Goal: Transaction & Acquisition: Purchase product/service

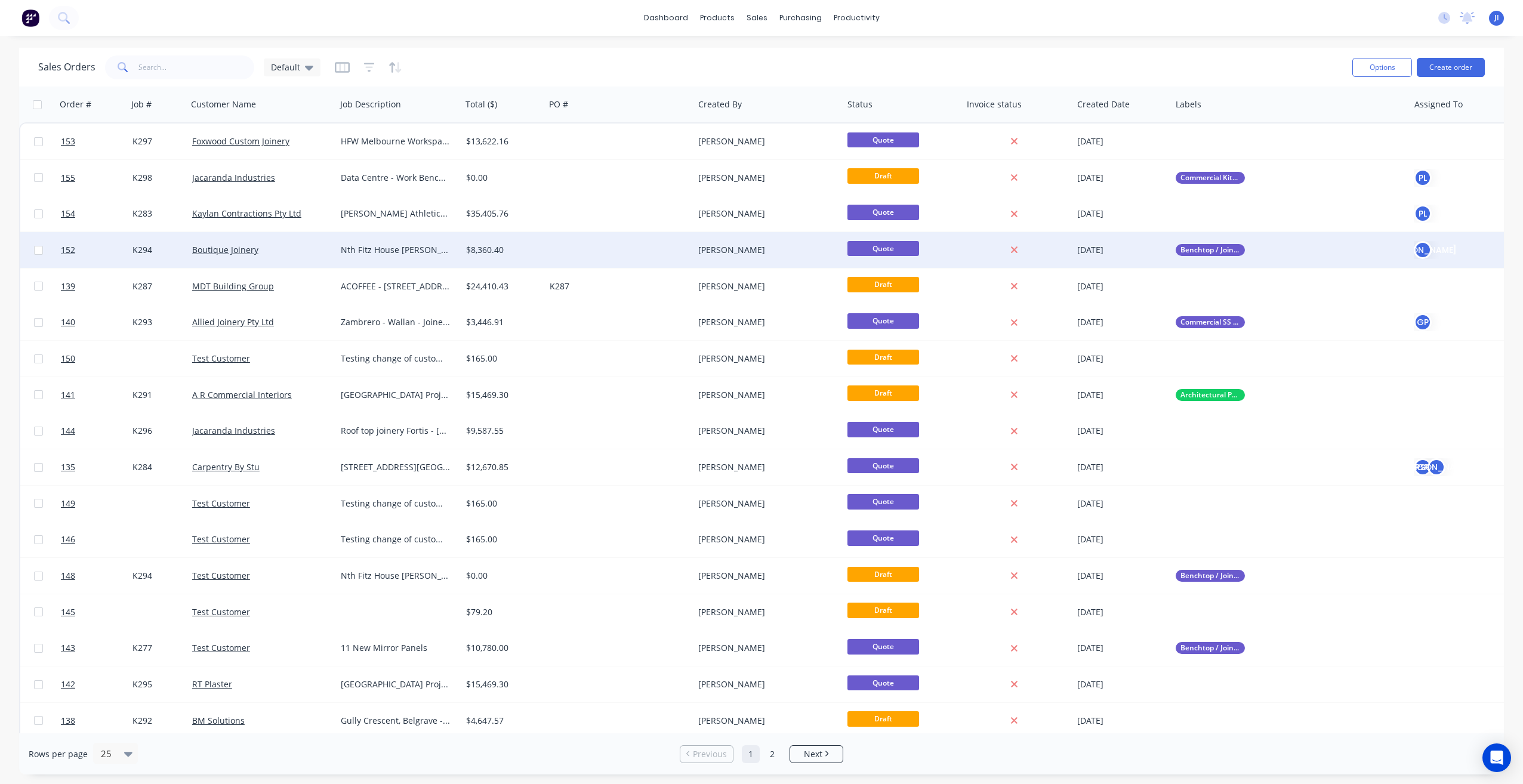
click at [561, 259] on div at bounding box center [619, 250] width 149 height 36
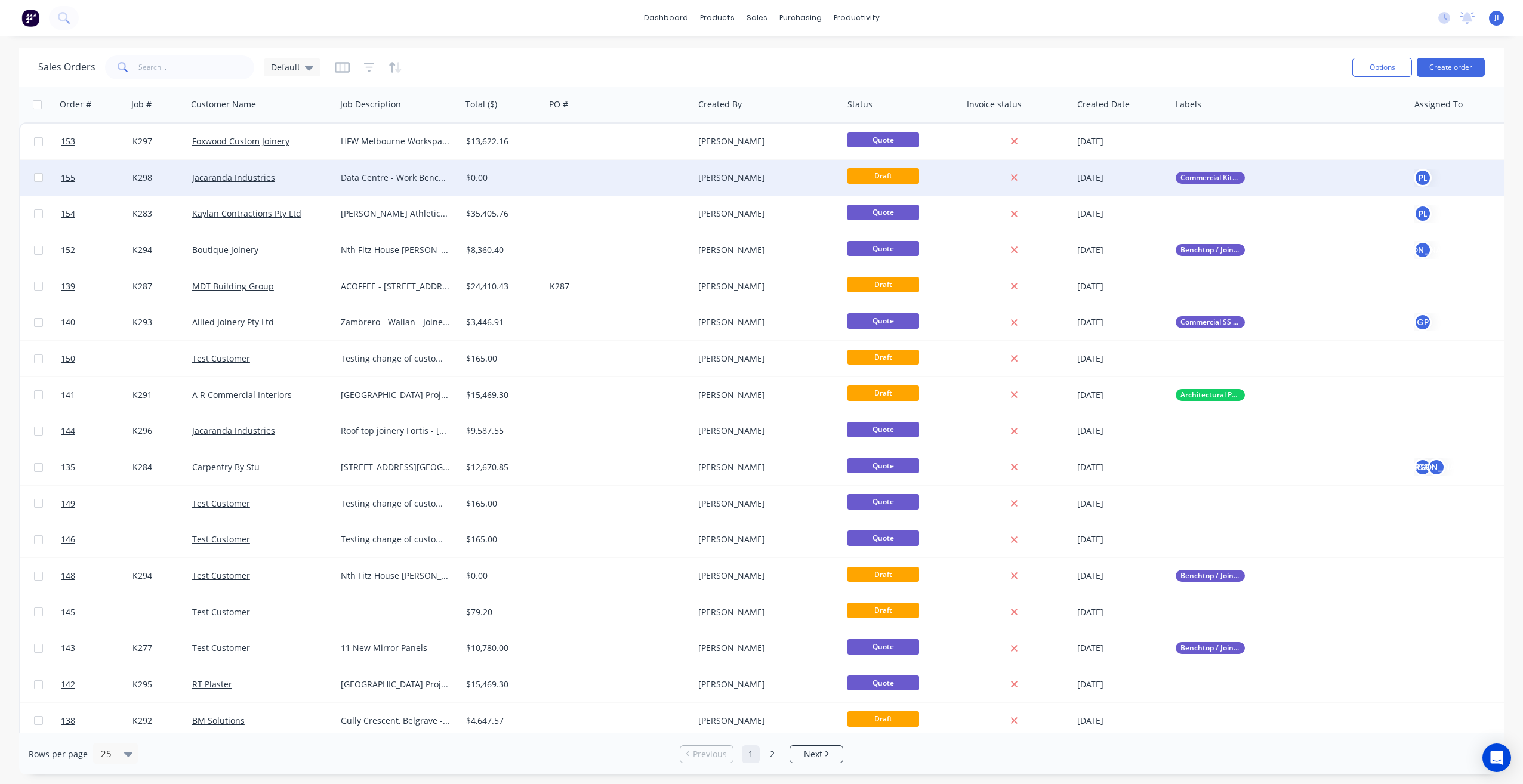
click at [589, 180] on div at bounding box center [619, 178] width 149 height 36
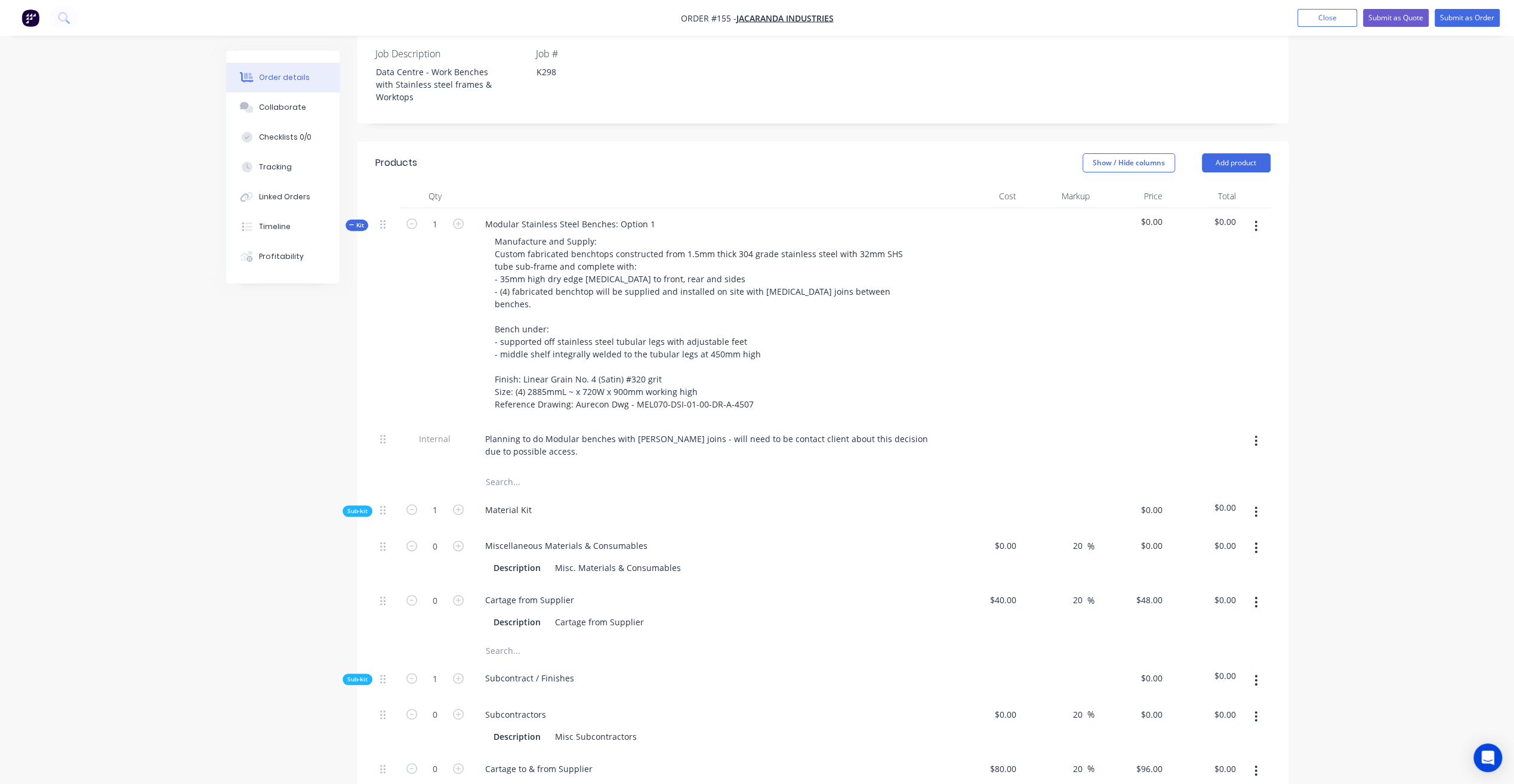
scroll to position [358, 0]
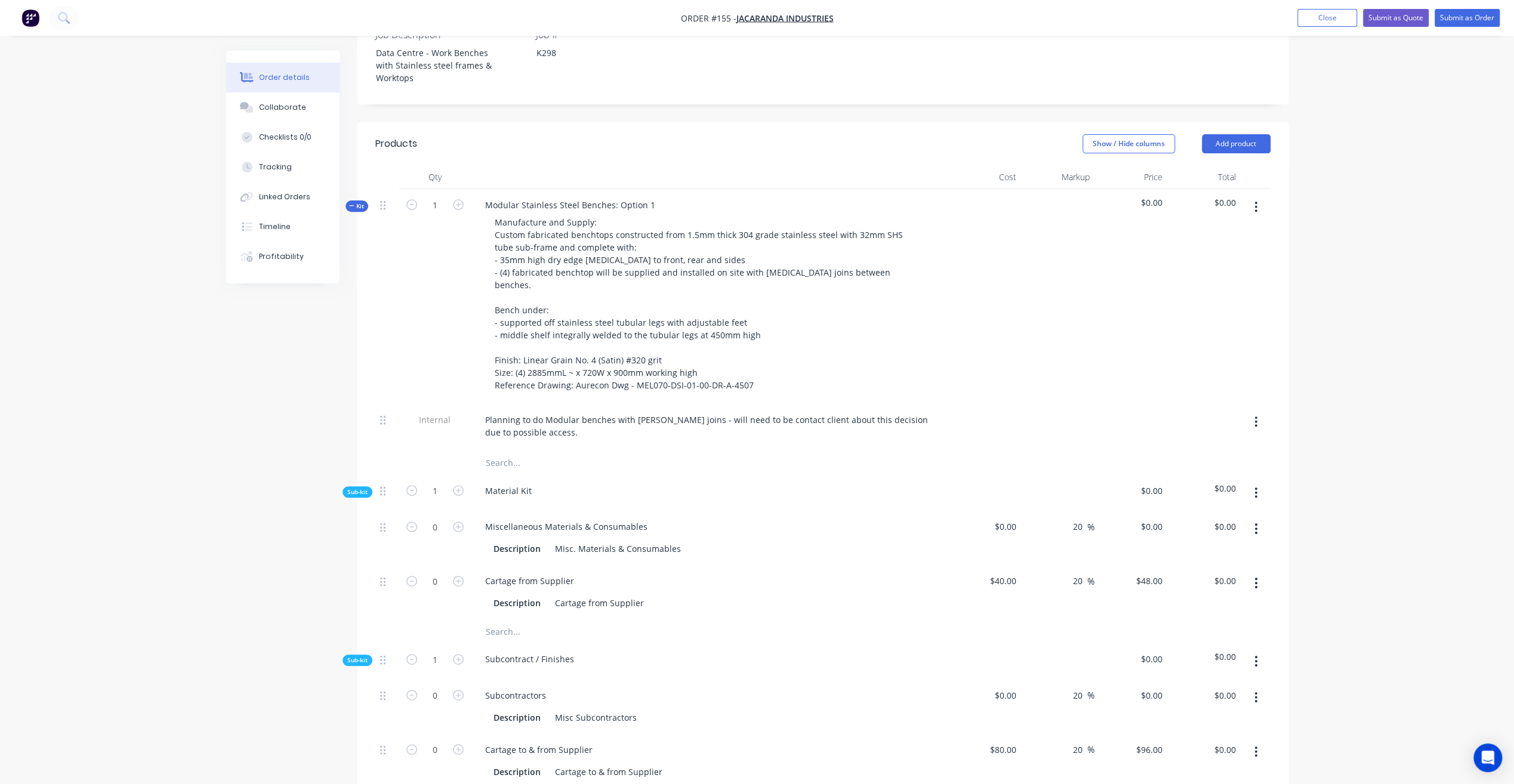
click at [361, 201] on span "Kit" at bounding box center [357, 206] width 16 height 9
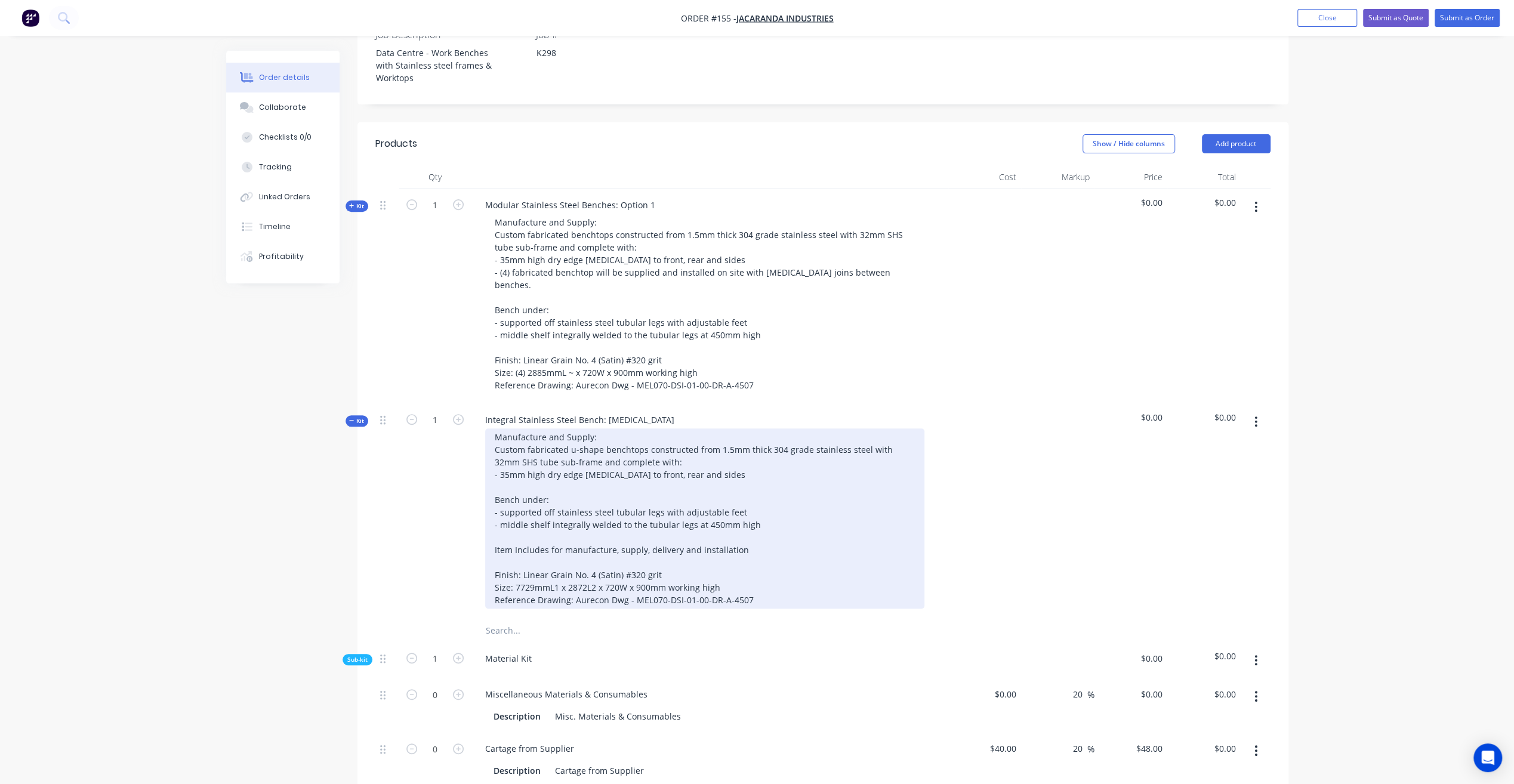
click at [571, 428] on div "Manufacture and Supply: Custom fabricated u-shape benchtops constructed from 1.…" at bounding box center [705, 518] width 439 height 180
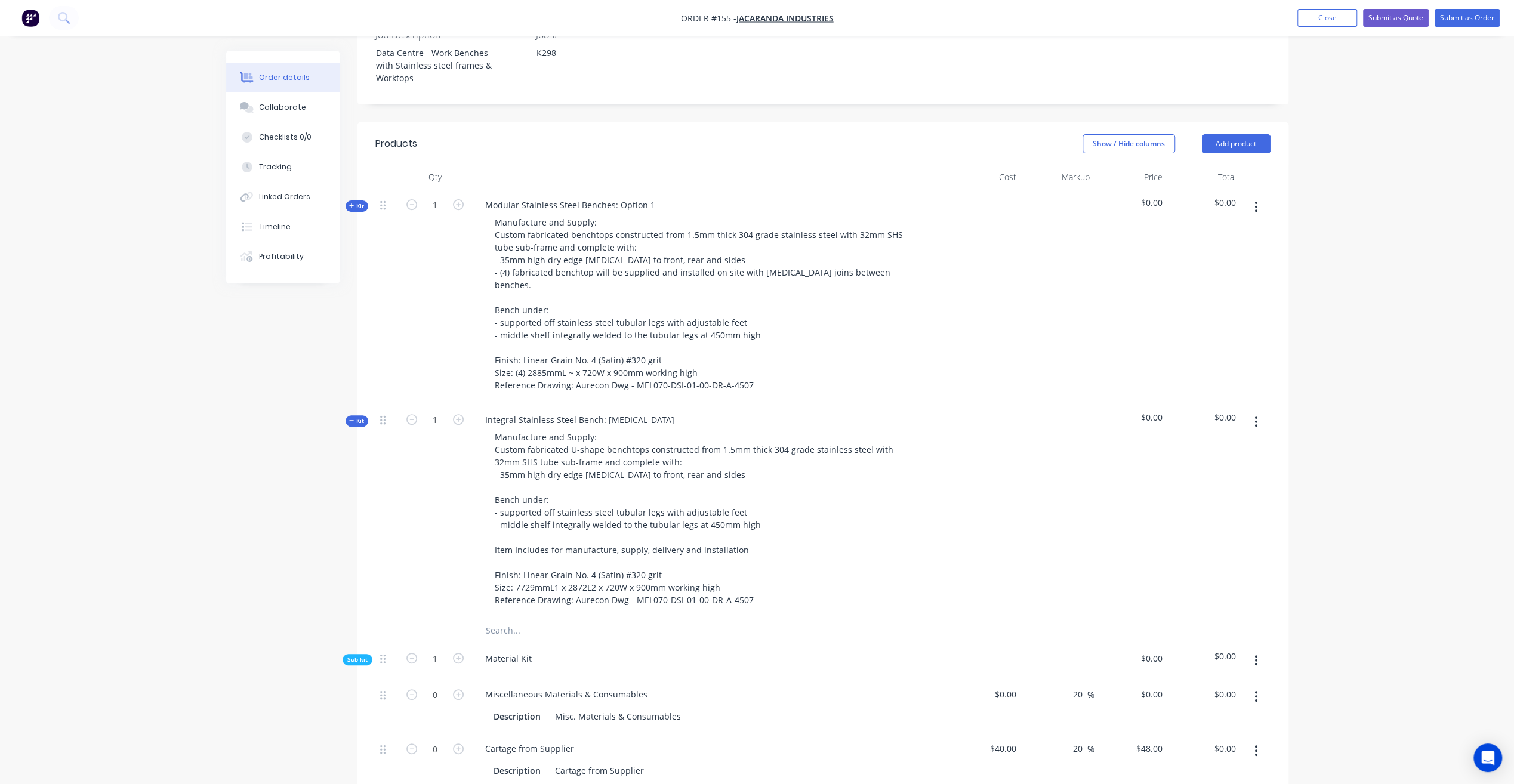
click at [360, 416] on span "Kit" at bounding box center [357, 421] width 16 height 9
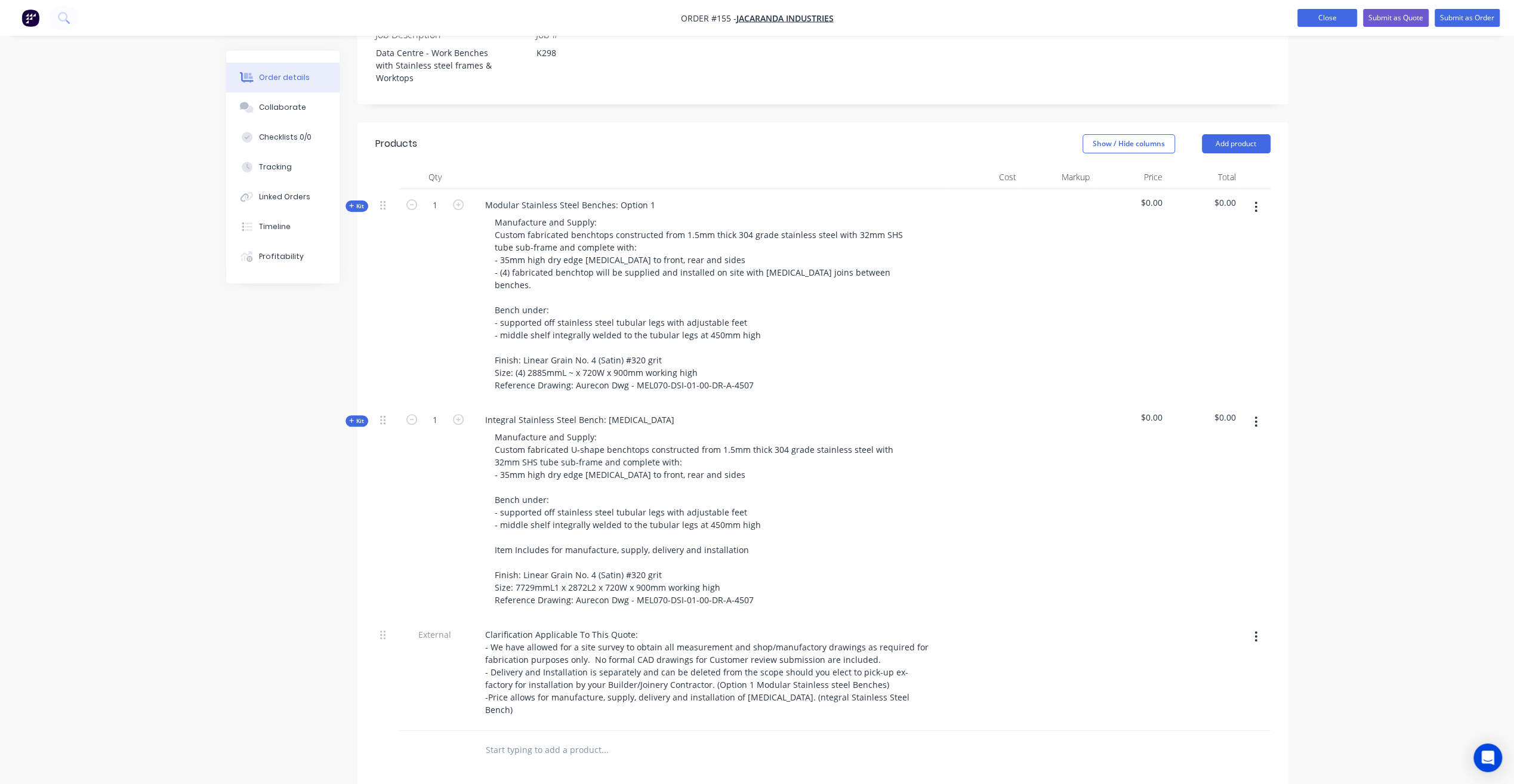
click at [1331, 17] on button "Close" at bounding box center [1327, 18] width 59 height 18
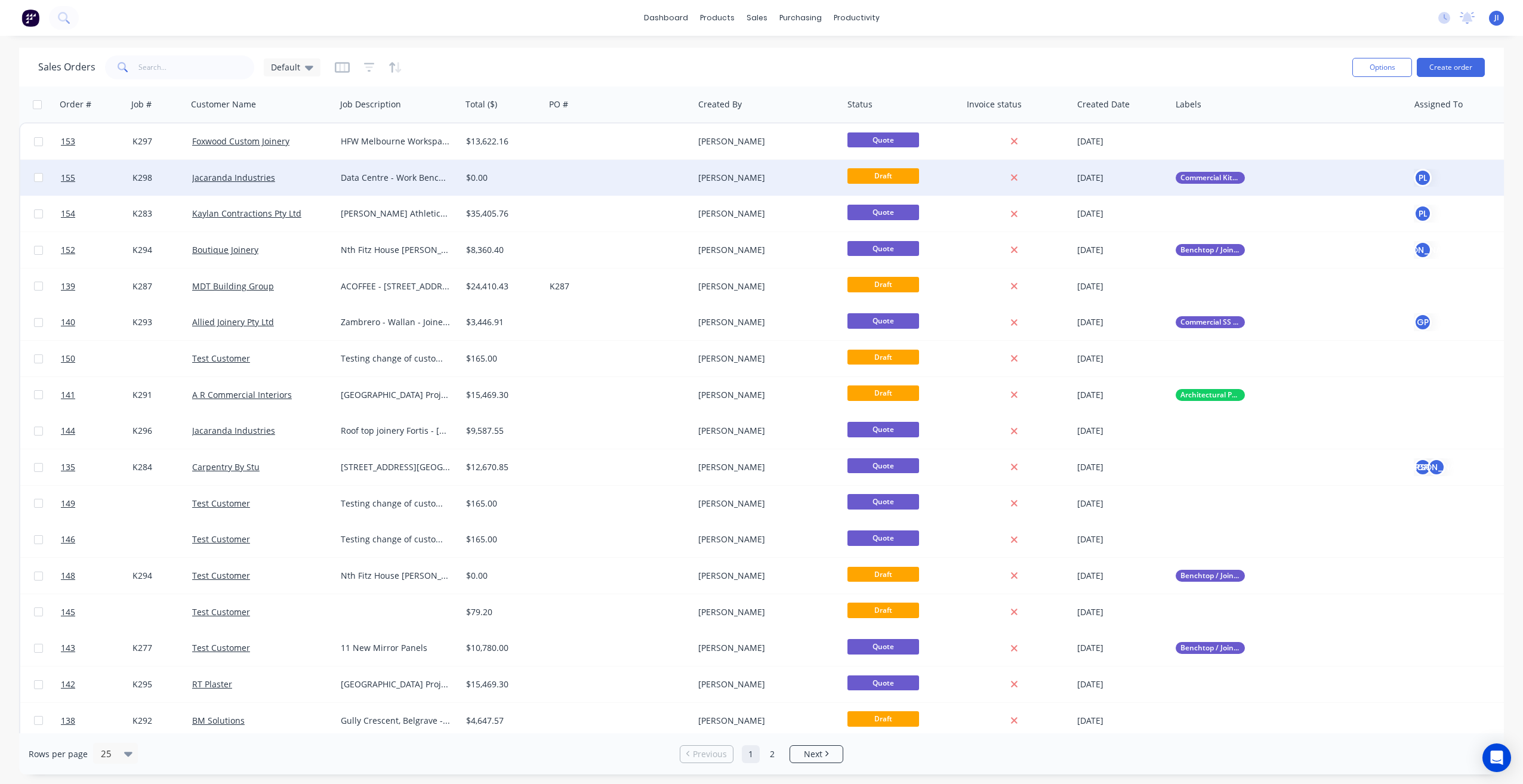
click at [584, 186] on div at bounding box center [619, 178] width 149 height 36
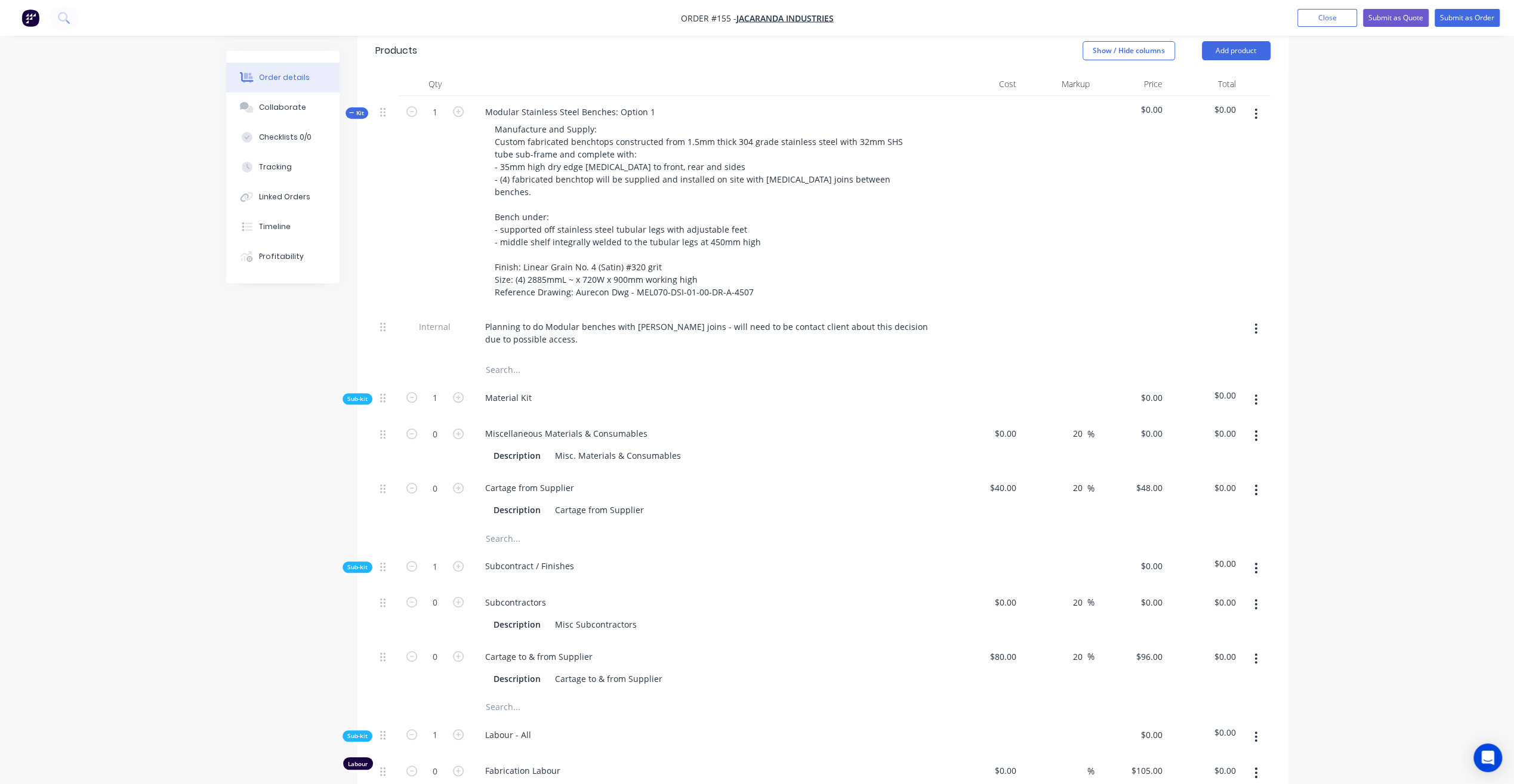
scroll to position [477, 0]
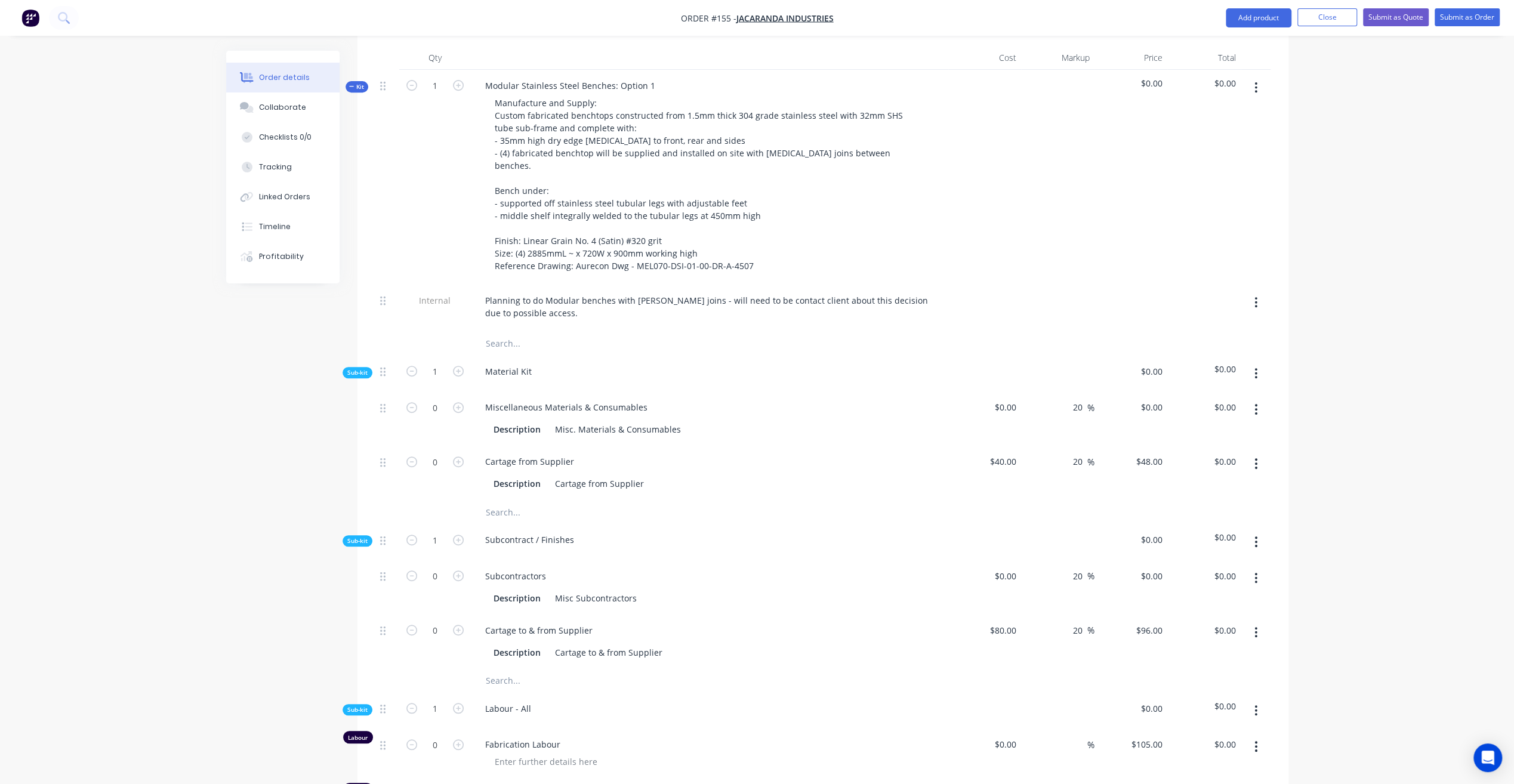
click at [360, 82] on span "Kit" at bounding box center [357, 87] width 16 height 9
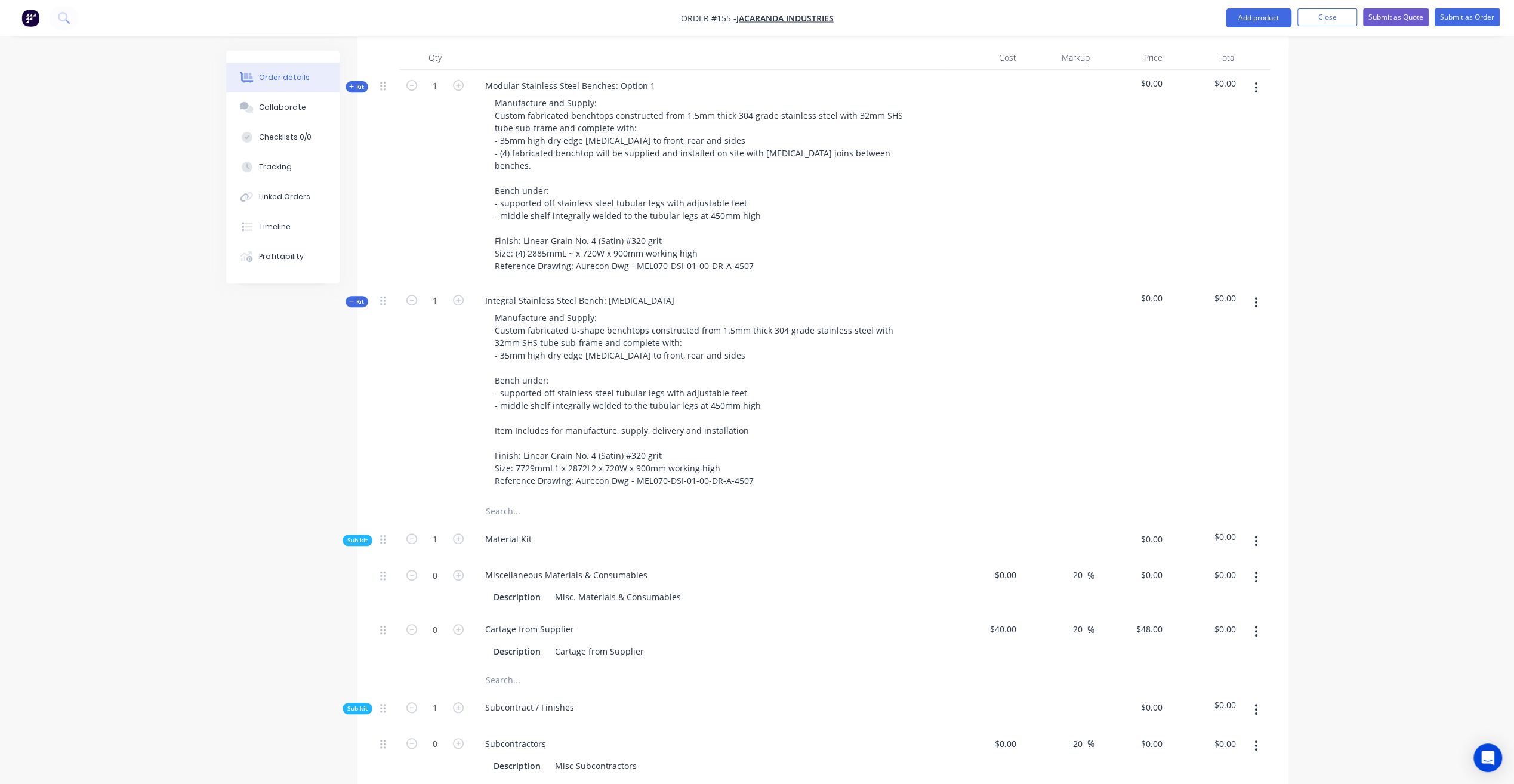
click at [357, 297] on span "Kit" at bounding box center [357, 302] width 16 height 9
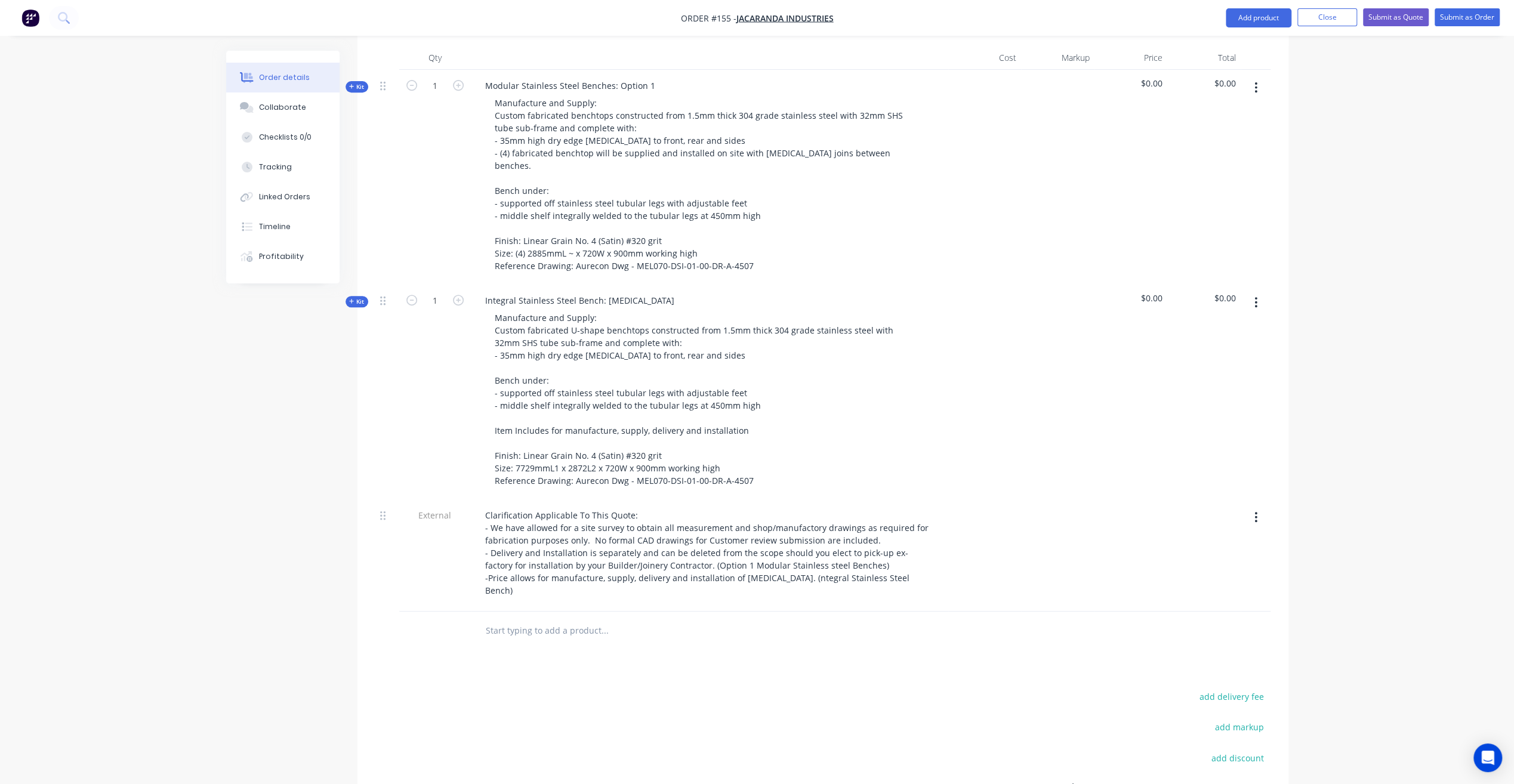
scroll to position [358, 0]
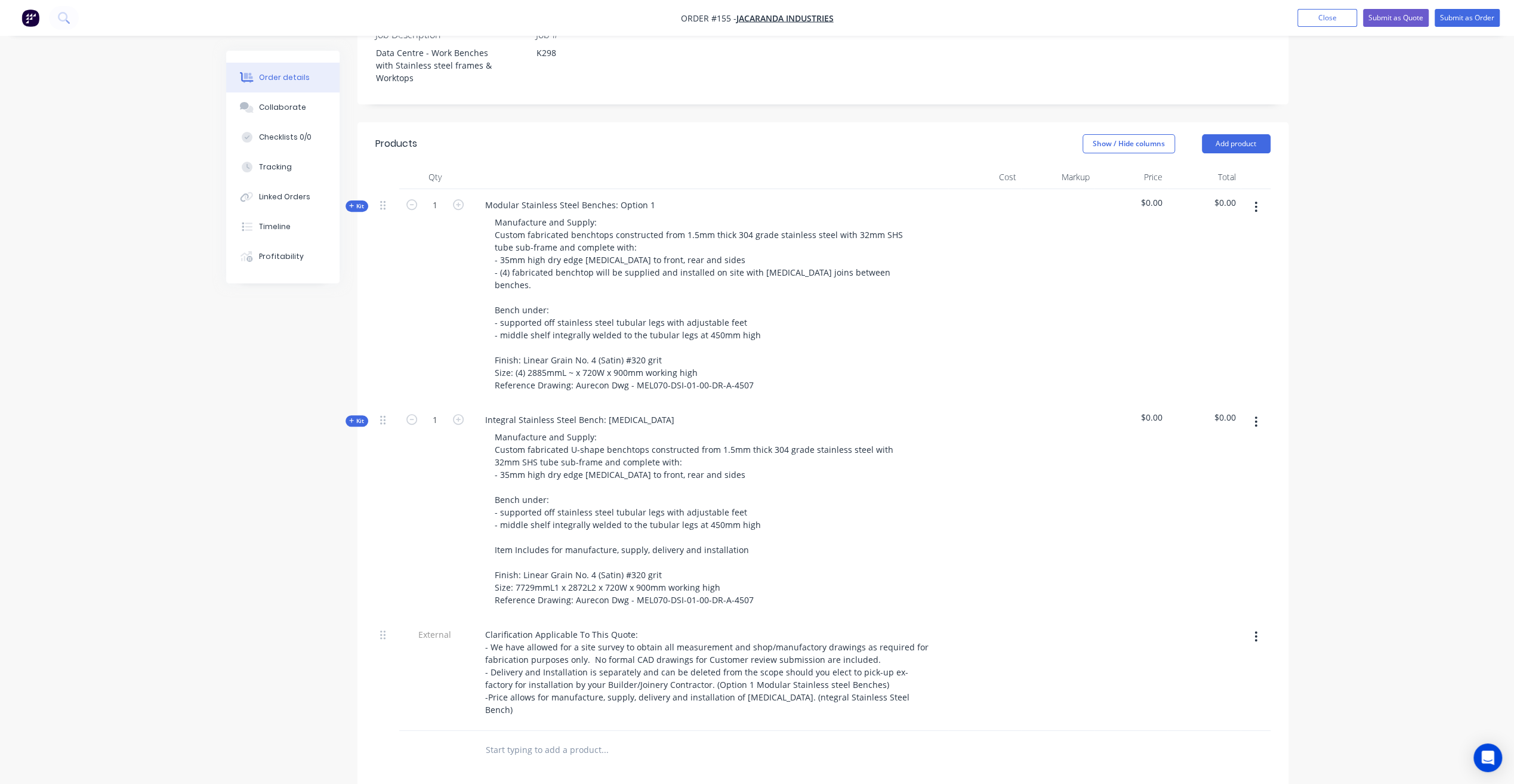
click at [357, 201] on span "Kit" at bounding box center [357, 206] width 16 height 9
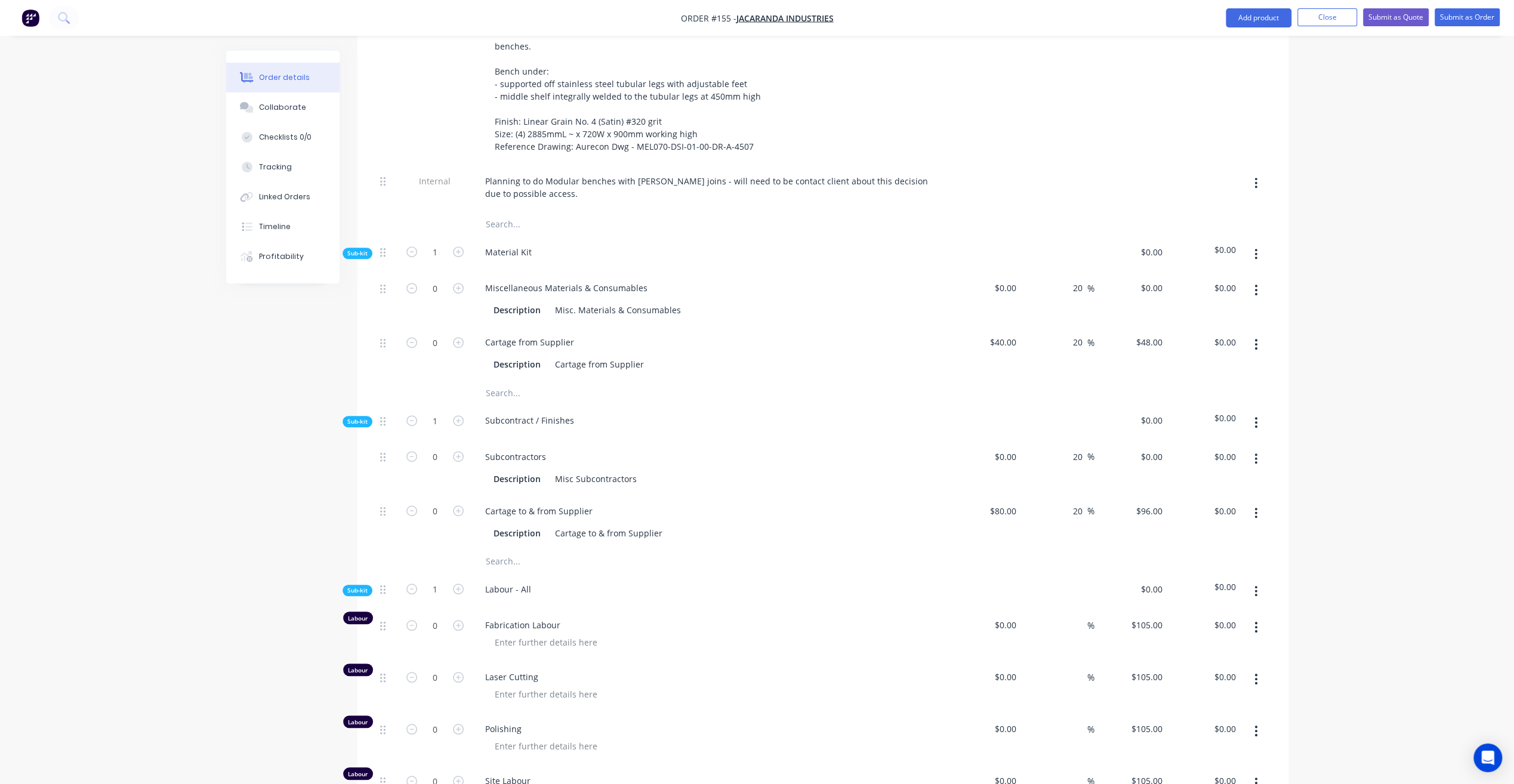
scroll to position [477, 0]
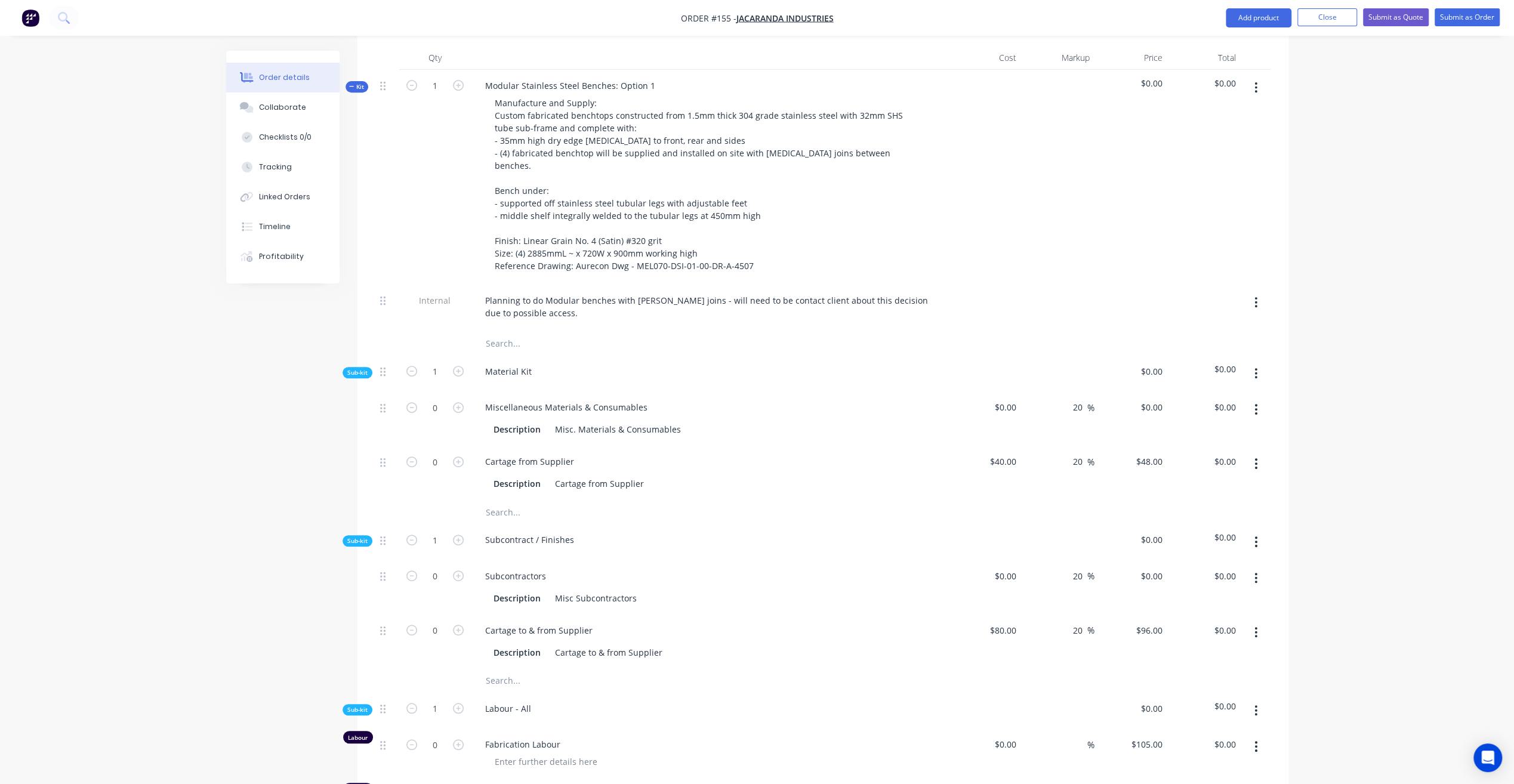
click at [360, 82] on span "Kit" at bounding box center [357, 87] width 16 height 9
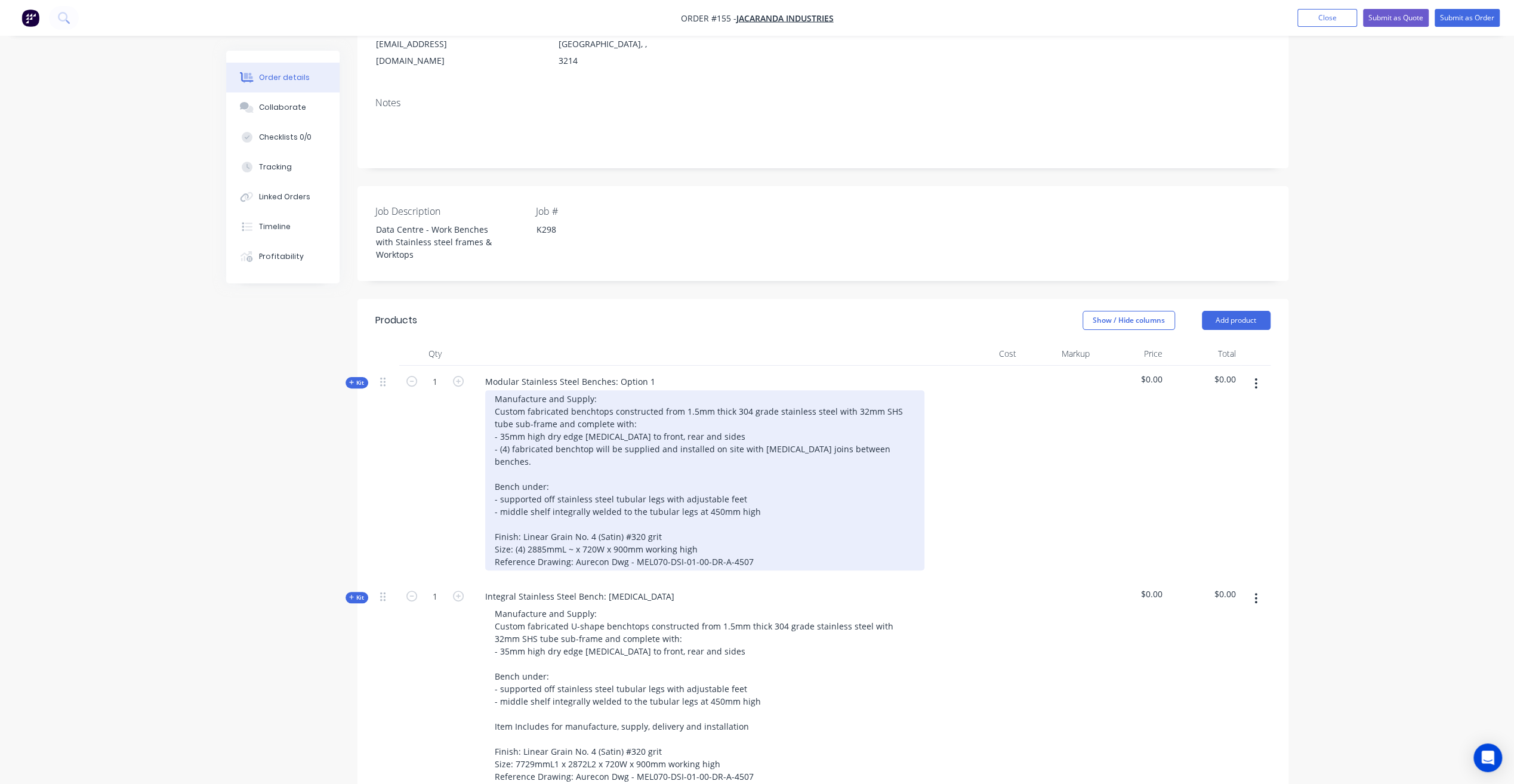
scroll to position [179, 0]
drag, startPoint x: 703, startPoint y: 420, endPoint x: 615, endPoint y: 422, distance: 88.0
click at [615, 422] on div "Manufacture and Supply: Custom fabricated benchtops constructed from 1.5mm thic…" at bounding box center [705, 482] width 439 height 180
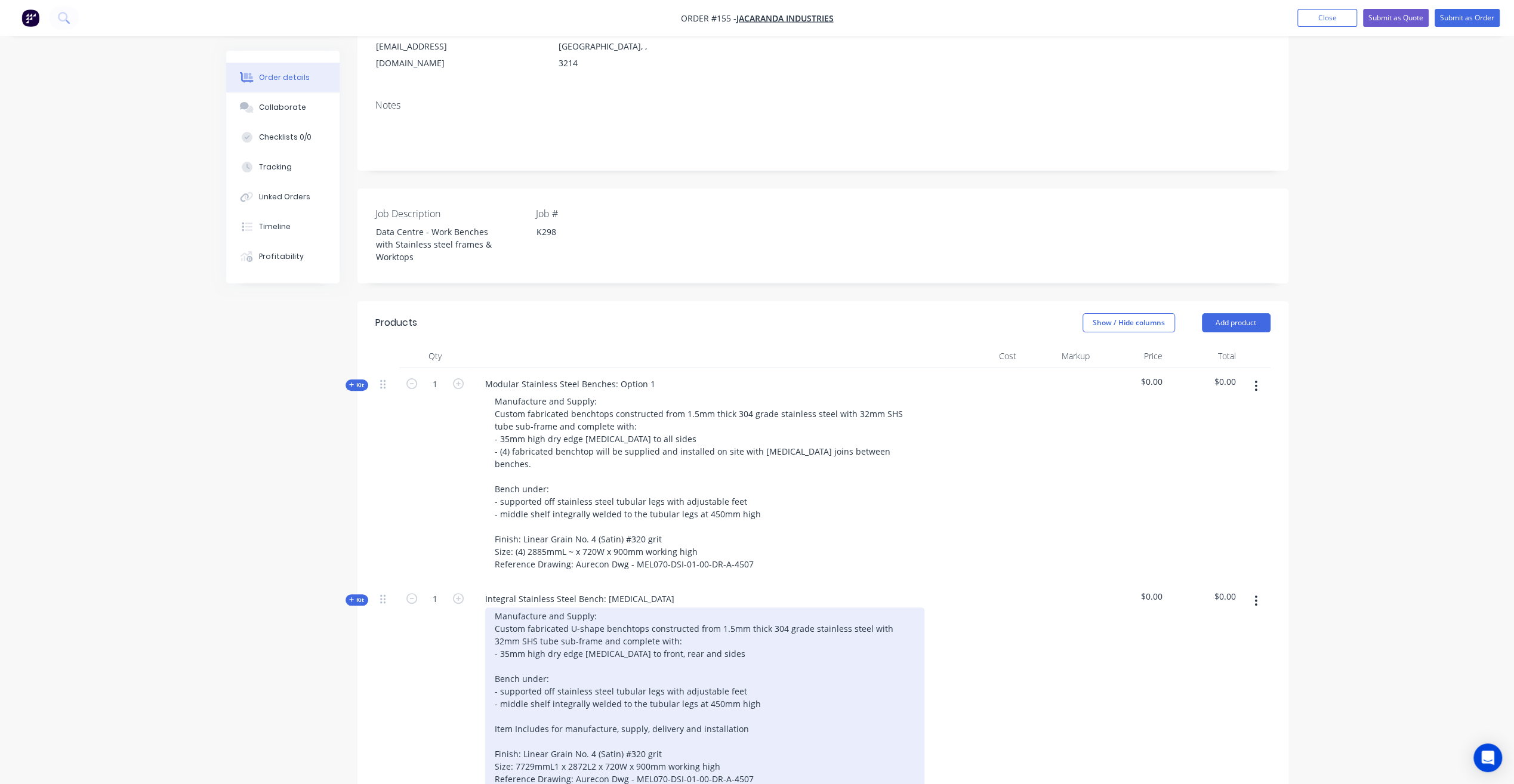
click at [709, 612] on div "Manufacture and Supply: Custom fabricated U-shape benchtops constructed from 1.…" at bounding box center [705, 697] width 439 height 180
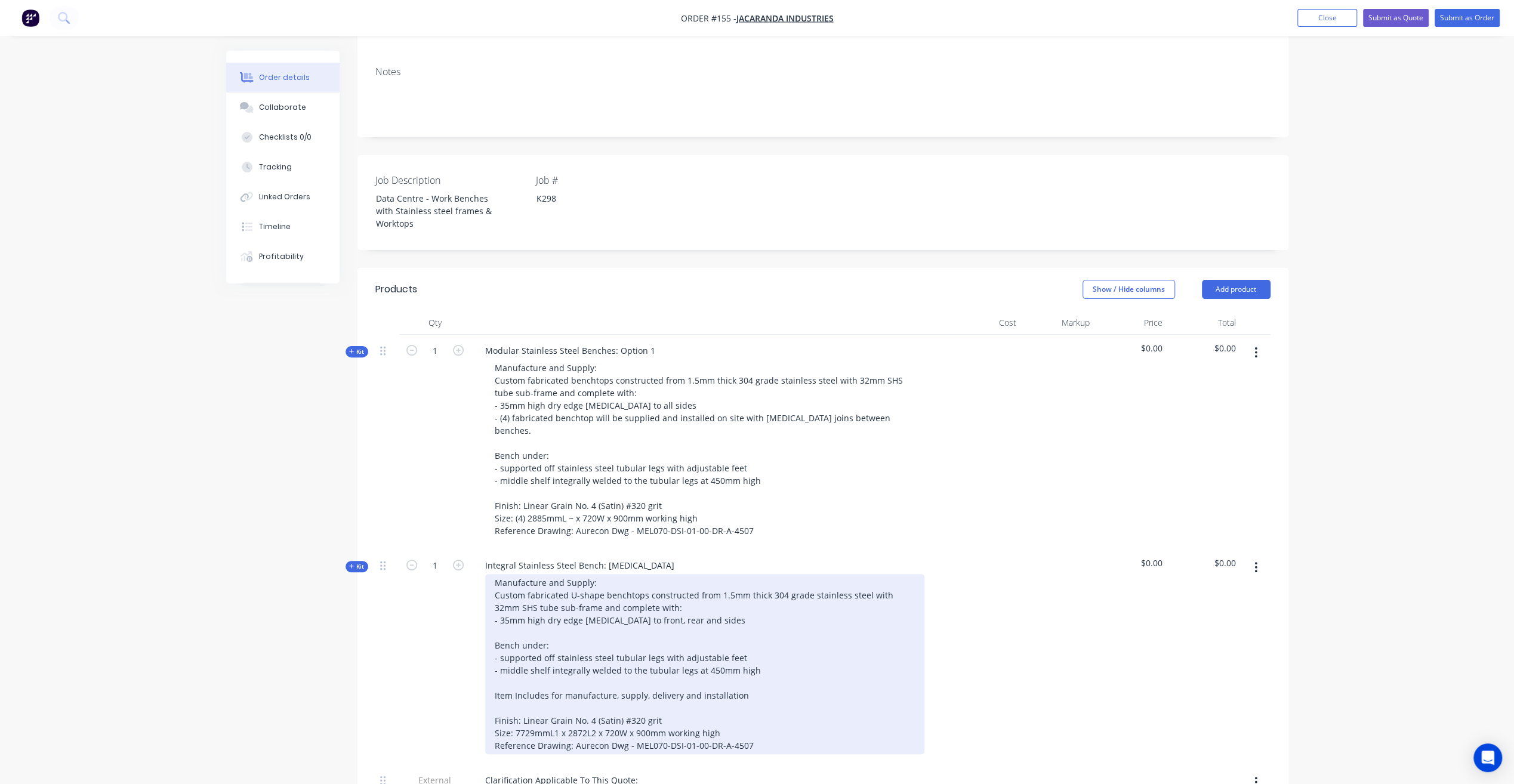
scroll to position [239, 0]
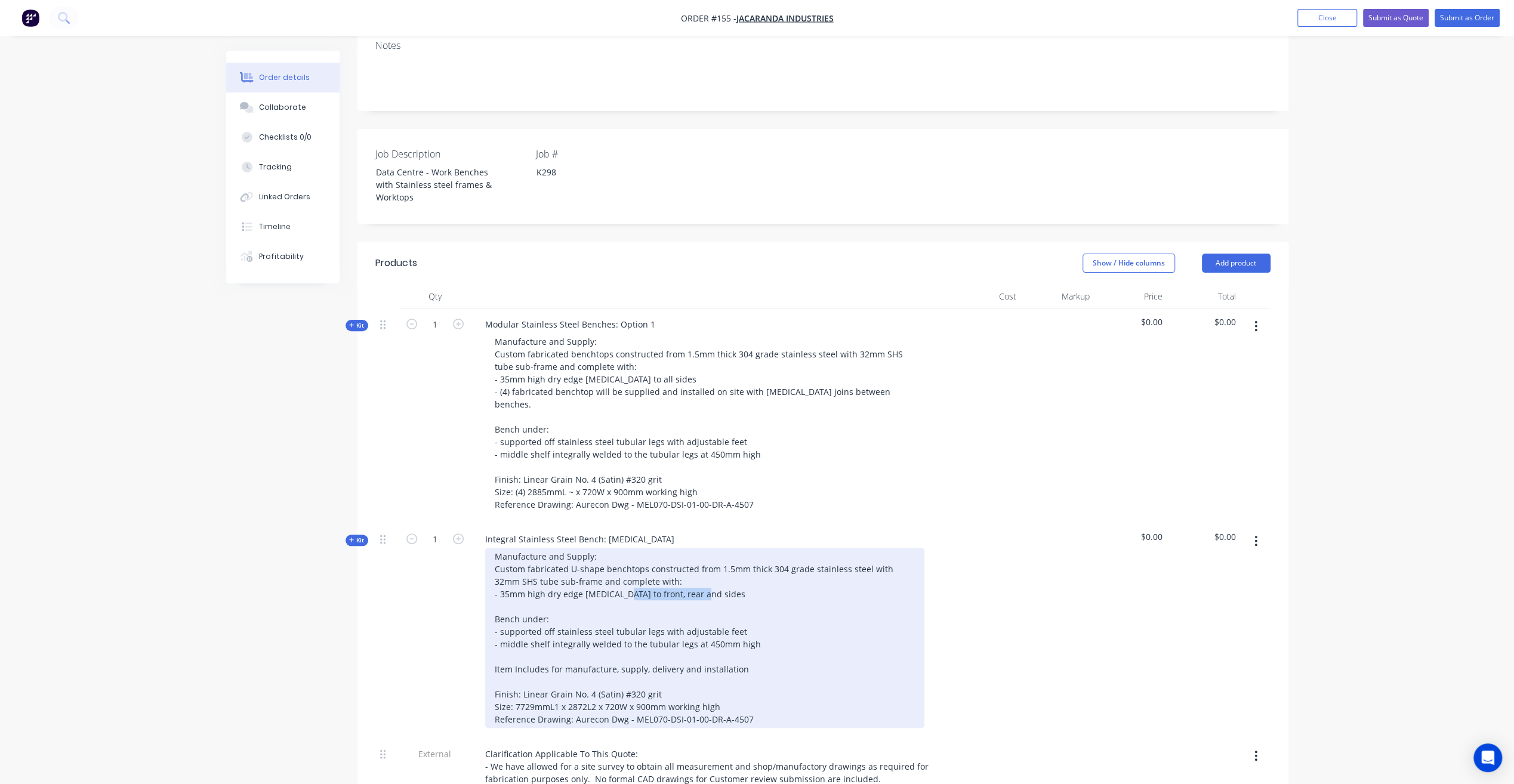
drag, startPoint x: 701, startPoint y: 565, endPoint x: 617, endPoint y: 563, distance: 84.0
click at [617, 563] on div "Manufacture and Supply: Custom fabricated U-shape benchtops constructed from 1.…" at bounding box center [705, 638] width 439 height 180
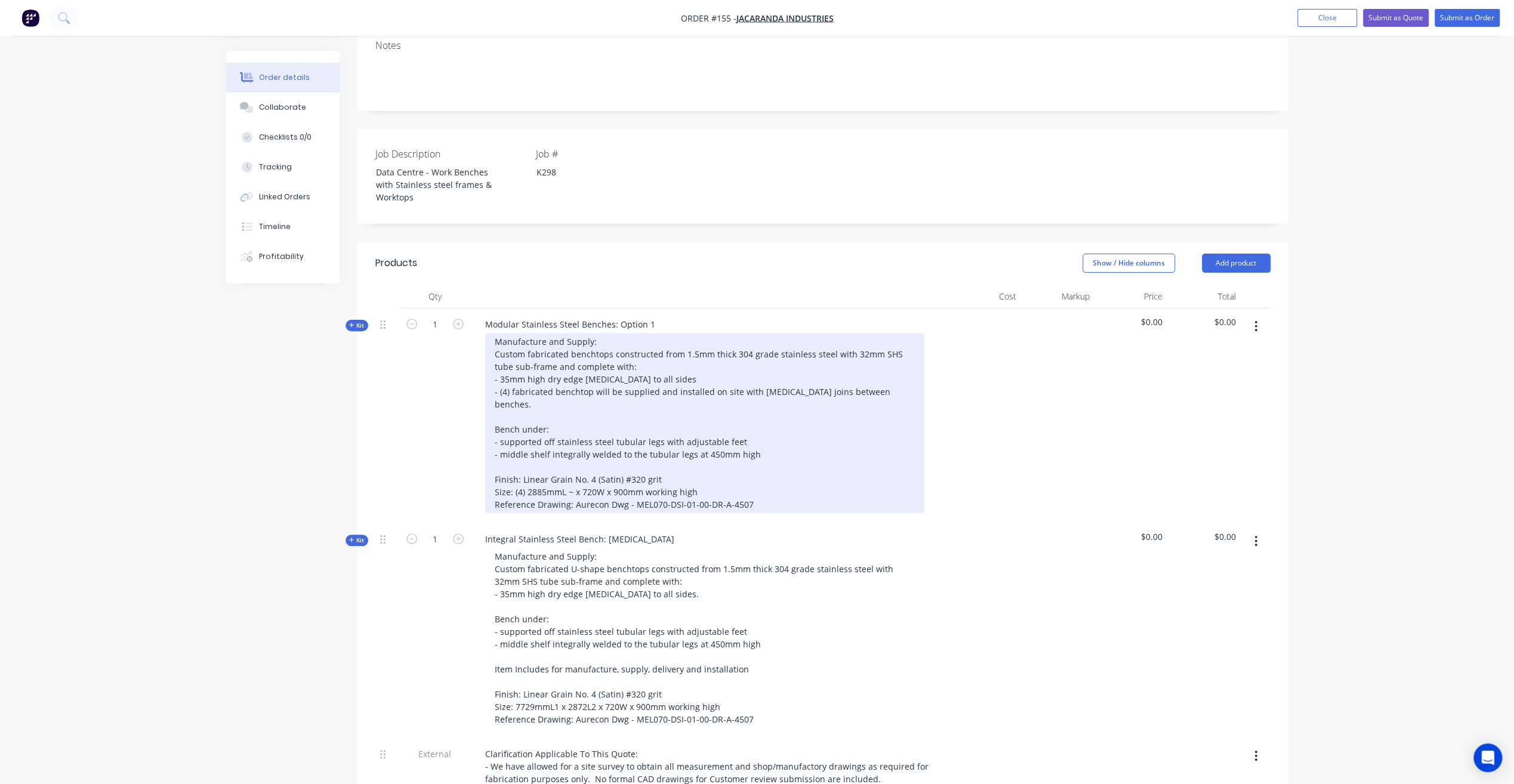
click at [826, 375] on div "Manufacture and Supply: Custom fabricated benchtops constructed from 1.5mm thic…" at bounding box center [705, 423] width 439 height 180
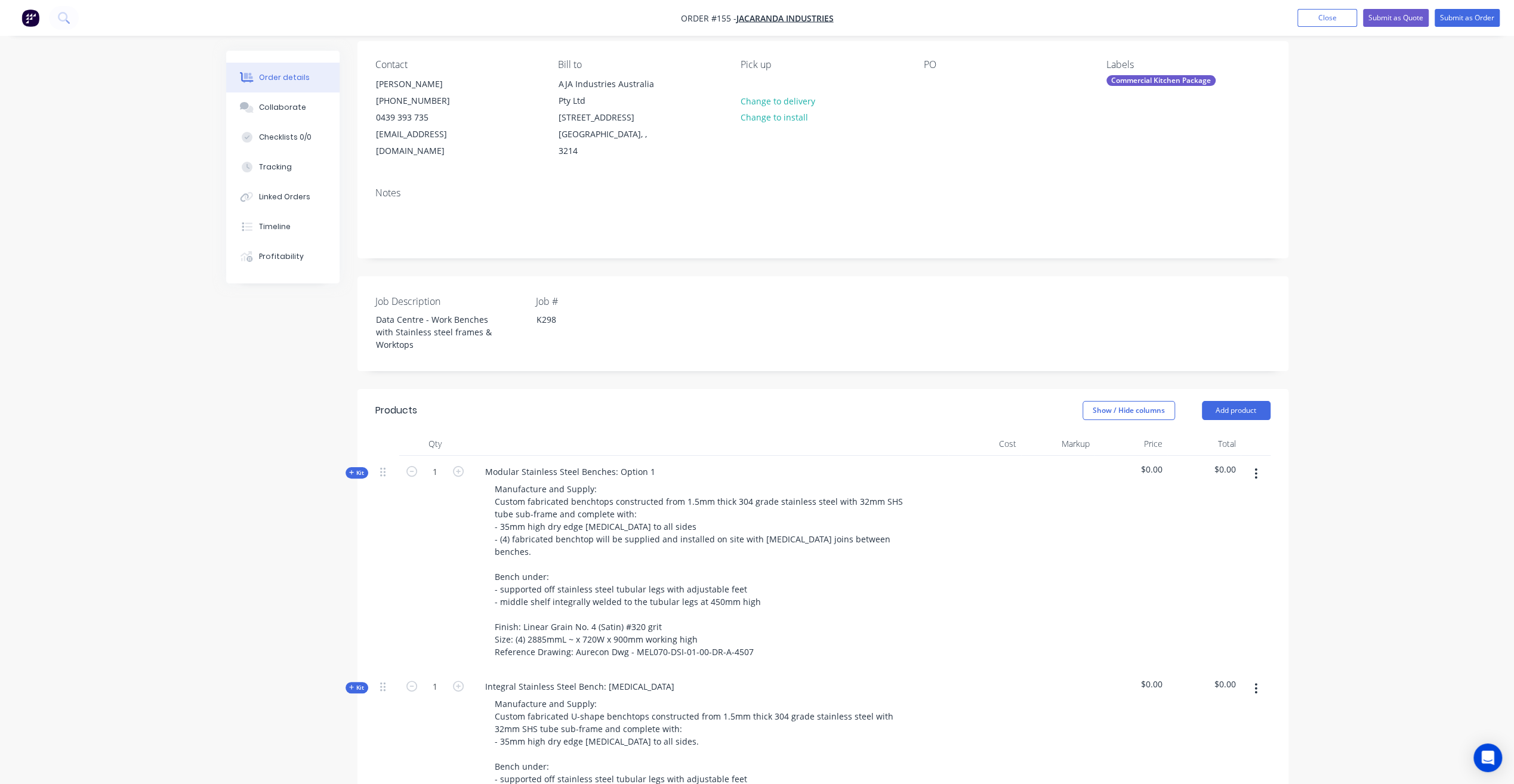
scroll to position [0, 0]
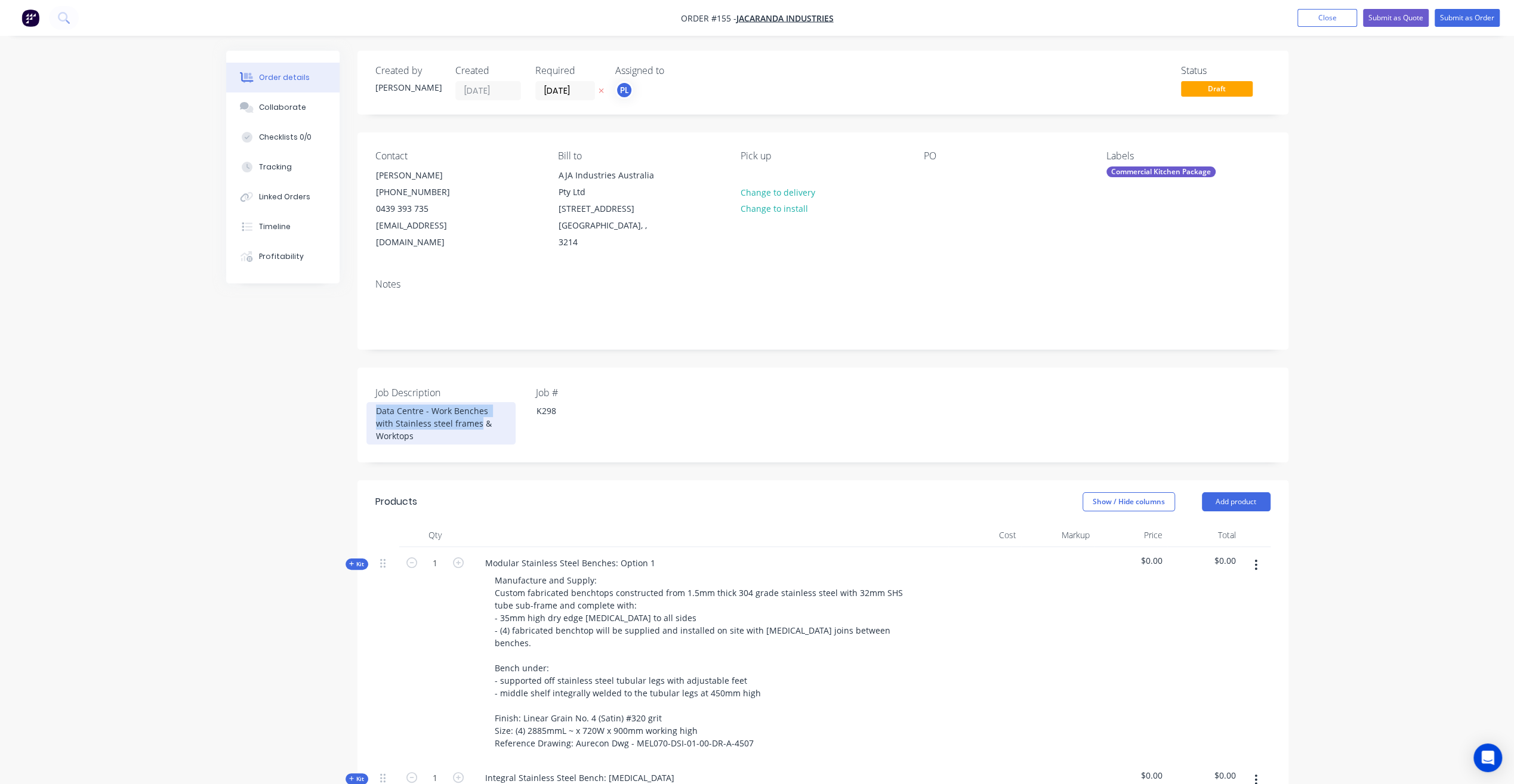
drag, startPoint x: 375, startPoint y: 395, endPoint x: 459, endPoint y: 410, distance: 85.3
click at [459, 410] on div "Data Centre - Work Benches with Stainless steel frames & Worktops" at bounding box center [441, 423] width 149 height 42
copy div "Data Centre - Work Benches with Stainless steel frames"
click at [656, 368] on div "Job Description Data Centre - Work Benches with Stainless steel frames & Workto…" at bounding box center [823, 415] width 931 height 95
drag, startPoint x: 372, startPoint y: 224, endPoint x: 523, endPoint y: 223, distance: 151.0
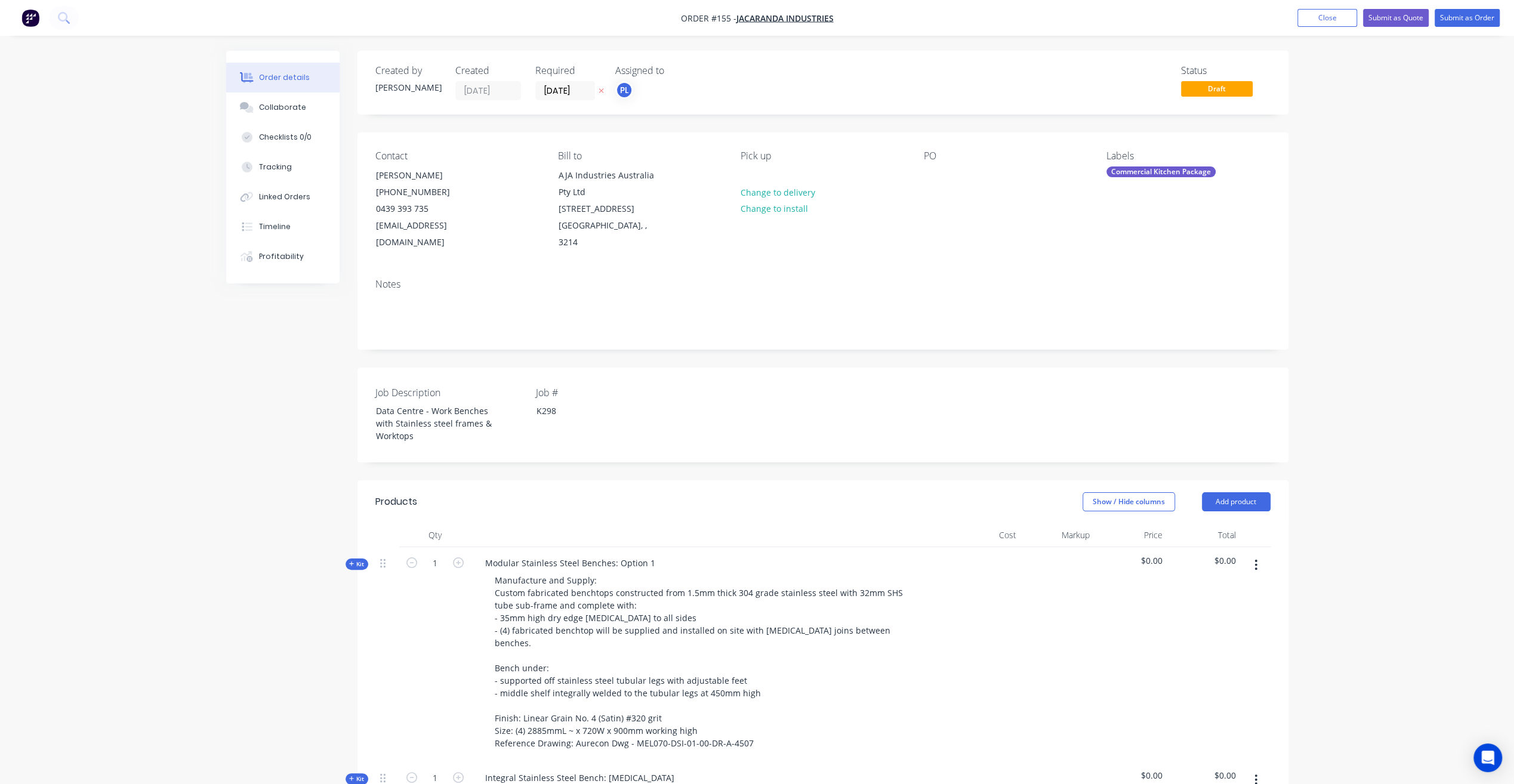
click at [523, 223] on div "Contact [PERSON_NAME] [PHONE_NUMBER] [EMAIL_ADDRESS][DOMAIN_NAME]" at bounding box center [457, 201] width 164 height 101
copy div "[EMAIL_ADDRESS][DOMAIN_NAME]"
click at [481, 232] on div "[PERSON_NAME] [PHONE_NUMBER] [EMAIL_ADDRESS][DOMAIN_NAME]" at bounding box center [425, 209] width 120 height 85
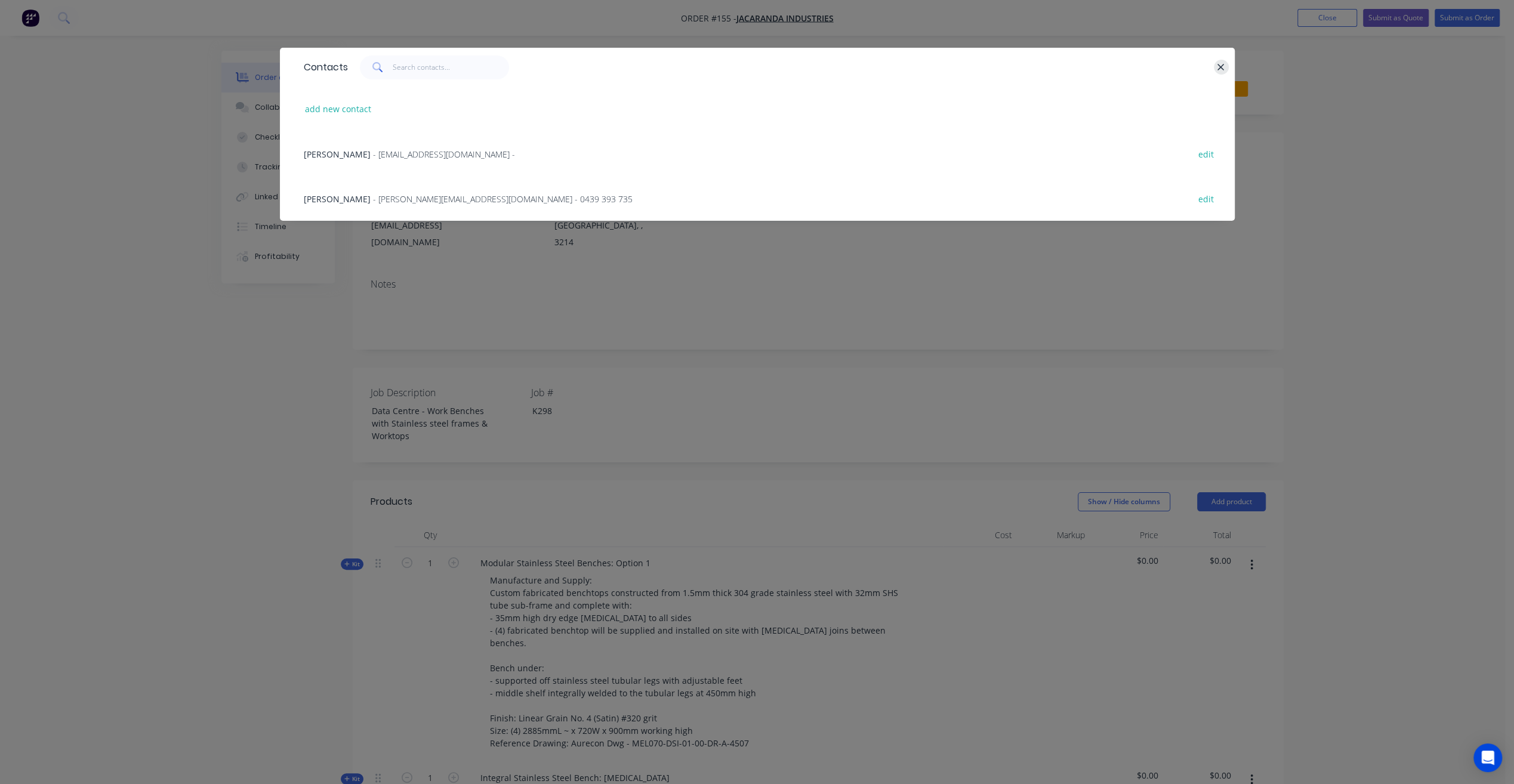
click at [1220, 65] on icon "button" at bounding box center [1221, 67] width 7 height 7
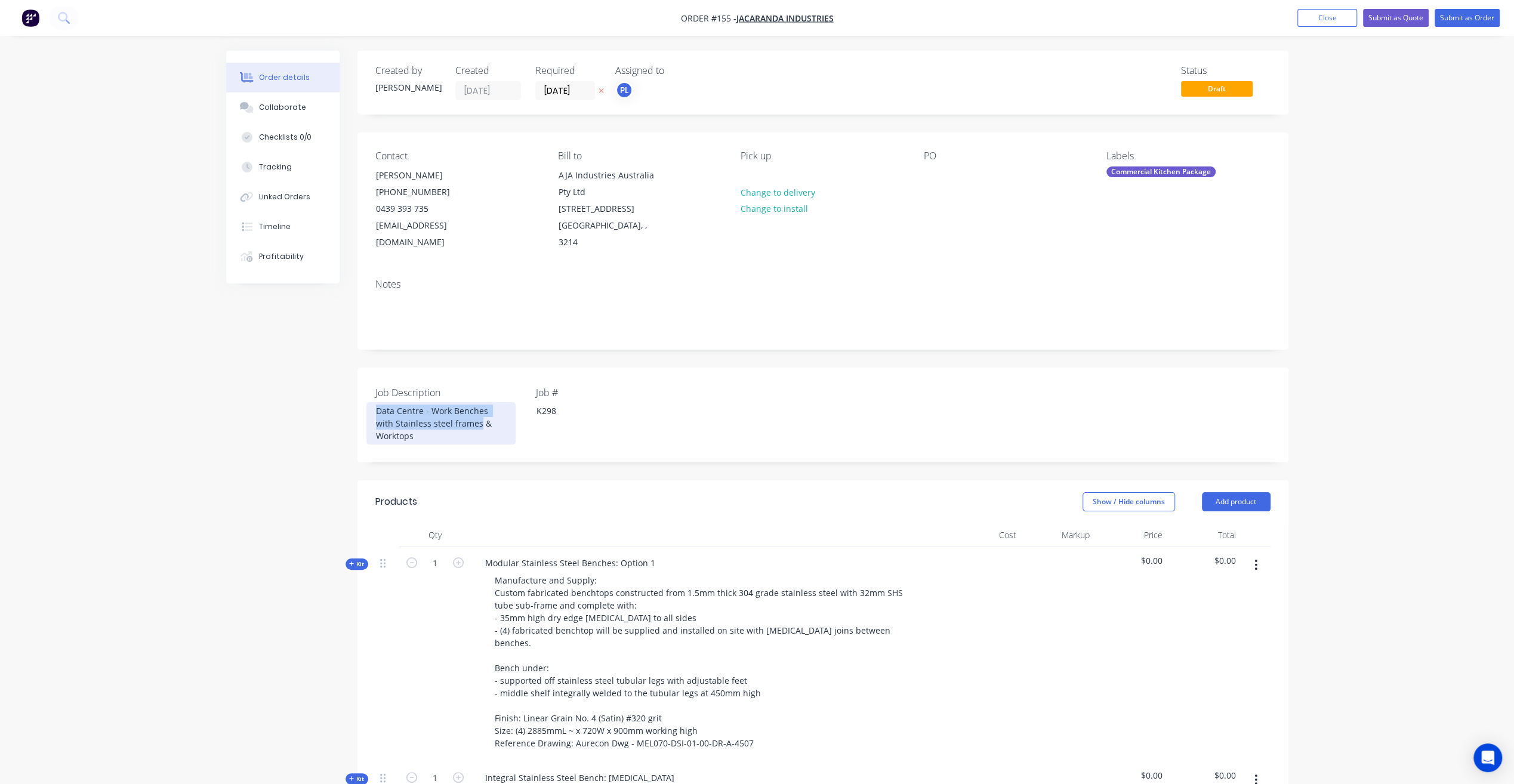
drag, startPoint x: 372, startPoint y: 391, endPoint x: 460, endPoint y: 407, distance: 89.4
click at [460, 407] on div "Data Centre - Work Benches with Stainless steel frames & Worktops" at bounding box center [441, 423] width 149 height 42
copy div "Data Centre - Work Benches with Stainless steel frames"
click at [1317, 30] on nav "Order #155 - Jacaranda Industries Add product Close Submit as Quote Submit as O…" at bounding box center [757, 18] width 1514 height 36
click at [1342, 7] on nav "Order #155 - Jacaranda Industries Add product Close Submit as Quote Submit as O…" at bounding box center [757, 18] width 1514 height 36
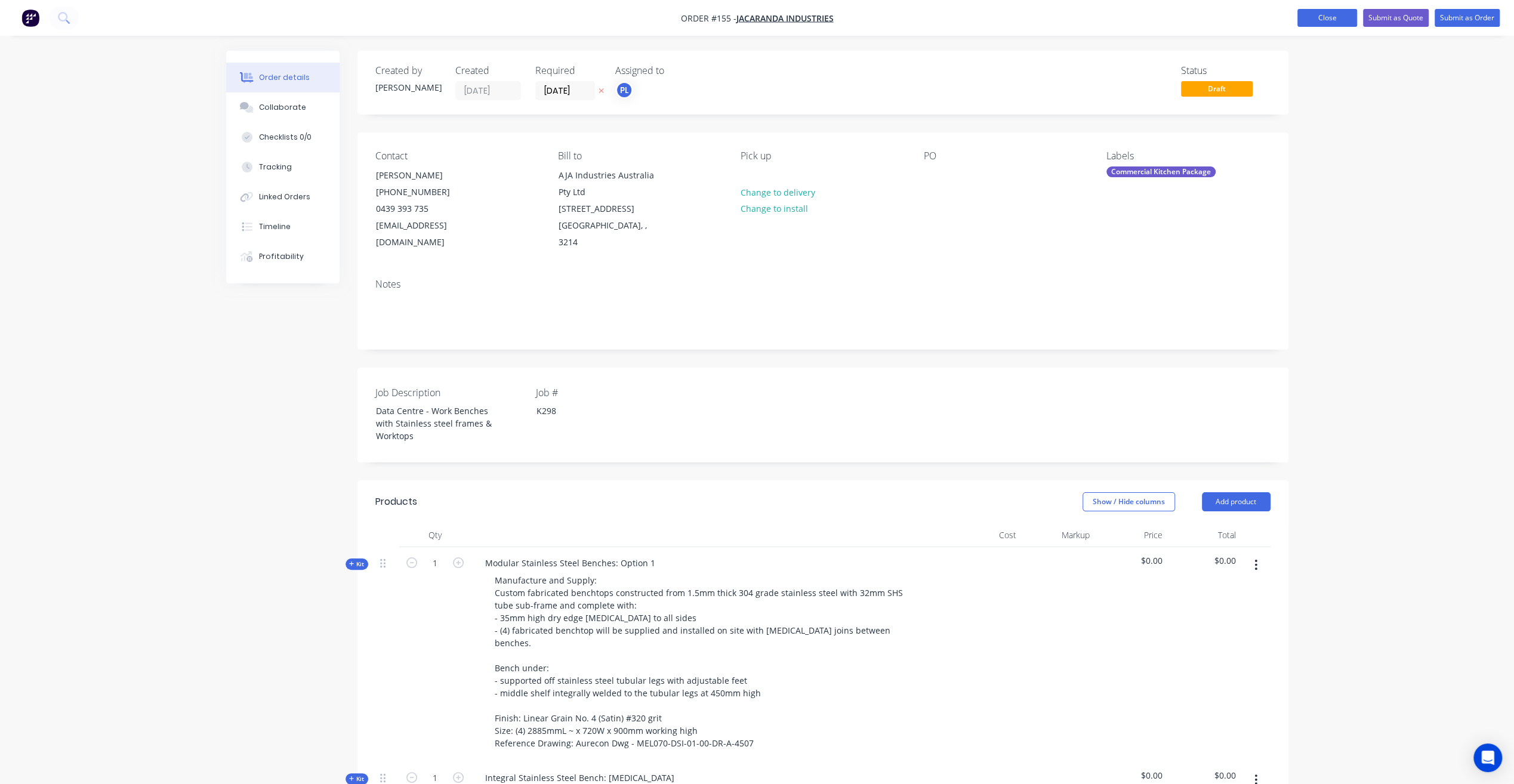
click at [1345, 13] on button "Close" at bounding box center [1327, 18] width 59 height 18
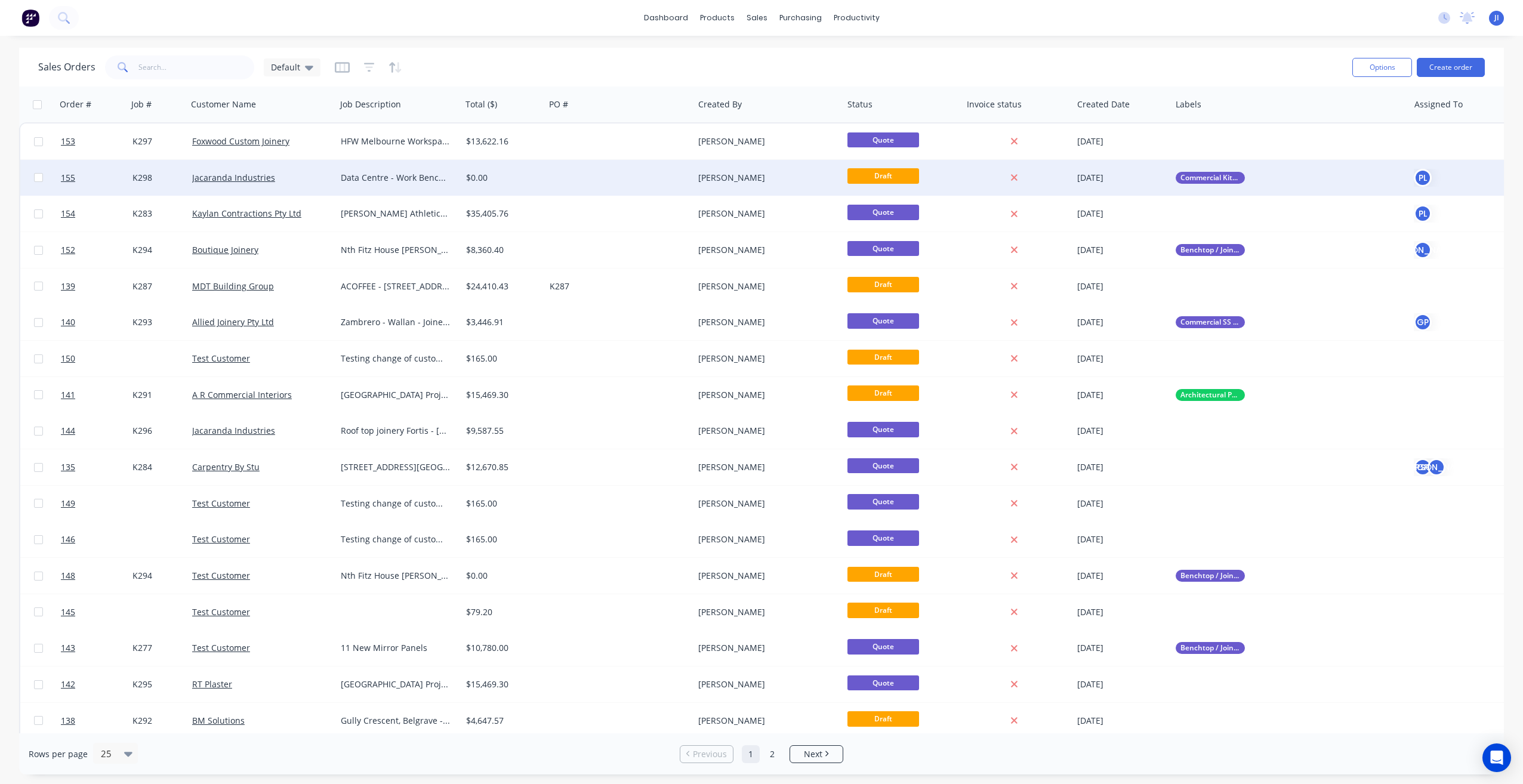
click at [581, 180] on div at bounding box center [619, 178] width 149 height 36
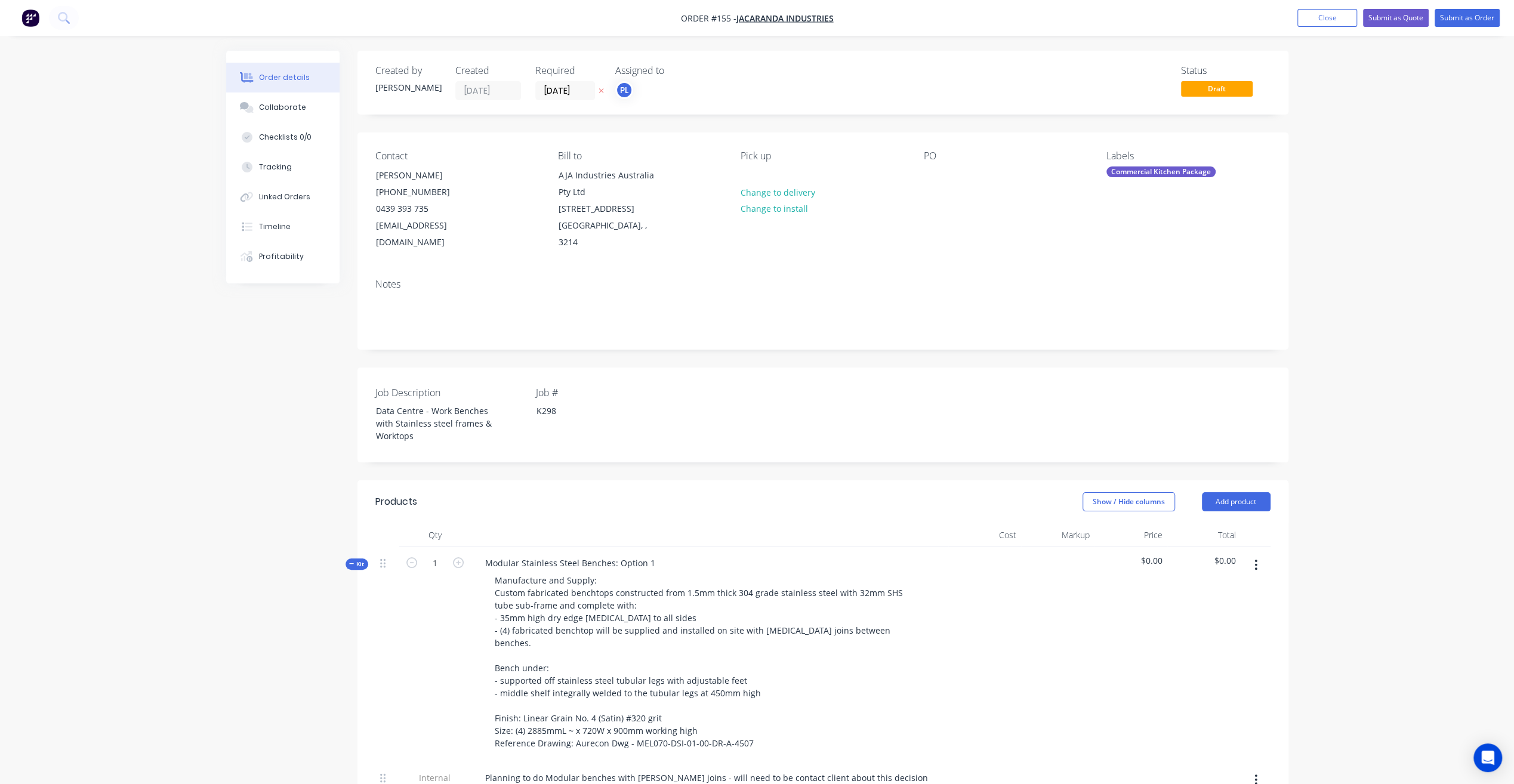
click at [1332, 24] on button "Close" at bounding box center [1327, 18] width 59 height 18
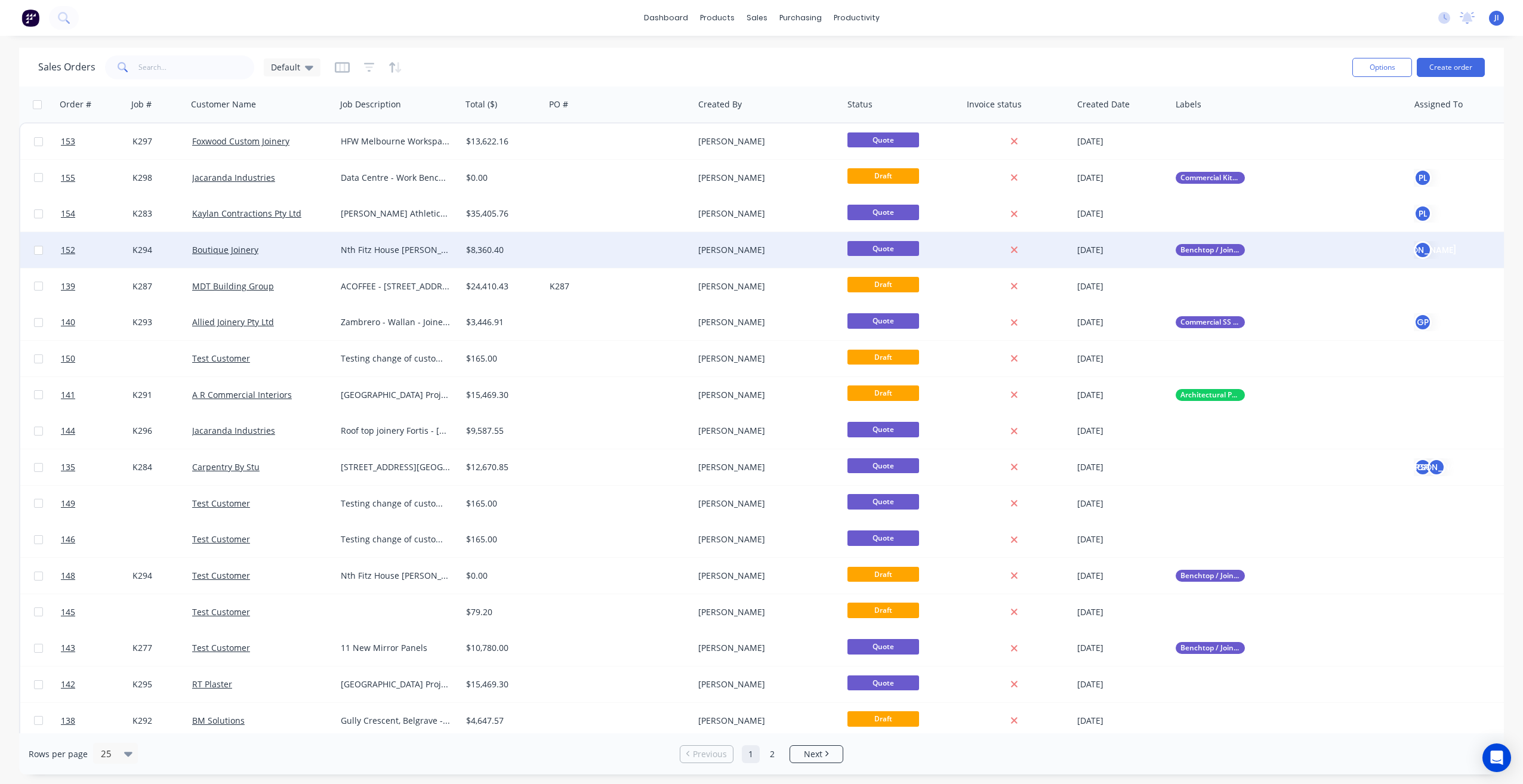
click at [605, 246] on div at bounding box center [619, 250] width 149 height 36
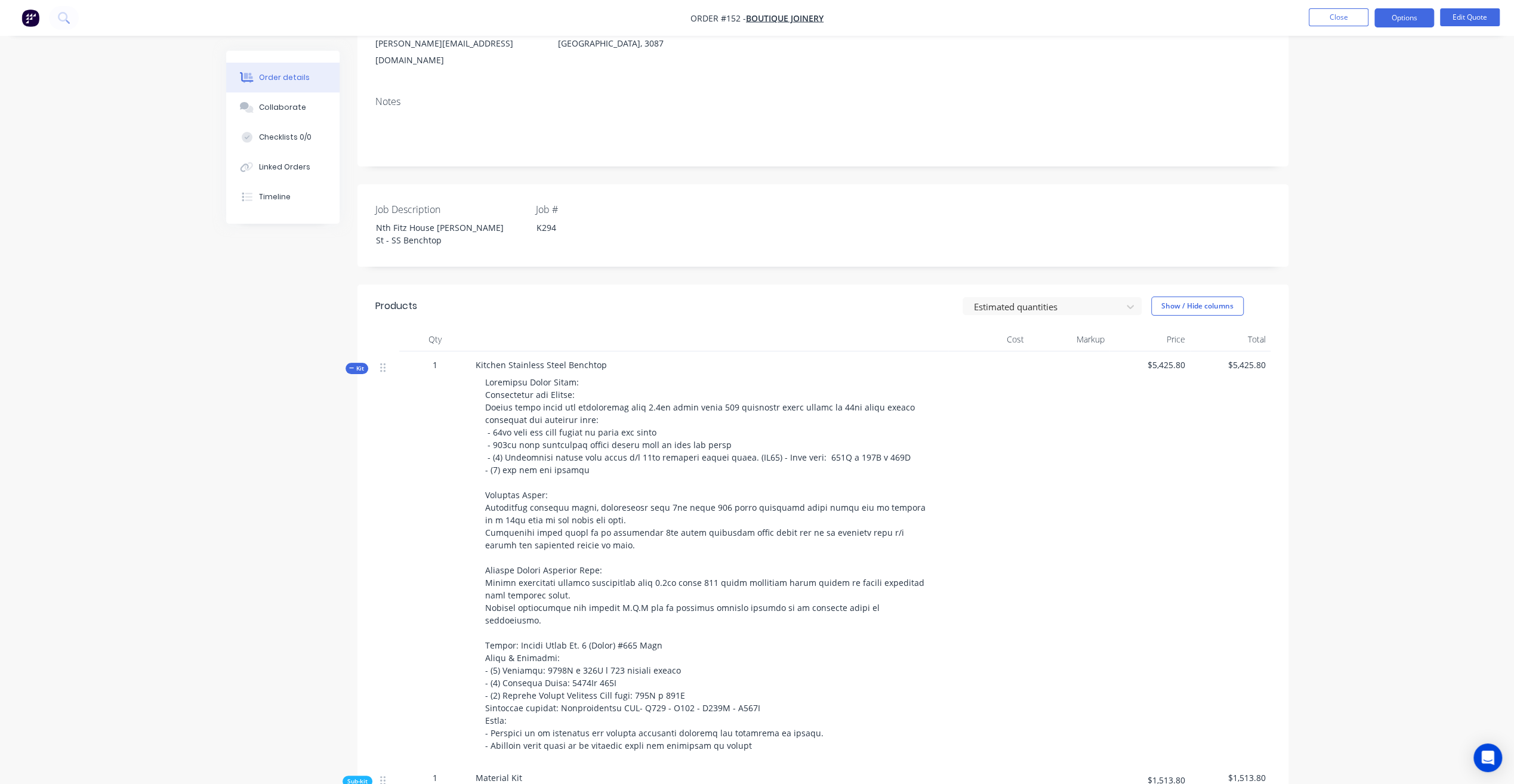
scroll to position [179, 0]
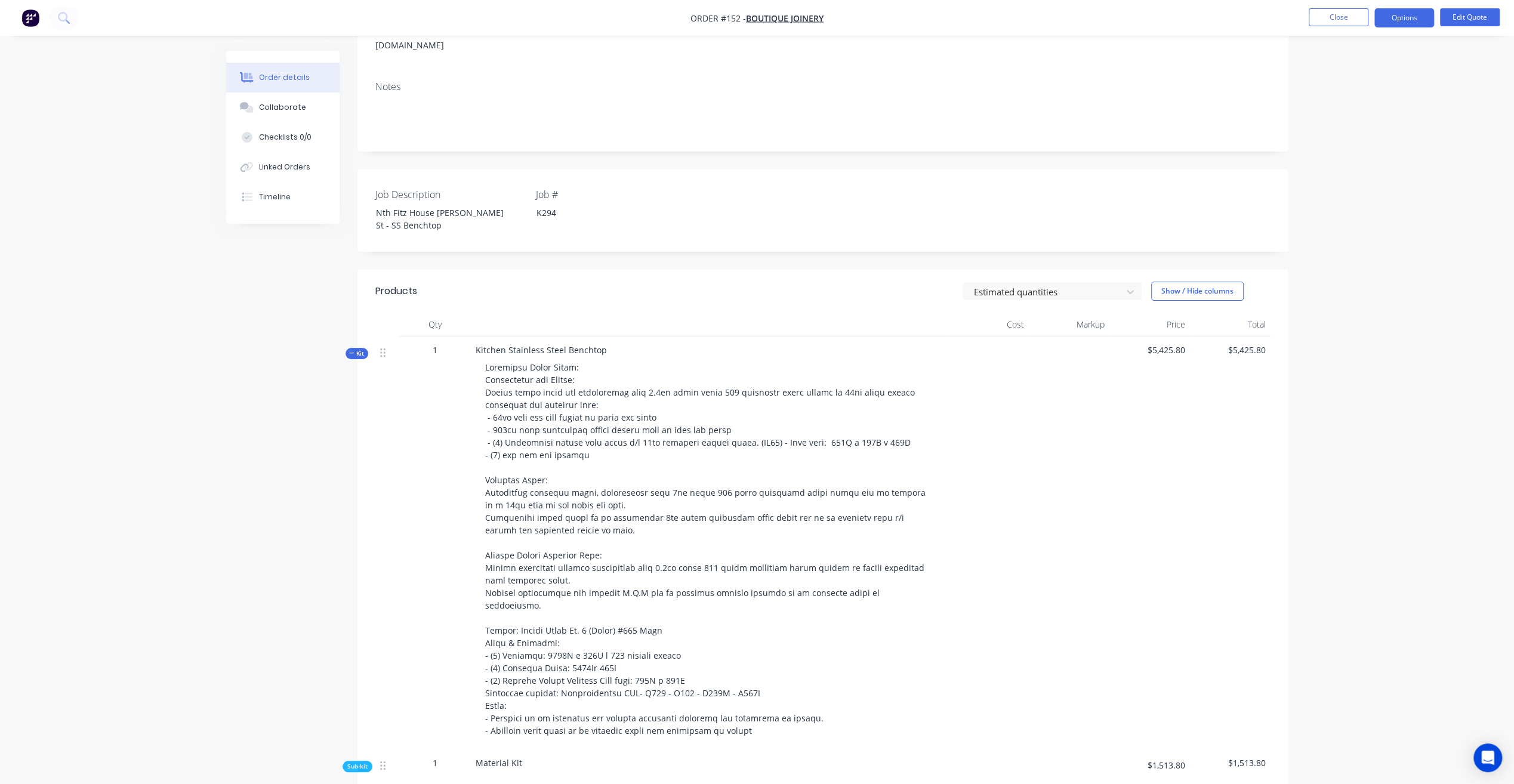
click at [554, 505] on span at bounding box center [707, 549] width 443 height 375
click at [636, 501] on span at bounding box center [707, 549] width 443 height 375
click at [637, 499] on span at bounding box center [707, 549] width 443 height 375
click at [1405, 17] on button "Options" at bounding box center [1404, 18] width 59 height 19
click at [1476, 16] on button "Edit Quote" at bounding box center [1469, 17] width 59 height 18
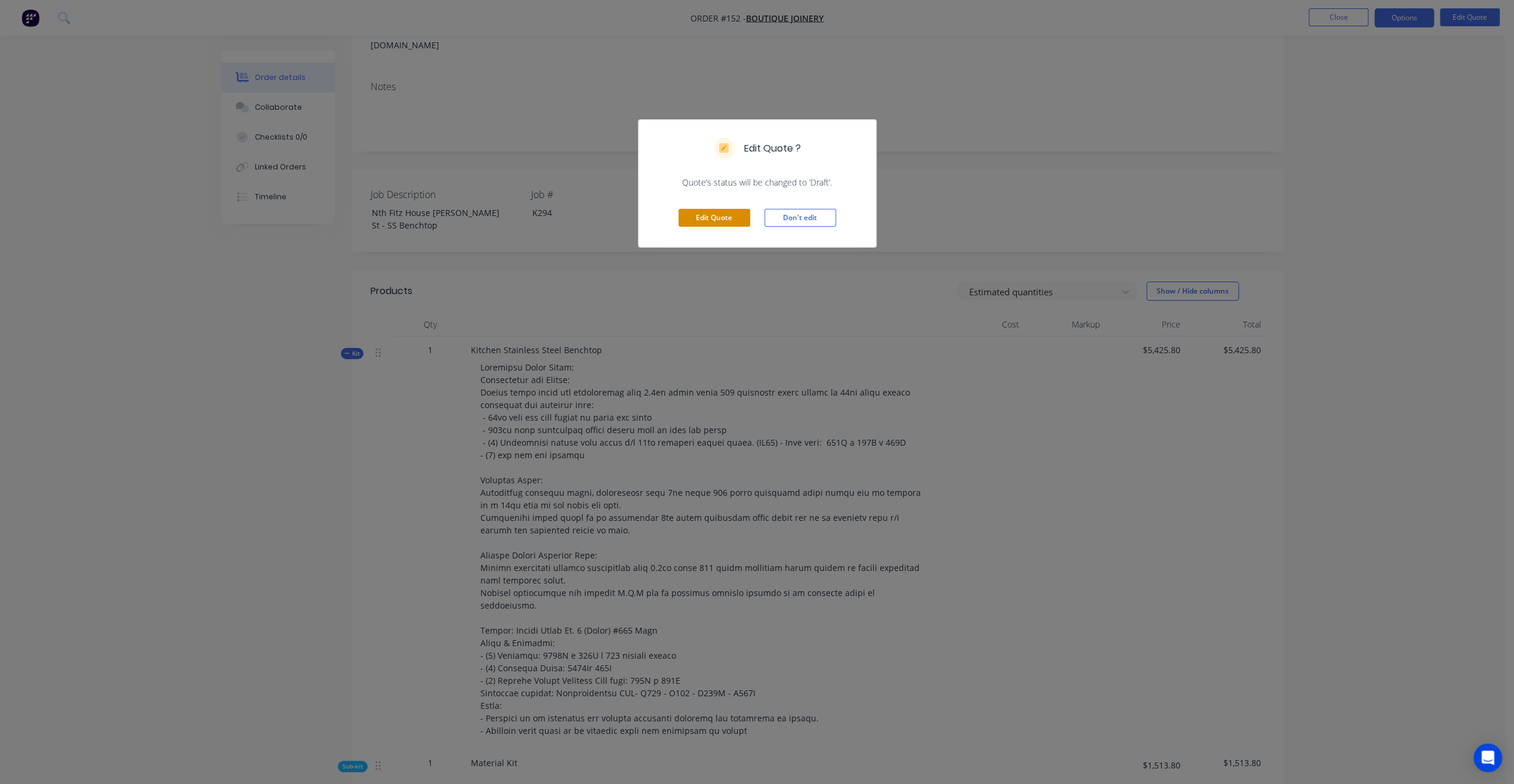
click at [719, 213] on button "Edit Quote" at bounding box center [714, 218] width 71 height 18
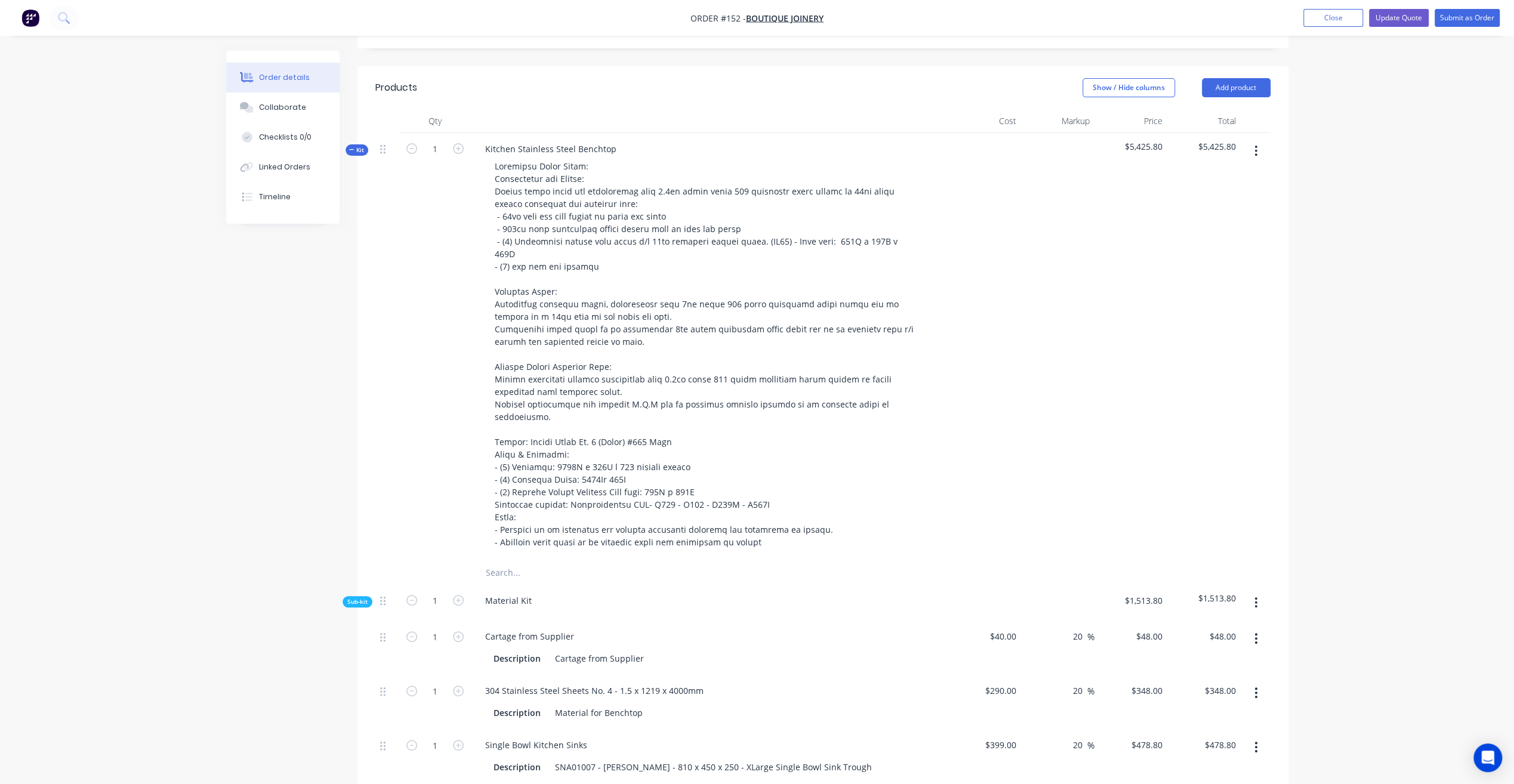
scroll to position [418, 0]
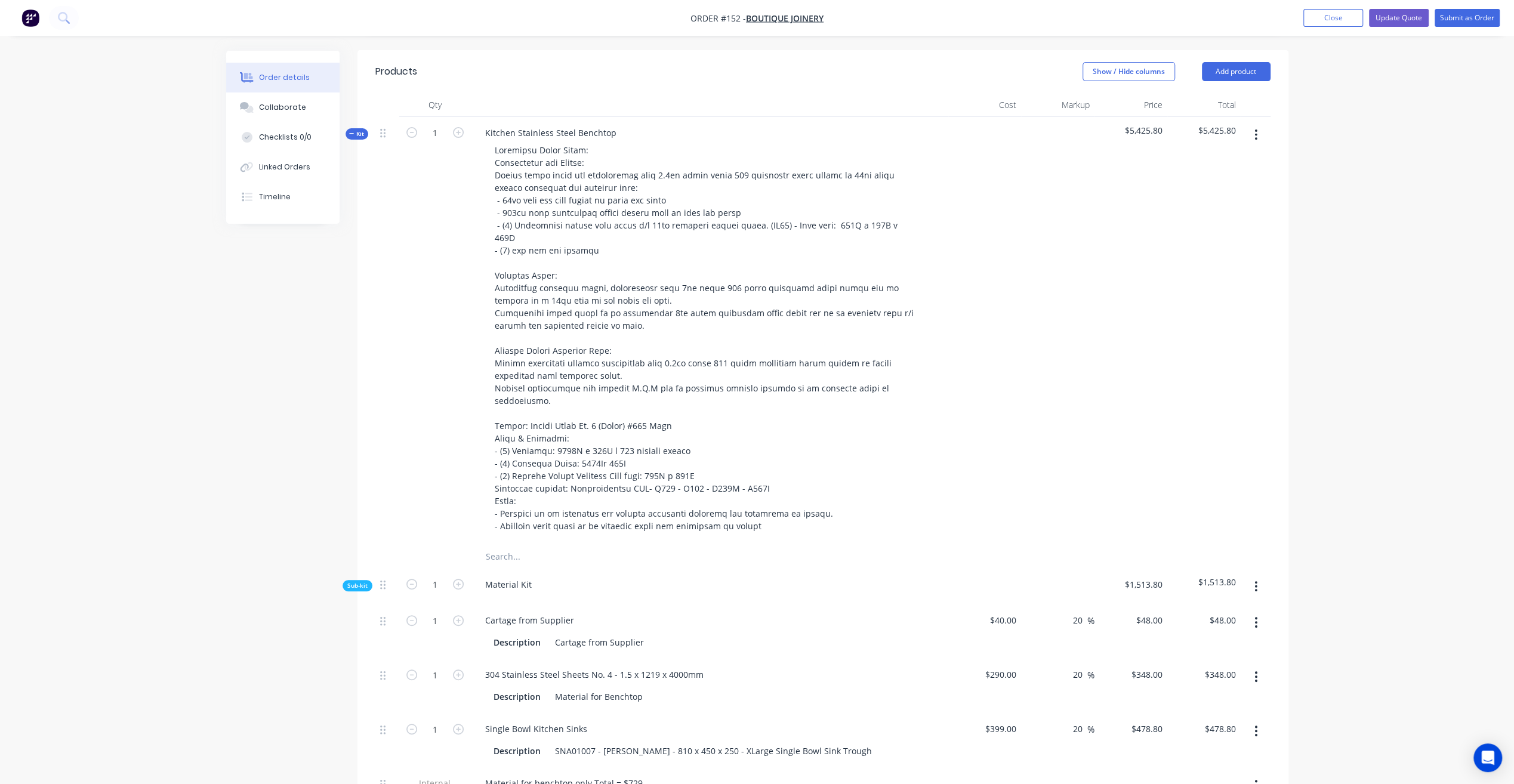
click at [349, 131] on icon "button" at bounding box center [352, 134] width 5 height 6
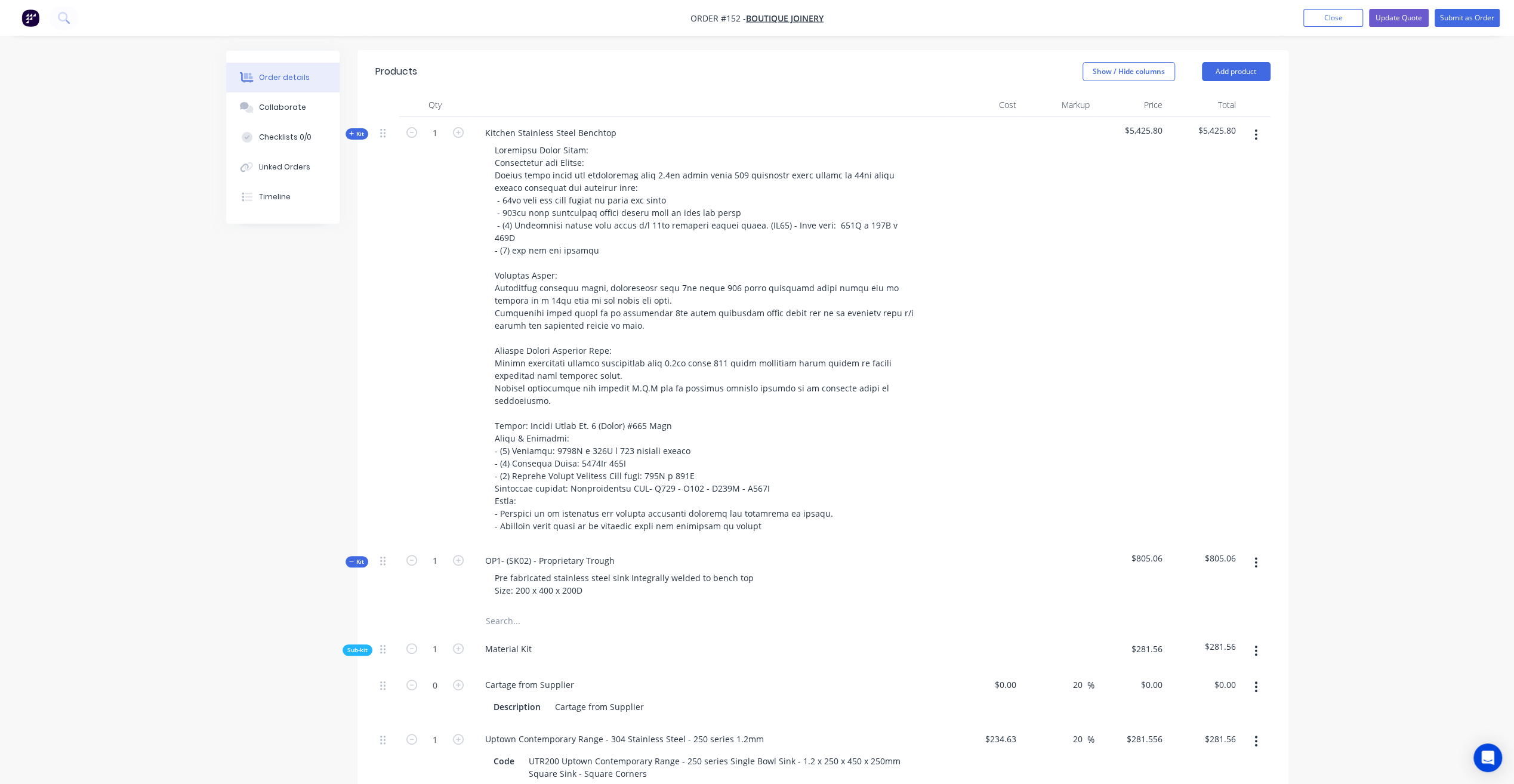
click at [360, 557] on span "Kit" at bounding box center [357, 562] width 16 height 9
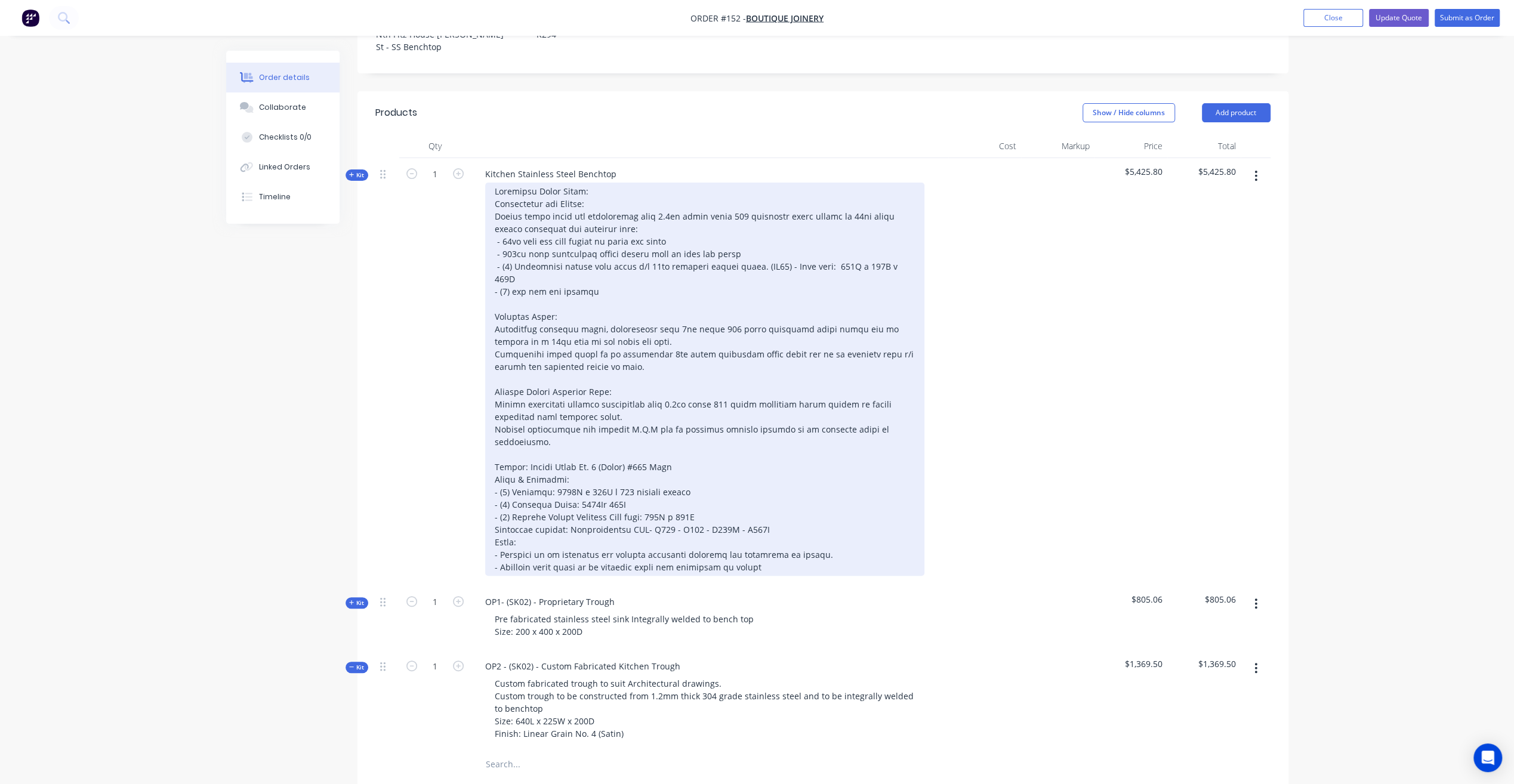
scroll to position [358, 0]
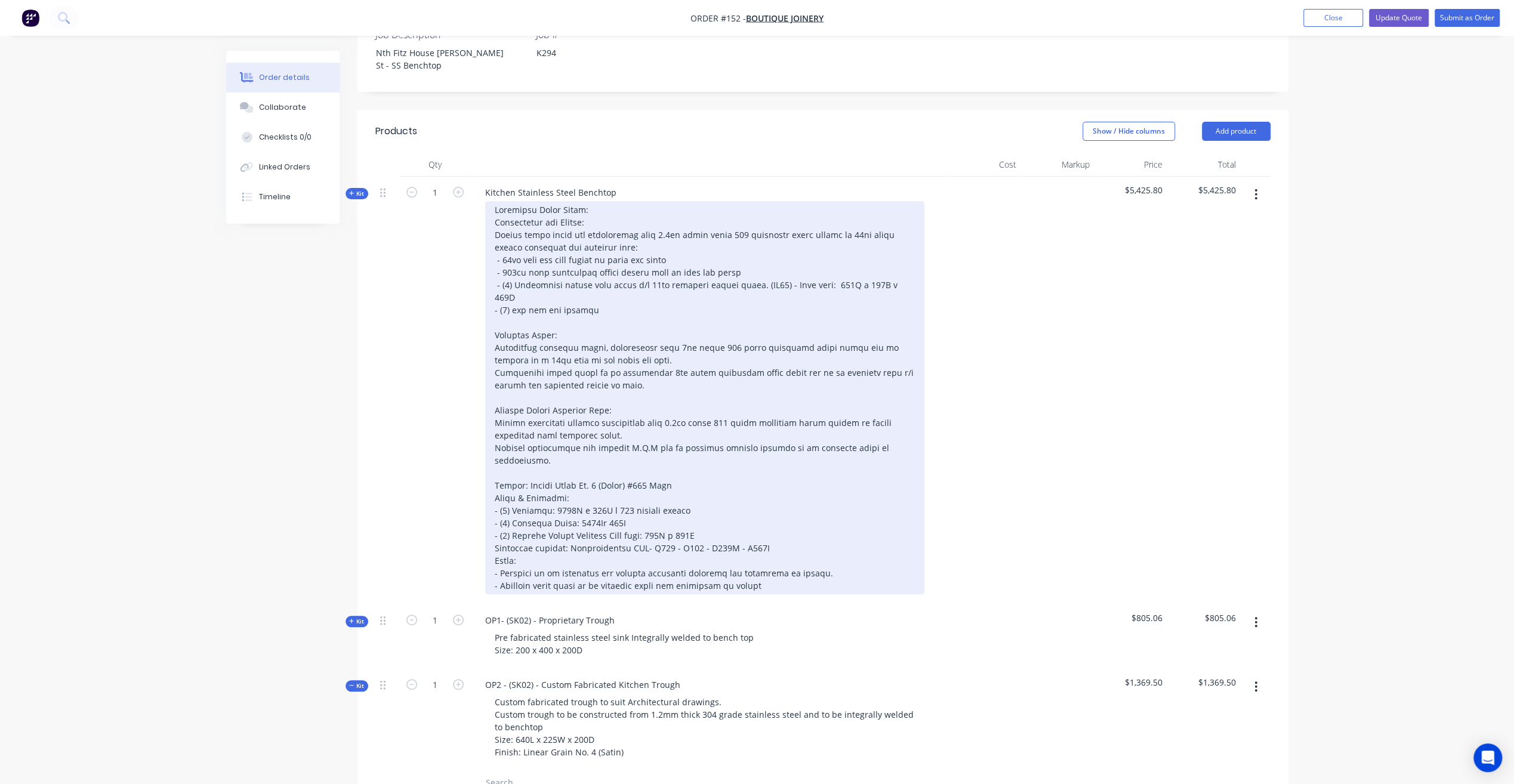
click at [596, 362] on div at bounding box center [705, 398] width 439 height 393
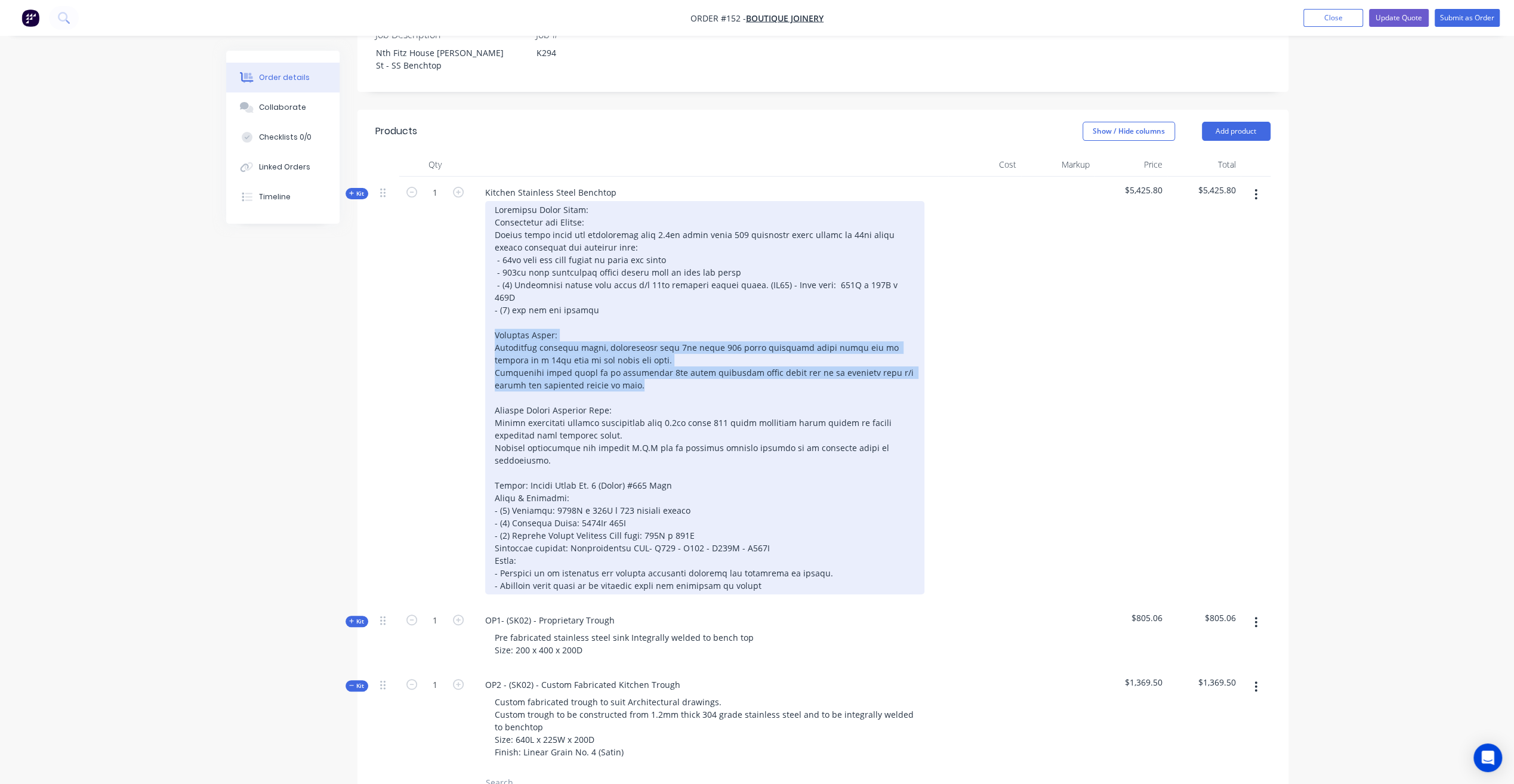
drag, startPoint x: 492, startPoint y: 285, endPoint x: 761, endPoint y: 337, distance: 274.0
click at [761, 337] on div at bounding box center [705, 398] width 439 height 393
click at [603, 310] on div at bounding box center [705, 398] width 439 height 393
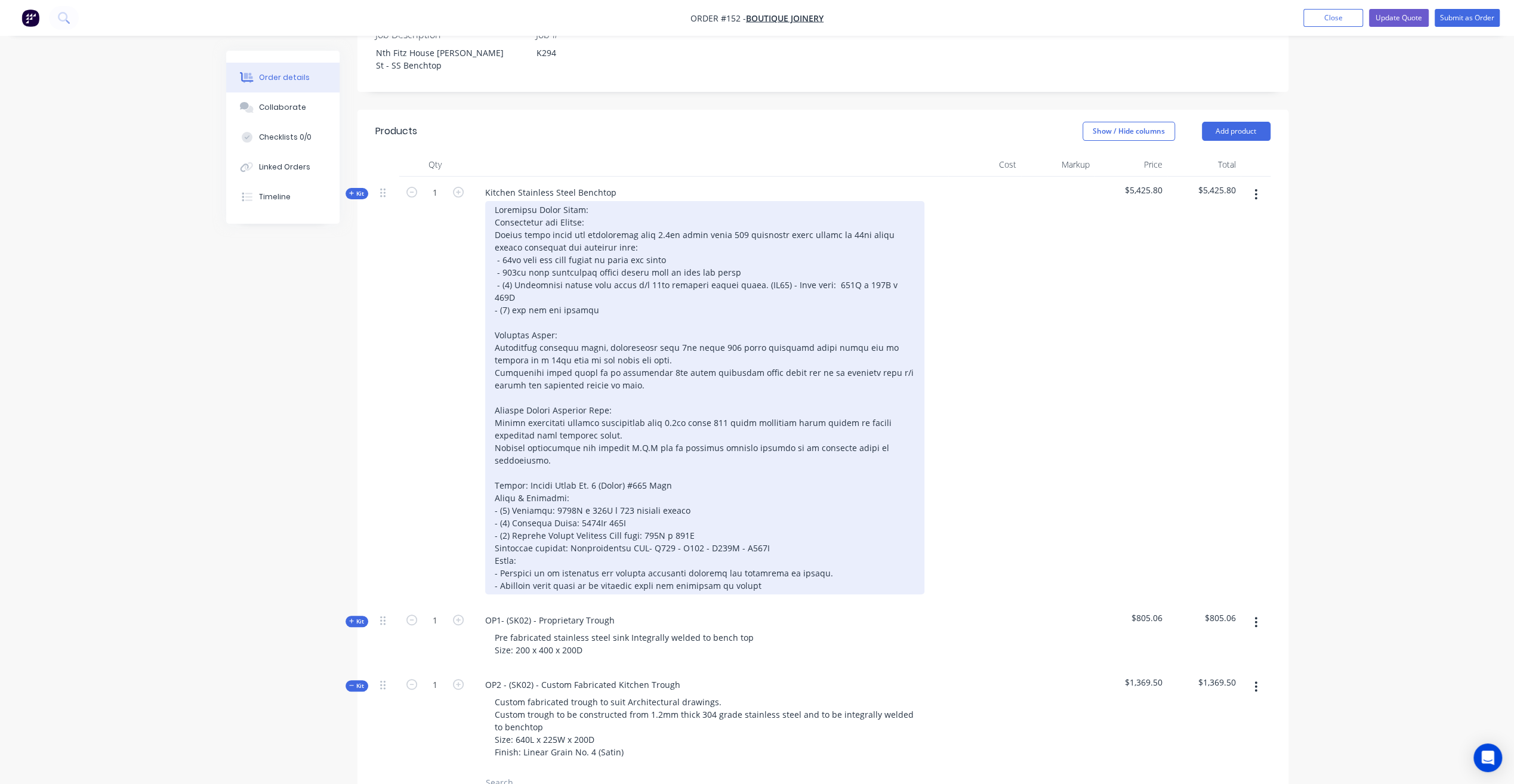
click at [644, 328] on div at bounding box center [705, 398] width 439 height 393
click at [646, 329] on div at bounding box center [705, 398] width 439 height 393
click at [702, 327] on div at bounding box center [705, 398] width 439 height 393
drag, startPoint x: 702, startPoint y: 327, endPoint x: 737, endPoint y: 325, distance: 35.1
click at [737, 325] on div at bounding box center [705, 398] width 439 height 393
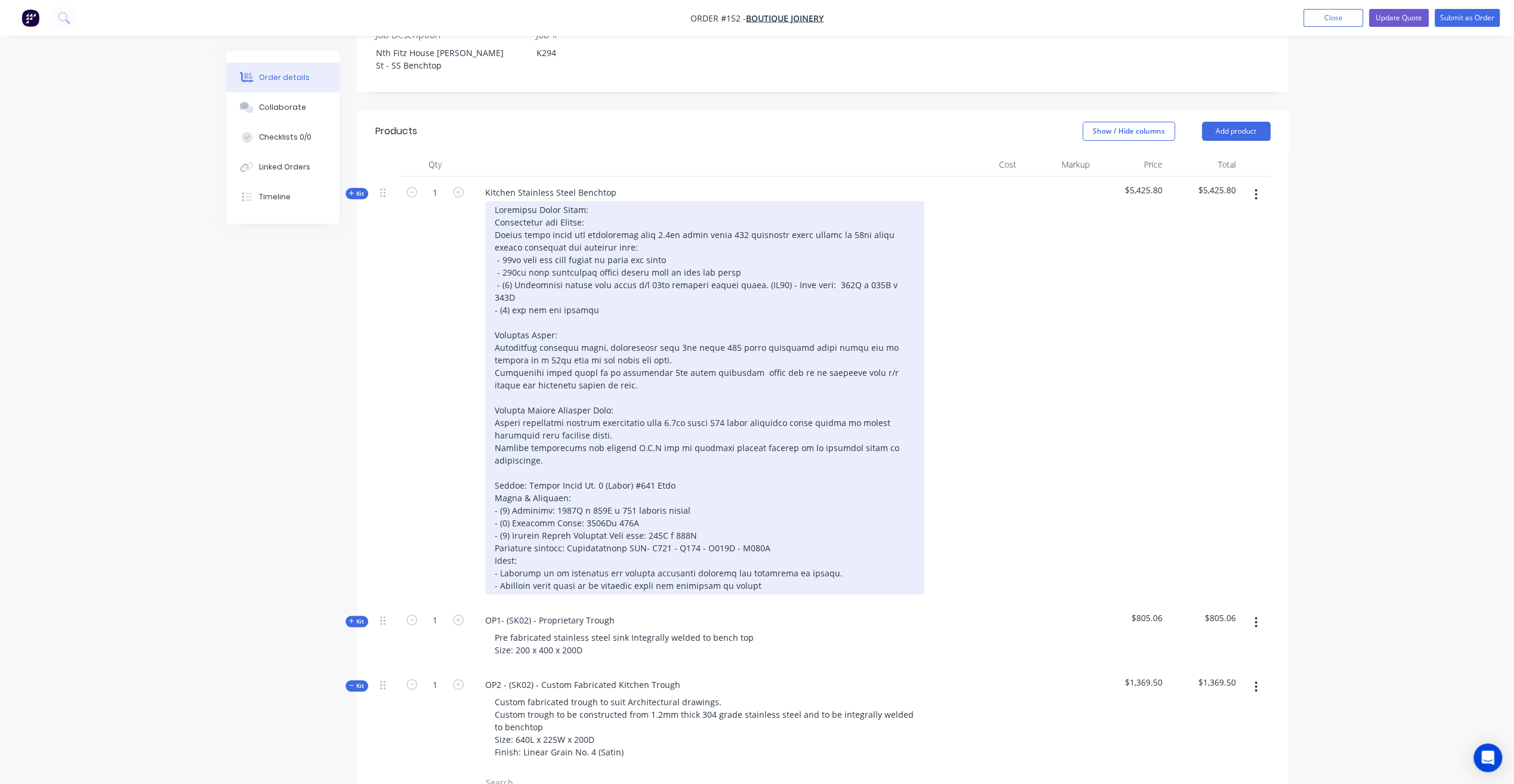
click at [728, 325] on div at bounding box center [705, 398] width 439 height 393
click at [899, 326] on div at bounding box center [705, 398] width 439 height 393
click at [880, 325] on div at bounding box center [705, 398] width 439 height 393
click at [800, 341] on div at bounding box center [705, 398] width 439 height 393
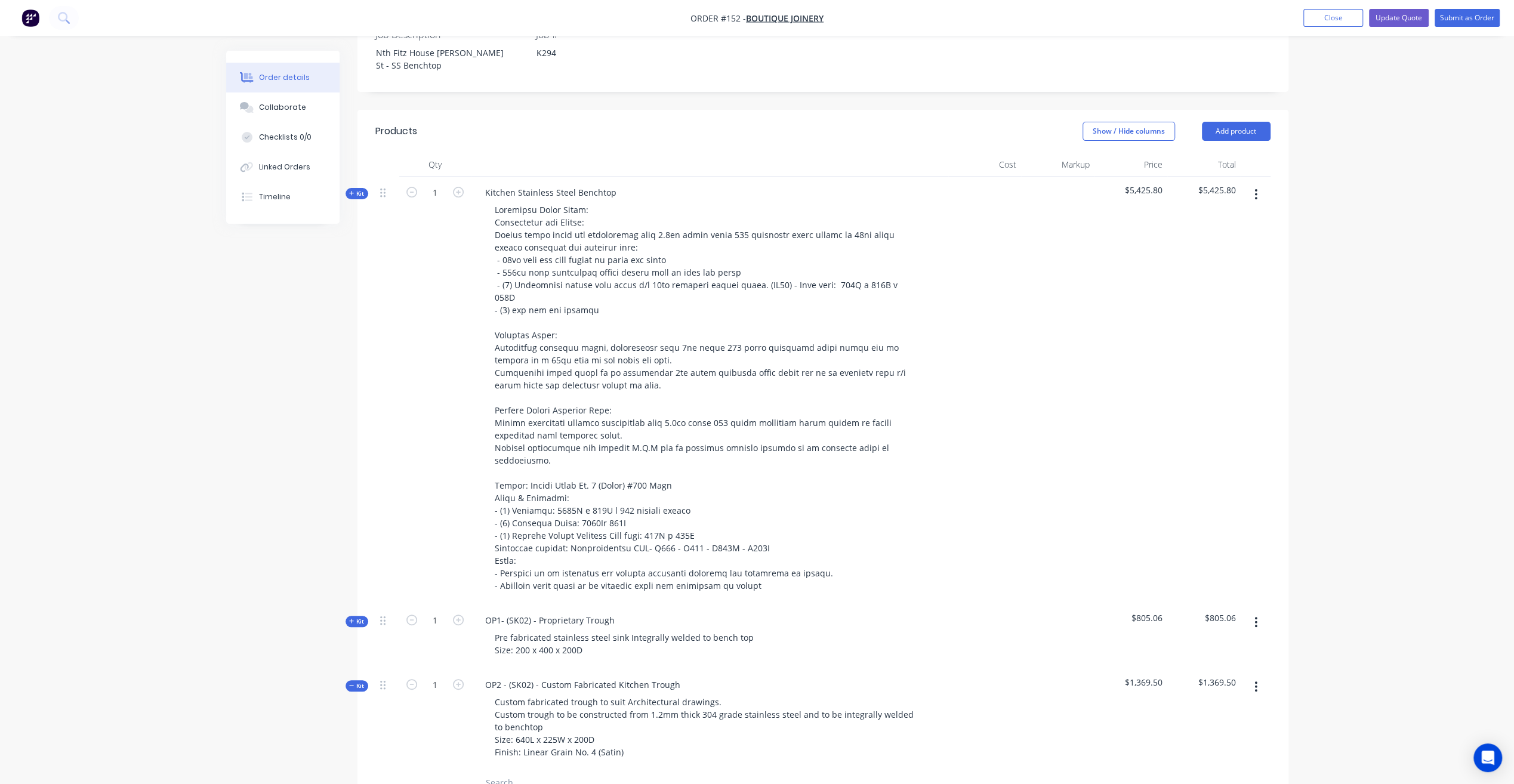
click at [360, 189] on span "Kit" at bounding box center [357, 193] width 16 height 9
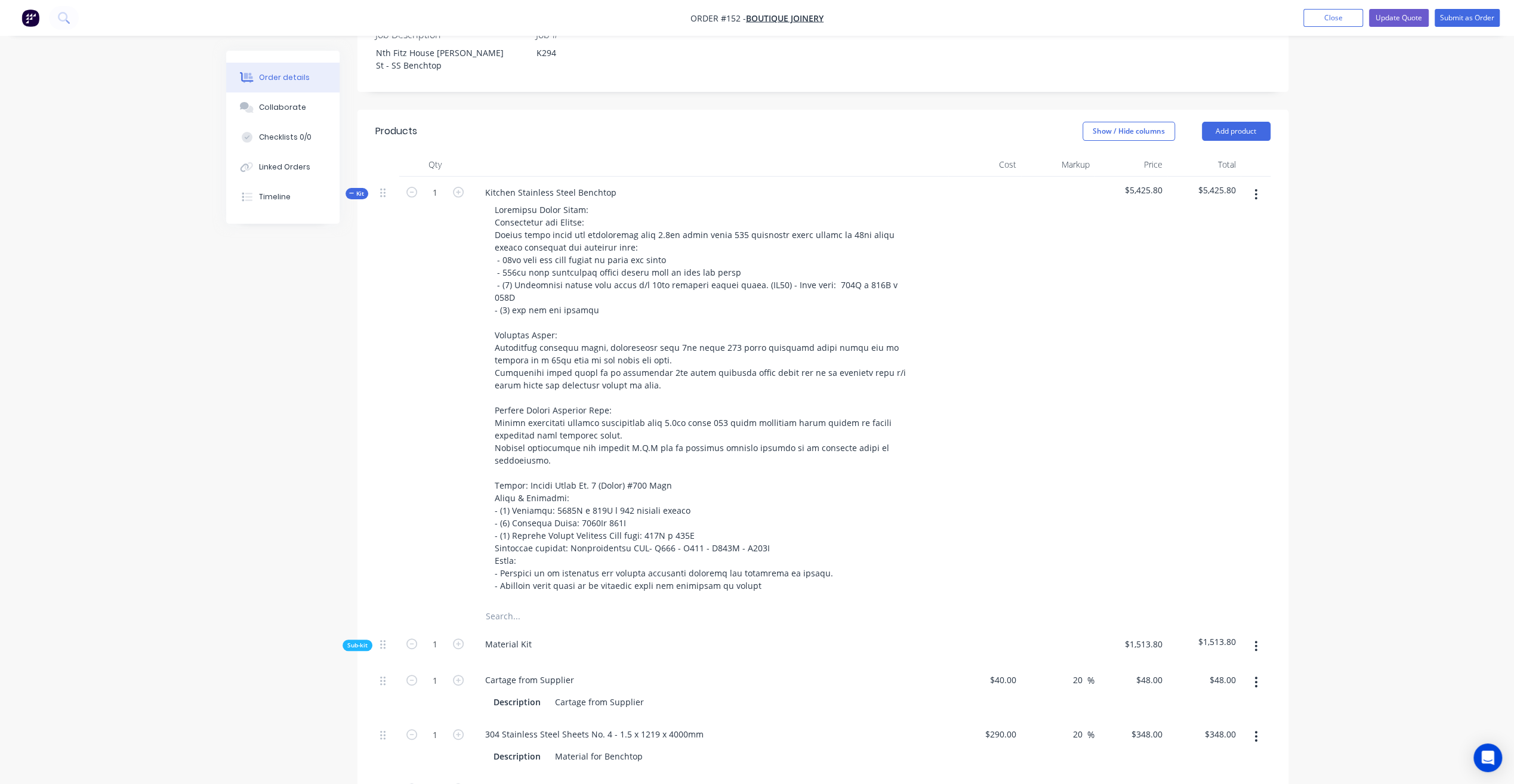
click at [355, 189] on span "Kit" at bounding box center [357, 193] width 16 height 9
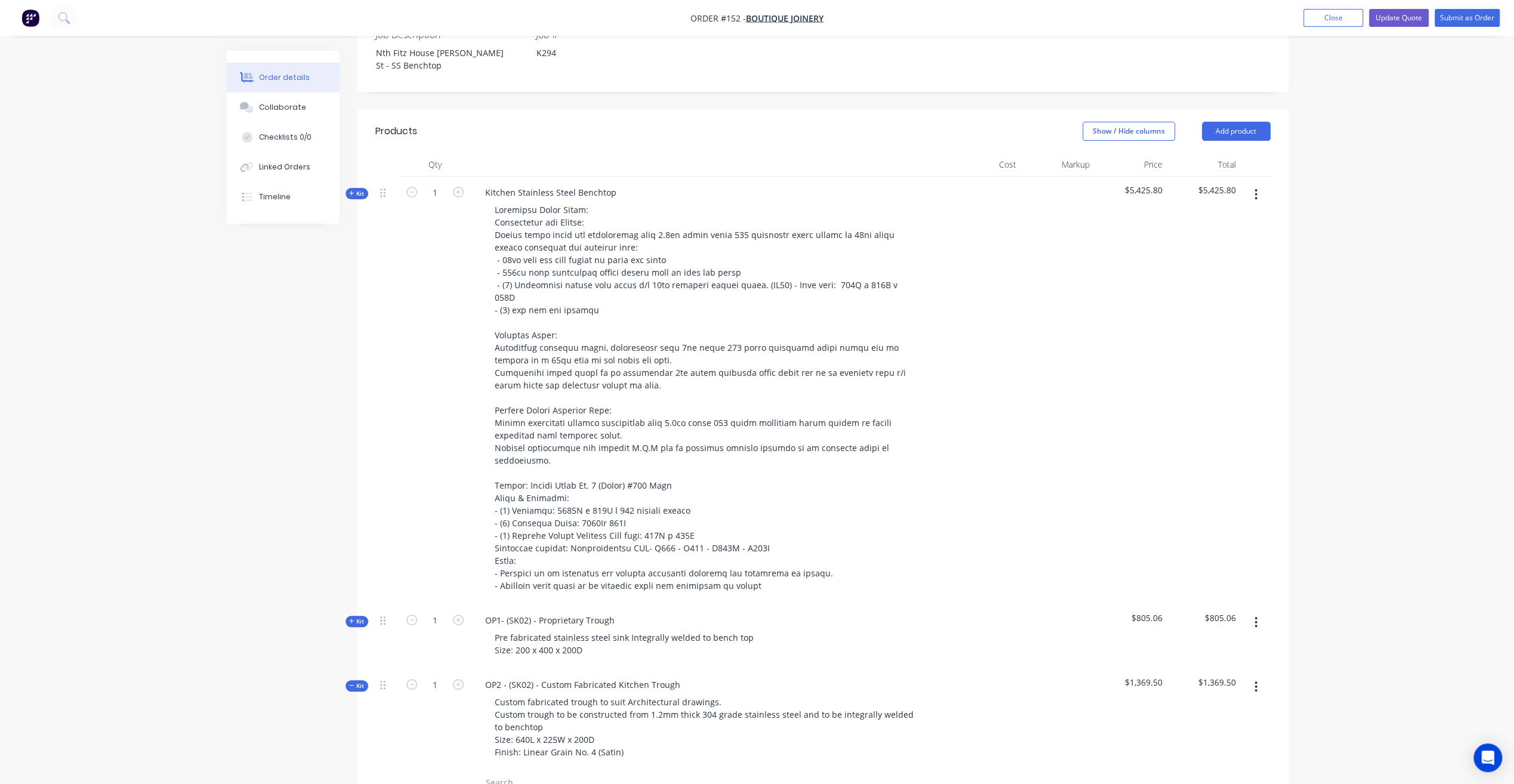
click at [1255, 189] on icon "button" at bounding box center [1255, 194] width 2 height 10
click at [1208, 265] on div "Duplicate" at bounding box center [1214, 273] width 92 height 17
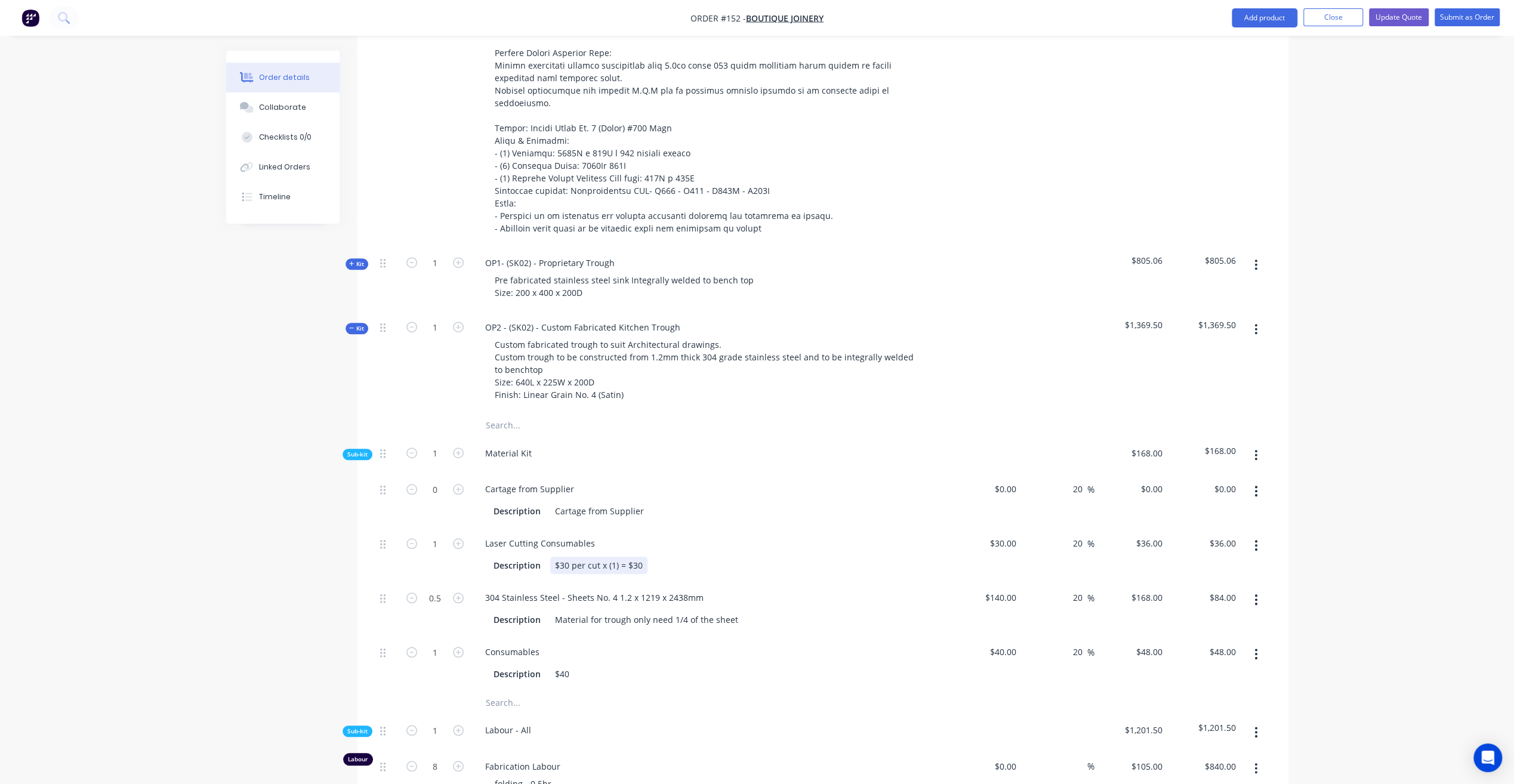
scroll to position [716, 0]
click at [358, 323] on span "Kit" at bounding box center [357, 328] width 16 height 9
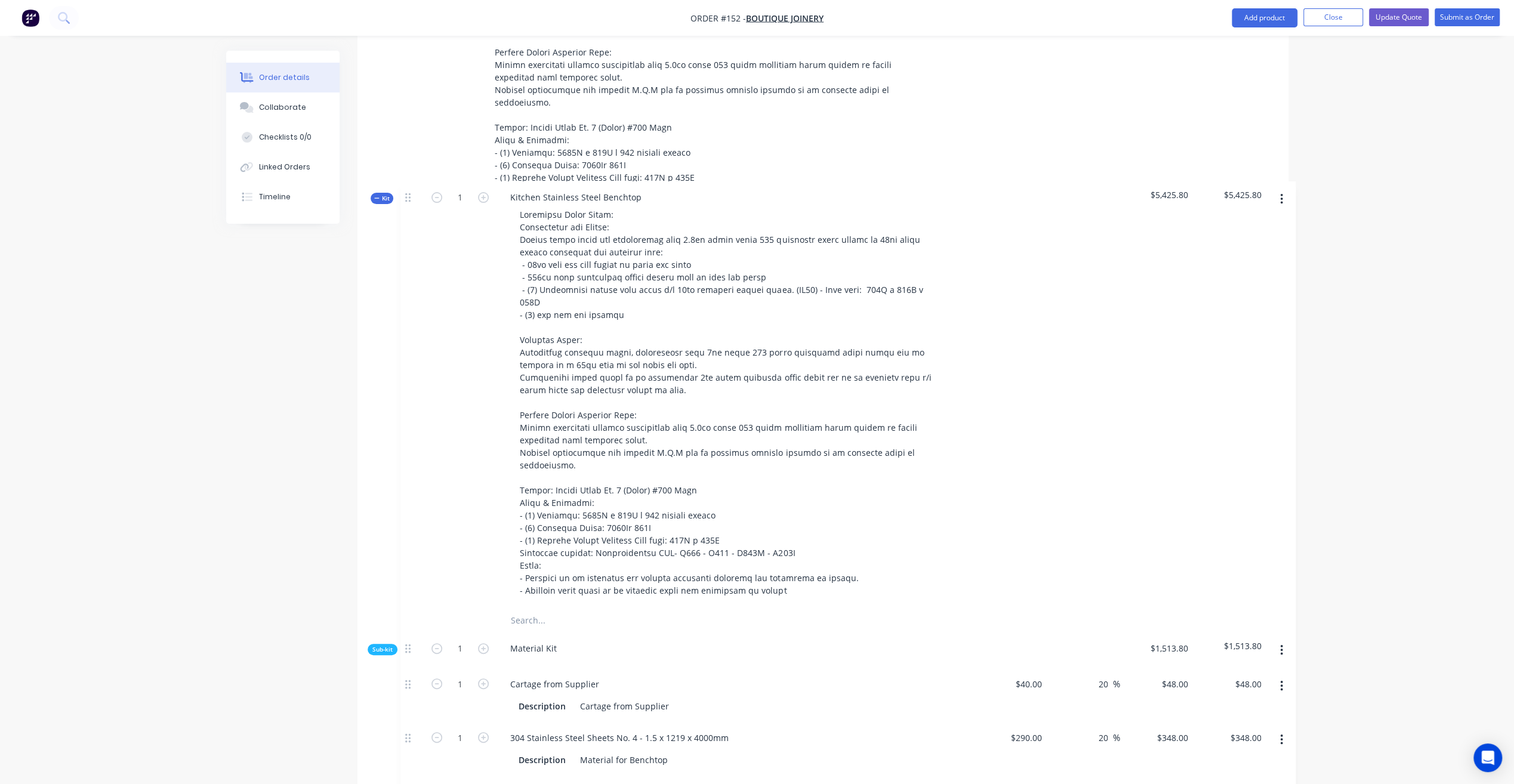
drag, startPoint x: 386, startPoint y: 459, endPoint x: 408, endPoint y: 192, distance: 267.9
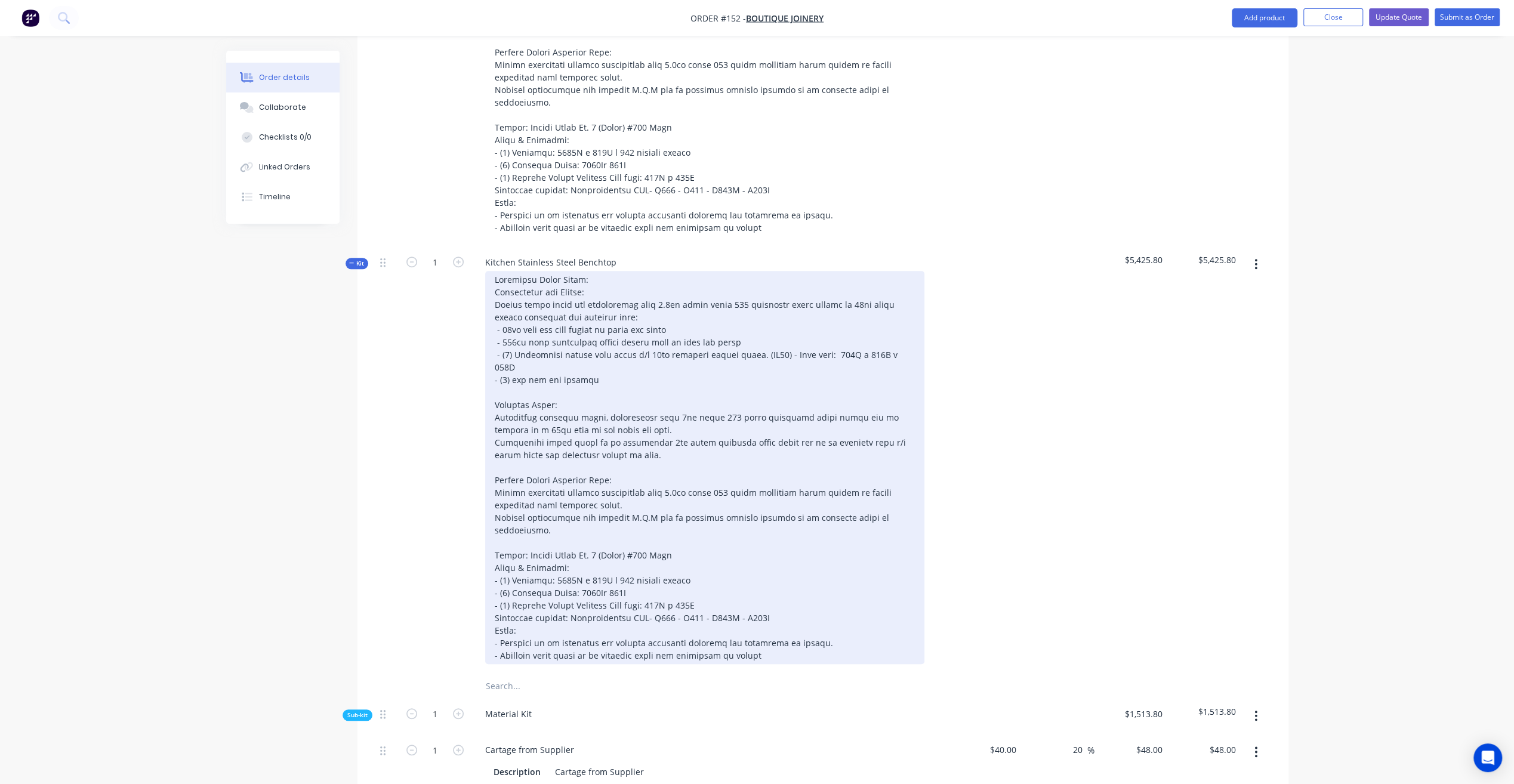
click at [583, 270] on div at bounding box center [705, 467] width 439 height 393
drag, startPoint x: 492, startPoint y: 331, endPoint x: 575, endPoint y: 331, distance: 83.0
click at [575, 331] on div at bounding box center [705, 467] width 439 height 393
copy div "Overhead Shelf:"
drag, startPoint x: 584, startPoint y: 219, endPoint x: 492, endPoint y: 221, distance: 92.0
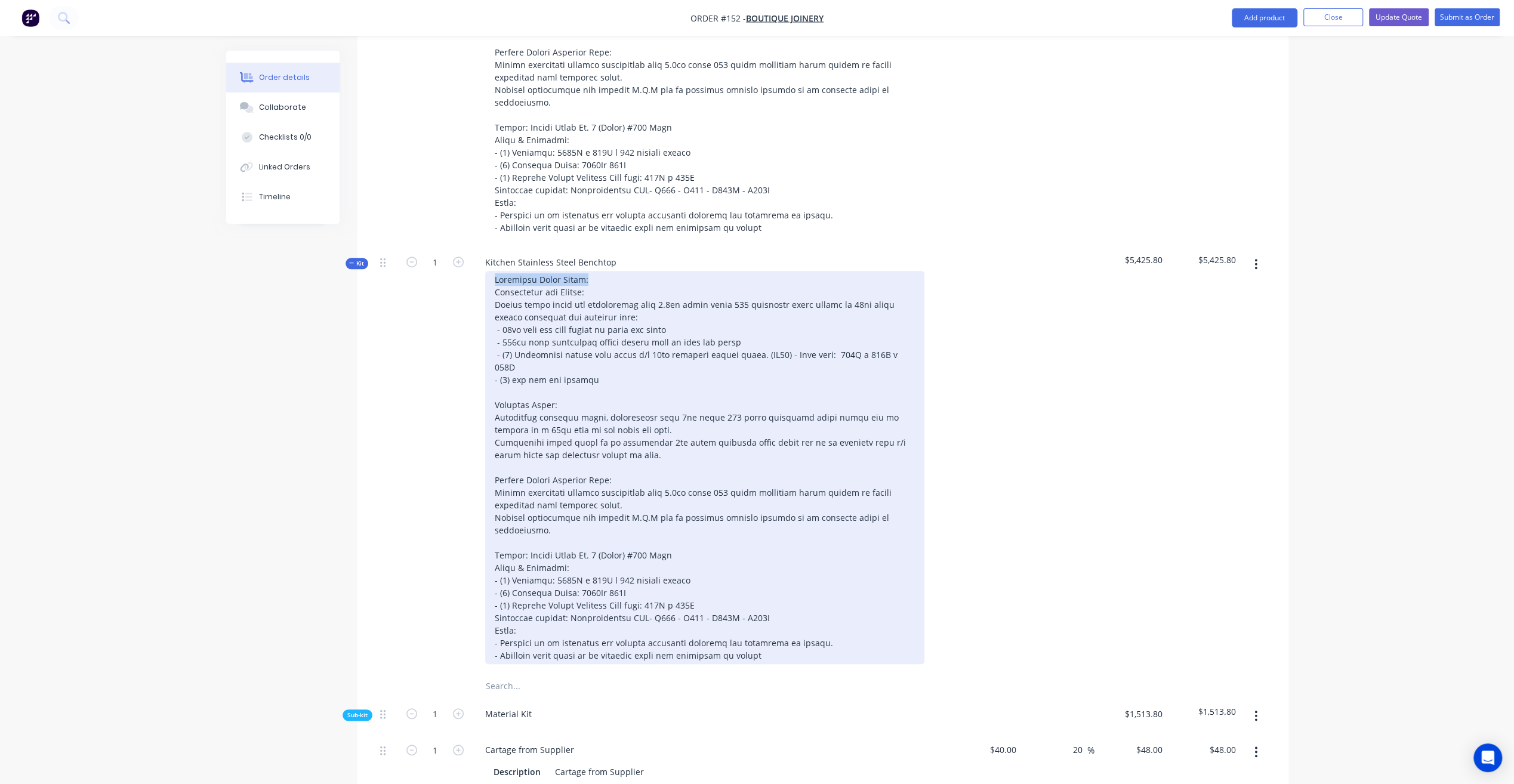
click at [492, 270] on div at bounding box center [705, 467] width 439 height 393
paste div
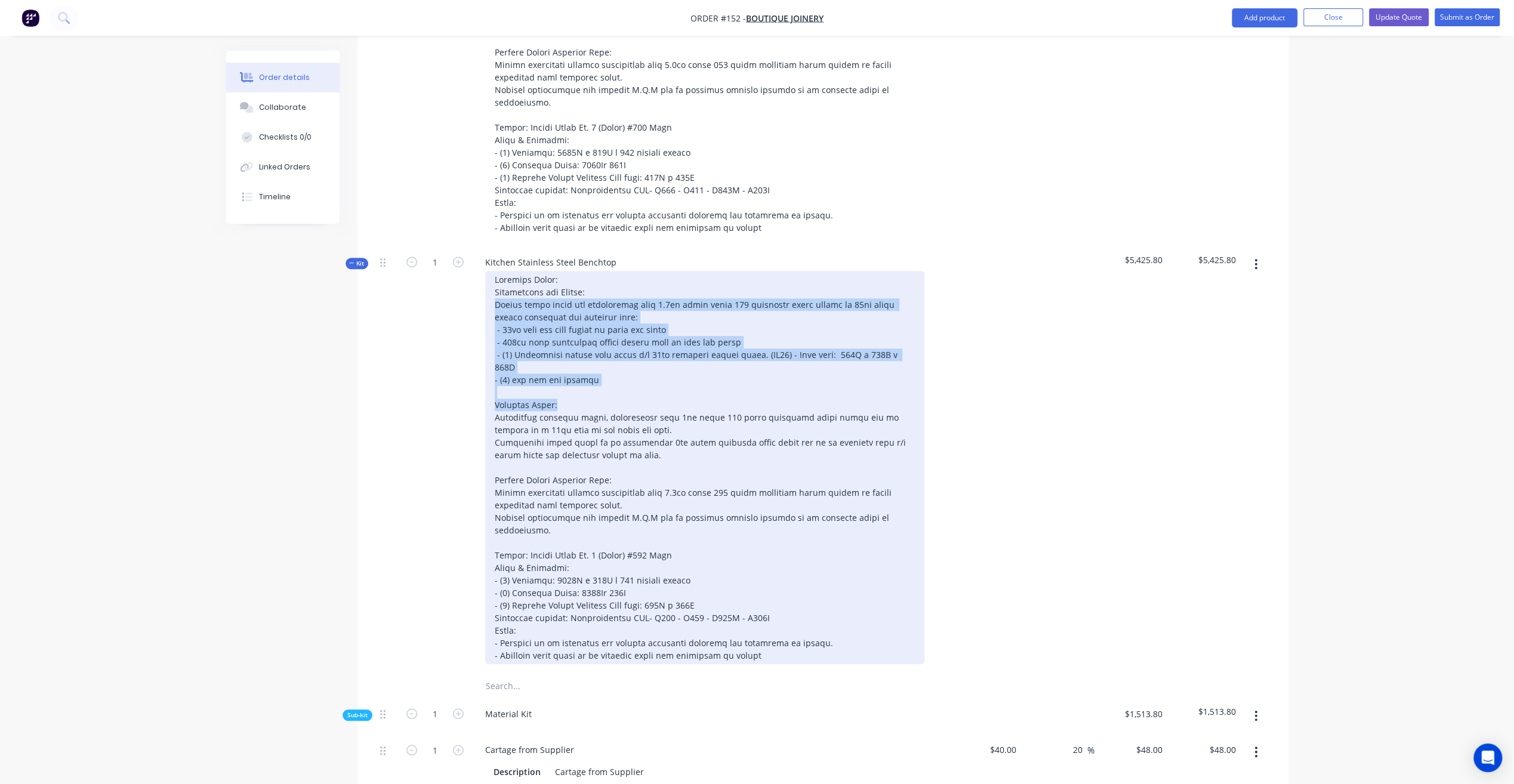
drag, startPoint x: 493, startPoint y: 244, endPoint x: 670, endPoint y: 331, distance: 197.2
click at [670, 331] on div at bounding box center [705, 467] width 439 height 393
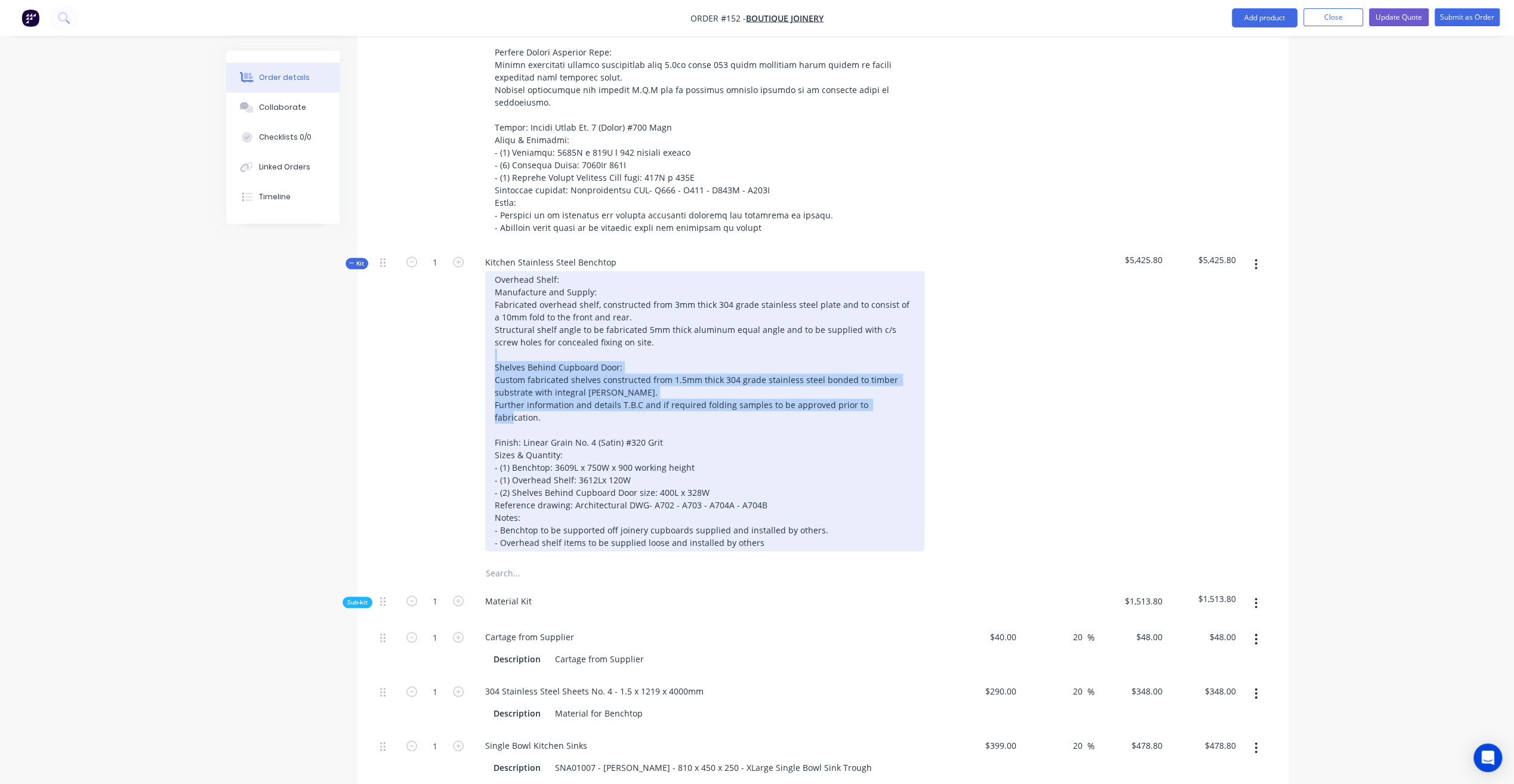
drag, startPoint x: 492, startPoint y: 298, endPoint x: 900, endPoint y: 352, distance: 411.6
click at [900, 352] on div "Overhead Shelf: Manufacture and Supply: Fabricated overhead shelf, constructed …" at bounding box center [705, 410] width 439 height 280
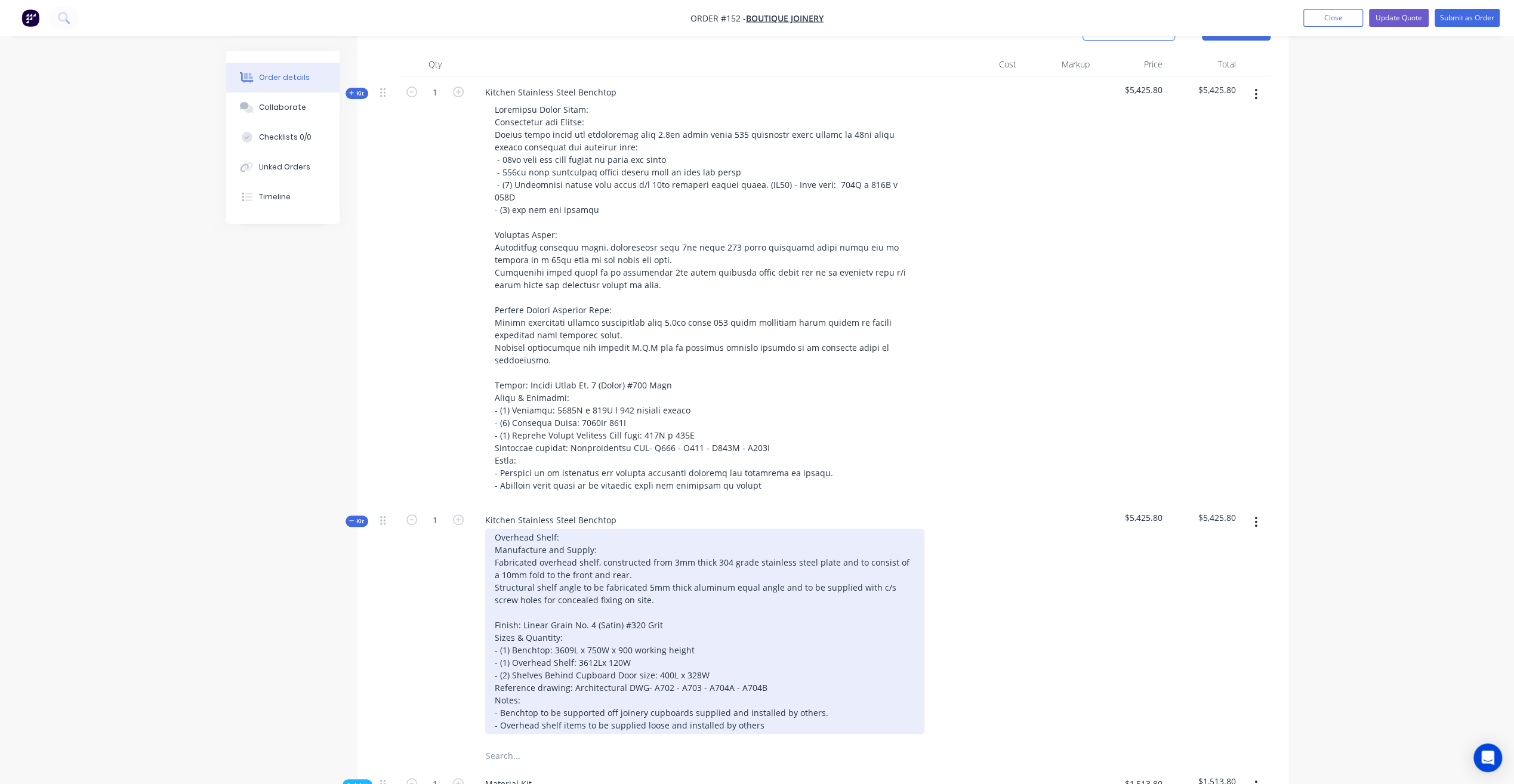
scroll to position [418, 0]
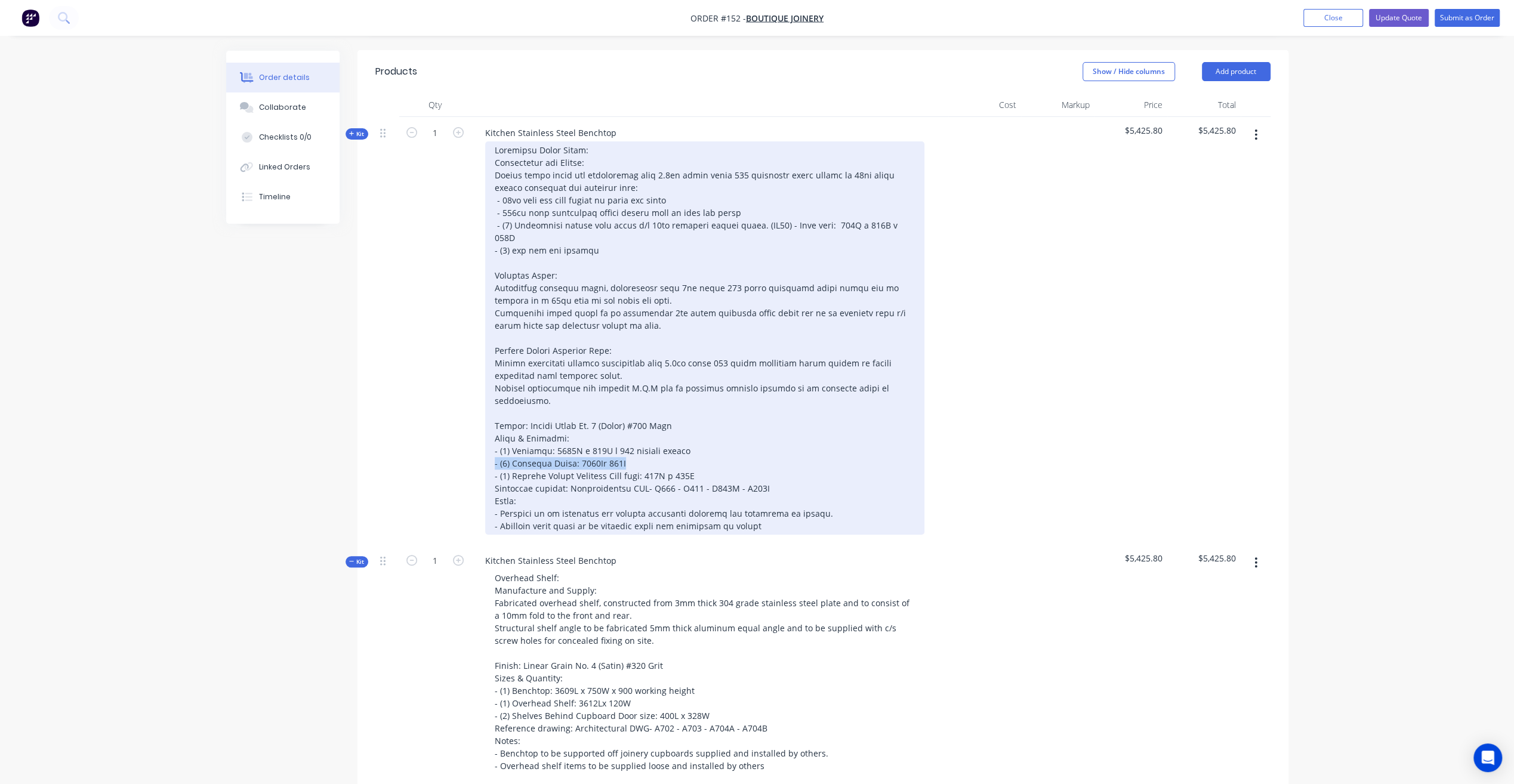
drag, startPoint x: 491, startPoint y: 406, endPoint x: 678, endPoint y: 401, distance: 187.1
click at [678, 401] on div at bounding box center [705, 337] width 439 height 393
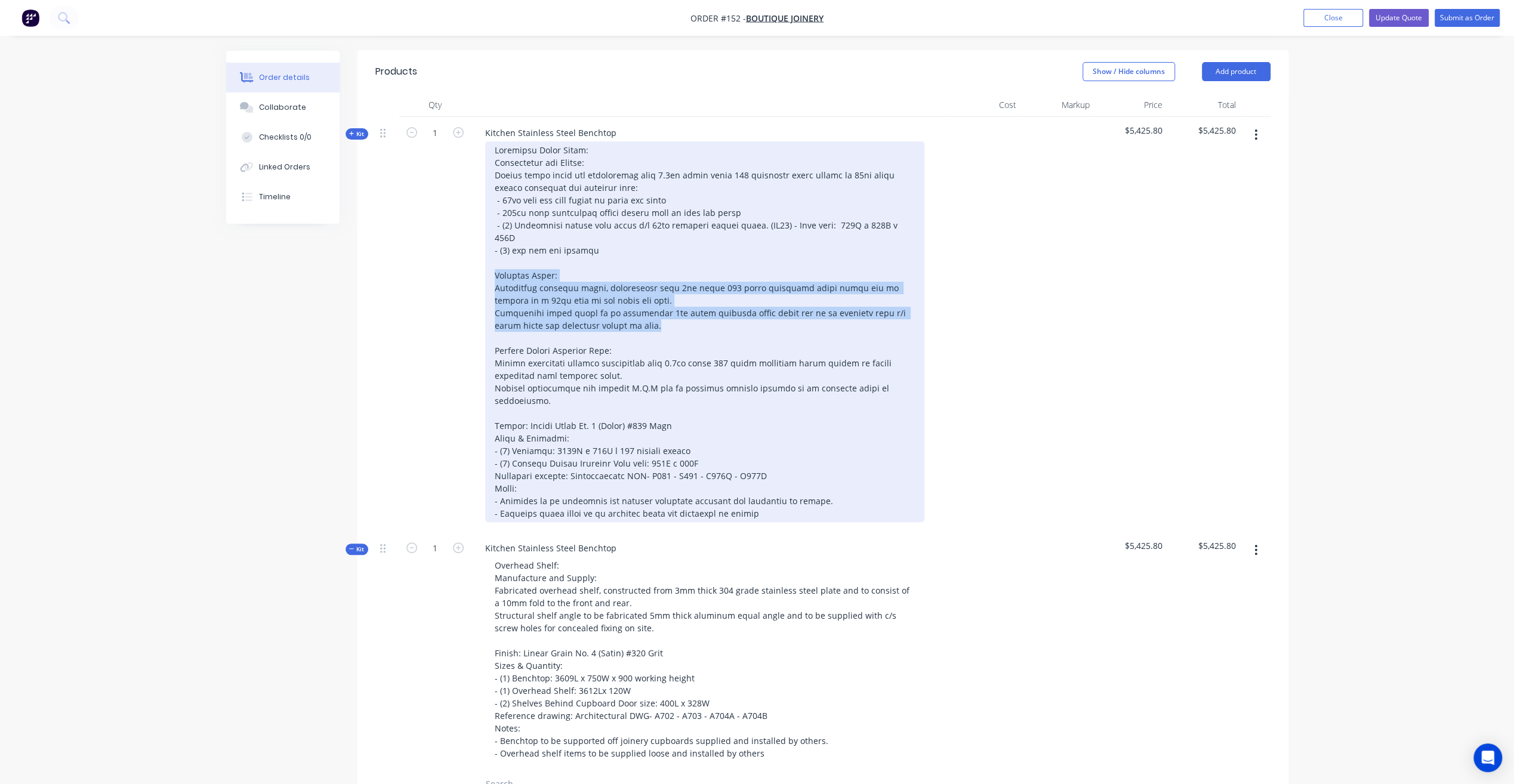
drag, startPoint x: 488, startPoint y: 227, endPoint x: 733, endPoint y: 284, distance: 251.5
click at [733, 284] on div at bounding box center [705, 331] width 439 height 380
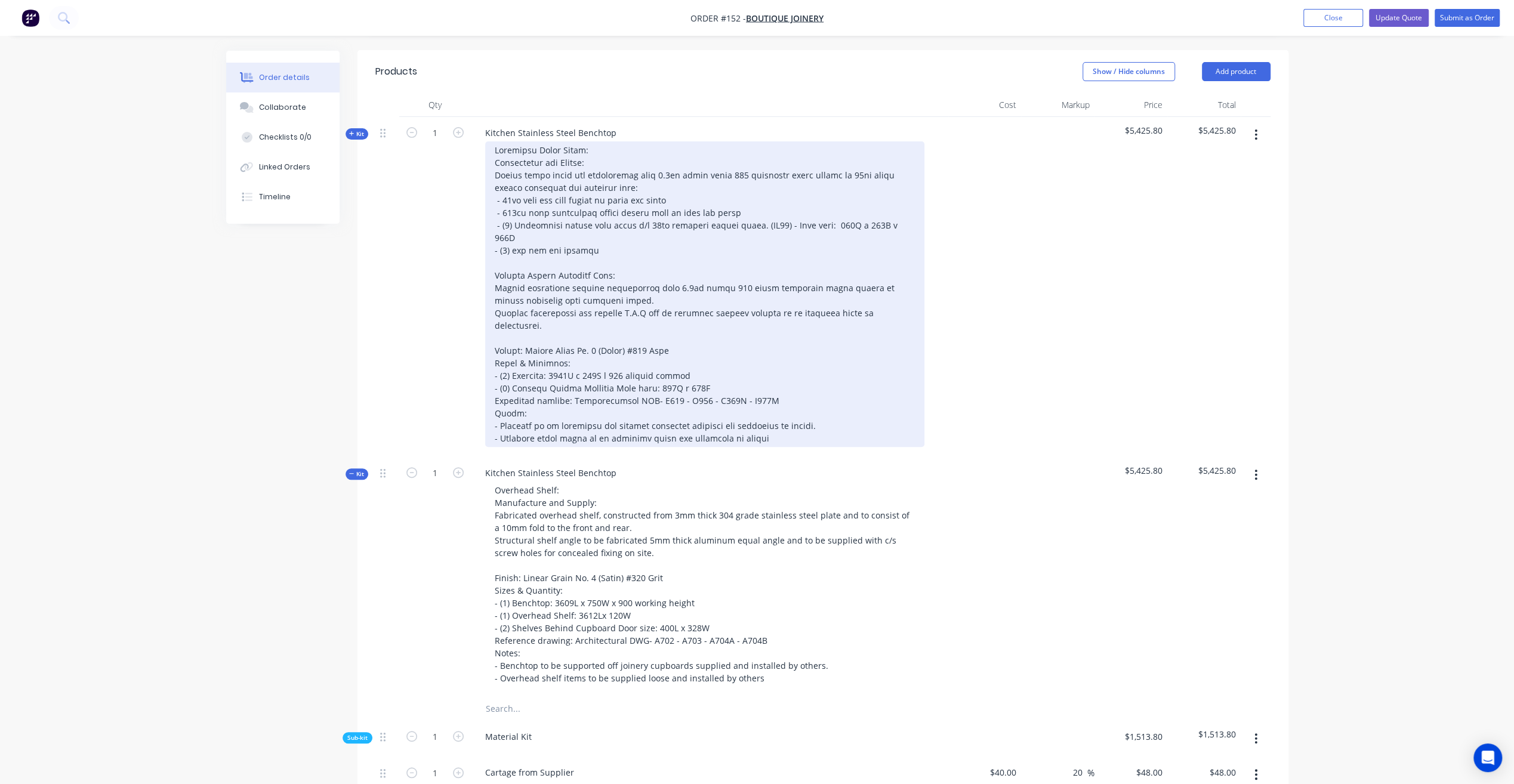
click at [832, 383] on div at bounding box center [705, 294] width 439 height 305
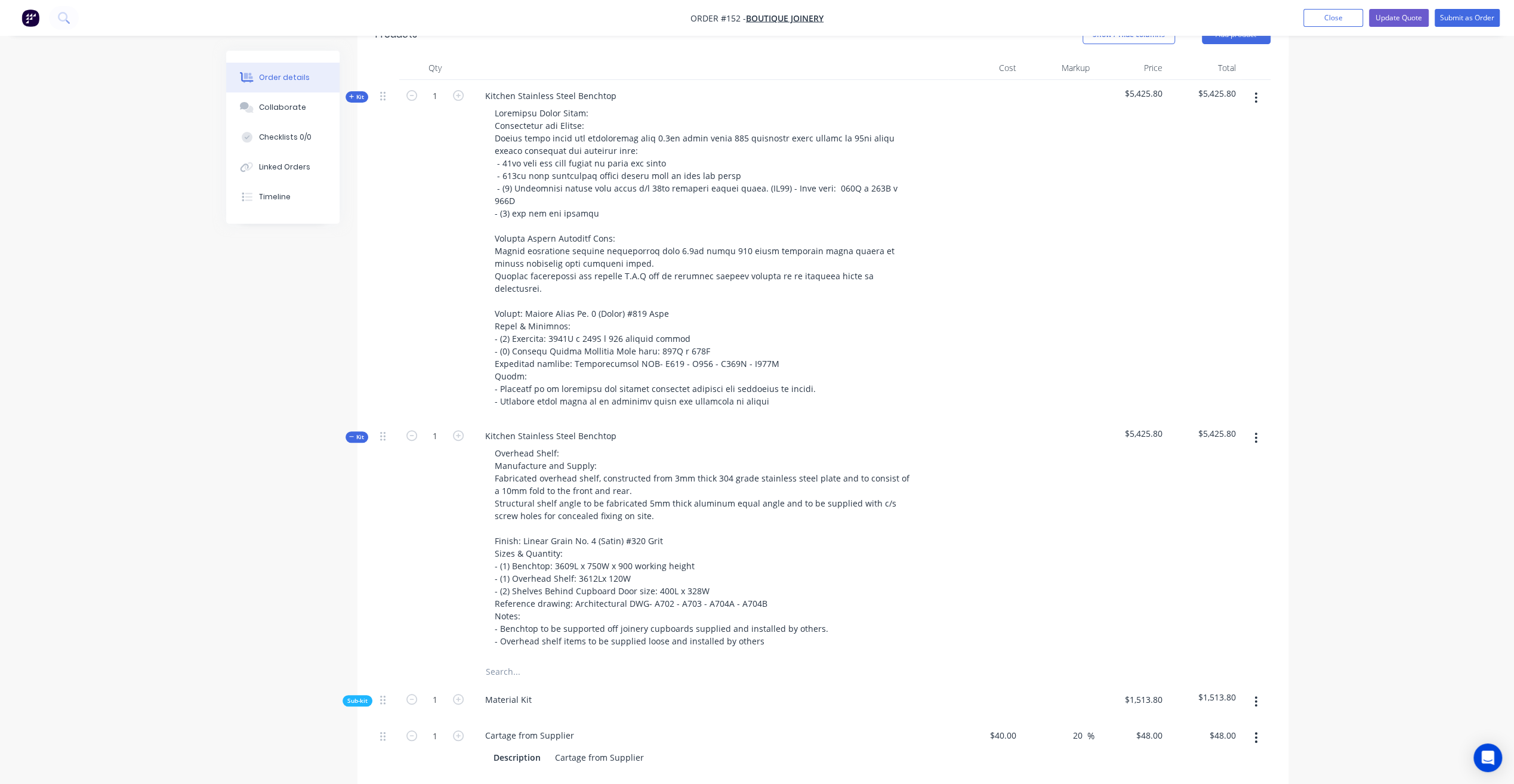
scroll to position [477, 0]
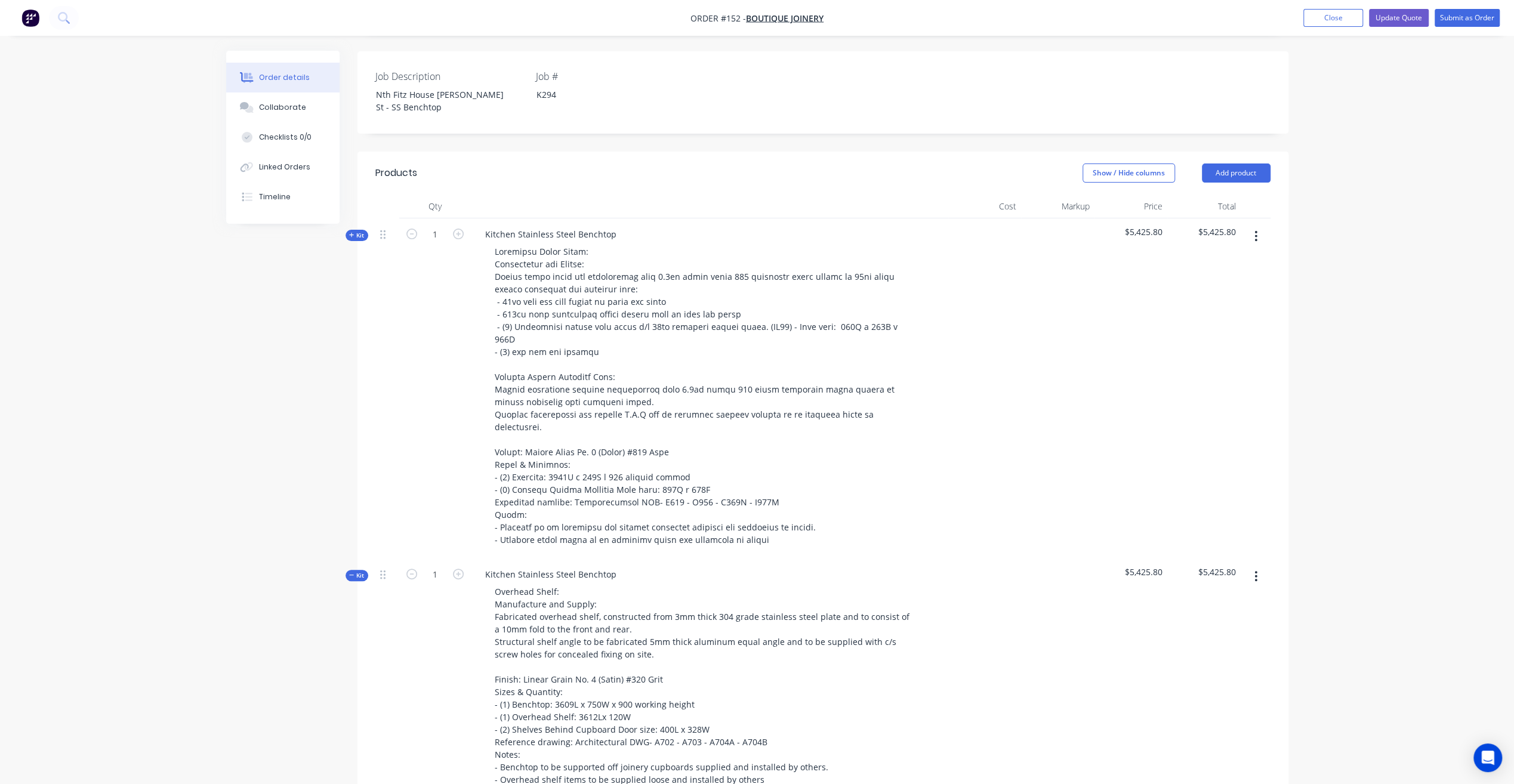
scroll to position [298, 0]
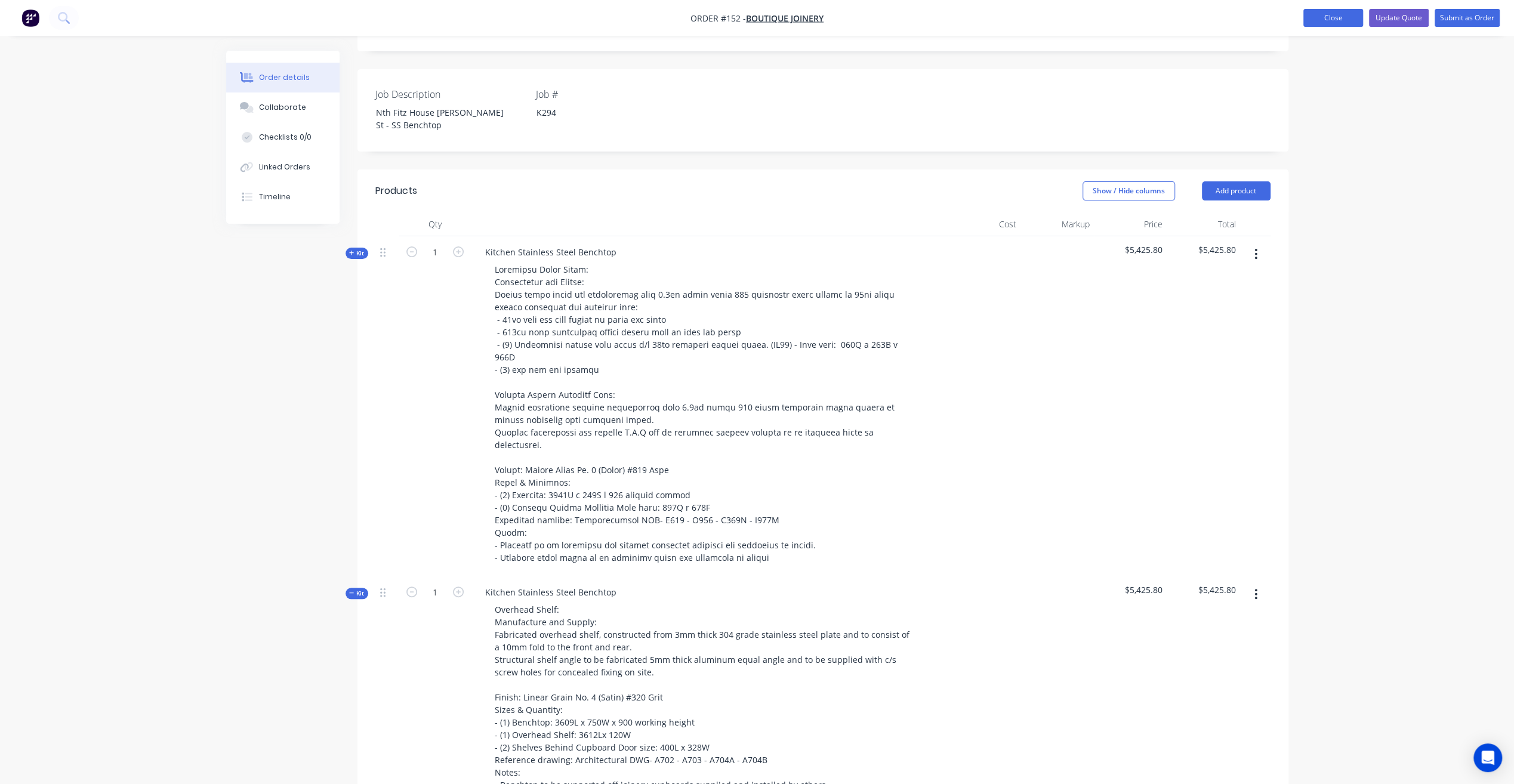
click at [1346, 19] on button "Close" at bounding box center [1333, 18] width 59 height 18
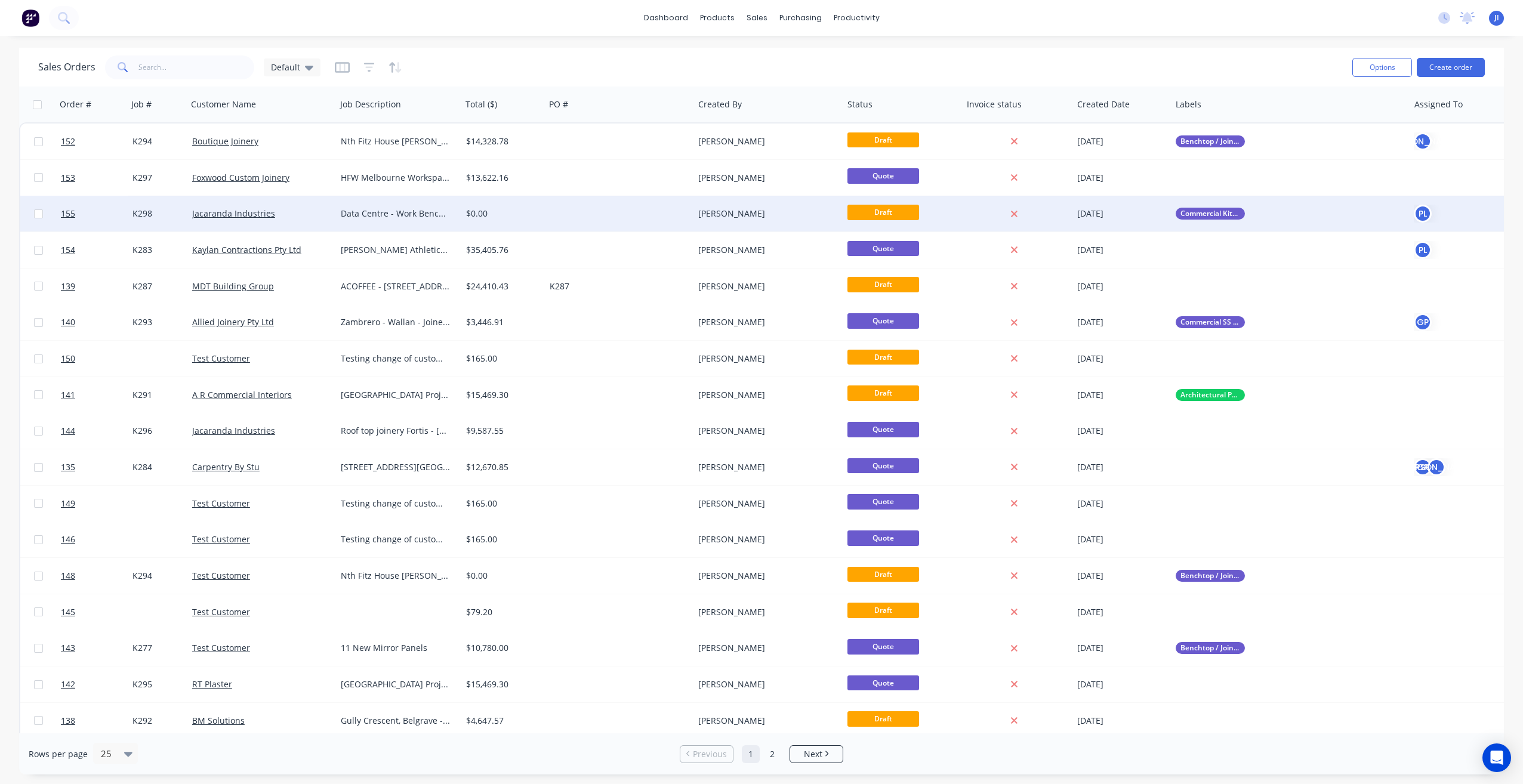
click at [581, 203] on div at bounding box center [619, 213] width 149 height 36
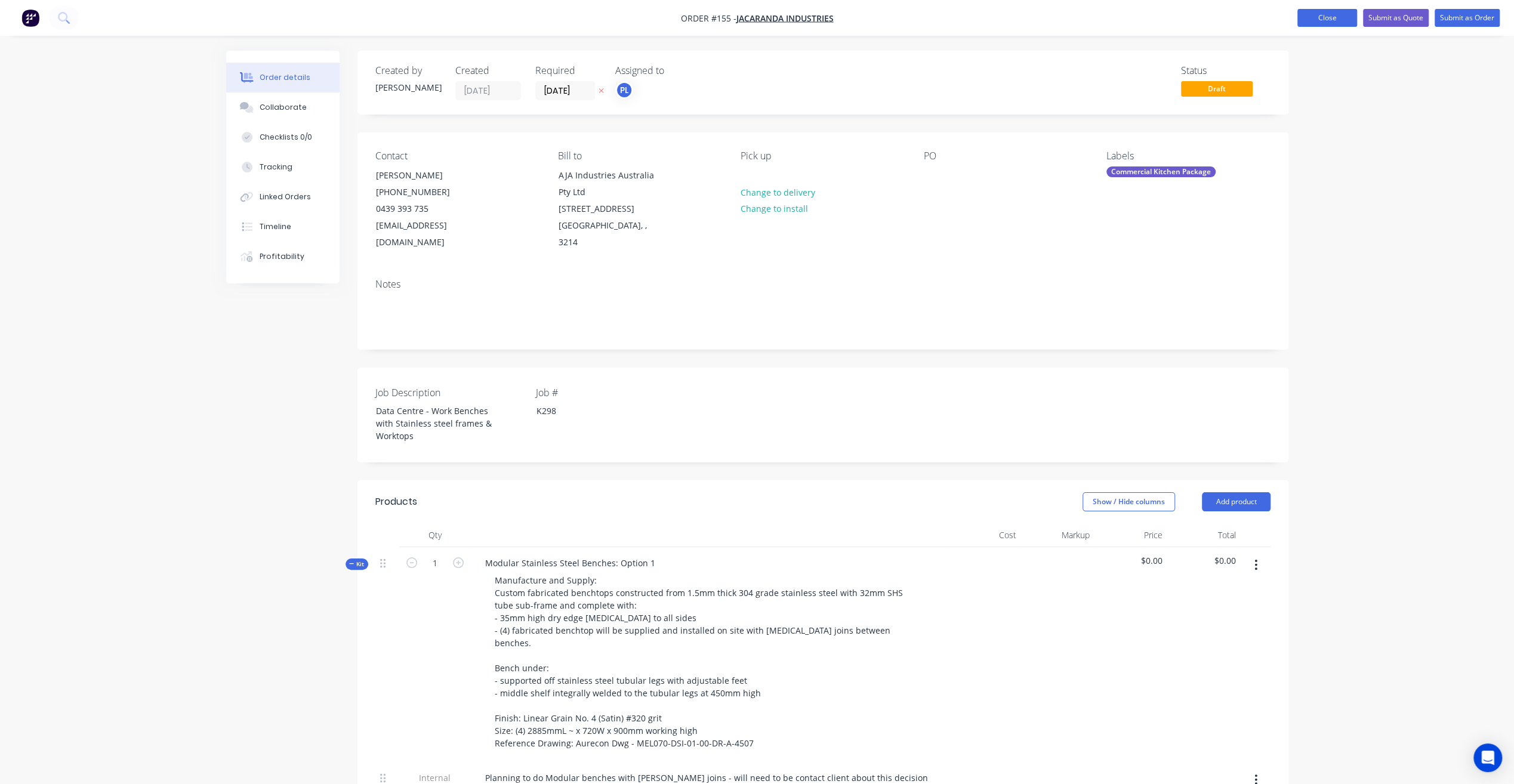
click at [1345, 19] on button "Close" at bounding box center [1327, 18] width 59 height 18
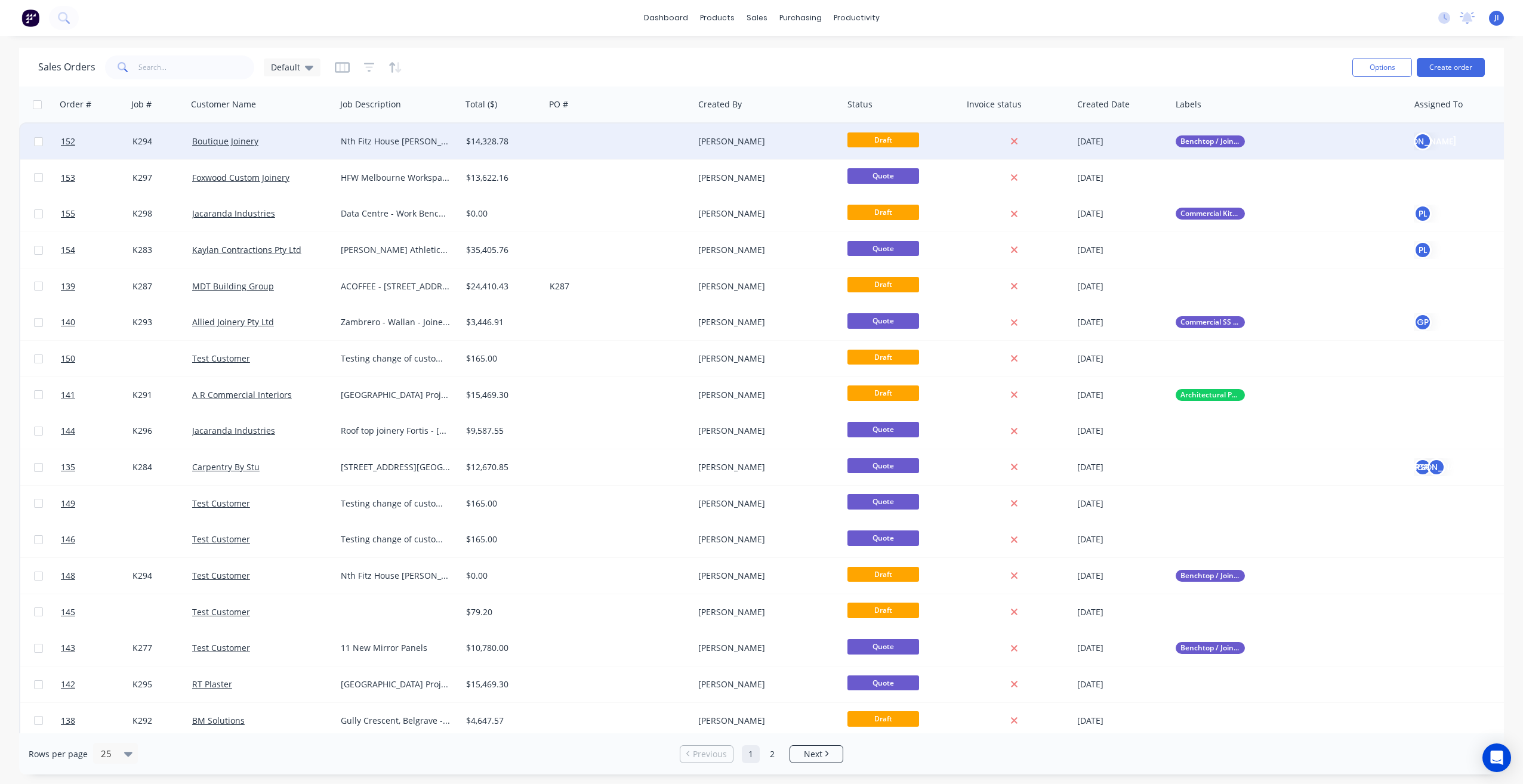
click at [627, 146] on div at bounding box center [619, 141] width 149 height 36
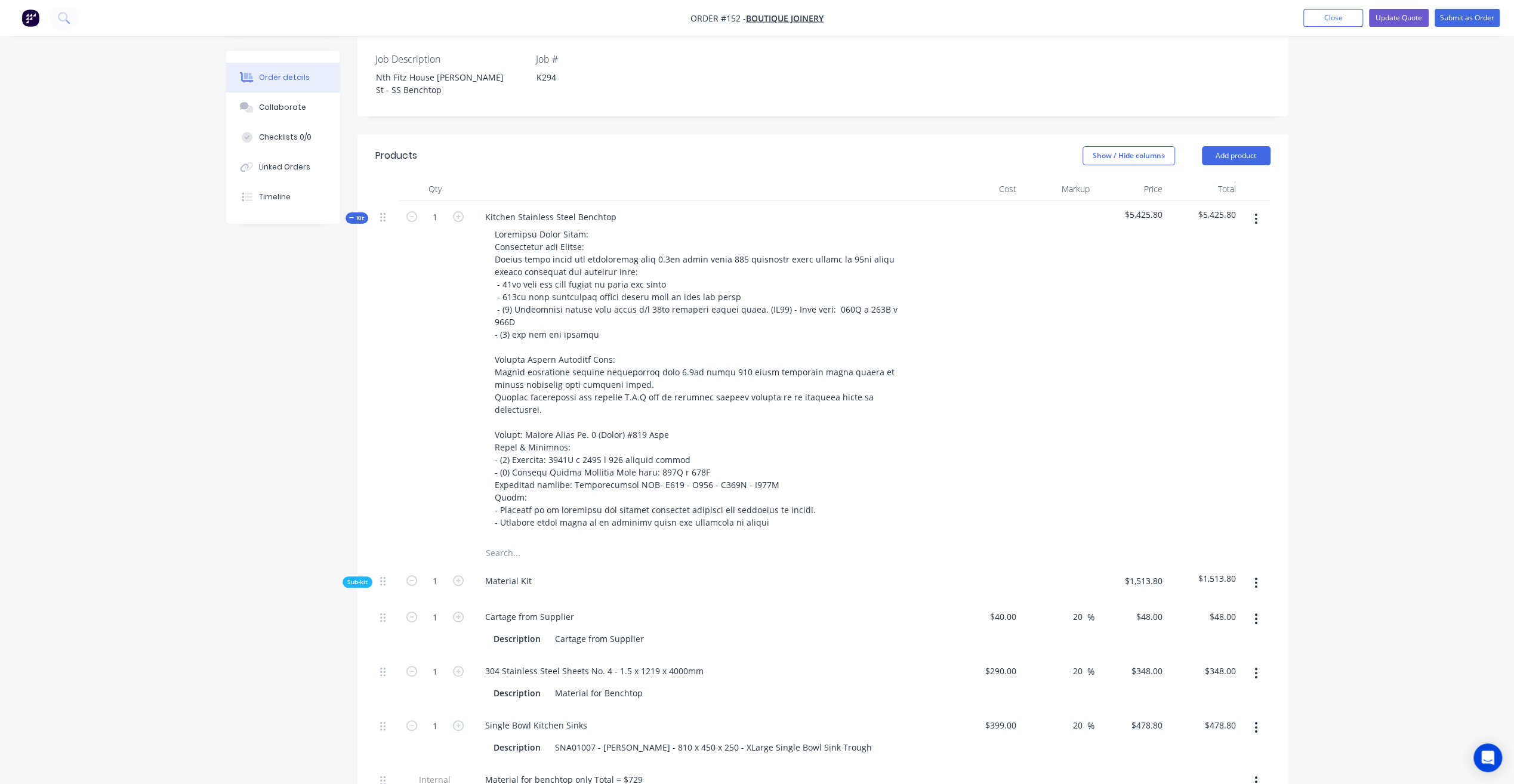
scroll to position [358, 0]
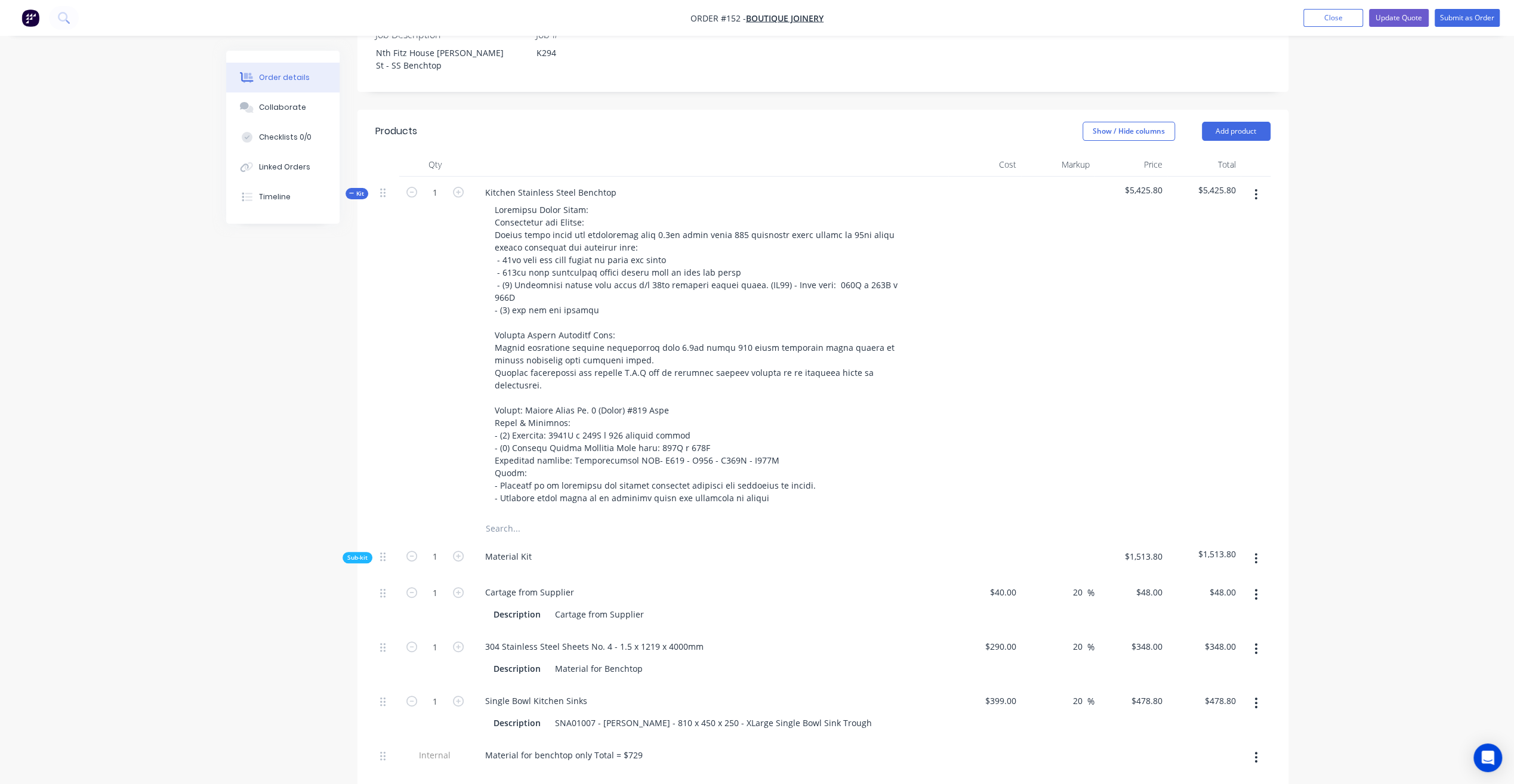
click at [353, 190] on icon "button" at bounding box center [352, 193] width 5 height 6
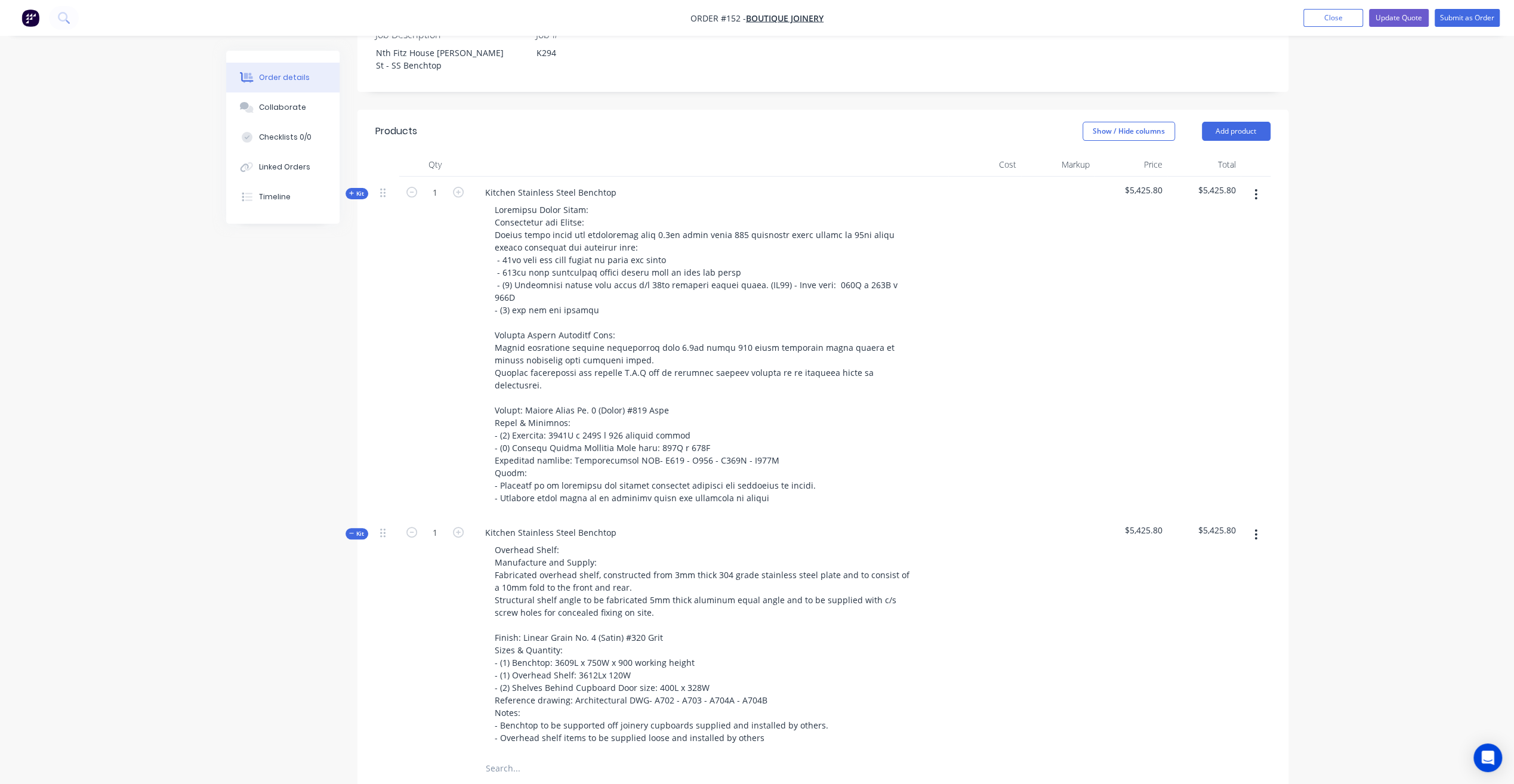
click at [352, 531] on icon "button" at bounding box center [352, 534] width 5 height 6
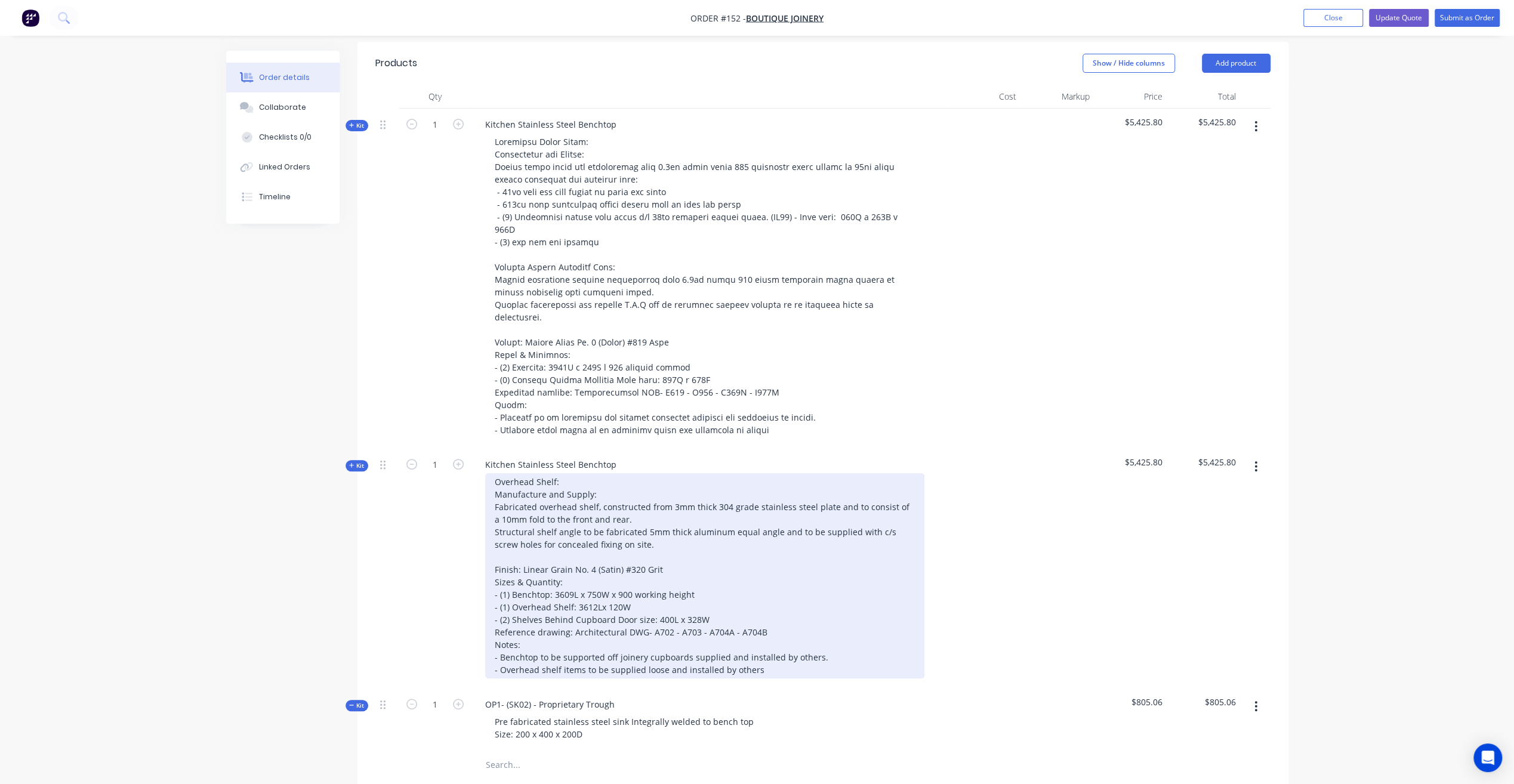
scroll to position [477, 0]
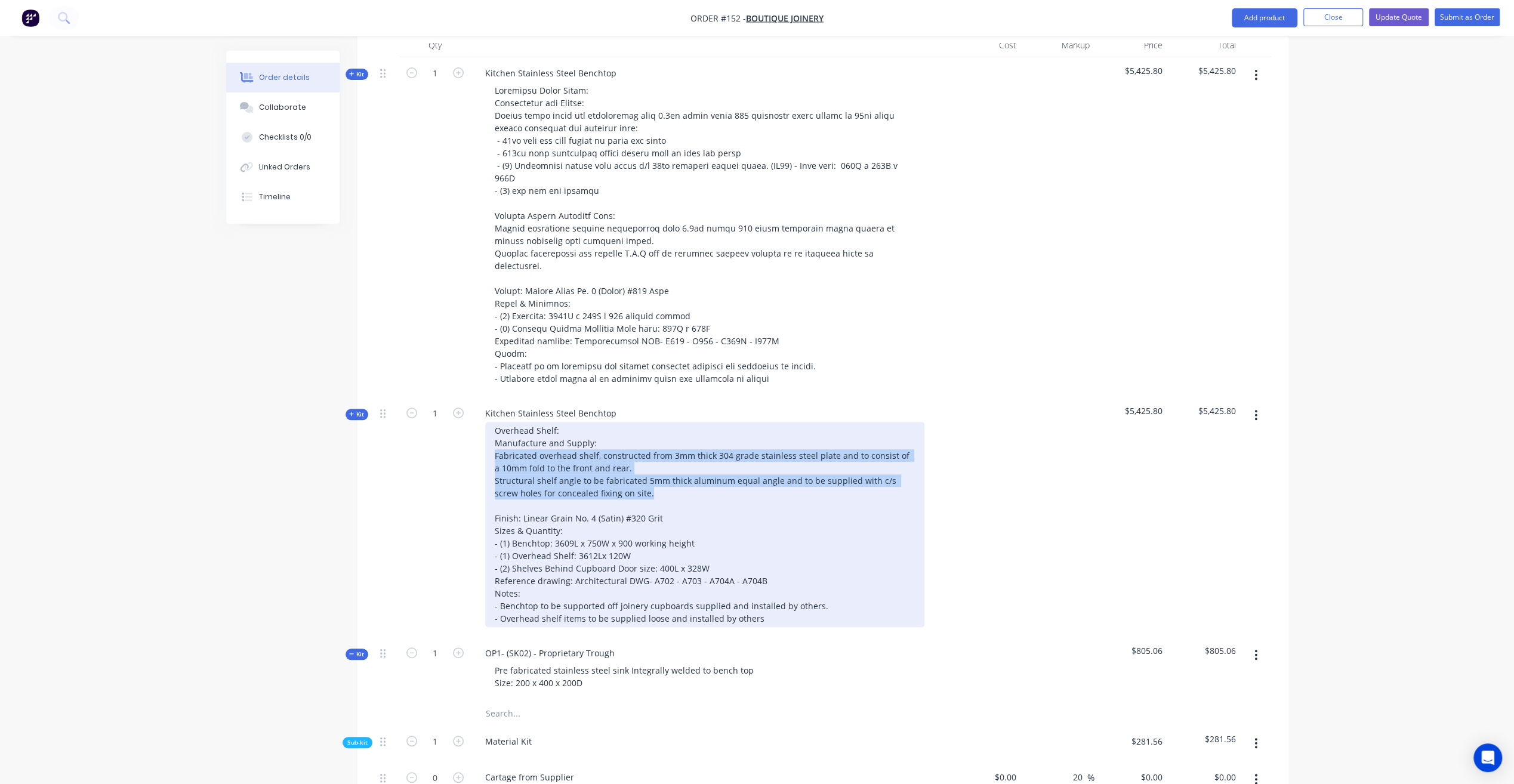
drag, startPoint x: 491, startPoint y: 393, endPoint x: 659, endPoint y: 433, distance: 172.7
click at [659, 433] on div "Overhead Shelf: Manufacture and Supply: Fabricated overhead shelf, constructed …" at bounding box center [705, 525] width 439 height 205
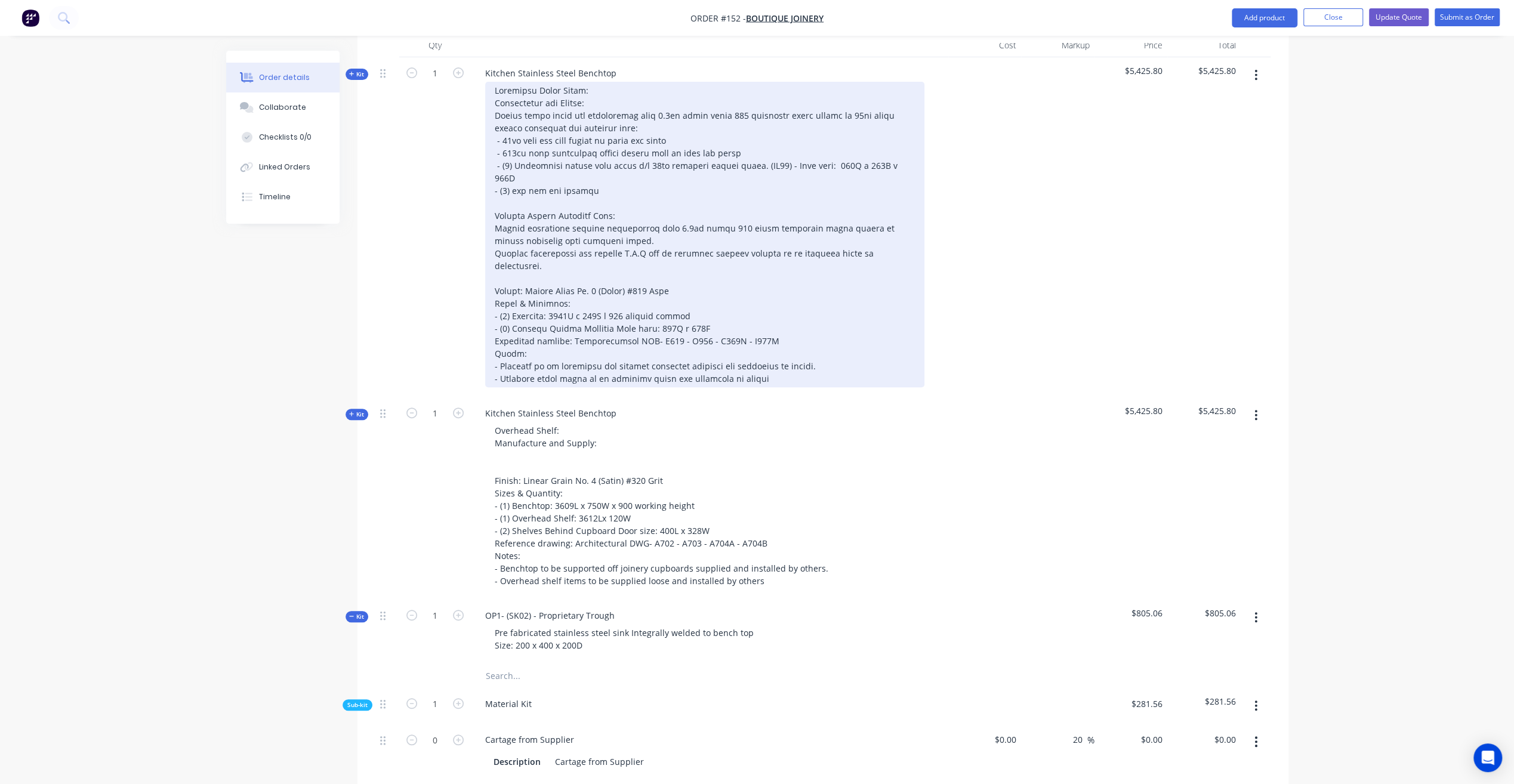
click at [610, 149] on div at bounding box center [705, 234] width 439 height 305
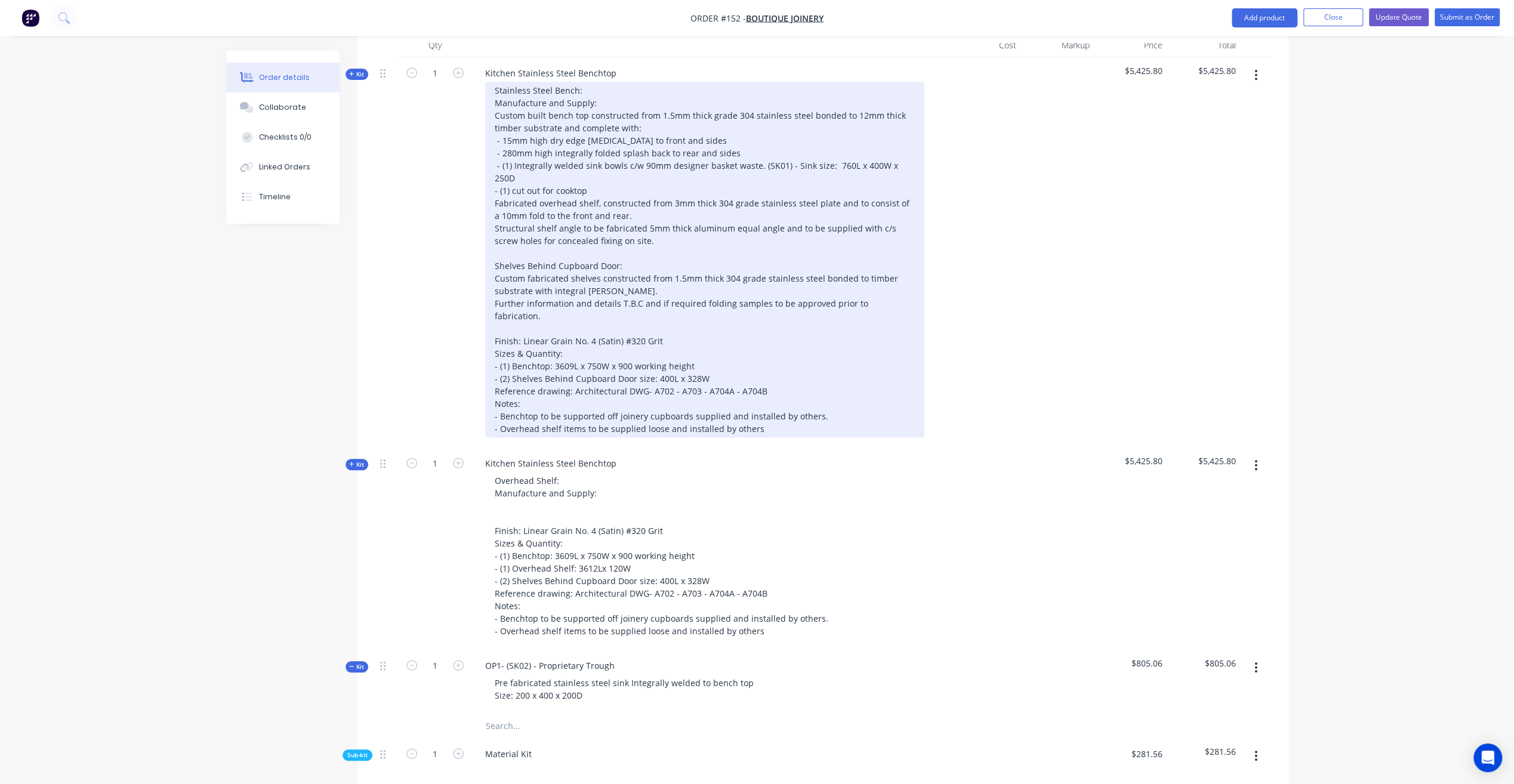
click at [594, 146] on div "Stainless Steel Bench: Manufacture and Supply: Custom built bench top construct…" at bounding box center [705, 259] width 439 height 355
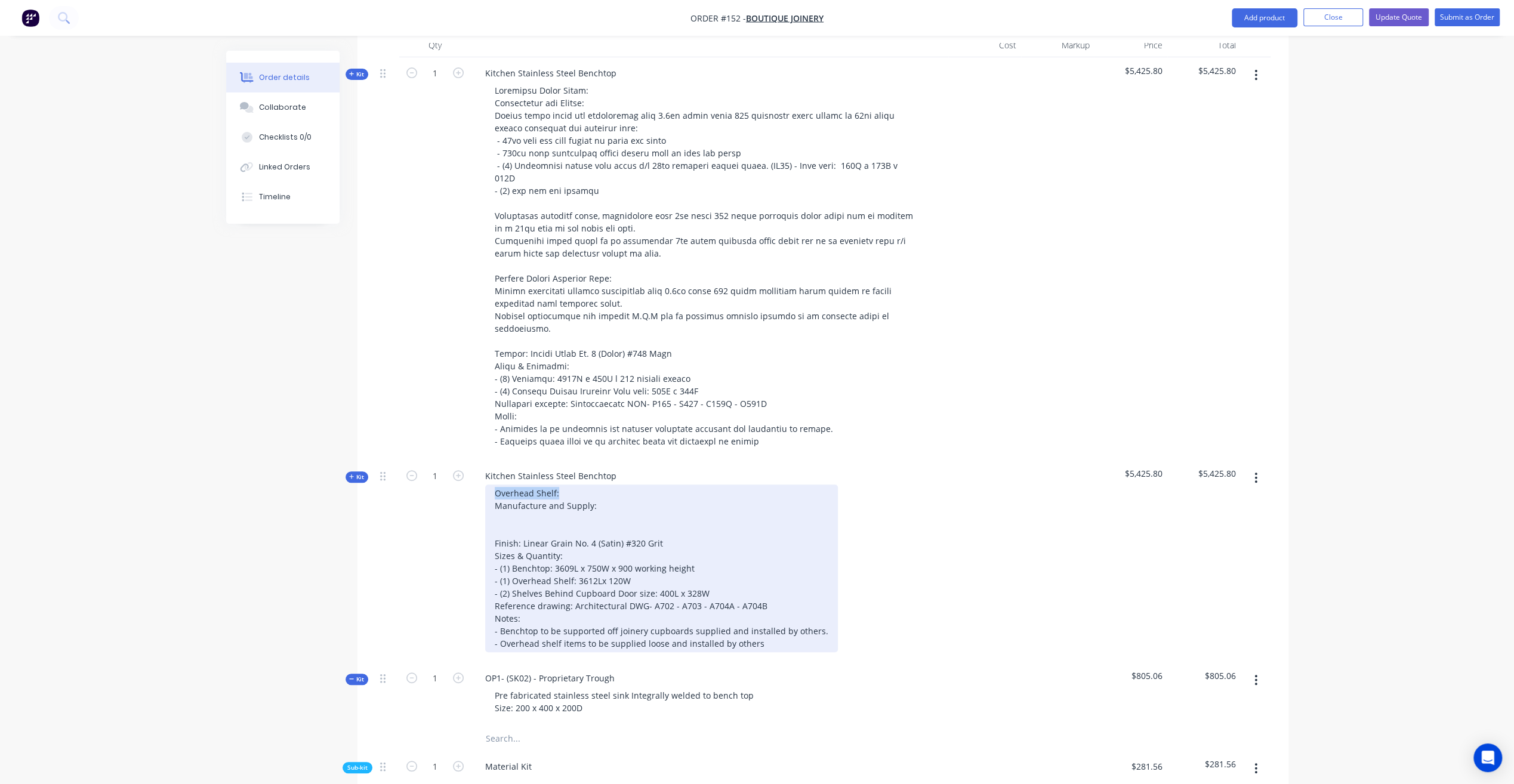
drag, startPoint x: 494, startPoint y: 435, endPoint x: 574, endPoint y: 428, distance: 80.3
click at [574, 485] on div "Overhead Shelf: Manufacture and Supply: Finish: Linear Grain No. 4 (Satin) #320…" at bounding box center [661, 568] width 352 height 168
copy div "Overhead Shelf:"
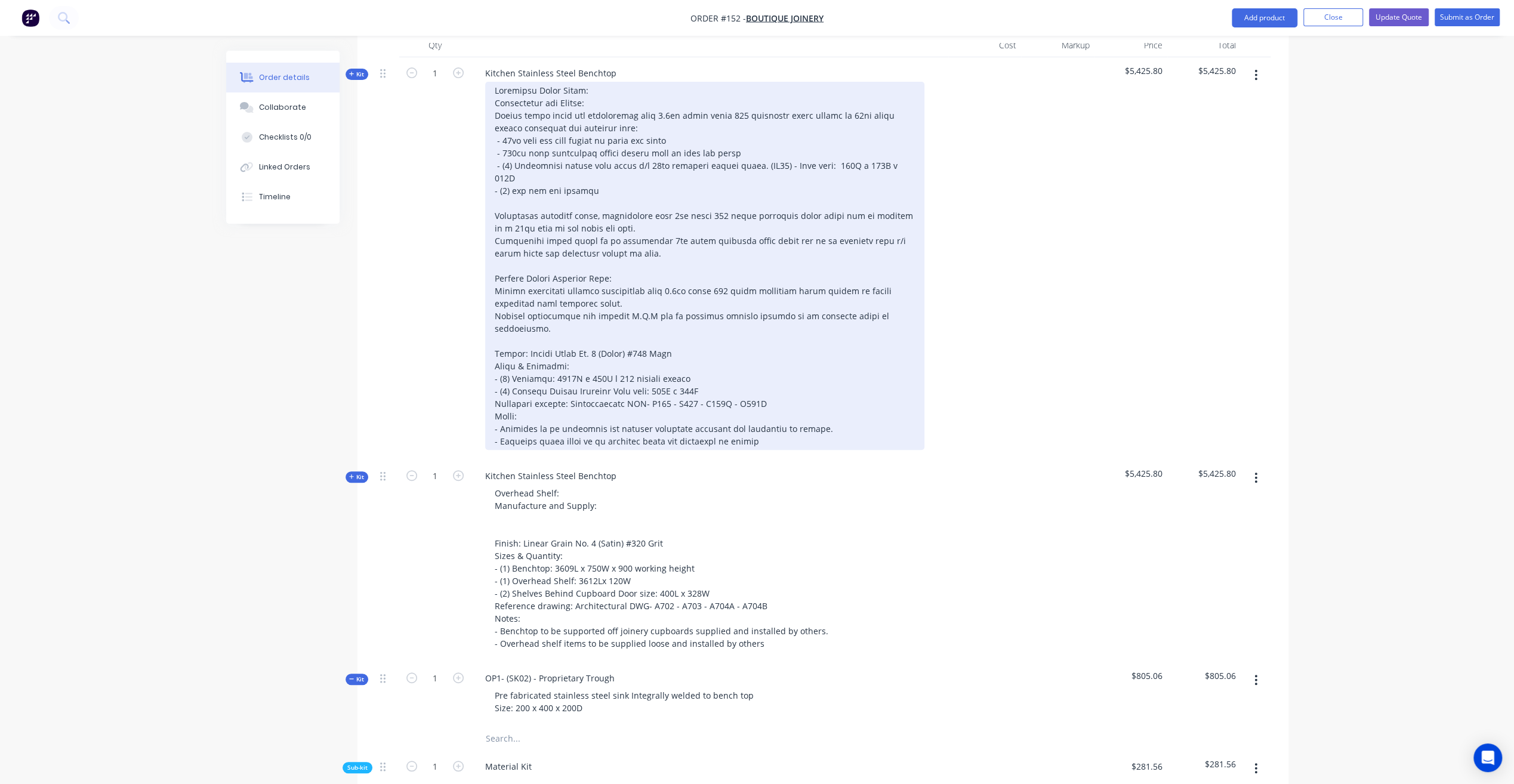
click at [546, 154] on div at bounding box center [705, 265] width 439 height 368
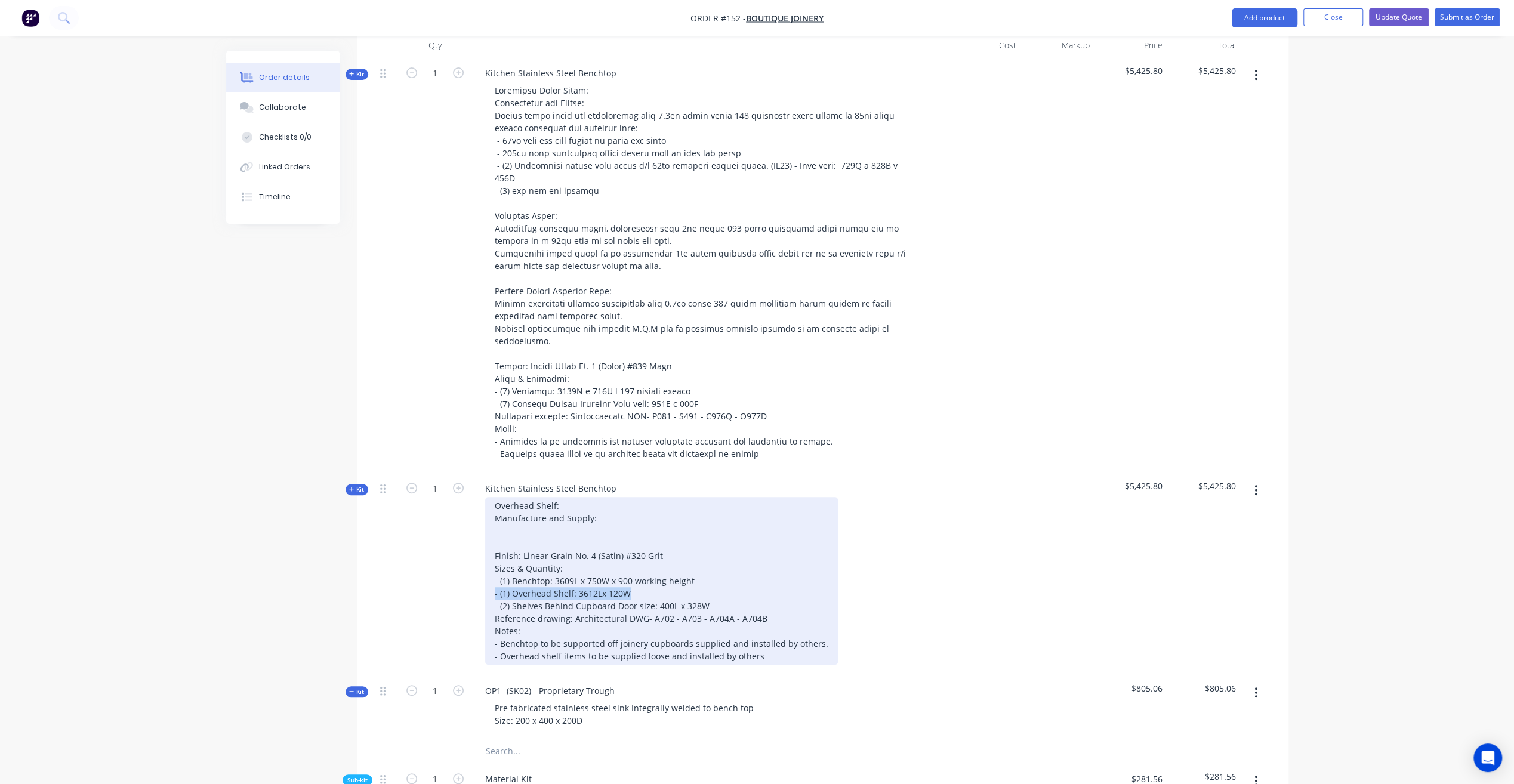
drag, startPoint x: 494, startPoint y: 533, endPoint x: 666, endPoint y: 531, distance: 172.0
click at [666, 531] on div "Overhead Shelf: Manufacture and Supply: Finish: Linear Grain No. 4 (Satin) #320…" at bounding box center [661, 581] width 352 height 168
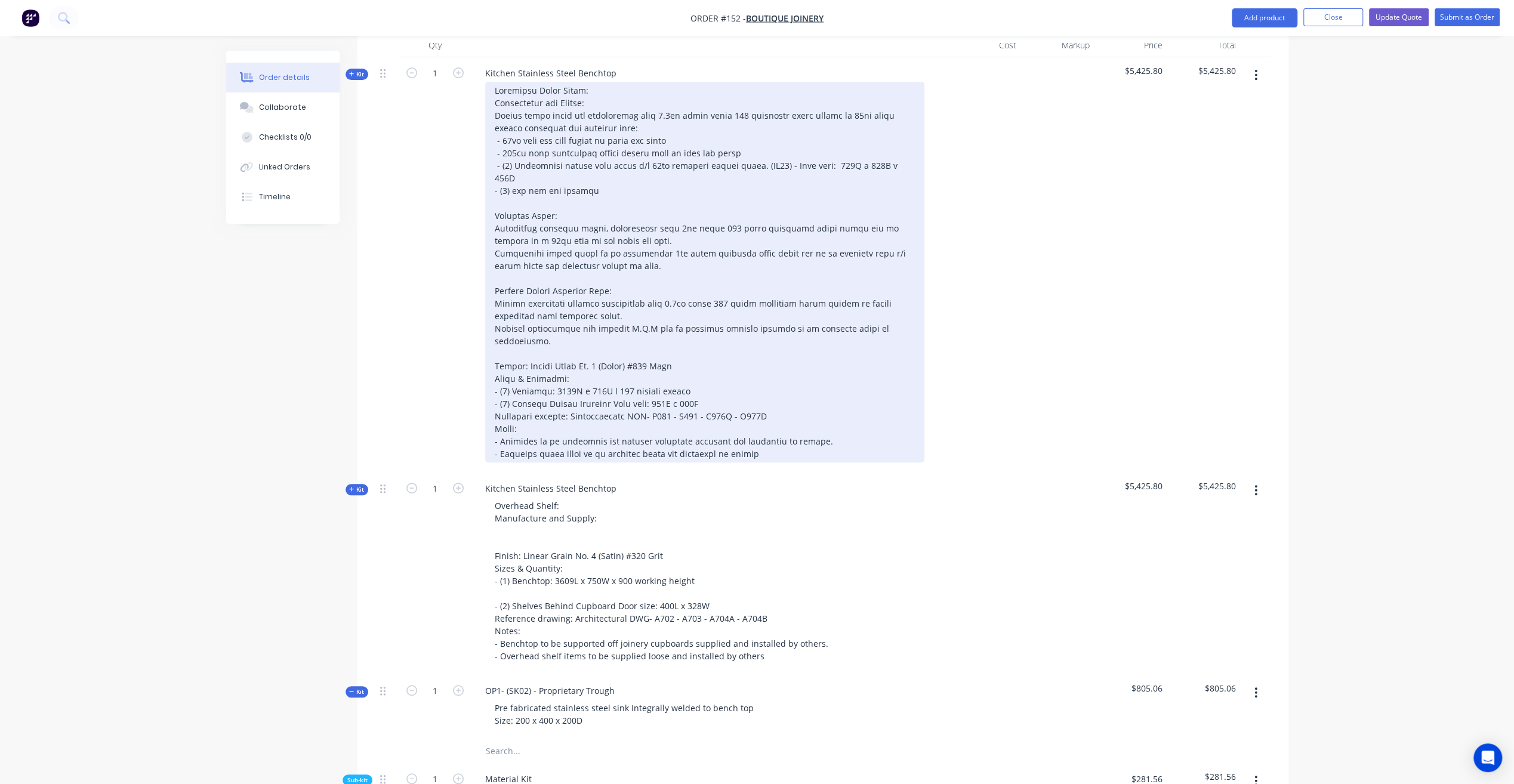
click at [691, 331] on div at bounding box center [705, 272] width 439 height 380
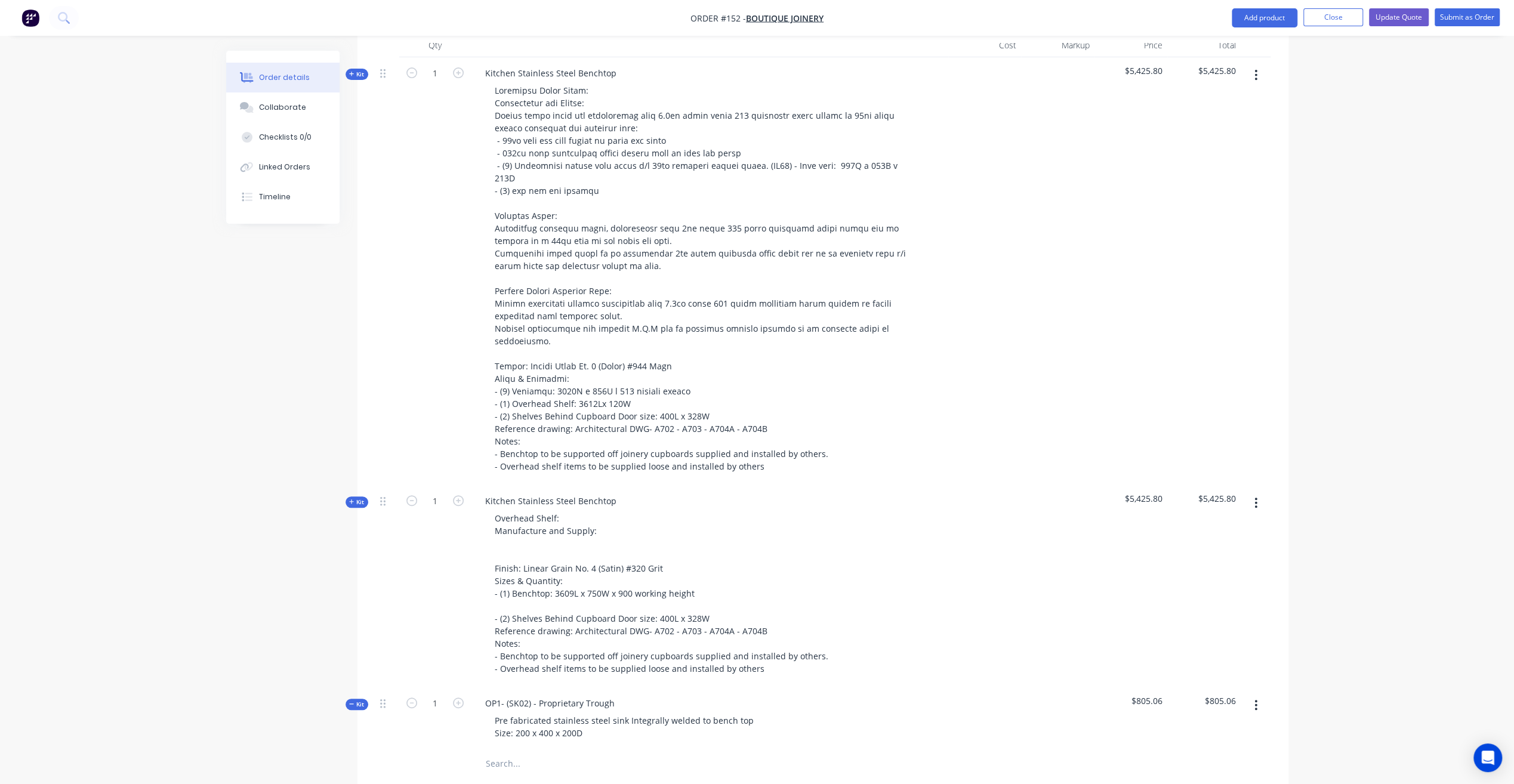
click at [1257, 498] on icon "button" at bounding box center [1255, 503] width 2 height 10
click at [1206, 597] on div "Delete" at bounding box center [1214, 606] width 92 height 17
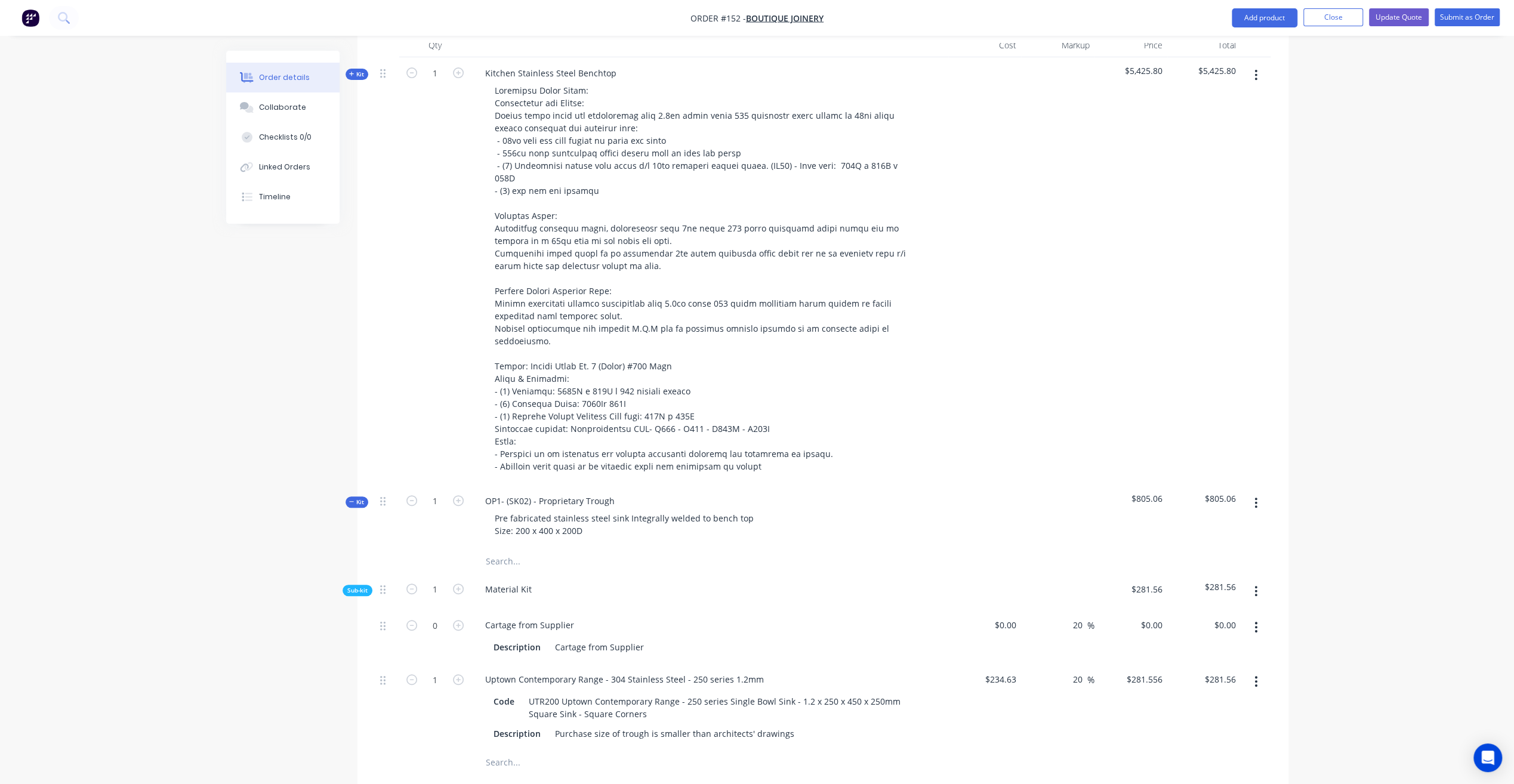
click at [359, 498] on span "Kit" at bounding box center [357, 502] width 16 height 9
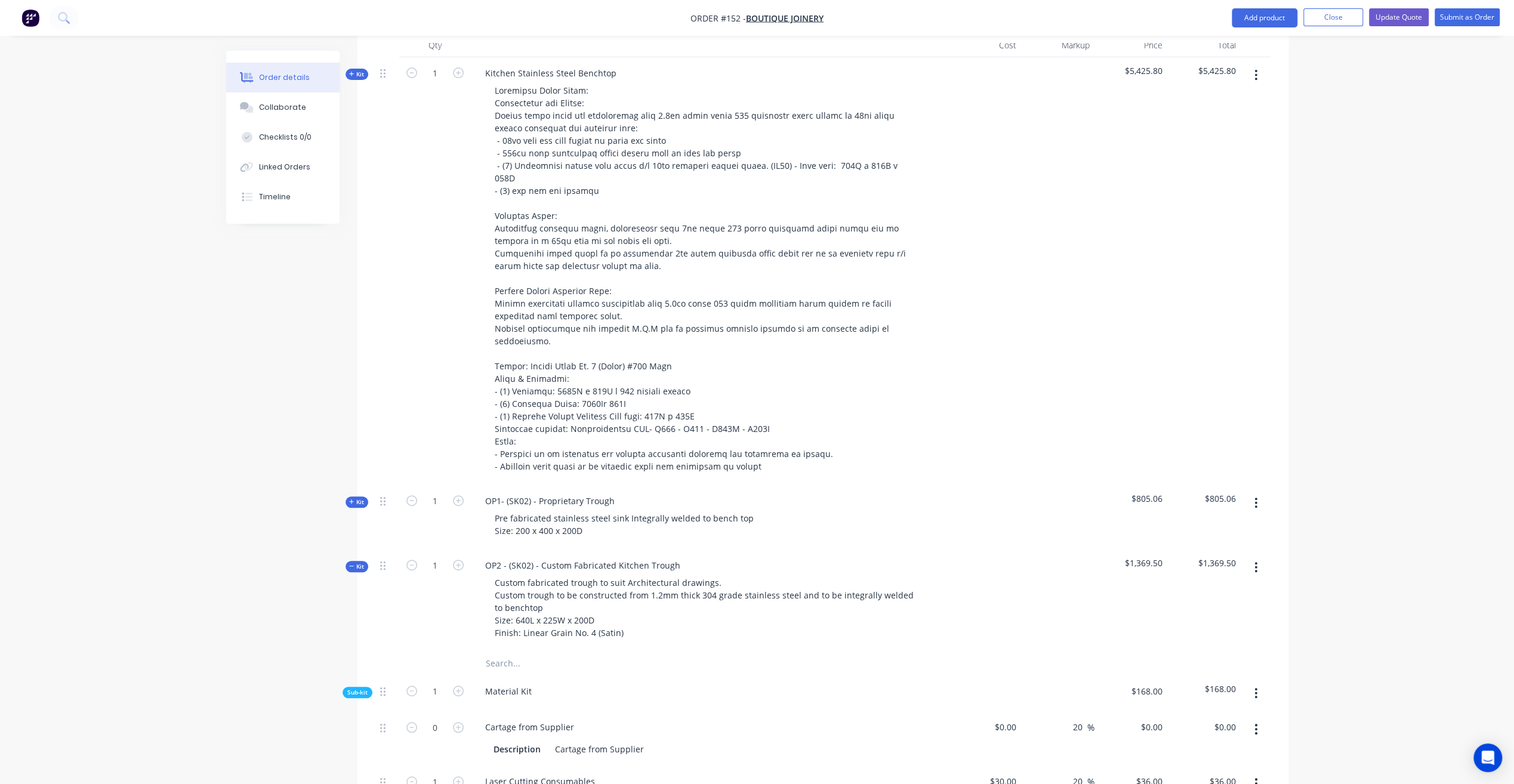
click at [357, 562] on span "Kit" at bounding box center [357, 566] width 16 height 9
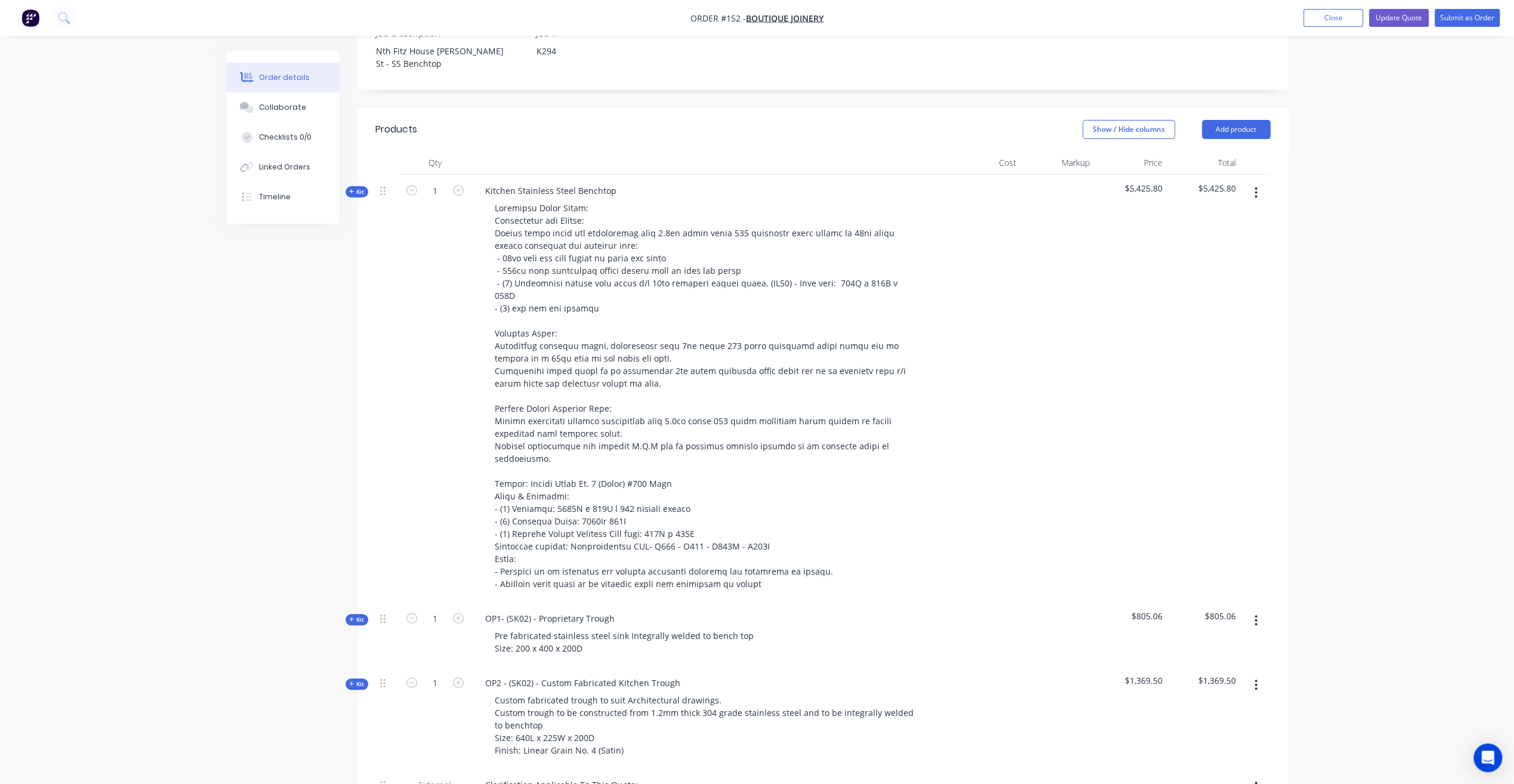
scroll to position [358, 0]
click at [1350, 22] on button "Close" at bounding box center [1333, 18] width 59 height 18
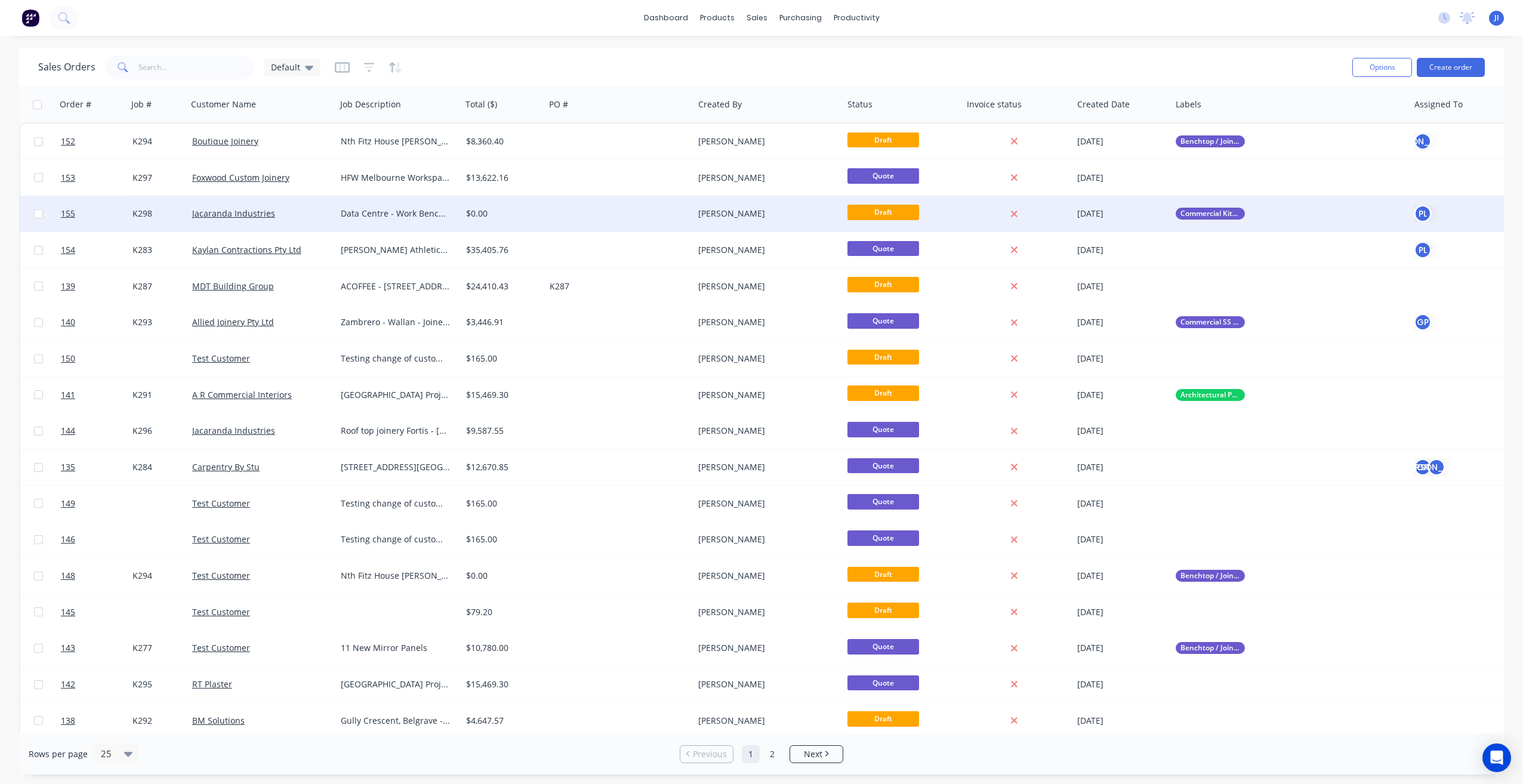
click at [569, 228] on div at bounding box center [619, 213] width 149 height 36
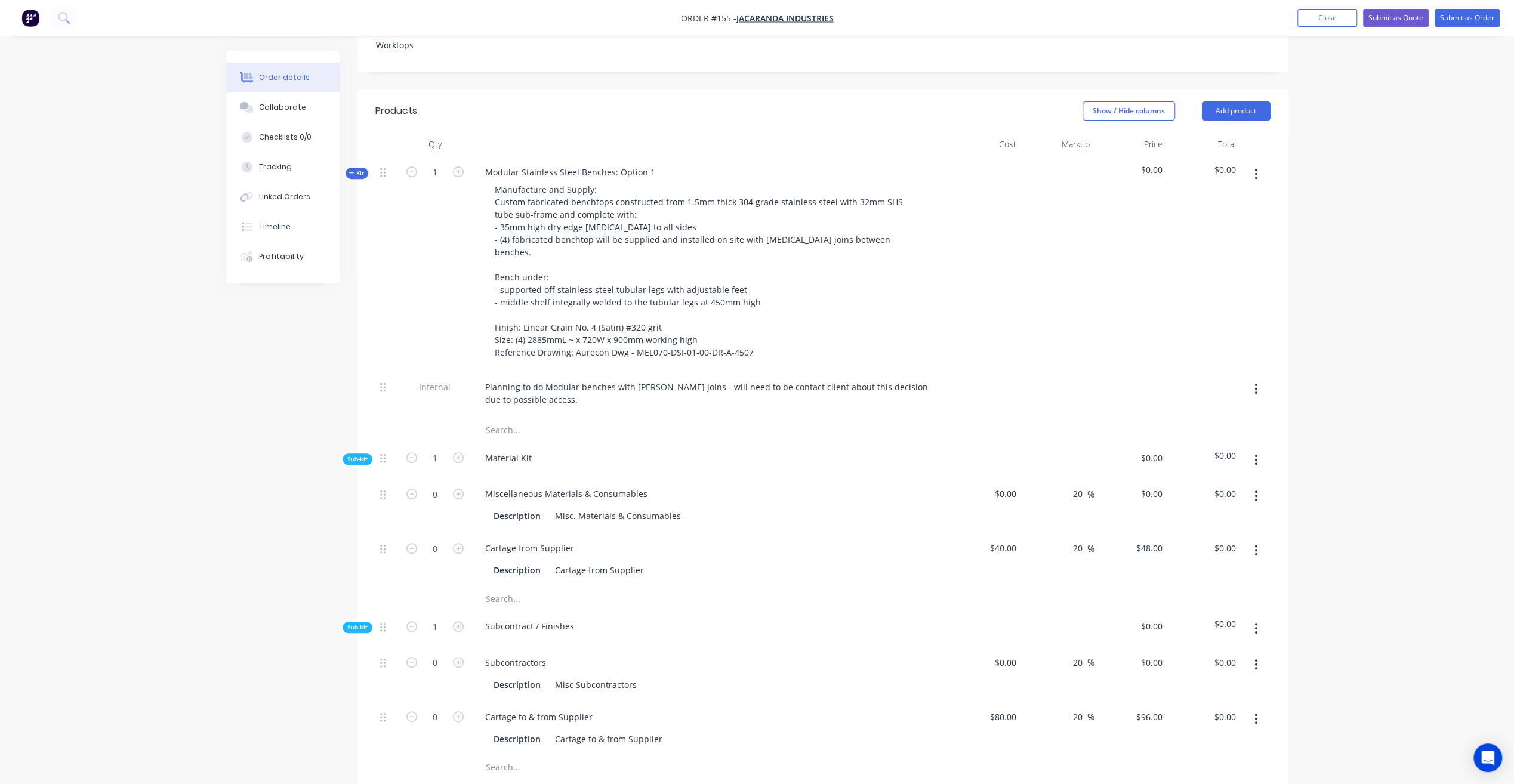
scroll to position [418, 0]
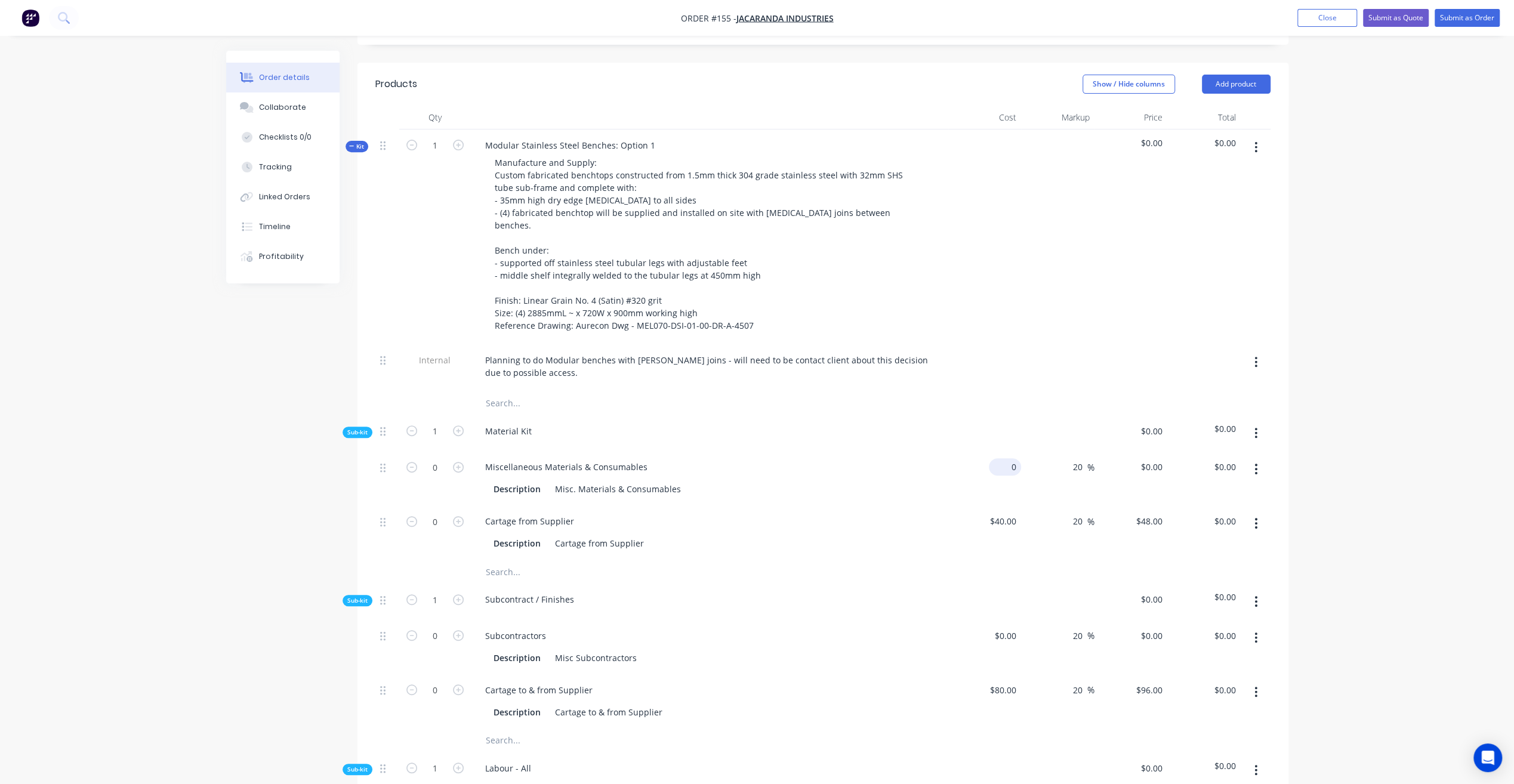
click at [1013, 459] on input "0" at bounding box center [1007, 467] width 28 height 17
drag, startPoint x: 380, startPoint y: 490, endPoint x: 381, endPoint y: 431, distance: 59.0
click at [381, 451] on div "0 Miscellaneous Materials & Consumables Description Misc. Materials & Consumabl…" at bounding box center [823, 505] width 895 height 108
type input "$0.00"
click at [630, 513] on div "Miscellaneous Materials & Consumables" at bounding box center [566, 521] width 181 height 17
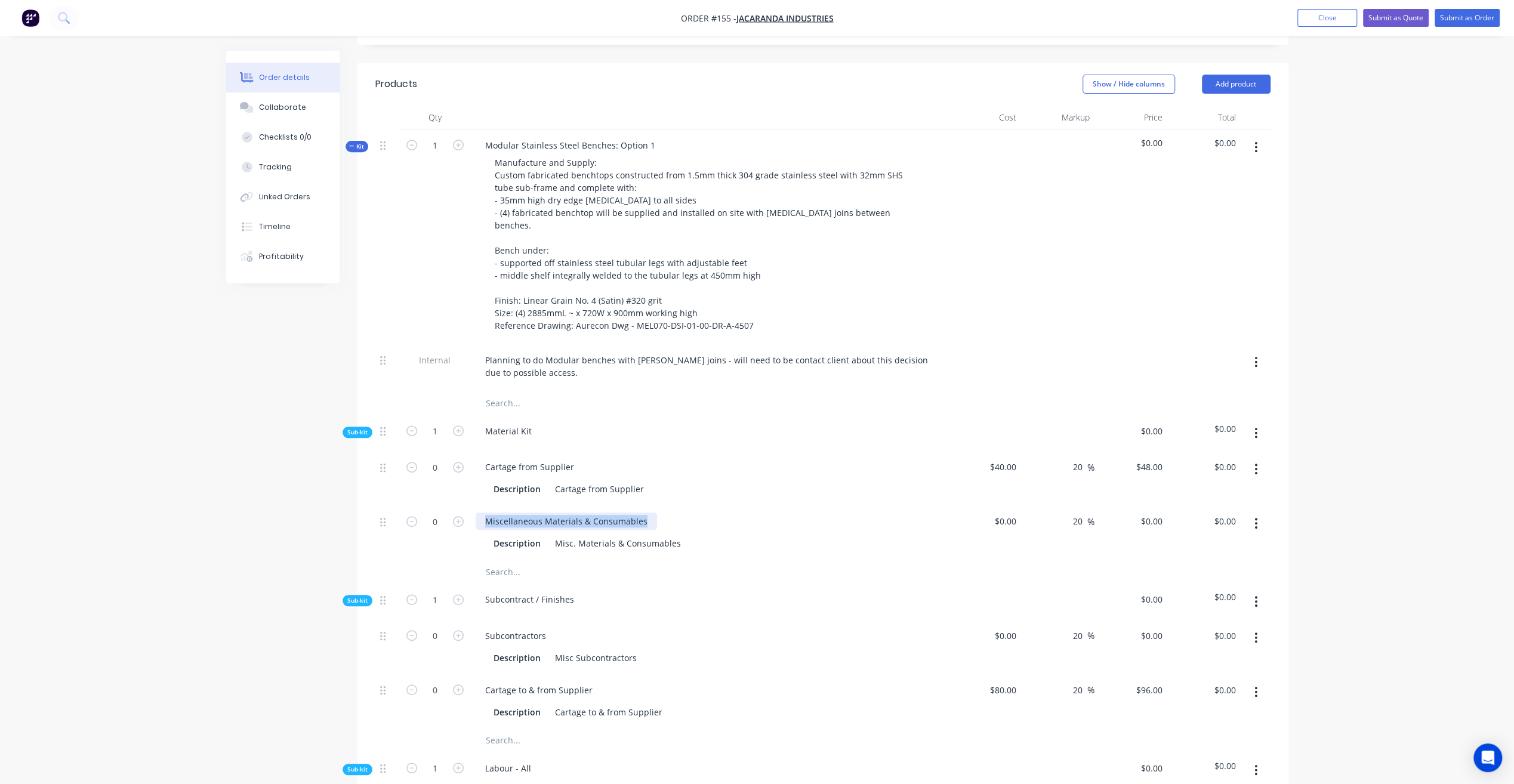
drag, startPoint x: 642, startPoint y: 489, endPoint x: 476, endPoint y: 489, distance: 166.0
click at [476, 513] on div "Miscellaneous Materials & Consumables" at bounding box center [566, 521] width 181 height 17
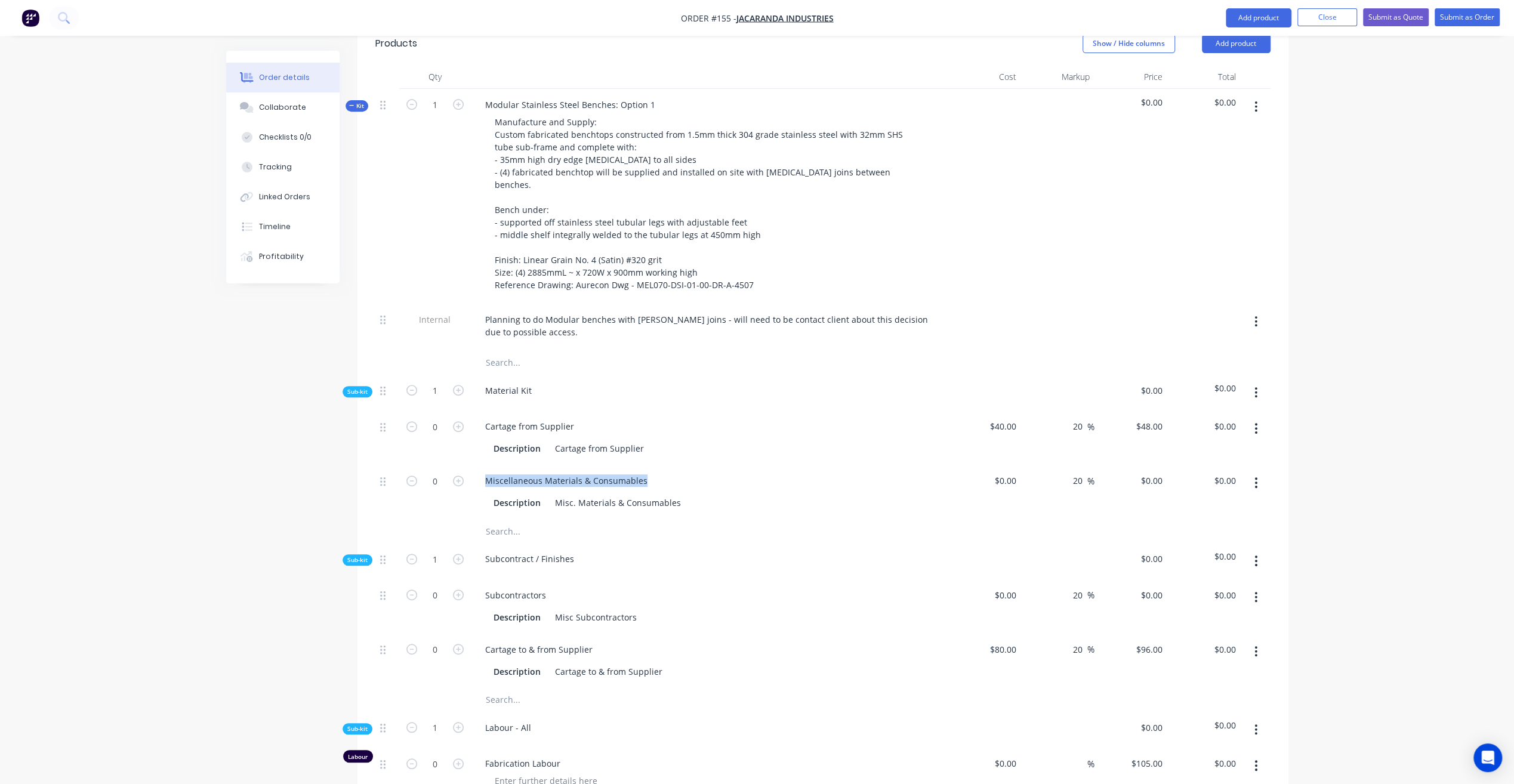
scroll to position [477, 0]
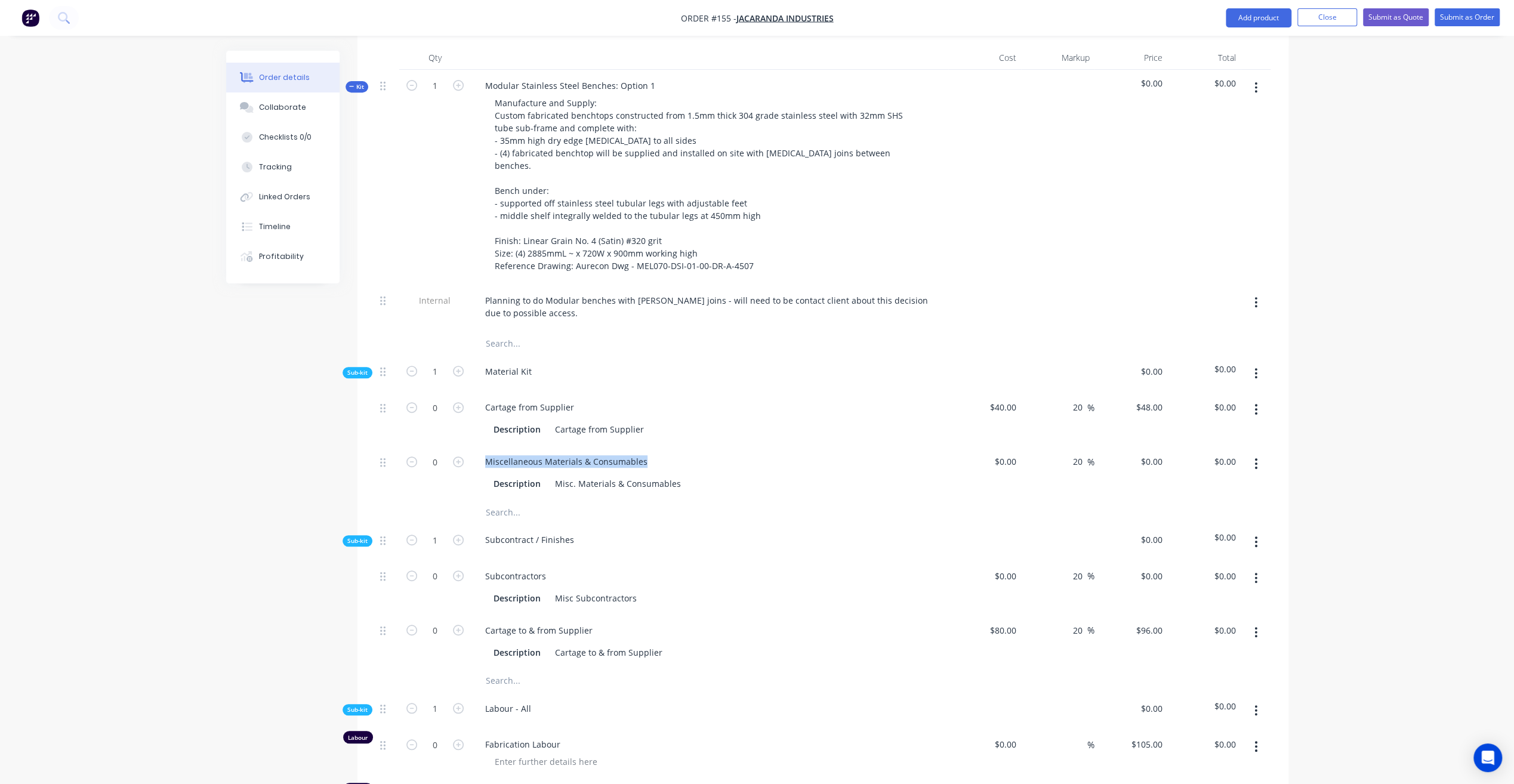
click at [357, 81] on button "Kit" at bounding box center [357, 86] width 23 height 11
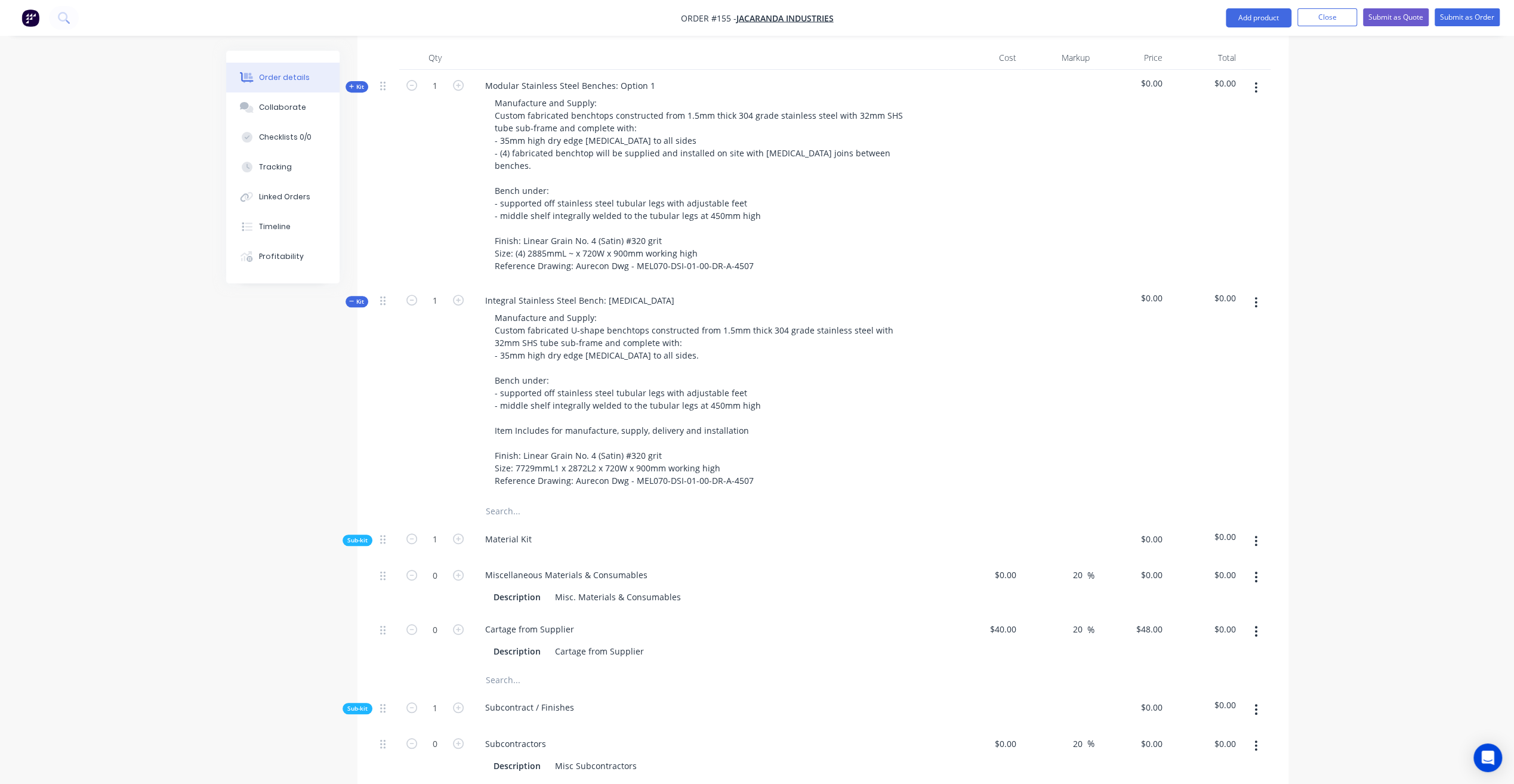
click at [1259, 292] on button "button" at bounding box center [1256, 302] width 28 height 22
click at [1197, 397] on div "Delete" at bounding box center [1214, 405] width 92 height 17
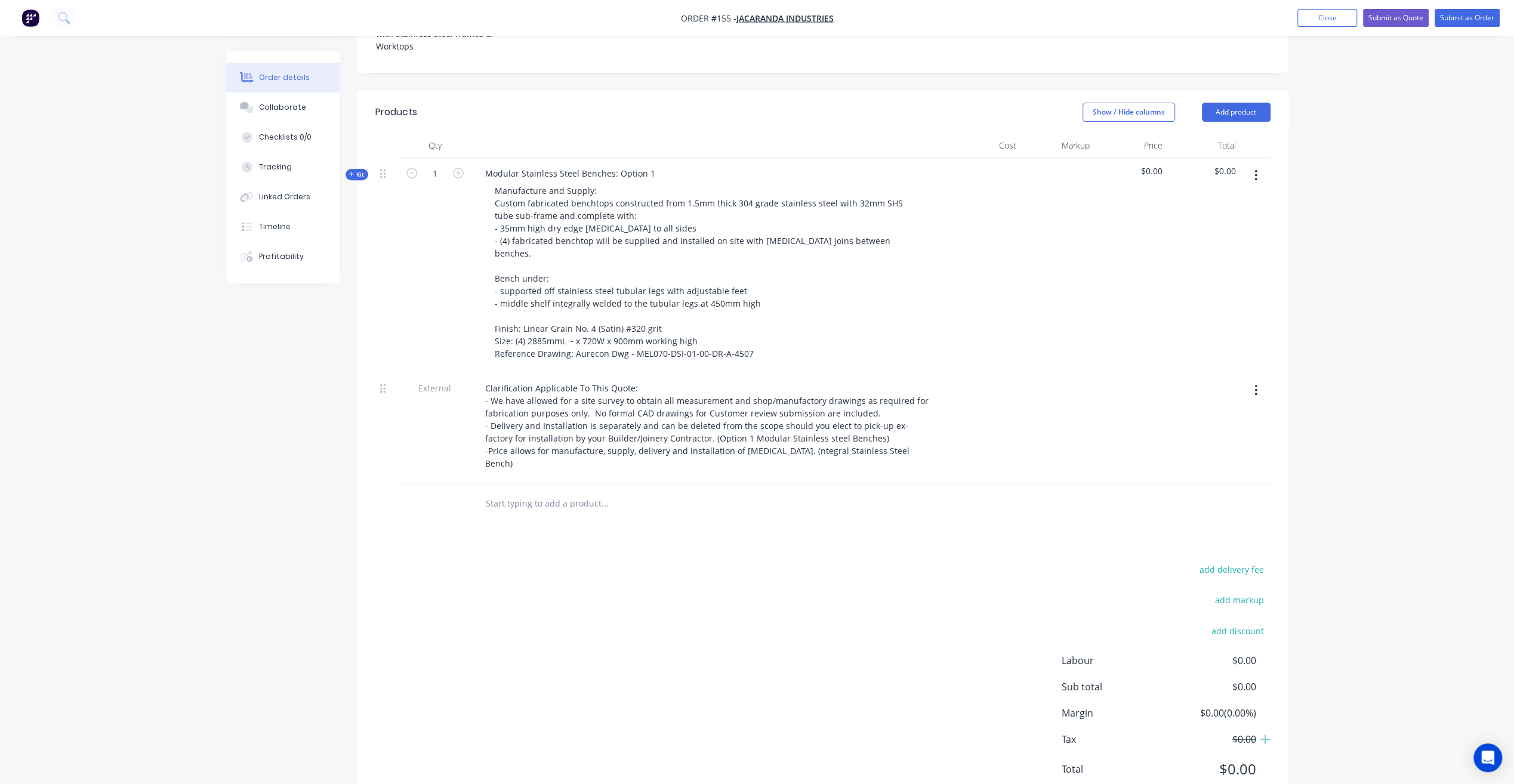
click at [353, 171] on icon "button" at bounding box center [352, 174] width 5 height 6
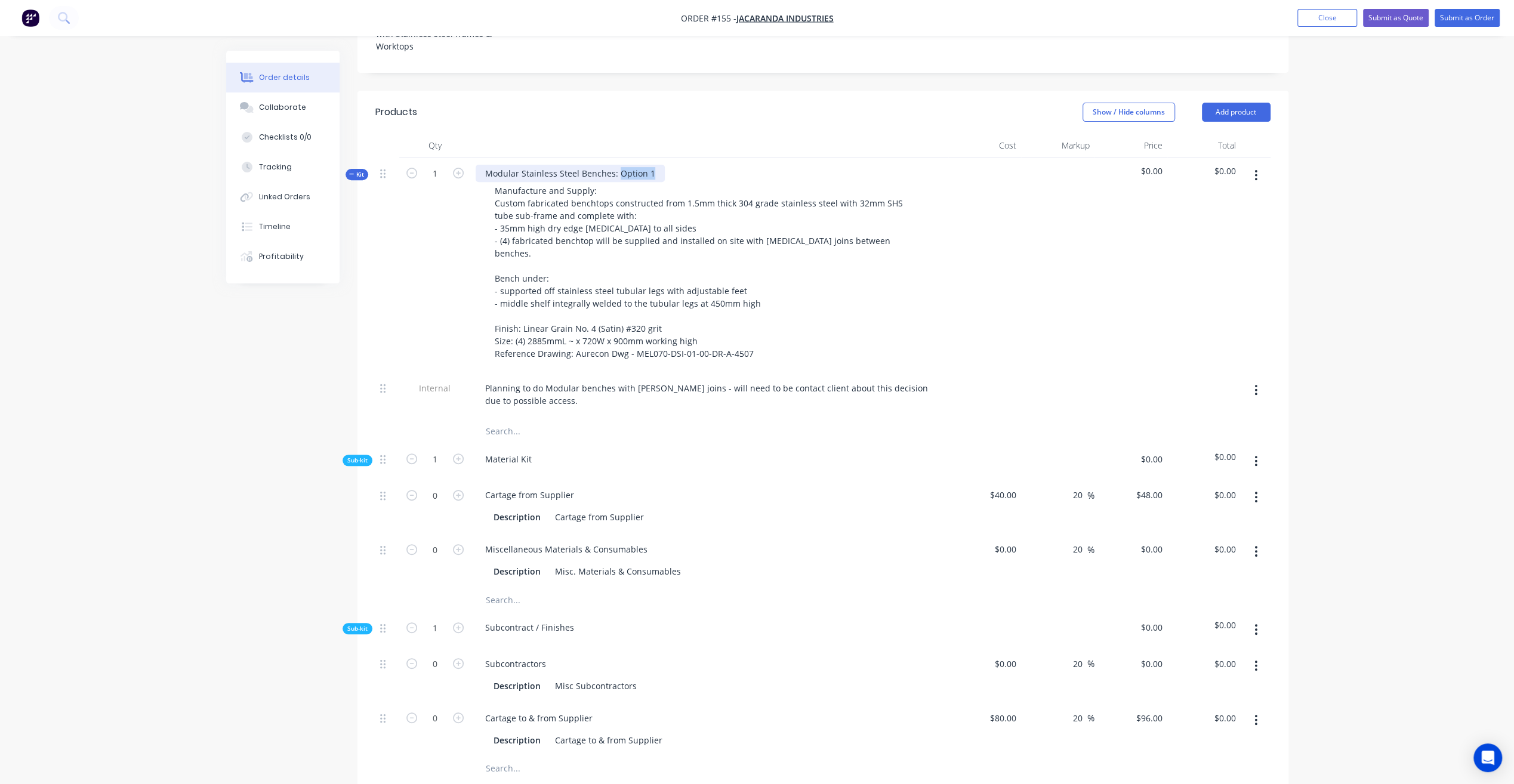
drag, startPoint x: 650, startPoint y: 152, endPoint x: 615, endPoint y: 161, distance: 36.1
click at [615, 165] on div "Modular Stainless Steel Benches: Option 1" at bounding box center [570, 173] width 189 height 17
click at [459, 168] on icon "button" at bounding box center [458, 173] width 10 height 10
type input "2"
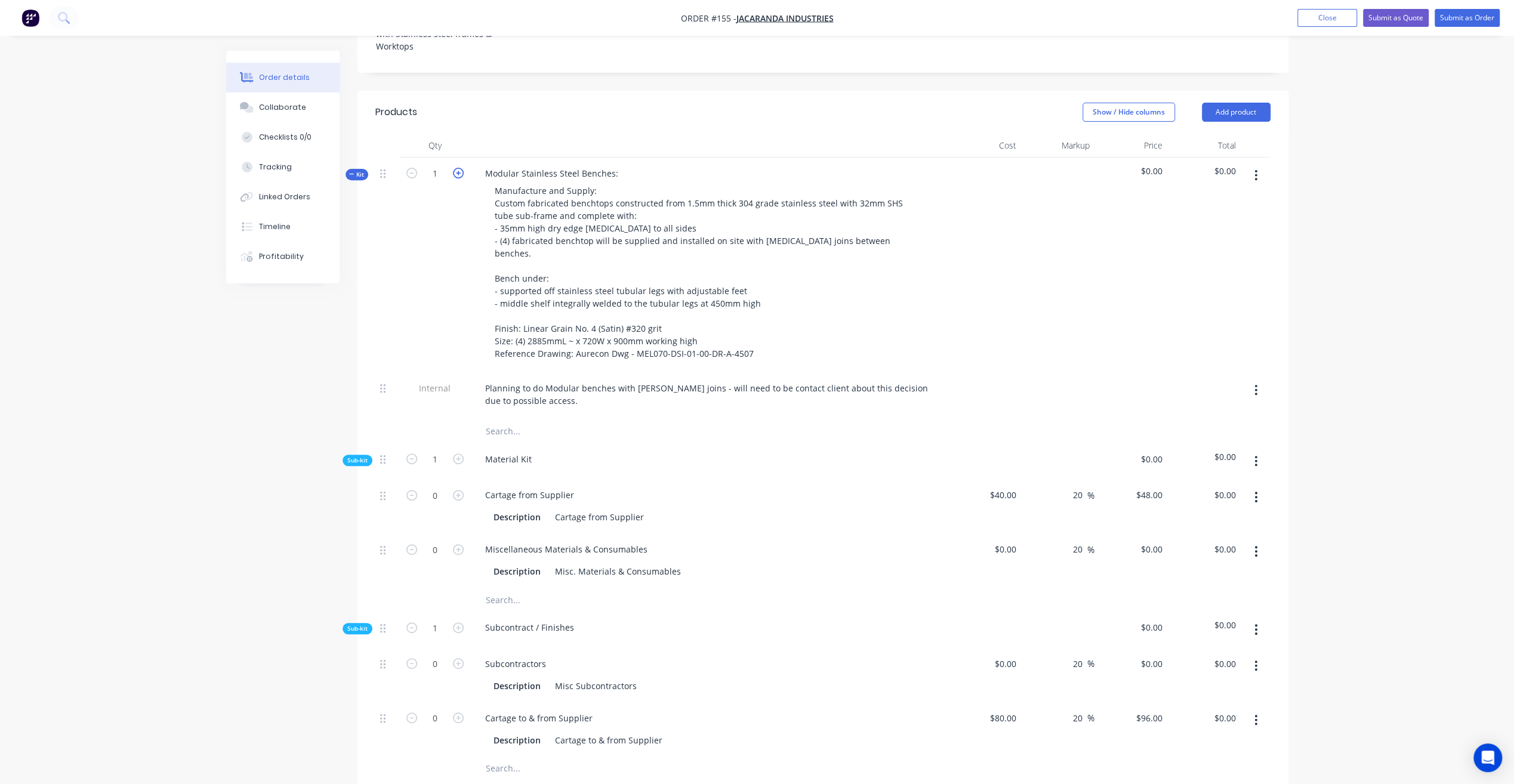
type input "2"
click at [459, 168] on icon "button" at bounding box center [458, 173] width 10 height 10
type input "3"
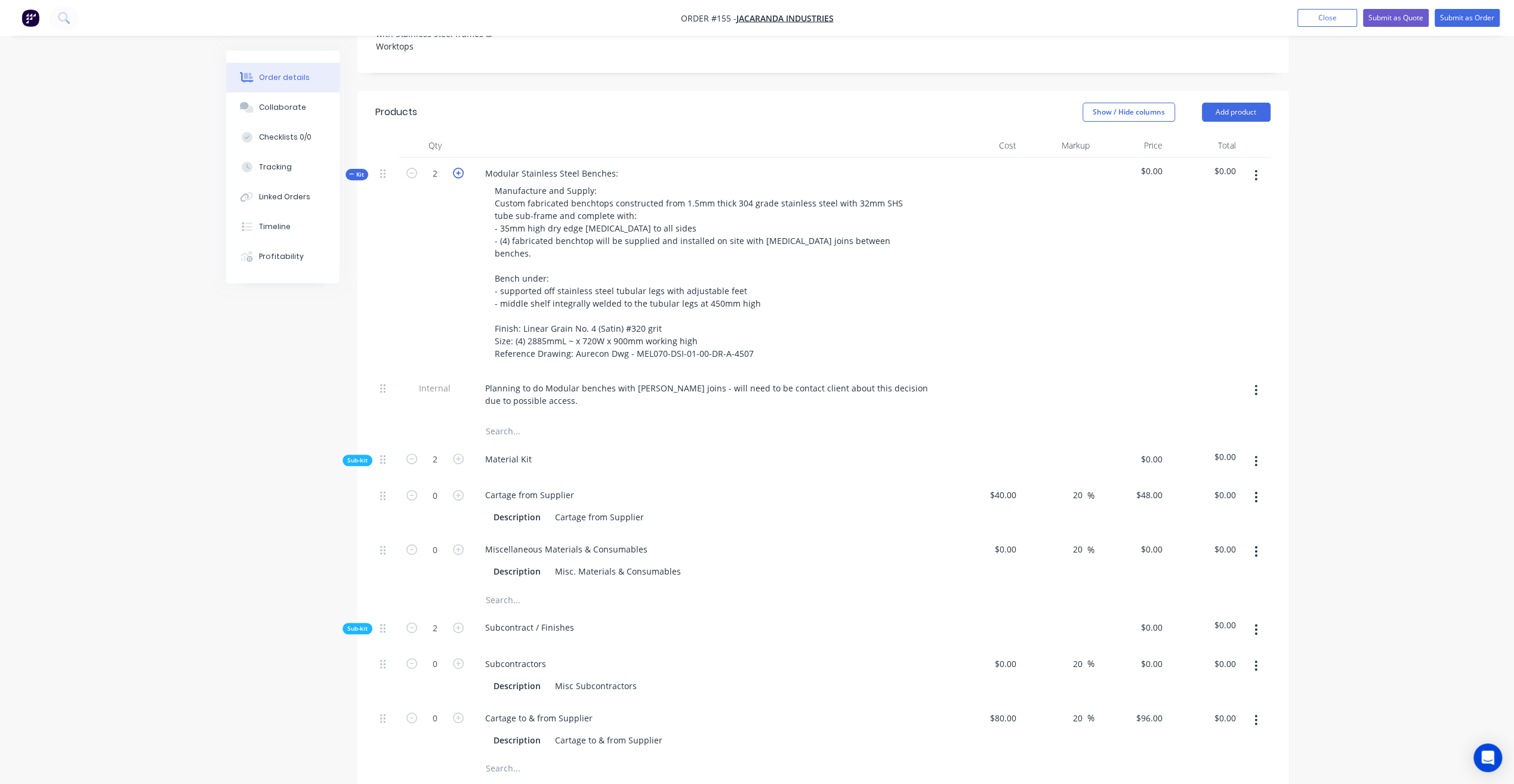
type input "3"
click at [459, 168] on icon "button" at bounding box center [458, 173] width 10 height 10
type input "4"
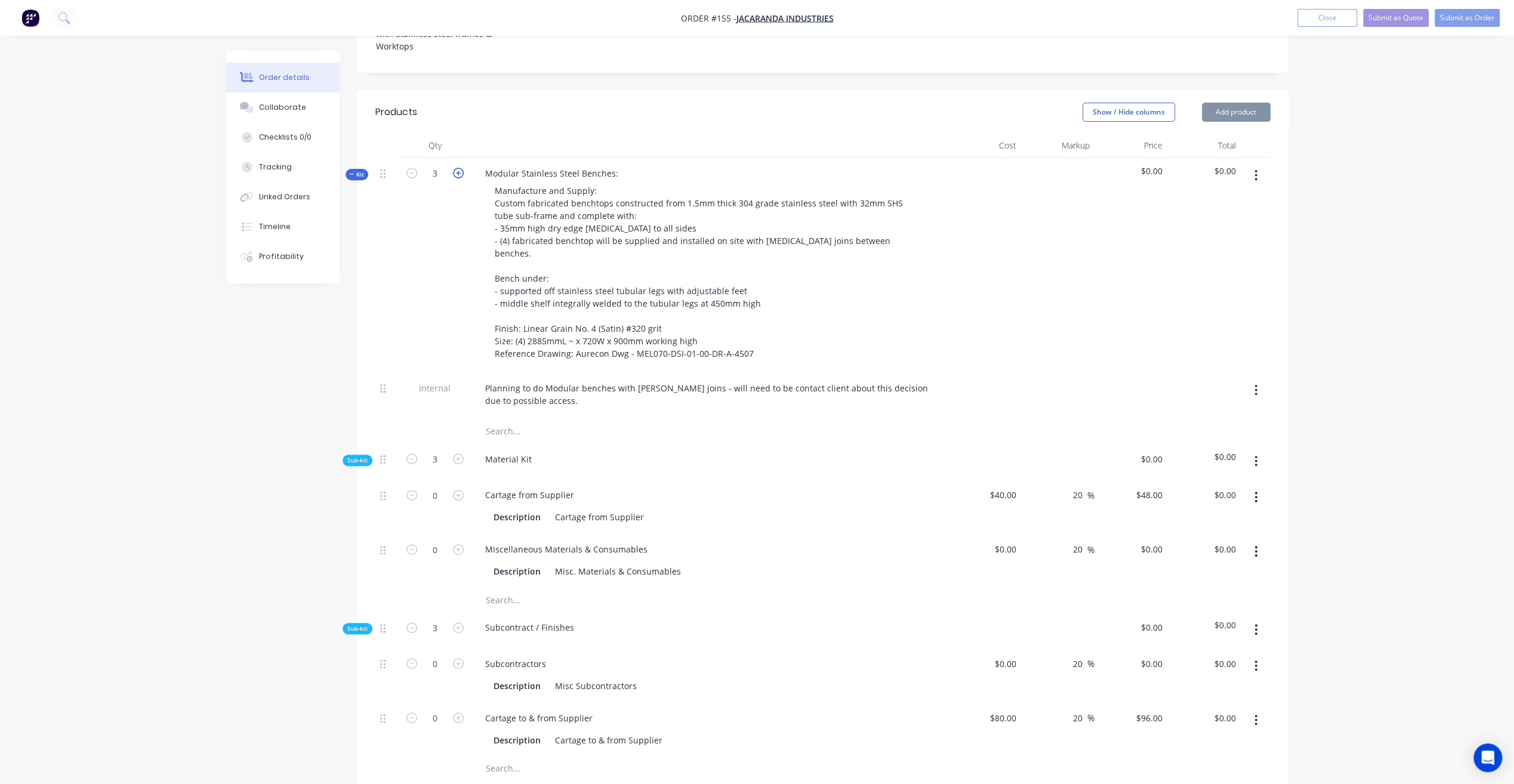
type input "4"
click at [413, 168] on icon "button" at bounding box center [412, 173] width 10 height 10
type input "3"
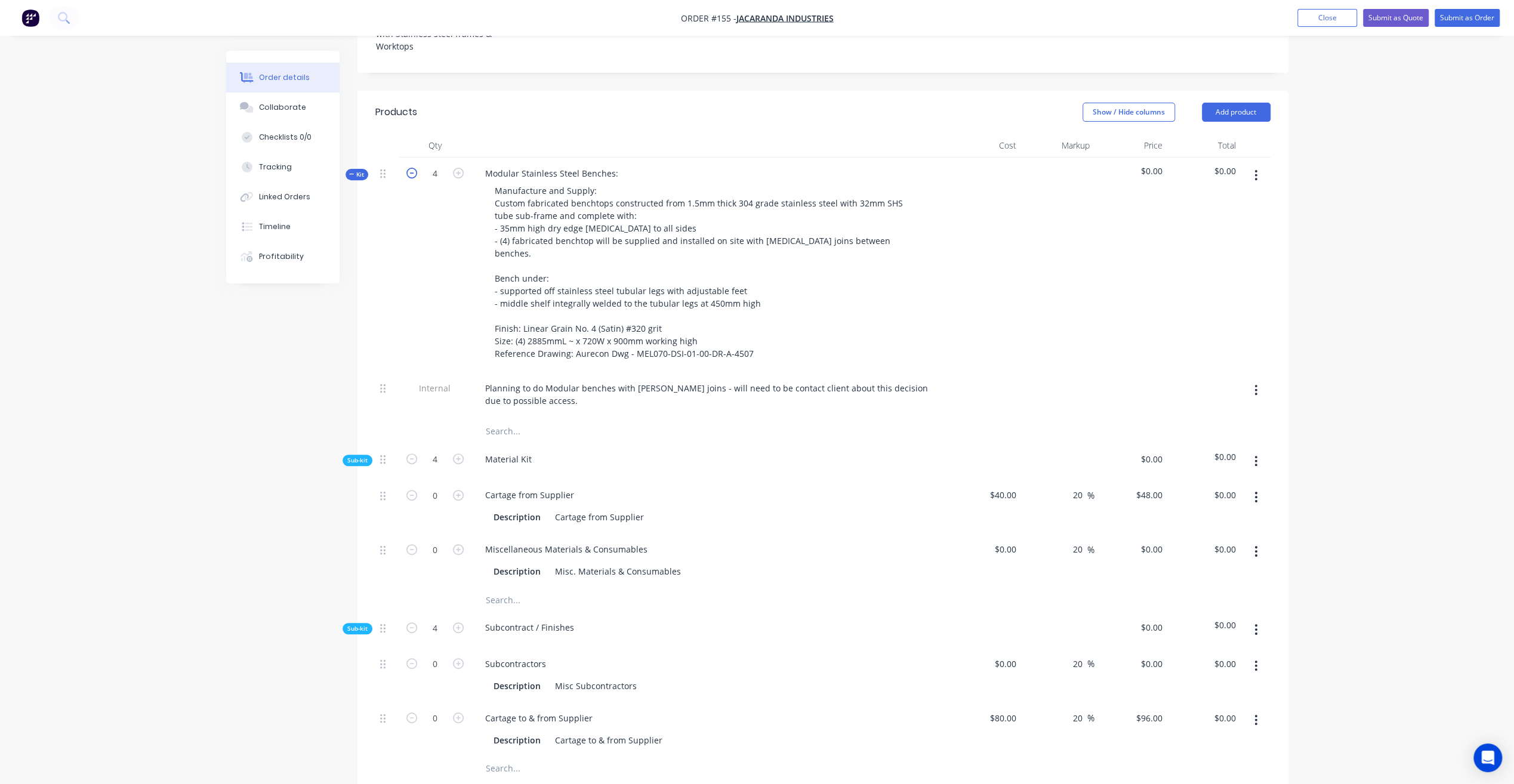
type input "3"
click at [413, 168] on icon "button" at bounding box center [412, 173] width 10 height 10
type input "2"
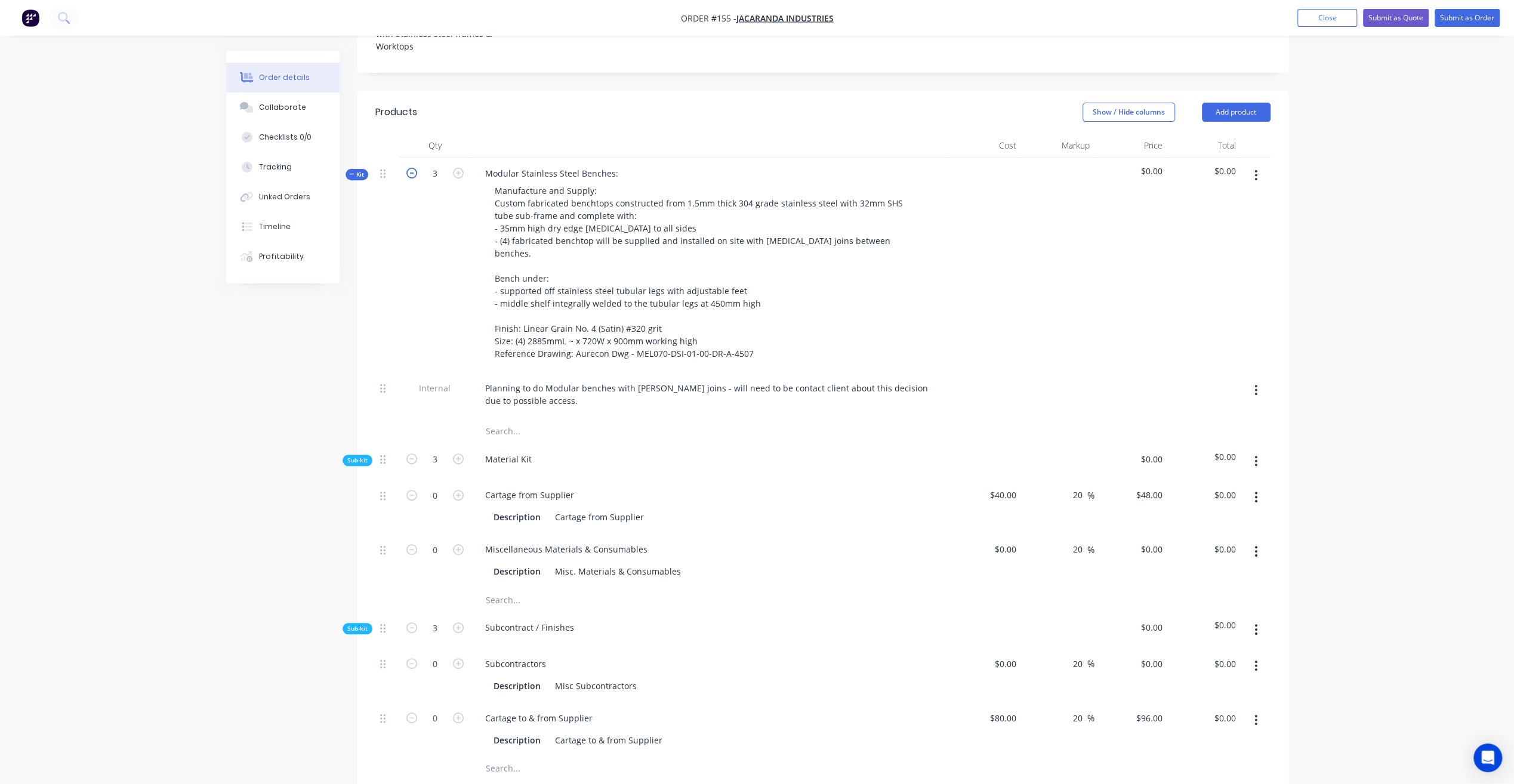
type input "2"
click at [413, 168] on icon "button" at bounding box center [412, 173] width 10 height 10
type input "1"
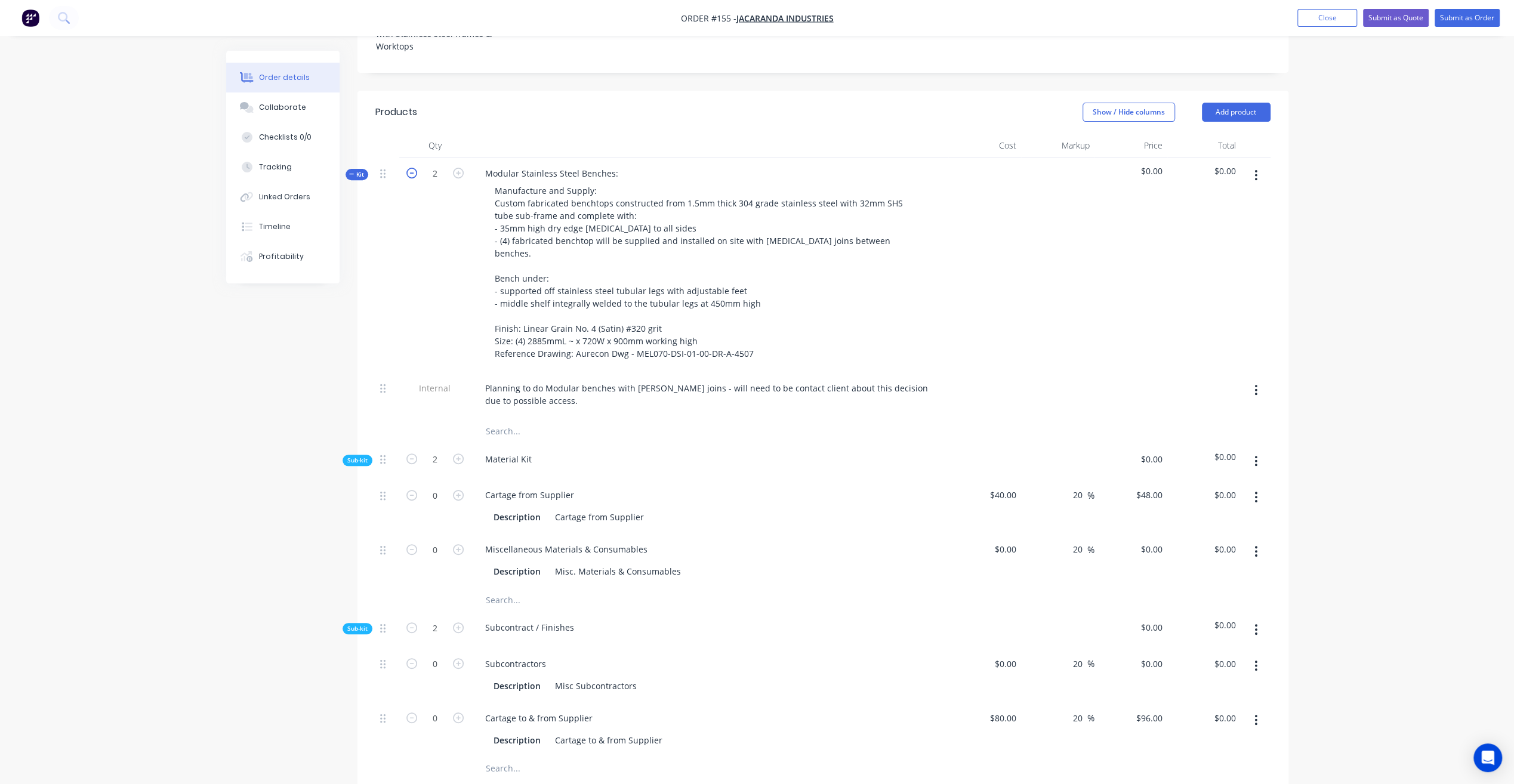
type input "1"
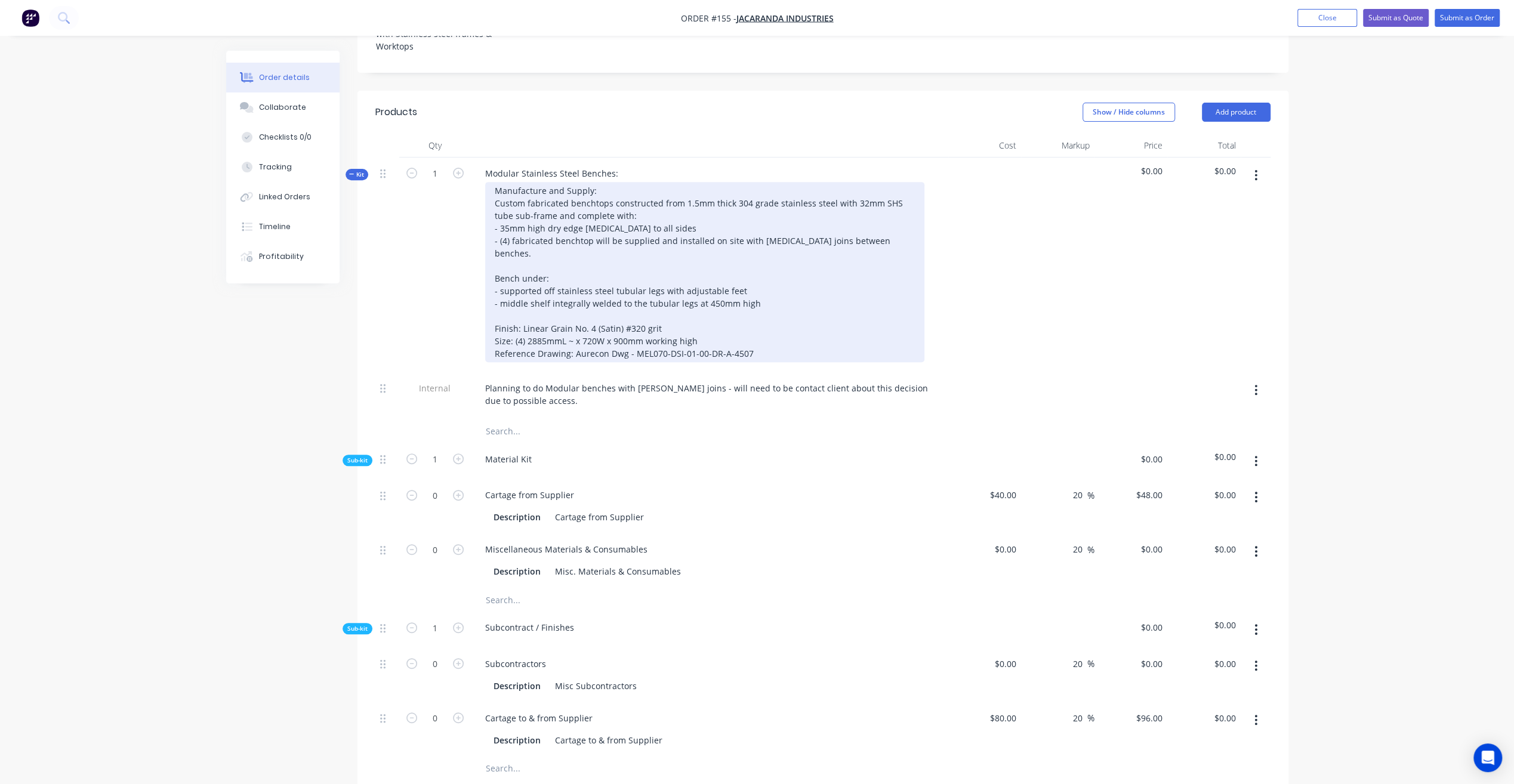
click at [749, 255] on div "Manufacture and Supply: Custom fabricated benchtops constructed from 1.5mm thic…" at bounding box center [705, 272] width 439 height 180
click at [719, 258] on div "Manufacture and Supply: Custom fabricated benchtops constructed from 1.5mm thic…" at bounding box center [705, 272] width 439 height 180
click at [795, 286] on div "Manufacture and Supply: Custom fabricated benchtops constructed from 1.5mm thic…" at bounding box center [705, 272] width 439 height 180
click at [732, 223] on div "Manufacture and Supply: Custom fabricated benchtops constructed from 1.5mm thic…" at bounding box center [705, 272] width 439 height 180
click at [867, 232] on div "Manufacture and Supply: Custom fabricated benchtops constructed from 1.5mm thic…" at bounding box center [705, 272] width 439 height 180
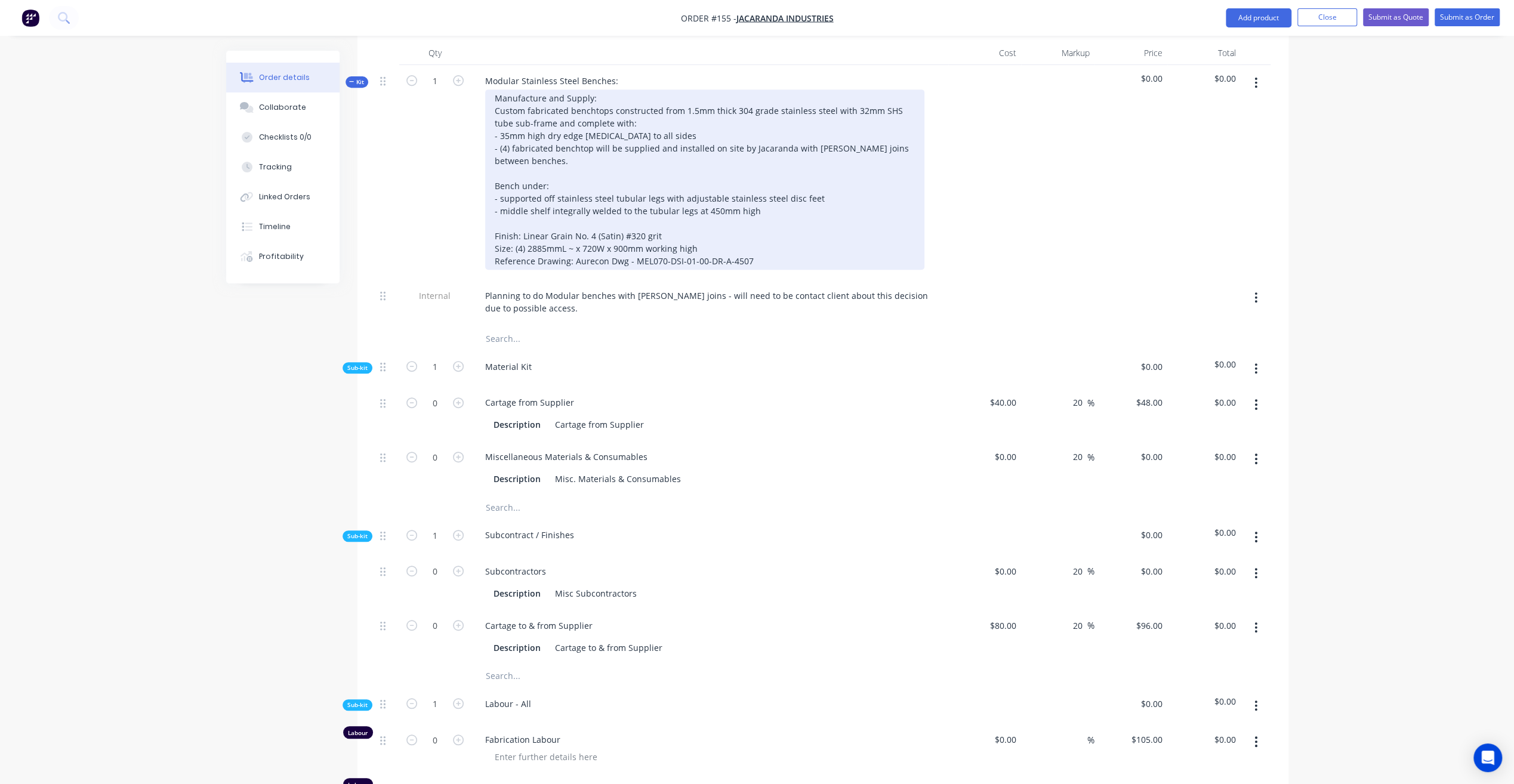
scroll to position [509, 0]
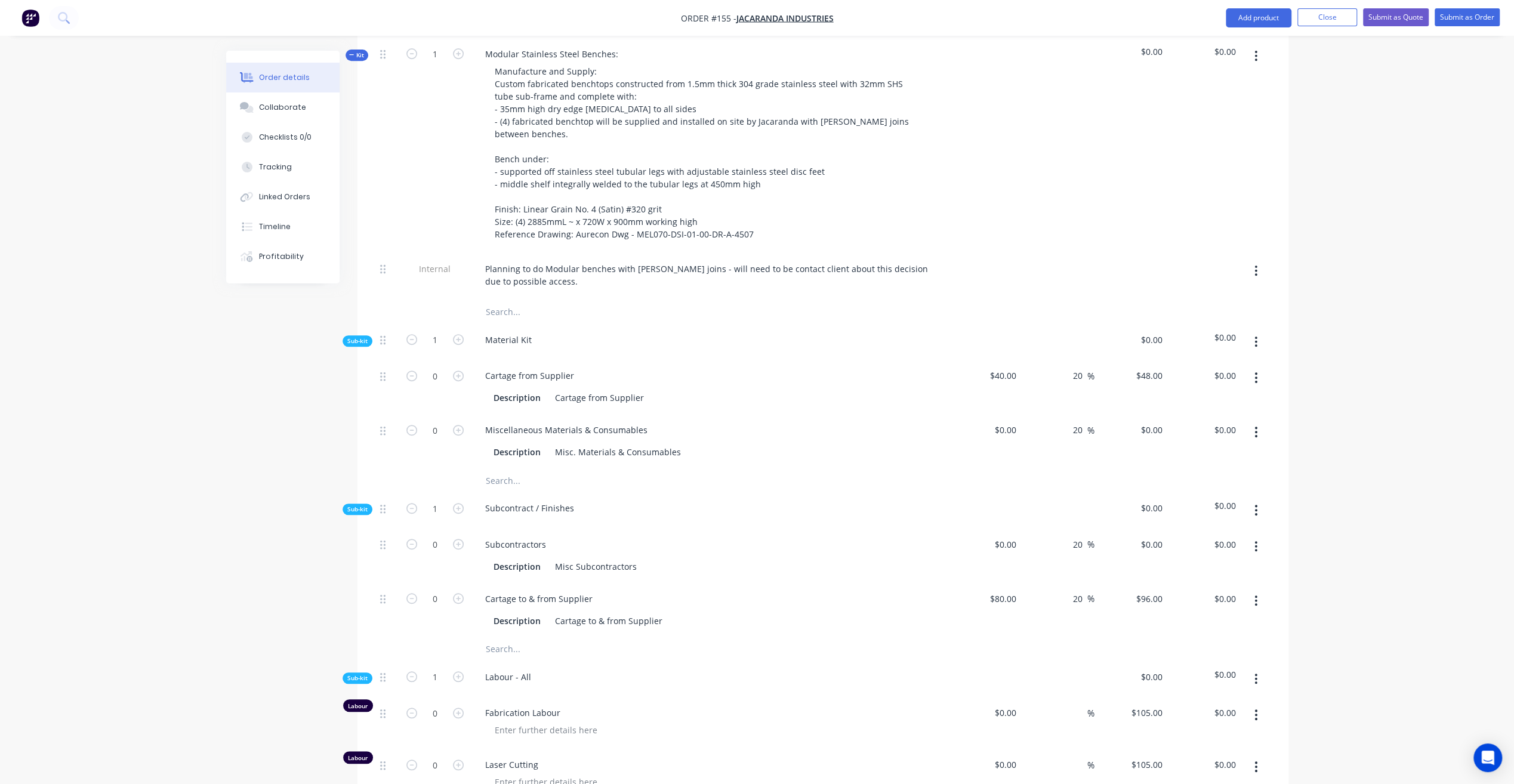
click at [1258, 331] on button "button" at bounding box center [1256, 342] width 28 height 22
click at [1200, 365] on div "Add product to kit" at bounding box center [1214, 373] width 92 height 17
click at [1206, 412] on div "Product catalogue" at bounding box center [1214, 421] width 92 height 17
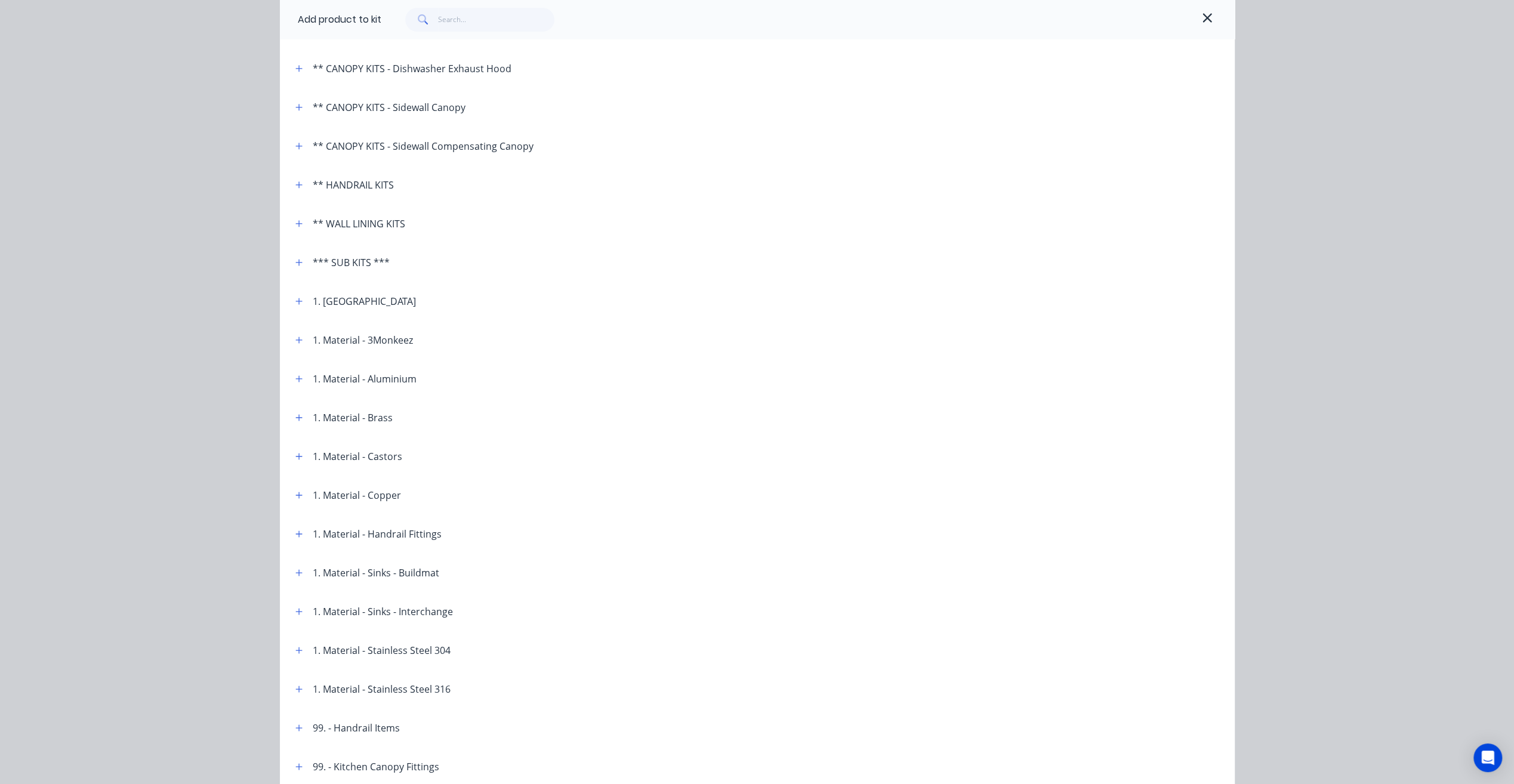
scroll to position [179, 0]
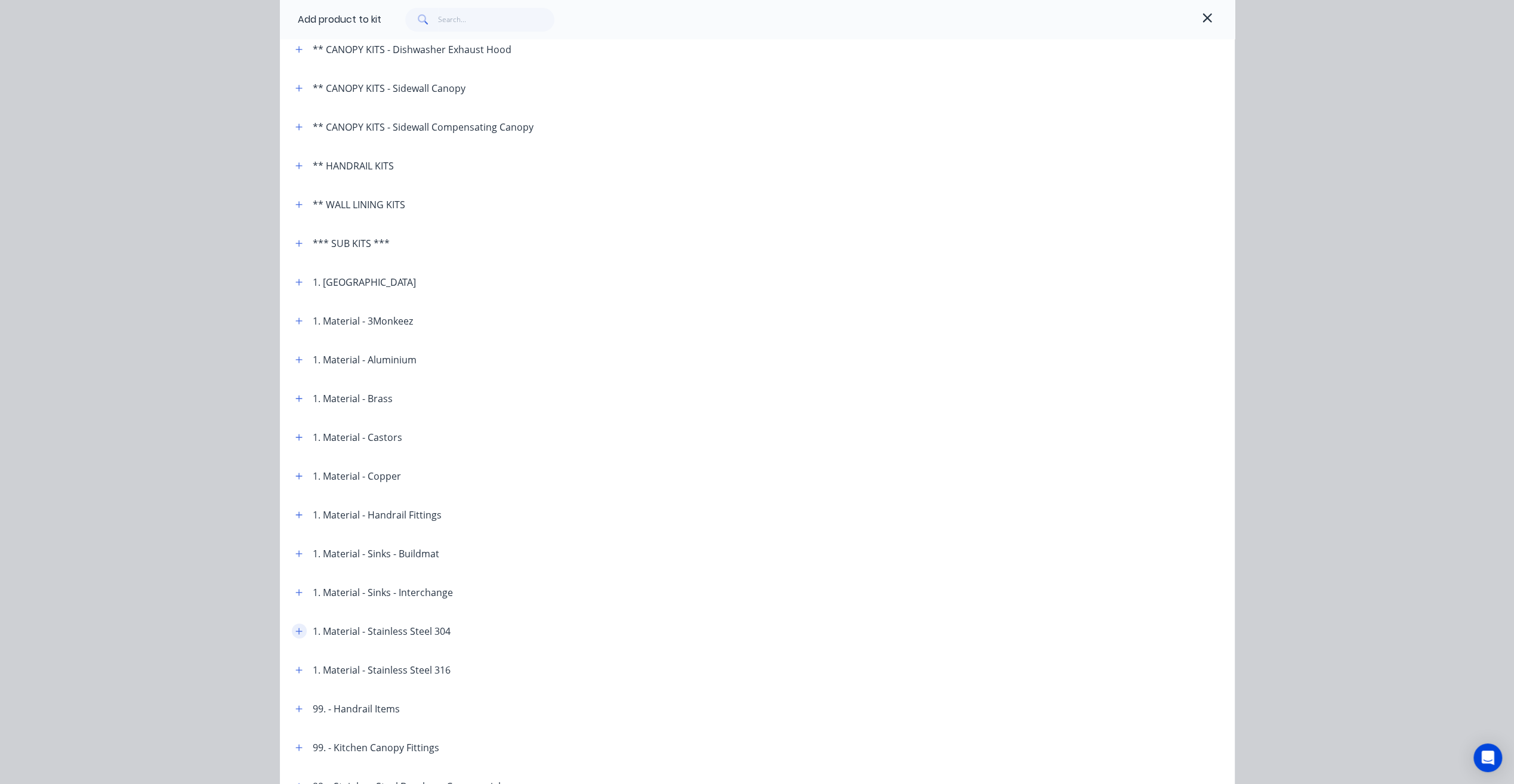
click at [295, 634] on icon "button" at bounding box center [298, 631] width 7 height 7
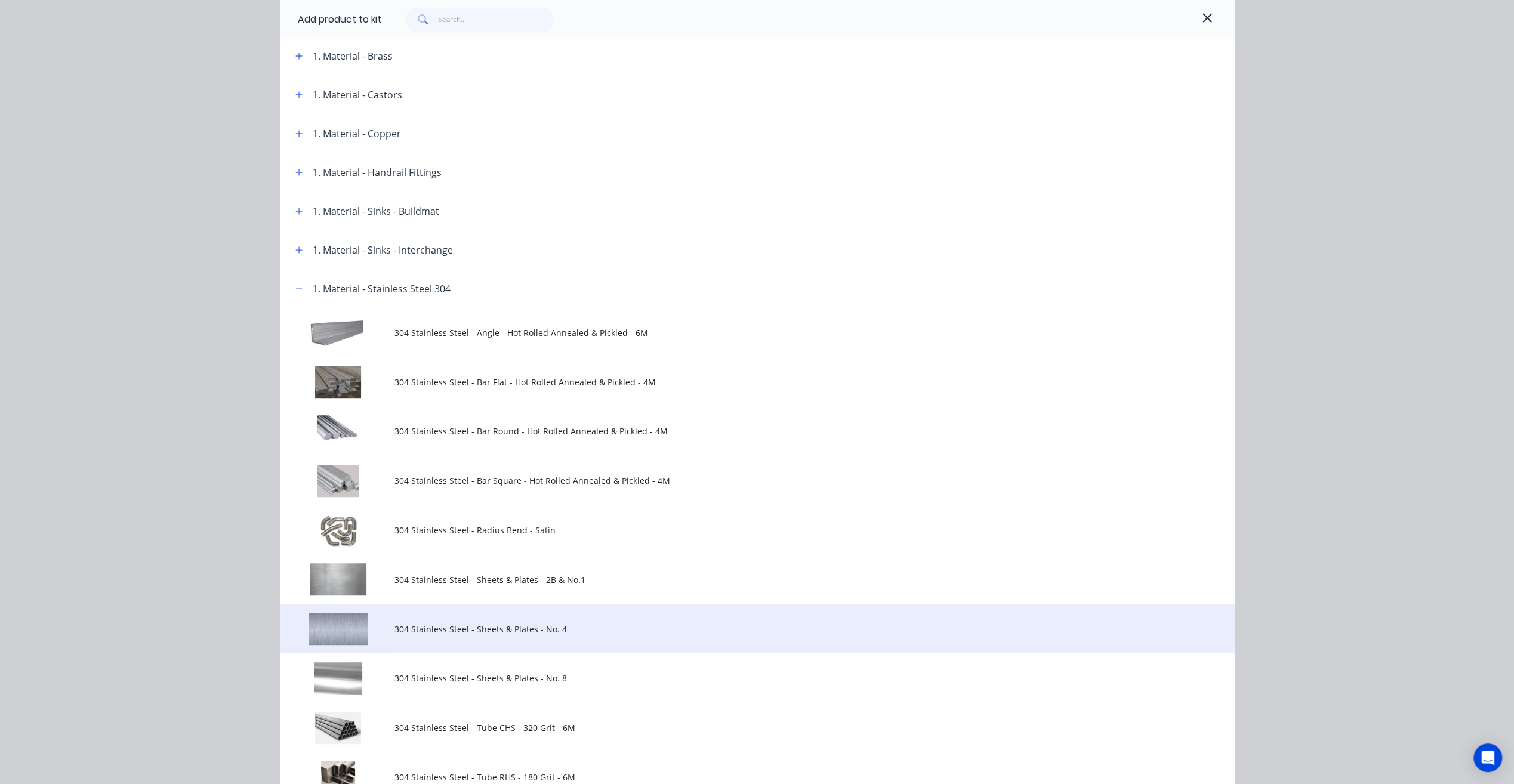
scroll to position [537, 0]
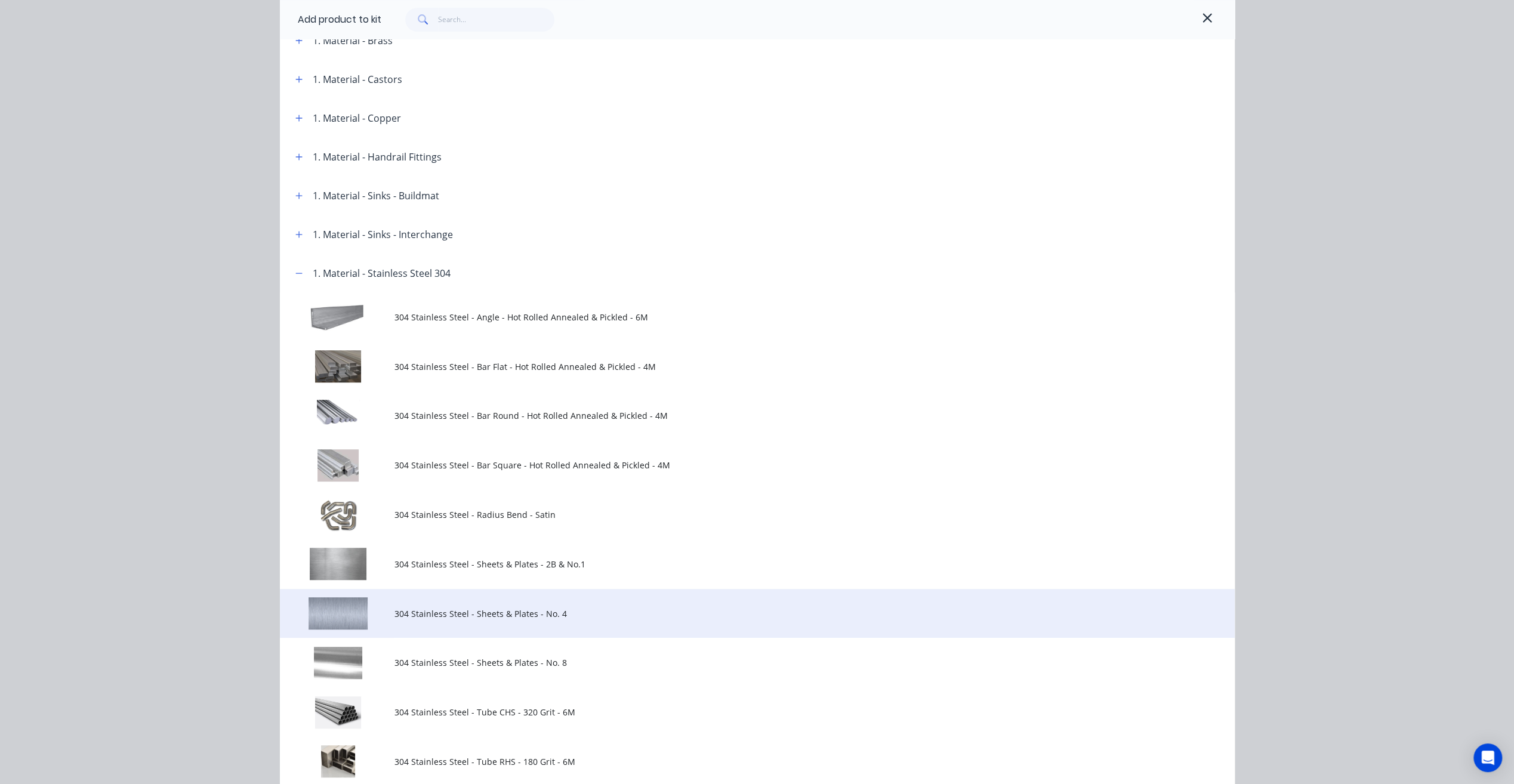
click at [520, 618] on span "304 Stainless Steel - Sheets & Plates - No. 4" at bounding box center [731, 613] width 672 height 13
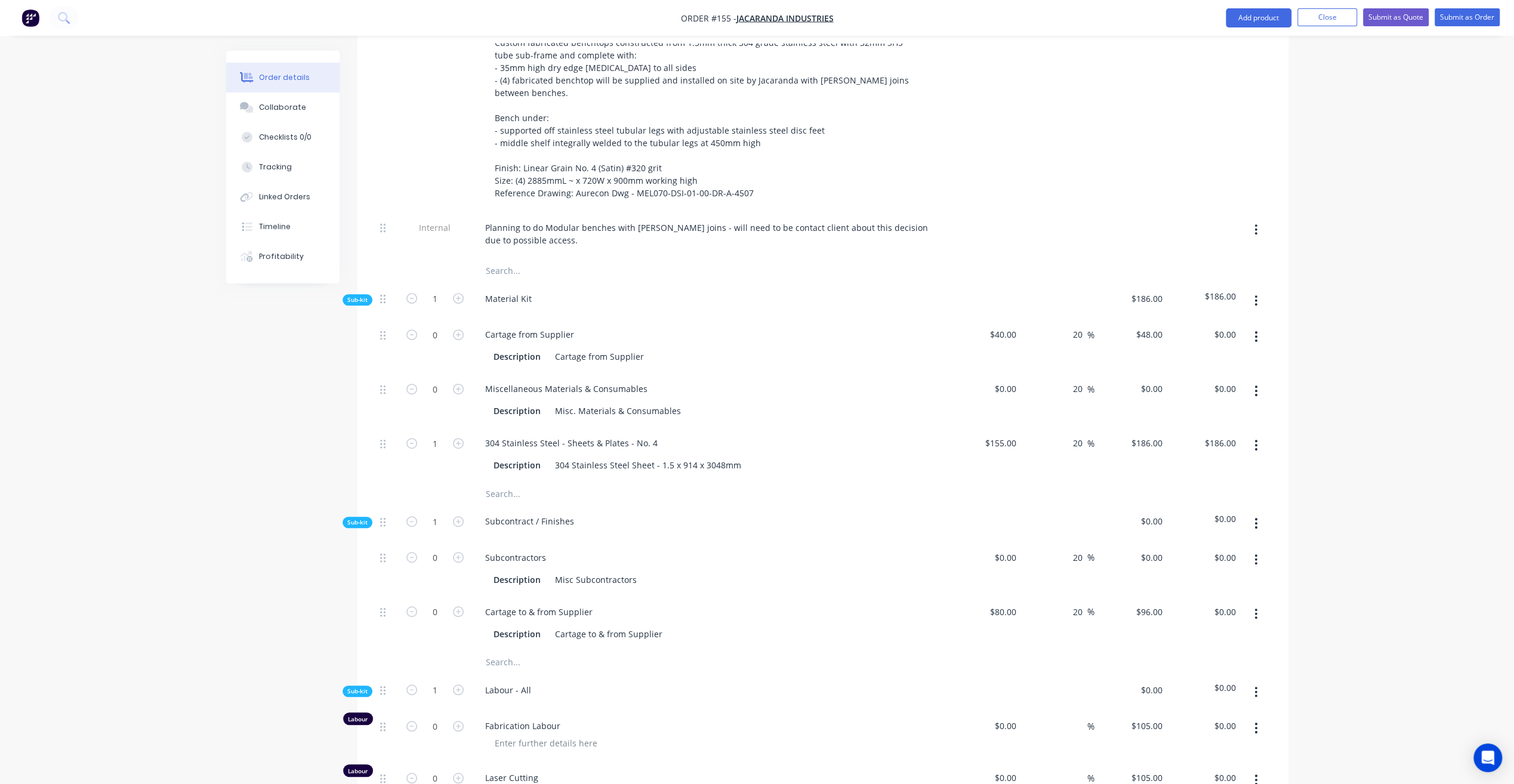
scroll to position [568, 0]
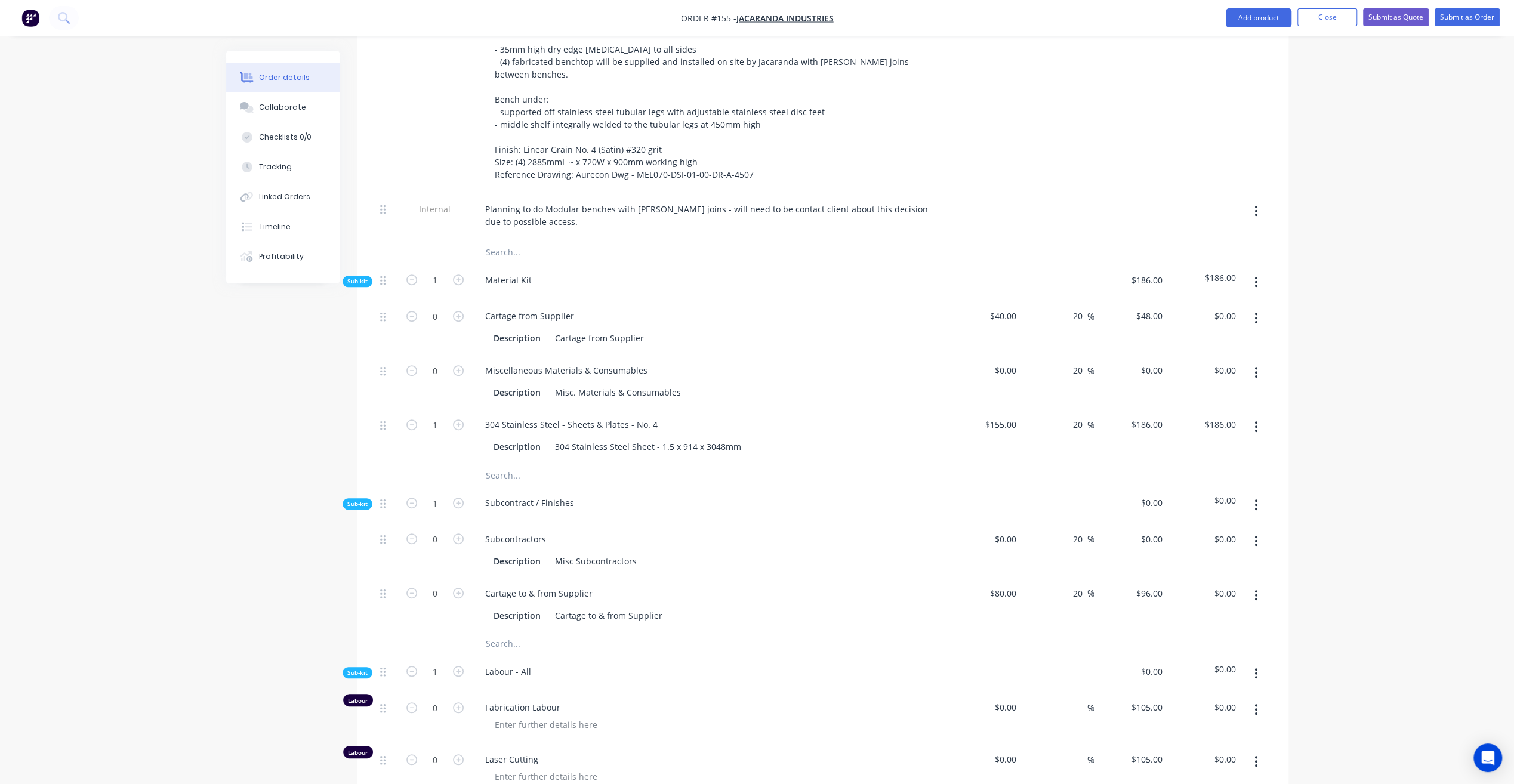
click at [1256, 367] on icon "button" at bounding box center [1255, 372] width 2 height 10
click at [1205, 443] on div "Delete" at bounding box center [1214, 451] width 92 height 17
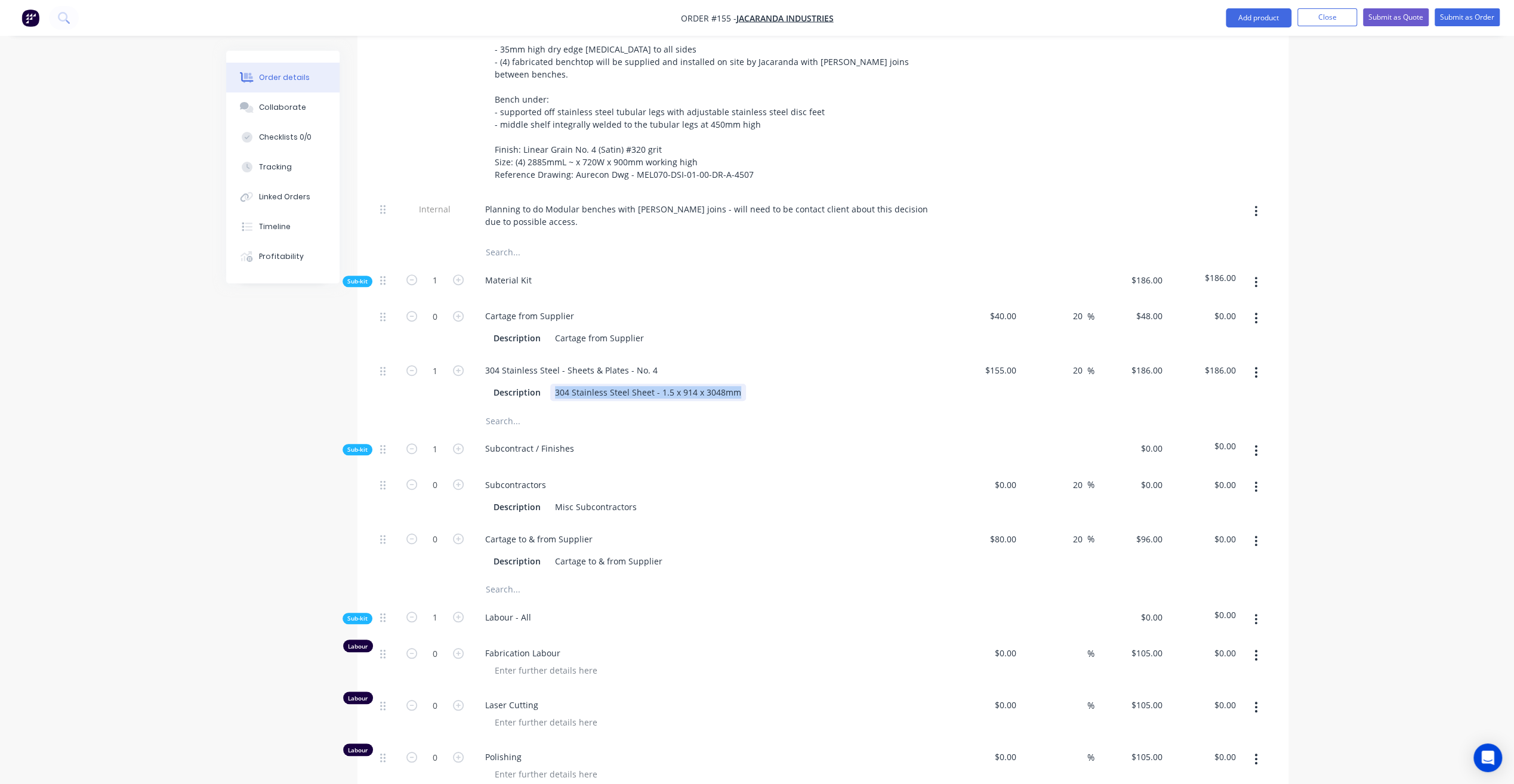
drag, startPoint x: 551, startPoint y: 371, endPoint x: 885, endPoint y: 382, distance: 334.2
click at [885, 383] on div "Description 304 Stainless Steel Sheet - 1.5 x 914 x 3048mm" at bounding box center [708, 392] width 437 height 17
copy div "304 Stainless Steel Sheet - 1.5 x 914 x 3048mm"
click at [561, 362] on div "304 Stainless Steel - Sheets & Plates - No. 4" at bounding box center [572, 370] width 192 height 17
paste div
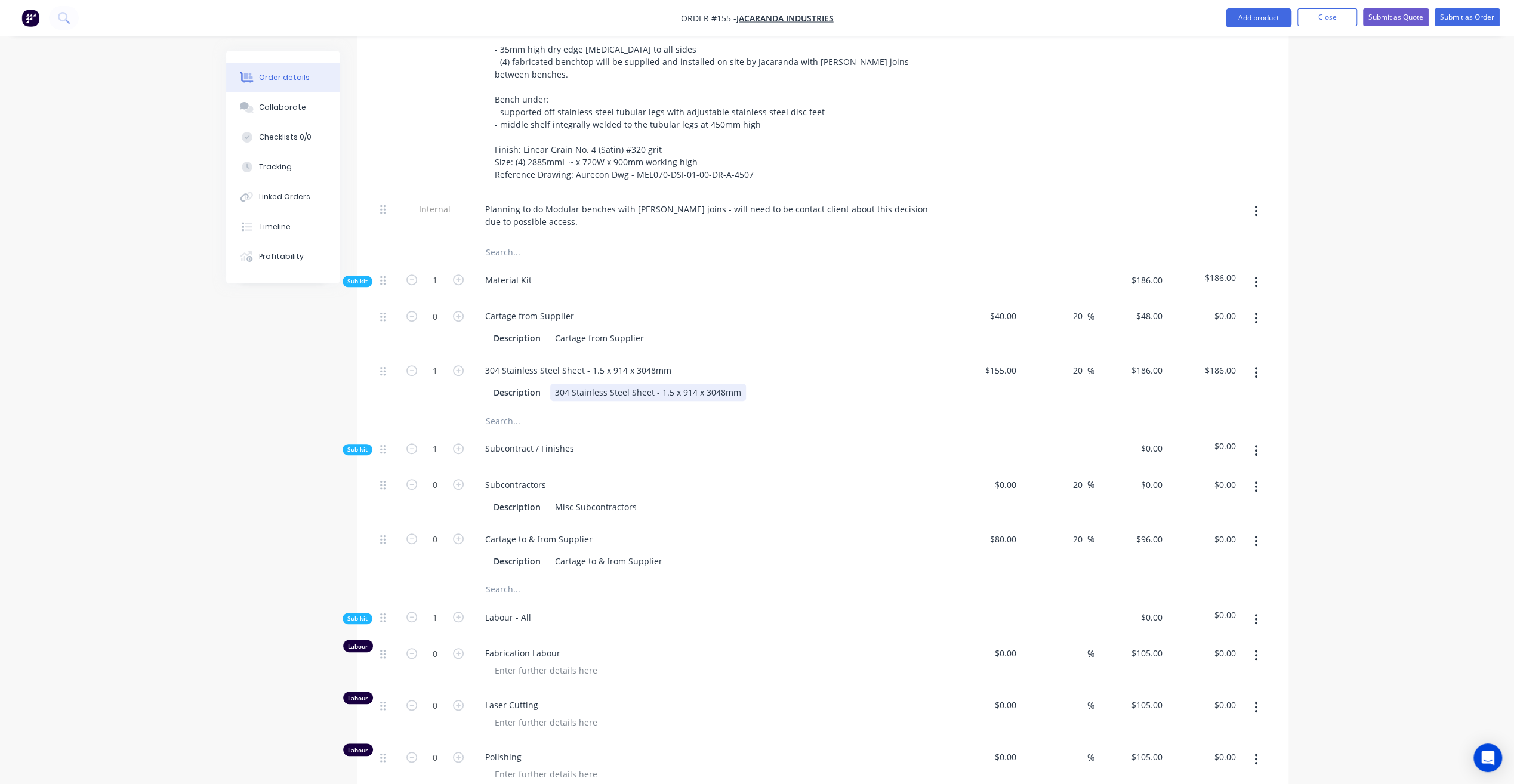
drag, startPoint x: 586, startPoint y: 376, endPoint x: 577, endPoint y: 375, distance: 9.1
click at [586, 383] on div "304 Stainless Steel Sheet - 1.5 x 914 x 3048mm" at bounding box center [647, 392] width 195 height 17
drag, startPoint x: 550, startPoint y: 374, endPoint x: 789, endPoint y: 384, distance: 239.2
click at [789, 384] on div "304 Stainless Steel Sheet - 1.5 x 914 x 3048mm Description 304 Stainless Steel …" at bounding box center [709, 381] width 477 height 54
click at [679, 386] on div "304 Stainless Steel Sheet - 1.5 x 914 x 3048mm Description Benchtop" at bounding box center [709, 381] width 477 height 54
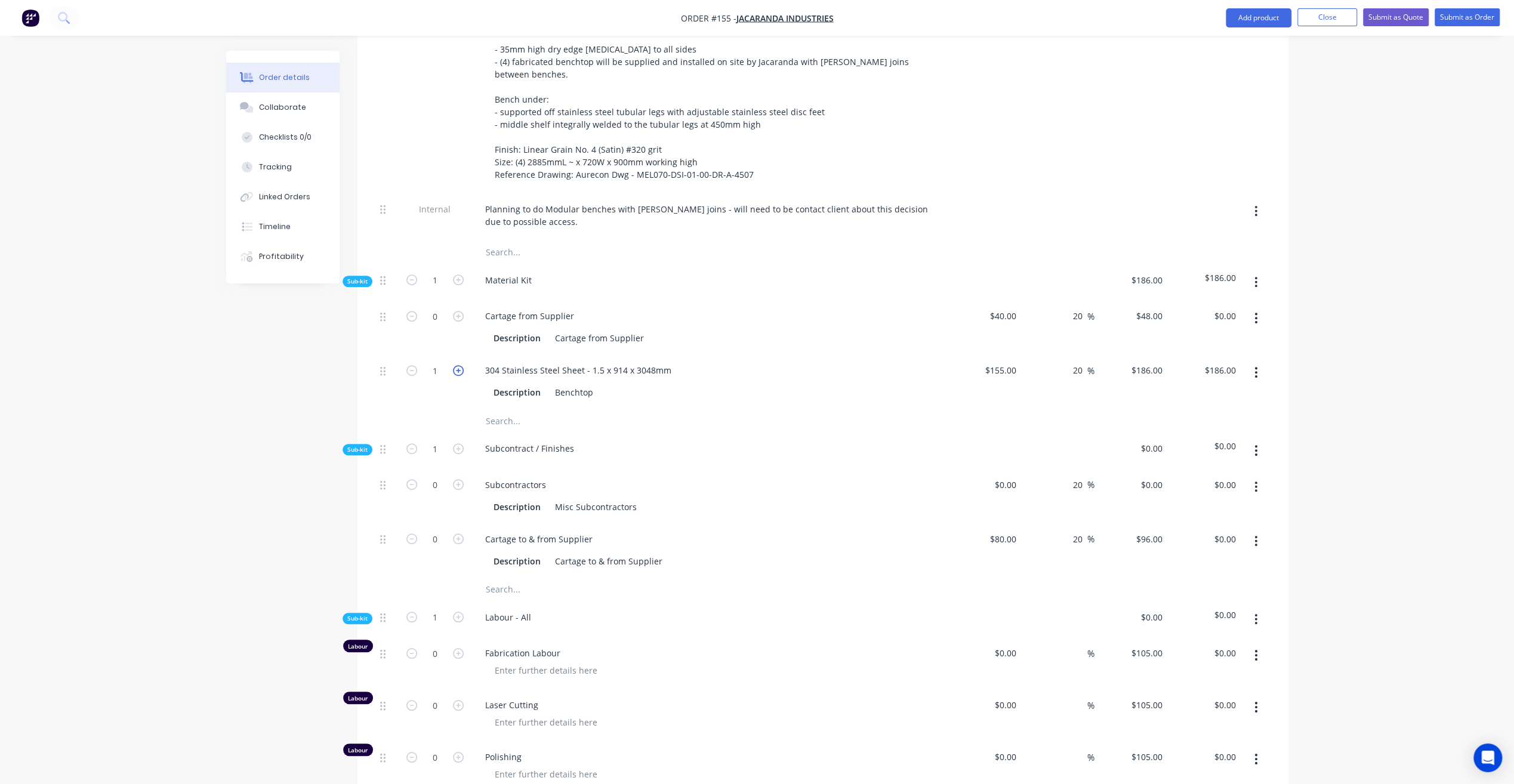
click at [458, 365] on icon "button" at bounding box center [458, 370] width 10 height 10
type input "2"
type input "$372.00"
click at [458, 365] on icon "button" at bounding box center [458, 370] width 10 height 10
type input "3"
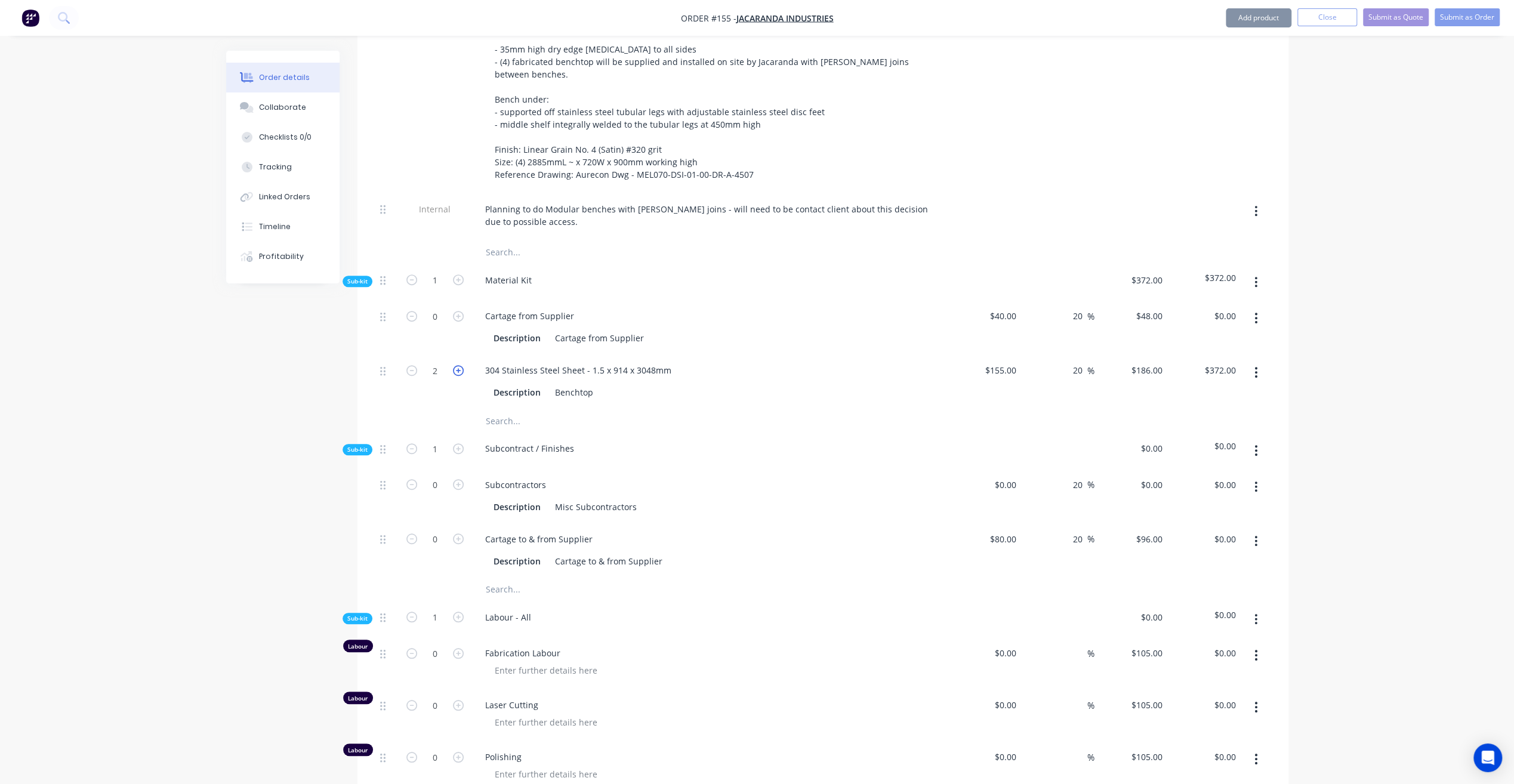
type input "$558.00"
click at [458, 365] on icon "button" at bounding box center [458, 370] width 10 height 10
type input "4"
type input "$744.00"
click at [1261, 362] on button "button" at bounding box center [1256, 372] width 28 height 22
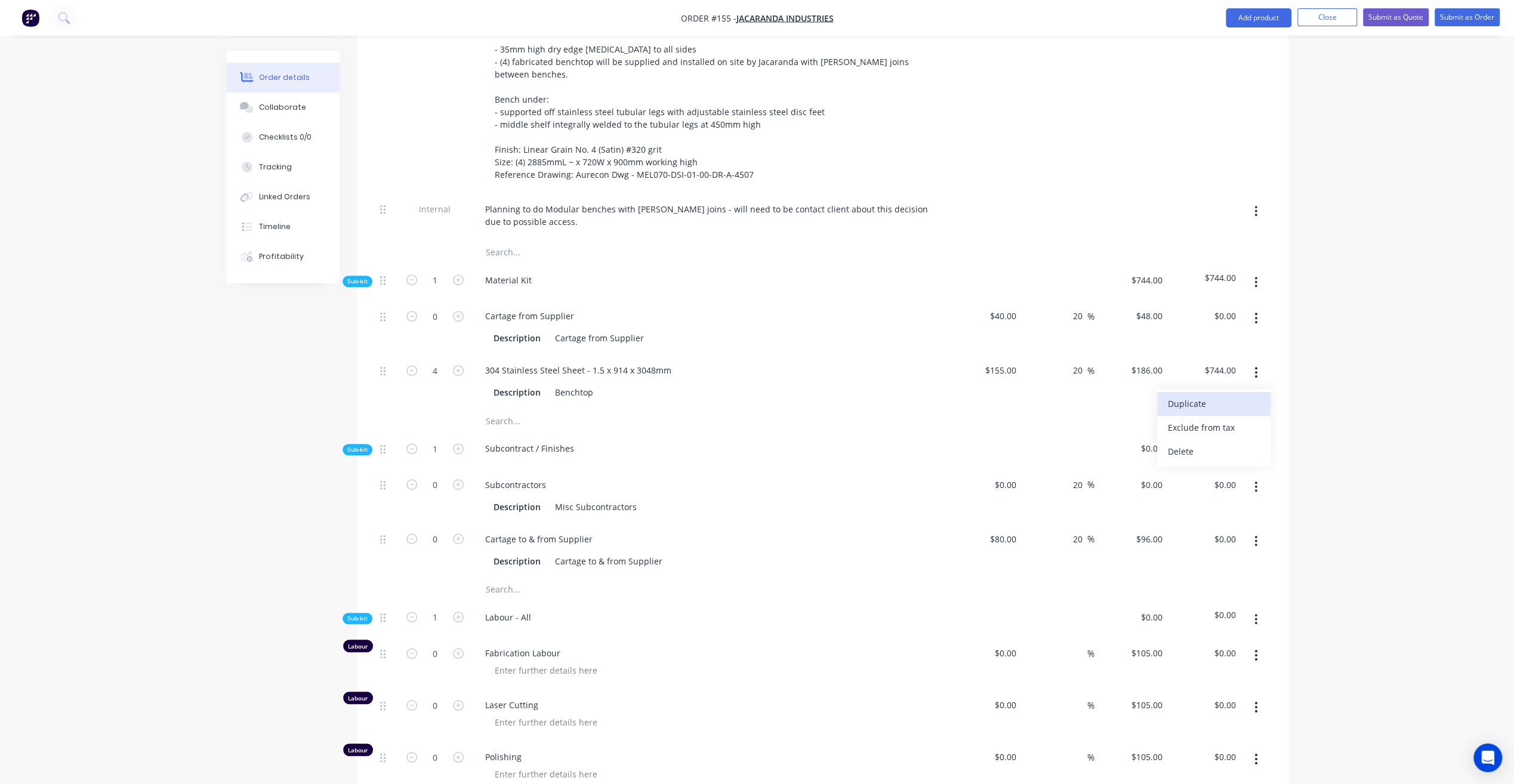
click at [1209, 395] on div "Duplicate" at bounding box center [1214, 403] width 92 height 17
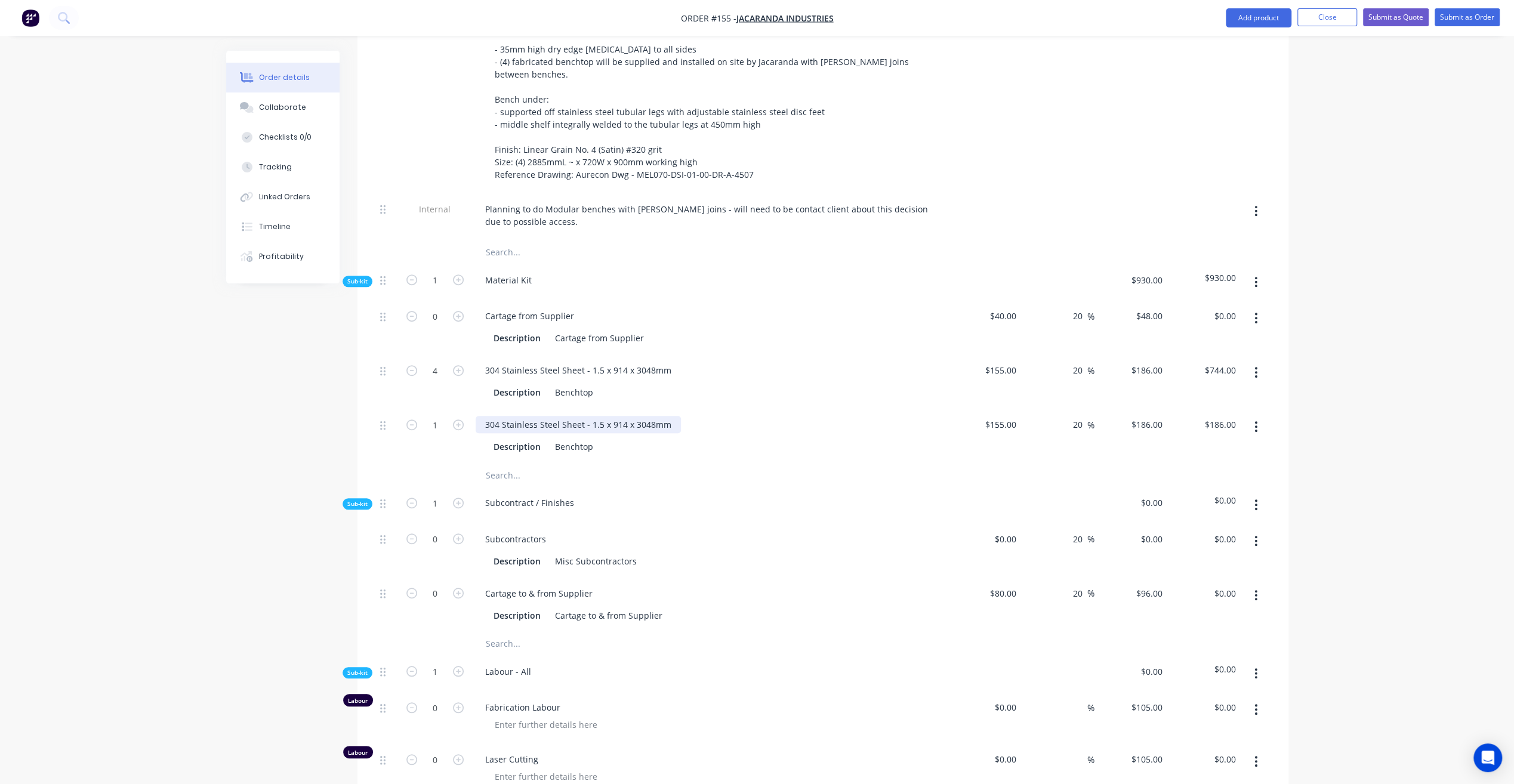
click at [594, 416] on div "304 Stainless Steel Sheet - 1.5 x 914 x 3048mm" at bounding box center [578, 424] width 205 height 17
click at [597, 416] on div "304 Stainless Steel Sheet - 1.5 x 914 x 3048mm" at bounding box center [578, 424] width 205 height 17
click at [598, 416] on div "304 Stainless Steel Sheet - 1.5 x 914 x 3048mm" at bounding box center [578, 424] width 205 height 17
click at [586, 438] on div "Benchtop" at bounding box center [574, 446] width 48 height 17
drag, startPoint x: 591, startPoint y: 428, endPoint x: 514, endPoint y: 422, distance: 77.2
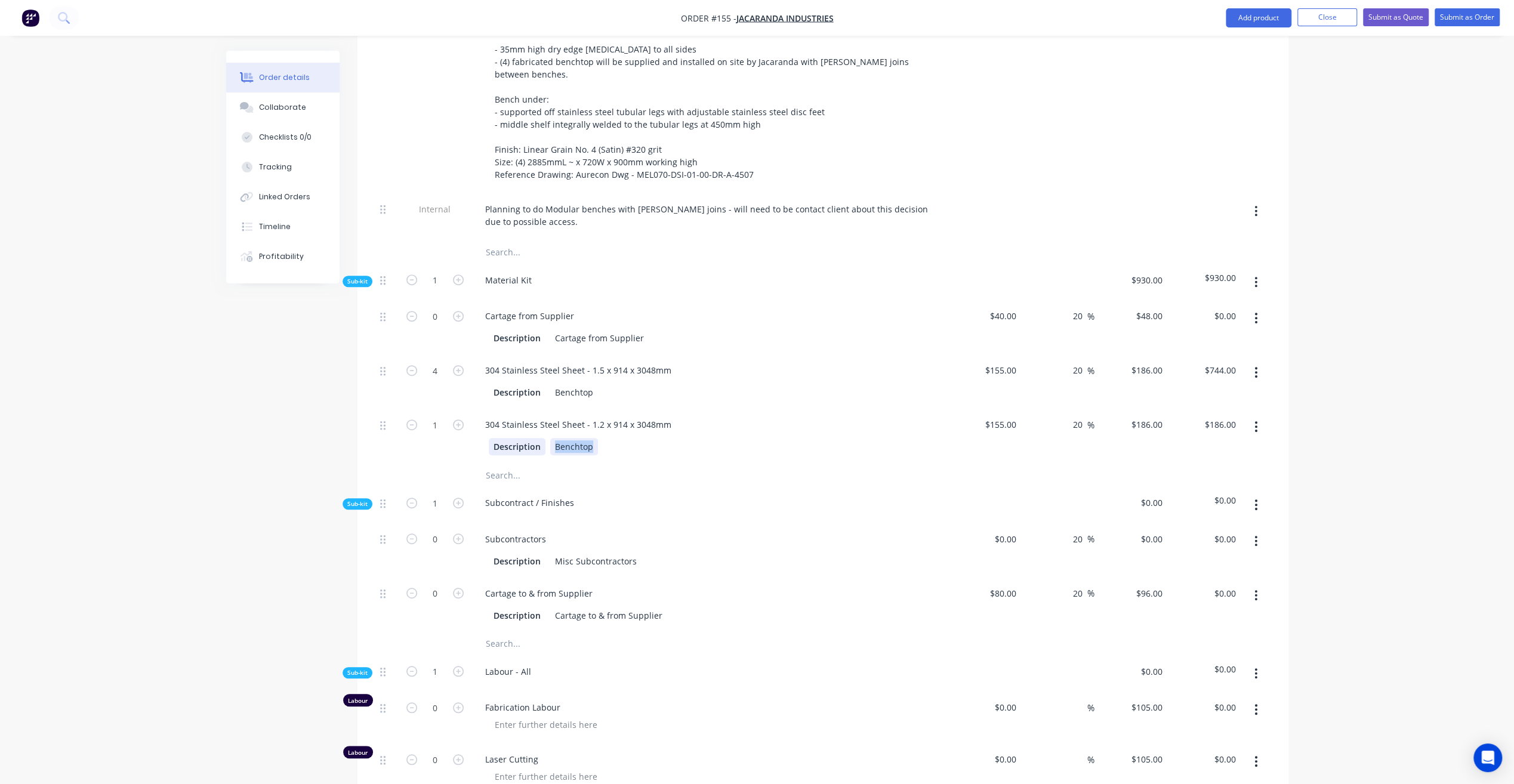
click at [514, 438] on div "Description Benchtop" at bounding box center [708, 446] width 437 height 17
click at [276, 368] on div "Created by James Created 03/10/25 Required 03/10/25 Assigned to PL Status Draft…" at bounding box center [757, 508] width 1062 height 2053
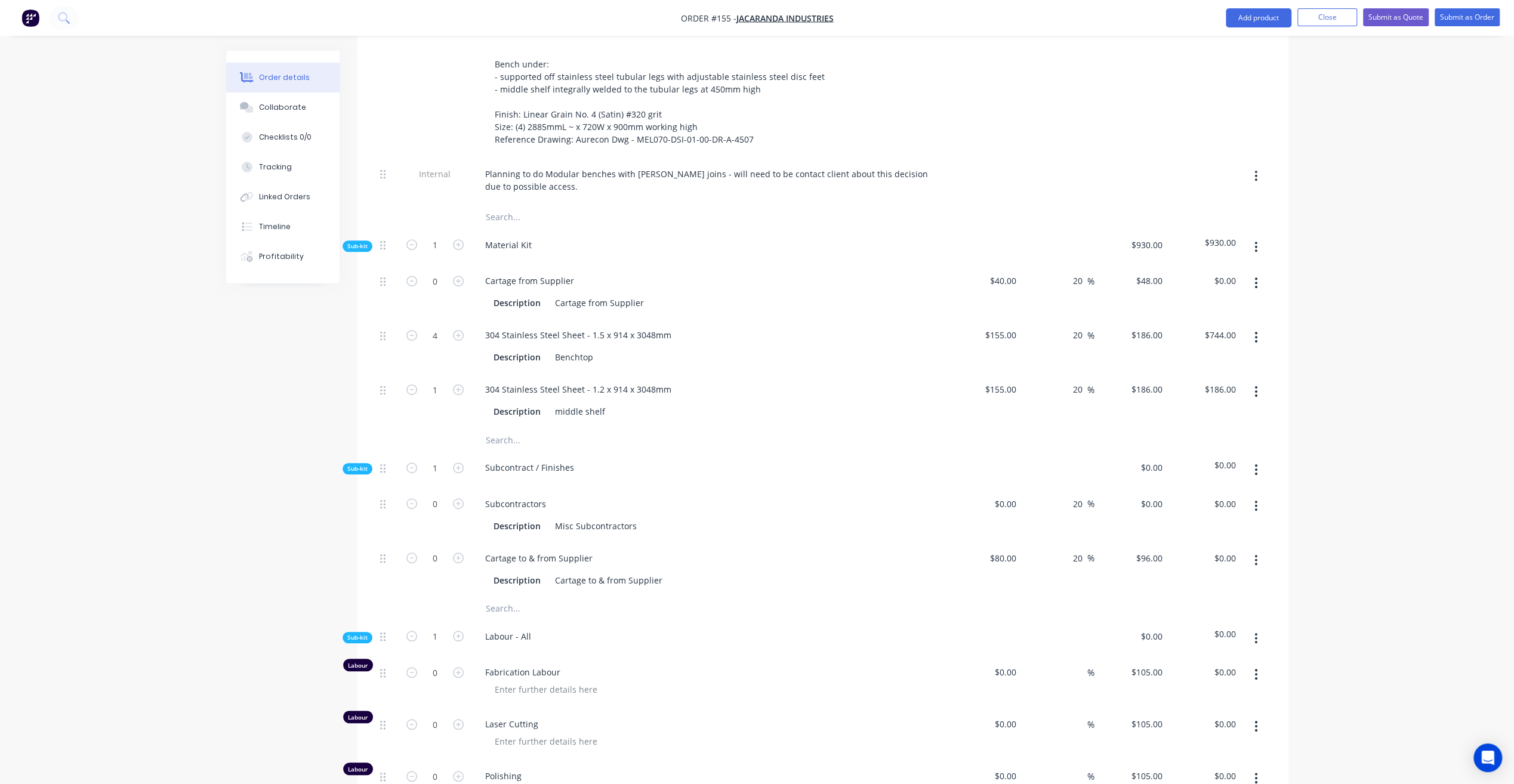
scroll to position [628, 0]
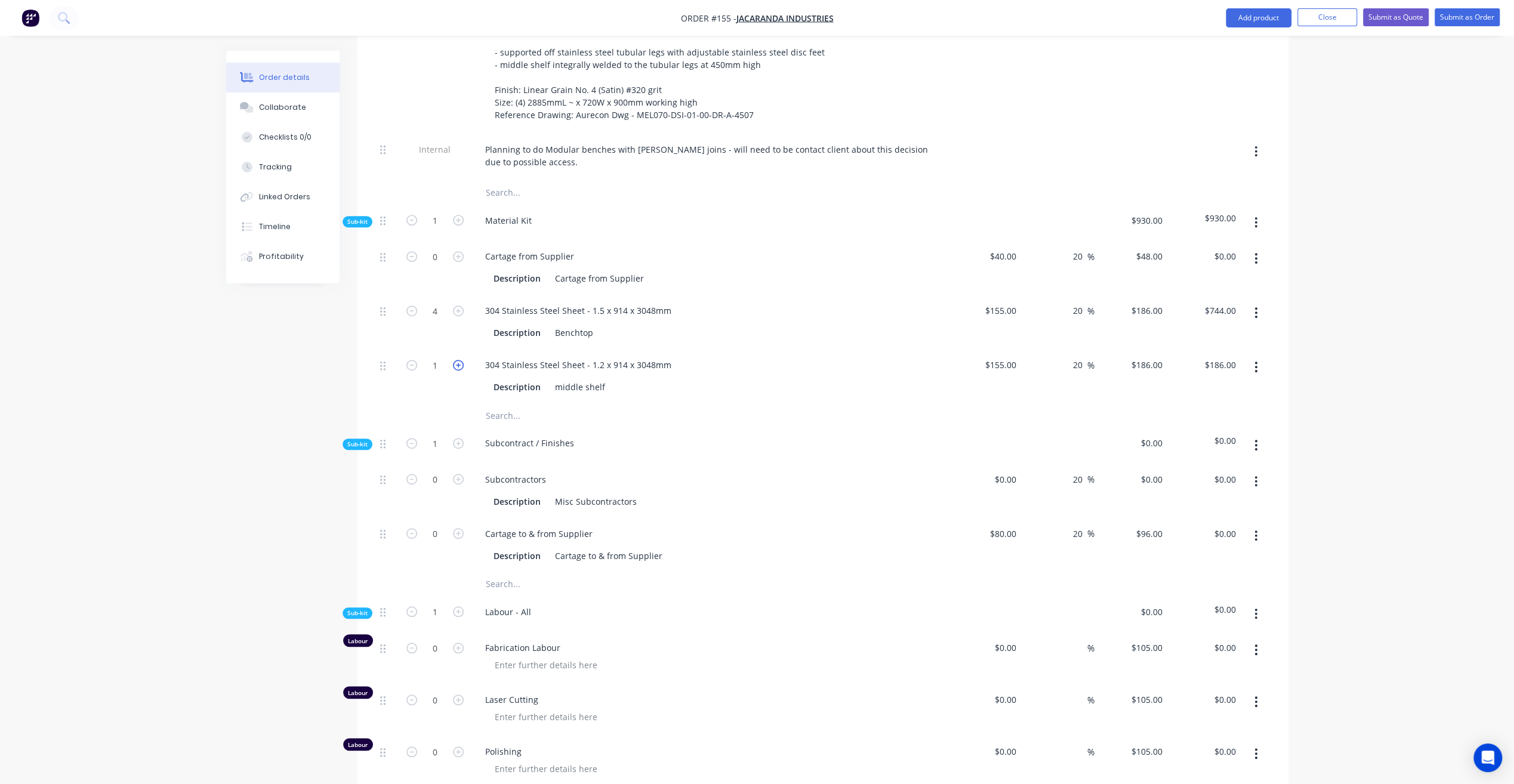
click at [455, 360] on icon "button" at bounding box center [458, 365] width 10 height 10
type input "2"
type input "$372.00"
click at [455, 360] on icon "button" at bounding box center [458, 365] width 10 height 10
type input "3"
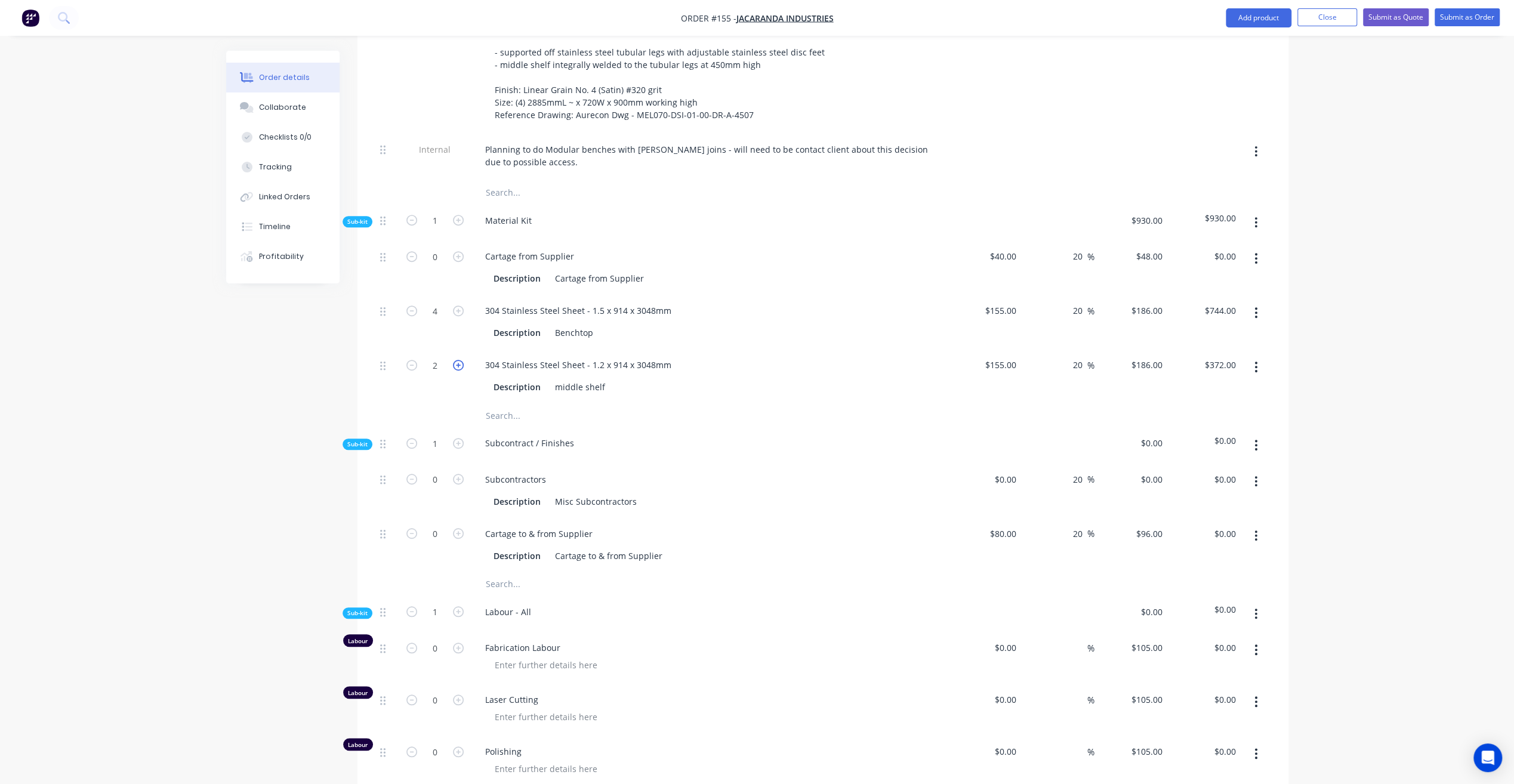
type input "$558.00"
click at [455, 360] on icon "button" at bounding box center [458, 365] width 10 height 10
type input "4"
type input "$744.00"
click at [1258, 212] on button "button" at bounding box center [1256, 222] width 28 height 22
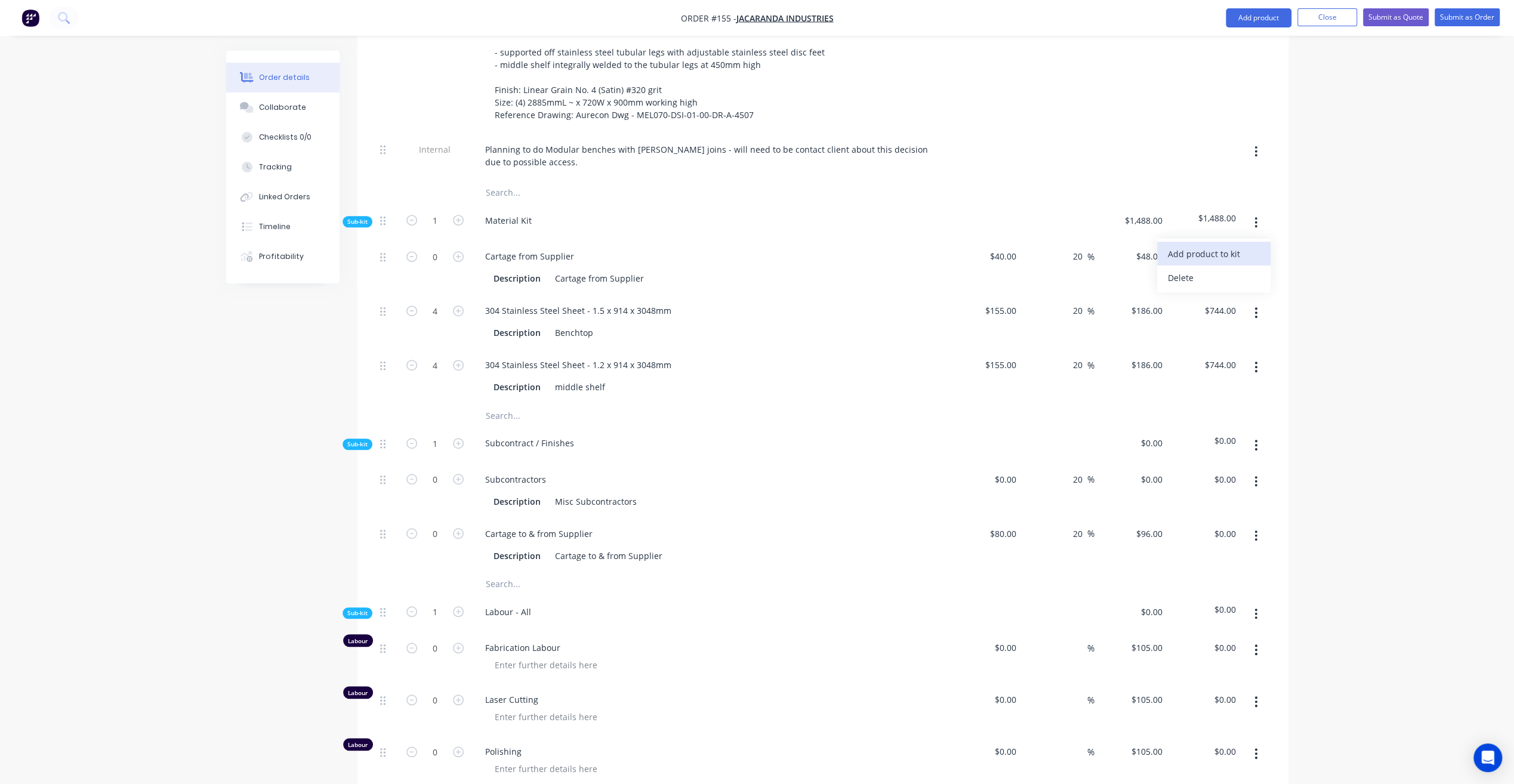
click at [1200, 245] on div "Add product to kit" at bounding box center [1214, 253] width 92 height 17
click at [1206, 340] on div "Lineal metre product" at bounding box center [1214, 349] width 92 height 17
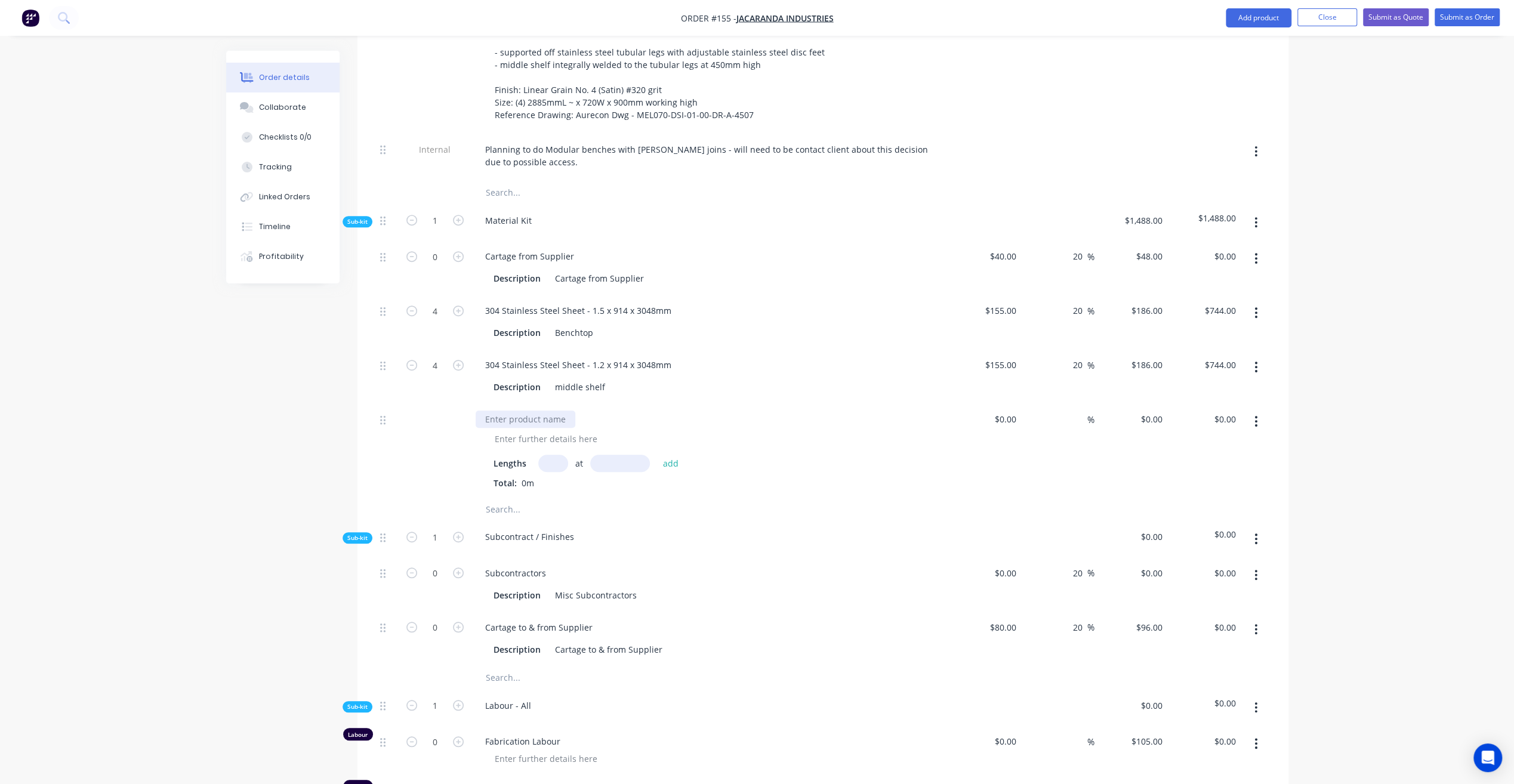
click at [527, 410] on div at bounding box center [525, 418] width 100 height 17
click at [1255, 416] on icon "button" at bounding box center [1255, 421] width 2 height 10
click at [1200, 492] on div "Delete" at bounding box center [1214, 500] width 92 height 17
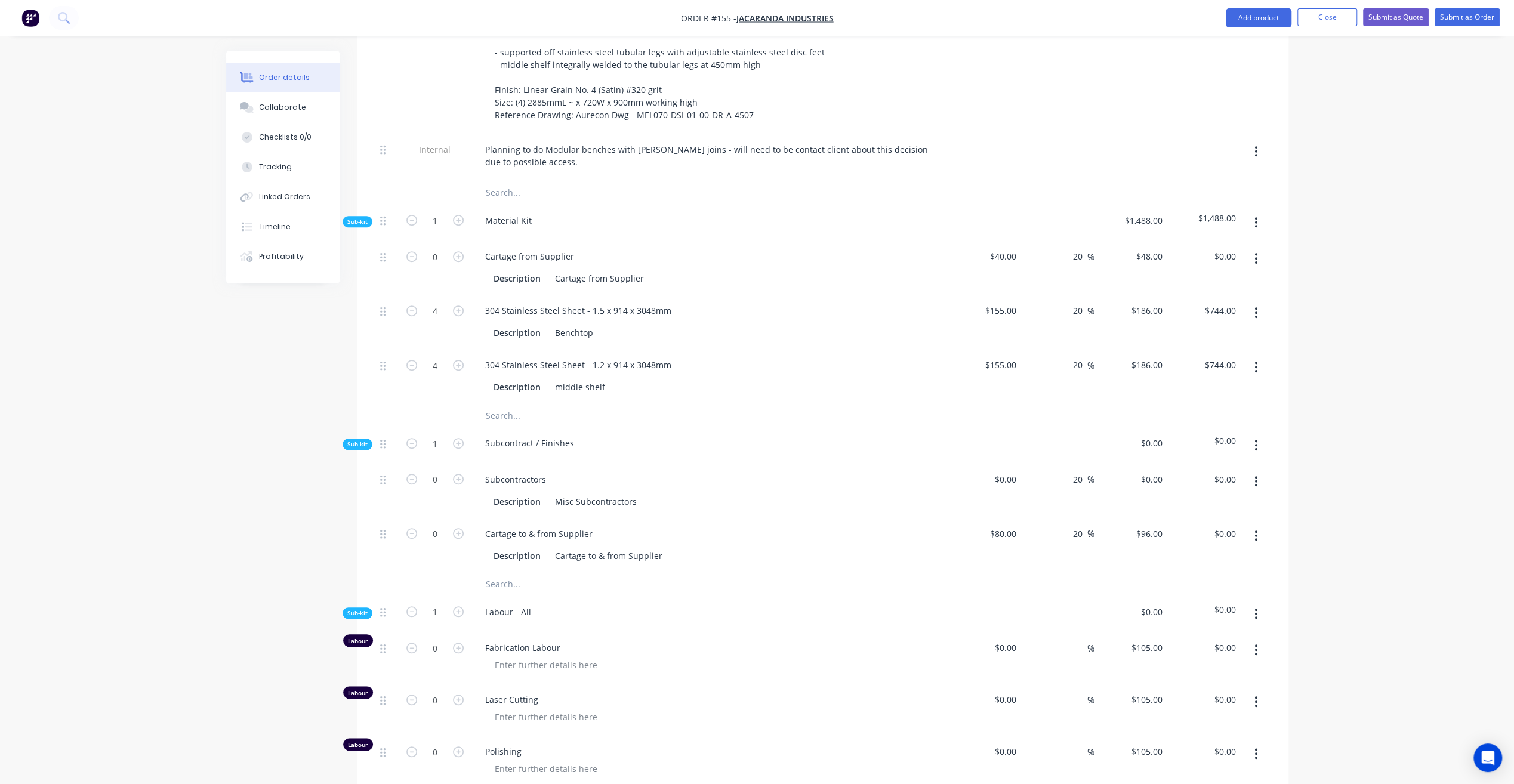
click at [1255, 216] on icon "button" at bounding box center [1256, 223] width 3 height 13
click at [1218, 245] on div "Add product to kit" at bounding box center [1214, 253] width 92 height 17
click at [1204, 293] on div "Product catalogue" at bounding box center [1214, 301] width 92 height 17
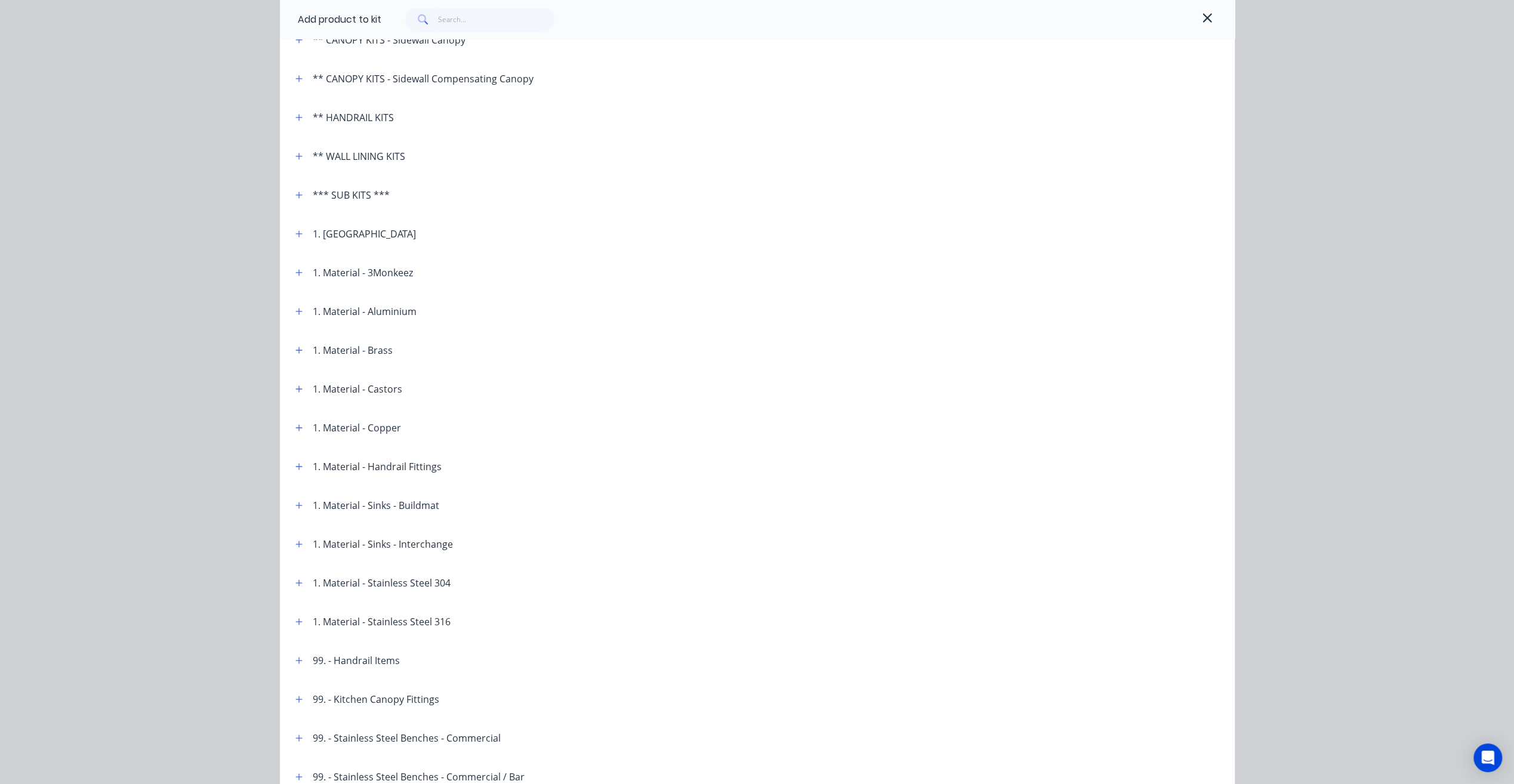
scroll to position [239, 0]
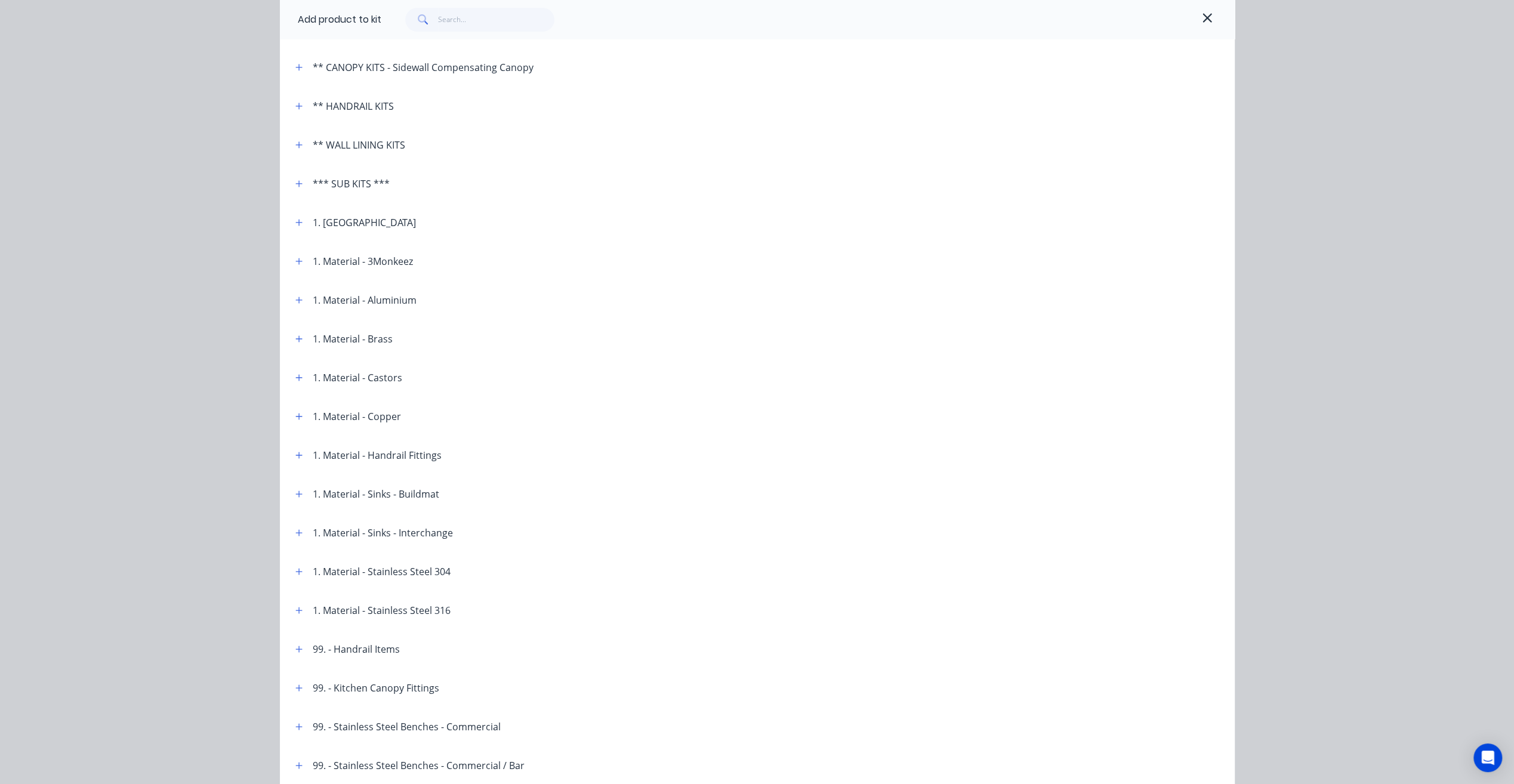
click at [352, 575] on div "1. Material - Stainless Steel 304" at bounding box center [381, 571] width 138 height 14
click at [295, 572] on icon "button" at bounding box center [299, 571] width 7 height 8
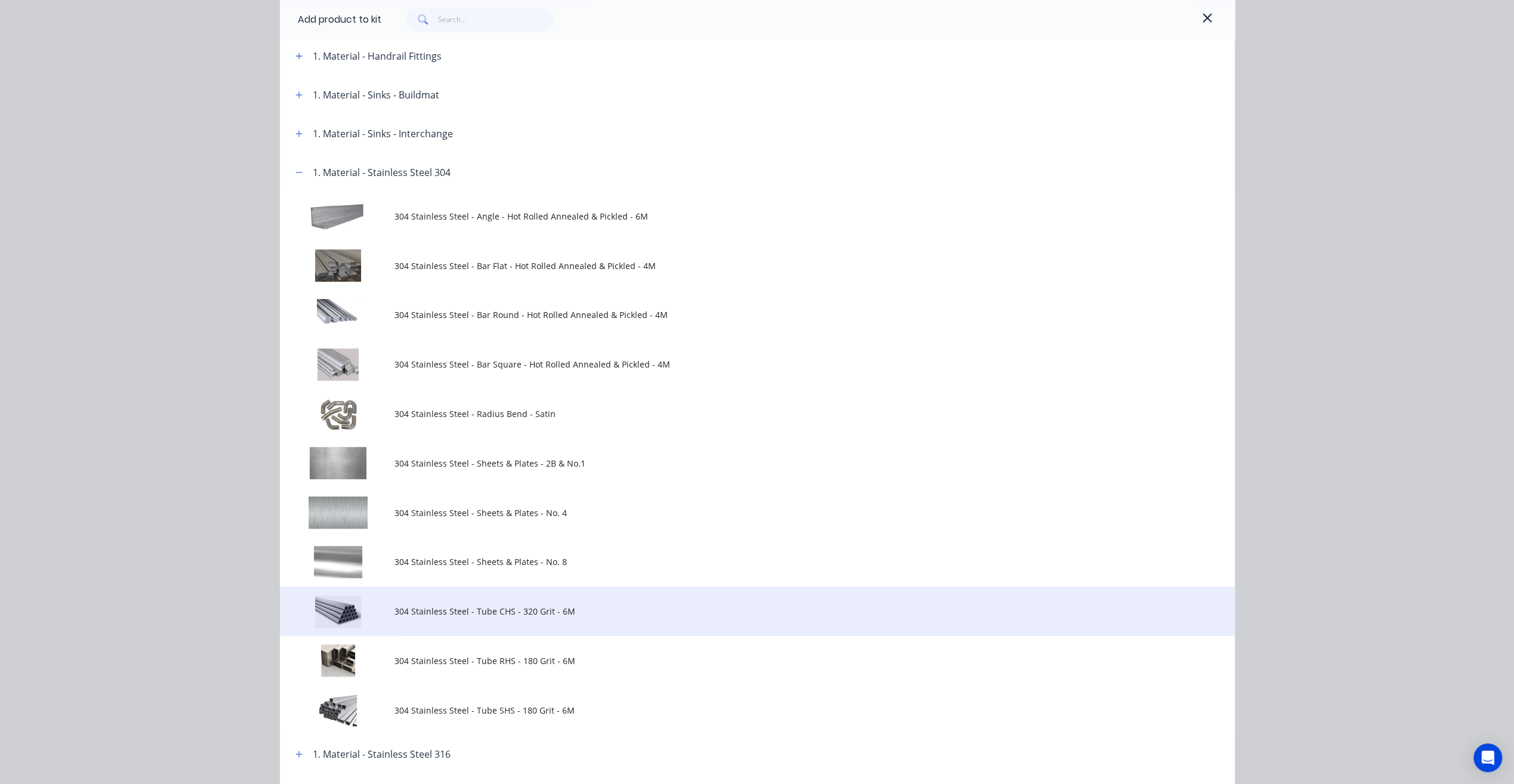
scroll to position [656, 0]
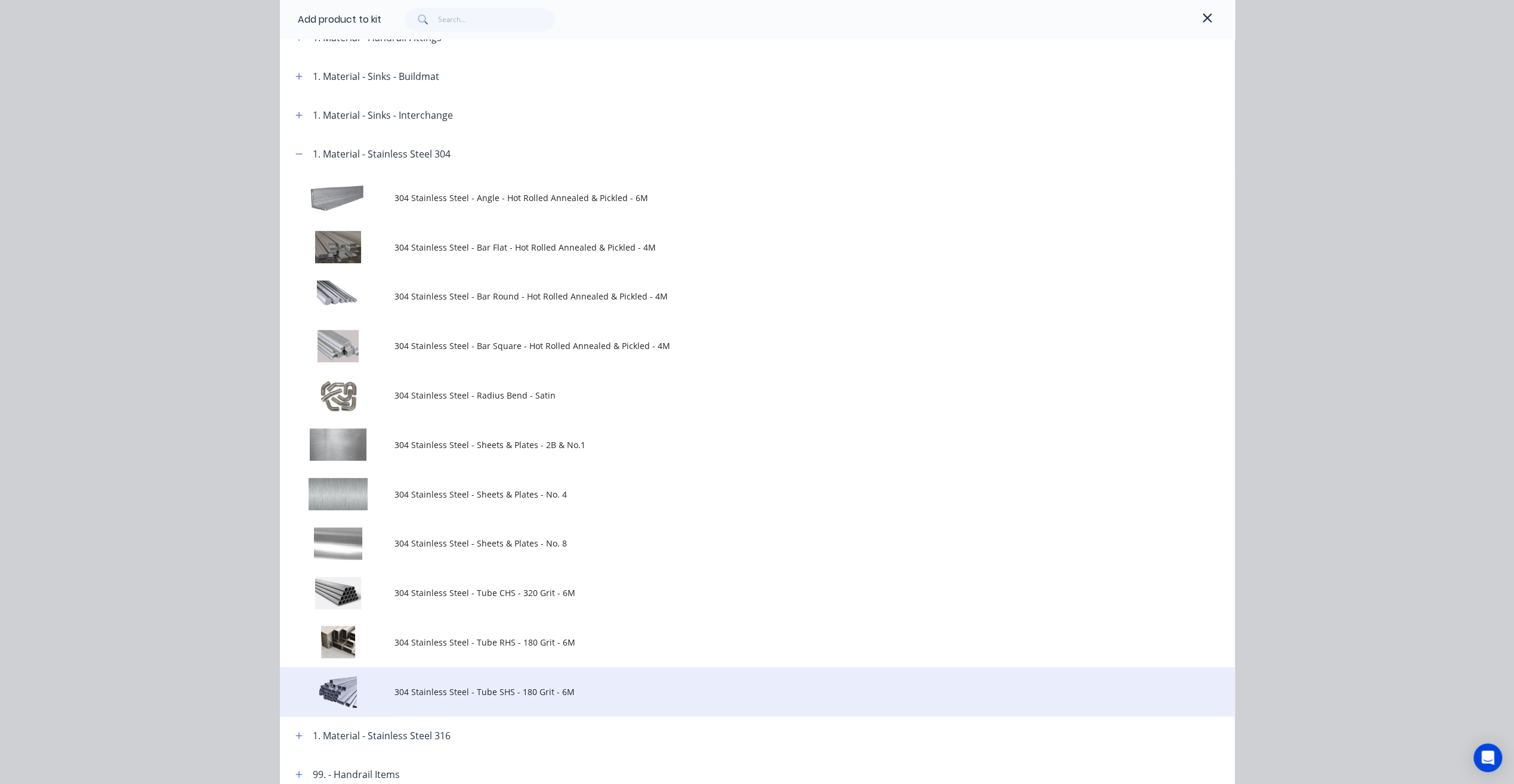
click at [554, 705] on td "304 Stainless Steel - Tube SHS - 180 Grit - 6M" at bounding box center [815, 692] width 840 height 50
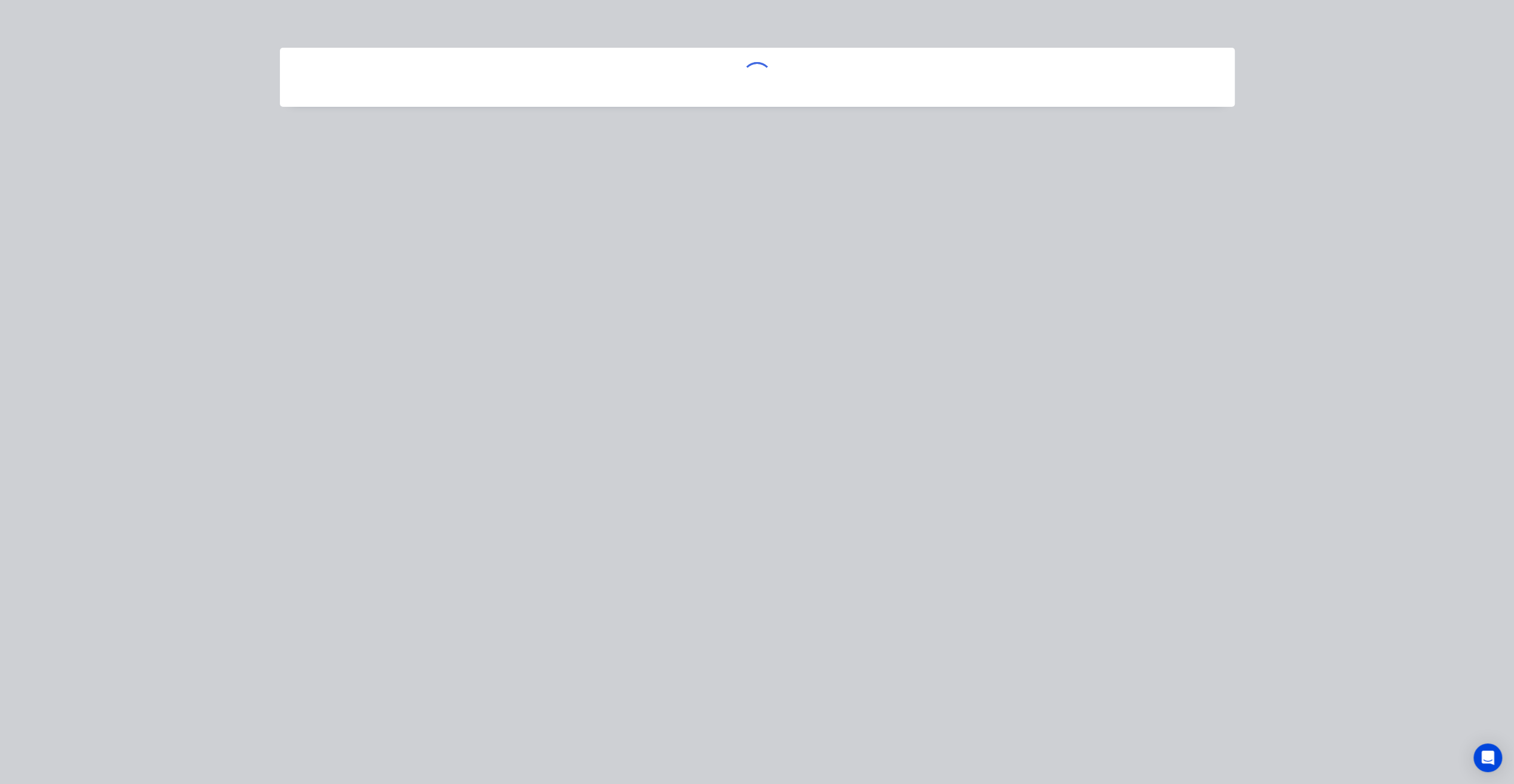
scroll to position [0, 0]
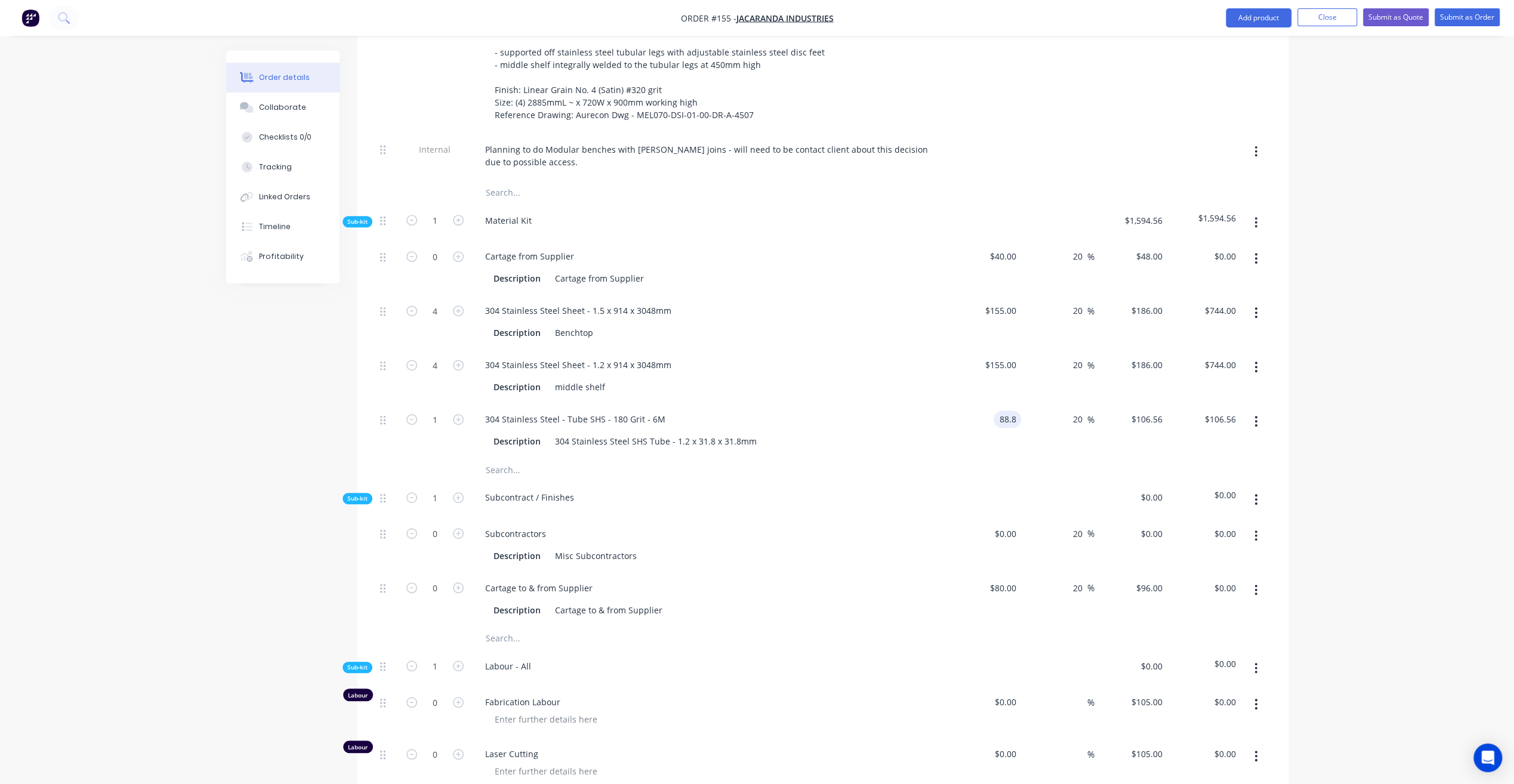
click at [1006, 410] on input "88.8" at bounding box center [1009, 418] width 23 height 17
type input "$34.20"
type input "$41.04"
click at [889, 410] on div "304 Stainless Steel - Tube SHS - 180 Grit - 6M" at bounding box center [709, 418] width 468 height 17
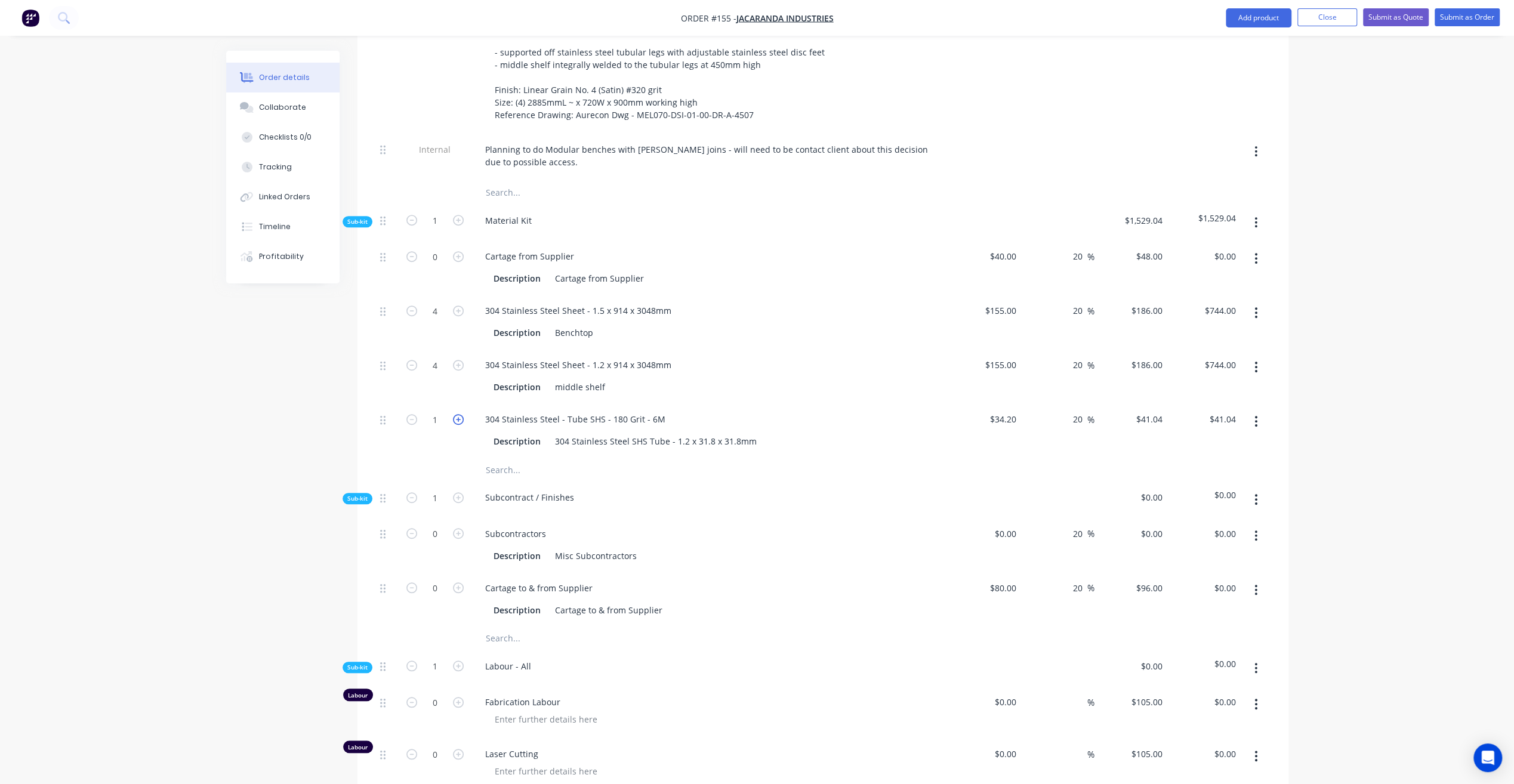
click at [459, 414] on icon "button" at bounding box center [458, 419] width 10 height 10
type input "2"
type input "$82.08"
click at [459, 414] on icon "button" at bounding box center [458, 419] width 10 height 10
type input "3"
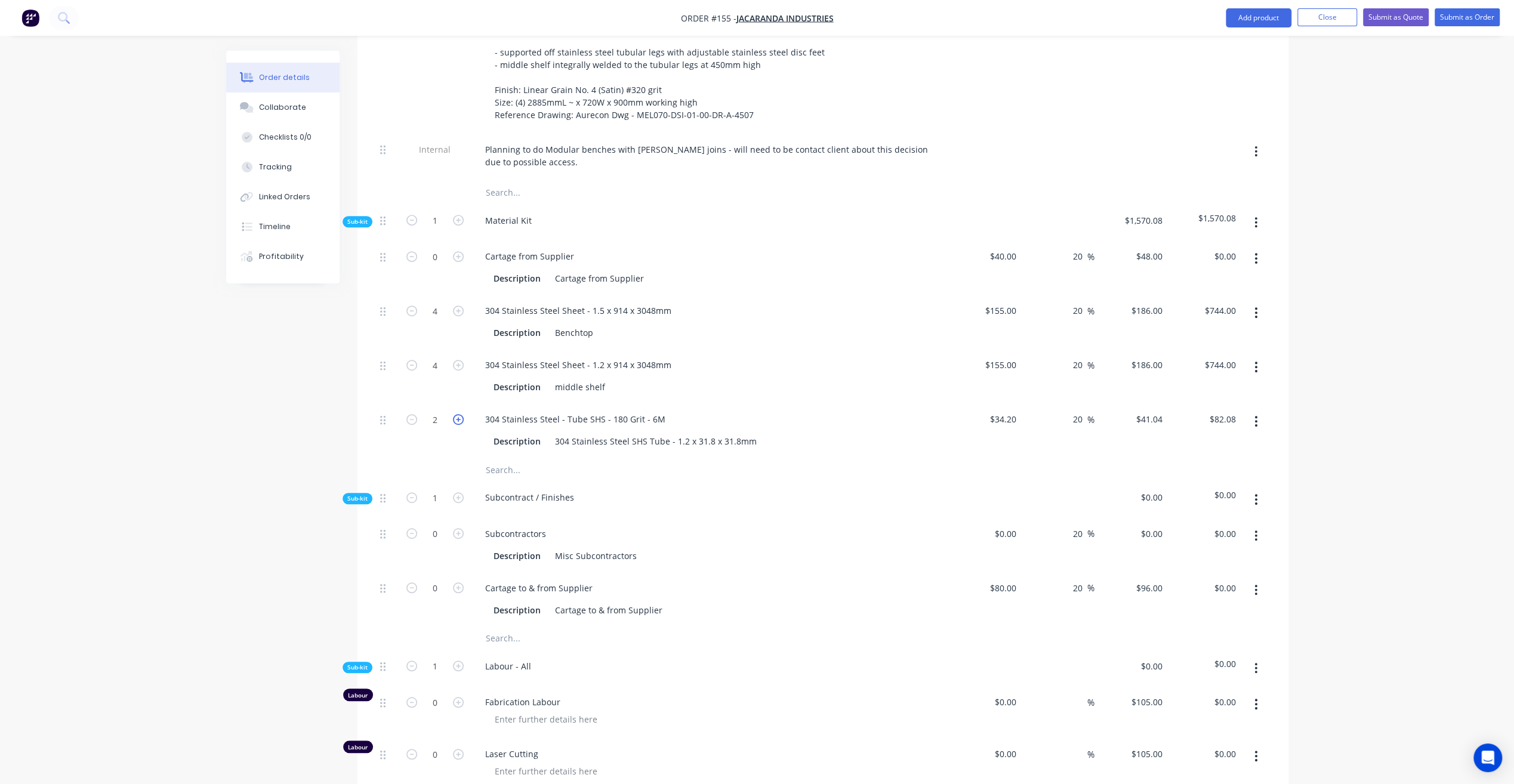
type input "$123.12"
click at [459, 414] on icon "button" at bounding box center [458, 419] width 10 height 10
type input "4"
type input "$164.16"
click at [446, 410] on input "4" at bounding box center [435, 419] width 31 height 18
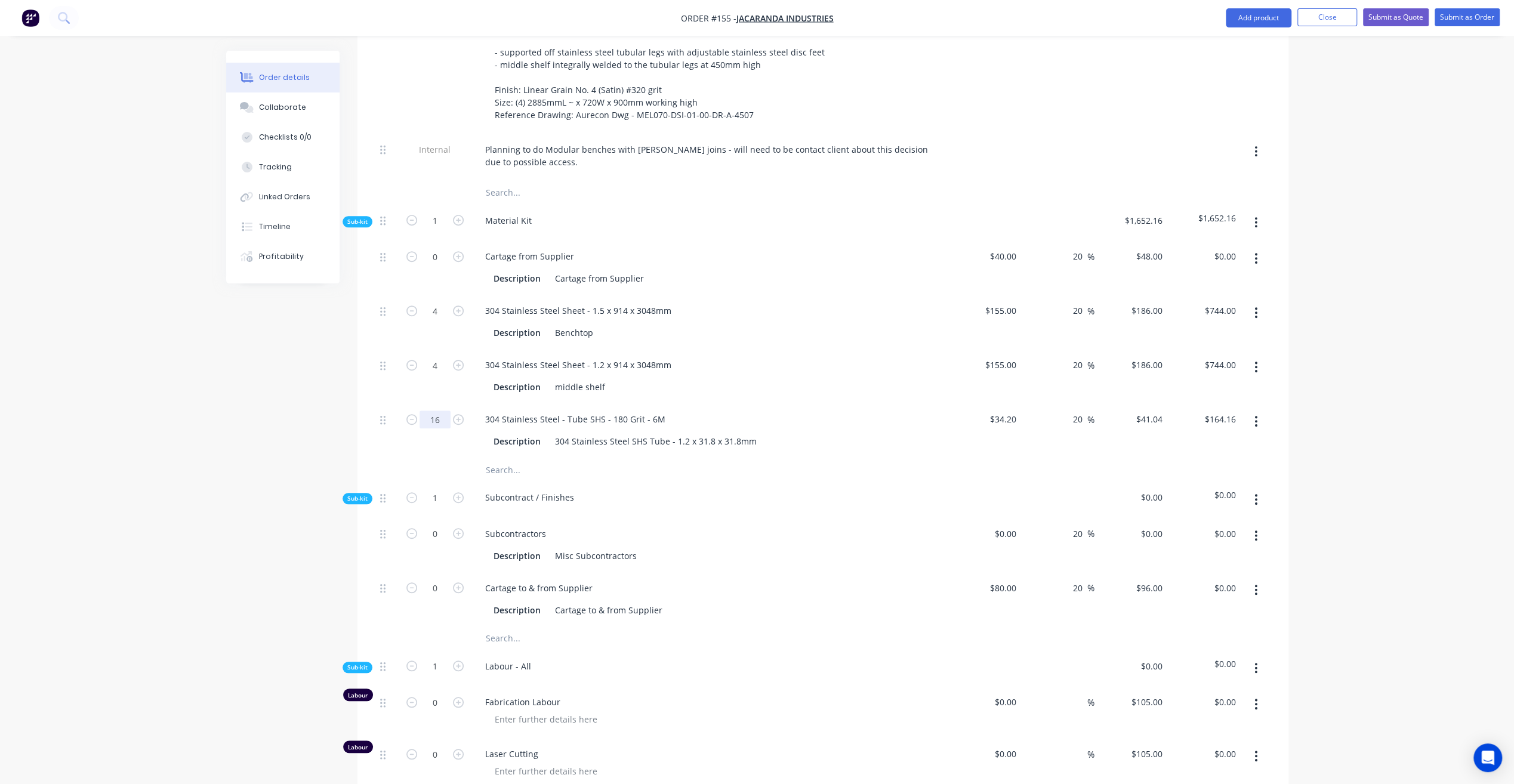
type input "16"
type input "$656.64"
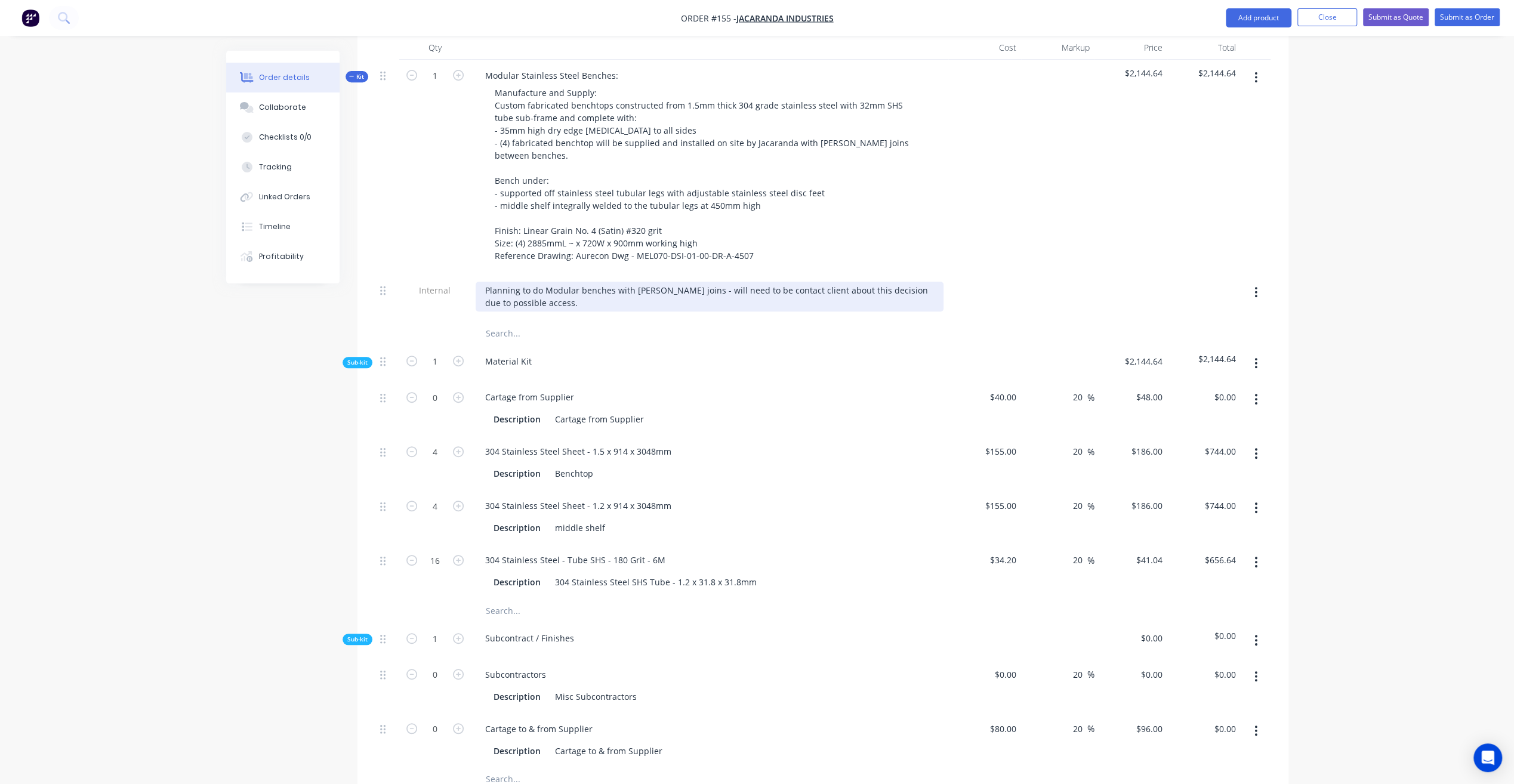
scroll to position [509, 0]
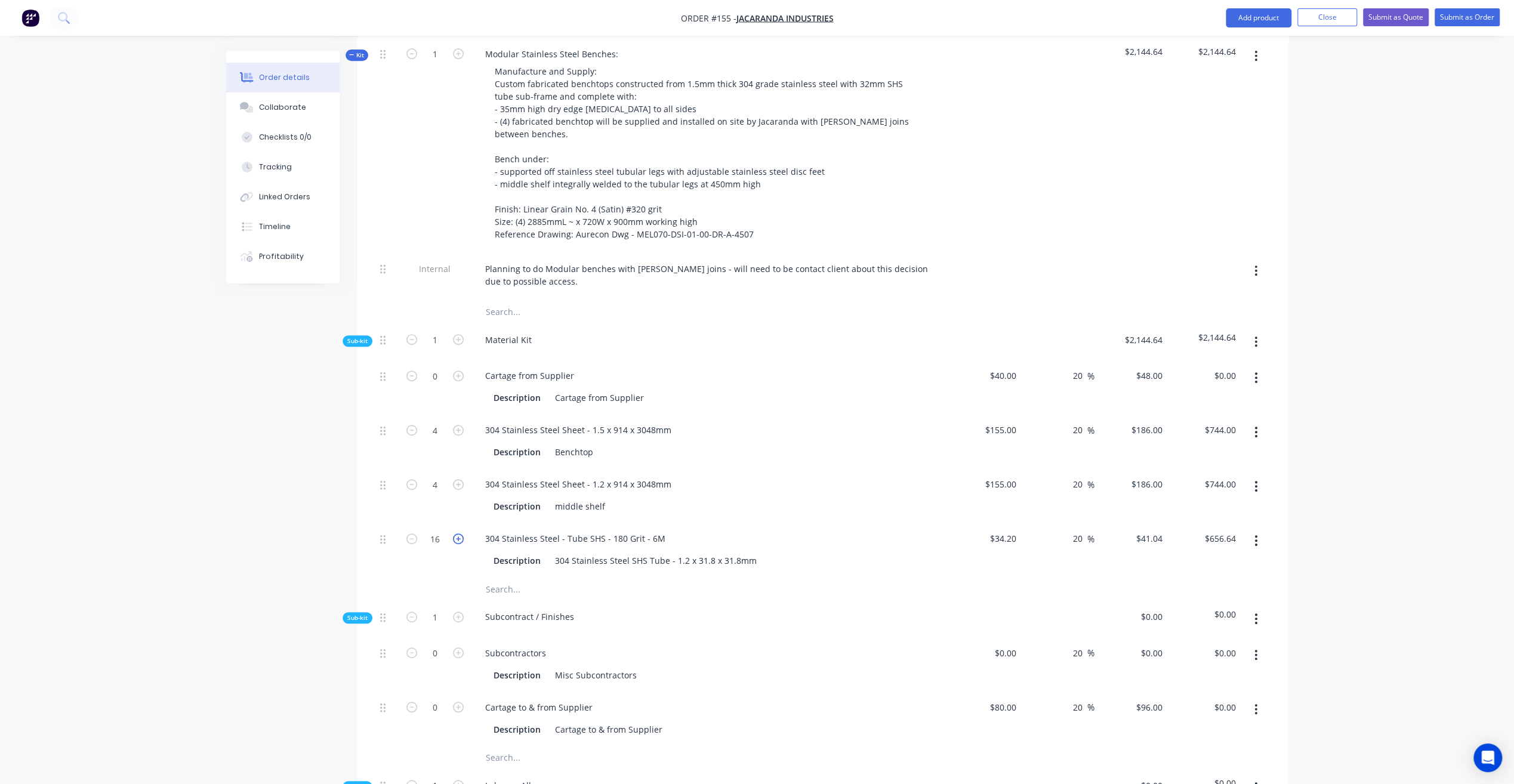
click at [457, 534] on icon "button" at bounding box center [458, 539] width 10 height 10
type input "17"
type input "$697.68"
click at [457, 534] on icon "button" at bounding box center [458, 539] width 10 height 10
type input "18"
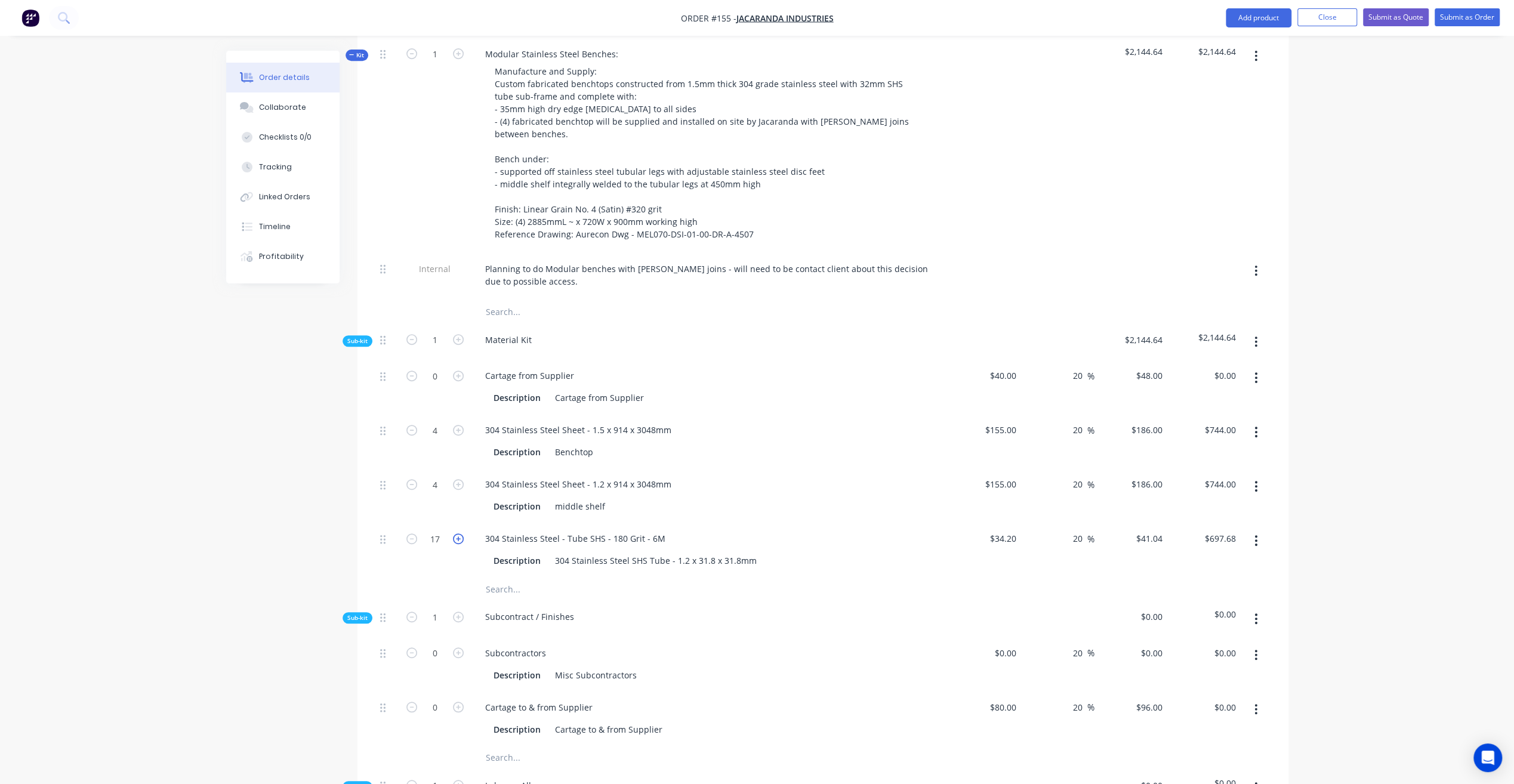
type input "$738.72"
click at [1371, 308] on div "Order details Collaborate Checklists 0/0 Tracking Linked Orders Timeline Profit…" at bounding box center [757, 569] width 1514 height 2157
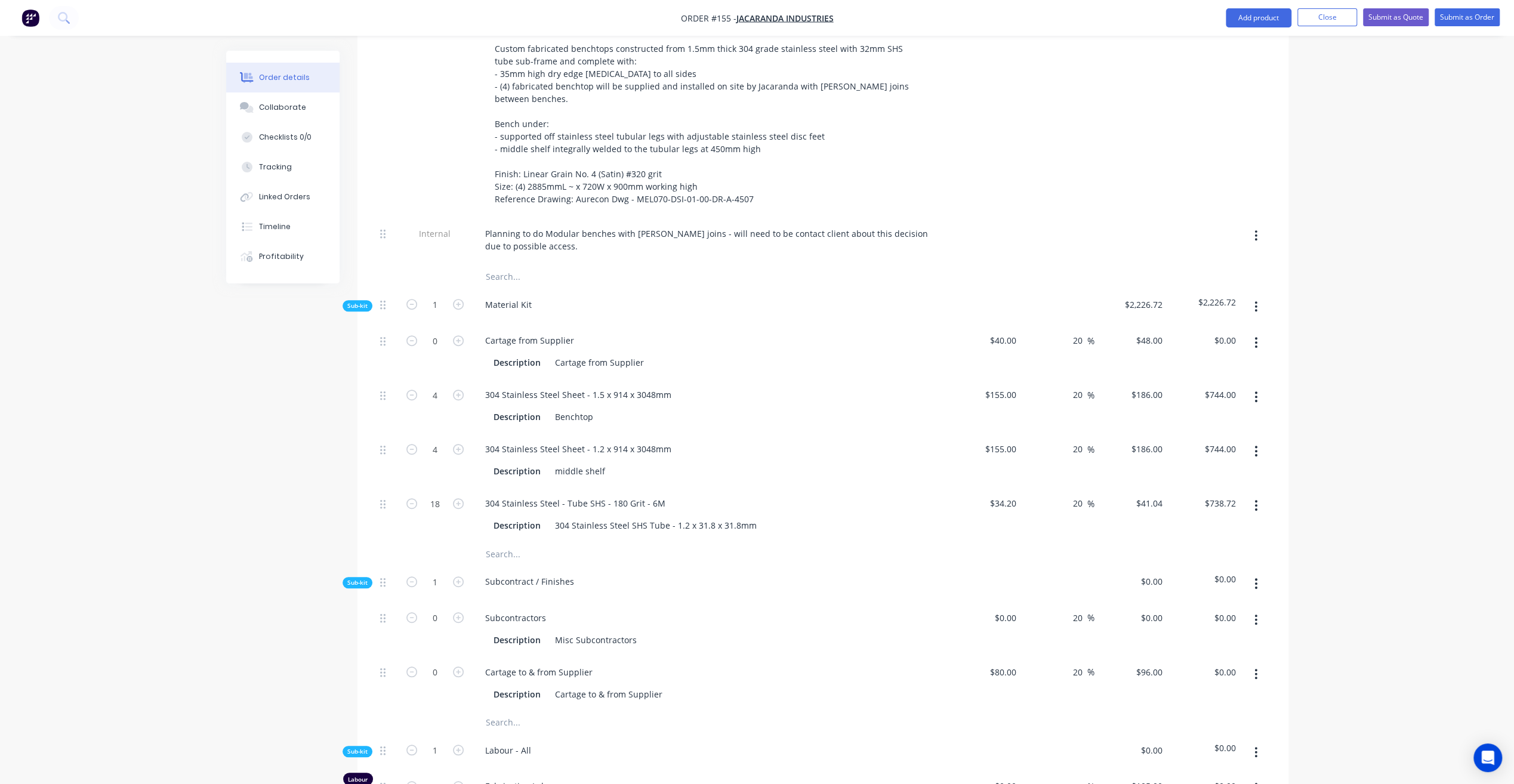
scroll to position [568, 0]
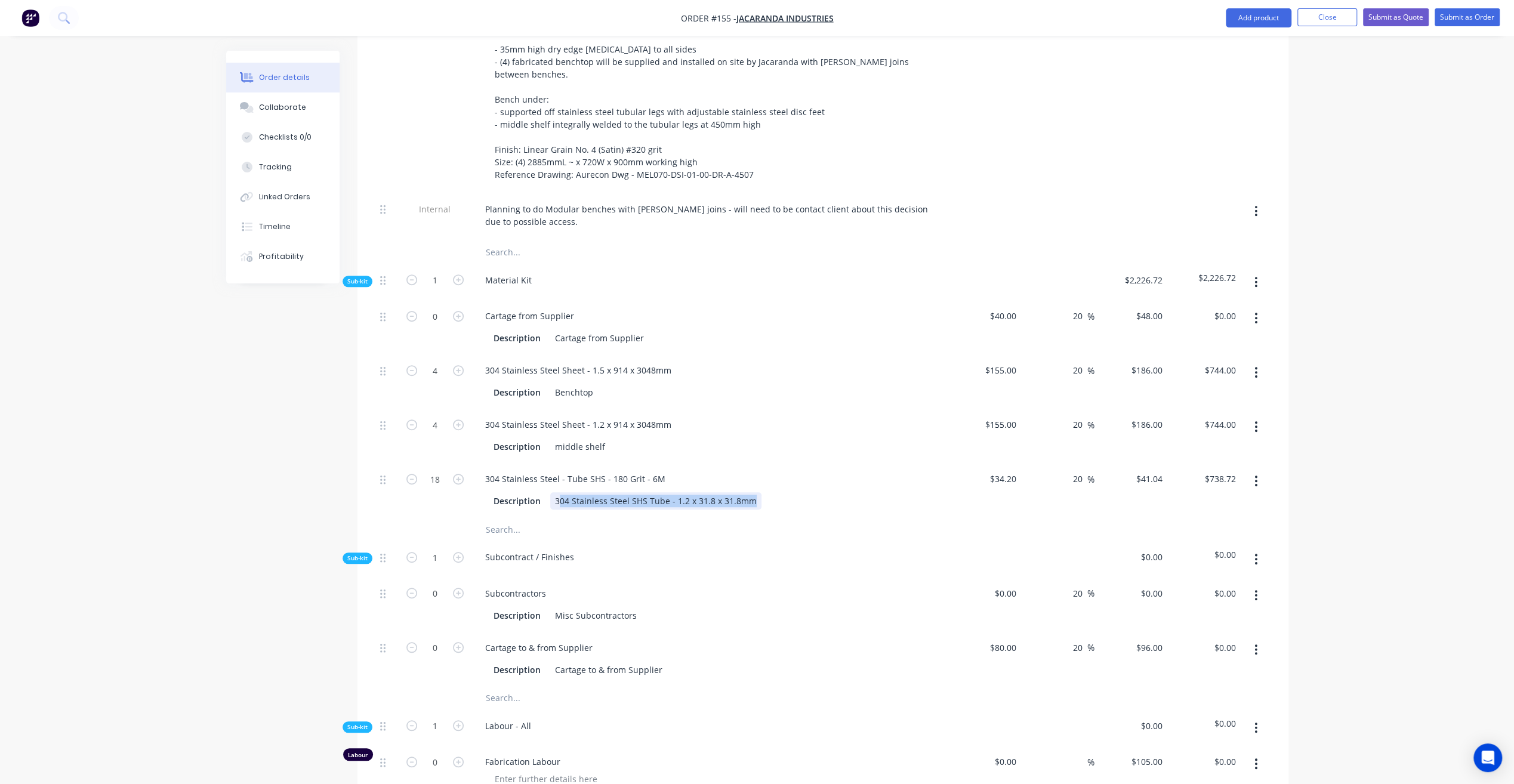
drag, startPoint x: 557, startPoint y: 481, endPoint x: 796, endPoint y: 479, distance: 239.0
click at [796, 492] on div "Description 304 Stainless Steel SHS Tube - 1.2 x 31.8 x 31.8mm" at bounding box center [708, 500] width 437 height 17
copy div "04 Stainless Steel SHS Tube - 1.2 x 31.8 x 31.8mm"
click at [598, 470] on div "304 Stainless Steel - Tube SHS - 180 Grit - 6M" at bounding box center [575, 479] width 199 height 17
drag, startPoint x: 609, startPoint y: 459, endPoint x: 450, endPoint y: 459, distance: 159.0
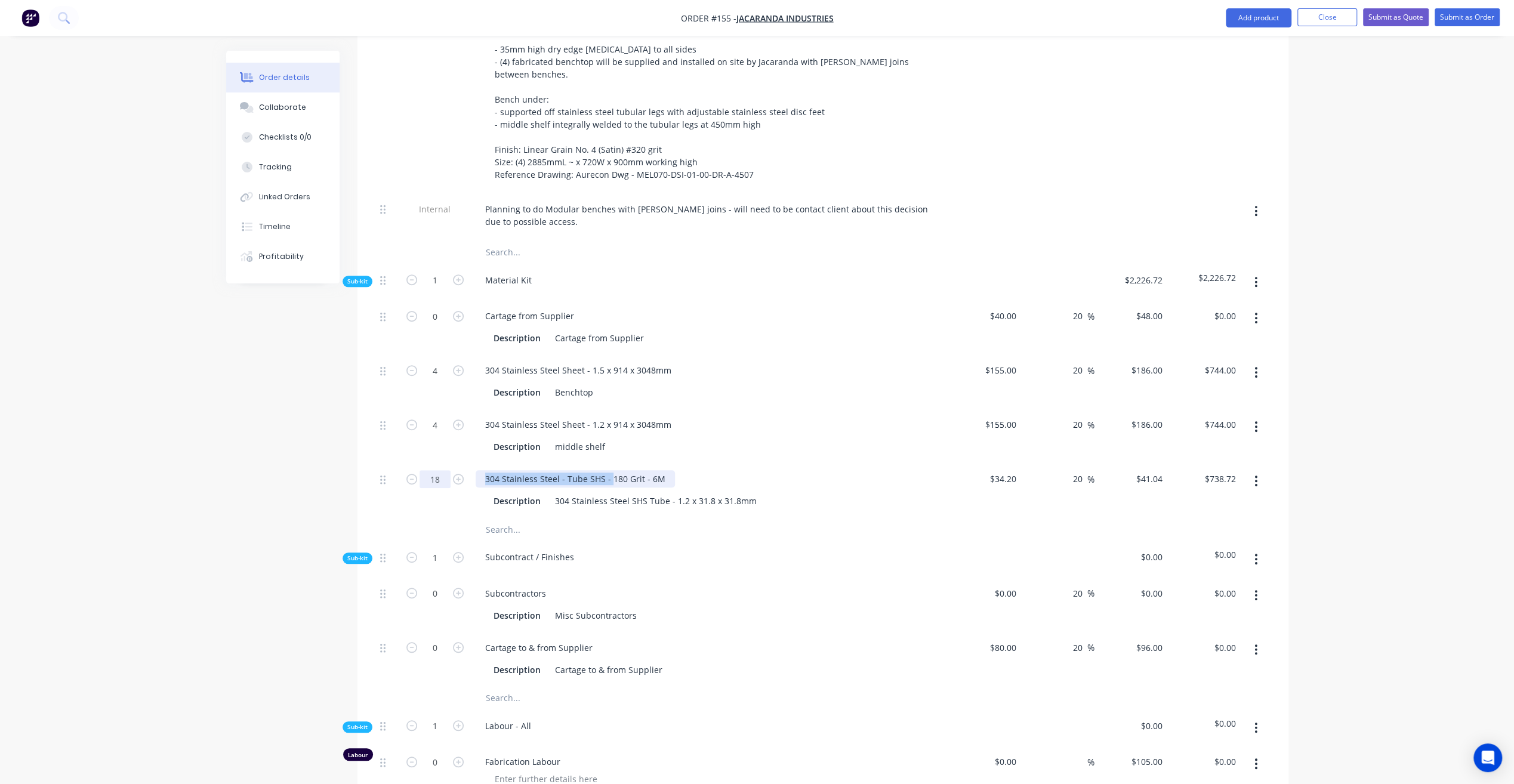
click at [450, 463] on div "18 304 Stainless Steel - Tube SHS - 180 Grit - 6M Description 304 Stainless Ste…" at bounding box center [823, 490] width 895 height 54
paste div
drag, startPoint x: 645, startPoint y: 477, endPoint x: 631, endPoint y: 482, distance: 14.9
click at [645, 492] on div "304 Stainless Steel SHS Tube - 1.2 x 31.8 x 31.8mm" at bounding box center [656, 500] width 211 height 17
drag, startPoint x: 556, startPoint y: 481, endPoint x: 824, endPoint y: 482, distance: 268.0
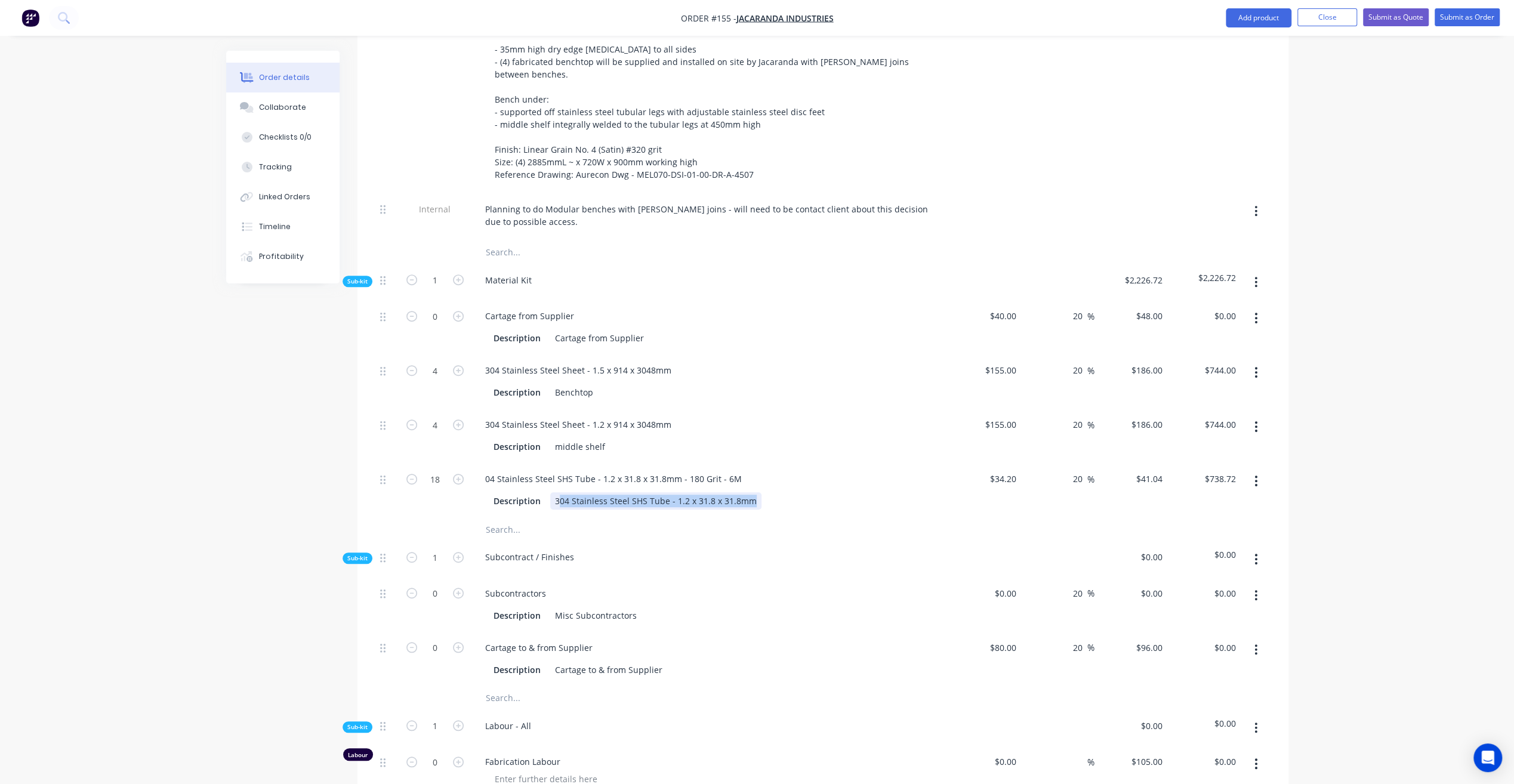
click at [820, 492] on div "Description 304 Stainless Steel SHS Tube - 1.2 x 31.8 x 31.8mm" at bounding box center [708, 500] width 437 height 17
click at [201, 500] on div "Order details Collaborate Checklists 0/0 Tracking Linked Orders Timeline Profit…" at bounding box center [757, 510] width 1514 height 2157
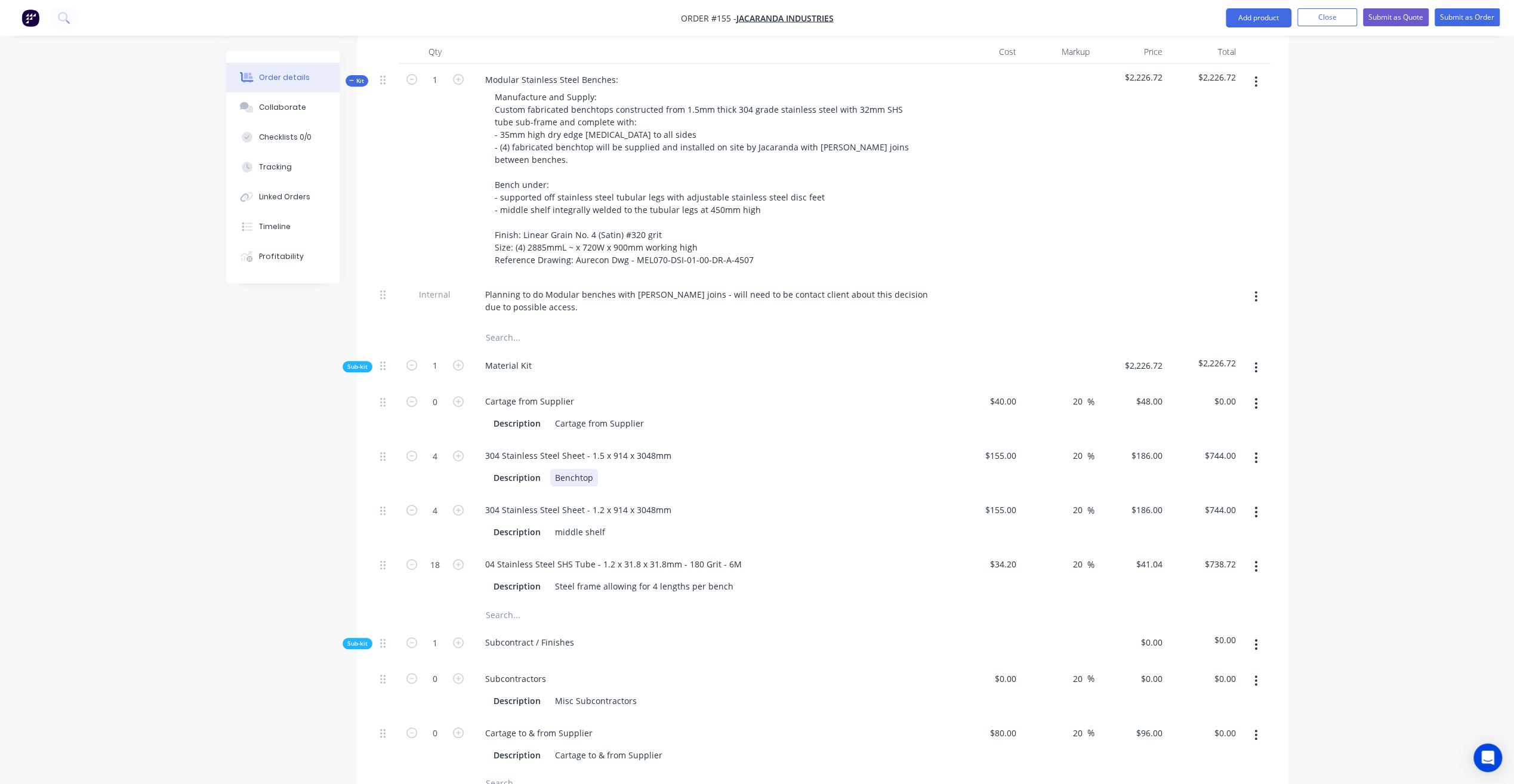
scroll to position [509, 0]
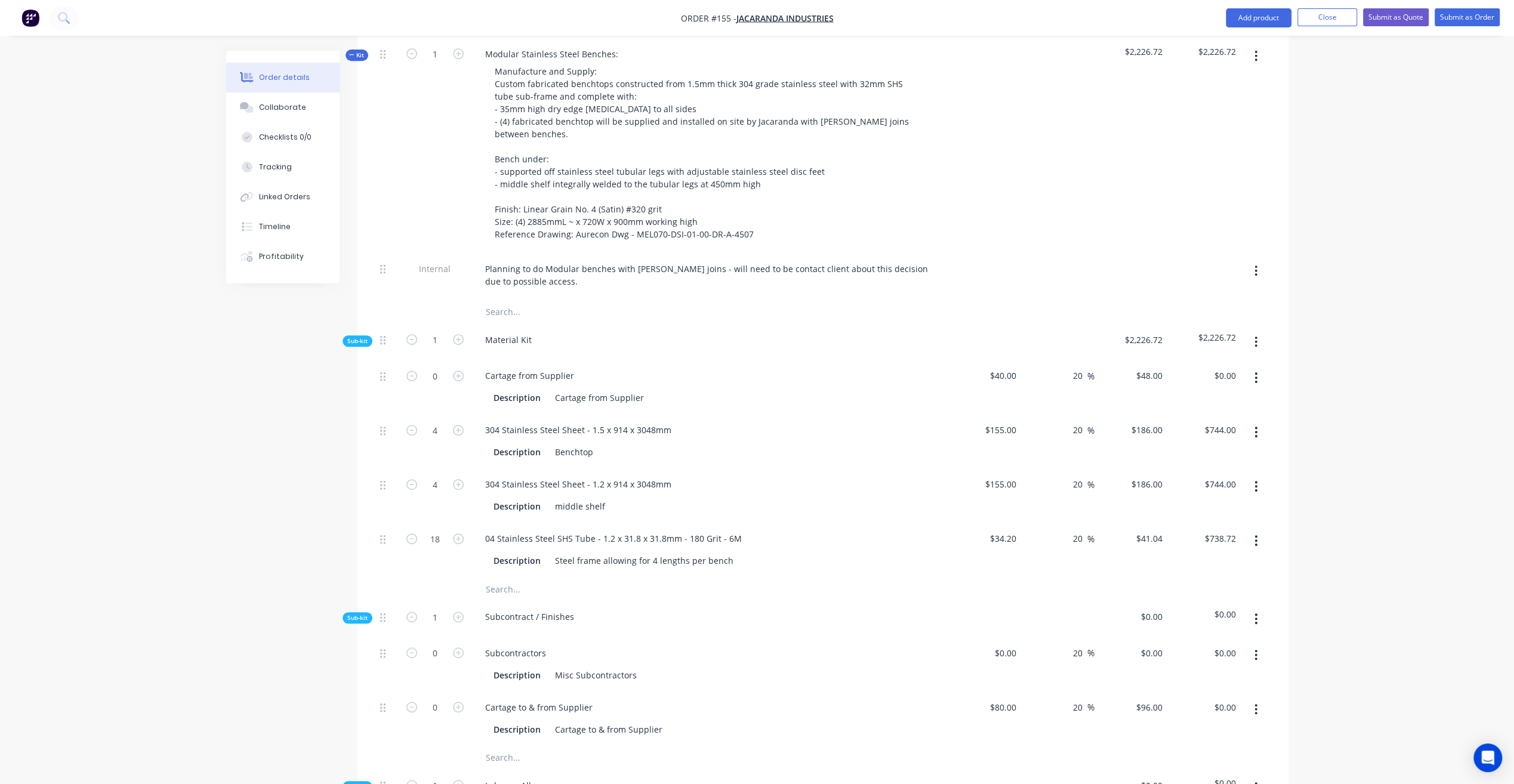
click at [1257, 337] on icon "button" at bounding box center [1255, 342] width 2 height 10
click at [1212, 365] on div "Add product to kit" at bounding box center [1214, 373] width 92 height 17
click at [1221, 531] on div "Notes (Internal)" at bounding box center [1214, 540] width 92 height 17
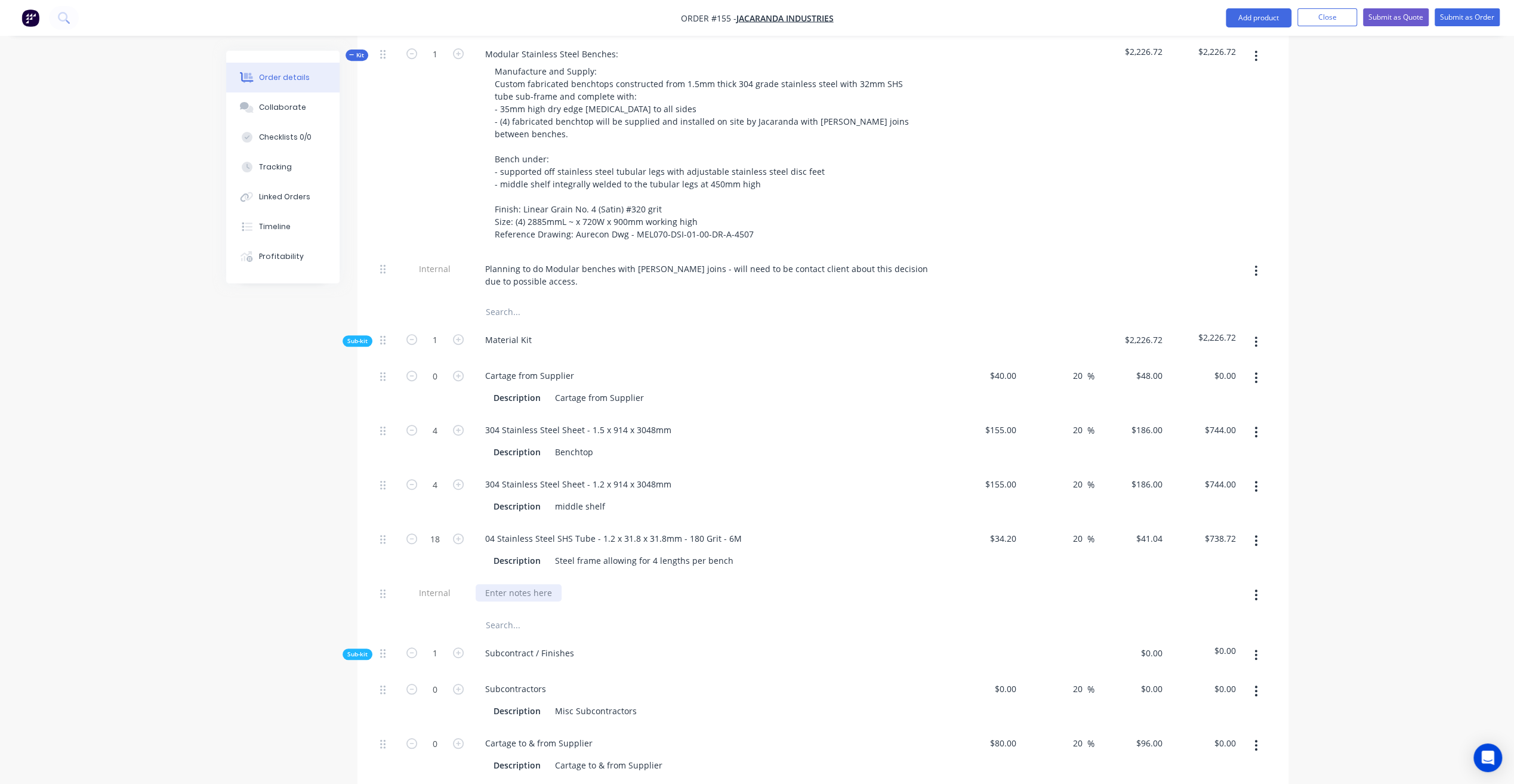
click at [520, 584] on div at bounding box center [519, 592] width 86 height 17
click at [1341, 22] on button "Close" at bounding box center [1327, 17] width 59 height 18
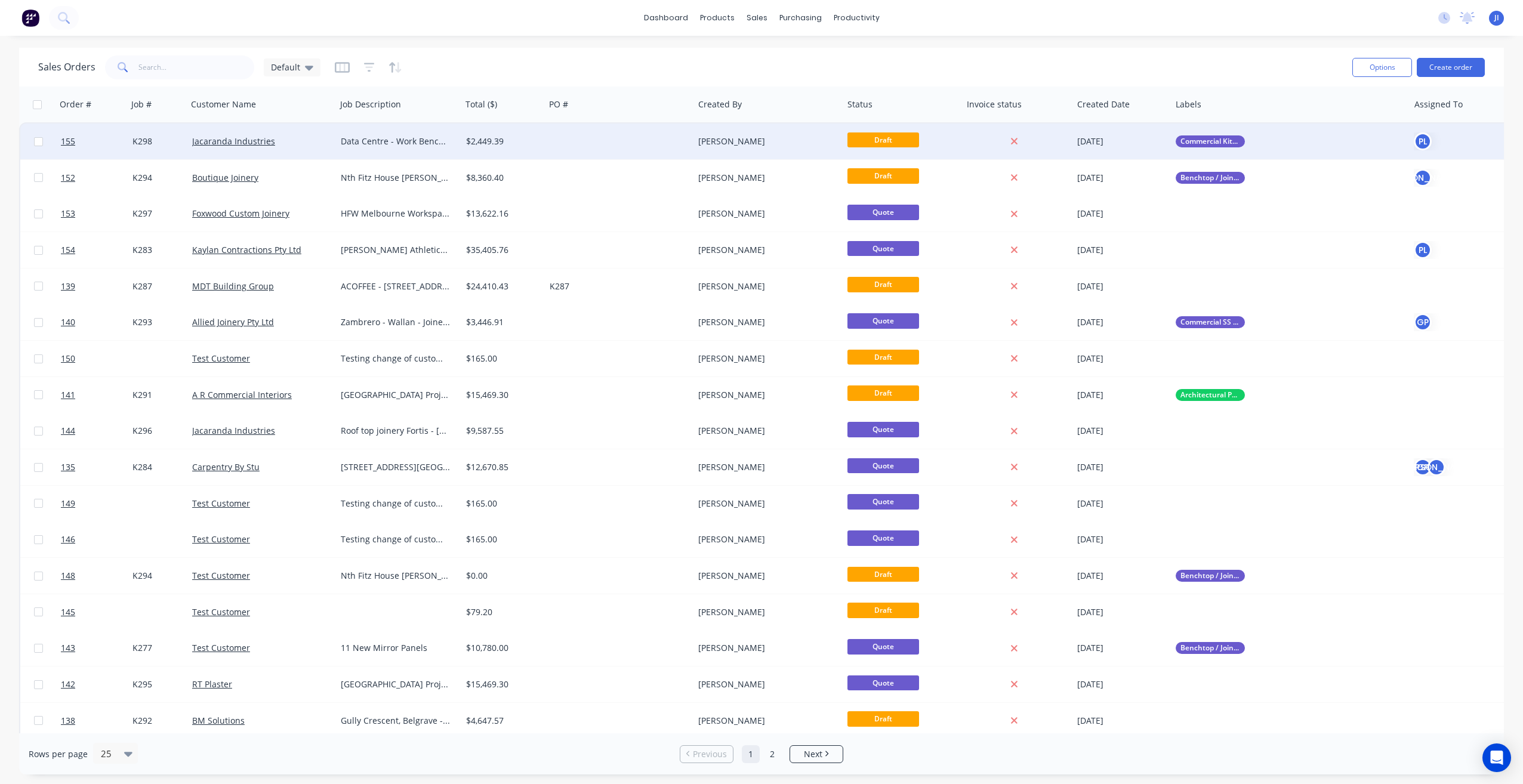
click at [564, 145] on div at bounding box center [619, 141] width 149 height 36
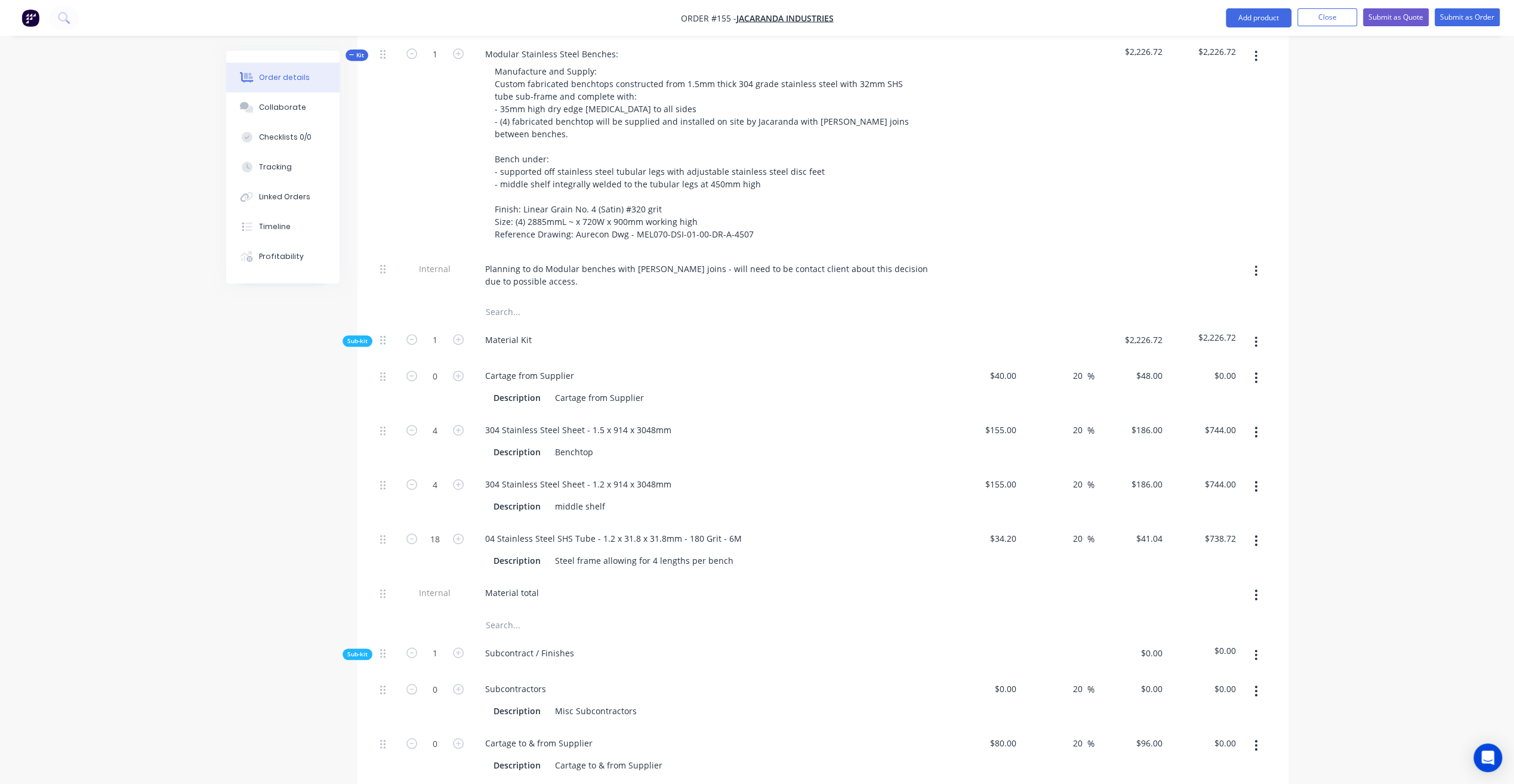
scroll to position [537, 0]
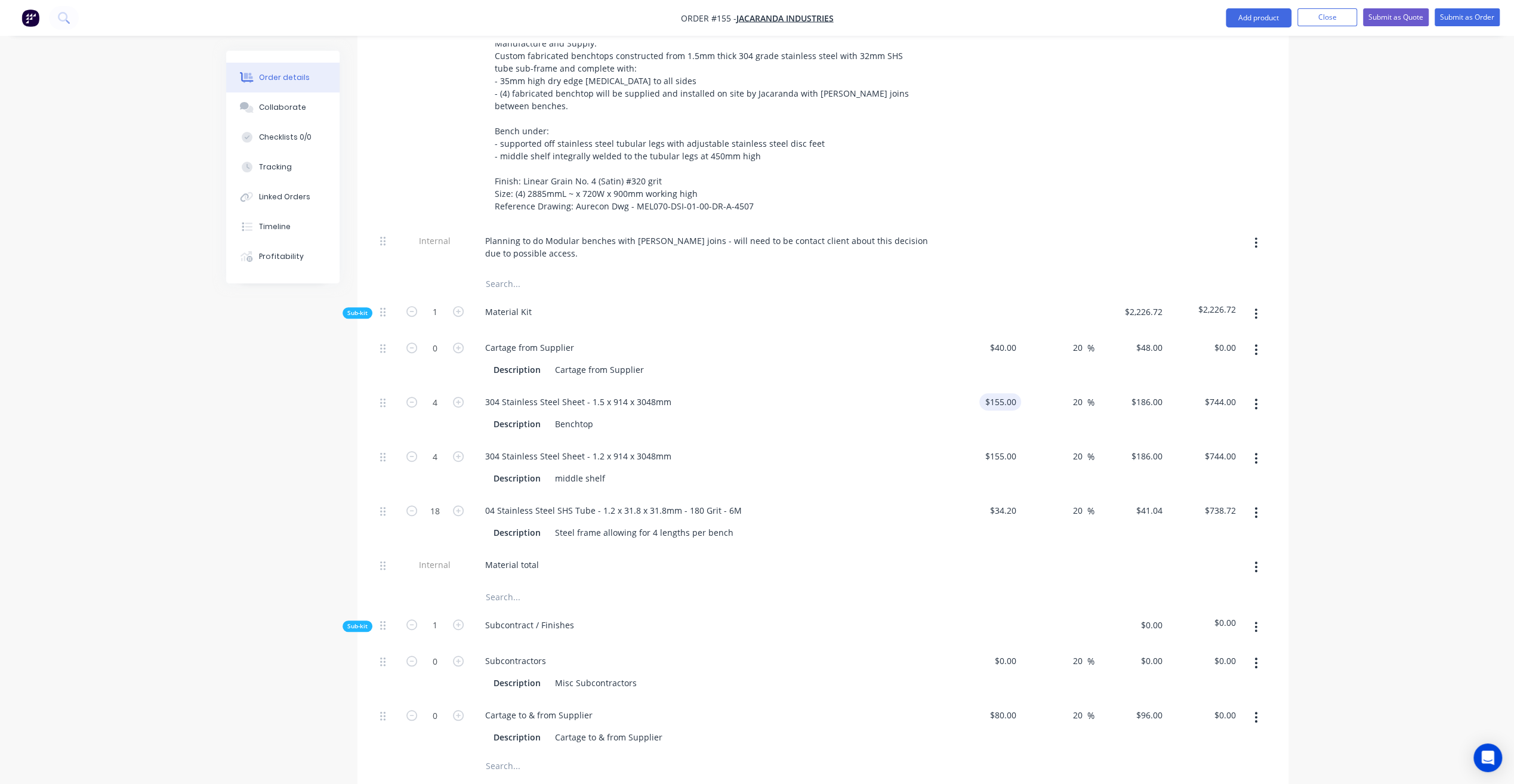
type input "155"
click at [1015, 393] on input "155" at bounding box center [1003, 401] width 37 height 17
type input "$0.00"
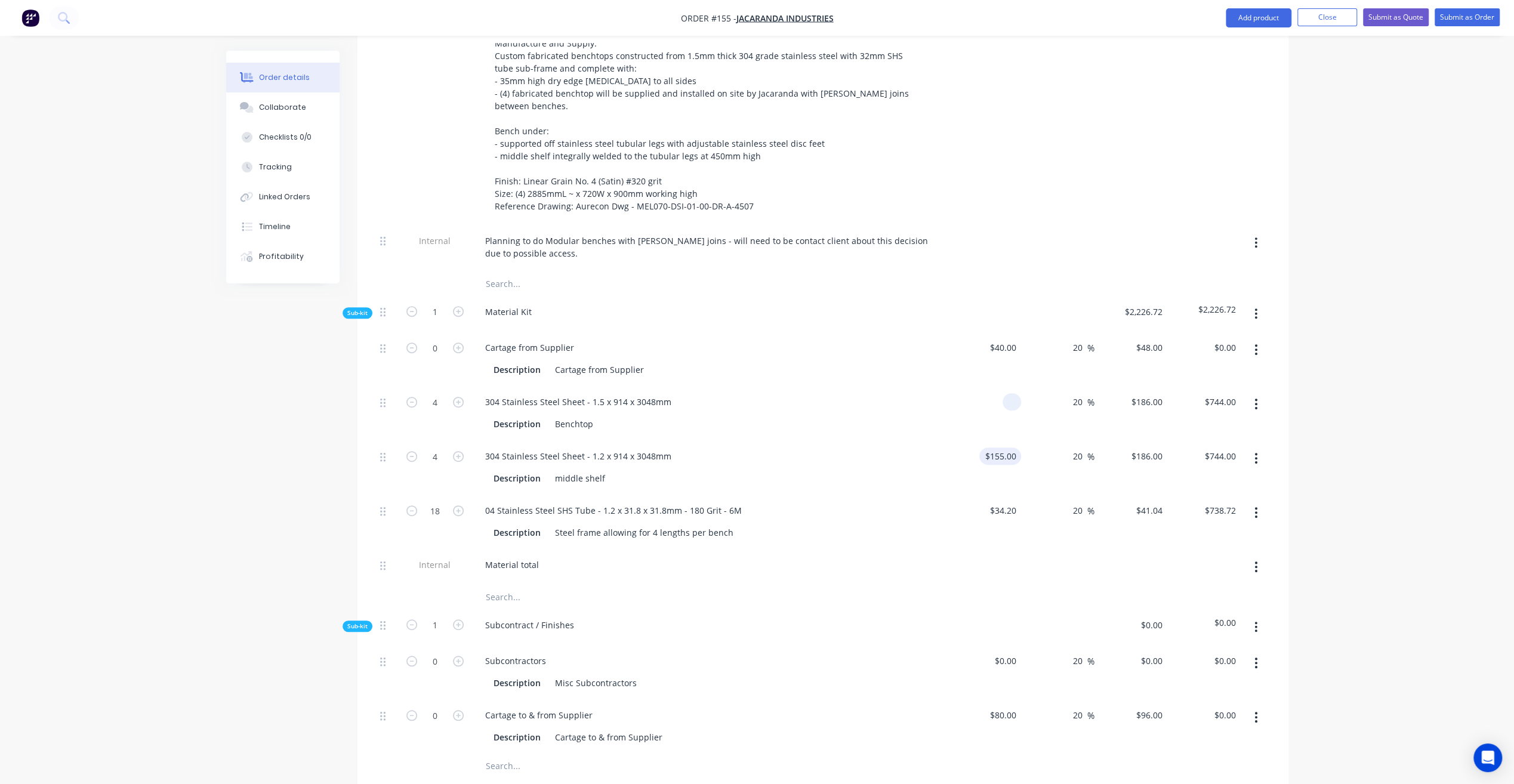
type input "155"
click at [1007, 447] on input "155" at bounding box center [1003, 456] width 37 height 17
type input "$0.00"
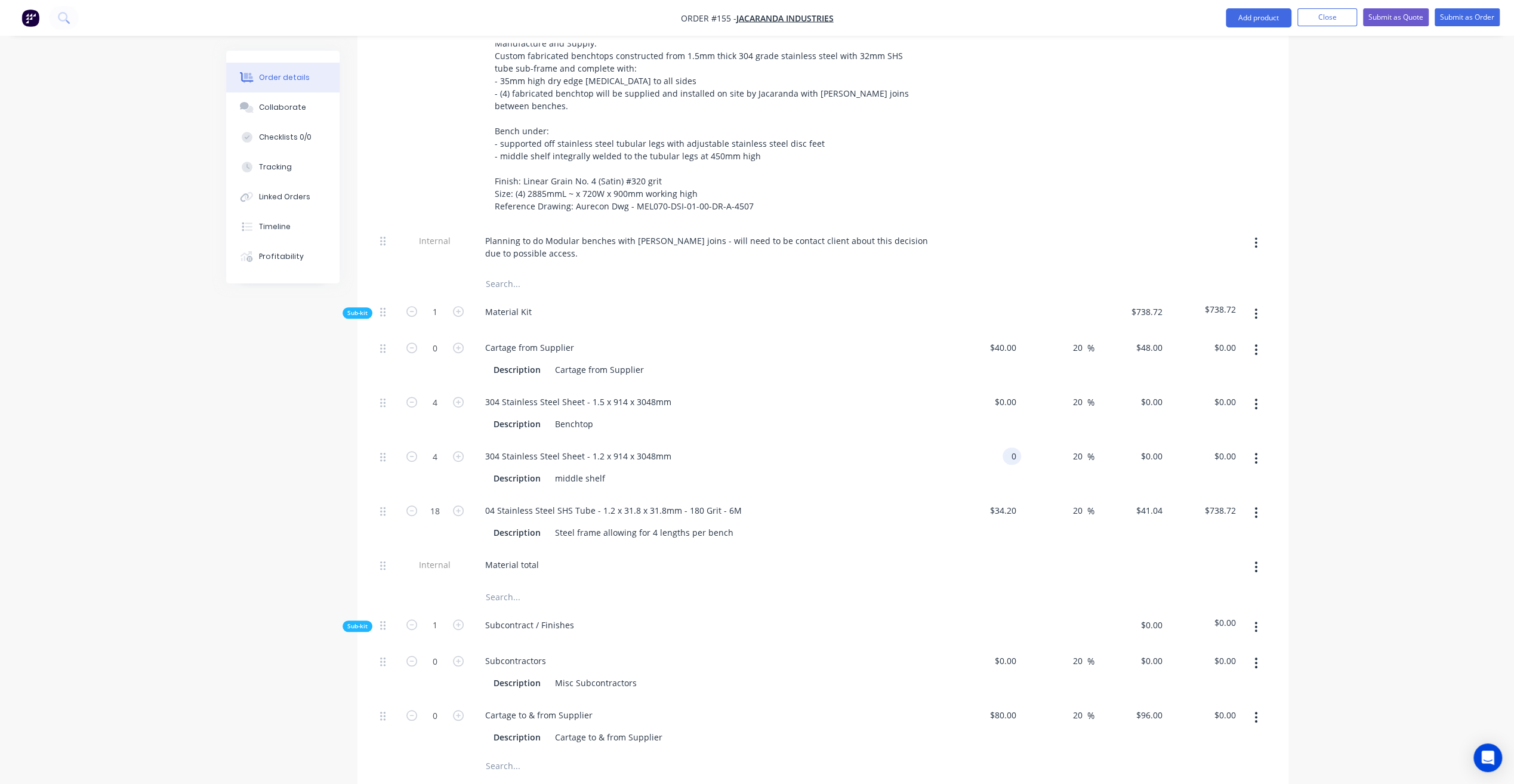
type input "$0.00"
click at [1351, 353] on div "Order details Collaborate Checklists 0/0 Tracking Linked Orders Timeline Profit…" at bounding box center [757, 560] width 1514 height 2194
click at [620, 447] on div "304 Stainless Steel Sheet - 1.2 x 914 x 3048mm" at bounding box center [578, 456] width 205 height 17
click at [413, 451] on icon "button" at bounding box center [412, 456] width 10 height 10
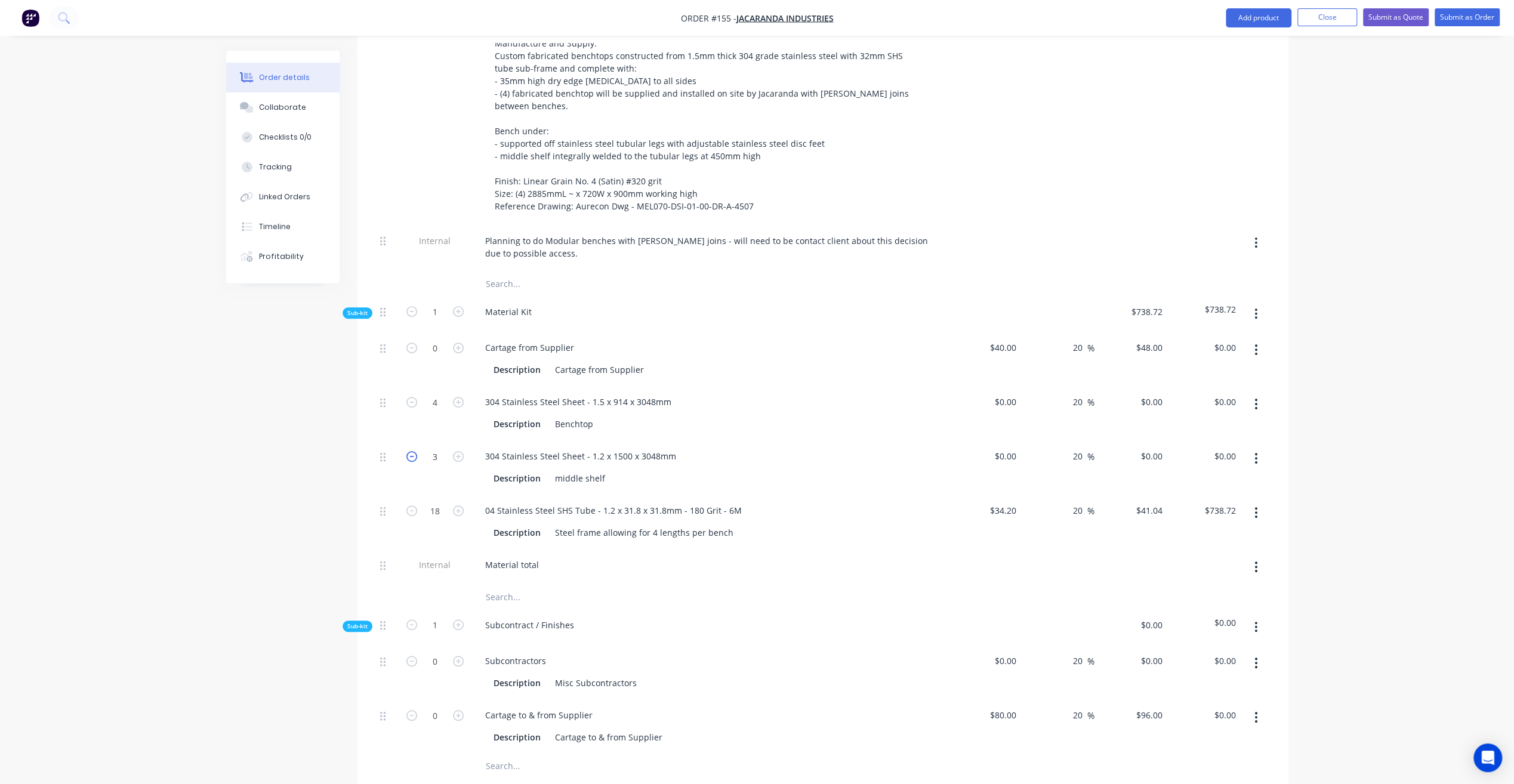
click at [413, 451] on icon "button" at bounding box center [412, 456] width 10 height 10
type input "2"
click at [606, 470] on div "middle shelf" at bounding box center [580, 478] width 59 height 17
click at [817, 447] on div "304 Stainless Steel Sheet - 1.2 x 1500 x 3048mm Description middle shelf - can …" at bounding box center [709, 467] width 477 height 54
click at [414, 451] on icon "button" at bounding box center [412, 456] width 10 height 10
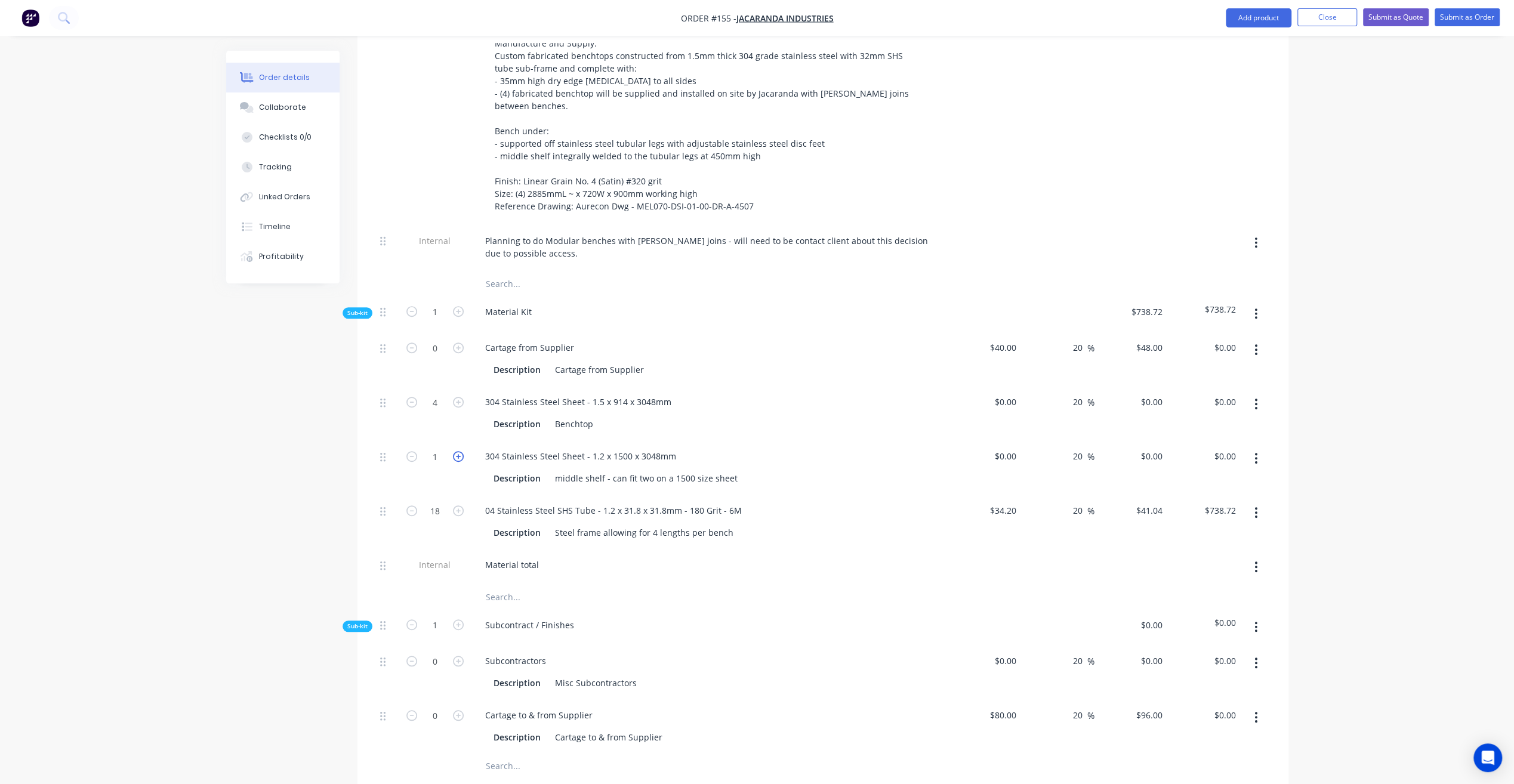
click at [456, 451] on icon "button" at bounding box center [458, 456] width 10 height 10
click at [611, 447] on div "304 Stainless Steel Sheet - 1.2 x 1500 x 3048mm" at bounding box center [580, 456] width 210 height 17
click at [618, 447] on div "304 Stainless Steel Sheet - 1.2 x 1500 x 3048mm" at bounding box center [580, 456] width 210 height 17
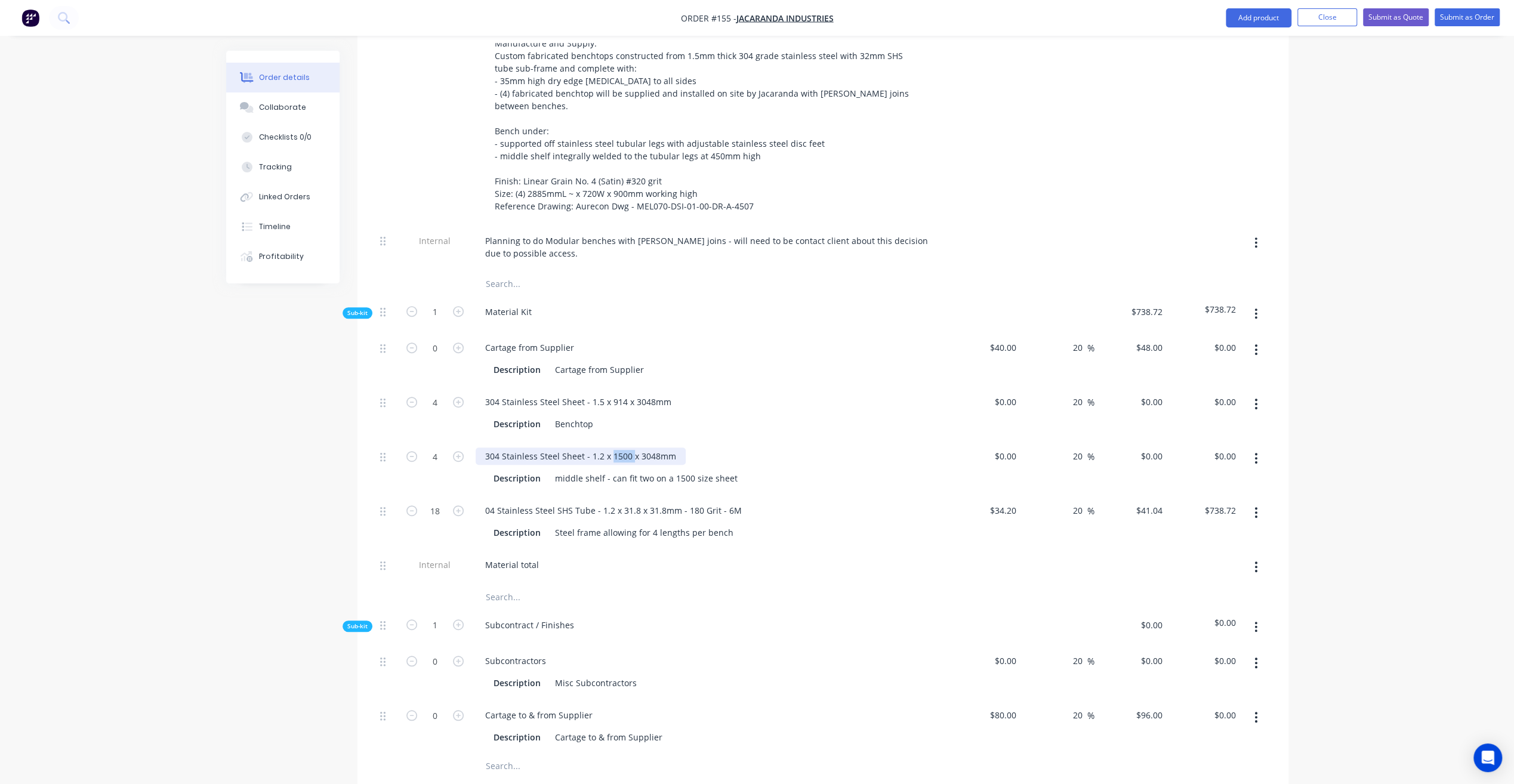
click at [618, 447] on div "304 Stainless Steel Sheet - 1.2 x 1500 x 3048mm" at bounding box center [580, 456] width 210 height 17
click at [407, 451] on icon "button" at bounding box center [412, 456] width 10 height 10
type input "2"
click at [619, 447] on div "304 Stainless Steel Sheet - 1.2 x 914 x 3048mm" at bounding box center [578, 456] width 205 height 17
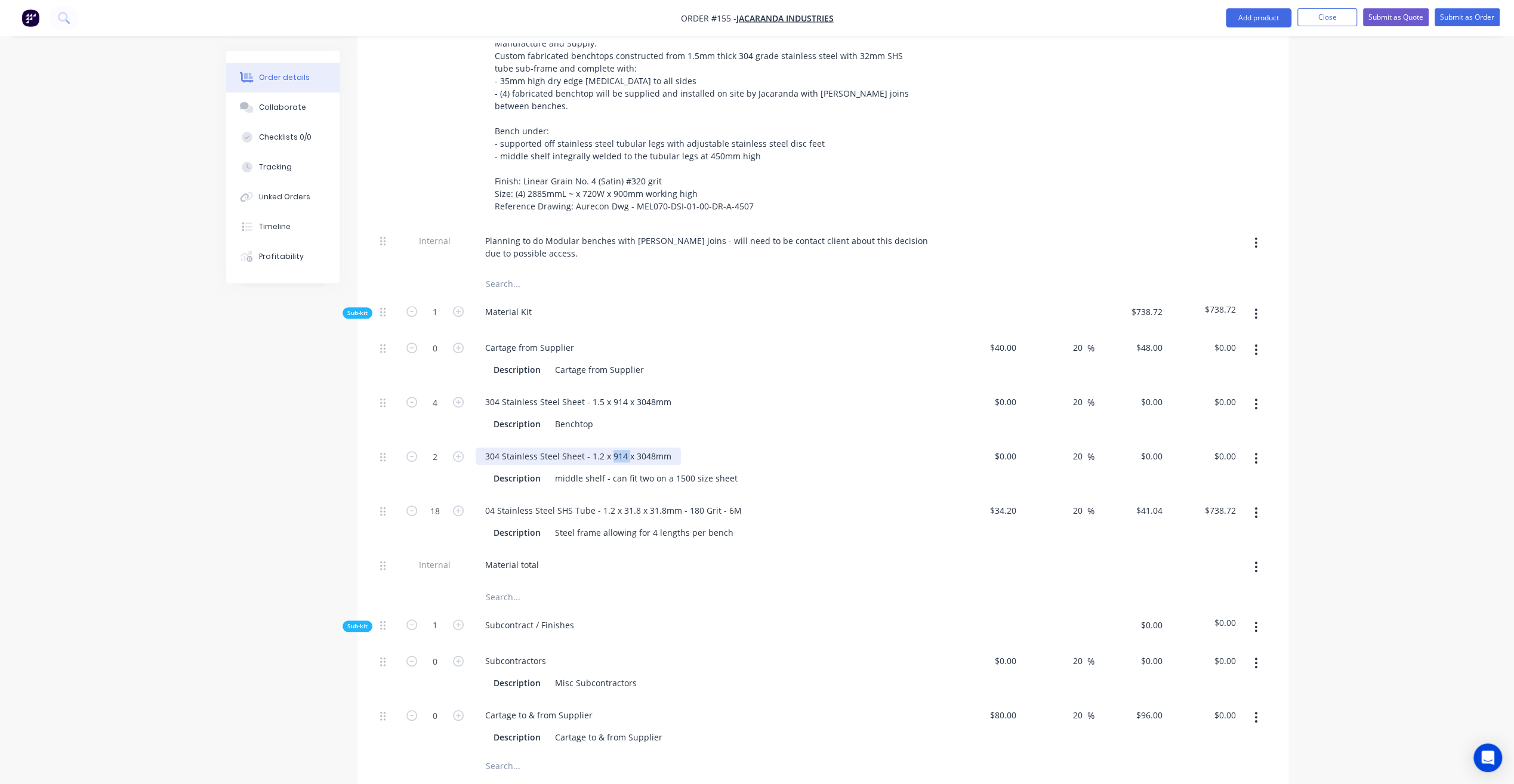
click at [619, 447] on div "304 Stainless Steel Sheet - 1.2 x 914 x 3048mm" at bounding box center [578, 456] width 205 height 17
click at [1261, 303] on button "button" at bounding box center [1256, 314] width 28 height 22
click at [1218, 337] on div "Add product to kit" at bounding box center [1214, 345] width 92 height 17
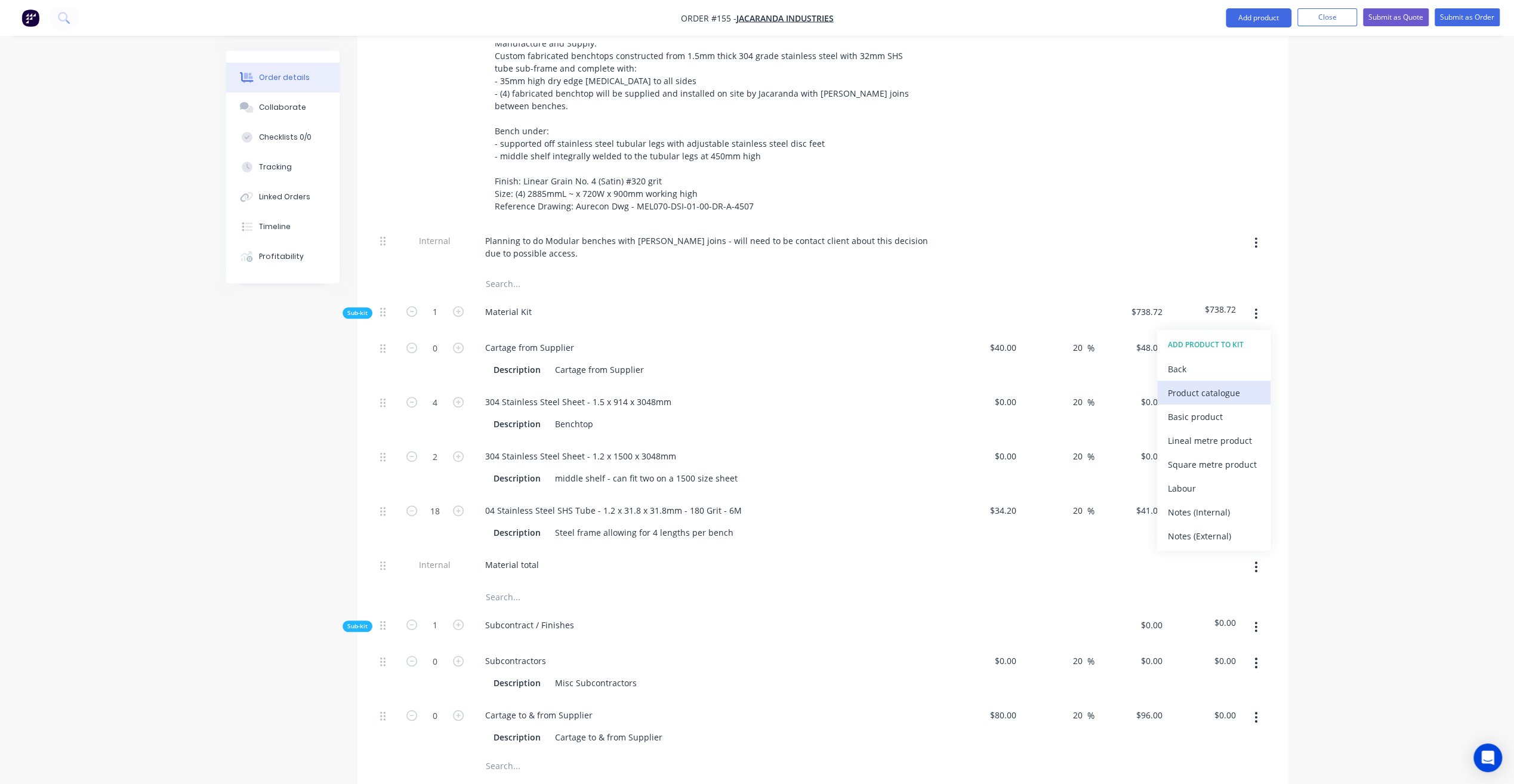
click at [1215, 384] on div "Product catalogue" at bounding box center [1214, 392] width 92 height 17
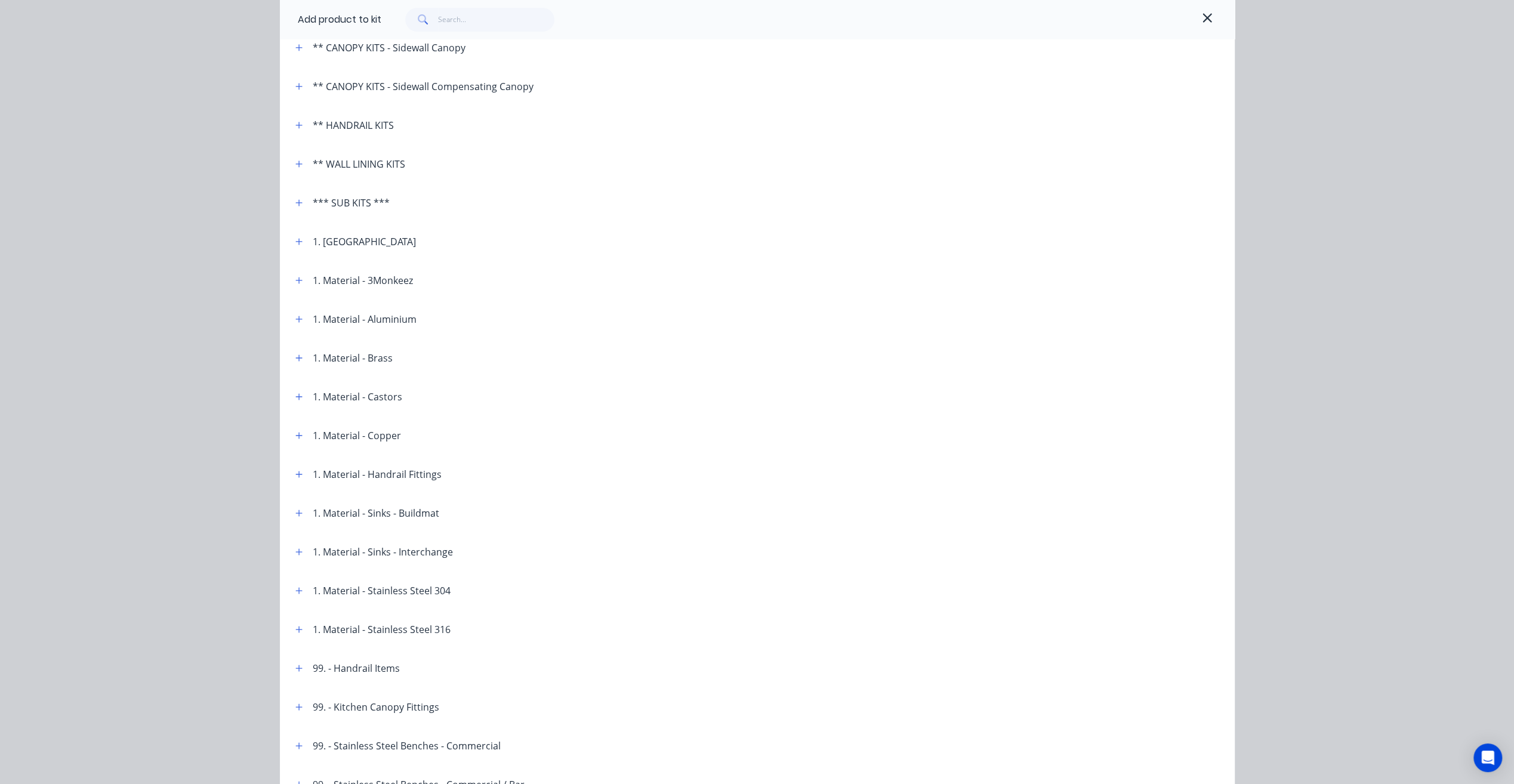
scroll to position [239, 0]
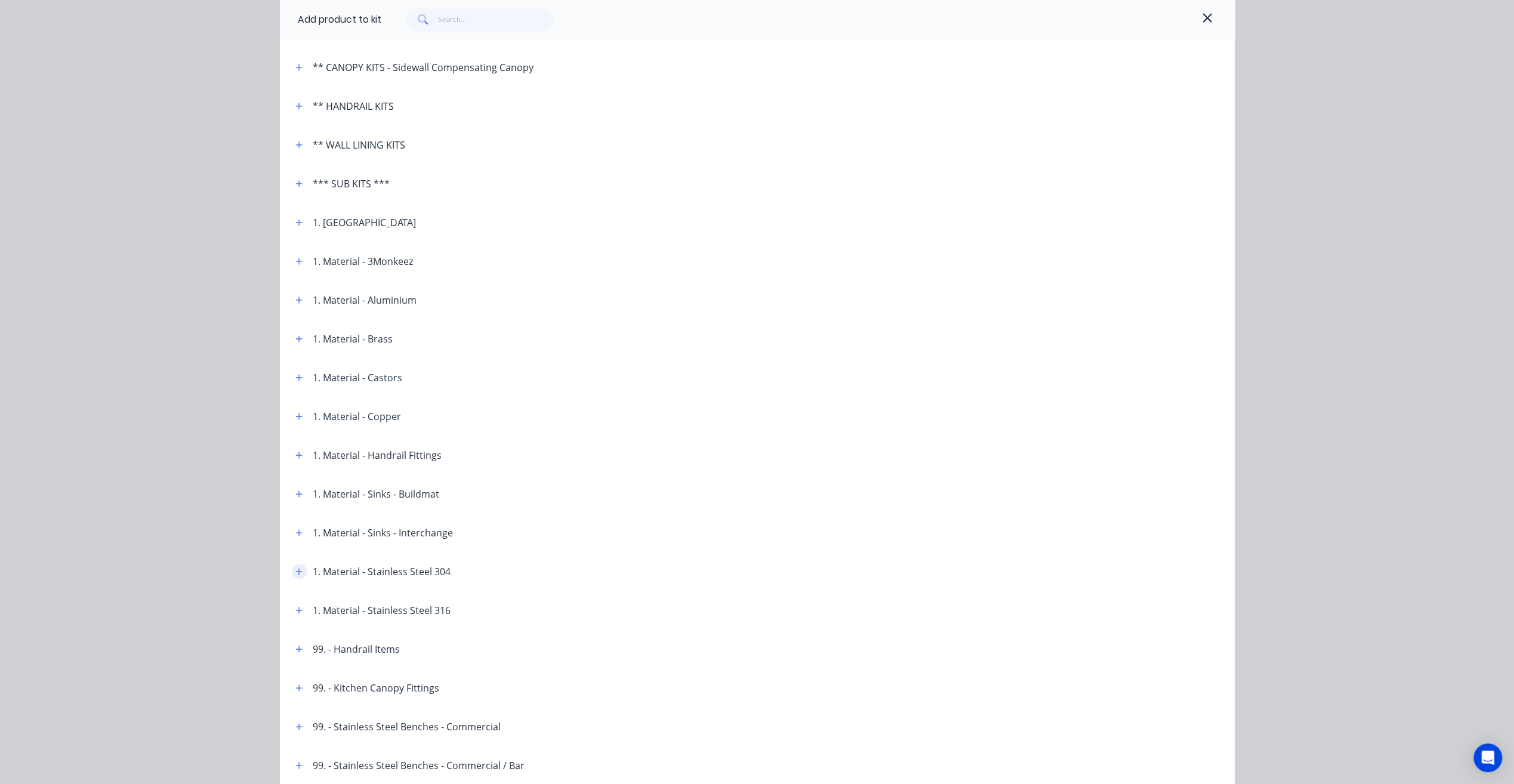
click at [297, 571] on icon "button" at bounding box center [298, 571] width 7 height 7
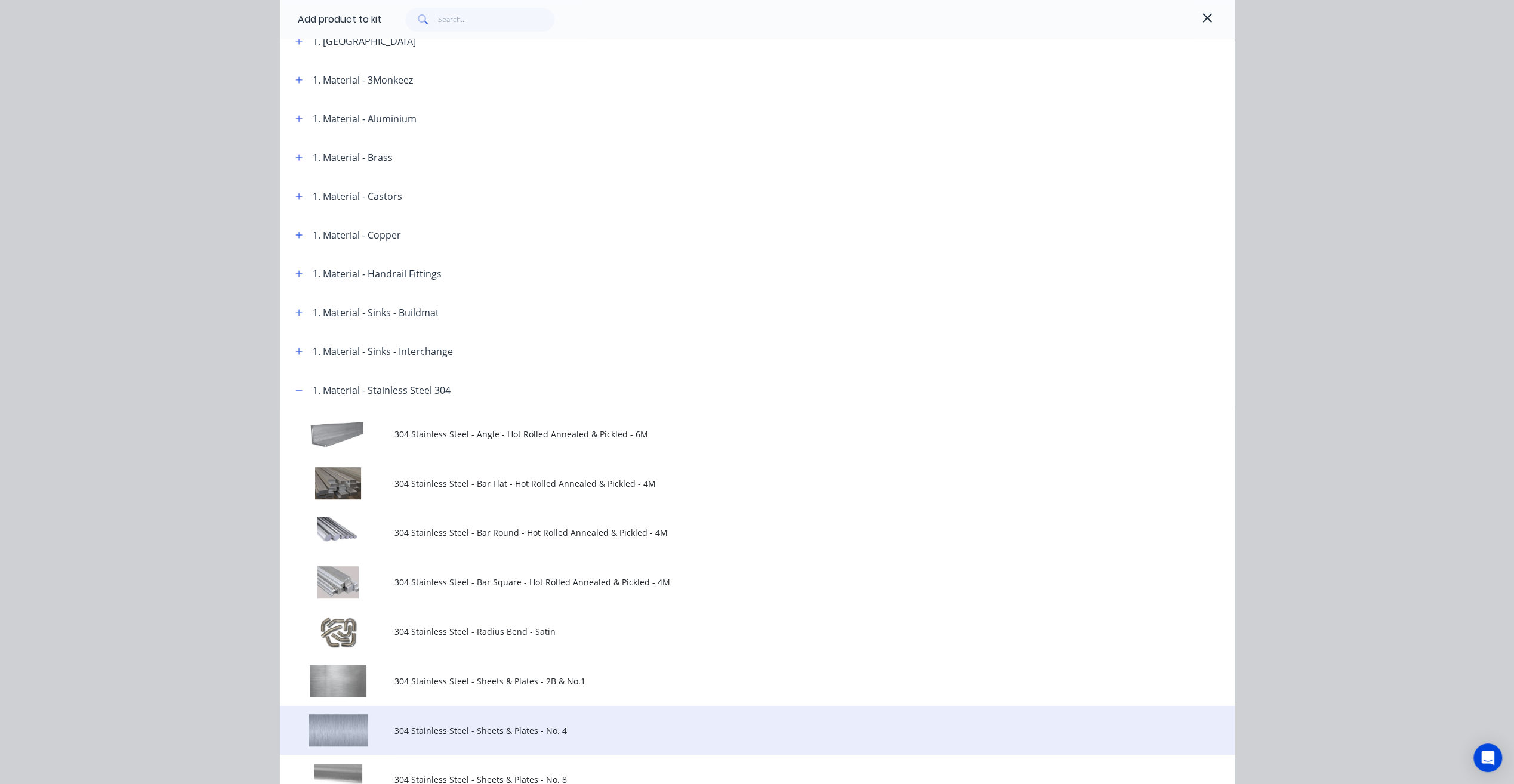
scroll to position [537, 0]
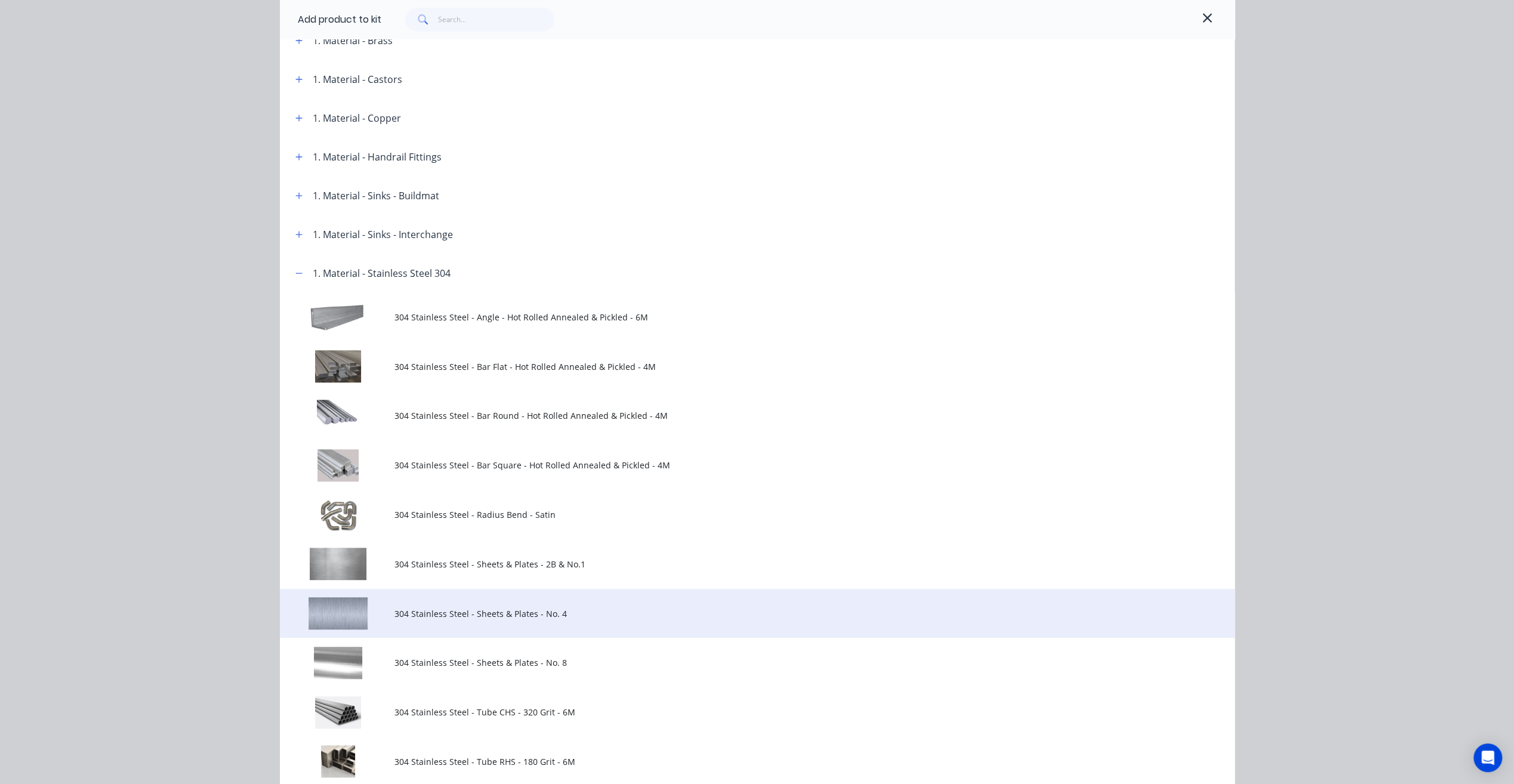
click at [494, 606] on td "304 Stainless Steel - Sheets & Plates - No. 4" at bounding box center [815, 613] width 840 height 50
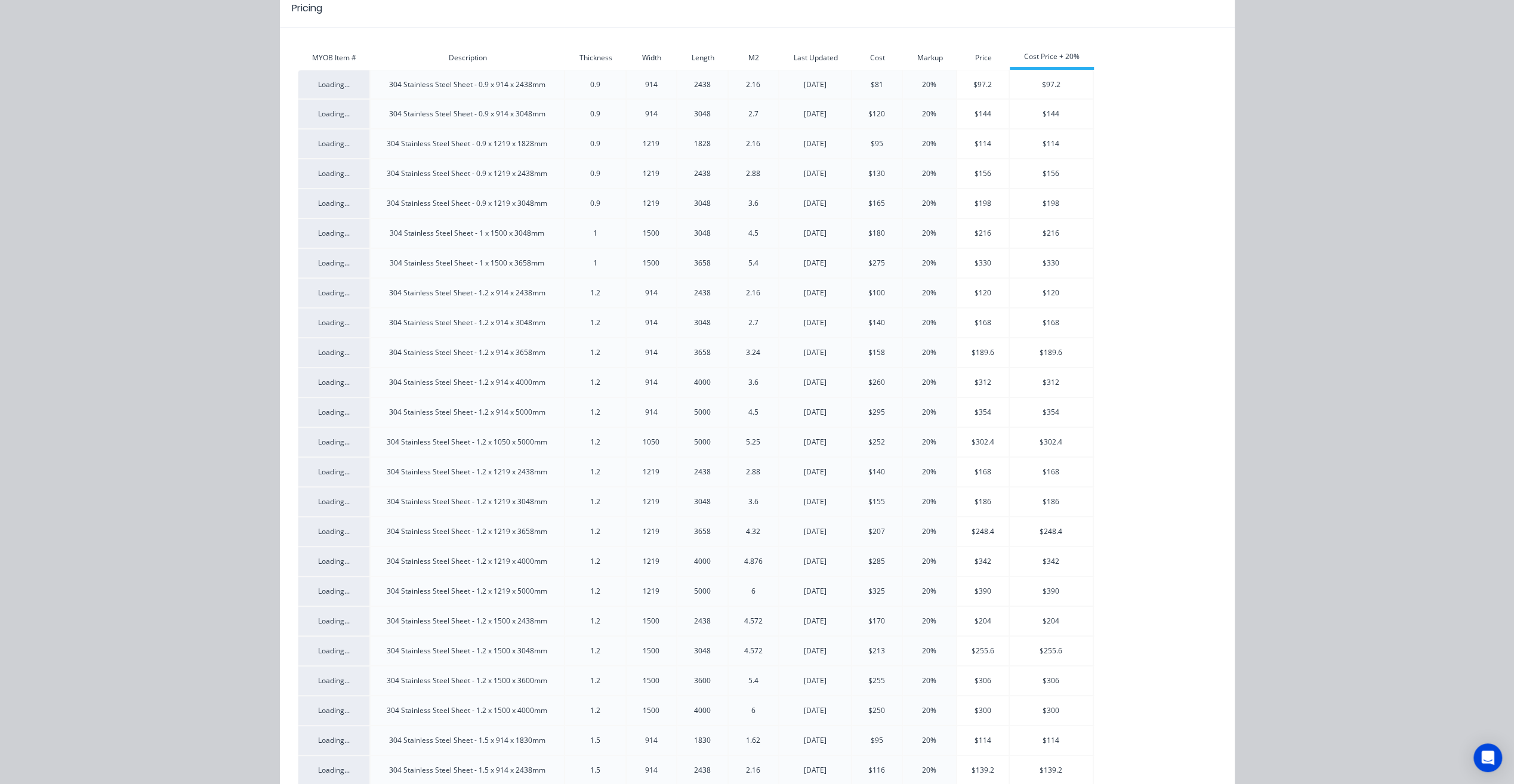
scroll to position [179, 0]
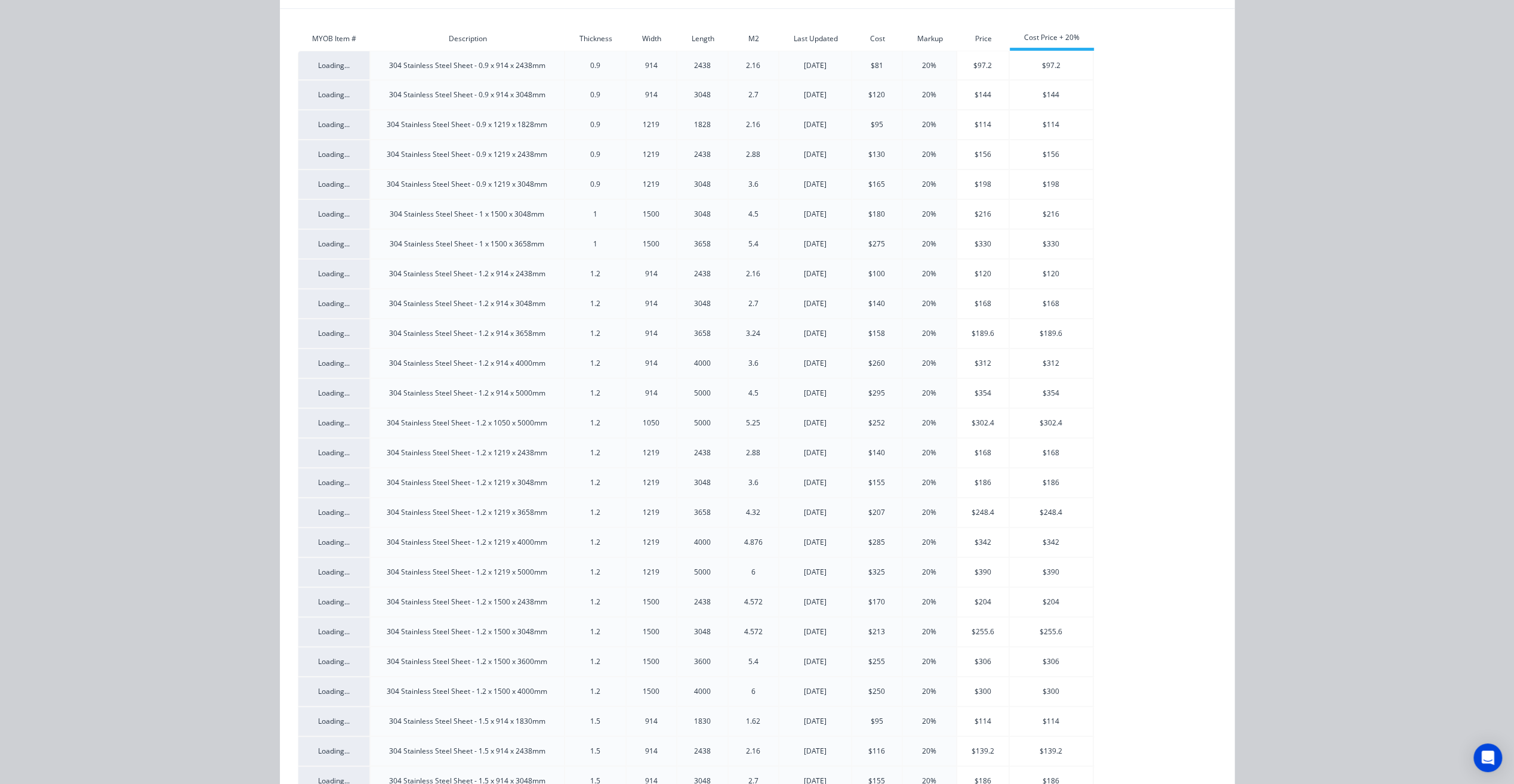
click at [1351, 294] on div "304 Stainless Steel - Sheets & Plates - No. 4 Pricing MYOB Item # Description T…" at bounding box center [757, 392] width 1514 height 784
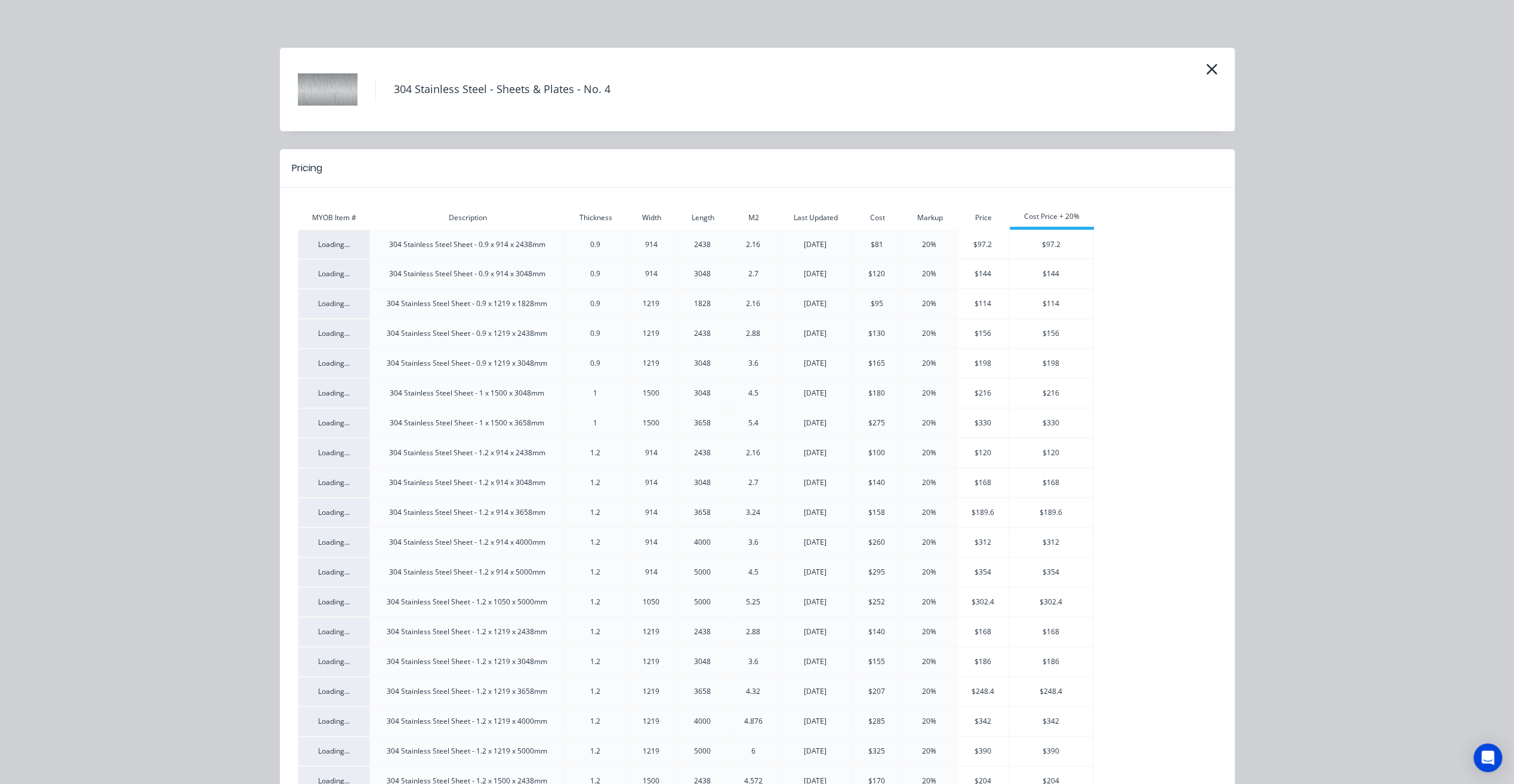
scroll to position [298, 0]
click at [1208, 71] on icon "button" at bounding box center [1211, 69] width 10 height 10
click at [1206, 65] on icon "button" at bounding box center [1211, 69] width 13 height 16
click at [1206, 65] on icon "button" at bounding box center [1211, 69] width 13 height 16
click at [1287, 104] on div "304 Stainless Steel - Sheets & Plates - No. 4 Pricing MYOB Item # Description T…" at bounding box center [757, 392] width 1514 height 784
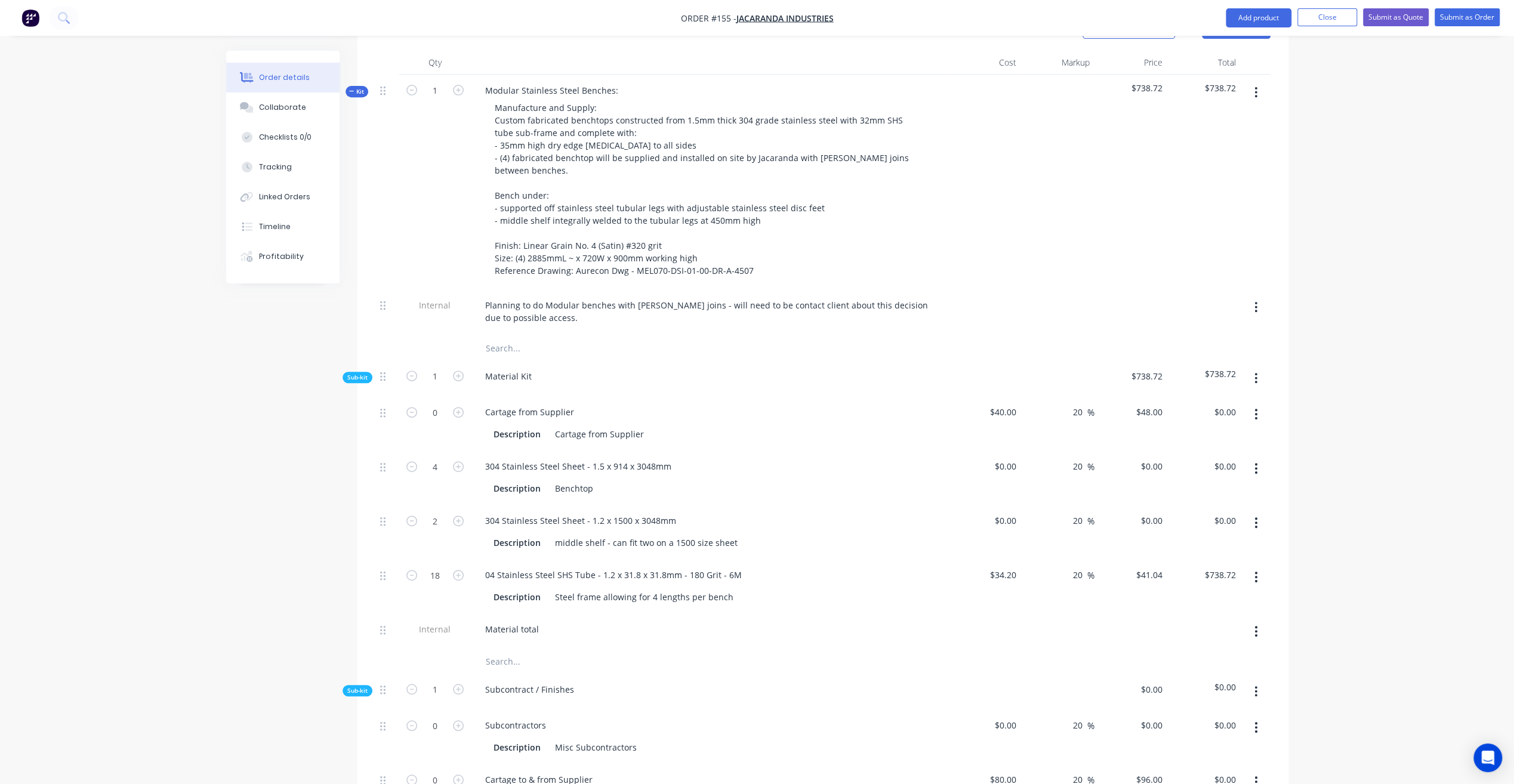
scroll to position [477, 0]
drag, startPoint x: 725, startPoint y: 573, endPoint x: 796, endPoint y: 580, distance: 71.3
click at [725, 583] on div "Steel frame allowing for 4 lengths per bench" at bounding box center [644, 592] width 188 height 17
click at [861, 507] on div "304 Stainless Steel Sheet - 1.2 x 1500 x 3048mm" at bounding box center [709, 515] width 468 height 17
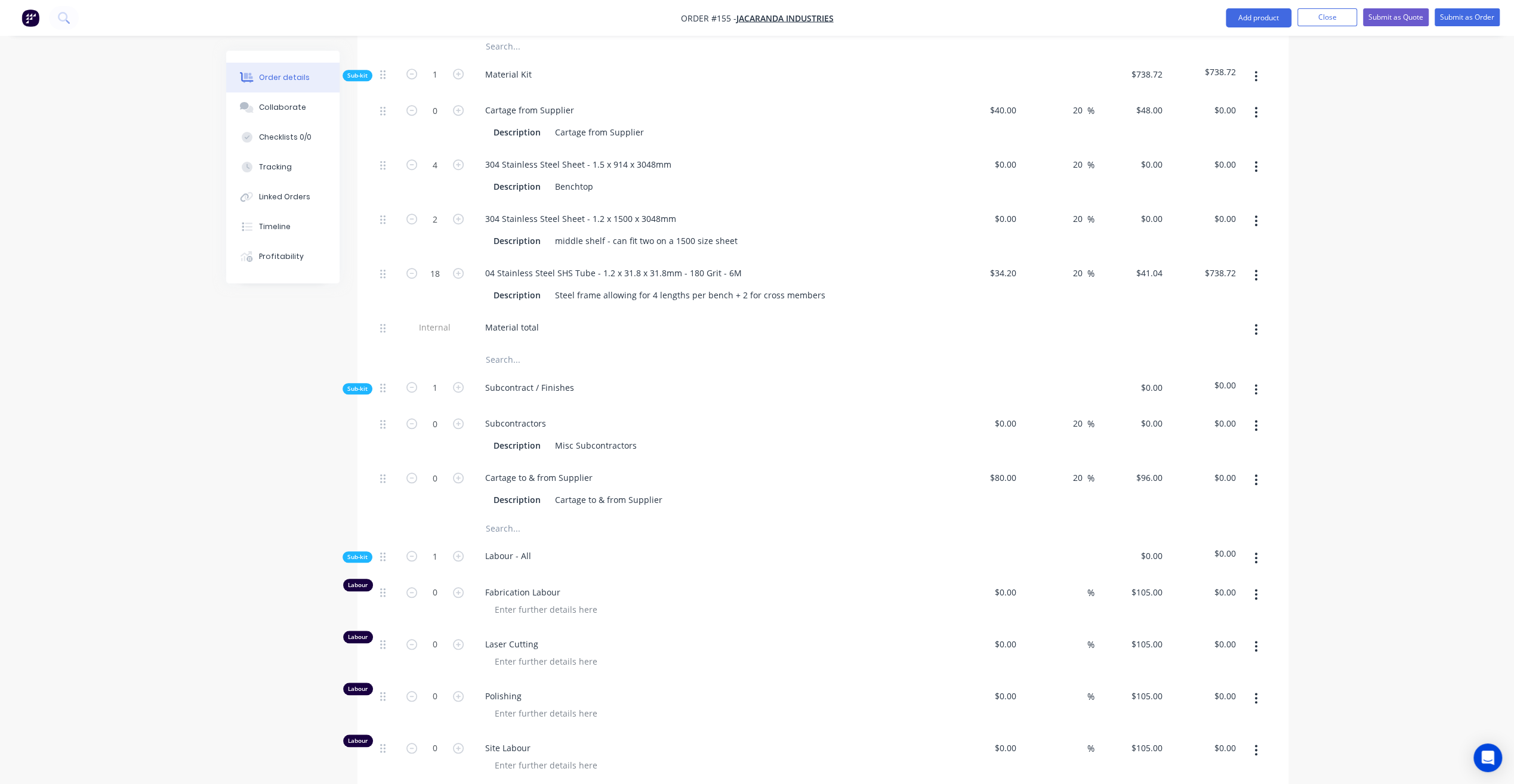
scroll to position [776, 0]
click at [1256, 382] on icon "button" at bounding box center [1256, 389] width 3 height 13
click at [1215, 435] on div "Delete" at bounding box center [1214, 443] width 92 height 17
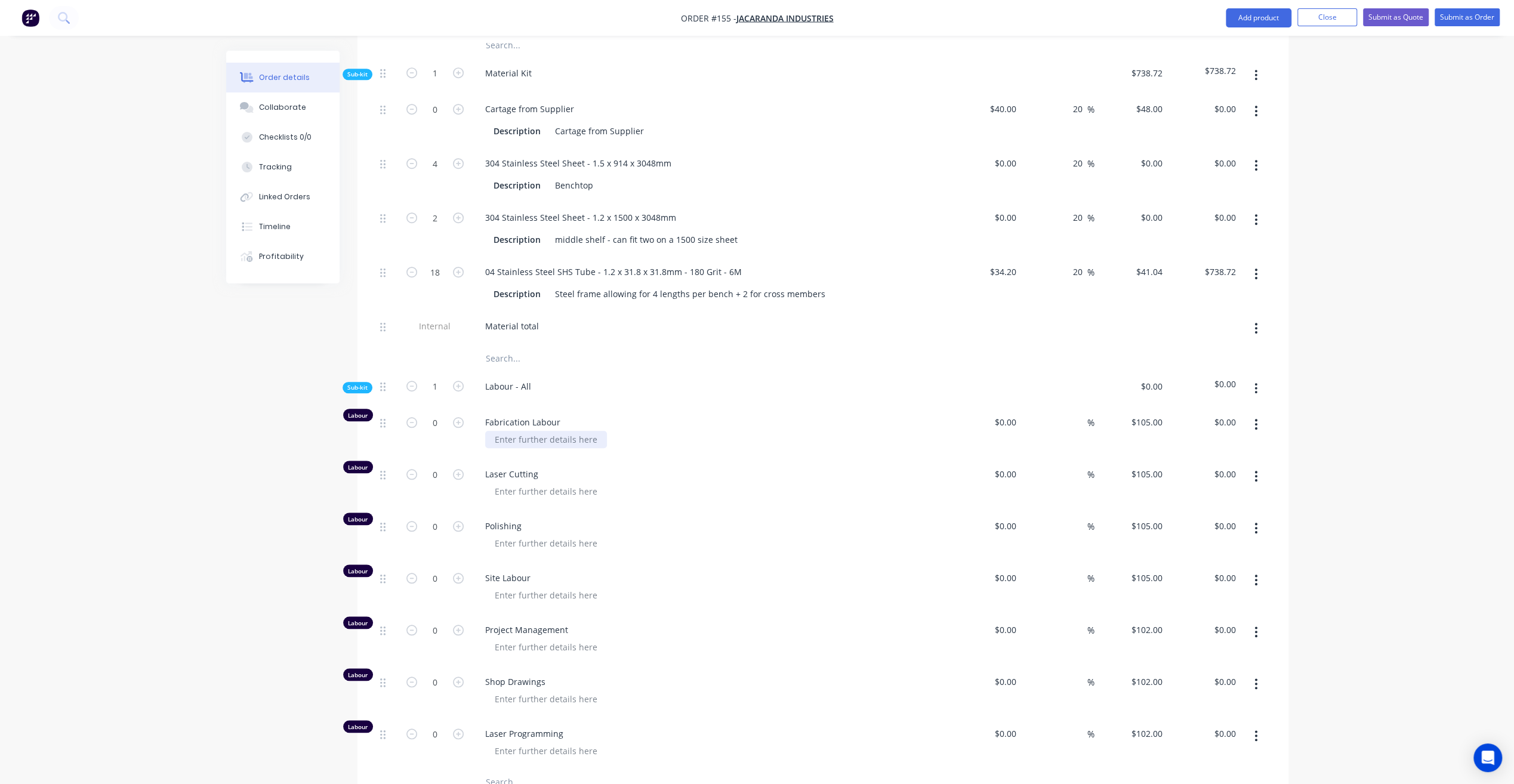
click at [543, 431] on div at bounding box center [546, 439] width 122 height 17
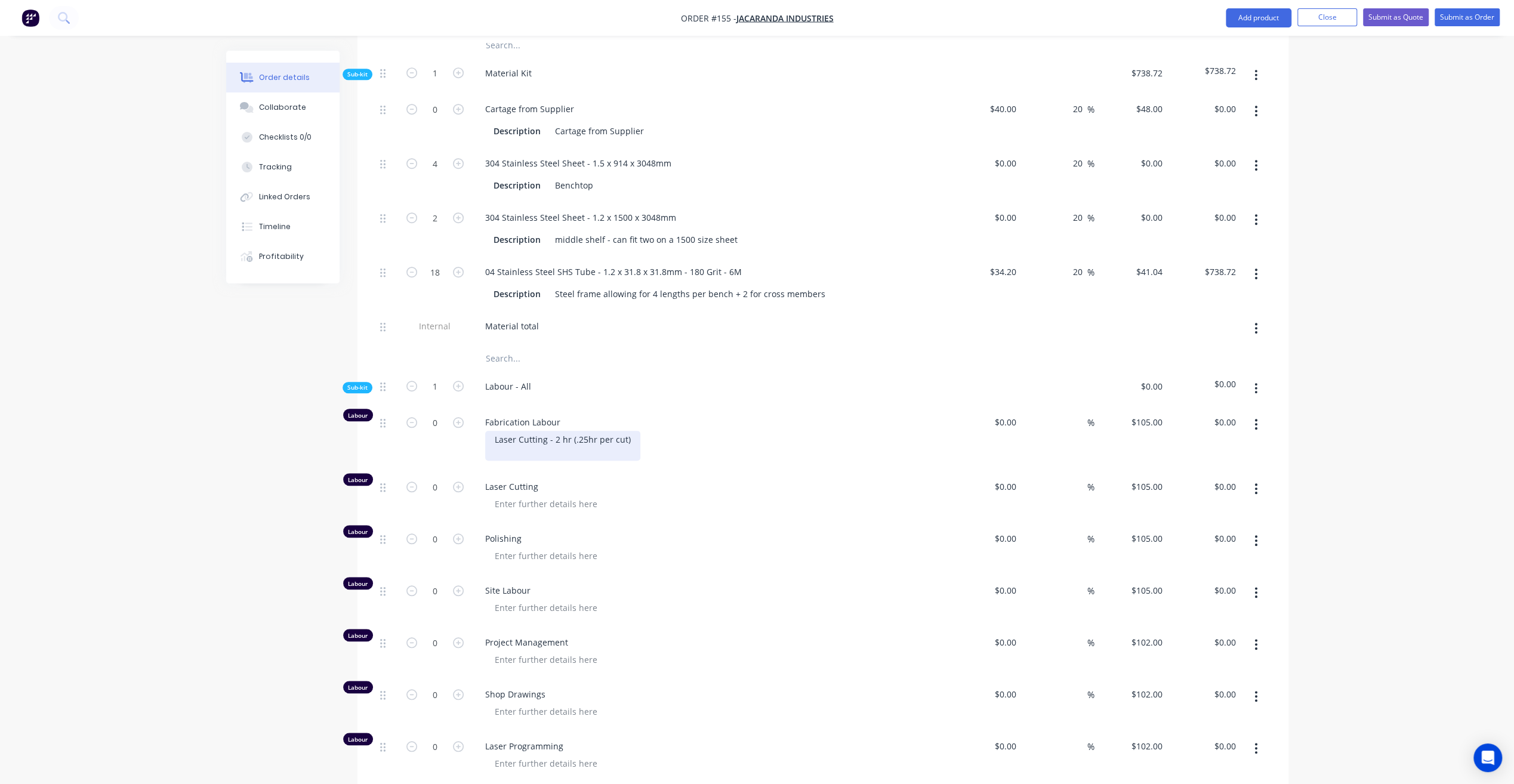
click at [633, 431] on div "Laser Cutting - 2 hr (.25hr per cut)" at bounding box center [563, 446] width 155 height 30
click at [496, 433] on div "Laser Cutting - 2 hr (.25hr per cut) folding" at bounding box center [563, 446] width 155 height 30
click at [538, 438] on div "Laser Cutting - 2 hr (.25hr per cut) Folding" at bounding box center [563, 446] width 155 height 30
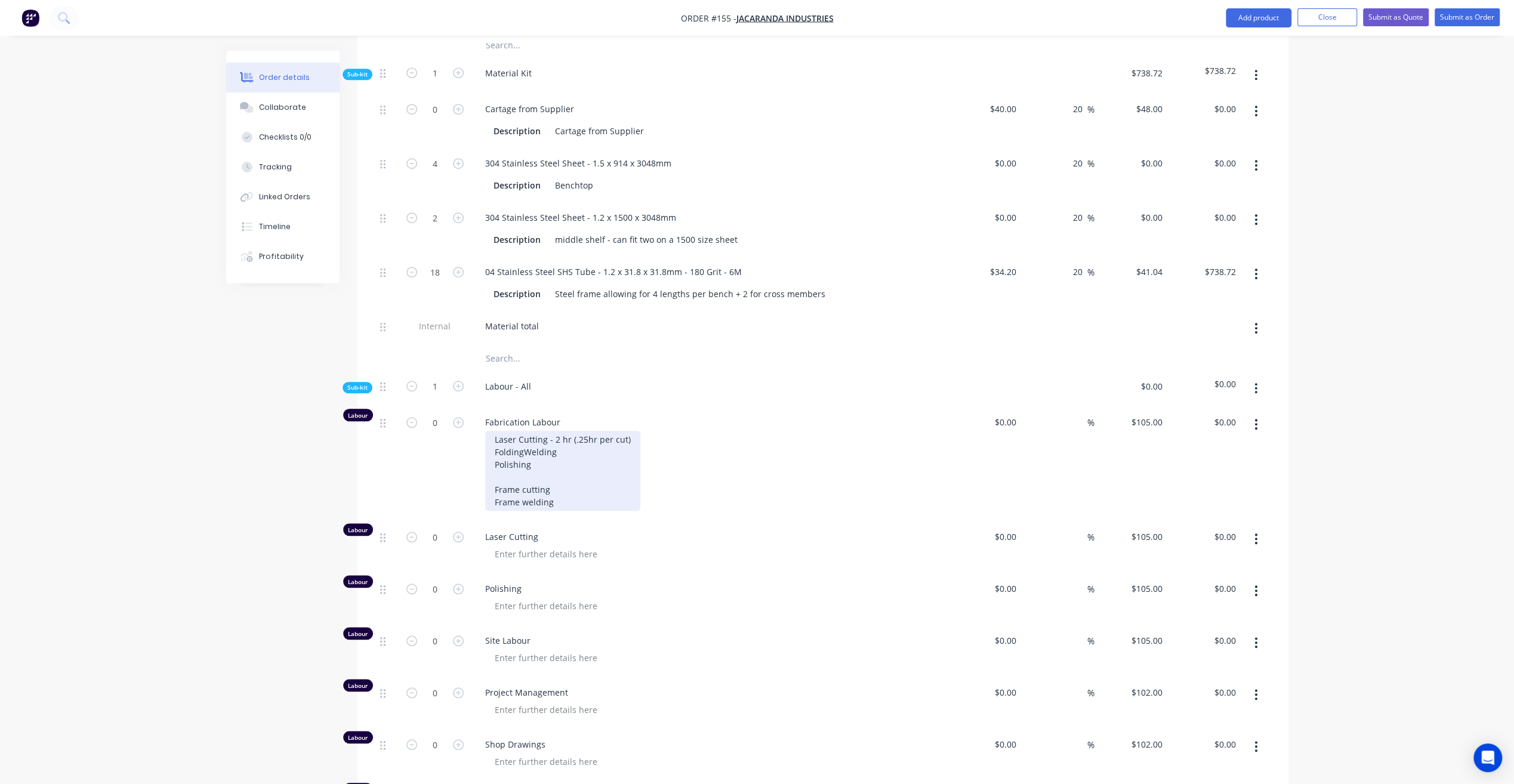
click at [557, 431] on div "Laser Cutting - 2 hr (.25hr per cut) Folding Welding Polishing Frame cutting Fr…" at bounding box center [563, 471] width 155 height 80
click at [560, 447] on div "Laser Cutting - 2 hr (.25hr per cut) Folding - 4hr (.5 per sheet) Welding Polis…" at bounding box center [564, 471] width 158 height 80
drag, startPoint x: 595, startPoint y: 433, endPoint x: 545, endPoint y: 436, distance: 50.1
click at [545, 436] on div "Laser Cutting - 2 hr (.25hr per cut) Folding - 4hr (.5 per sheet) Welding - 4hr…" at bounding box center [582, 471] width 193 height 80
copy div "(.5 per sheet)"
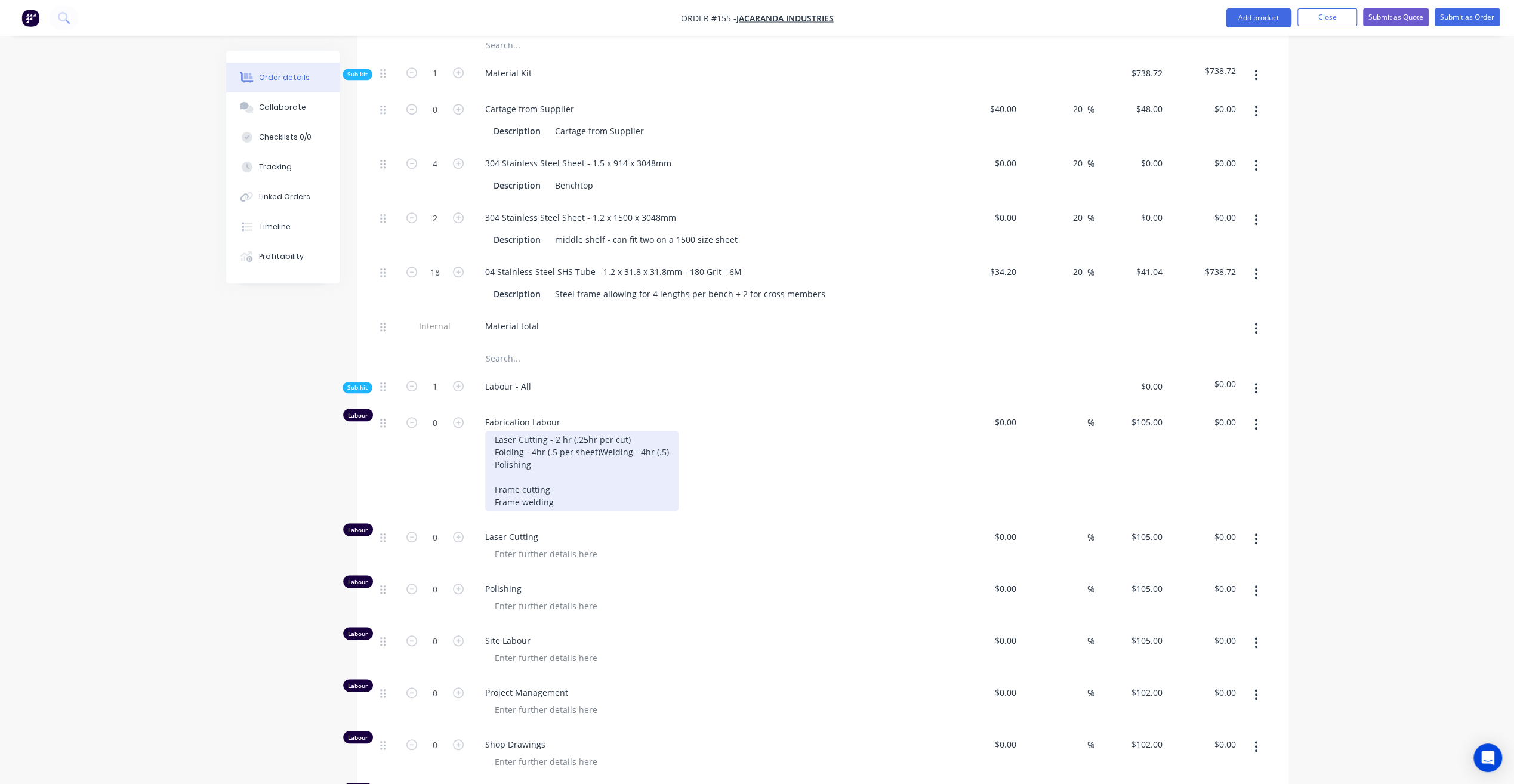
click at [557, 447] on div "Laser Cutting - 2 hr (.25hr per cut) Folding - 4hr (.5 per sheet) Welding - 4hr…" at bounding box center [582, 471] width 193 height 80
drag, startPoint x: 568, startPoint y: 447, endPoint x: 548, endPoint y: 444, distance: 20.2
click at [548, 444] on div "Laser Cutting - 2 hr (.25hr per cut) Folding - 4hr (.5 per sheet) Welding - 4hr…" at bounding box center [582, 471] width 193 height 80
drag, startPoint x: 554, startPoint y: 435, endPoint x: 564, endPoint y: 436, distance: 10.0
click at [554, 434] on div "Laser Cutting - 2 hr (.25hr per cut) Folding - 4hr (.5 per sheet) Welding - 4hr…" at bounding box center [602, 471] width 234 height 80
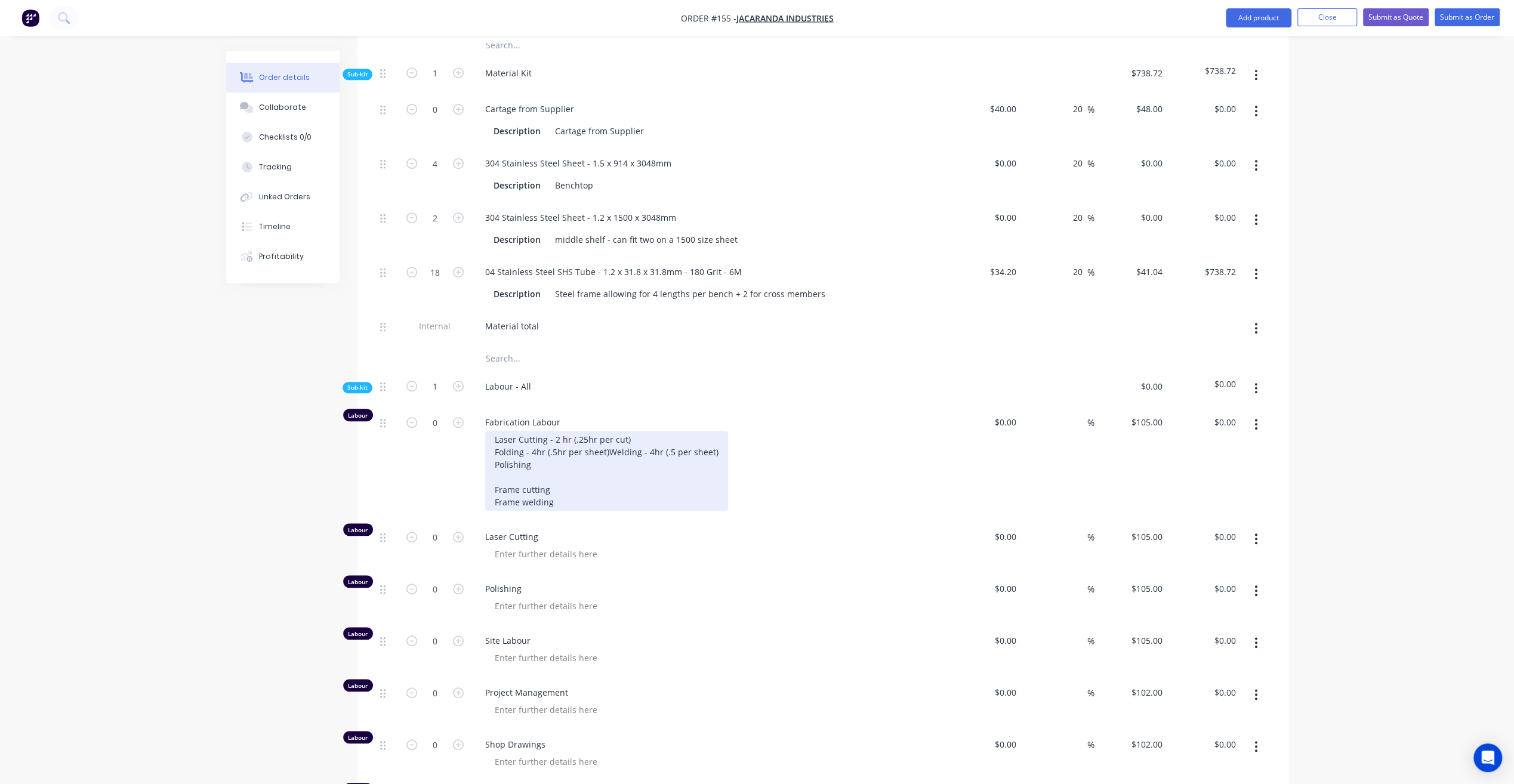
click at [557, 446] on div "Laser Cutting - 2 hr (.25hr per cut) Folding - 4hr (.5hr per sheet) Welding - 4…" at bounding box center [606, 471] width 243 height 80
click at [540, 459] on div "Laser Cutting - 2 hr (.25hr per cut) Folding - 4hr (.5hr per sheet) Welding - 4…" at bounding box center [611, 471] width 252 height 80
click at [539, 461] on div "Laser Cutting - 2 hr (.25hr per cut) Folding - 4hr (.5hr per sheet) Welding - 4…" at bounding box center [611, 471] width 252 height 80
drag, startPoint x: 595, startPoint y: 456, endPoint x: 555, endPoint y: 456, distance: 40.0
click at [555, 456] on div "Laser Cutting - 2 hr (.25hr per cut) Folding - 4hr (.5hr per sheet) Welding - 4…" at bounding box center [611, 471] width 252 height 80
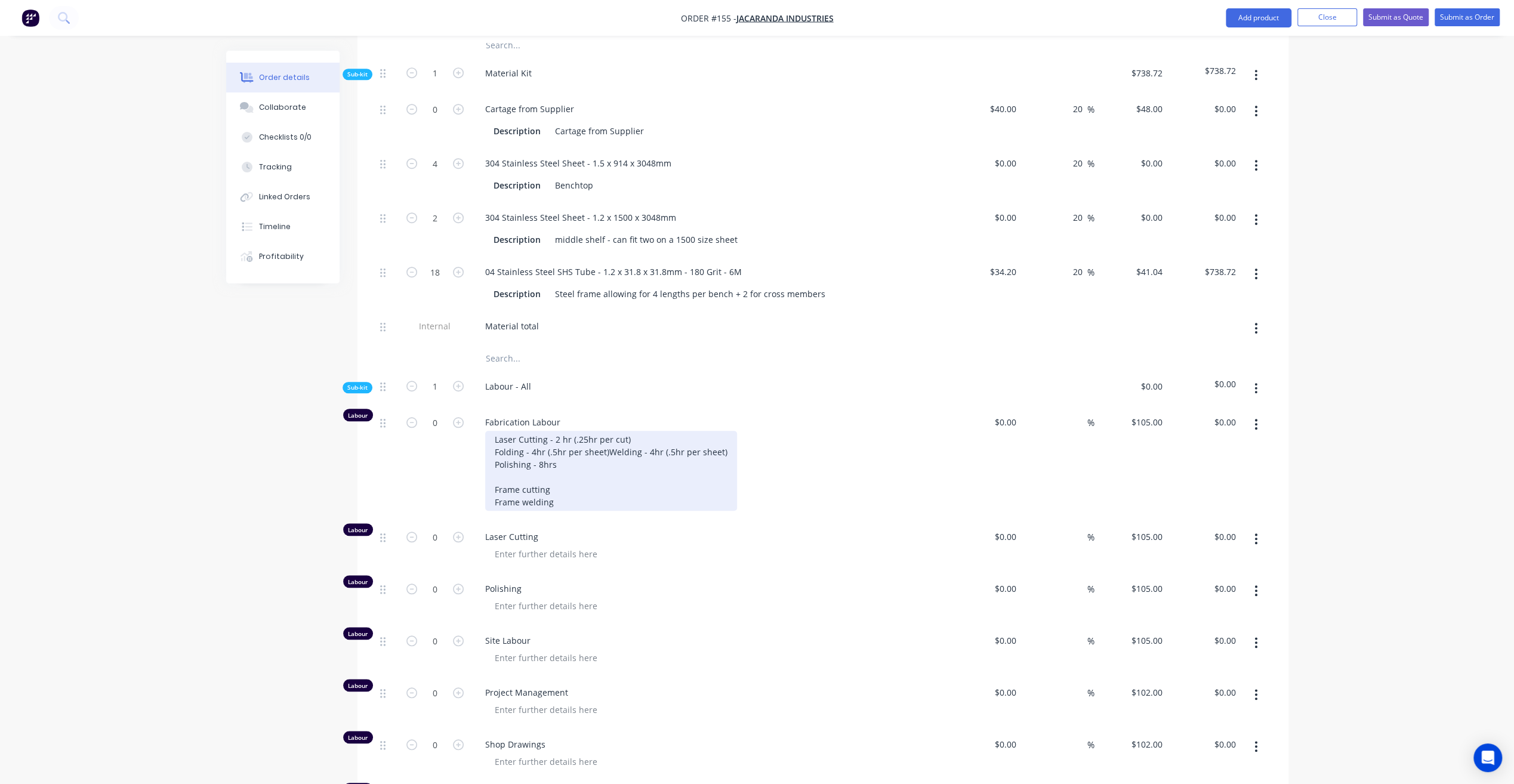
click at [562, 457] on div "Laser Cutting - 2 hr (.25hr per cut) Folding - 4hr (.5hr per sheet) Welding - 4…" at bounding box center [611, 471] width 252 height 80
click at [563, 479] on div "Laser Cutting - 2 hr (.25hr per cut) Folding - 4hr (.5hr per sheet) Welding - 4…" at bounding box center [611, 471] width 252 height 80
click at [567, 496] on div "Laser Cutting - 2 hr (.25hr per cut) Folding - 4hr (.5hr per sheet) Welding - 4…" at bounding box center [611, 471] width 252 height 80
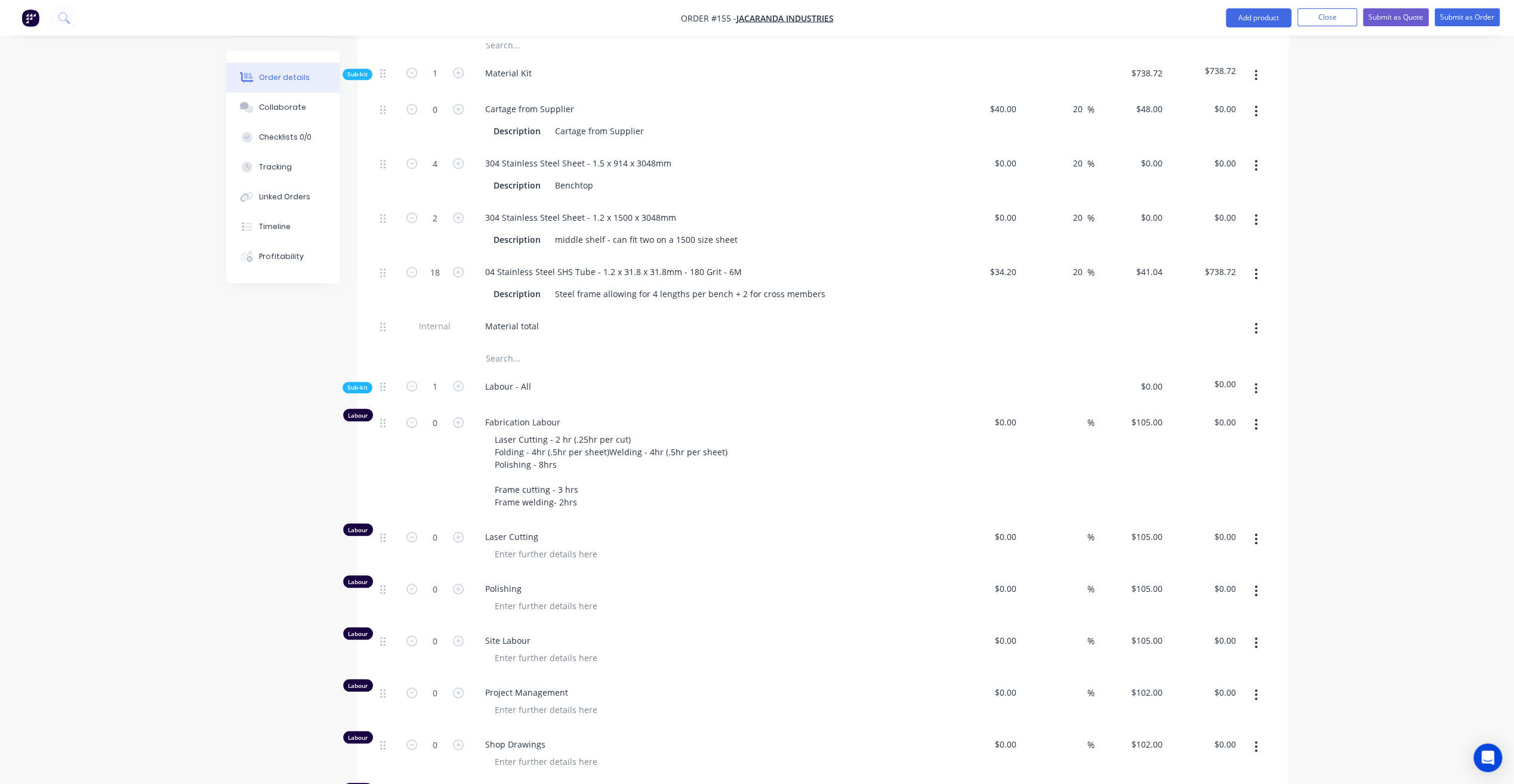
click at [698, 489] on div "Laser Cutting - 2 hr (.25hr per cut) Folding - 4hr (.5hr per sheet) Welding - 4…" at bounding box center [714, 471] width 459 height 80
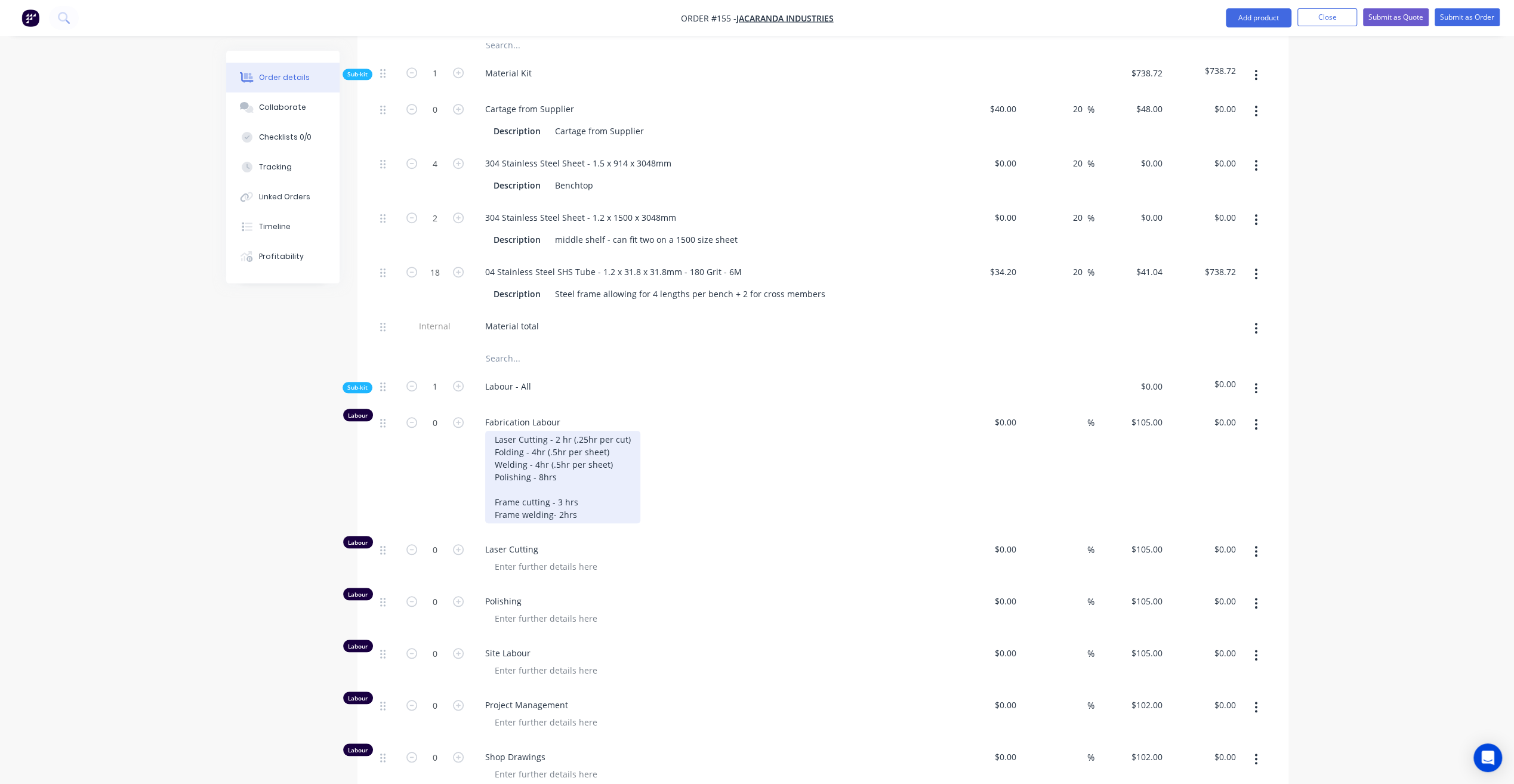
click at [597, 492] on div "Laser Cutting - 2 hr (.25hr per cut) Folding - 4hr (.5hr per sheet) Welding - 4…" at bounding box center [563, 477] width 155 height 92
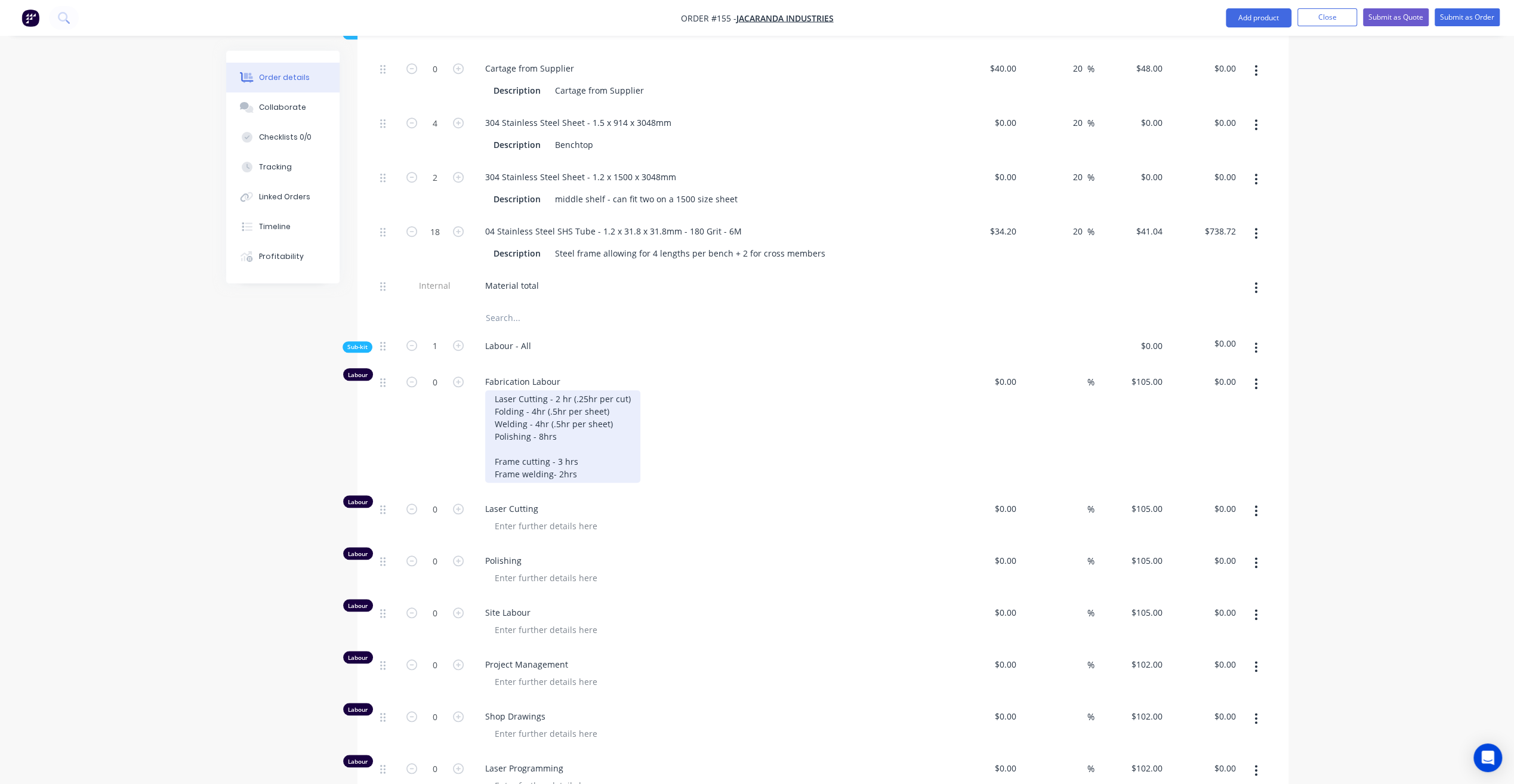
scroll to position [835, 0]
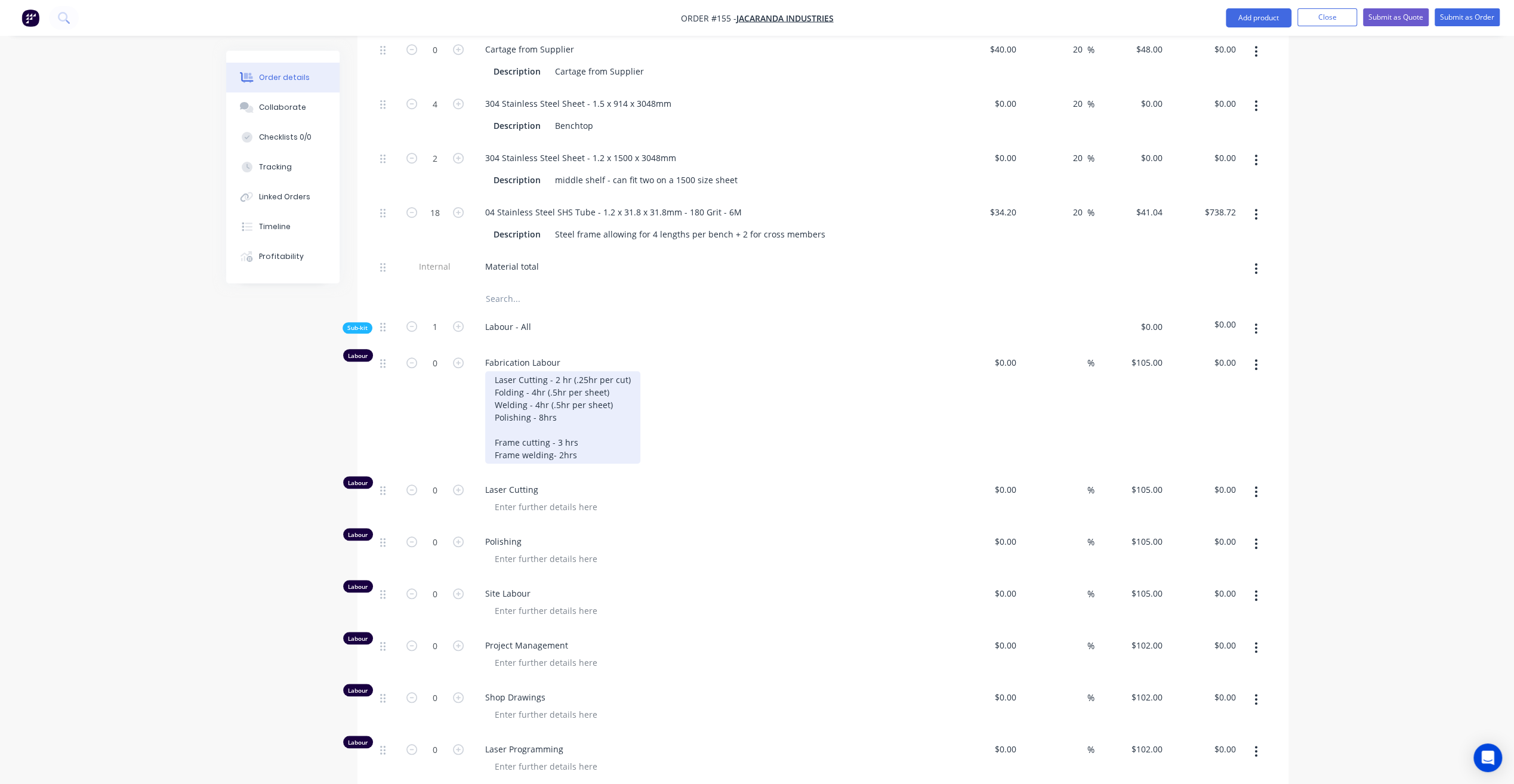
click at [560, 437] on div "Laser Cutting - 2 hr (.25hr per cut) Folding - 4hr (.5hr per sheet) Welding - 4…" at bounding box center [563, 417] width 155 height 92
click at [673, 436] on div "Laser Cutting - 2 hr (.25hr per cut) Folding - 4hr (.5hr per sheet) Welding - 4…" at bounding box center [714, 417] width 459 height 92
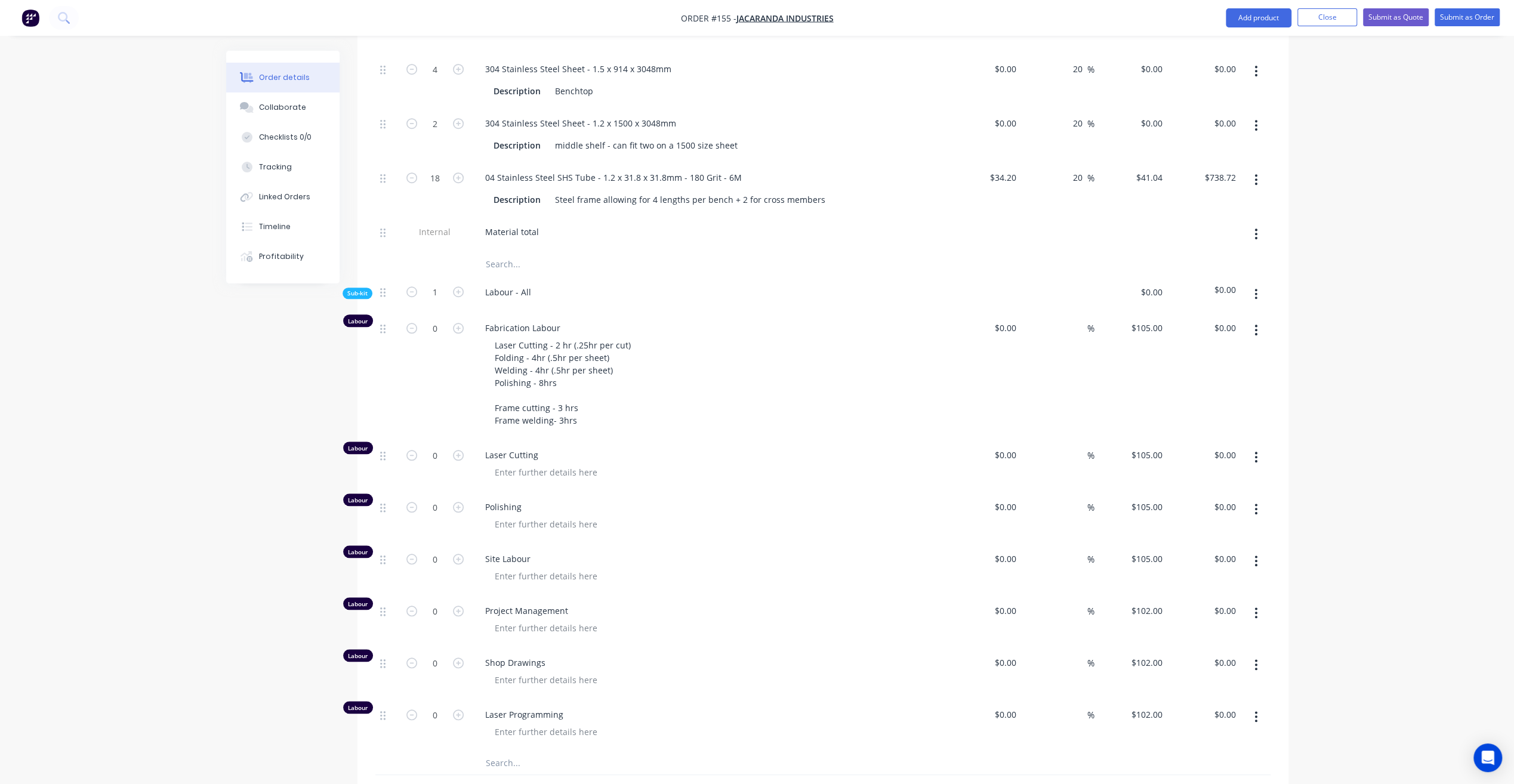
scroll to position [895, 0]
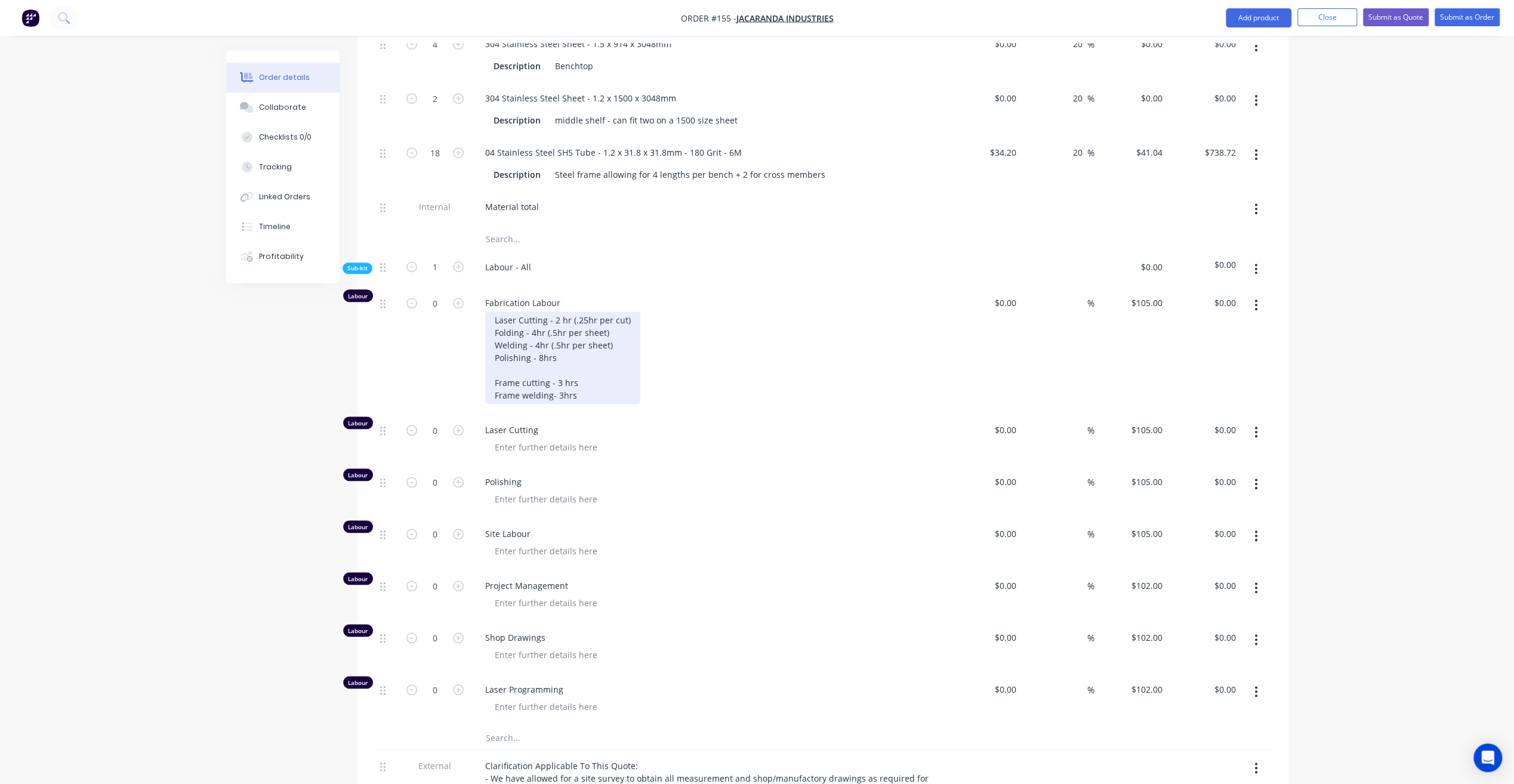
click at [575, 311] on div "Laser Cutting - 2 hr (.25hr per cut) Folding - 4hr (.5hr per sheet) Welding - 4…" at bounding box center [563, 357] width 155 height 92
drag, startPoint x: 491, startPoint y: 299, endPoint x: 673, endPoint y: 296, distance: 182.0
click at [673, 311] on div "Laser Cutting - 2 hr (.25hr per cut) Folding - 4hr (.5hr per sheet) Welding - 4…" at bounding box center [714, 357] width 459 height 92
copy div "Laser Cutting - 2 hr (.25hr per cut)"
click at [558, 438] on div at bounding box center [546, 447] width 122 height 17
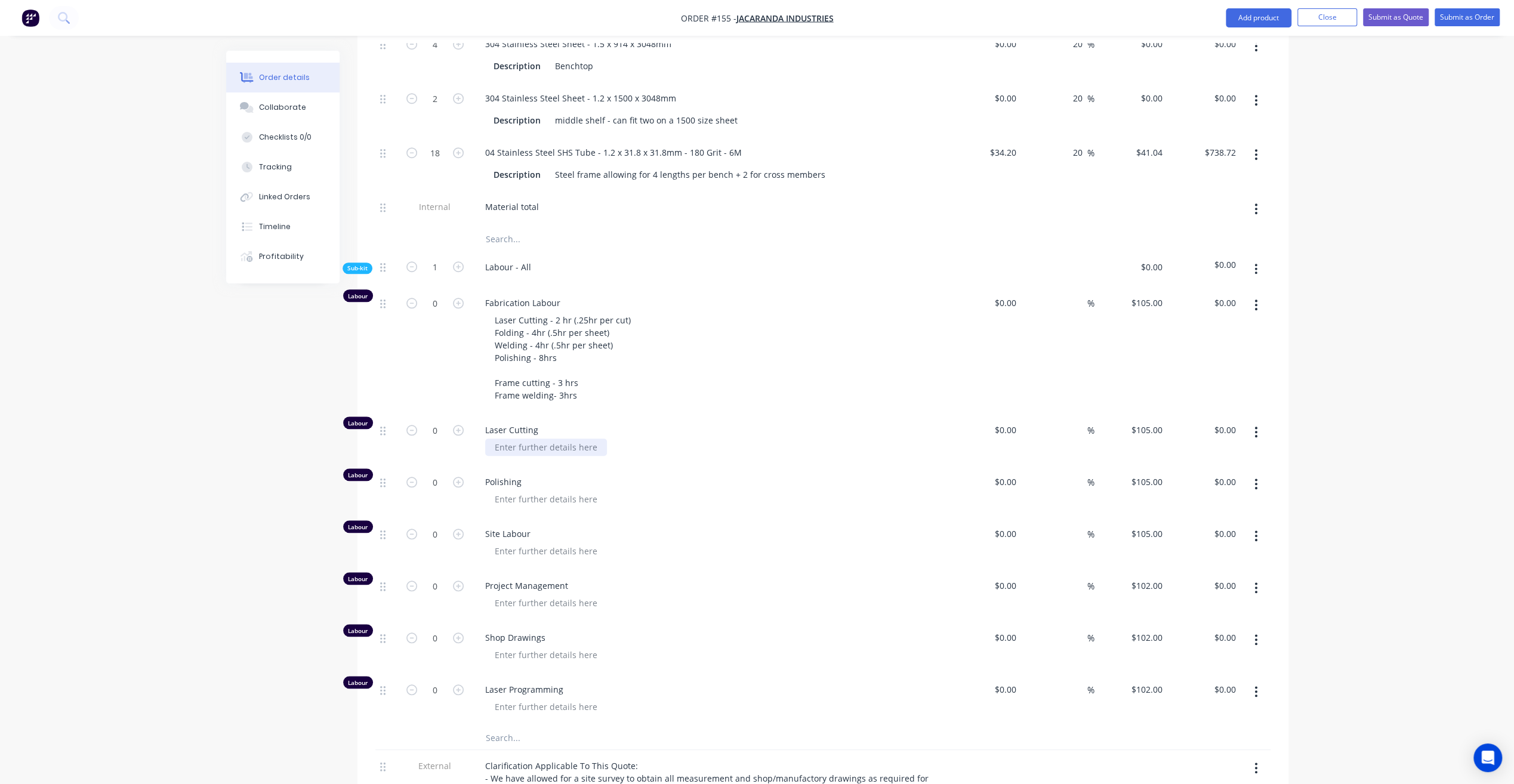
paste div
click at [601, 374] on div "Laser Cutting - 2 hr (.25hr per cut) Folding - 4hr (.5hr per sheet) Welding - 4…" at bounding box center [563, 357] width 155 height 92
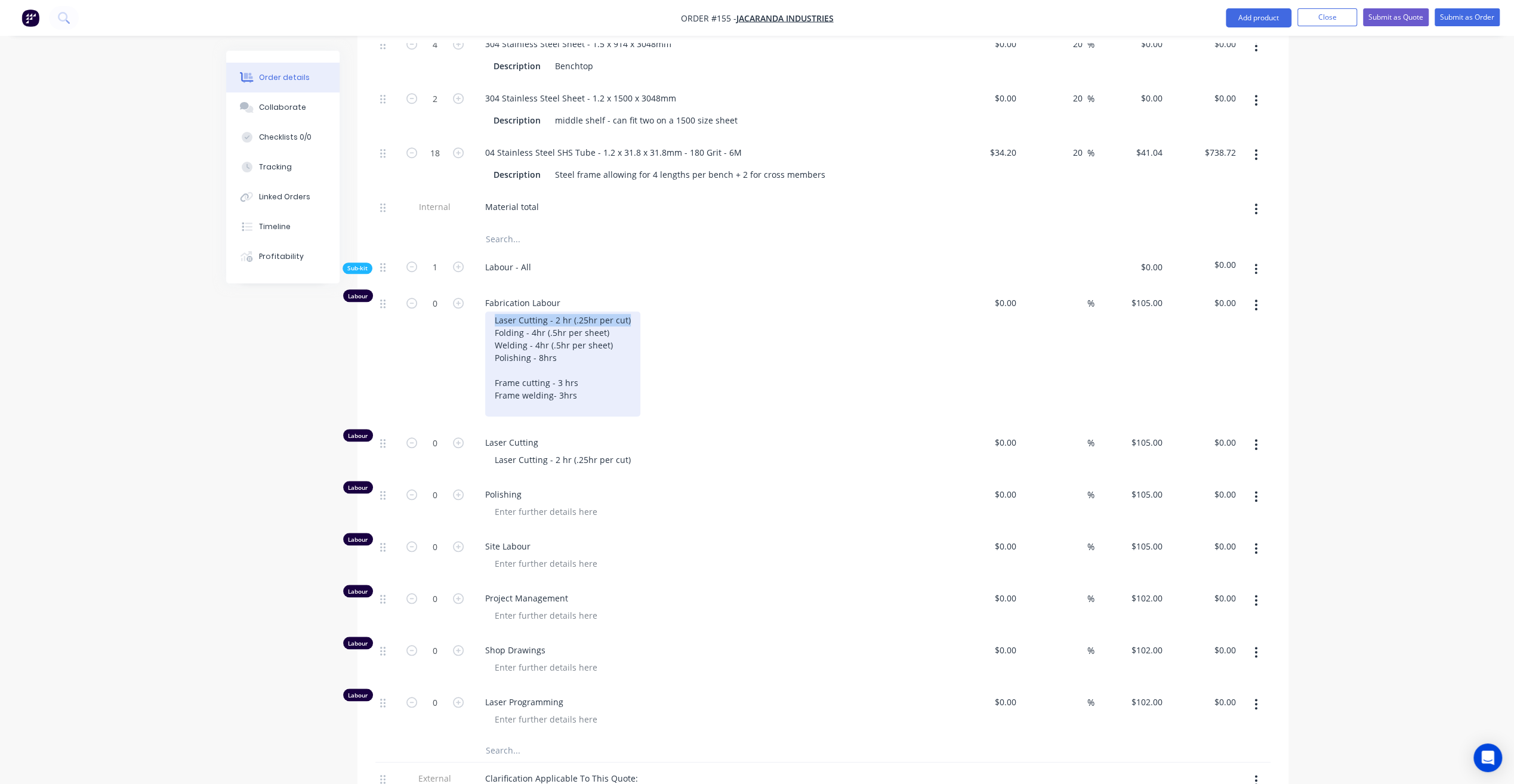
drag, startPoint x: 491, startPoint y: 297, endPoint x: 725, endPoint y: 283, distance: 234.4
click at [725, 287] on div "Fabrication Labour Laser Cutting - 2 hr (.25hr per cut) Folding - 4hr (.5hr per…" at bounding box center [709, 357] width 477 height 140
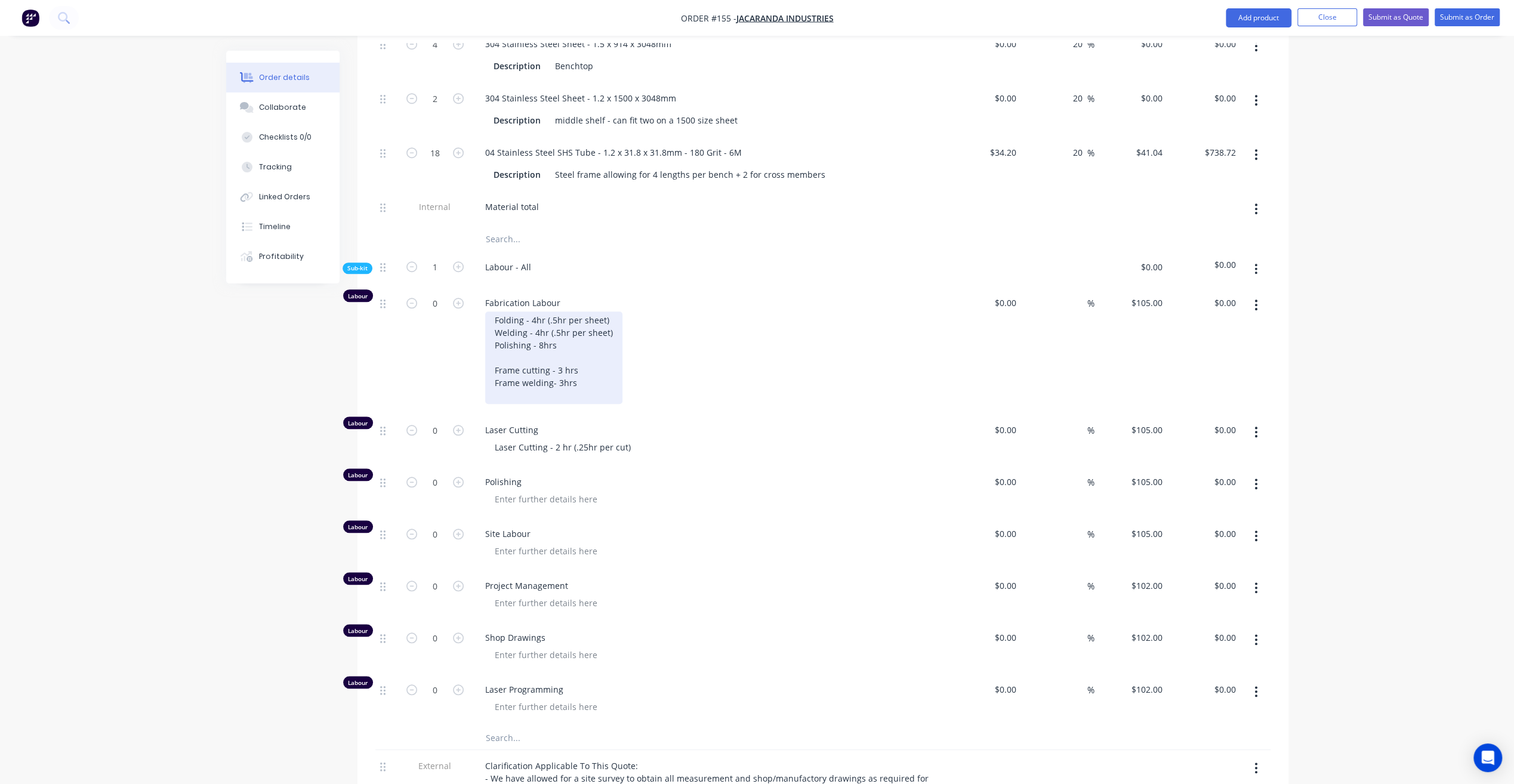
click at [571, 371] on div "Folding - 4hr (.5hr per sheet) Welding - 4hr (.5hr per sheet) Polishing - 8hrs …" at bounding box center [554, 357] width 138 height 92
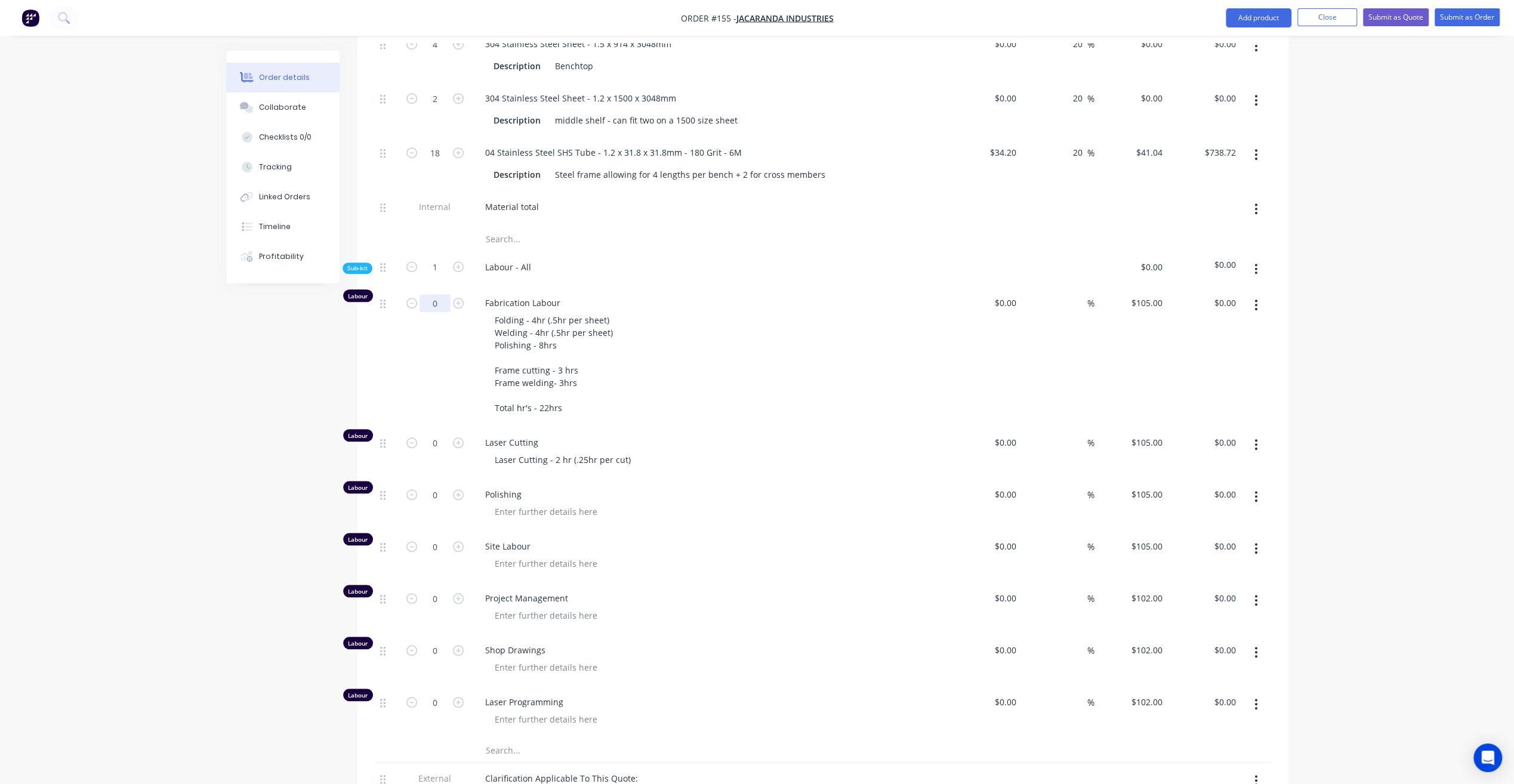
click at [434, 294] on input "0" at bounding box center [435, 303] width 31 height 18
type input "22"
type input "$2,310.00"
click at [774, 379] on div "Folding - 4hr (.5hr per sheet) Welding - 4hr (.5hr per sheet) Polishing - 8hrs …" at bounding box center [714, 363] width 459 height 105
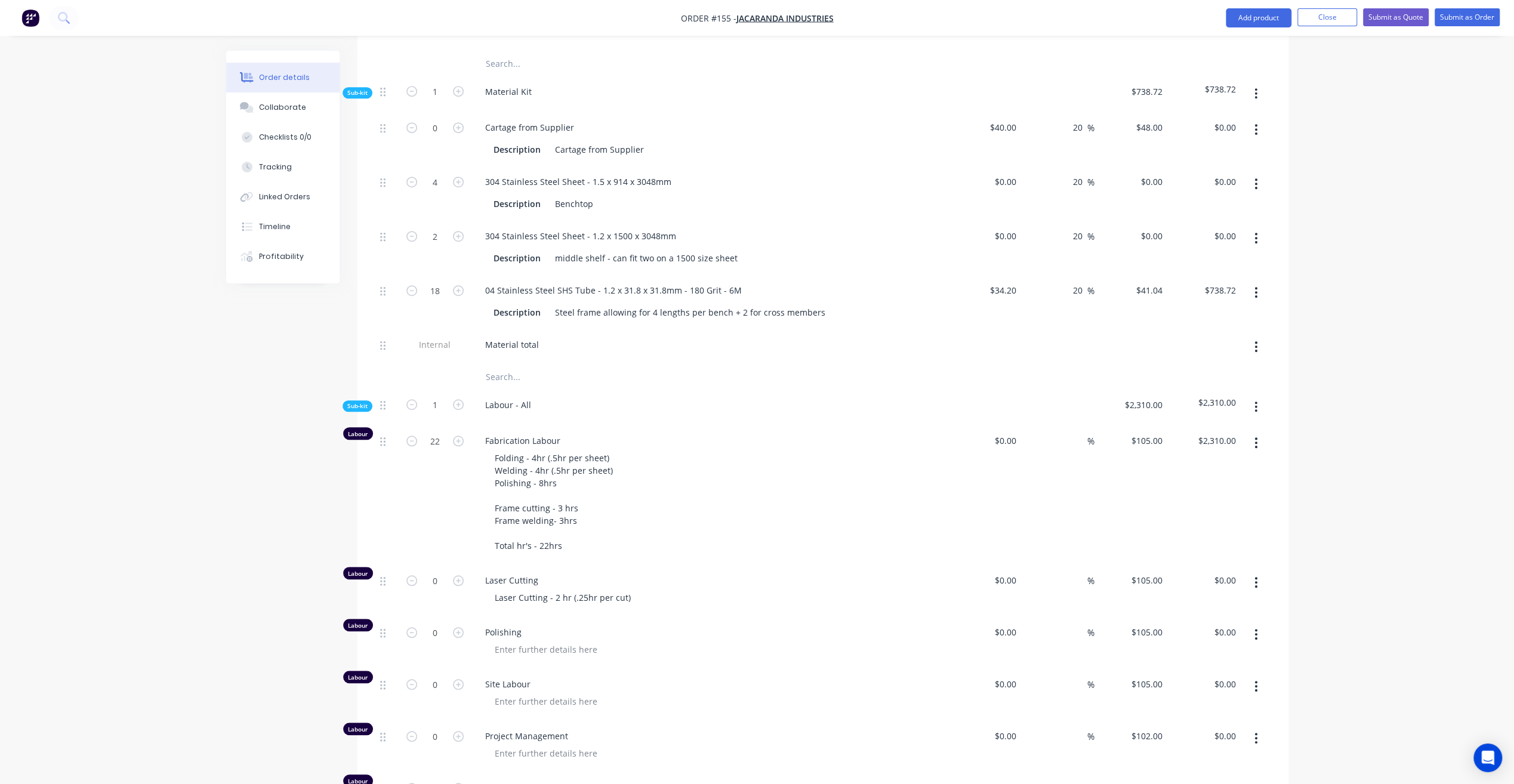
scroll to position [776, 0]
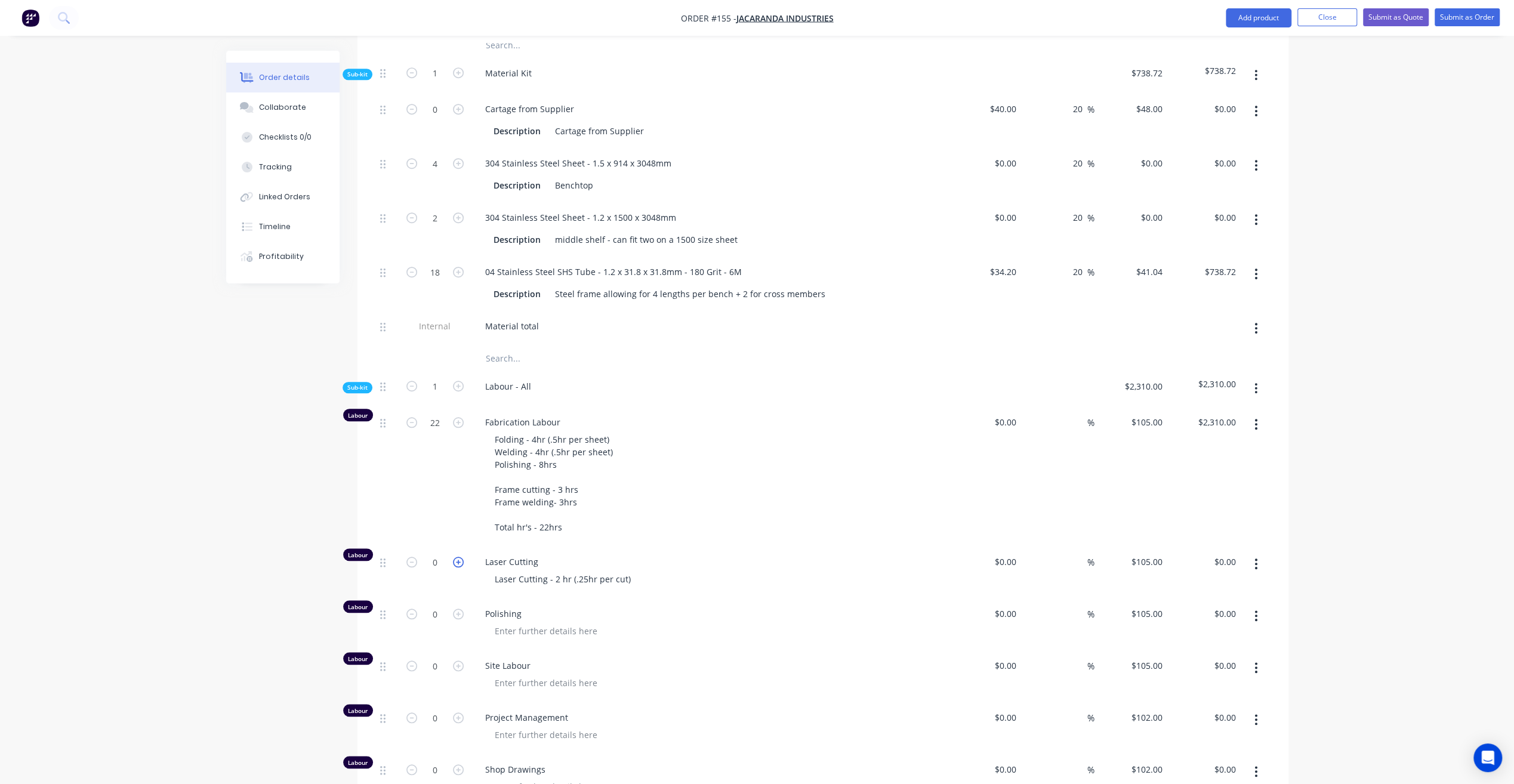
click at [459, 557] on icon "button" at bounding box center [458, 562] width 10 height 10
type input "1"
type input "$105.00"
click at [459, 557] on icon "button" at bounding box center [458, 562] width 10 height 10
type input "2"
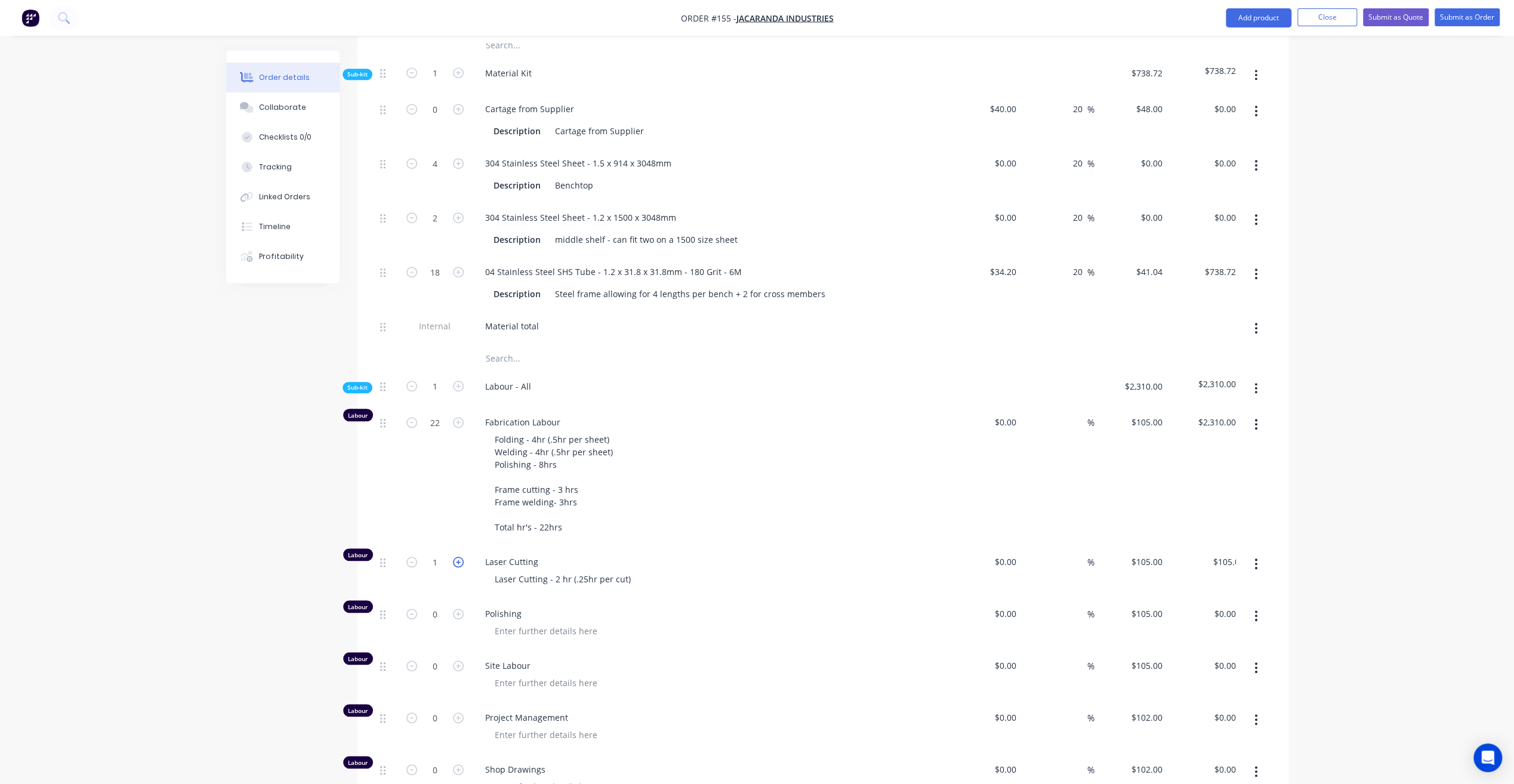
type input "$210.00"
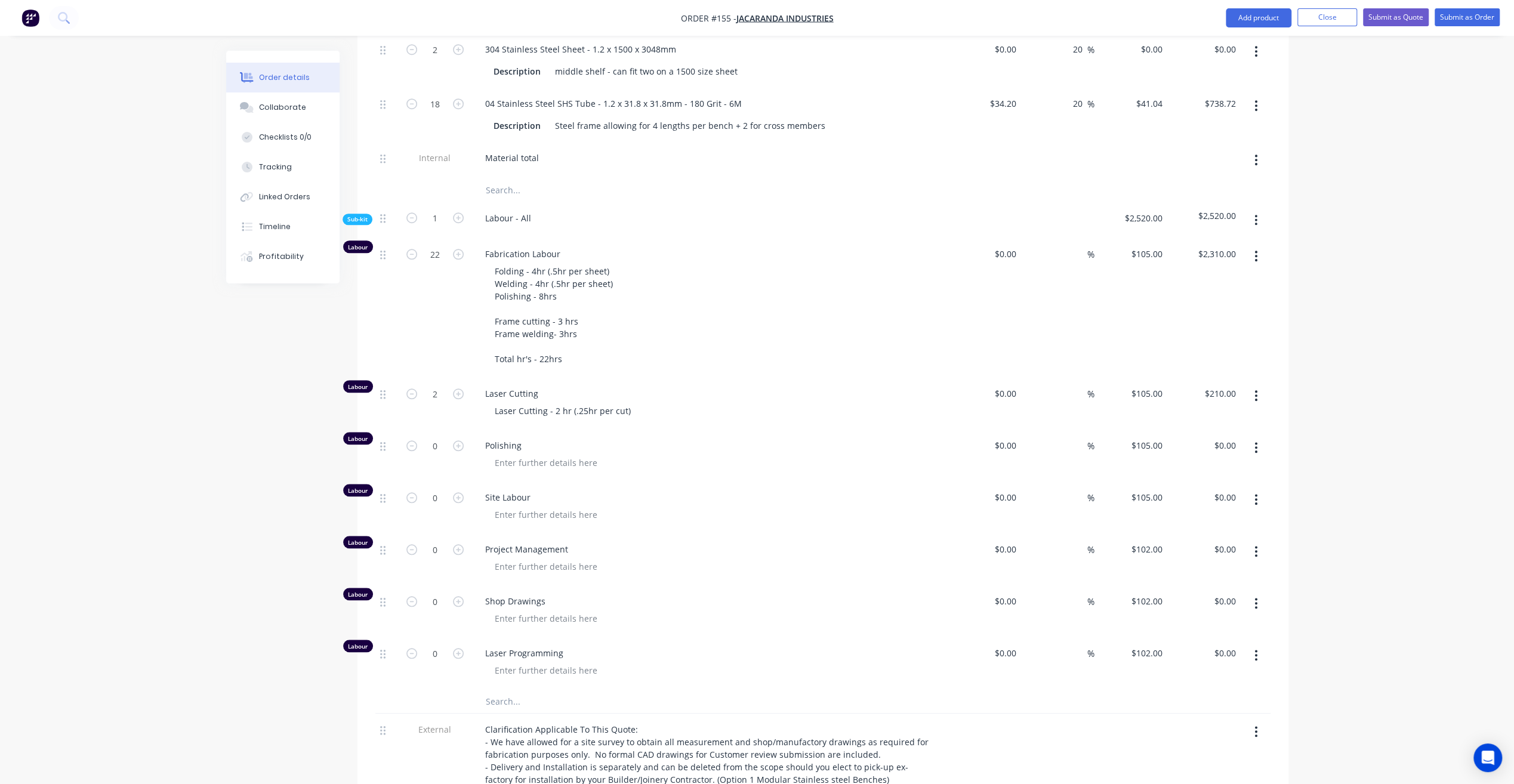
scroll to position [955, 0]
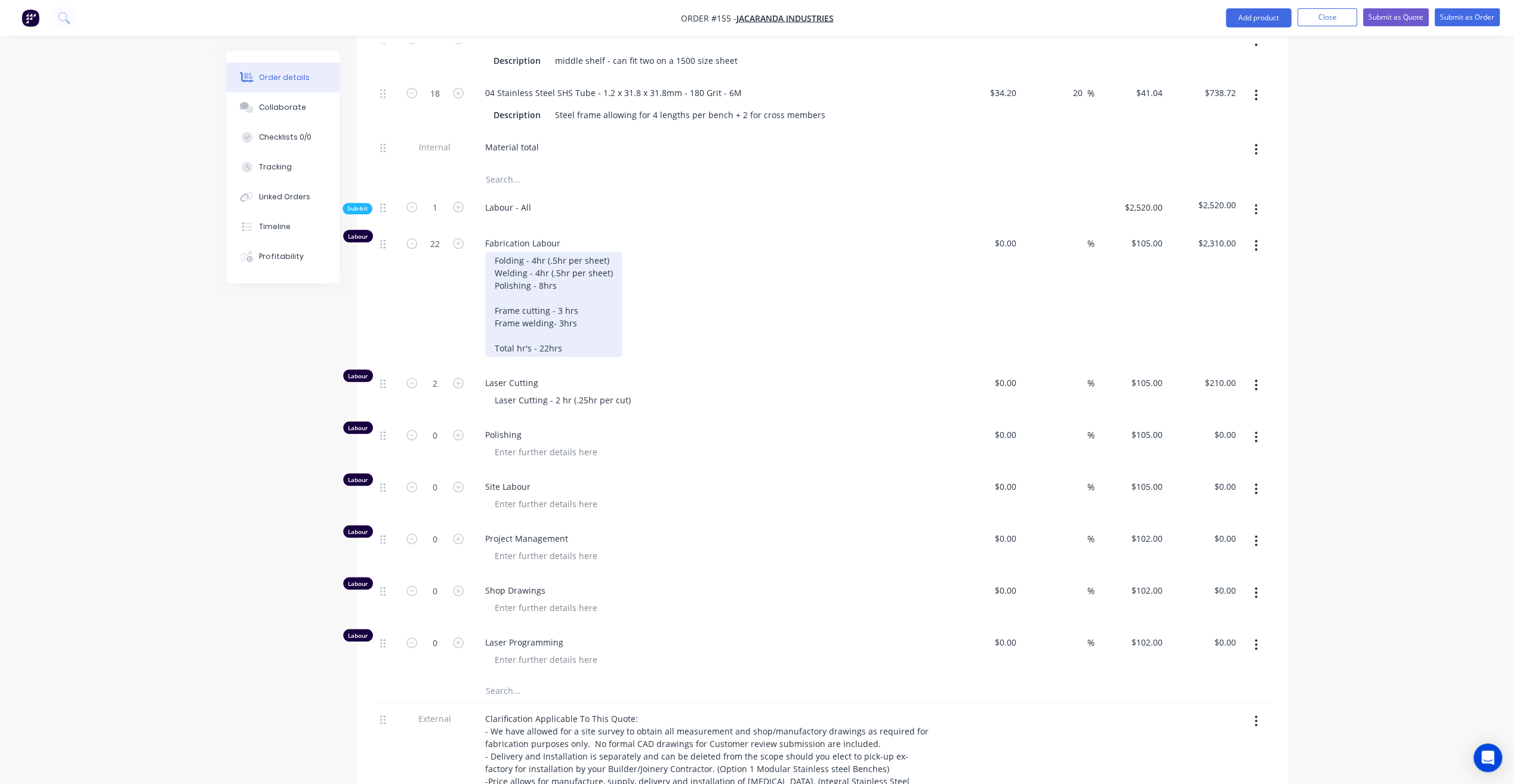
drag, startPoint x: 551, startPoint y: 258, endPoint x: 565, endPoint y: 263, distance: 14.9
click at [551, 259] on div "Folding - 4hr (.5hr per sheet) Welding - 4hr (.5hr per sheet) Polishing - 8hrs …" at bounding box center [554, 304] width 138 height 105
drag, startPoint x: 565, startPoint y: 263, endPoint x: 476, endPoint y: 270, distance: 89.3
click at [476, 270] on div "Fabrication Labour Folding - 4hr (.5hr per sheet) Welding - 4hr (.5hr per sheet…" at bounding box center [709, 297] width 477 height 140
click at [557, 495] on div at bounding box center [546, 503] width 122 height 17
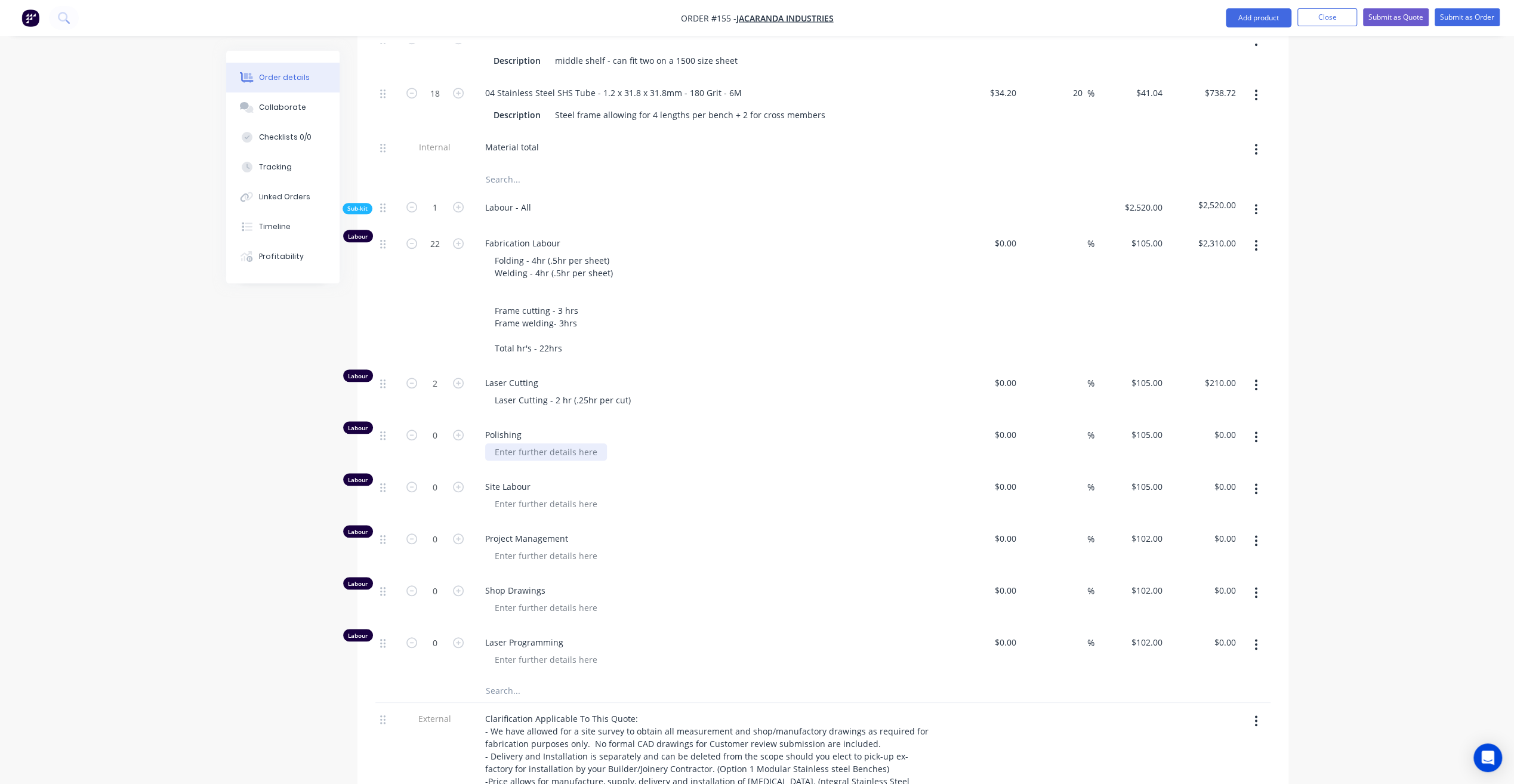
click at [537, 444] on div at bounding box center [546, 452] width 122 height 17
paste div
click at [441, 426] on input "0" at bounding box center [435, 435] width 31 height 18
type input "8"
type input "$840.00"
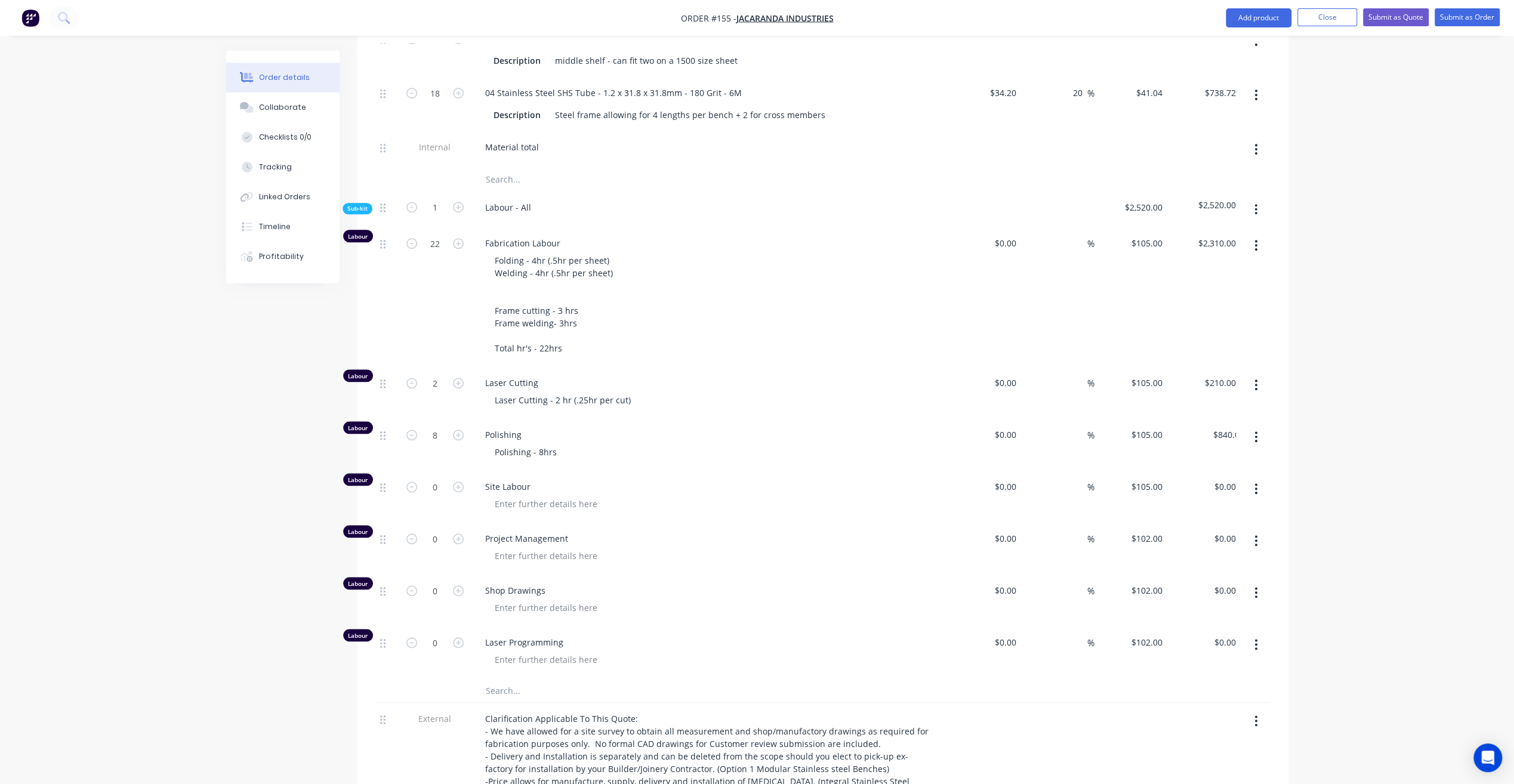
click at [670, 444] on div "Polishing - 8hrs" at bounding box center [714, 452] width 459 height 17
click at [445, 235] on input "22" at bounding box center [435, 244] width 31 height 18
type input "14"
type input "$1,470.00"
click at [870, 307] on div "Folding - 4hr (.5hr per sheet) Welding - 4hr (.5hr per sheet) Frame cutting - 3…" at bounding box center [714, 304] width 459 height 105
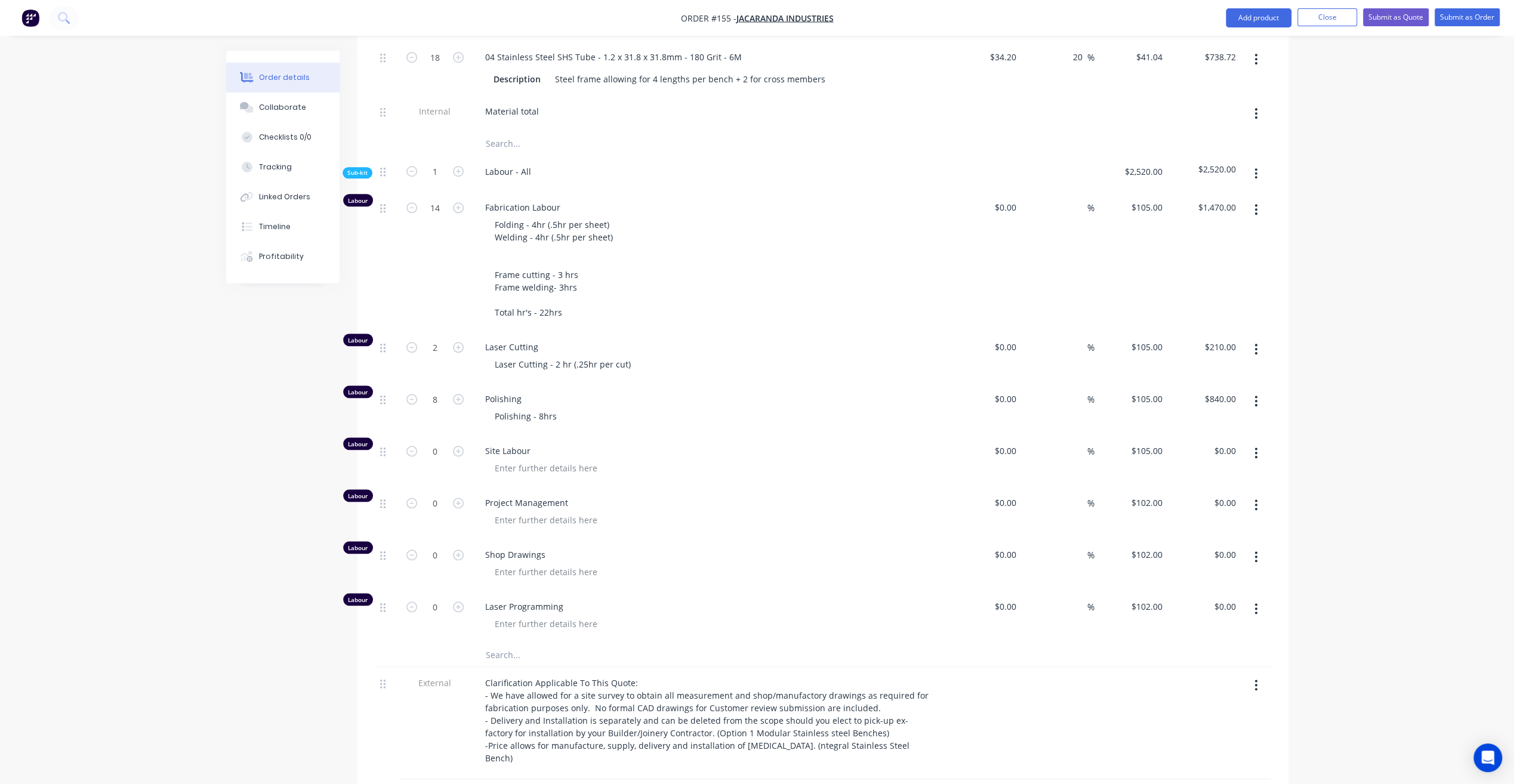
scroll to position [1014, 0]
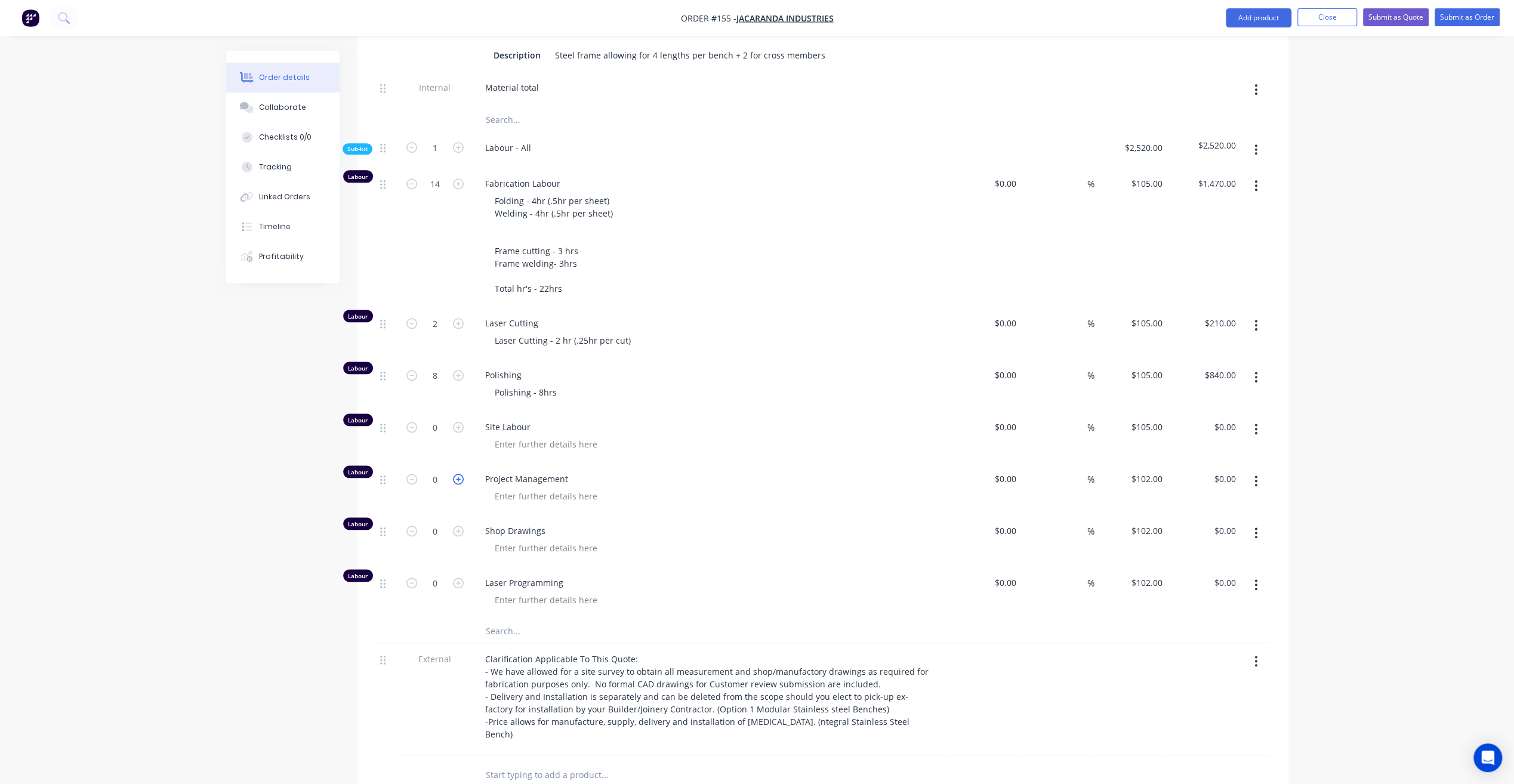
click at [462, 473] on icon "button" at bounding box center [458, 479] width 10 height 10
type input "1"
type input "$102.00"
click at [544, 487] on div at bounding box center [546, 496] width 122 height 17
click at [459, 473] on icon "button" at bounding box center [458, 479] width 10 height 10
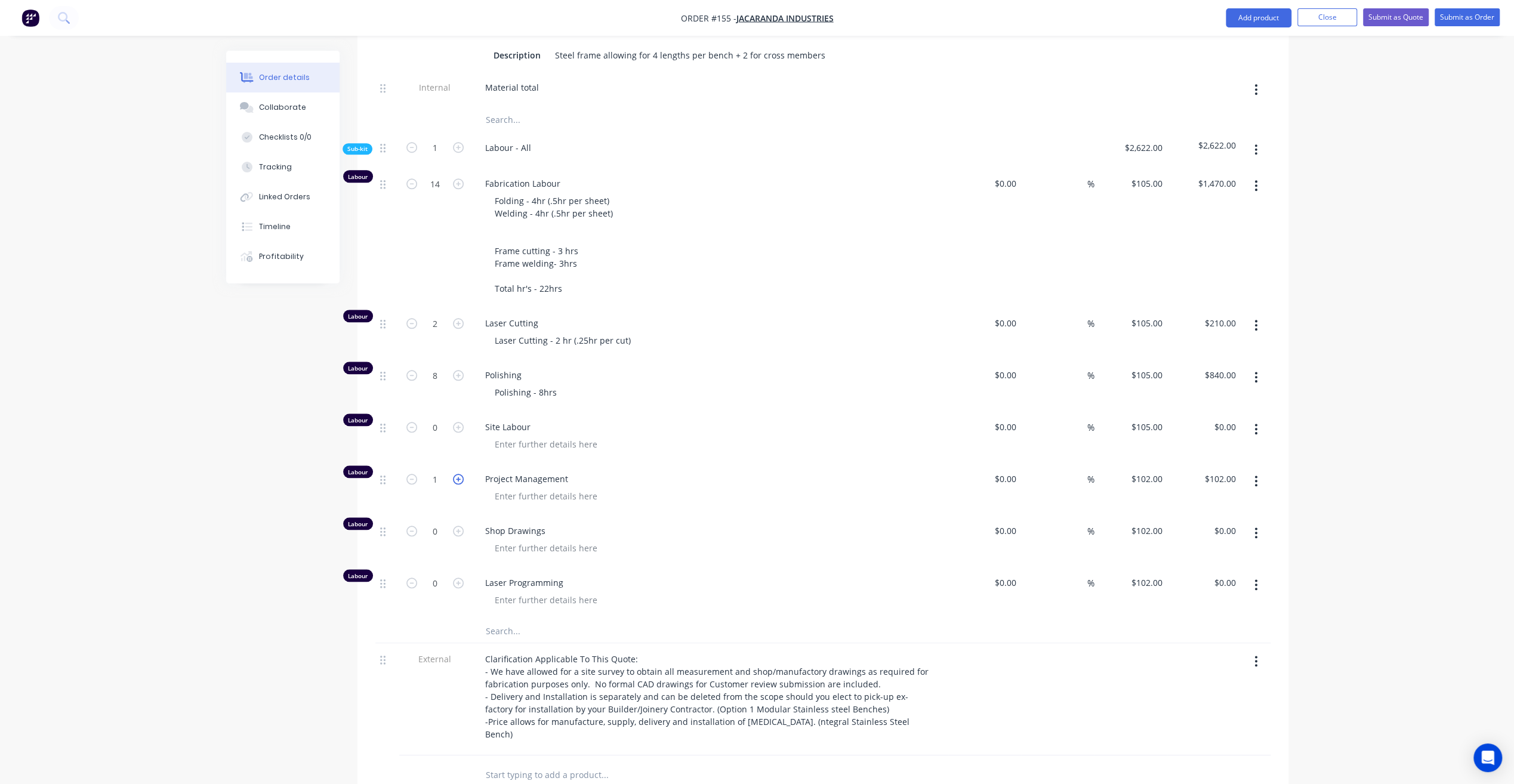
type input "2"
type input "$204.00"
click at [523, 487] on div at bounding box center [546, 496] width 122 height 17
click at [574, 592] on div at bounding box center [546, 600] width 122 height 17
click at [437, 574] on input "0" at bounding box center [435, 583] width 31 height 18
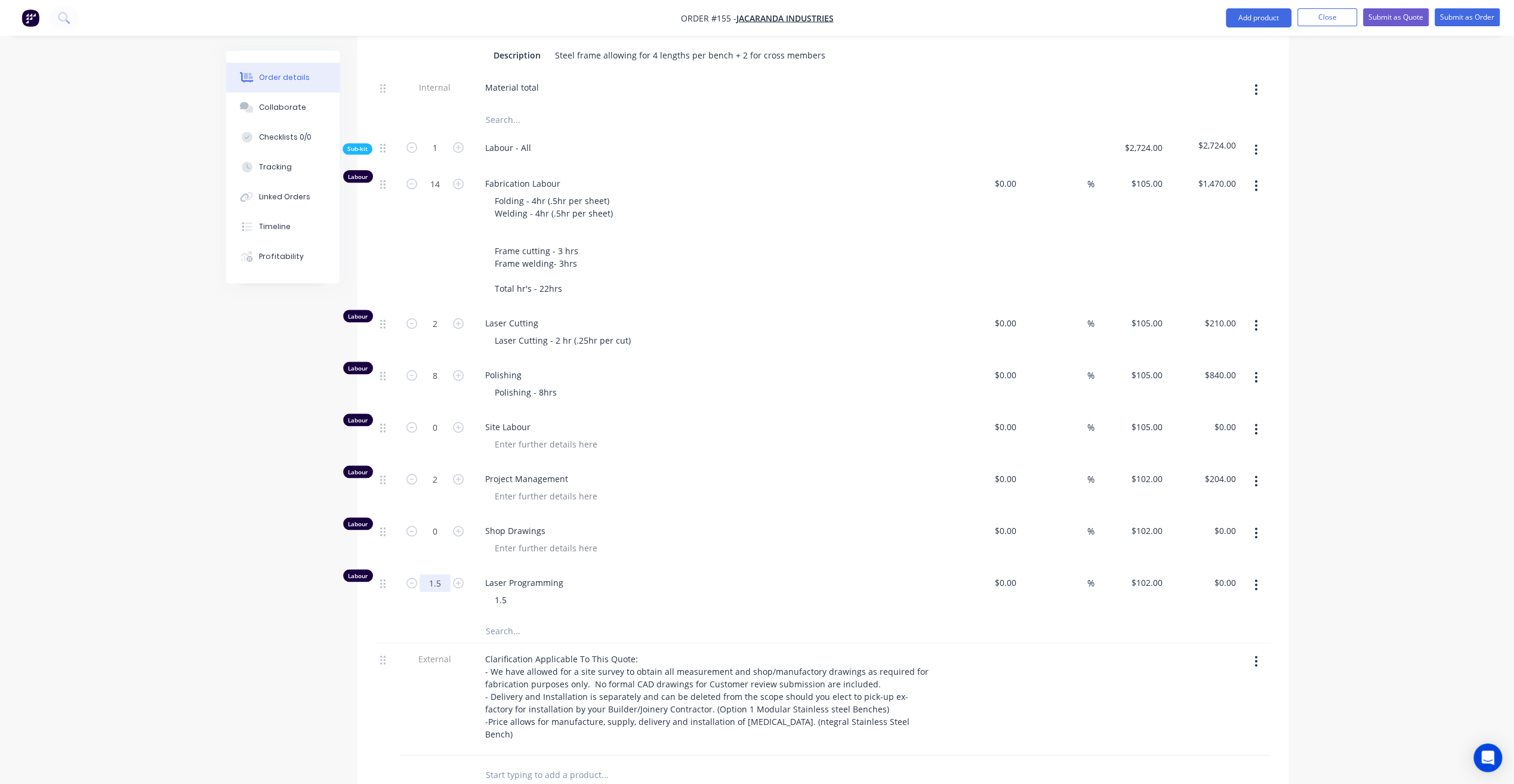
type input "1.5"
type input "$153.00"
click at [523, 592] on div "1.5" at bounding box center [714, 600] width 459 height 17
drag, startPoint x: 512, startPoint y: 578, endPoint x: 474, endPoint y: 583, distance: 38.3
click at [474, 583] on div "Laser Programming 1.5" at bounding box center [709, 593] width 477 height 52
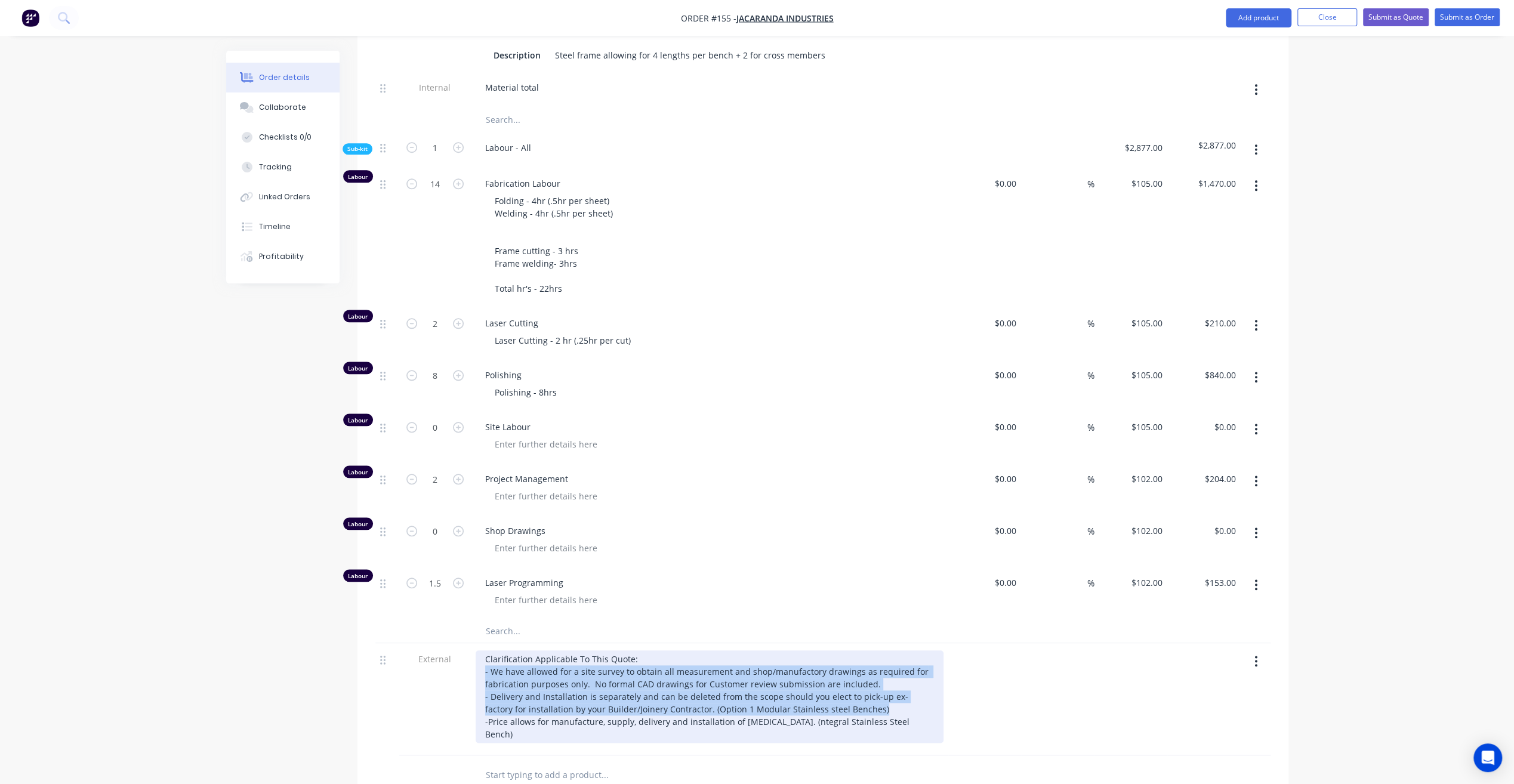
drag, startPoint x: 483, startPoint y: 647, endPoint x: 973, endPoint y: 688, distance: 491.7
click at [973, 688] on div "External Clarification Applicable To This Quote: - We have allowed for a site s…" at bounding box center [823, 699] width 895 height 112
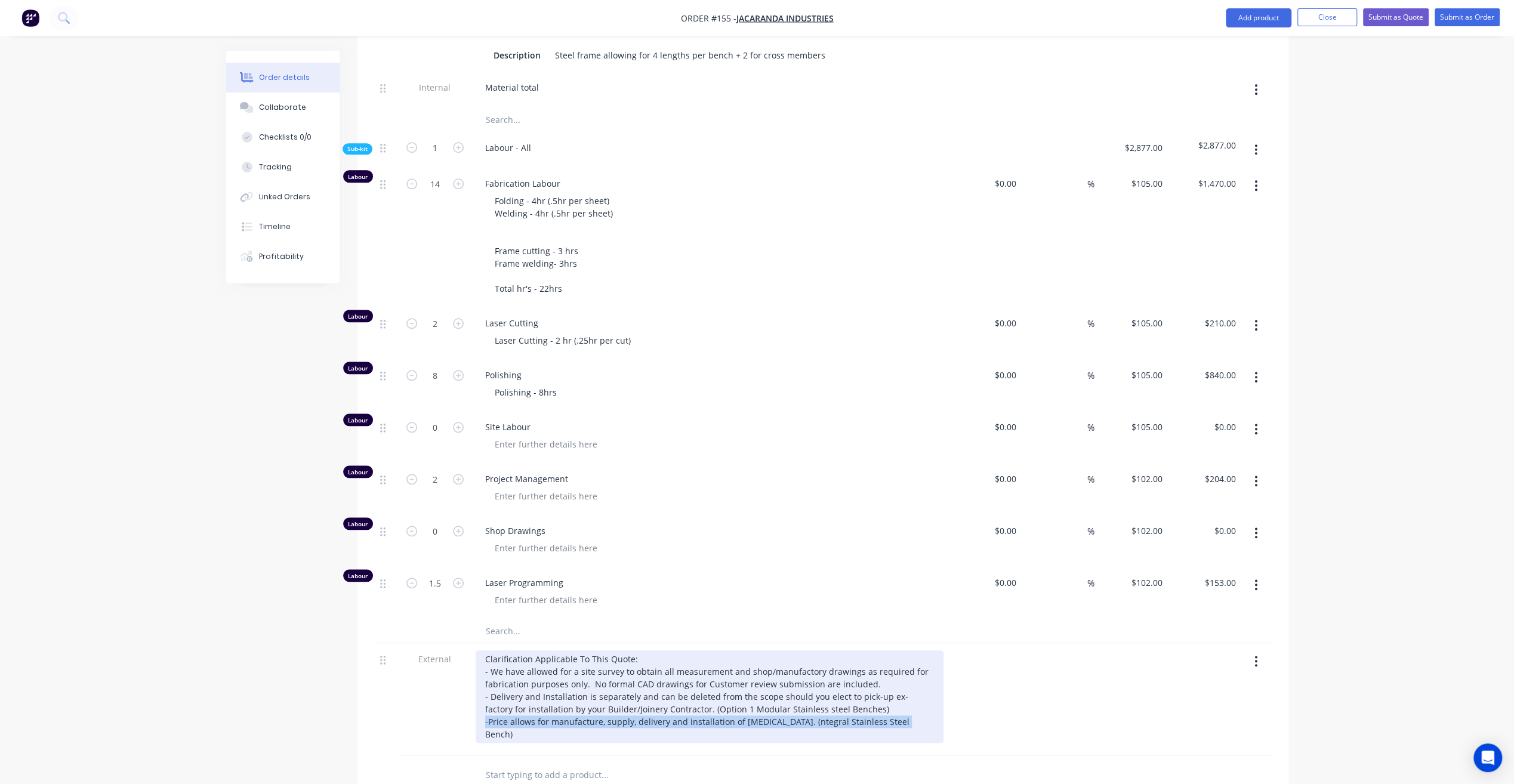
drag, startPoint x: 896, startPoint y: 702, endPoint x: 378, endPoint y: 705, distance: 518.0
click at [378, 705] on div "External Clarification Applicable To This Quote: - We have allowed for a site s…" at bounding box center [823, 699] width 895 height 112
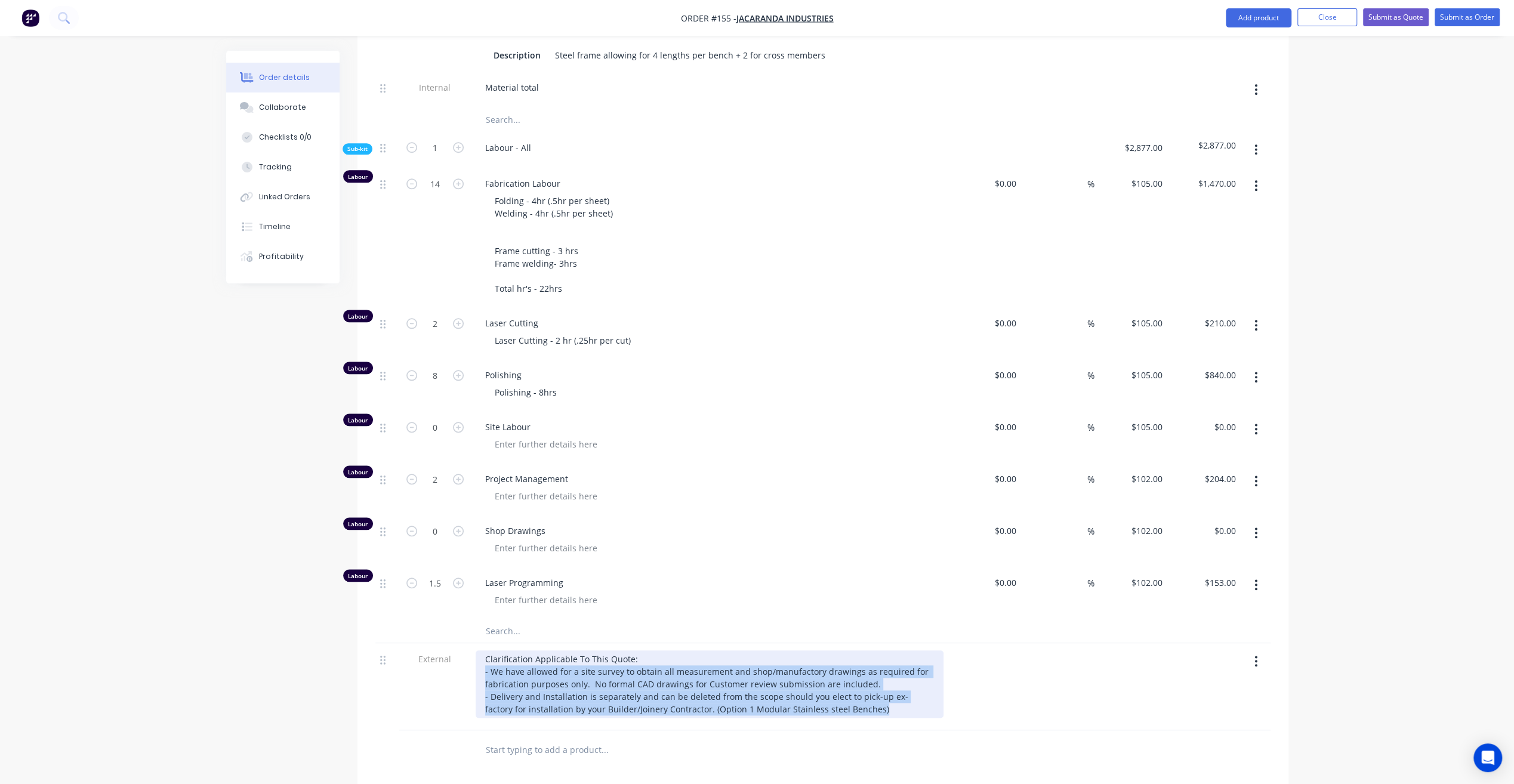
drag, startPoint x: 478, startPoint y: 649, endPoint x: 888, endPoint y: 703, distance: 413.5
click at [888, 703] on div "Clarification Applicable To This Quote: - We have allowed for a site survey to …" at bounding box center [709, 686] width 477 height 87
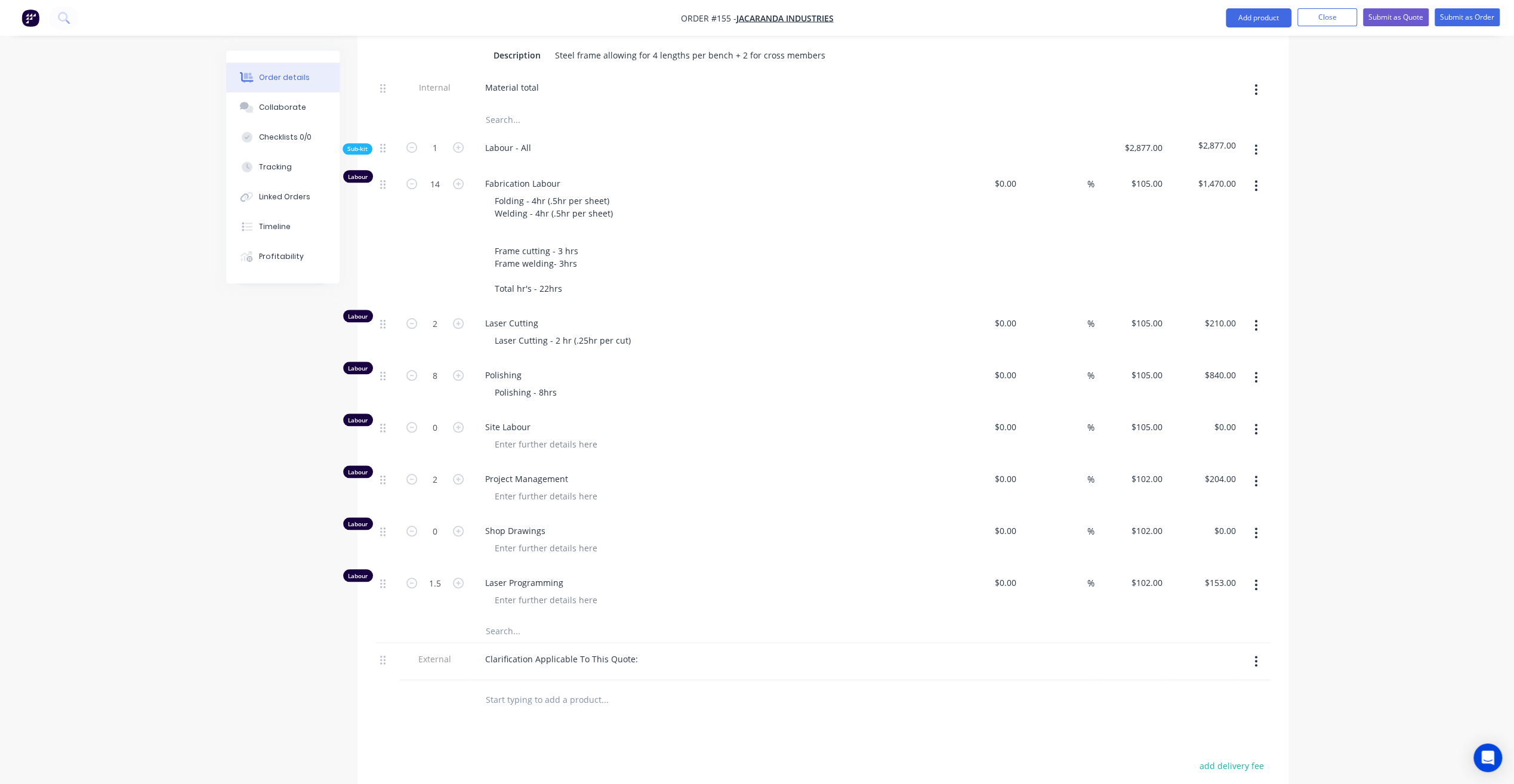
click at [707, 646] on div "Clarification Applicable To This Quote:" at bounding box center [709, 661] width 477 height 37
click at [568, 487] on div at bounding box center [546, 496] width 122 height 17
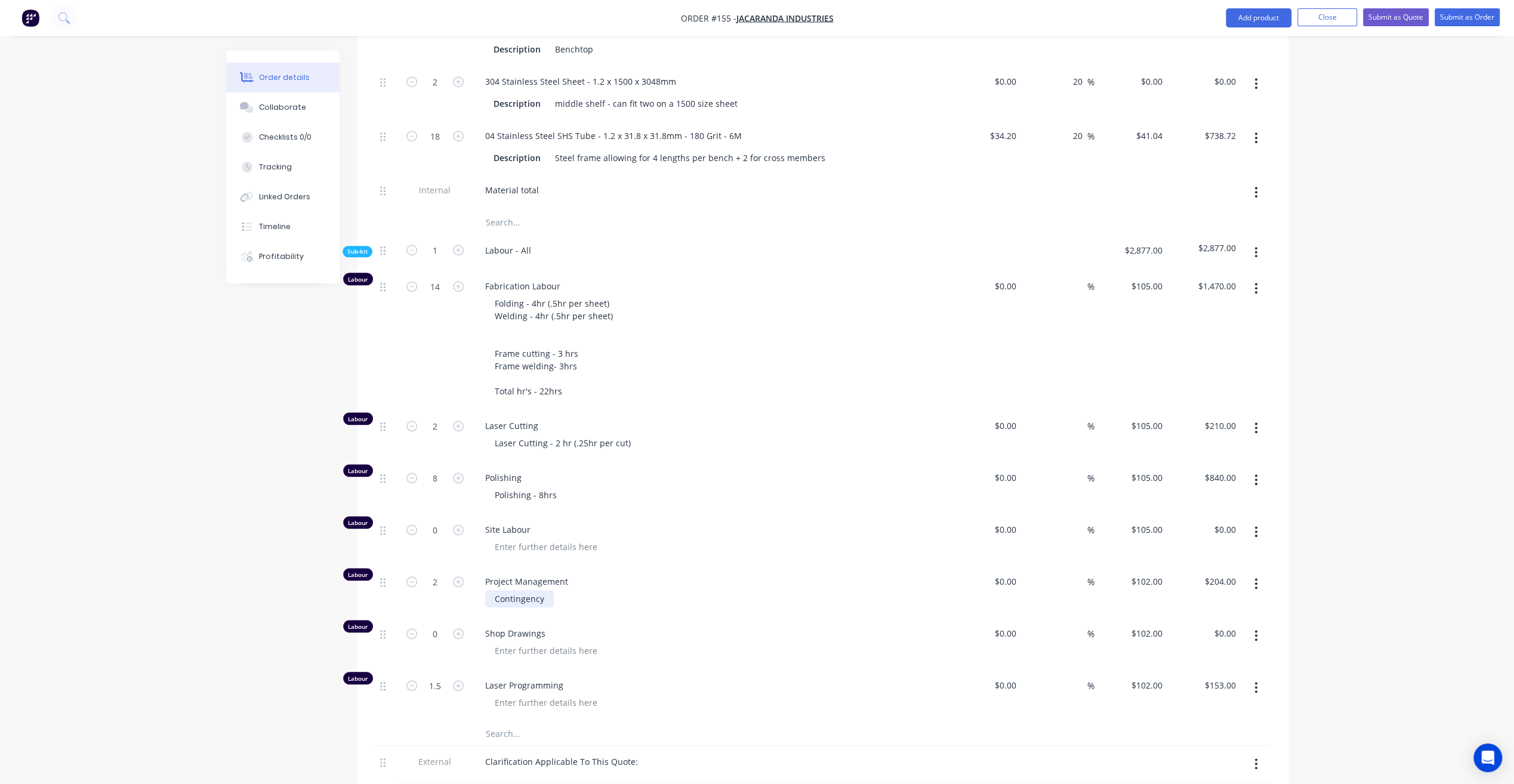
scroll to position [955, 0]
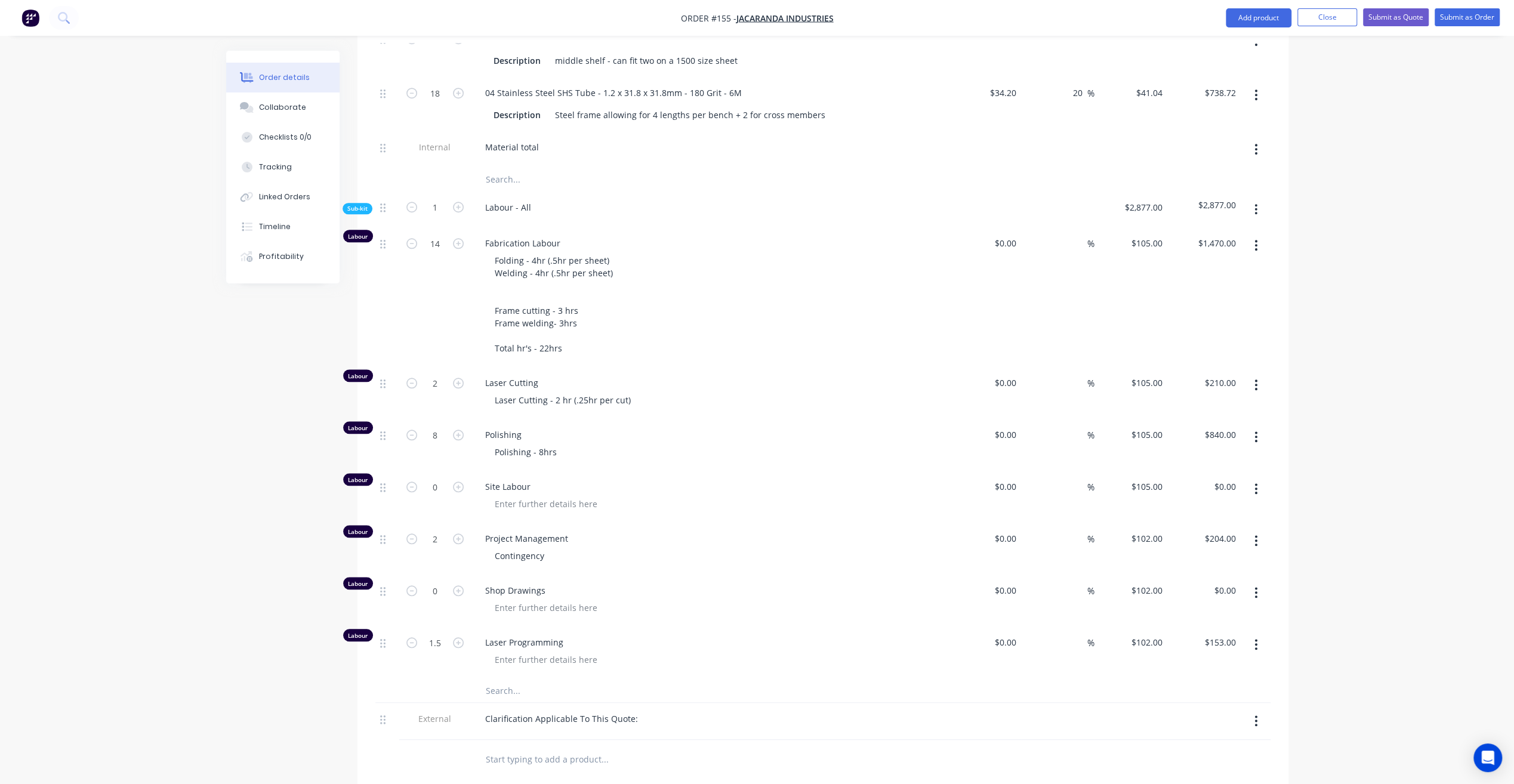
click at [45, 453] on div "Order details Collaborate Checklists 0/0 Tracking Linked Orders Timeline Profit…" at bounding box center [757, 64] width 1514 height 2038
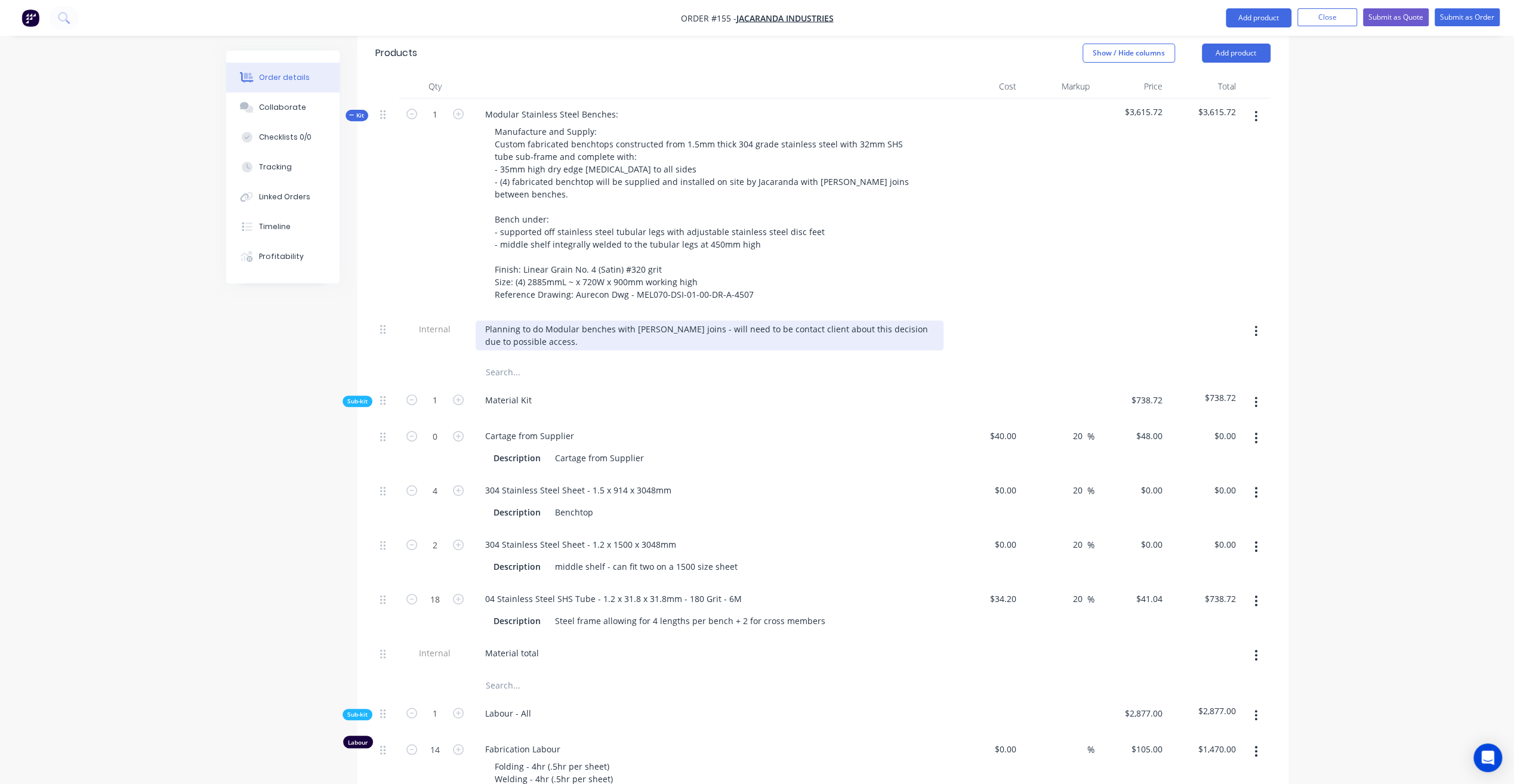
scroll to position [298, 0]
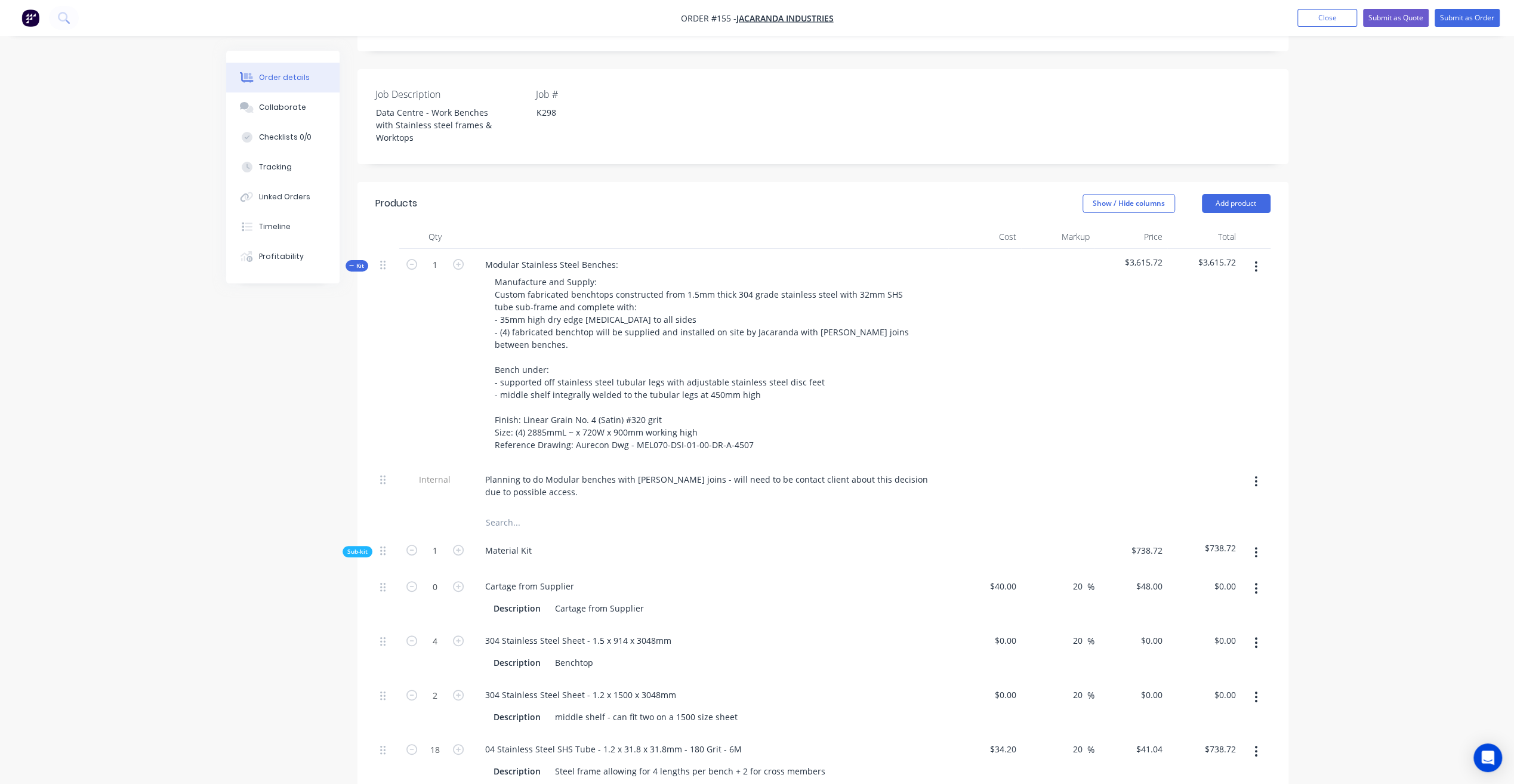
drag, startPoint x: 1408, startPoint y: 255, endPoint x: 1389, endPoint y: 216, distance: 43.4
click at [1408, 254] on div "Order details Collaborate Checklists 0/0 Tracking Linked Orders Timeline Profit…" at bounding box center [757, 721] width 1514 height 2038
click at [1342, 18] on button "Close" at bounding box center [1327, 18] width 59 height 18
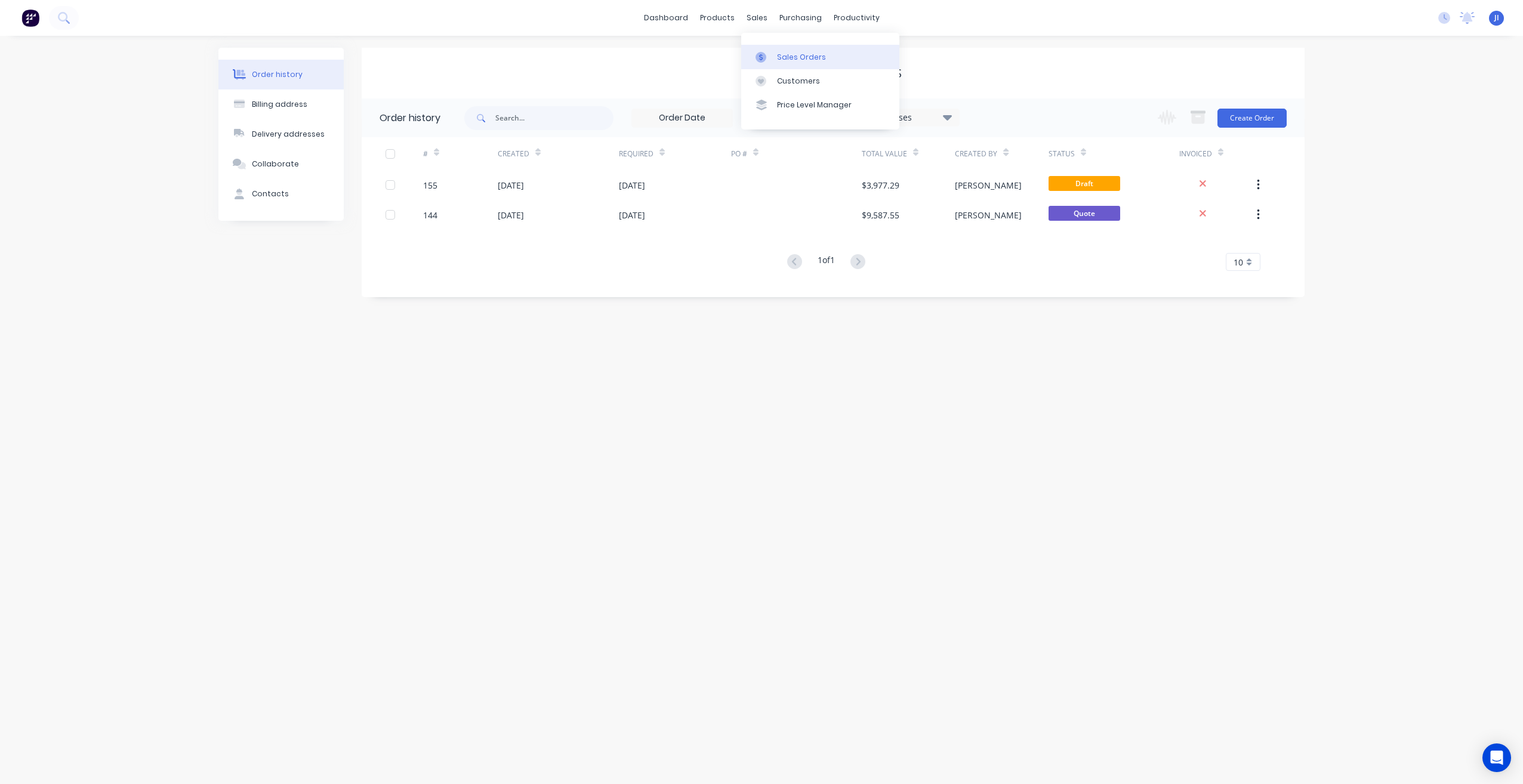
click at [795, 51] on link "Sales Orders" at bounding box center [820, 56] width 158 height 24
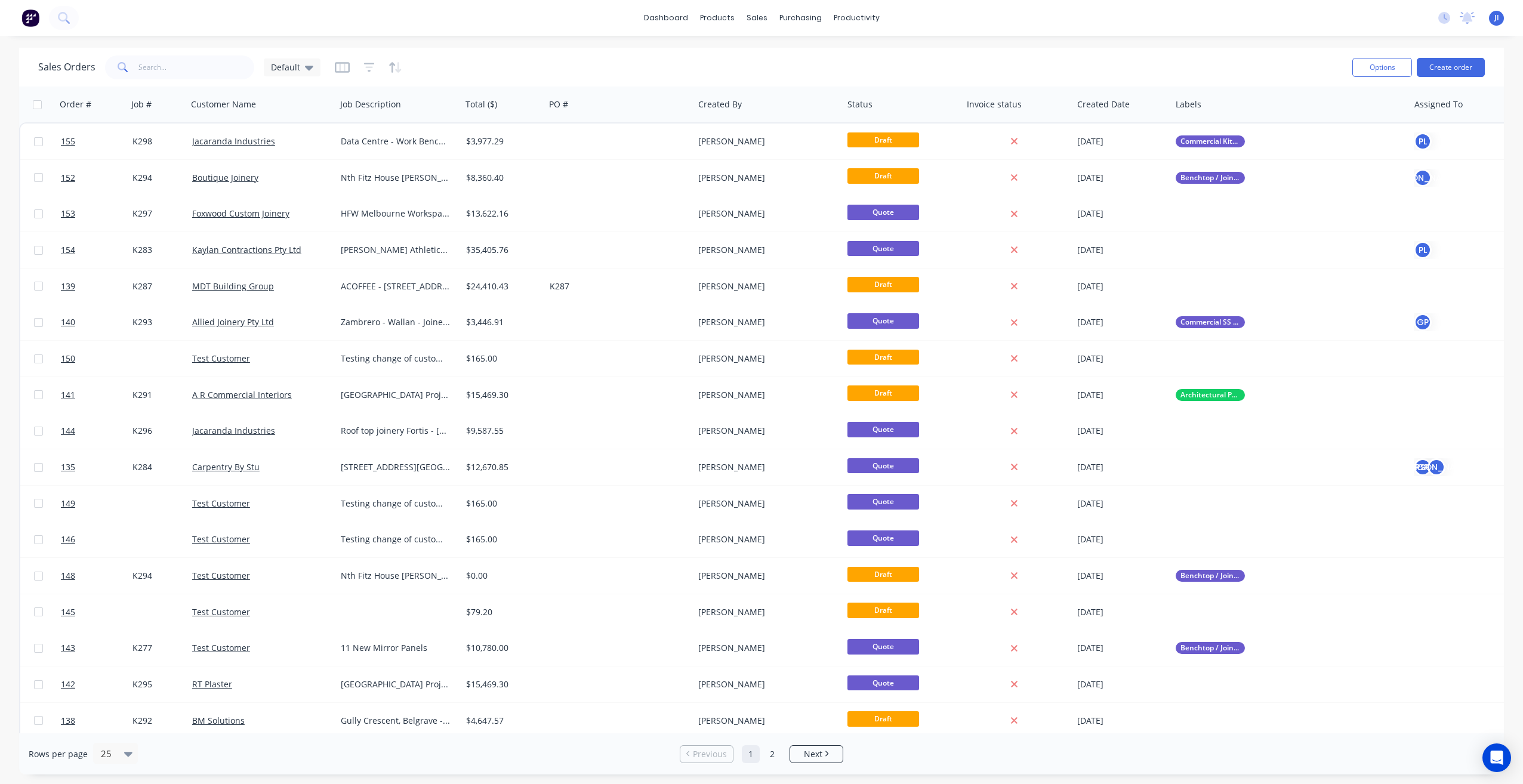
click at [565, 62] on div "Sales Orders Default" at bounding box center [690, 67] width 1304 height 29
click at [763, 18] on div "sales" at bounding box center [757, 18] width 33 height 18
click at [800, 52] on div "Sales Orders" at bounding box center [801, 57] width 49 height 10
click at [1442, 67] on button "Create order" at bounding box center [1451, 68] width 68 height 19
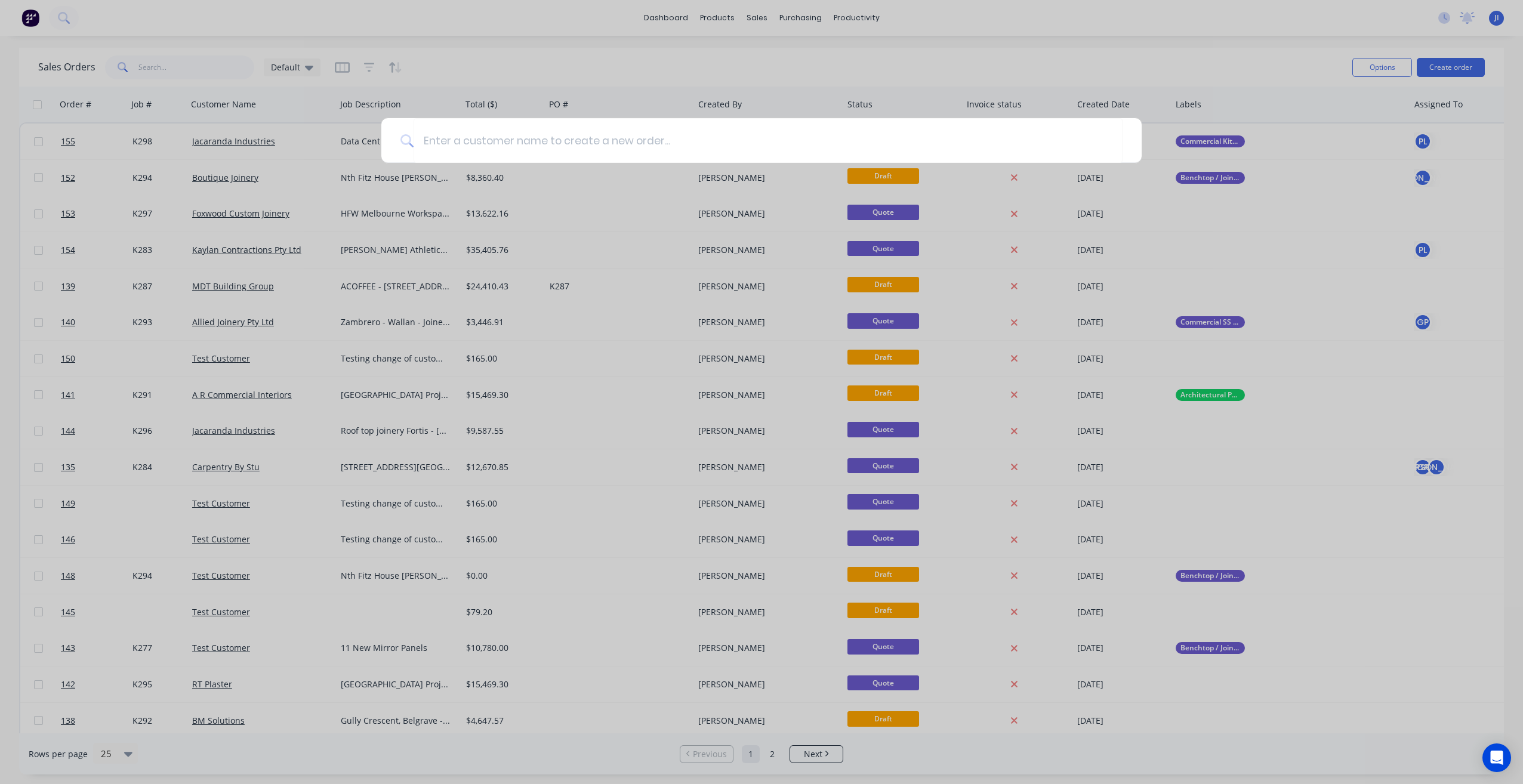
click at [954, 55] on div at bounding box center [761, 392] width 1523 height 784
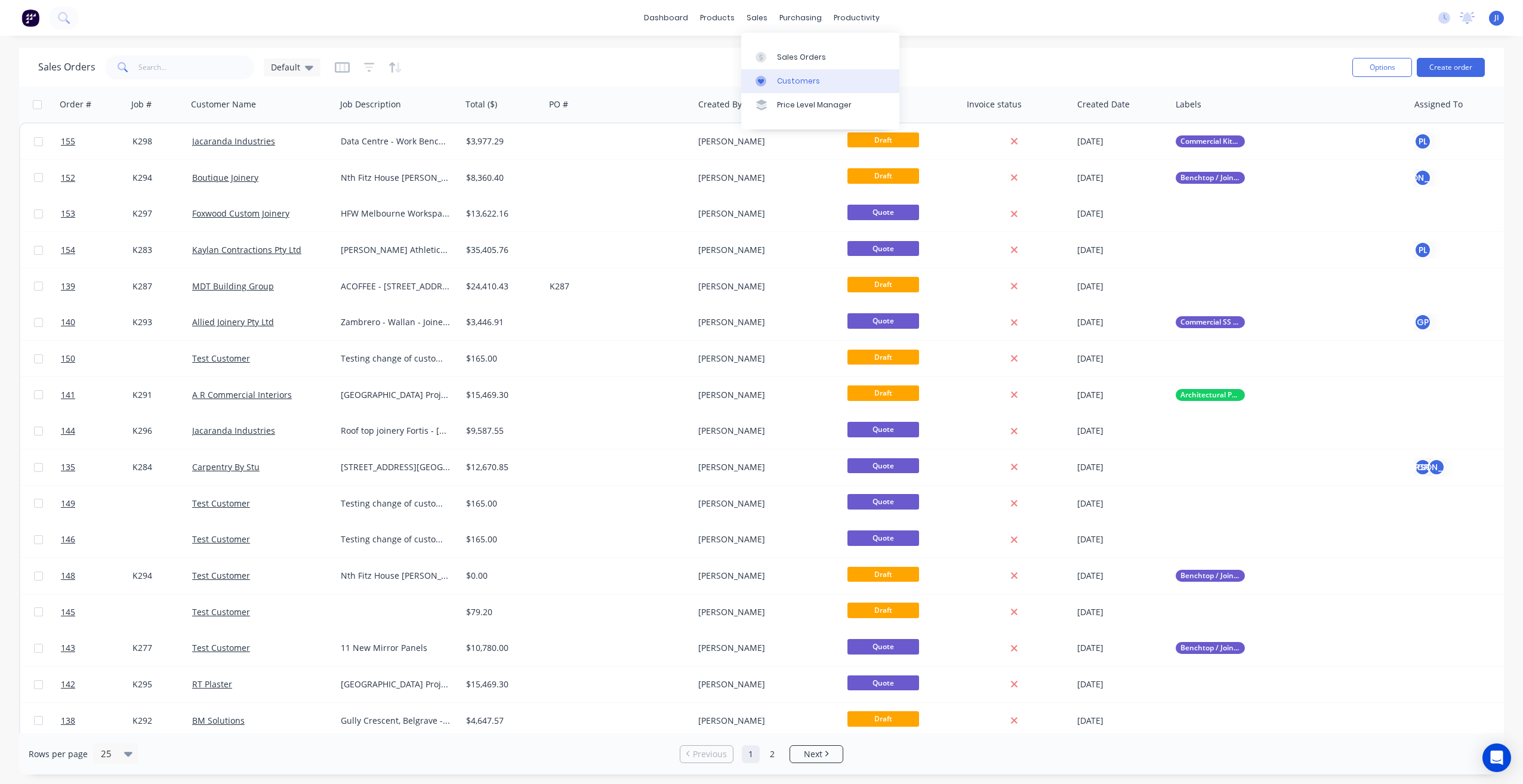
click at [789, 78] on div "Customers" at bounding box center [798, 81] width 43 height 10
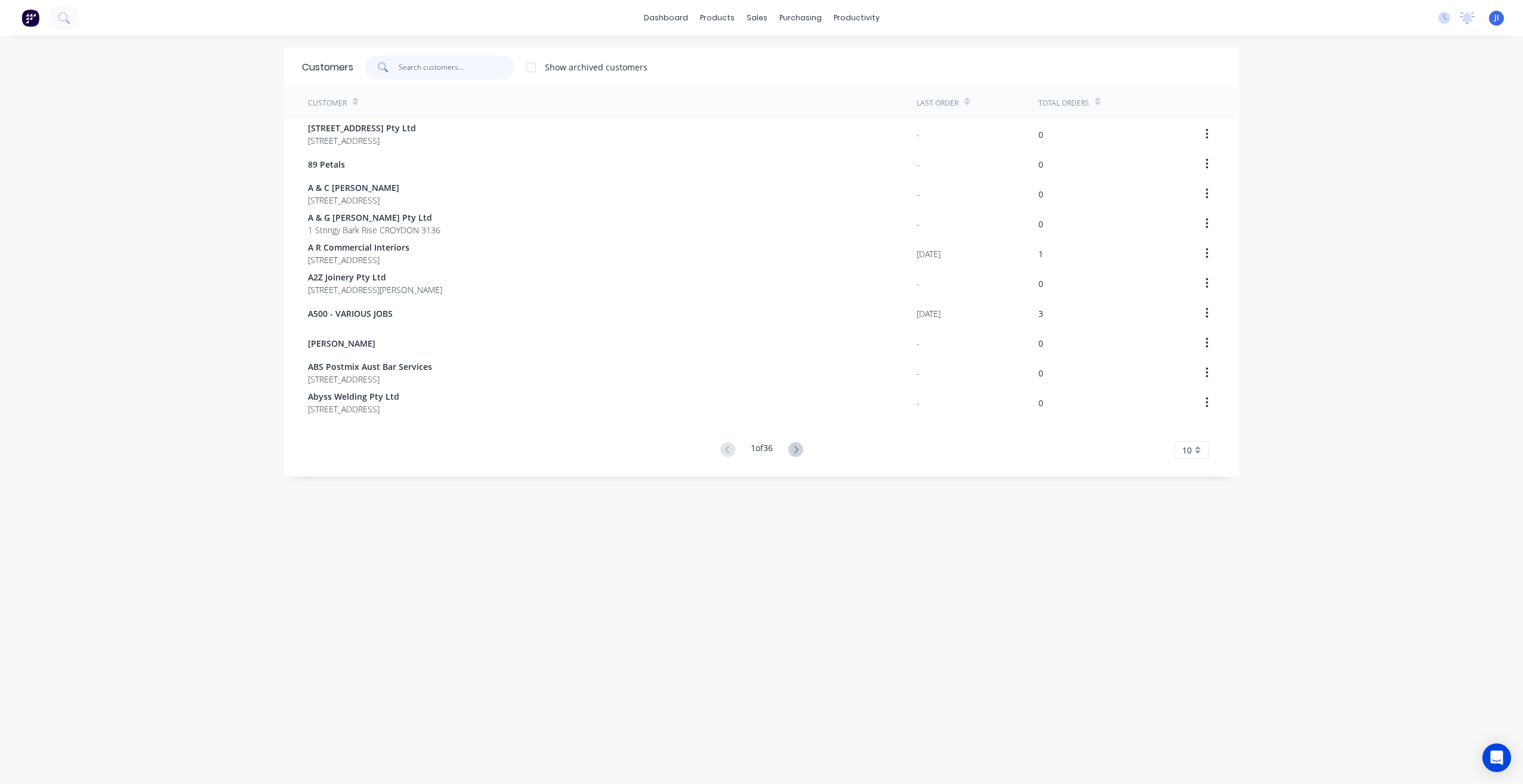
click at [438, 62] on input "text" at bounding box center [456, 68] width 117 height 24
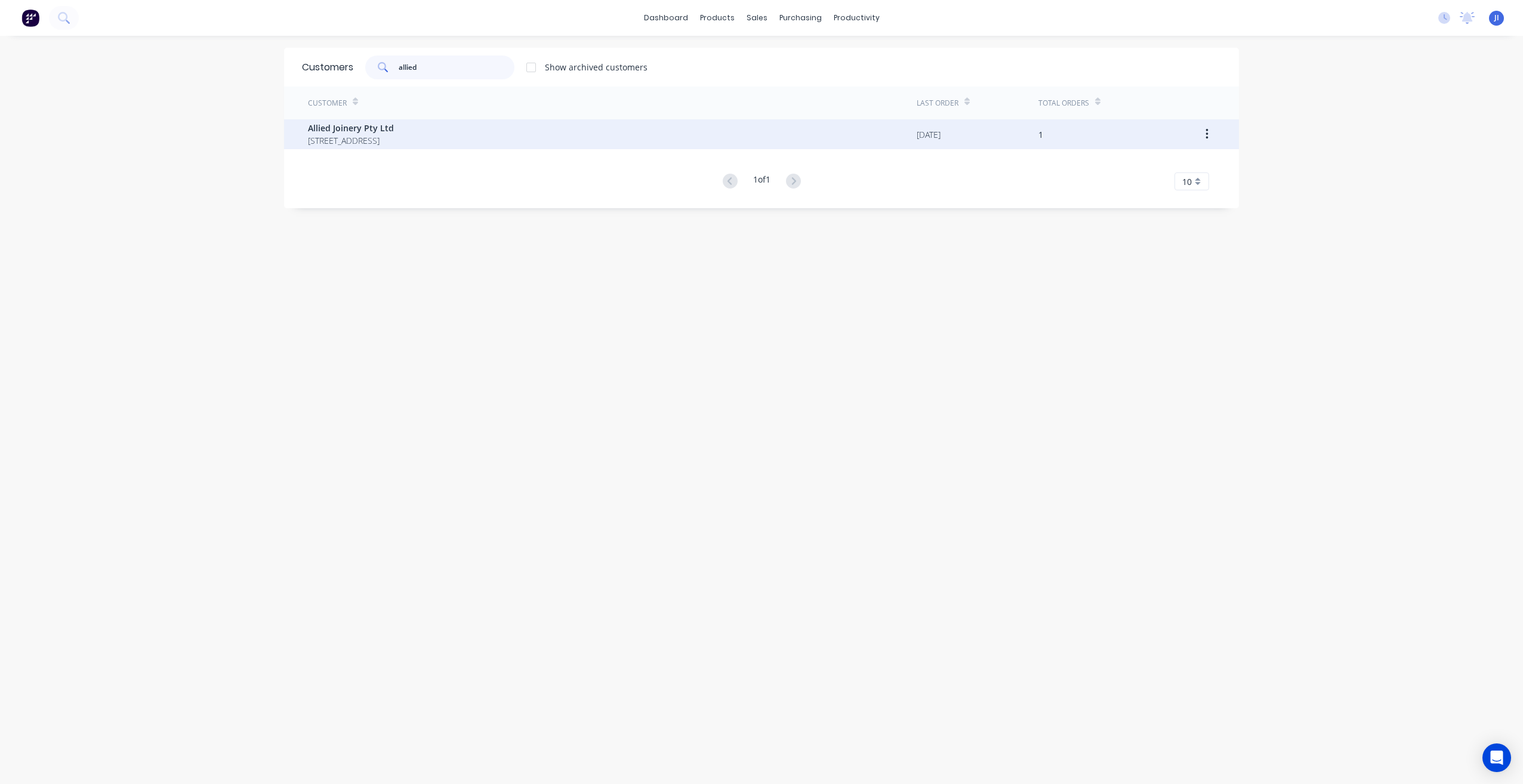
type input "allied"
click at [394, 140] on span "12 Americain Way Dandenong South Victoria 3175" at bounding box center [351, 140] width 86 height 13
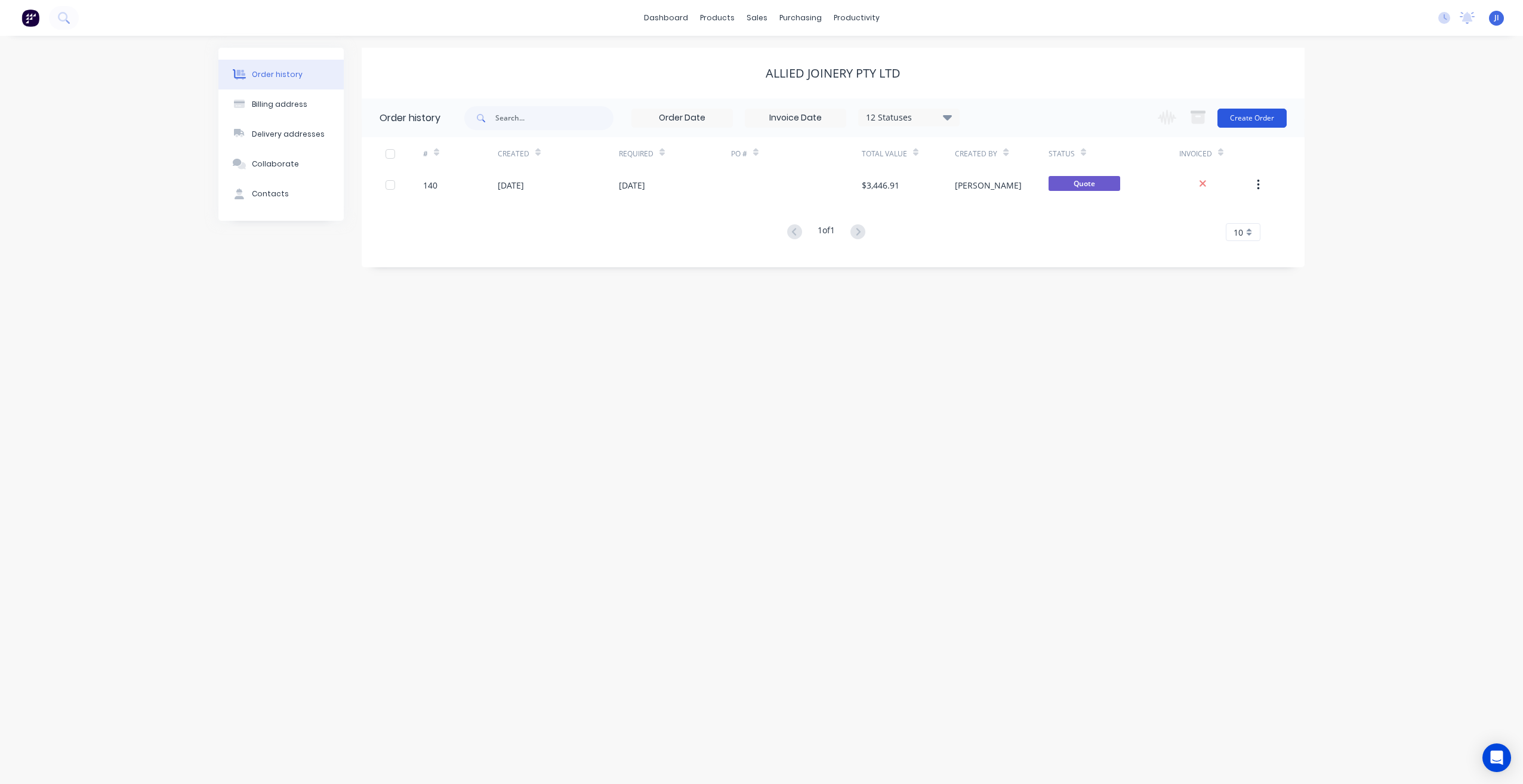
click at [1249, 117] on button "Create Order" at bounding box center [1252, 118] width 69 height 19
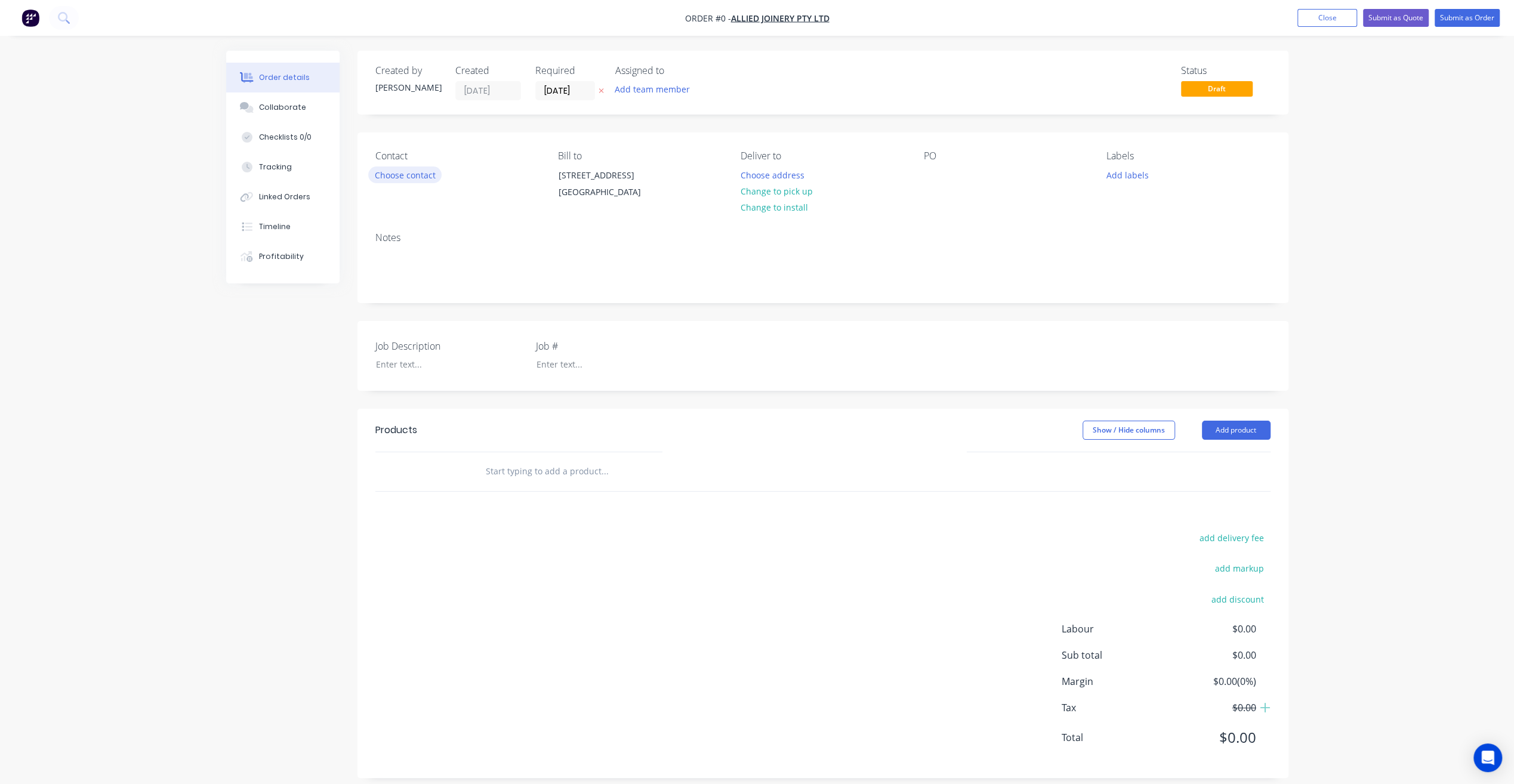
click at [416, 173] on button "Choose contact" at bounding box center [404, 175] width 74 height 16
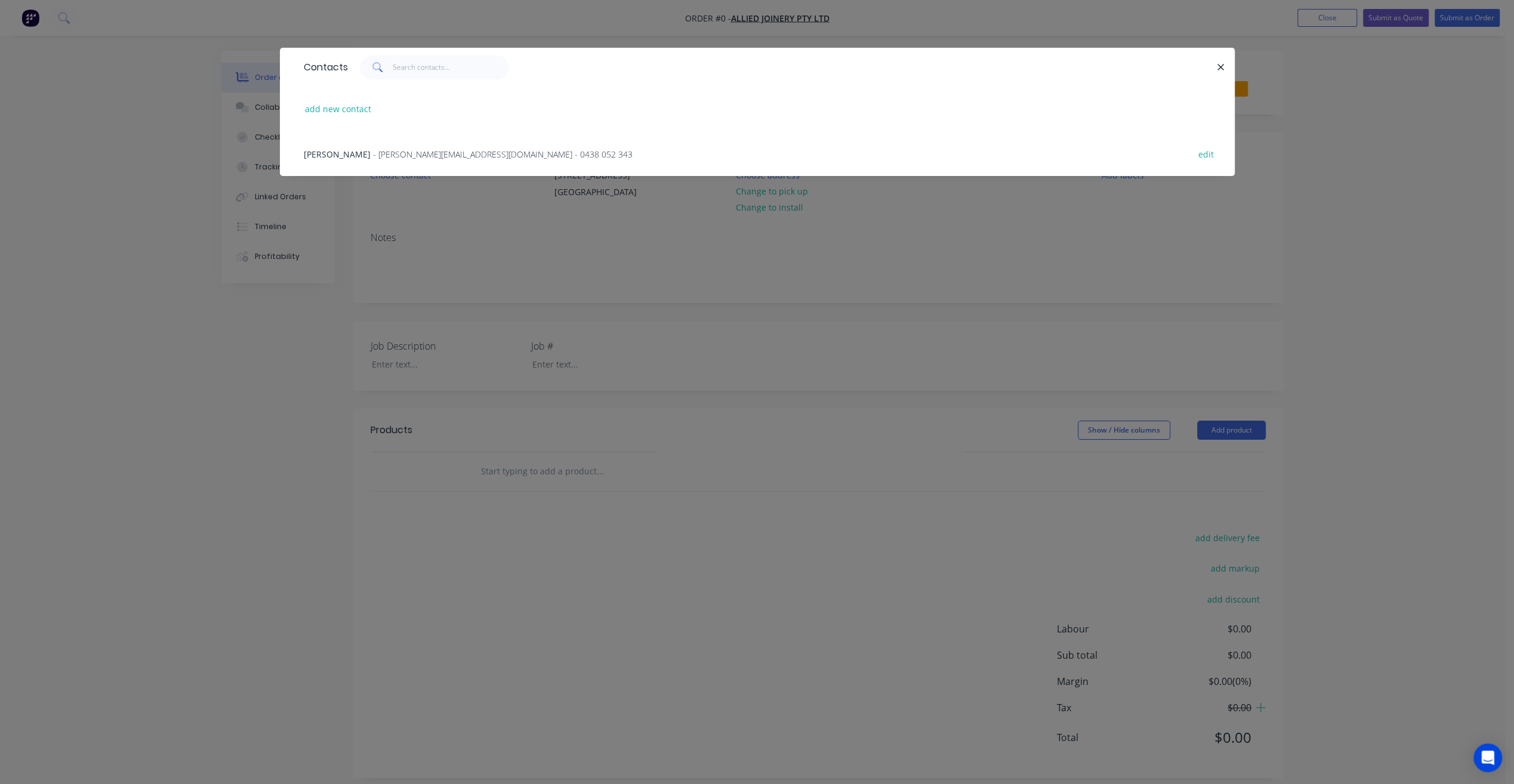
click at [404, 155] on span "- robert@alliedjoinery.com.au - 0438 052 343" at bounding box center [502, 154] width 259 height 11
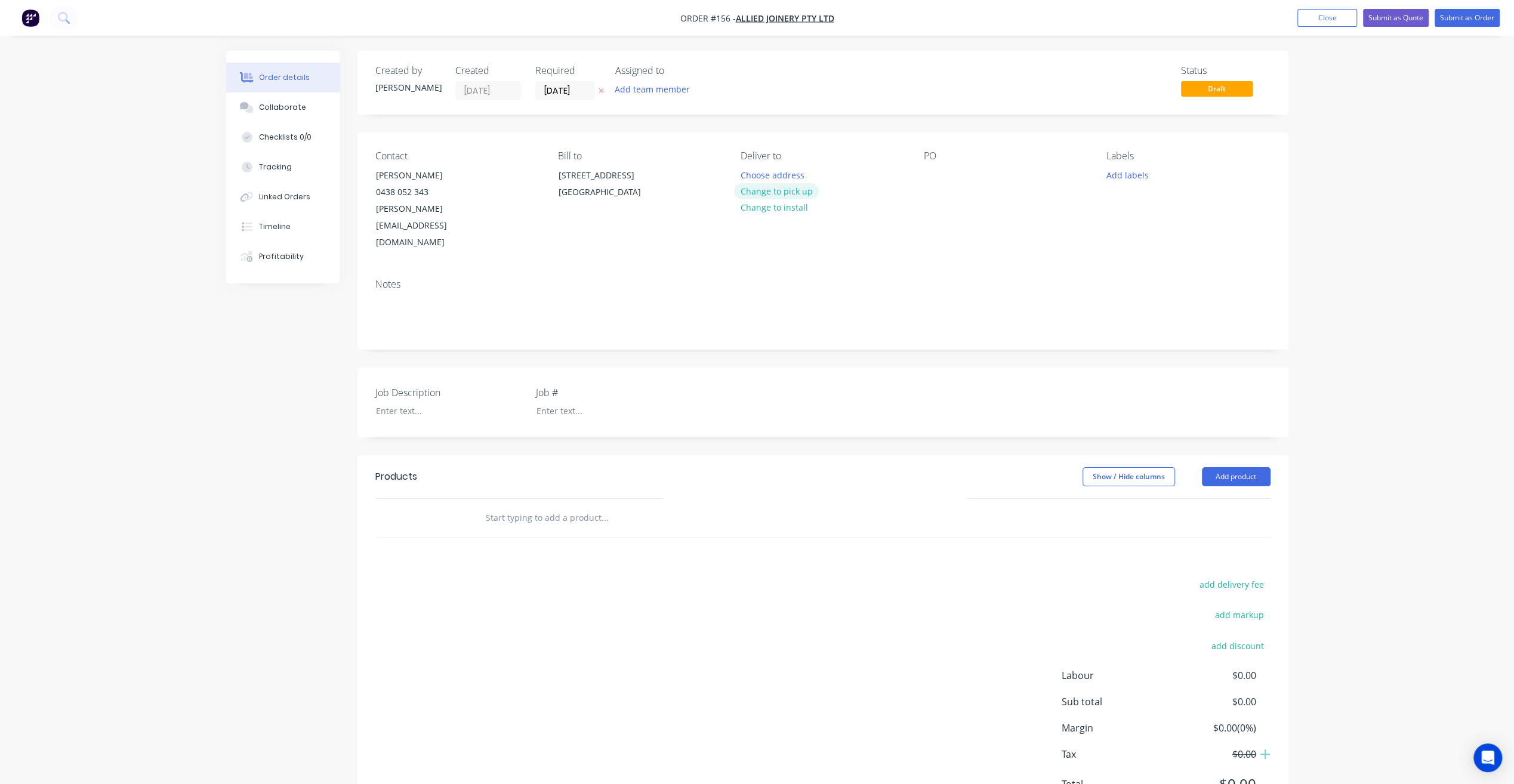
click at [776, 187] on button "Change to pick up" at bounding box center [776, 191] width 85 height 16
click at [1131, 178] on button "Add labels" at bounding box center [1128, 175] width 55 height 16
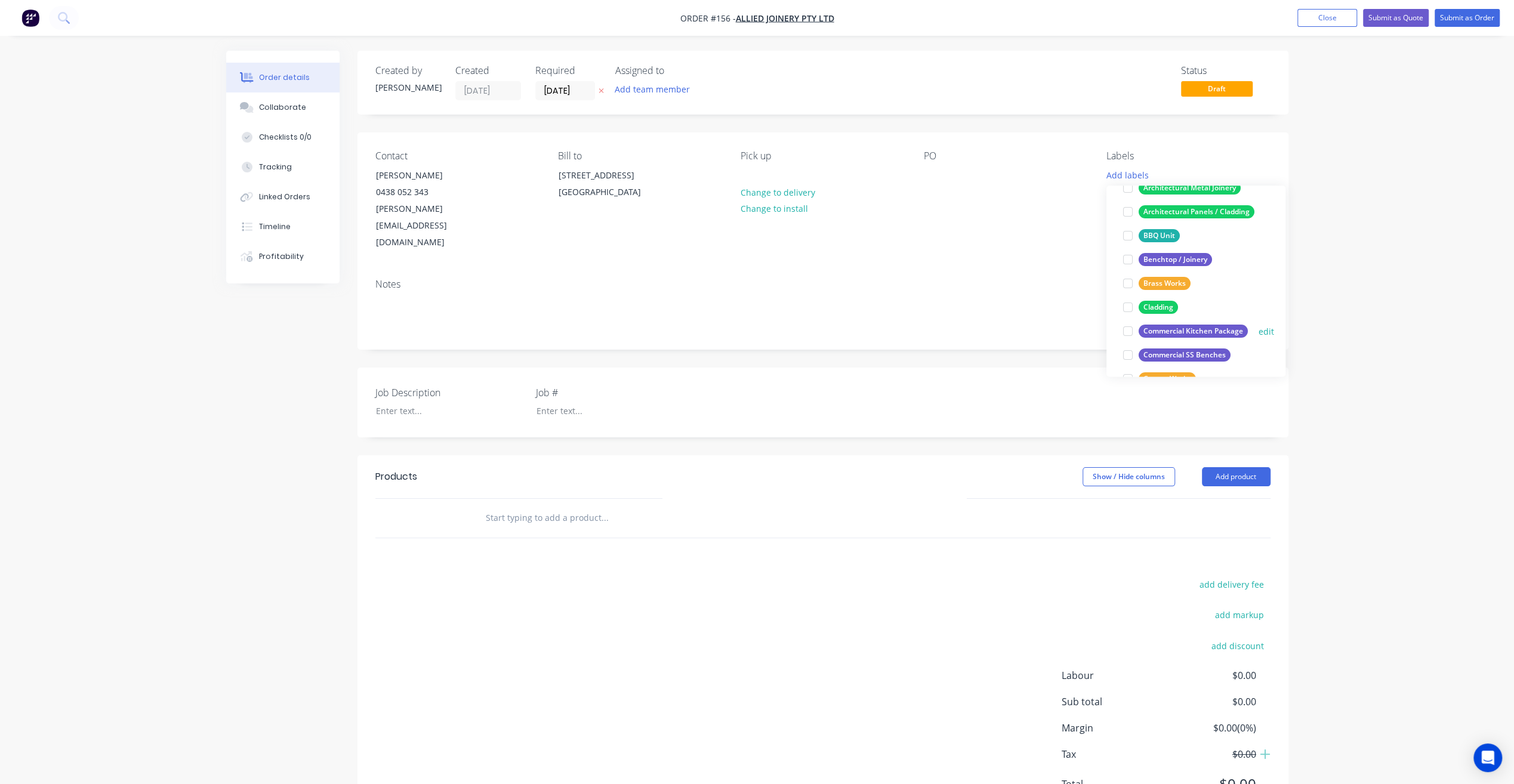
scroll to position [120, 0]
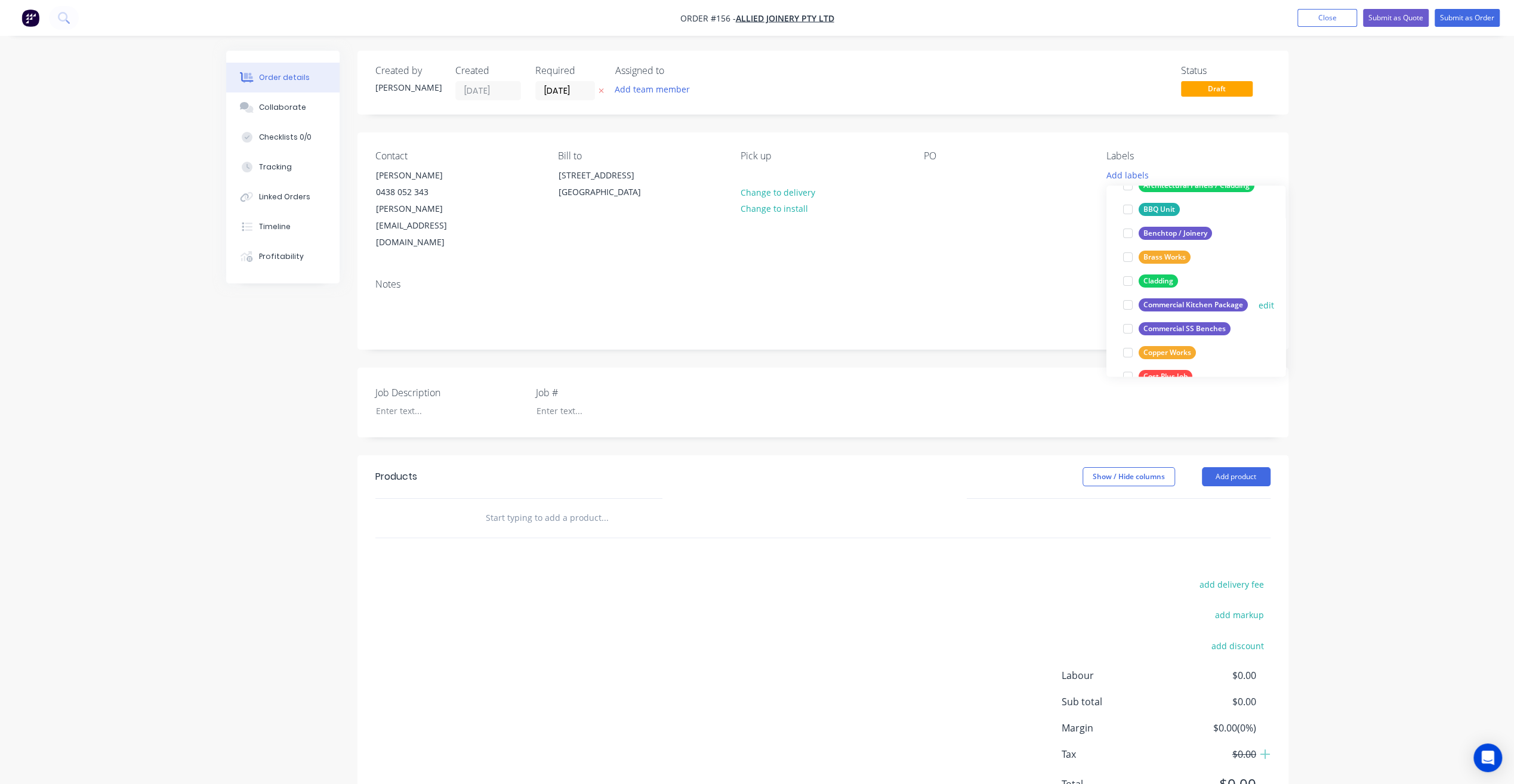
click at [1130, 303] on div at bounding box center [1128, 305] width 24 height 24
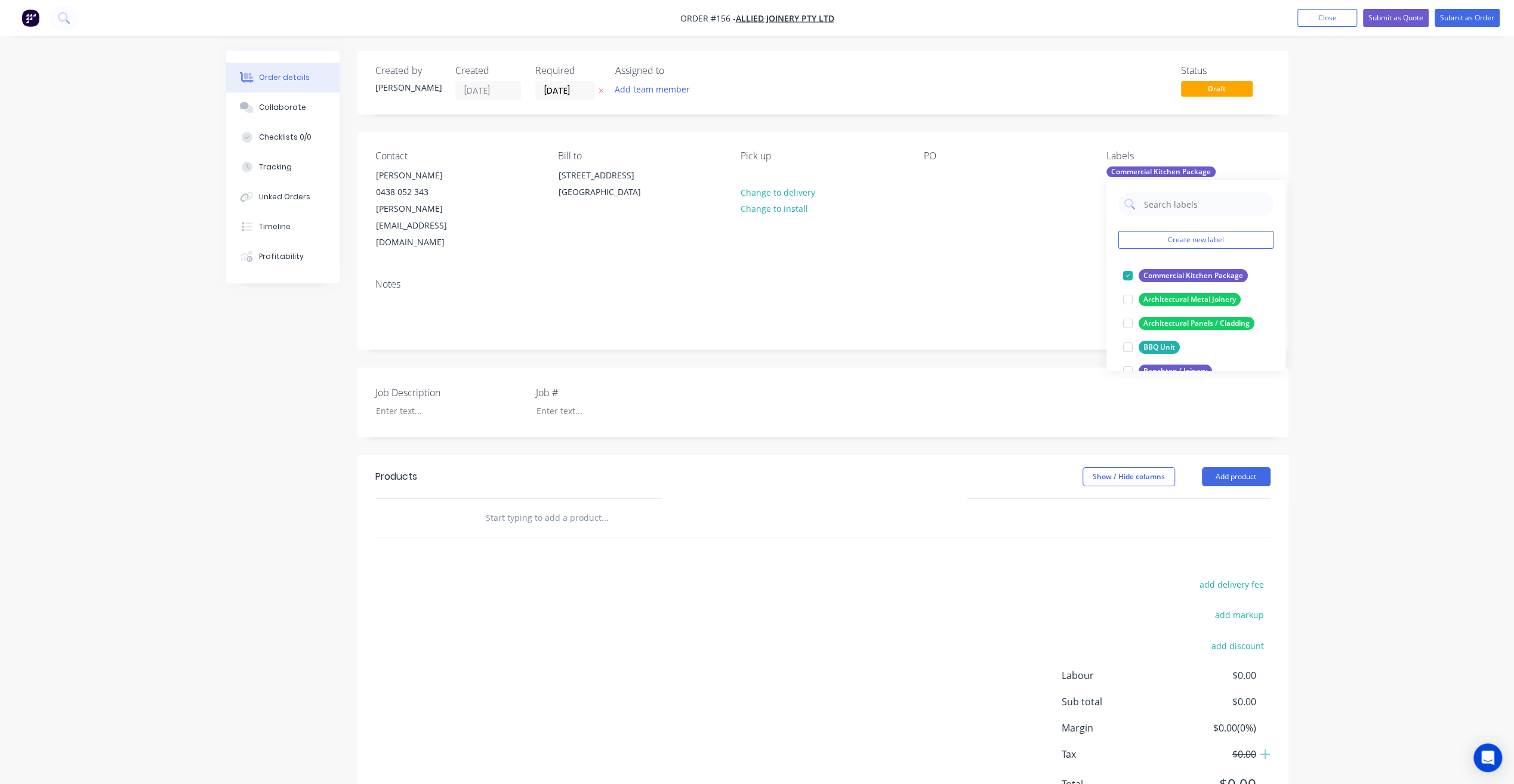
click at [1365, 294] on div "Order details Collaborate Checklists 0/0 Tracking Linked Orders Timeline Profit…" at bounding box center [757, 421] width 1514 height 843
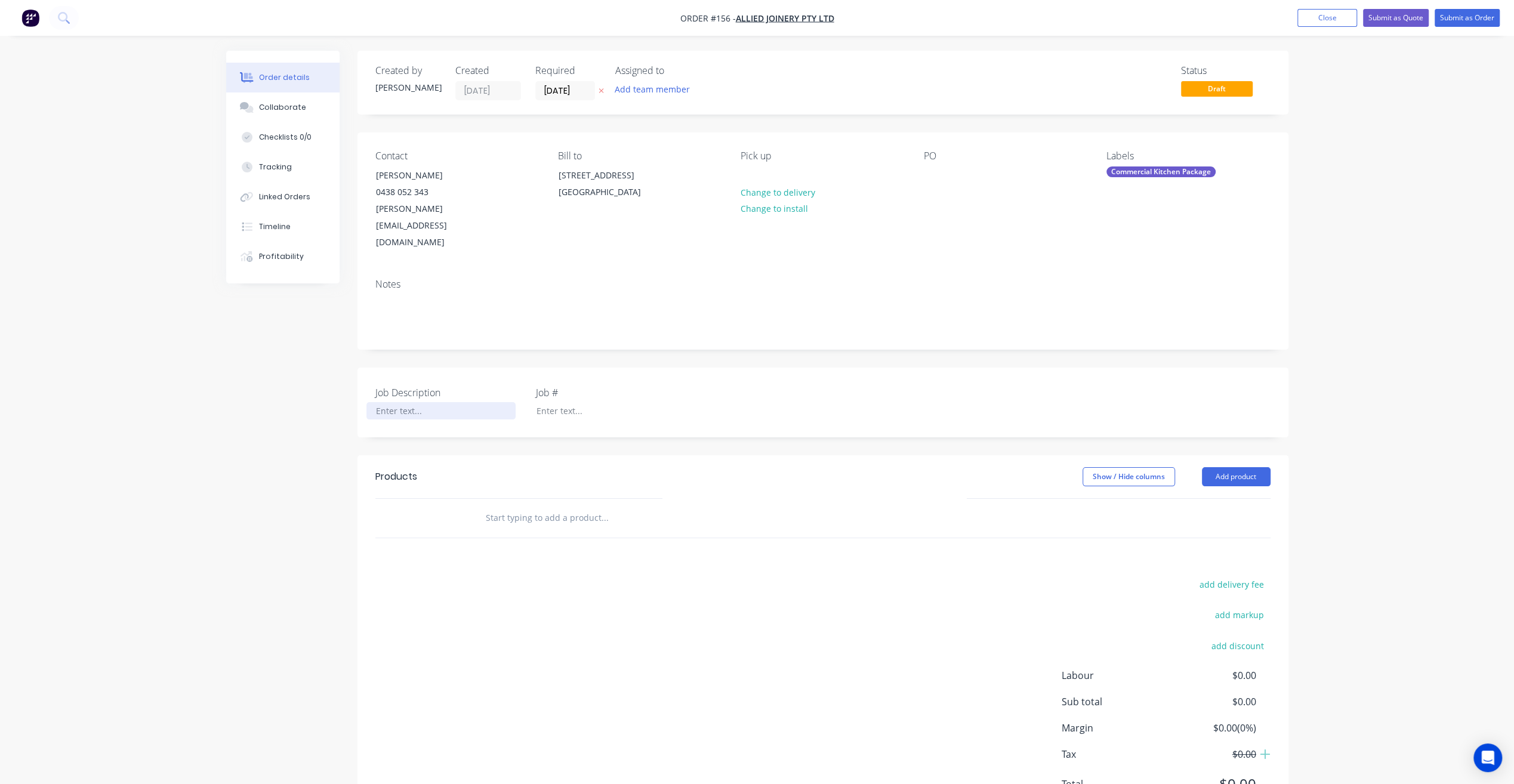
click at [417, 402] on div at bounding box center [441, 410] width 149 height 17
paste div
click at [599, 386] on div "Job #" at bounding box center [610, 409] width 149 height 47
click at [473, 402] on div "168 High St Belmont - Zambrero_SS Package" at bounding box center [441, 417] width 149 height 30
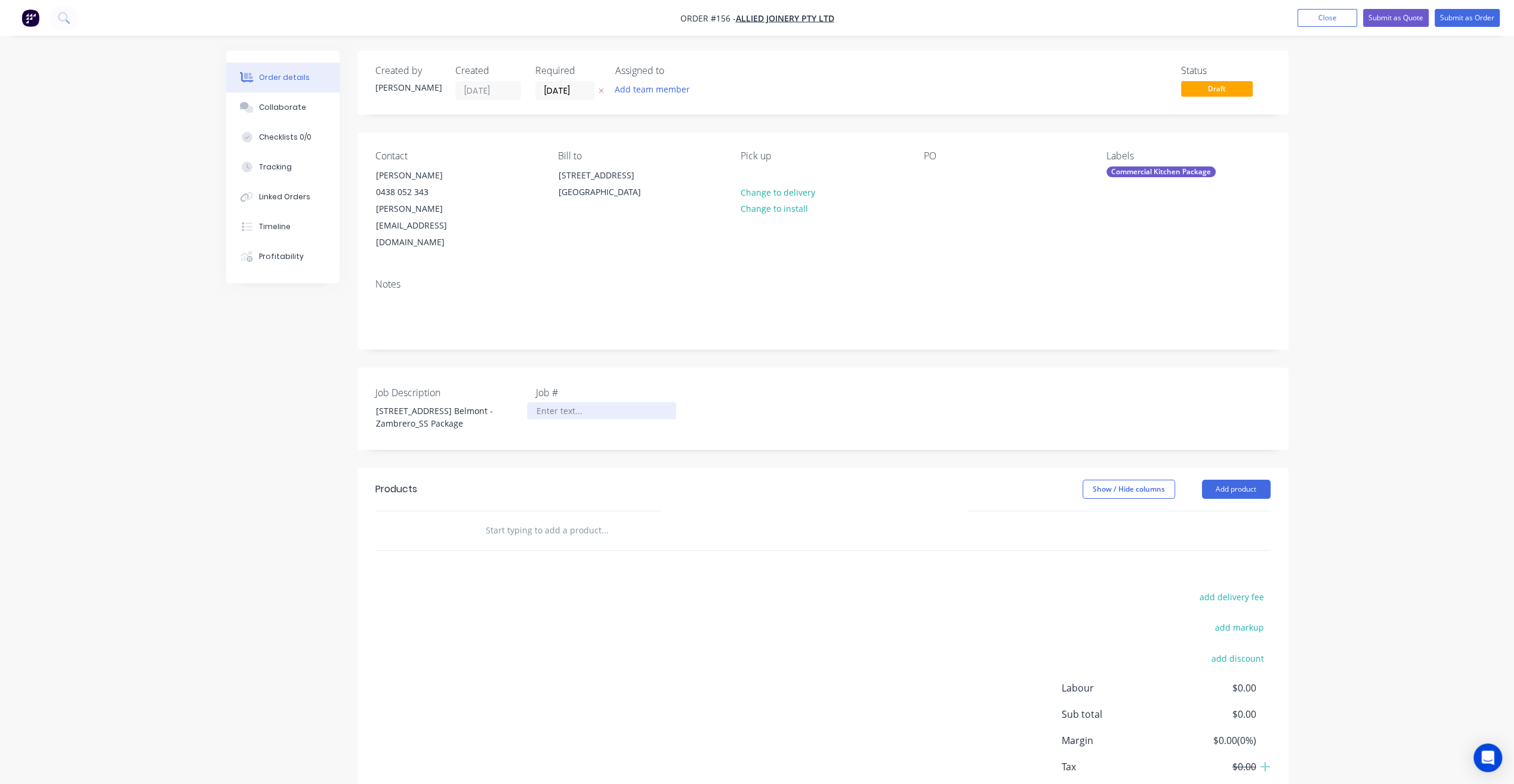
click at [534, 402] on div at bounding box center [601, 410] width 149 height 17
click at [1216, 479] on button "Add product" at bounding box center [1236, 489] width 68 height 19
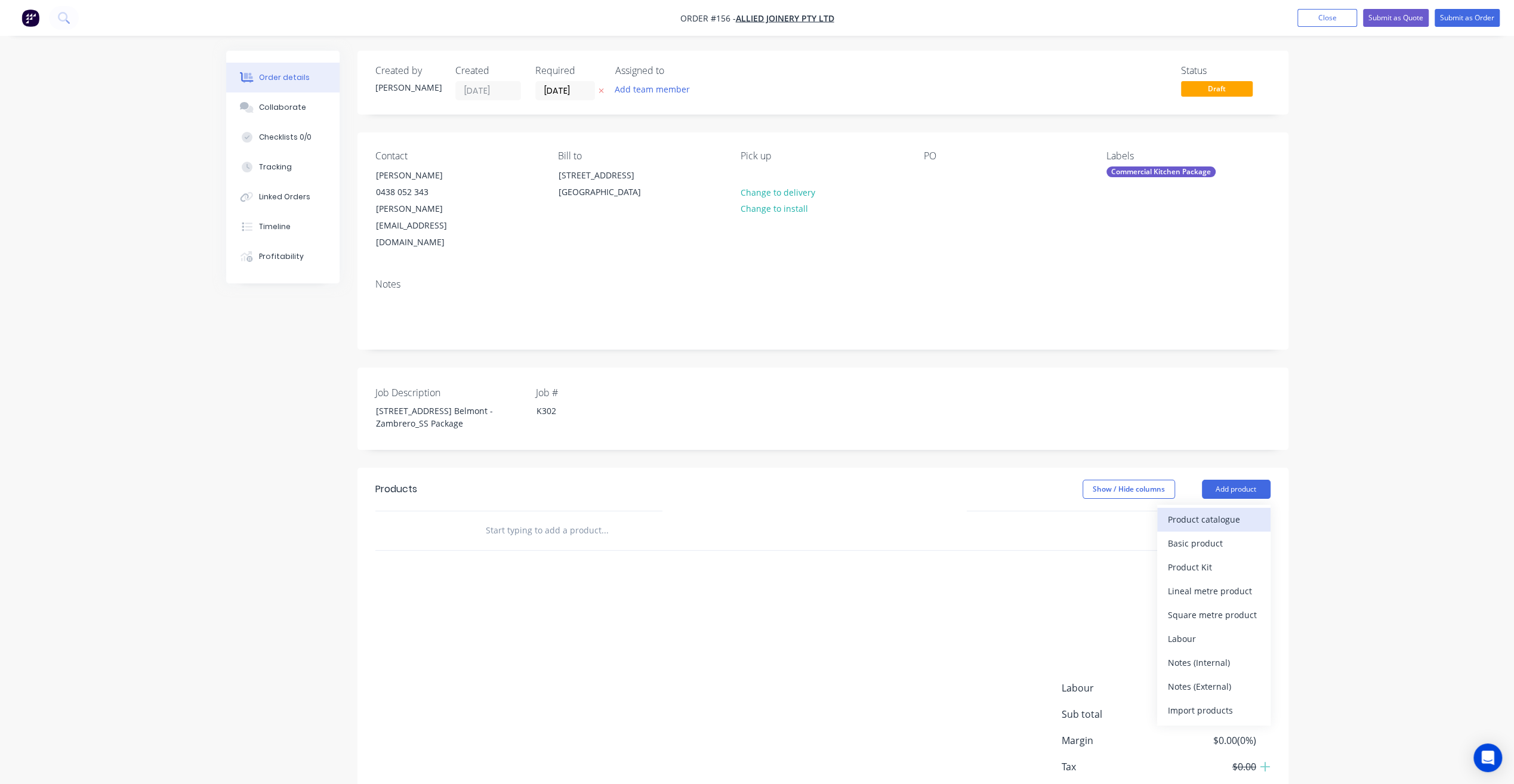
click at [1214, 511] on div "Product catalogue" at bounding box center [1214, 519] width 92 height 17
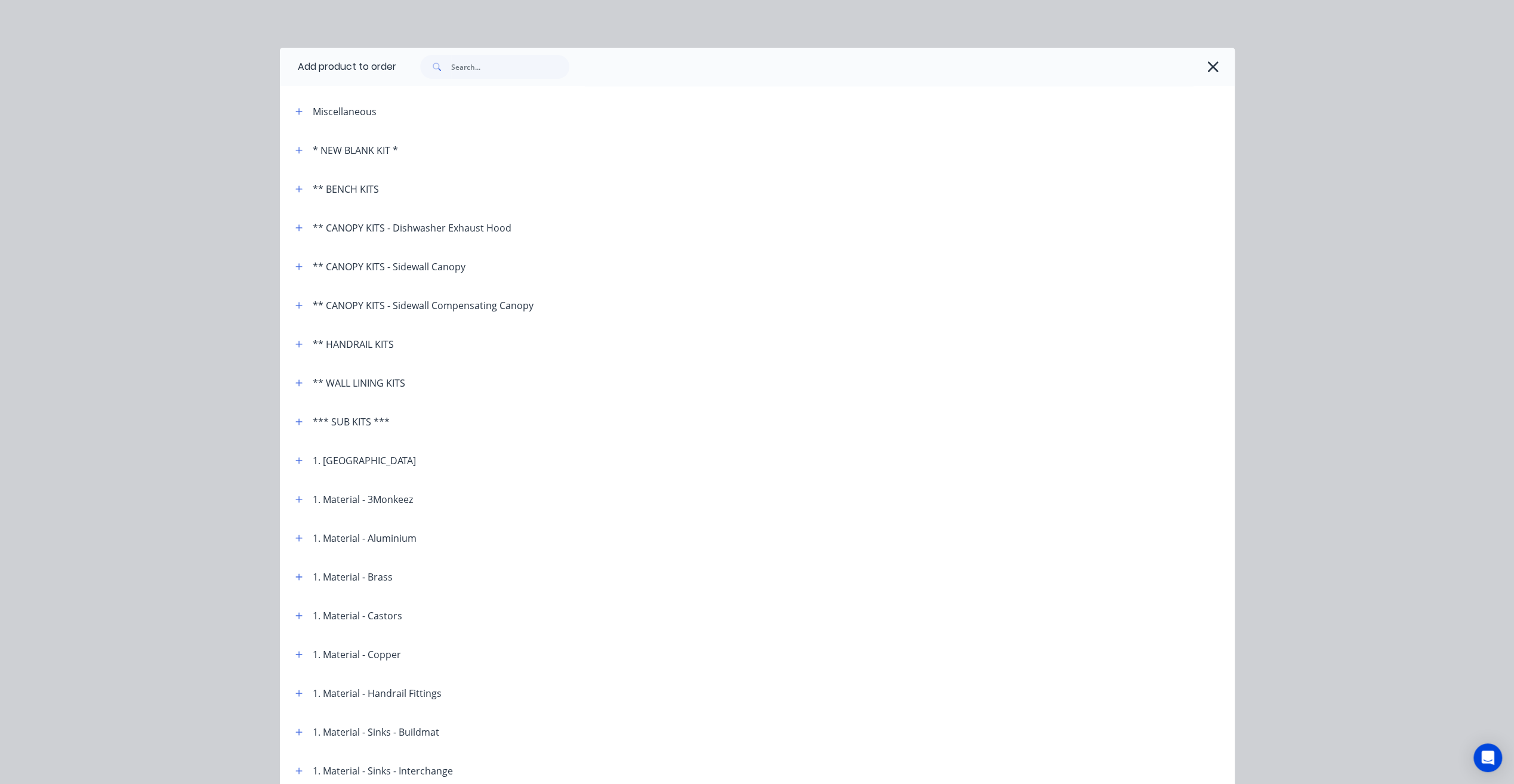
click at [304, 149] on div "* NEW BLANK KIT *" at bounding box center [342, 150] width 112 height 15
click at [292, 146] on span at bounding box center [300, 150] width 15 height 15
click at [292, 148] on button "button" at bounding box center [300, 150] width 15 height 15
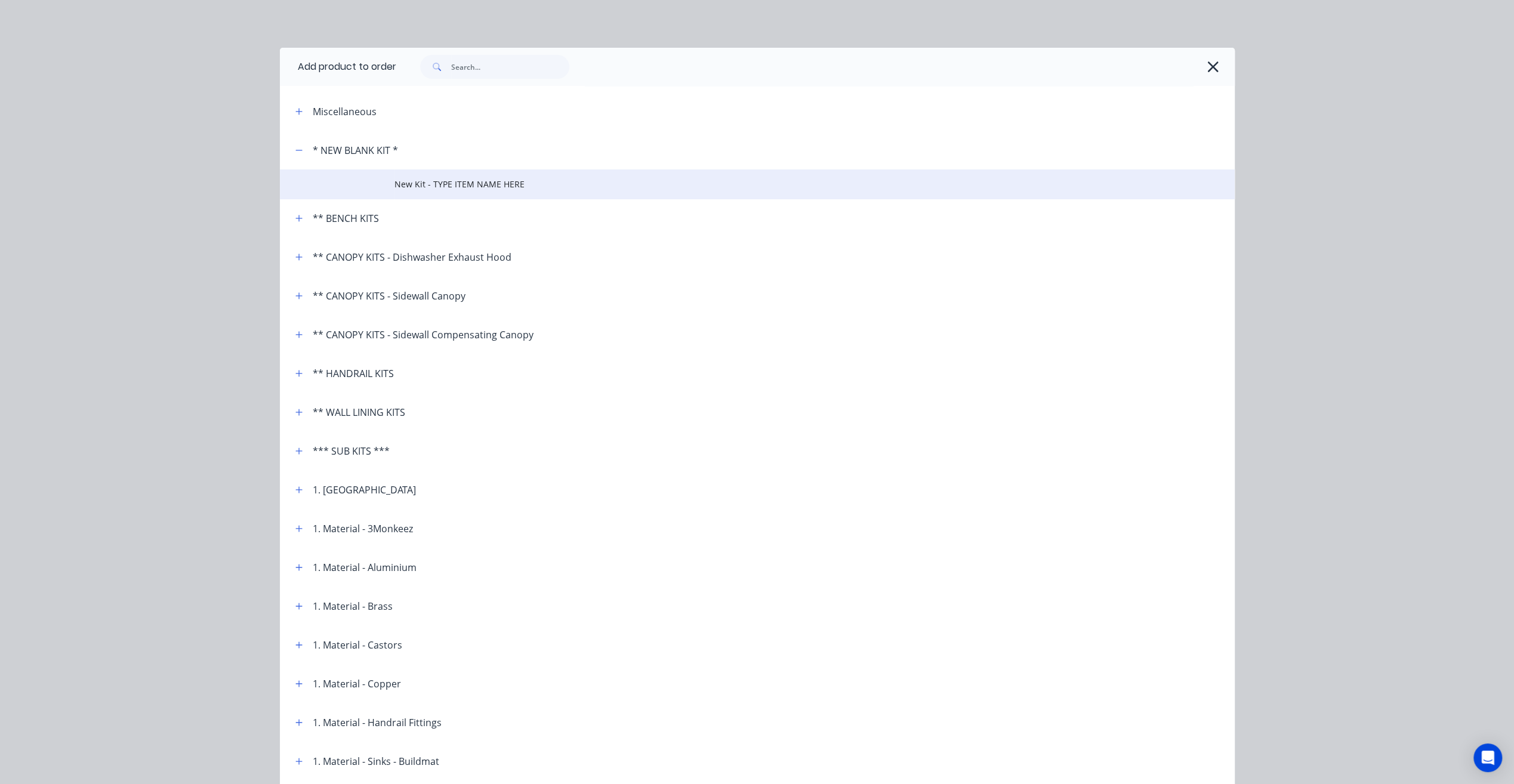
click at [428, 184] on span "New Kit - TYPE ITEM NAME HERE" at bounding box center [731, 184] width 672 height 13
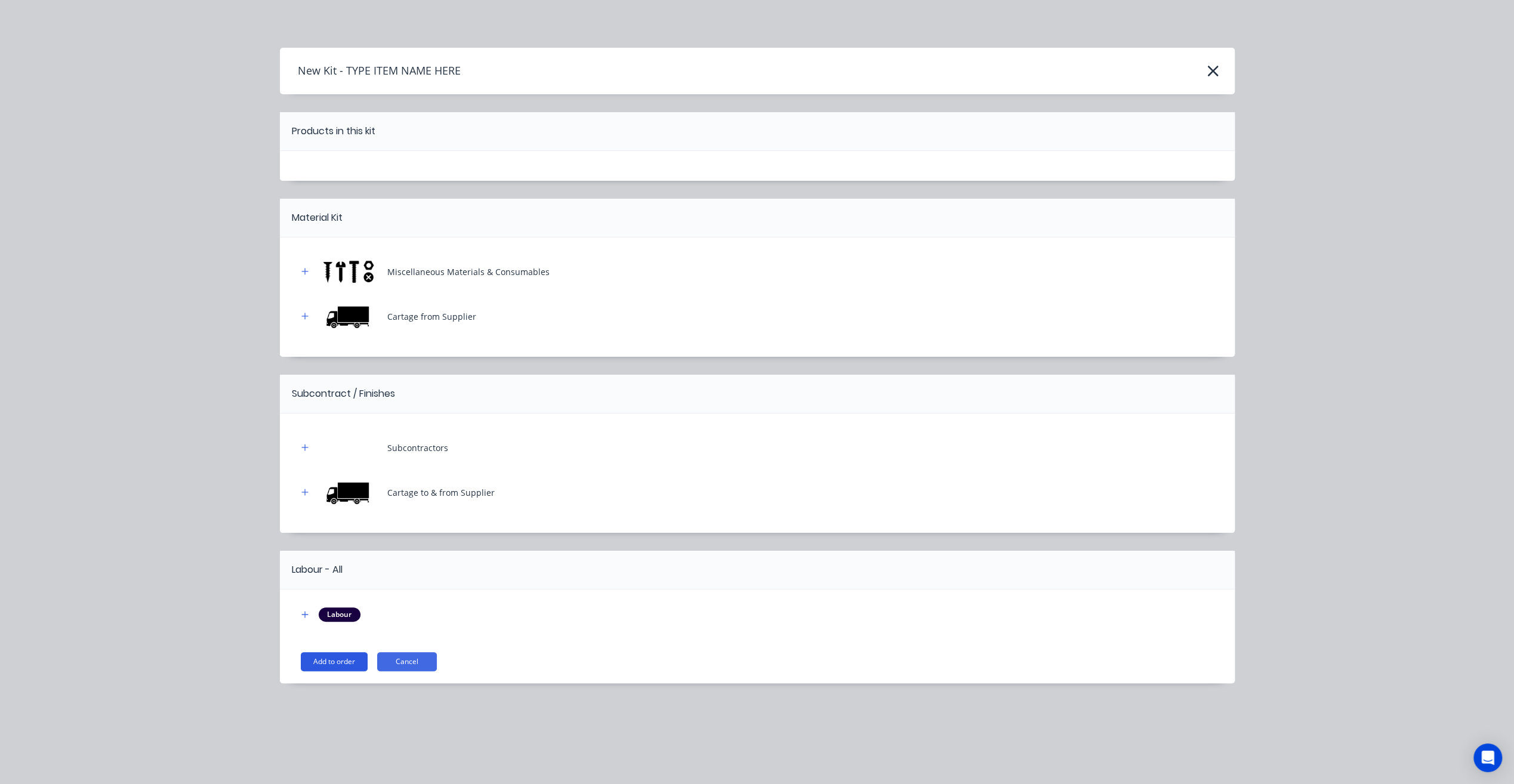
click at [341, 664] on button "Add to order" at bounding box center [334, 662] width 67 height 19
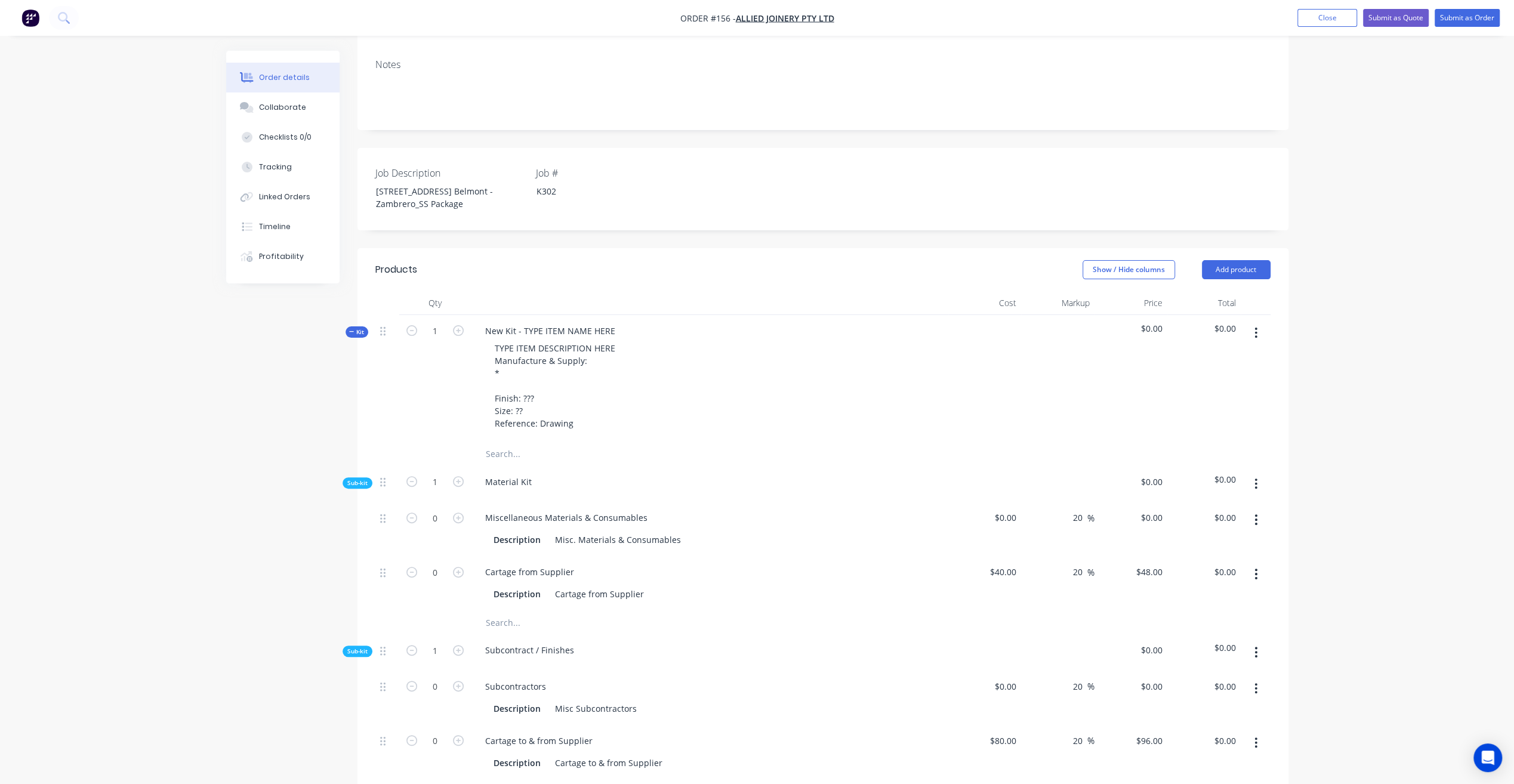
scroll to position [239, 0]
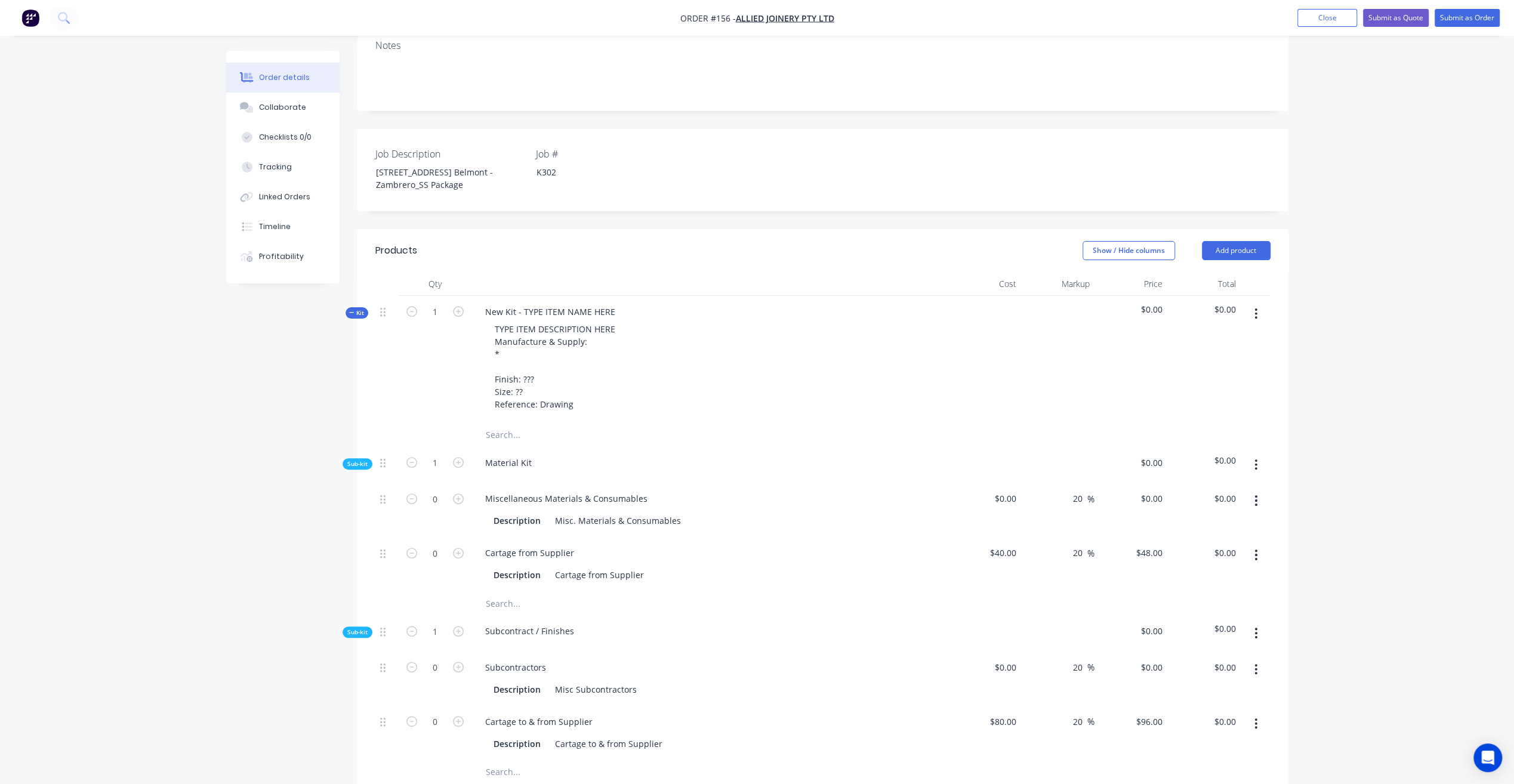
click at [1256, 628] on icon "button" at bounding box center [1255, 633] width 2 height 10
click at [1234, 679] on div "Delete" at bounding box center [1214, 687] width 92 height 17
click at [1256, 628] on icon "button" at bounding box center [1255, 633] width 2 height 10
click at [1216, 679] on div "Delete" at bounding box center [1214, 687] width 92 height 17
click at [1256, 495] on icon "button" at bounding box center [1255, 500] width 2 height 10
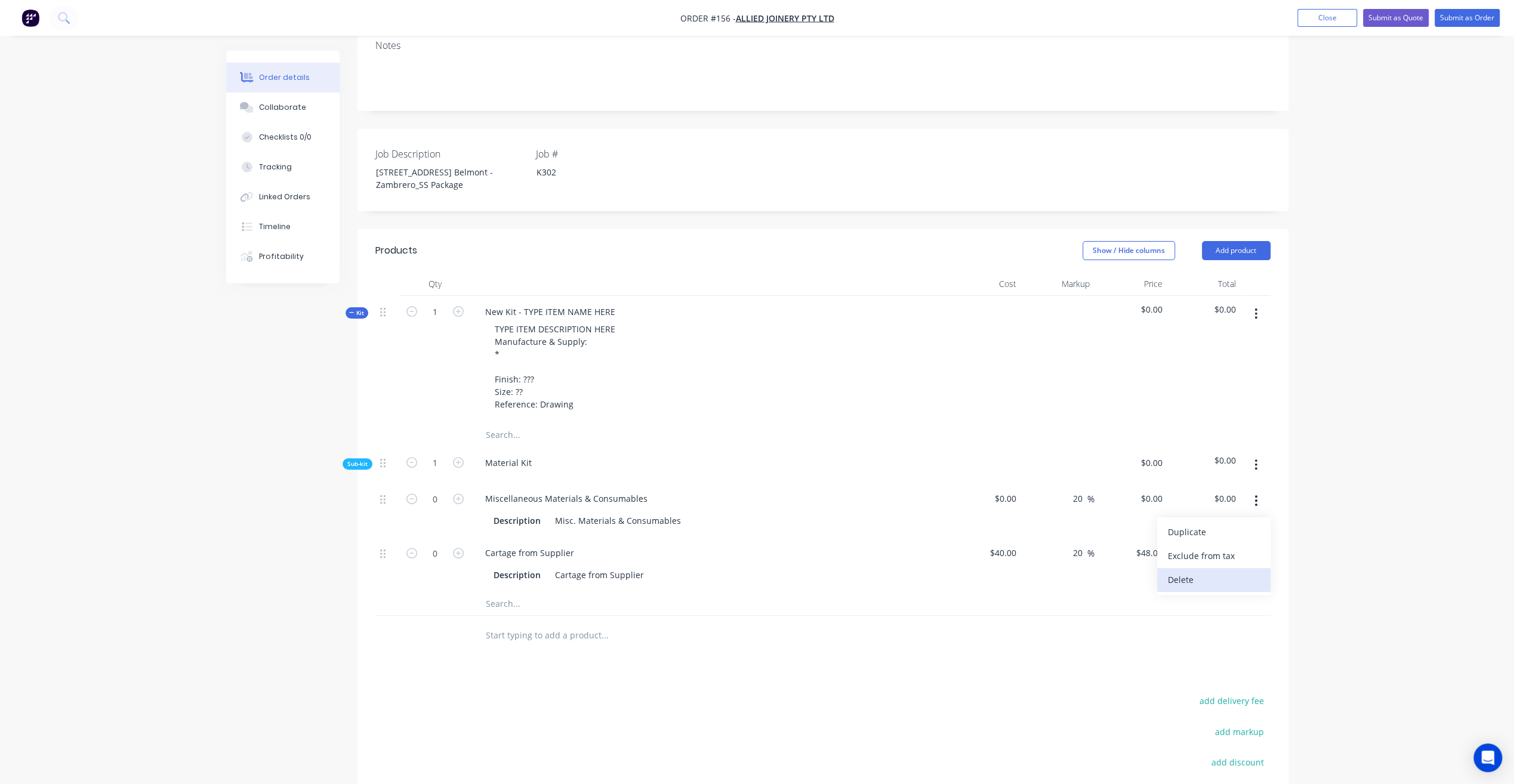
click at [1194, 571] on div "Delete" at bounding box center [1214, 579] width 92 height 17
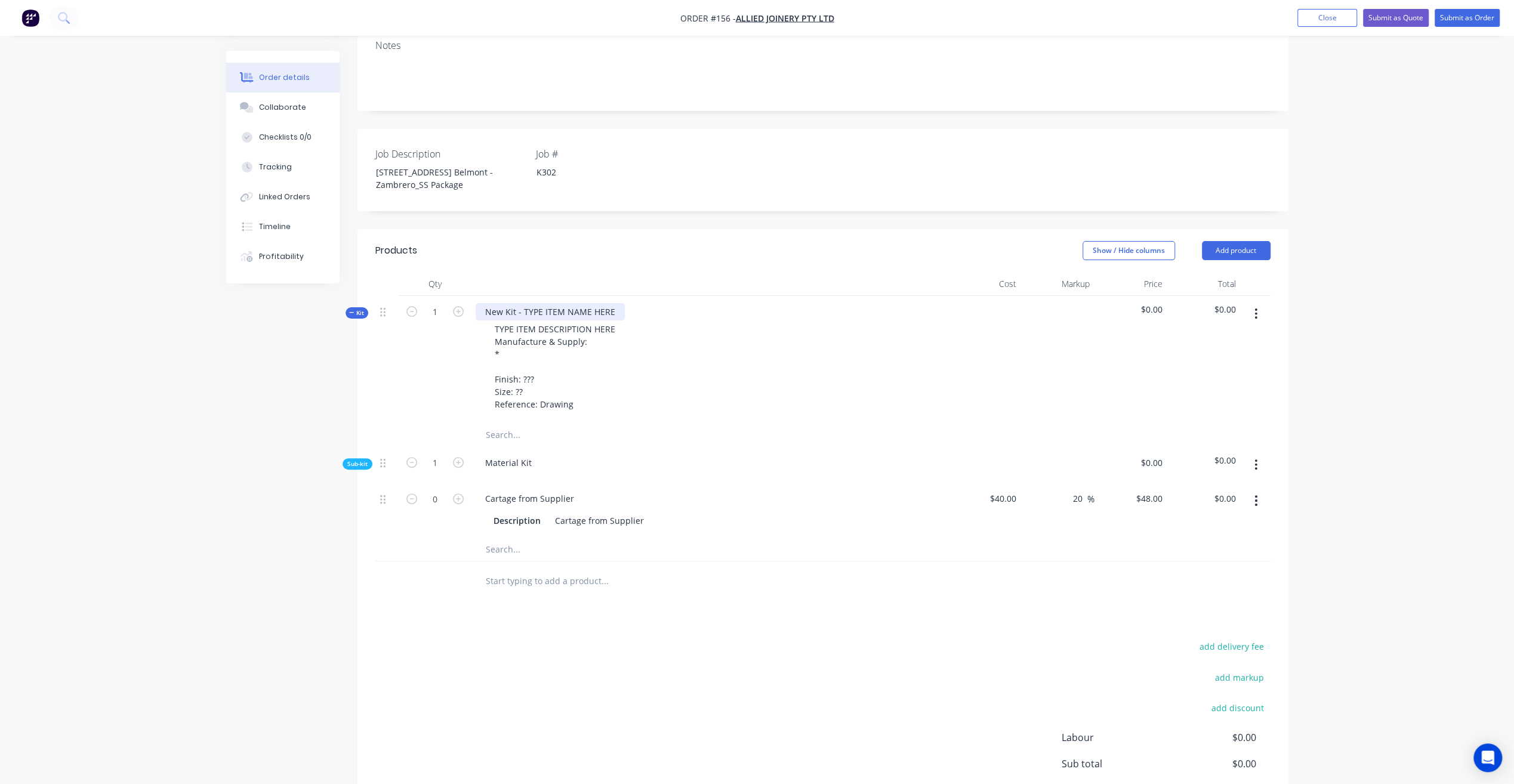
click at [543, 303] on div "New Kit - TYPE ITEM NAME HERE" at bounding box center [550, 311] width 149 height 17
drag, startPoint x: 486, startPoint y: 273, endPoint x: 746, endPoint y: 284, distance: 260.2
click at [746, 296] on div "New Kit - TYPE ITEM NAME HERE TYPE ITEM DESCRIPTION HERE Manufacture & Supply: …" at bounding box center [709, 359] width 477 height 127
drag, startPoint x: 544, startPoint y: 309, endPoint x: 527, endPoint y: 298, distance: 20.2
click at [544, 320] on div "TYPE ITEM DESCRIPTION HERE Manufacture & Supply: * Finish: ??? Size: ?? Referen…" at bounding box center [555, 366] width 140 height 92
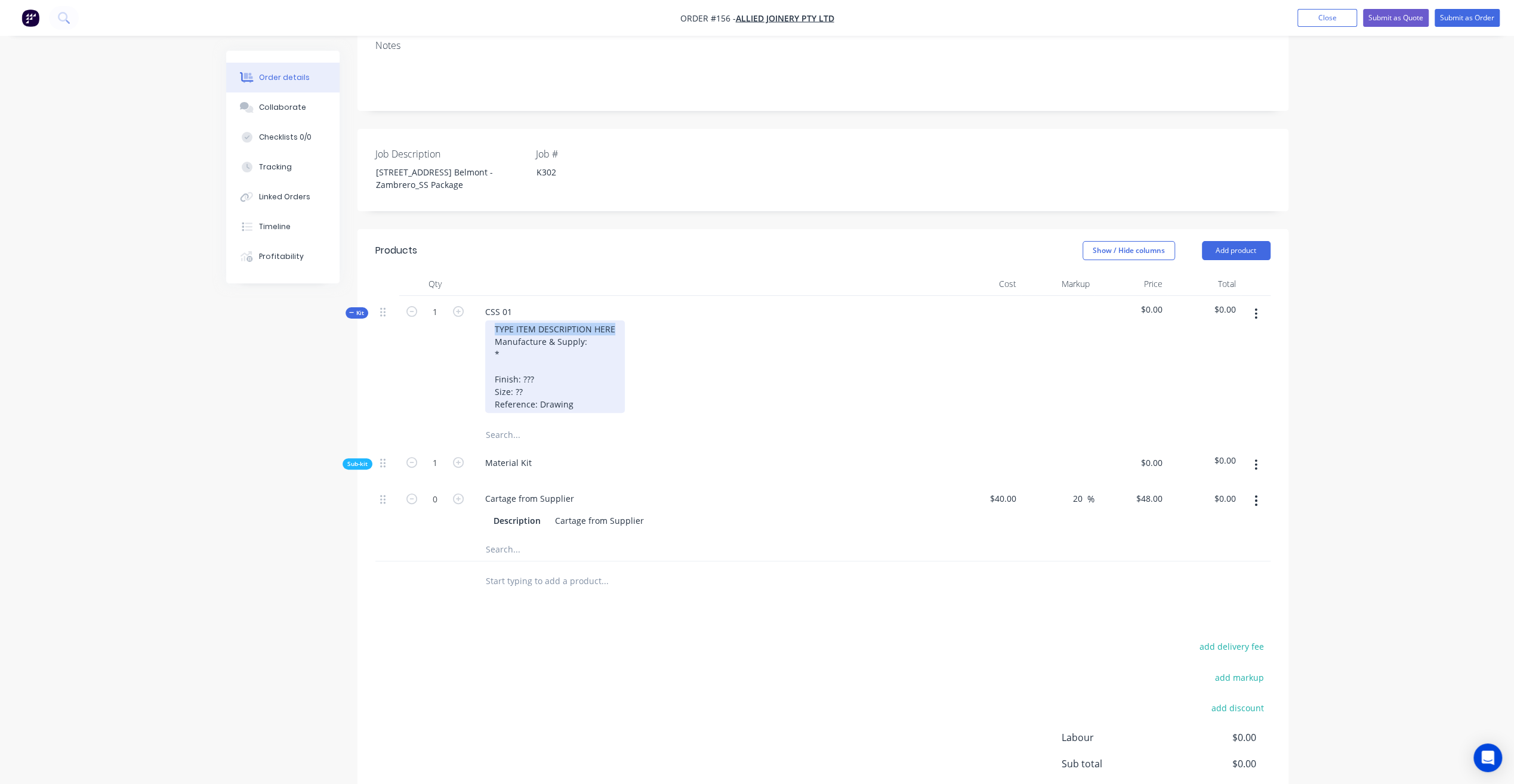
drag, startPoint x: 495, startPoint y: 294, endPoint x: 758, endPoint y: 289, distance: 263.0
click at [758, 320] on div "TYPE ITEM DESCRIPTION HERE Manufacture & Supply: * Finish: ??? Size: ?? Referen…" at bounding box center [709, 366] width 468 height 92
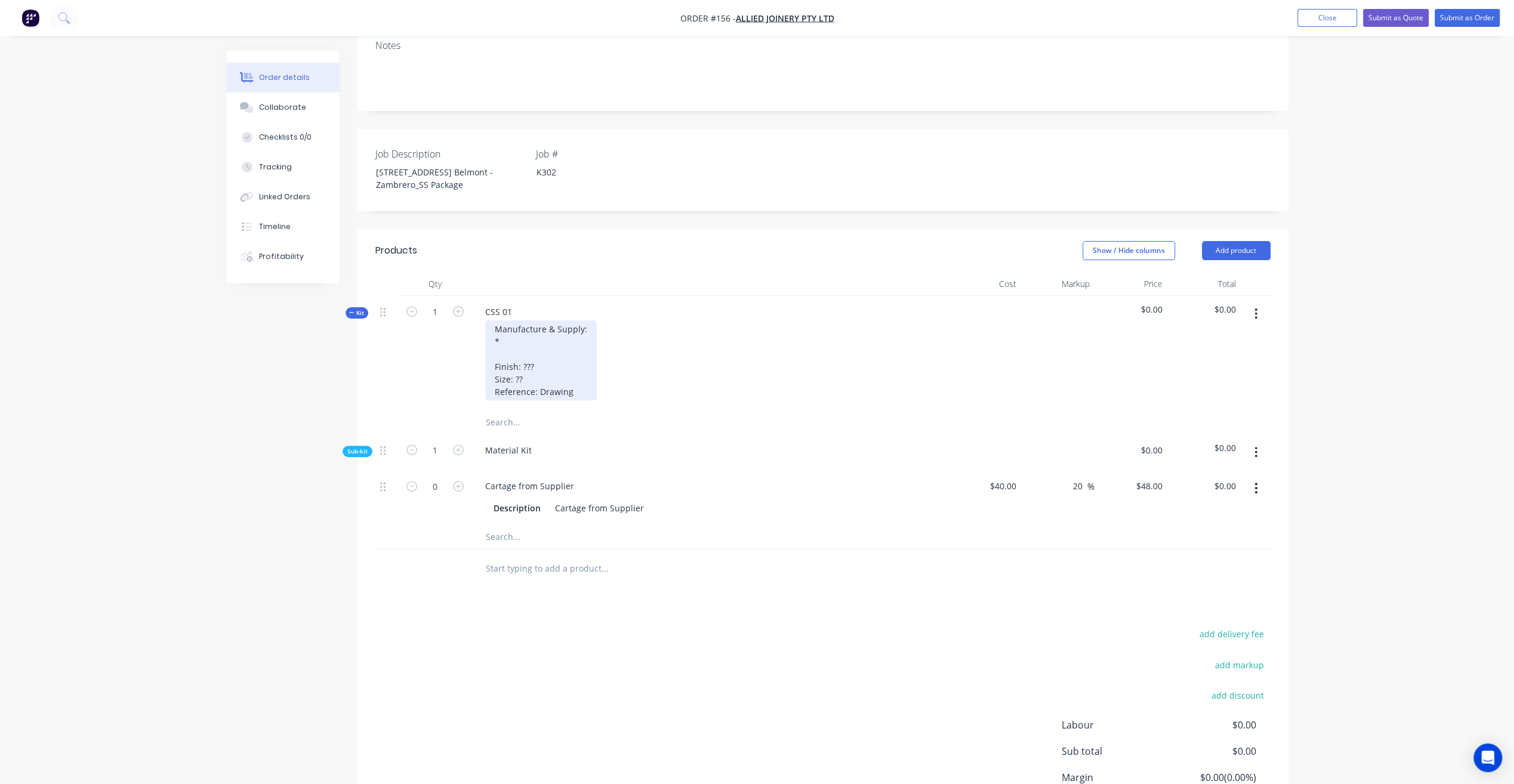
click at [528, 320] on div "Manufacture & Supply: * Finish: ??? Size: ?? Reference: Drawing" at bounding box center [541, 360] width 111 height 80
click at [518, 320] on div "Manufacture & Supply: * Finish: ??? Size: ?? Reference: Drawing" at bounding box center [541, 360] width 111 height 80
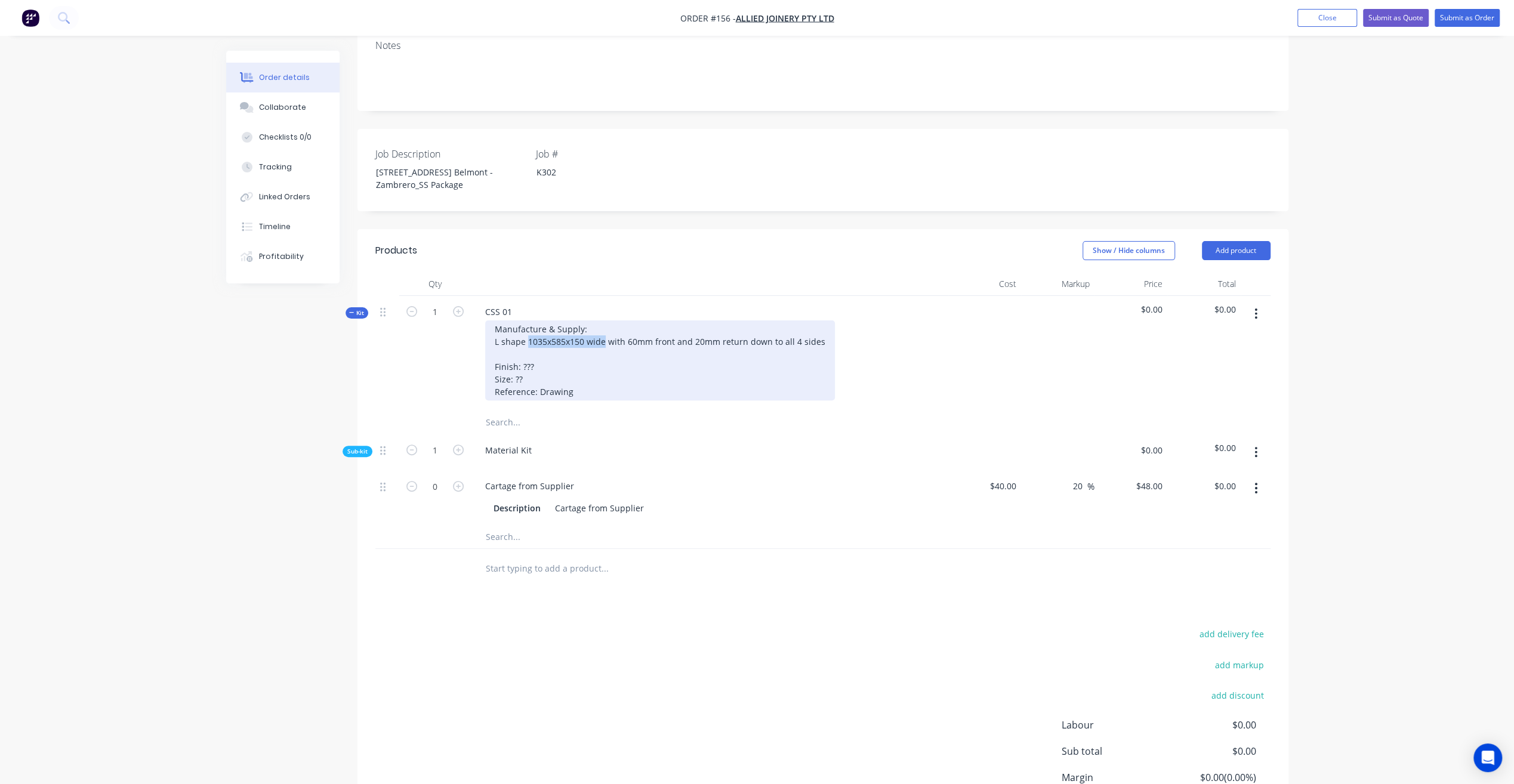
drag, startPoint x: 526, startPoint y: 305, endPoint x: 603, endPoint y: 308, distance: 77.1
click at [603, 320] on div "Manufacture & Supply: L shape 1035x585x150 wide with 60mm front and 20mm return…" at bounding box center [660, 360] width 349 height 80
click at [529, 343] on div "Manufacture & Supply: L shape with 60mm front and 20mm return down to all 4 sid…" at bounding box center [621, 360] width 272 height 80
click at [495, 320] on div "Manufacture & Supply: L shape with 60mm front and 20mm return down to all 4 sid…" at bounding box center [620, 360] width 270 height 80
click at [600, 320] on div "Manufacture & Supply: Custom Fabricated L shape with 60mm front and 20mm return…" at bounding box center [659, 360] width 347 height 80
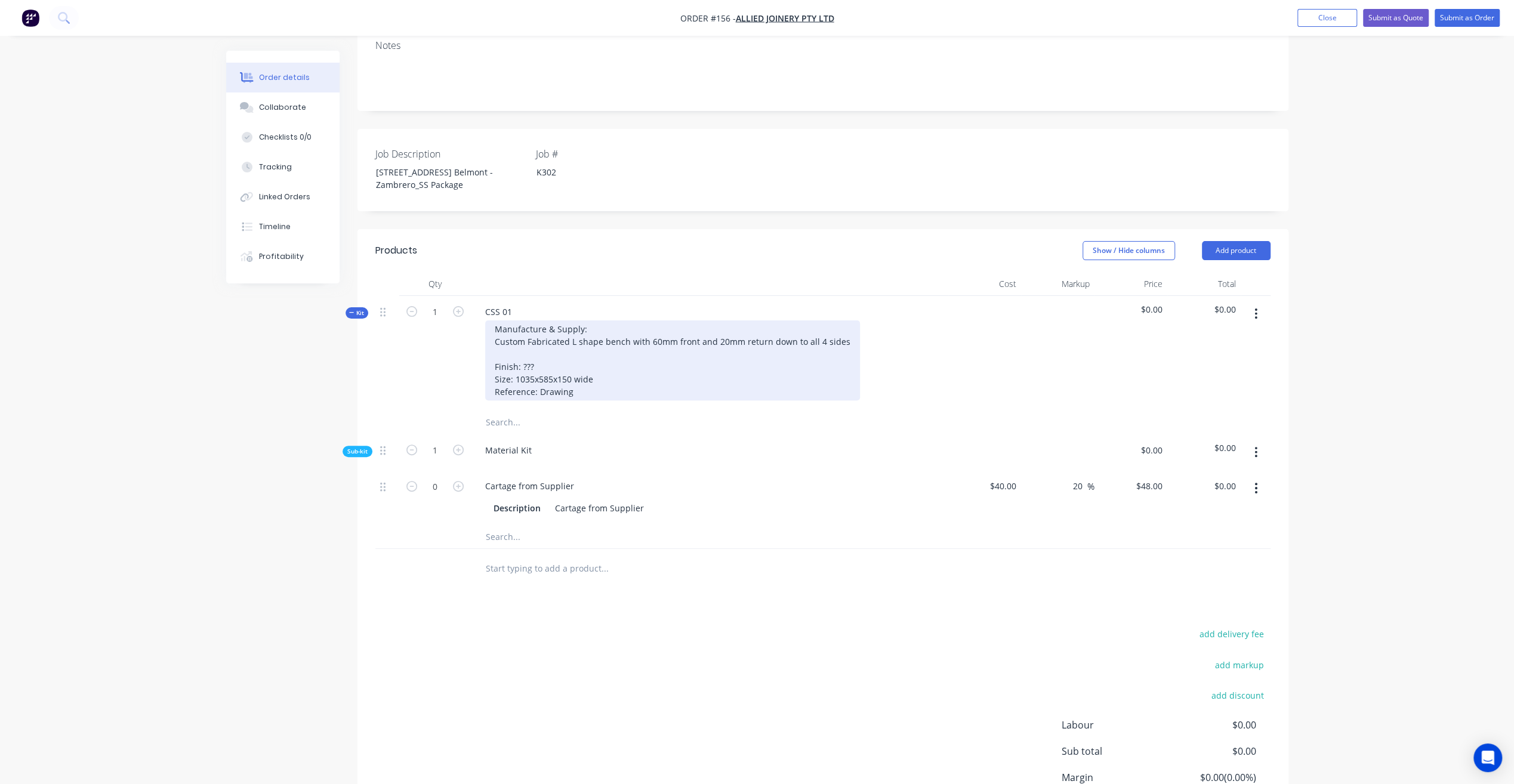
click at [622, 320] on div "Manufacture & Supply: Custom Fabricated L shape bench with 60mm front and 20mm …" at bounding box center [673, 360] width 375 height 80
drag, startPoint x: 645, startPoint y: 355, endPoint x: 625, endPoint y: 333, distance: 29.7
click at [644, 353] on div "Manufacture & Supply: Custom Fabricated L shape with 60mm front and 20mm return…" at bounding box center [659, 360] width 347 height 80
drag, startPoint x: 492, startPoint y: 310, endPoint x: 939, endPoint y: 311, distance: 447.0
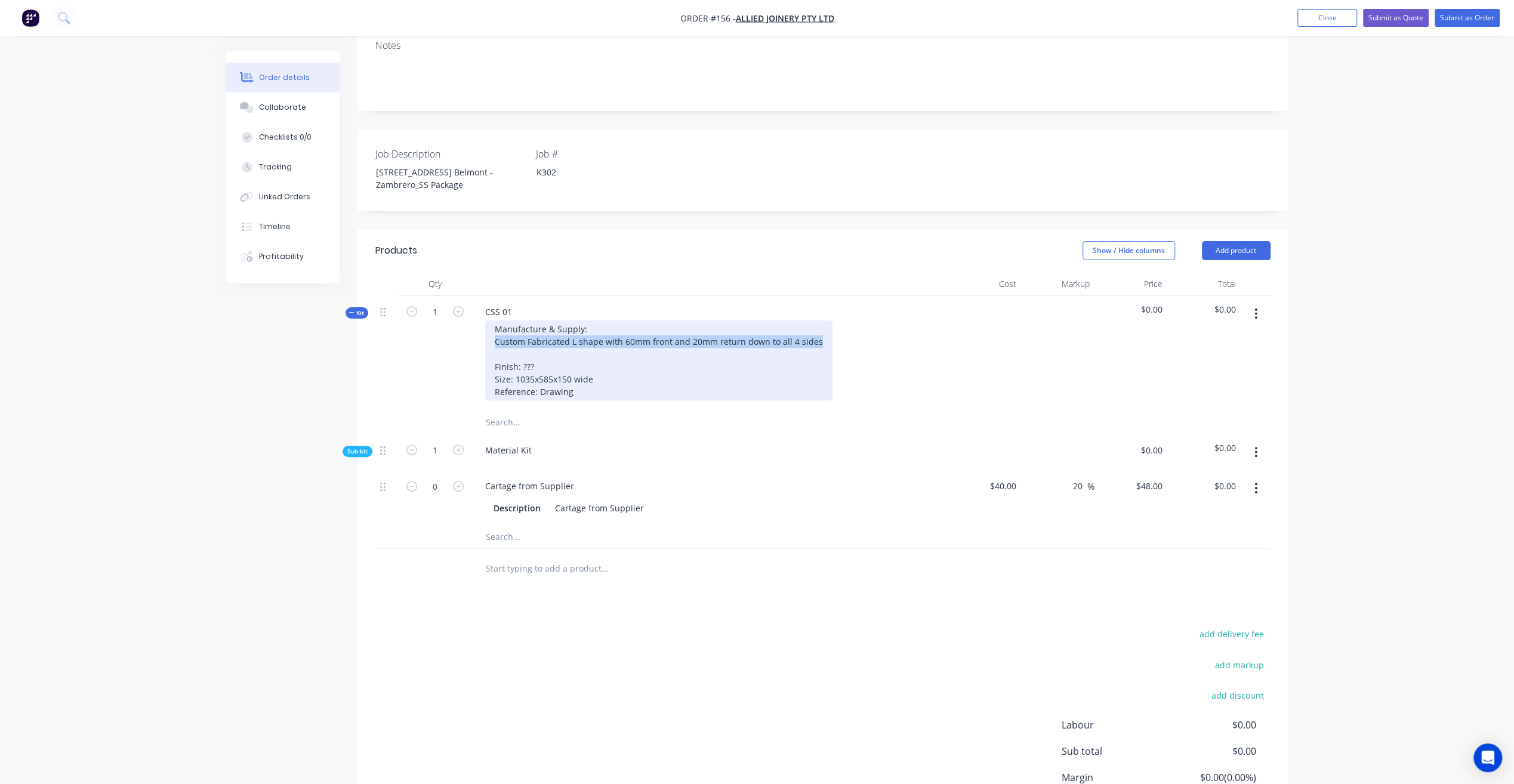
click at [939, 320] on div "Manufacture & Supply: Custom Fabricated L shape with 60mm front and 20mm return…" at bounding box center [709, 360] width 468 height 80
drag, startPoint x: 488, startPoint y: 331, endPoint x: 601, endPoint y: 346, distance: 114.0
click at [601, 346] on div "Manufacture & Supply: L shape 1035x585x150 wide with 60mm front and 20mm return…" at bounding box center [660, 360] width 349 height 80
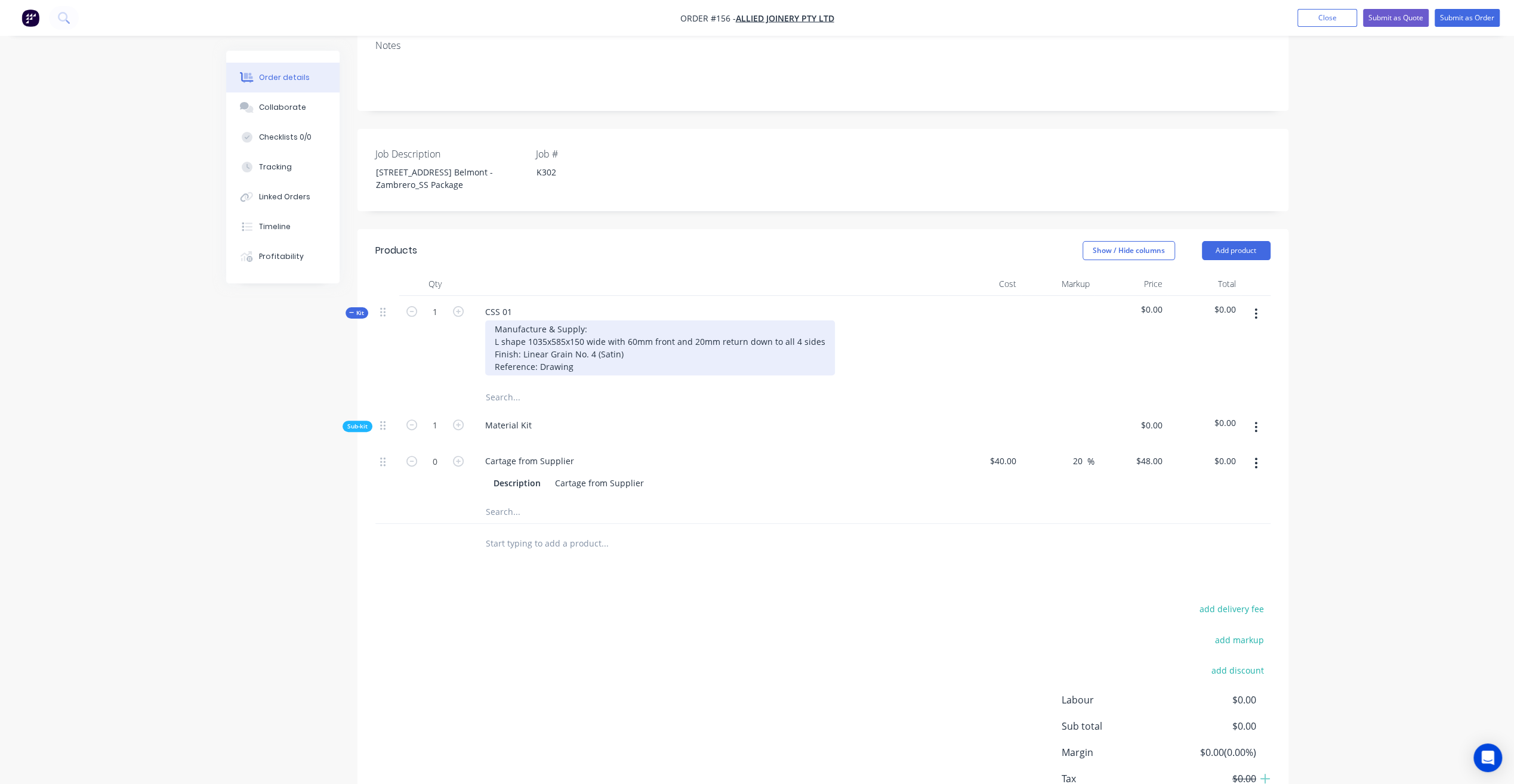
click at [586, 343] on div "Manufacture & Supply: L shape 1035x585x150 wide with 60mm front and 20mm return…" at bounding box center [660, 348] width 349 height 55
drag, startPoint x: 578, startPoint y: 348, endPoint x: 598, endPoint y: 346, distance: 20.1
click at [578, 348] on div "Manufacture & Supply: L shape 1035x585x150 wide with 60mm front and 20mm return…" at bounding box center [660, 348] width 349 height 55
click at [549, 346] on div "Manufacture & Supply: L shape 1035x585x150 wide with 60mm front and 20mm return…" at bounding box center [660, 348] width 349 height 55
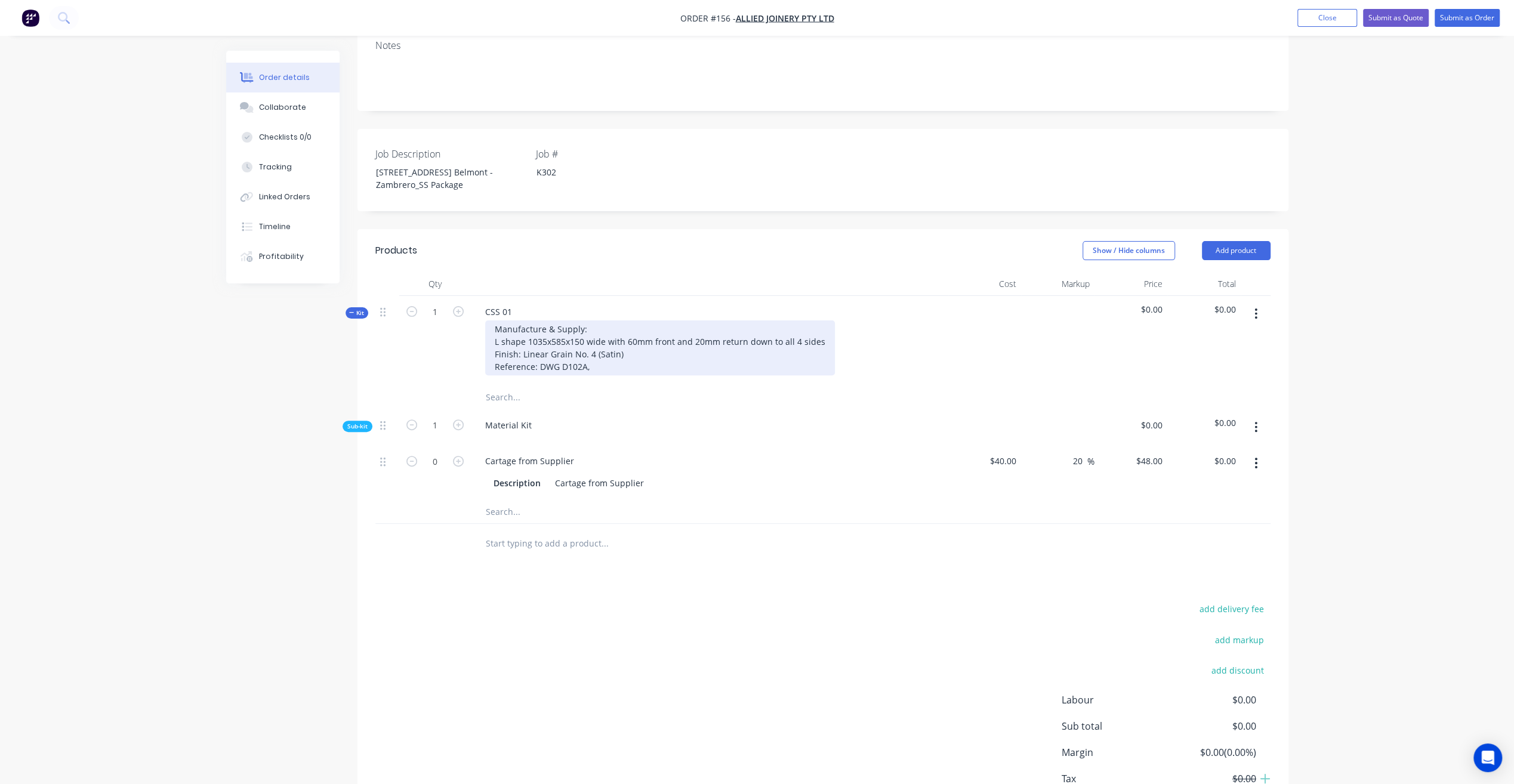
click at [614, 343] on div "Manufacture & Supply: L shape 1035x585x150 wide with 60mm front and 20mm return…" at bounding box center [660, 348] width 349 height 55
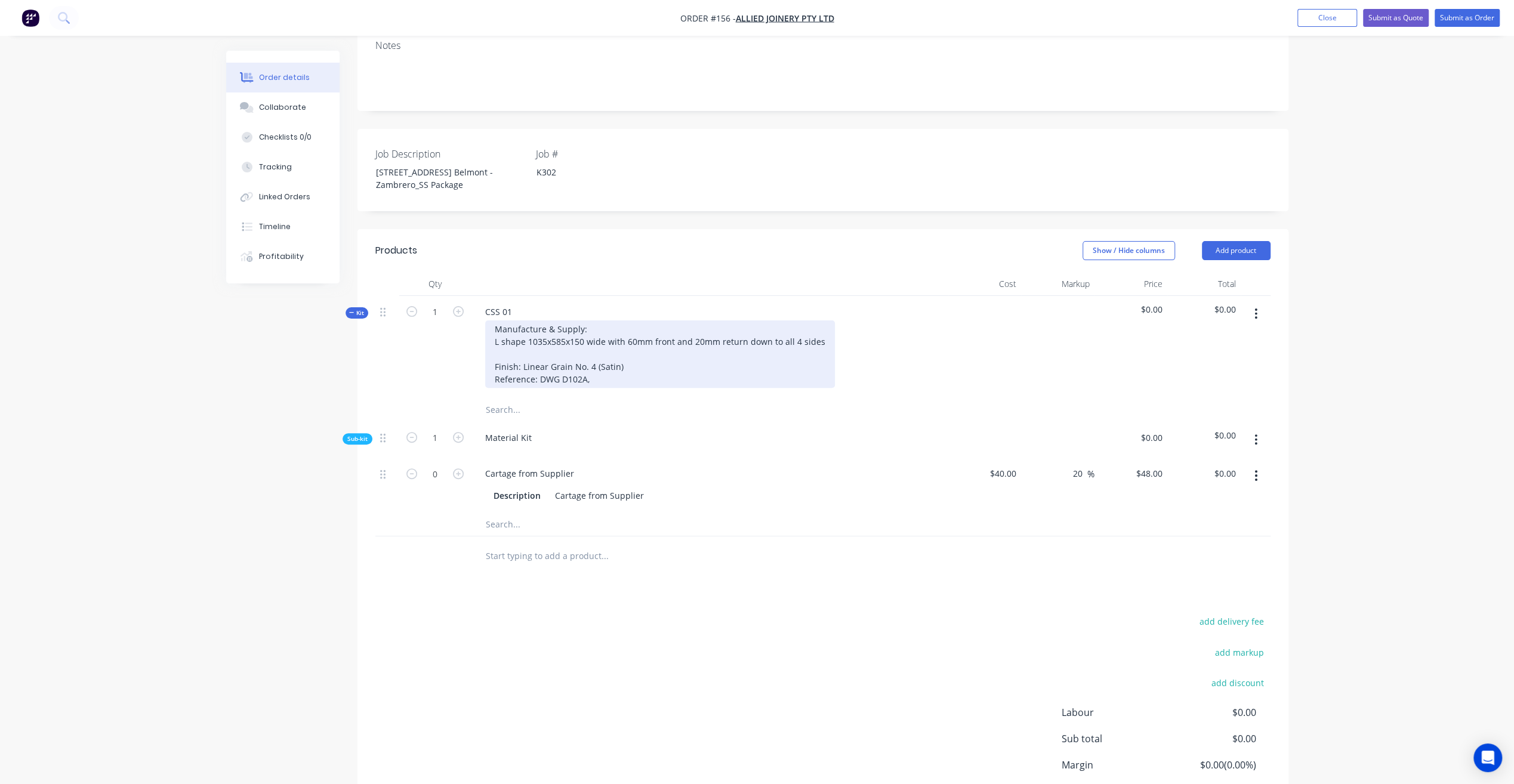
click at [617, 348] on div "Manufacture & Supply: L shape 1035x585x150 wide with 60mm front and 20mm return…" at bounding box center [660, 354] width 349 height 68
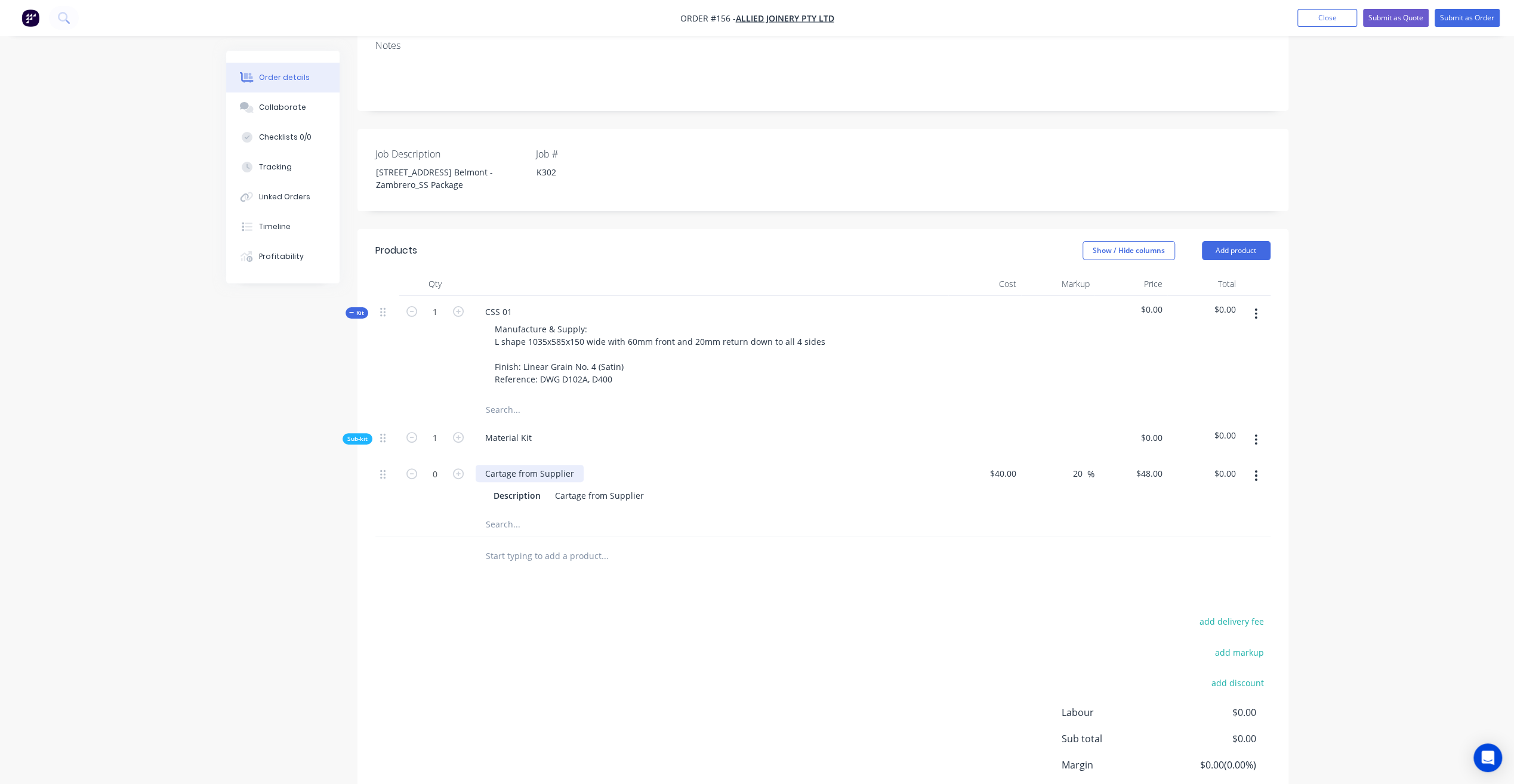
click at [537, 464] on div "Cartage from Supplier" at bounding box center [529, 473] width 108 height 17
drag, startPoint x: 567, startPoint y: 440, endPoint x: 337, endPoint y: 430, distance: 230.2
click at [337, 430] on div "Created by James Created 06/10/25 Required 06/10/25 Assigned to Add team member…" at bounding box center [757, 346] width 1062 height 1067
click at [578, 487] on div "Cartage from Supplier" at bounding box center [599, 495] width 98 height 17
click at [1003, 464] on div "40 $40.00" at bounding box center [1003, 473] width 37 height 17
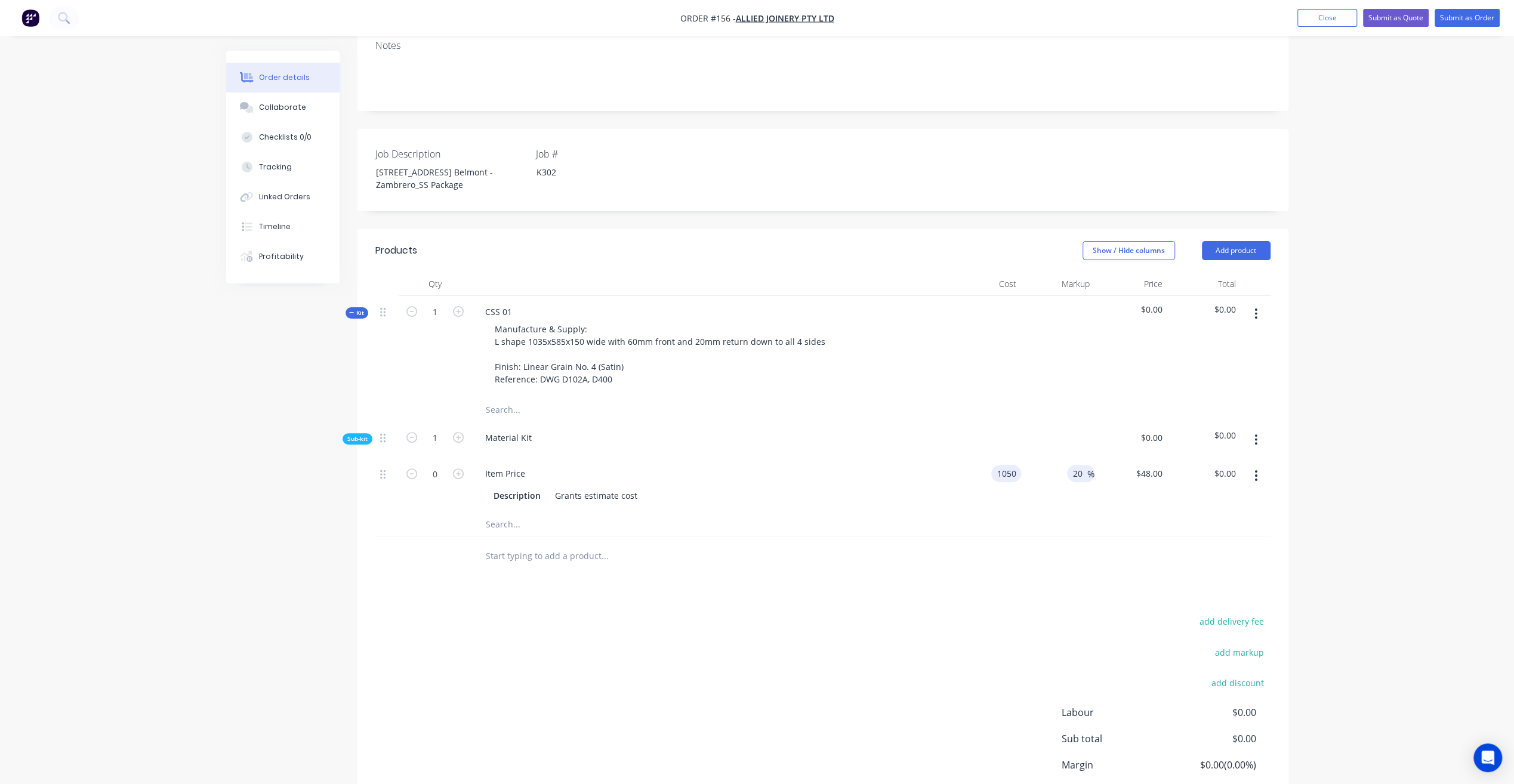
type input "$1,050.00"
type input "$1,260.00"
click at [1078, 464] on input "20" at bounding box center [1079, 473] width 16 height 17
type input "2"
type input "$1,050.00"
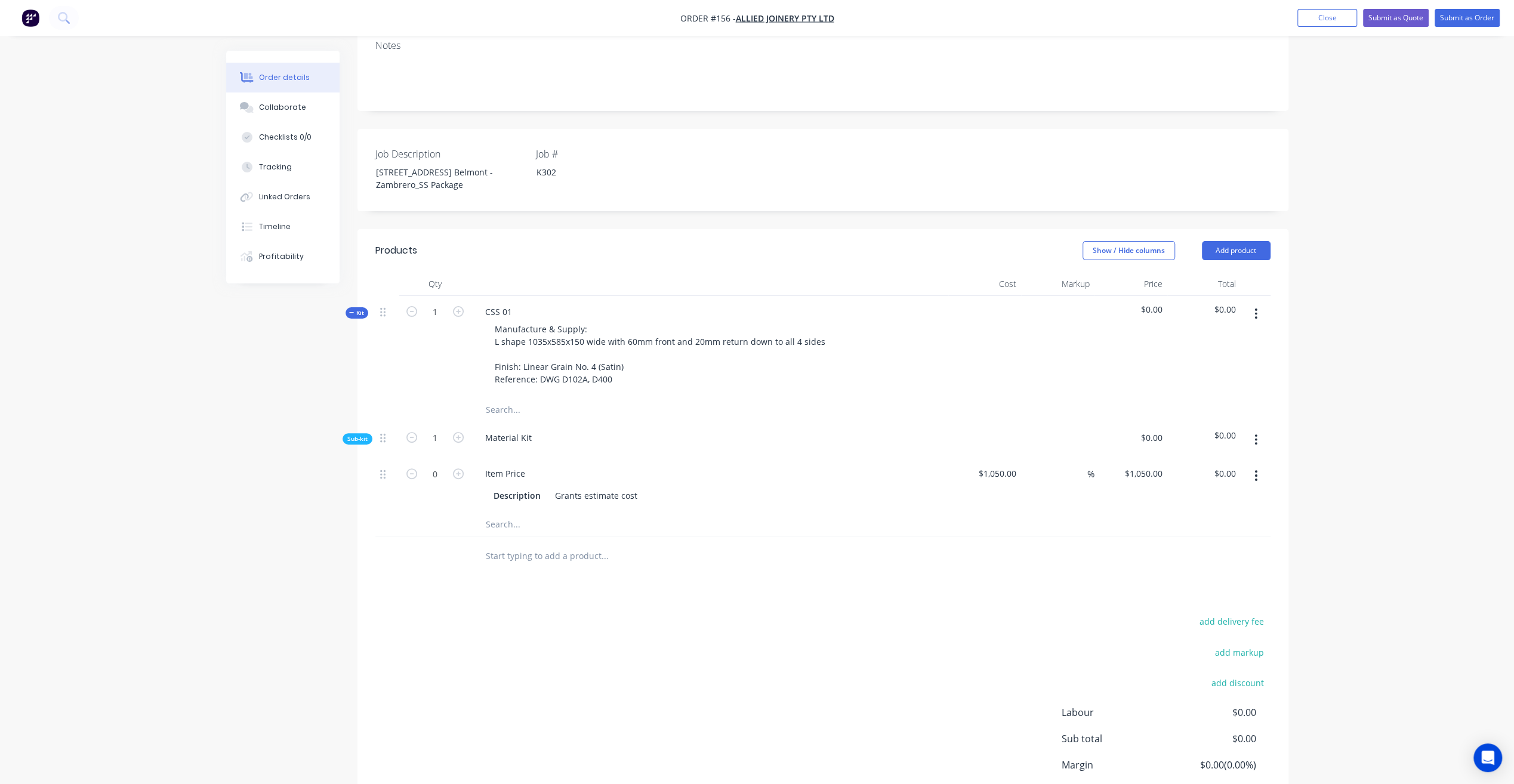
click at [1093, 512] on div at bounding box center [823, 524] width 895 height 25
click at [457, 468] on icon "button" at bounding box center [458, 473] width 10 height 10
type input "1"
type input "$1,050.00"
click at [883, 464] on div "Item Price" at bounding box center [709, 473] width 468 height 17
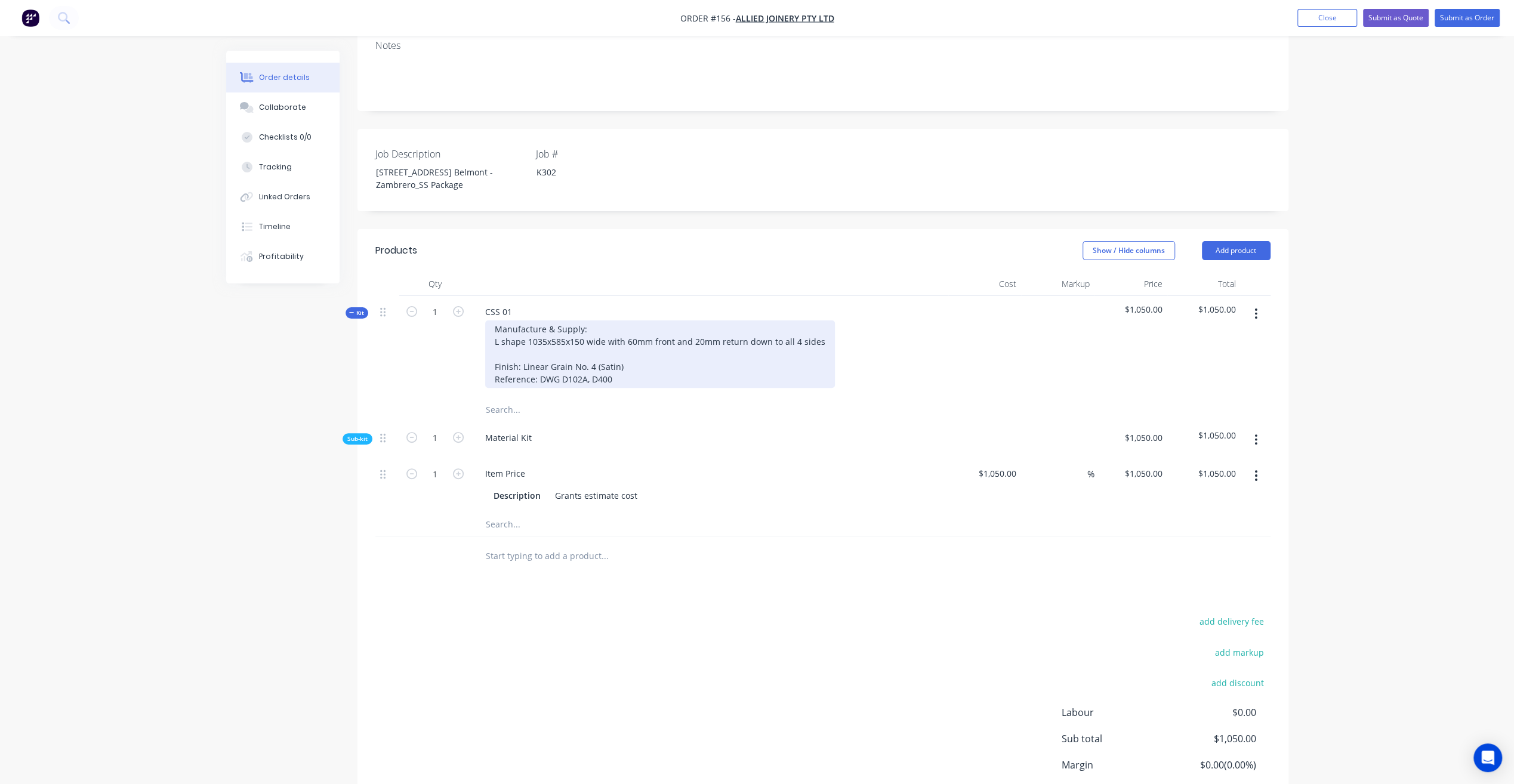
click at [631, 340] on div "Manufacture & Supply: L shape 1035x585x150 wide with 60mm front and 20mm return…" at bounding box center [660, 354] width 349 height 68
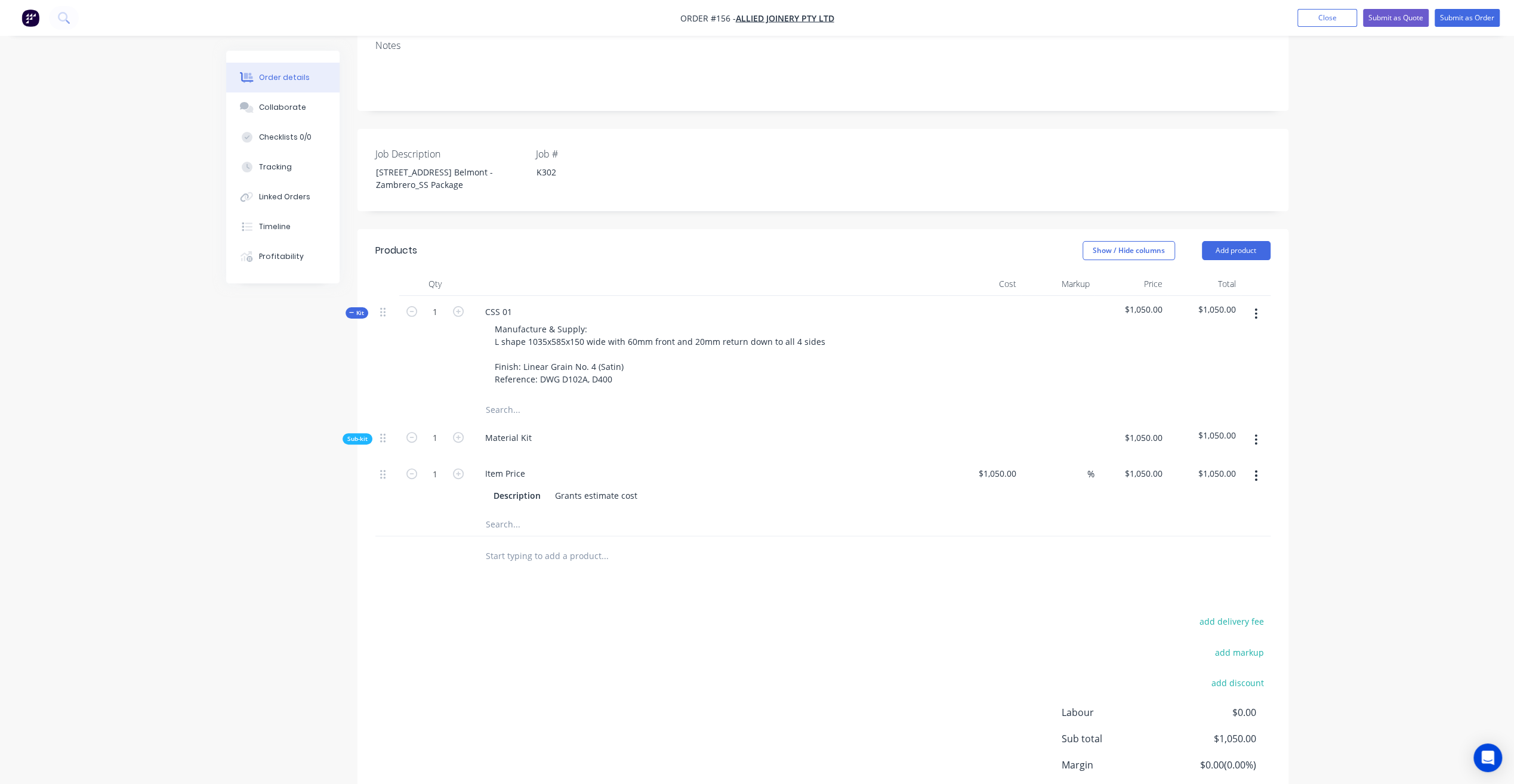
click at [1252, 303] on button "button" at bounding box center [1256, 314] width 28 height 22
click at [1208, 384] on div "Duplicate" at bounding box center [1214, 392] width 92 height 17
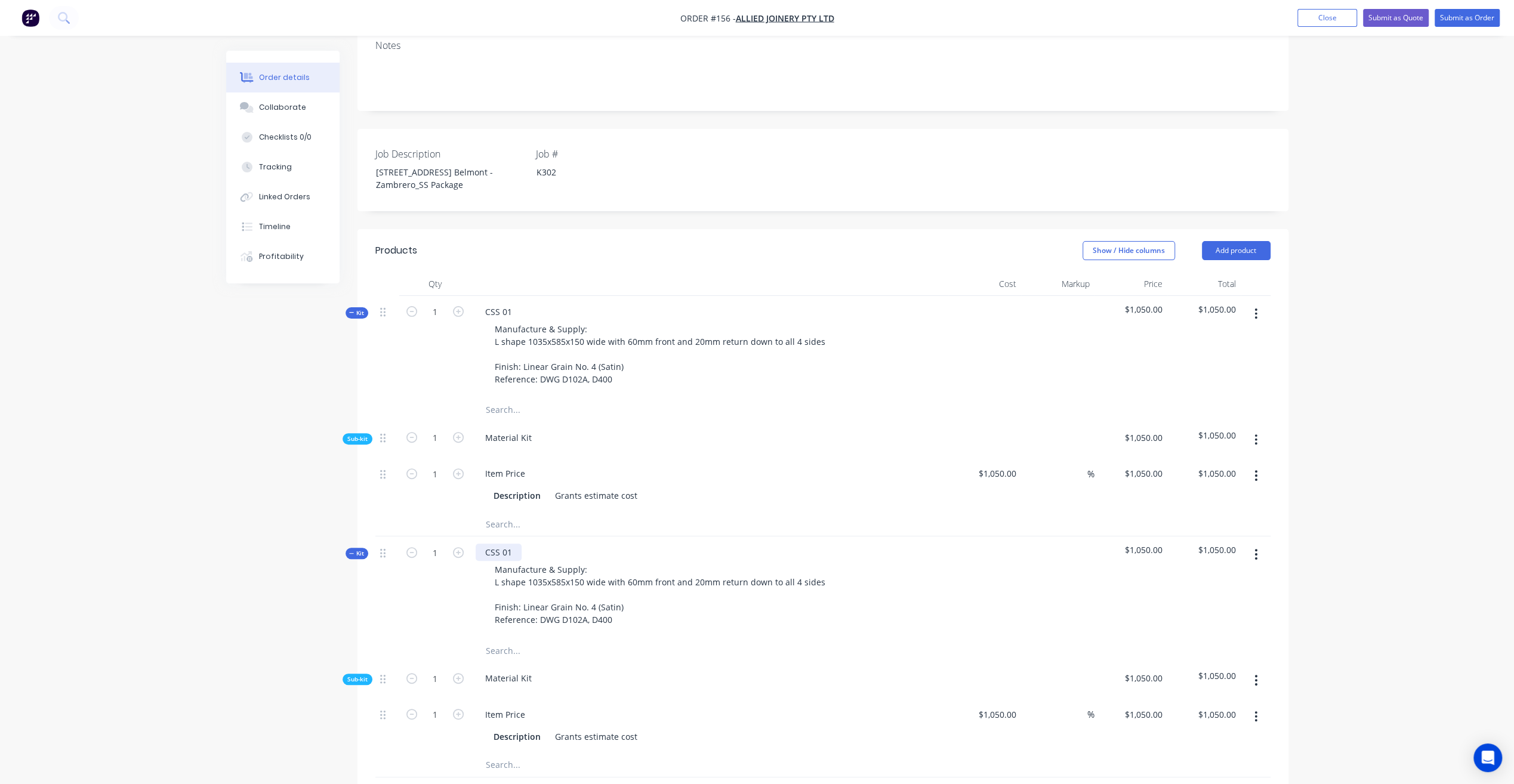
click at [516, 543] on div "CSS 01" at bounding box center [499, 551] width 46 height 17
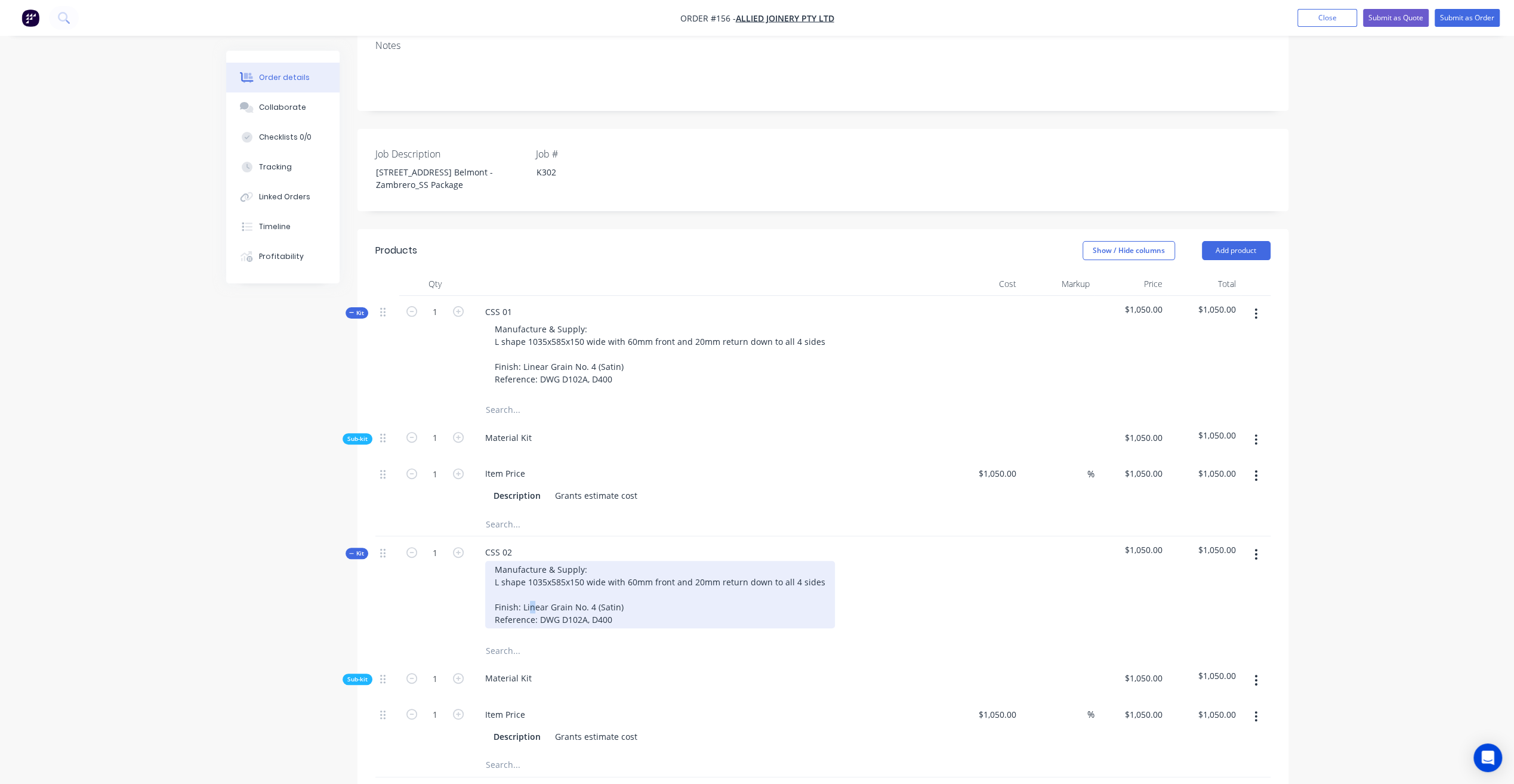
click at [531, 567] on div "Manufacture & Supply: L shape 1035x585x150 wide with 60mm front and 20mm return…" at bounding box center [660, 595] width 349 height 68
drag, startPoint x: 491, startPoint y: 545, endPoint x: 825, endPoint y: 554, distance: 334.1
click at [825, 561] on div "Manufacture & Supply: L shape 1035x585x150 wide with 60mm front and 20mm return…" at bounding box center [660, 595] width 349 height 68
paste div
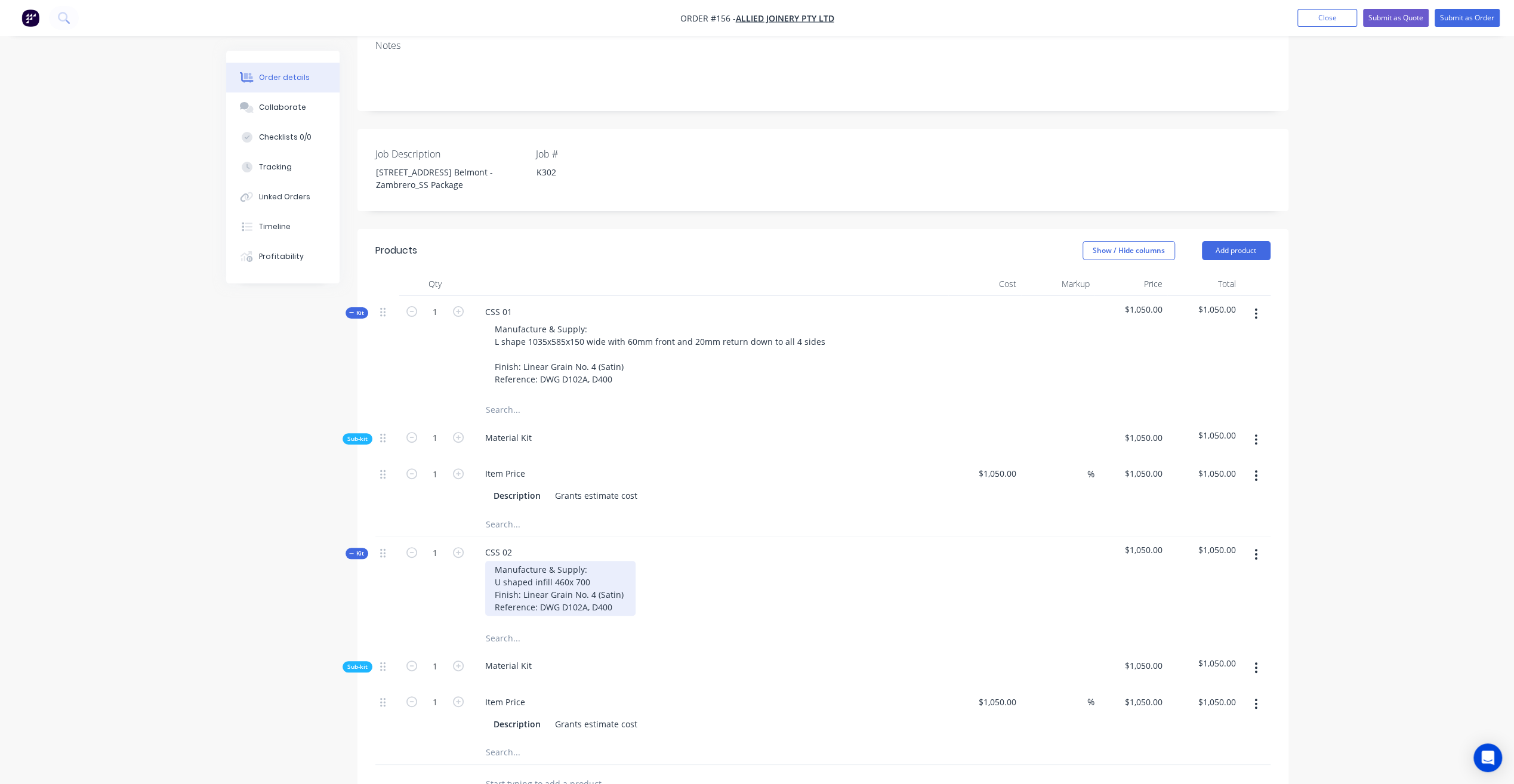
click at [551, 561] on div "Manufacture & Supply: U shaped infill 460x 700 Finish: Linear Grain No. 4 (Sati…" at bounding box center [560, 589] width 150 height 55
click at [609, 585] on div "Manufacture & Supply: U shaped infill bench 460x 700 Finish: Linear Grain No. 4…" at bounding box center [560, 589] width 150 height 55
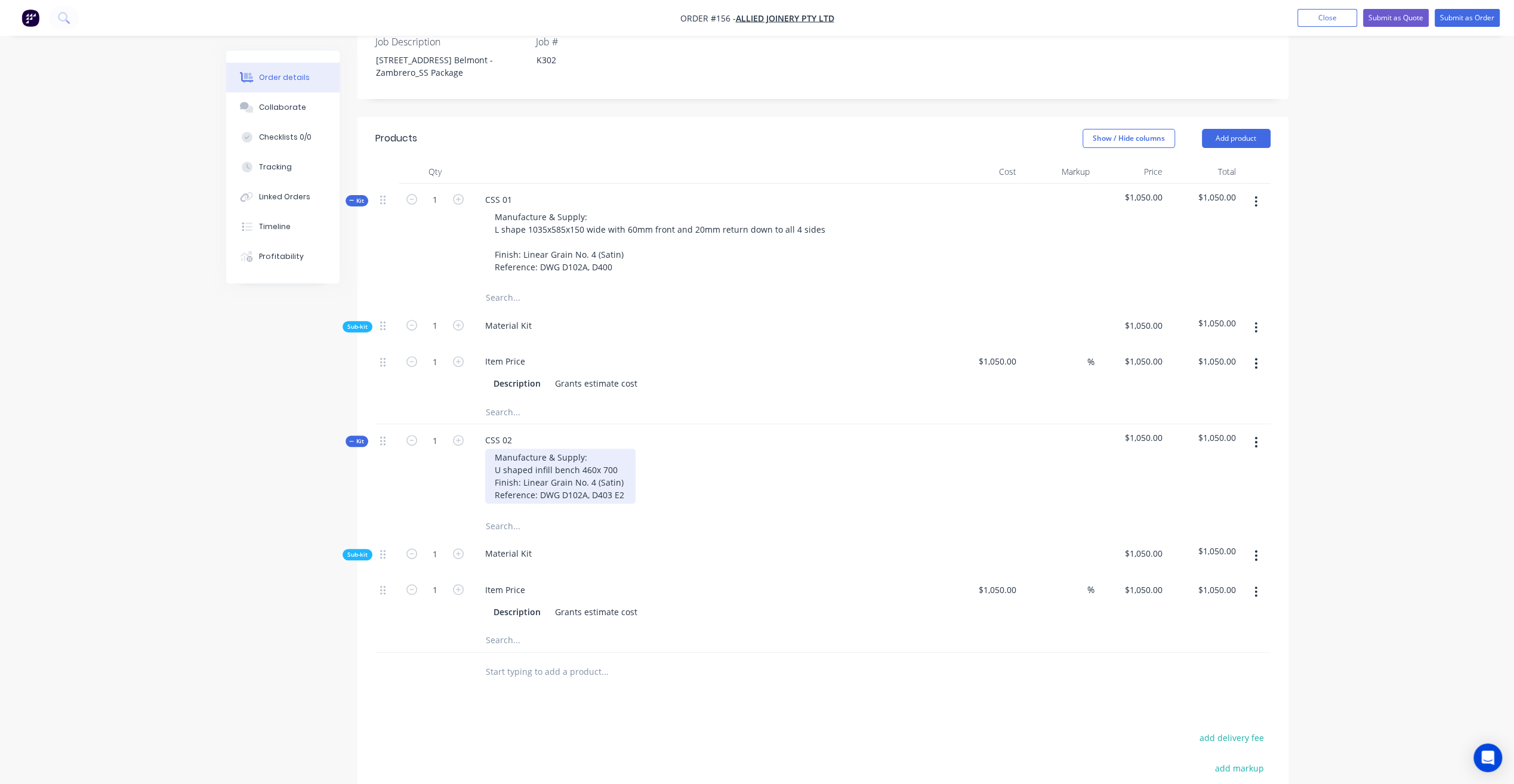
scroll to position [358, 0]
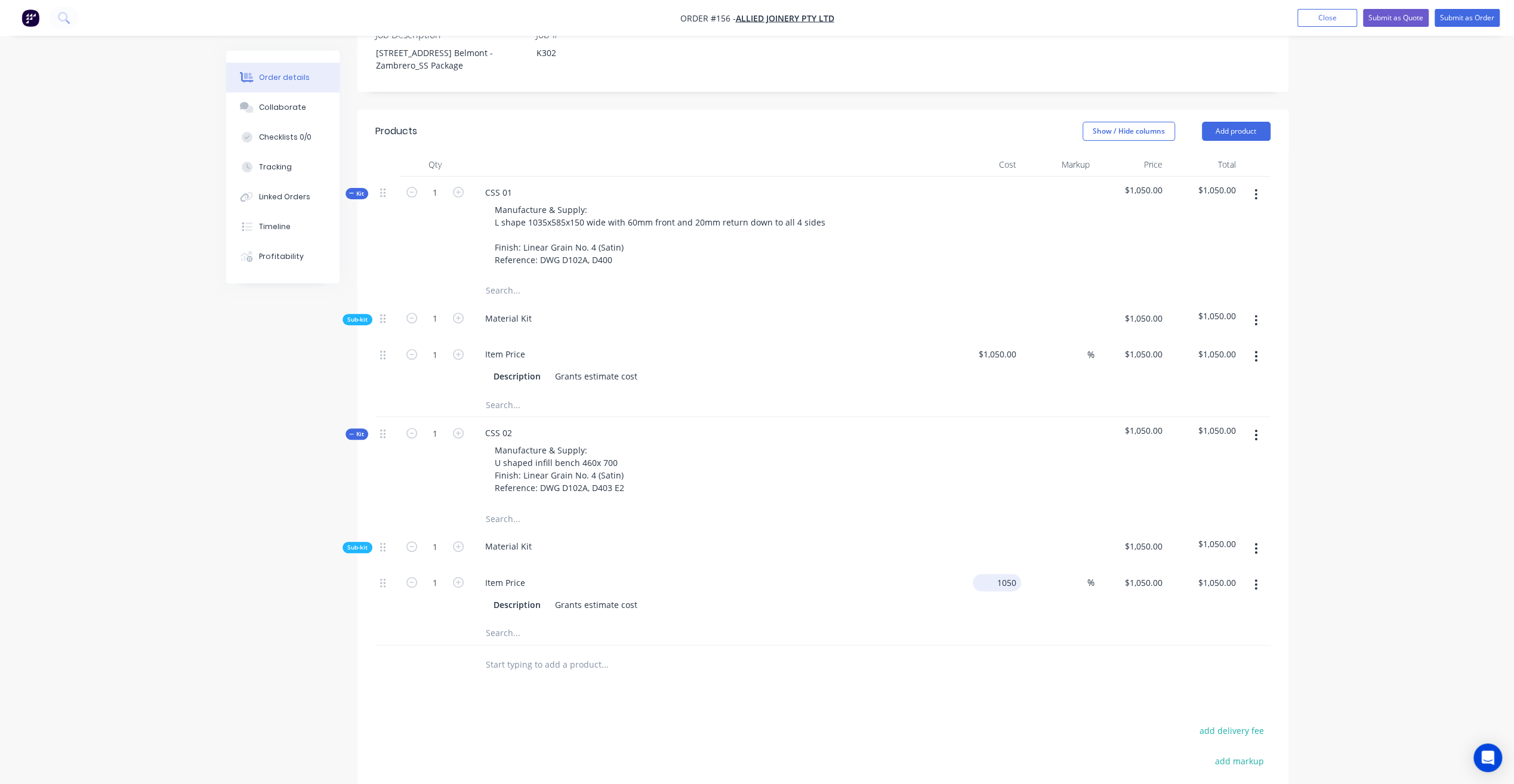
click at [1004, 574] on input "1050" at bounding box center [999, 582] width 44 height 17
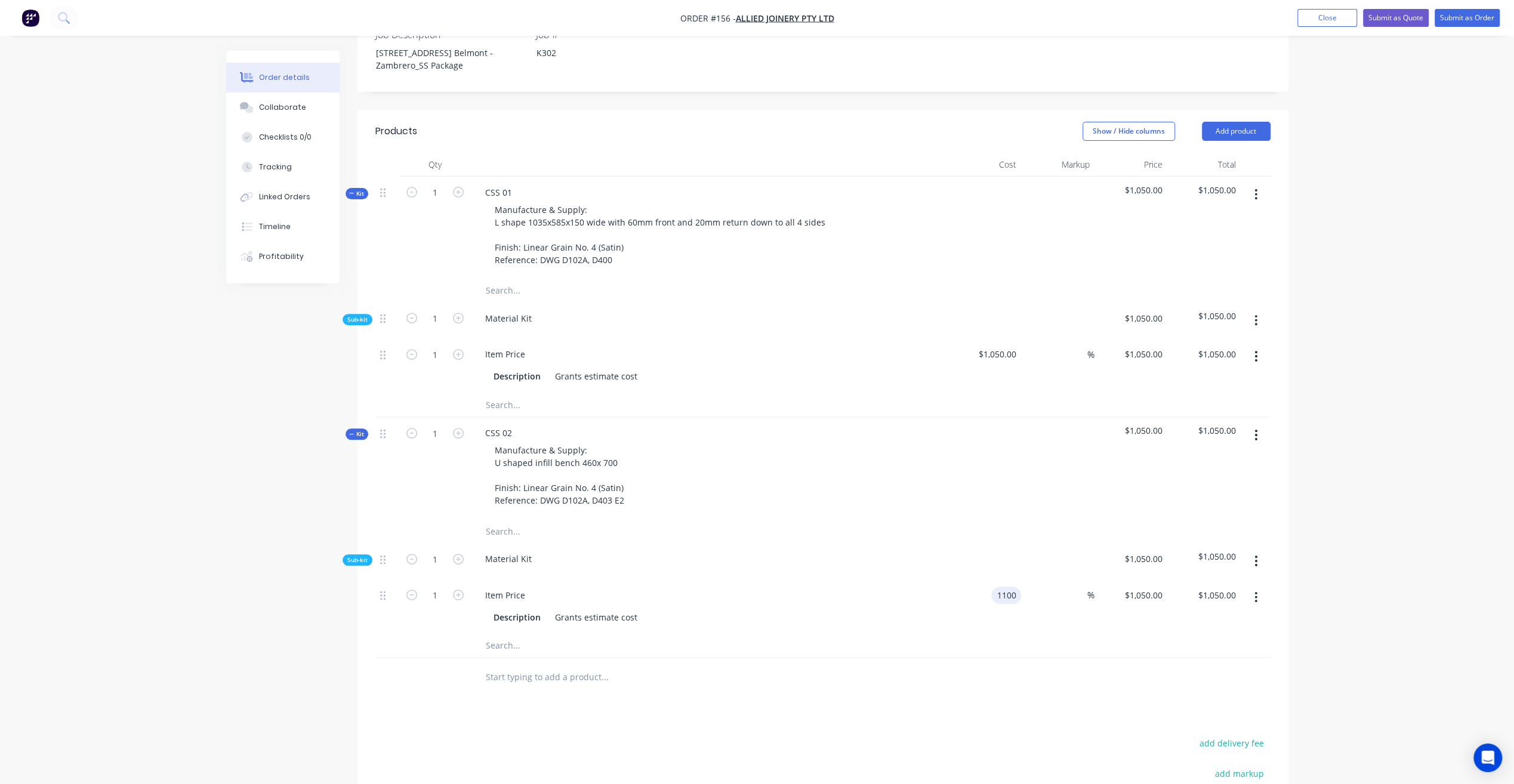
type input "$1,100.00"
click at [991, 580] on div "$1,100.00 $1,100.00" at bounding box center [985, 606] width 74 height 54
click at [359, 430] on span "Kit" at bounding box center [357, 434] width 16 height 9
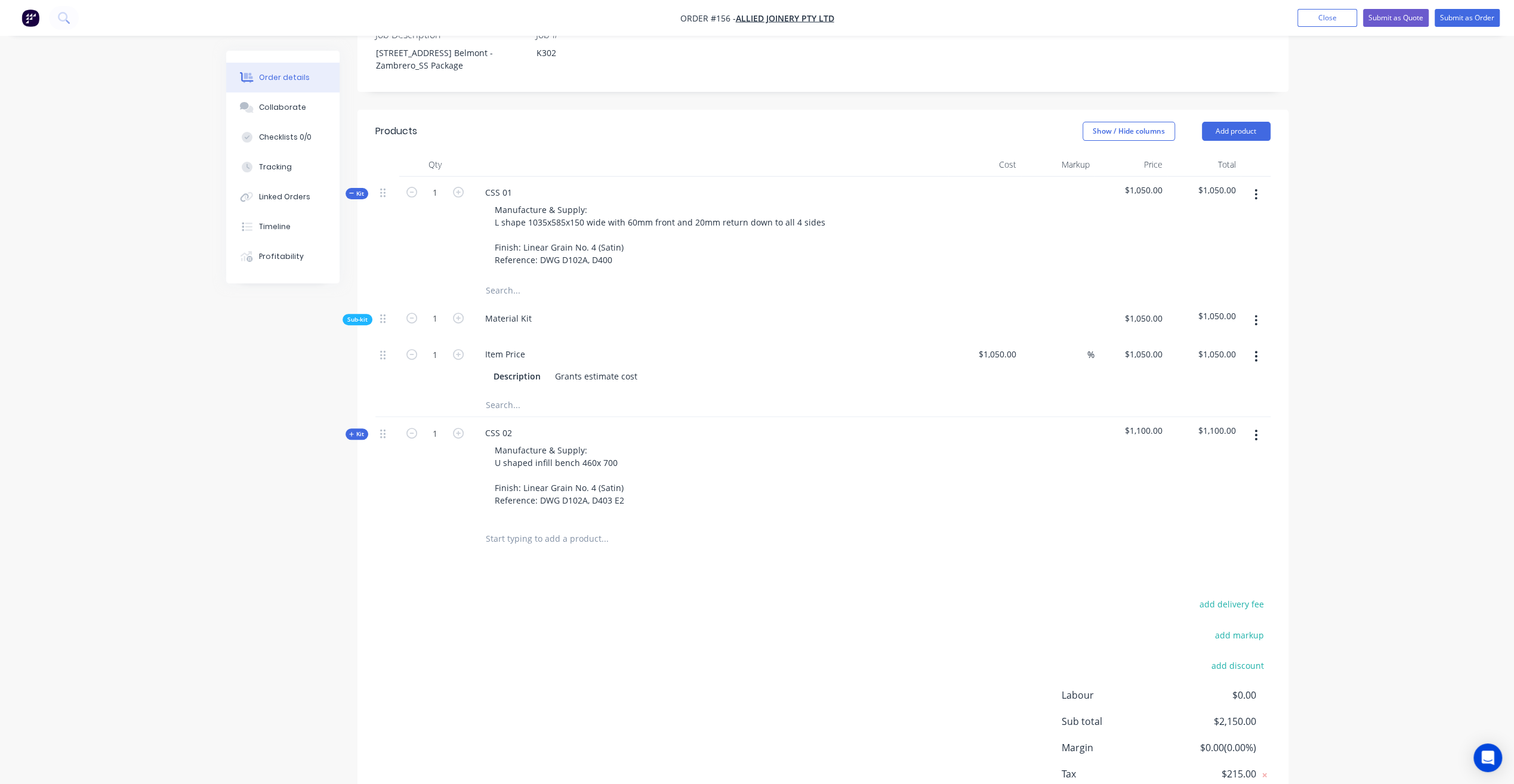
click at [371, 163] on div "Qty Cost Markup Price Total Kit 1 CSS 01 Manufacture & Supply: L shape 1035x585…" at bounding box center [823, 356] width 931 height 406
click at [358, 189] on span "Kit" at bounding box center [357, 193] width 16 height 9
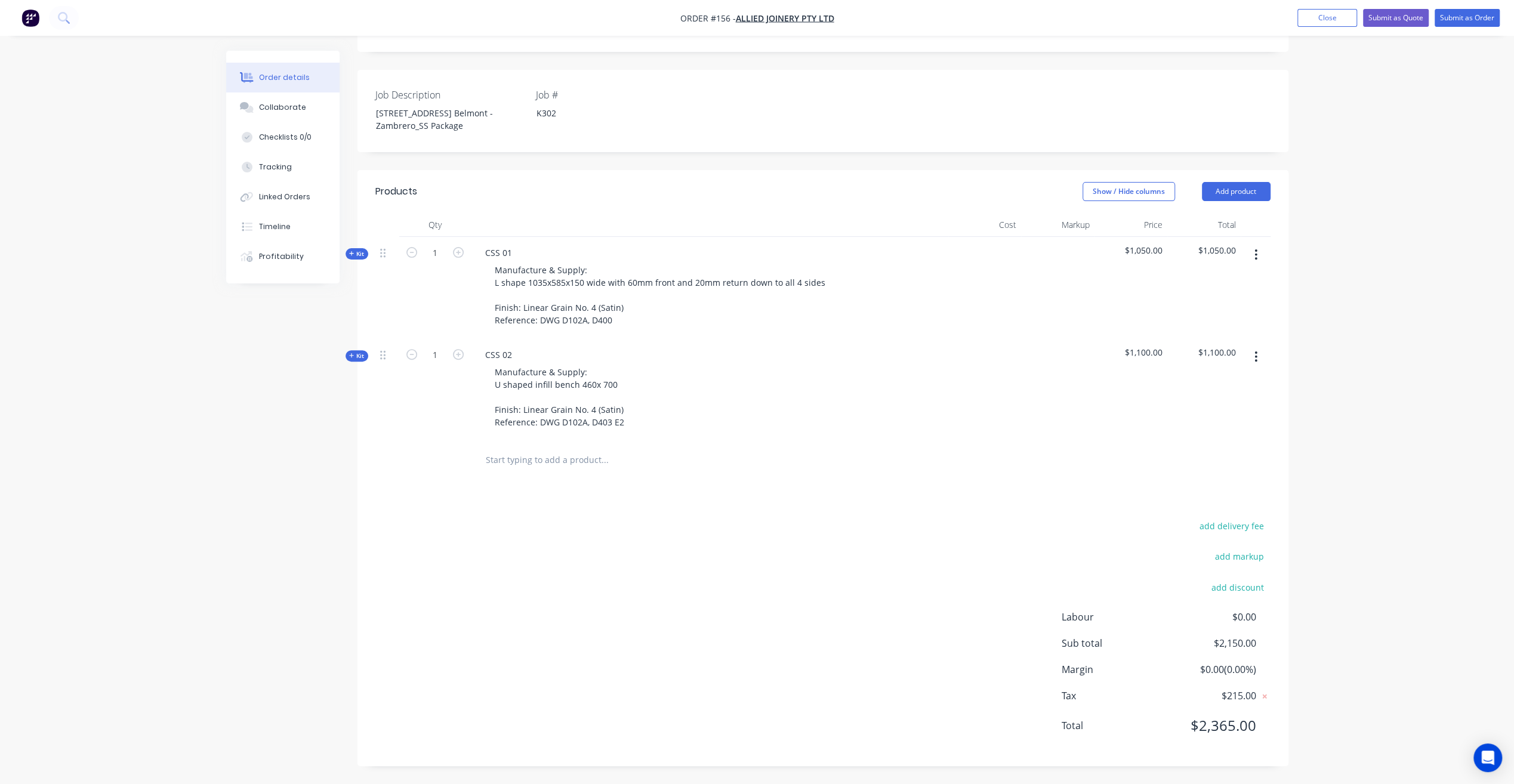
scroll to position [262, 0]
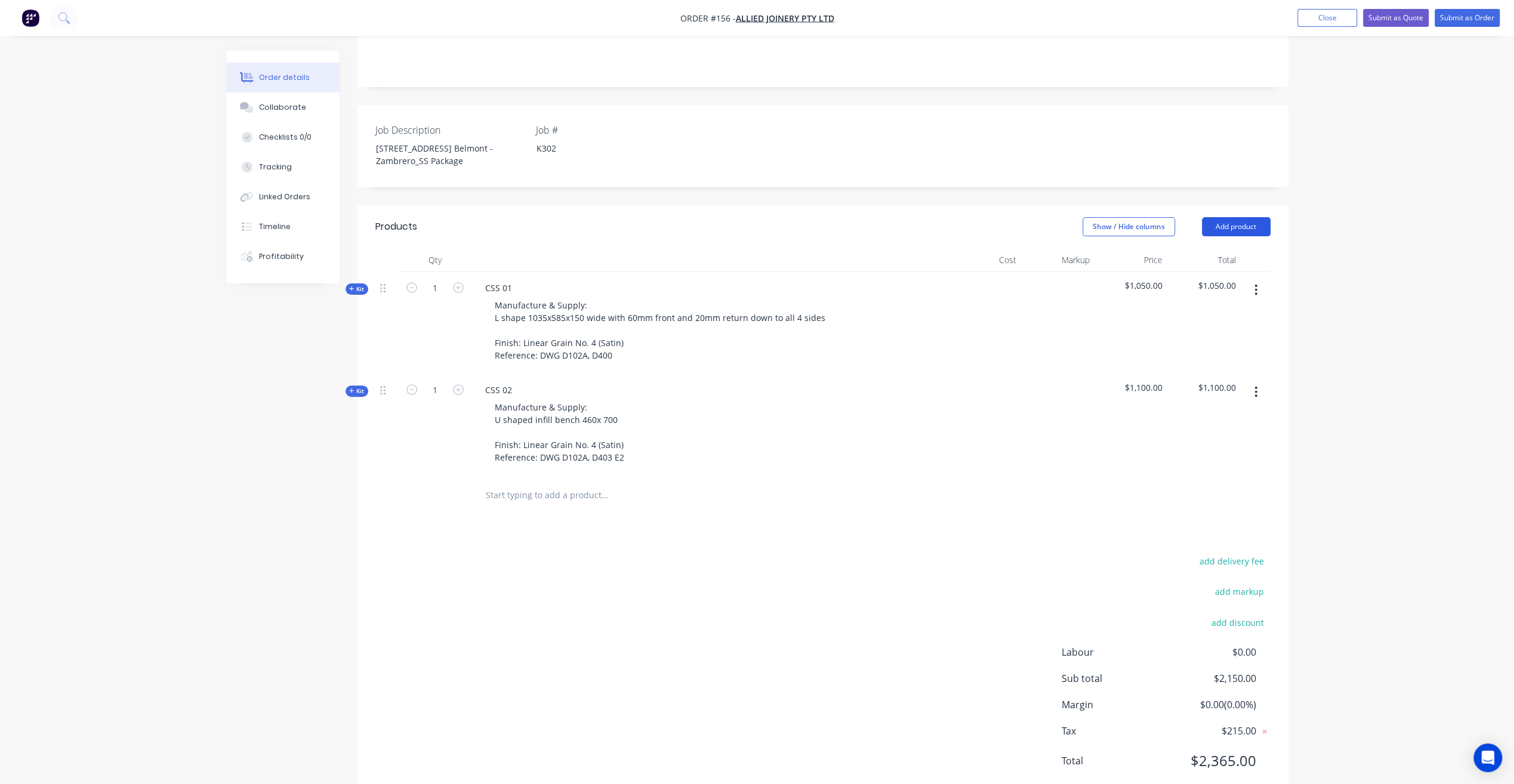
click at [1246, 217] on button "Add product" at bounding box center [1236, 227] width 68 height 19
click at [1211, 248] on div "Product catalogue" at bounding box center [1214, 256] width 92 height 17
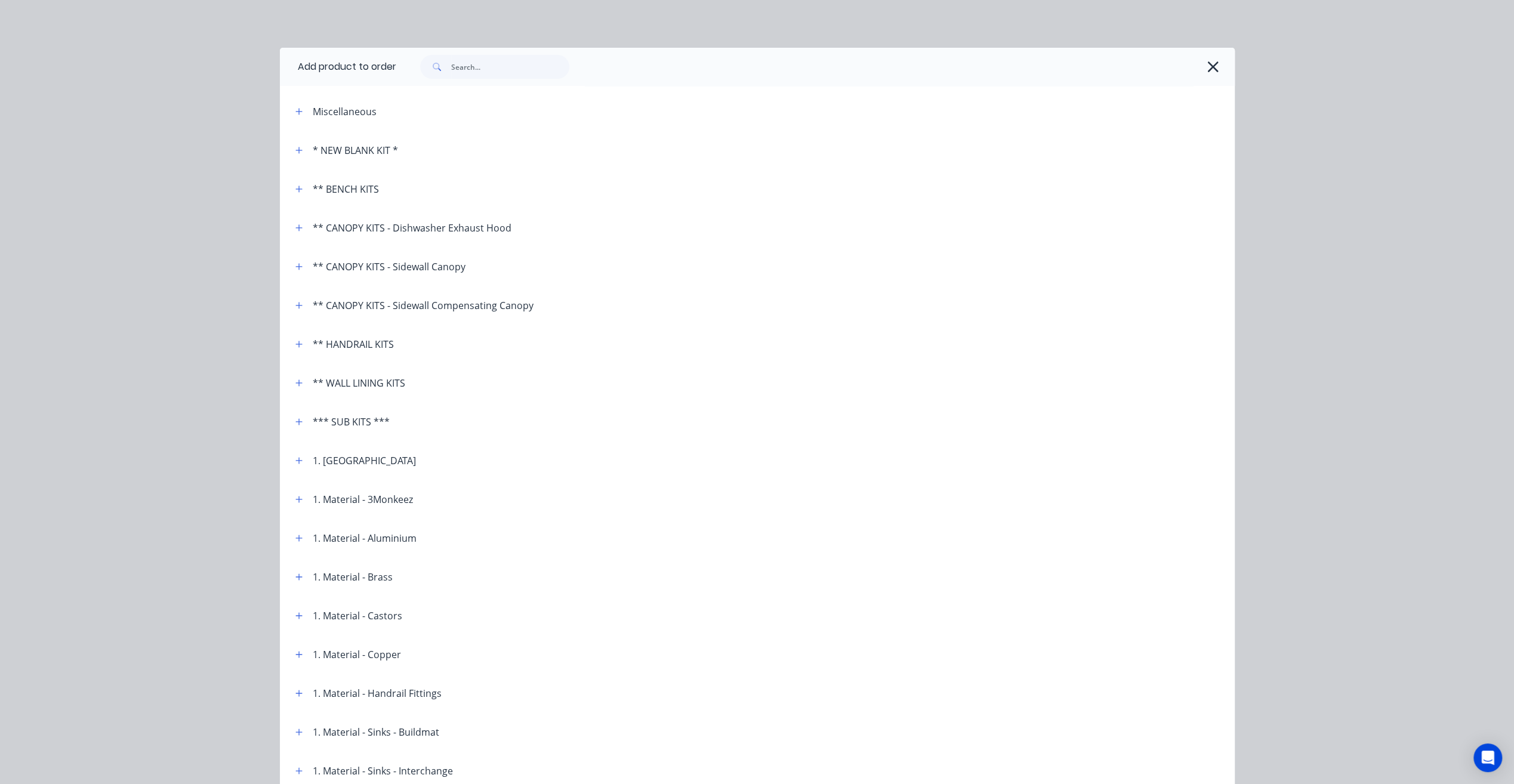
click at [1212, 56] on div at bounding box center [809, 67] width 826 height 24
click at [1211, 59] on icon "button" at bounding box center [1212, 67] width 13 height 16
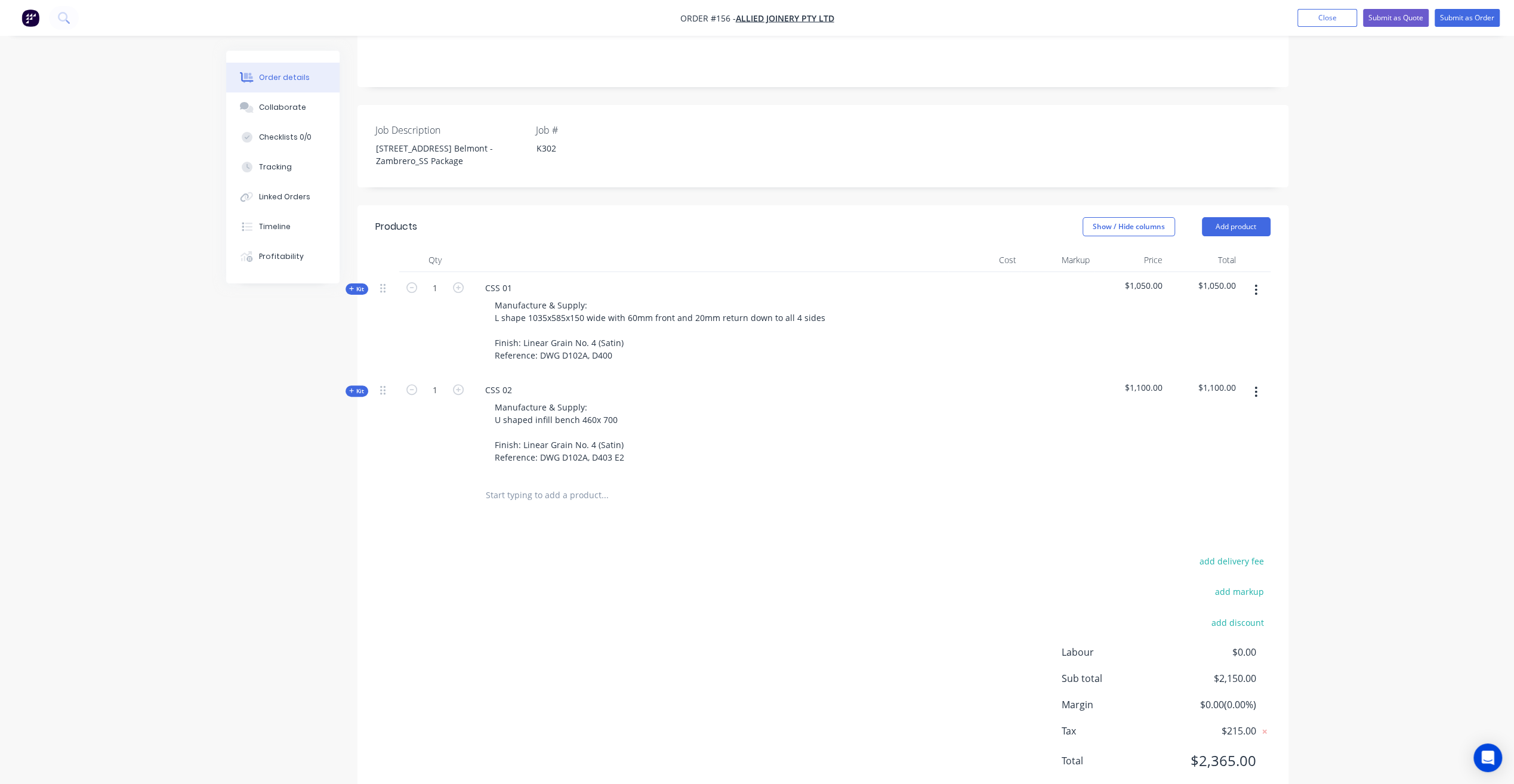
click at [1255, 386] on icon "button" at bounding box center [1256, 392] width 3 height 13
click at [1197, 462] on div "Duplicate" at bounding box center [1214, 470] width 92 height 17
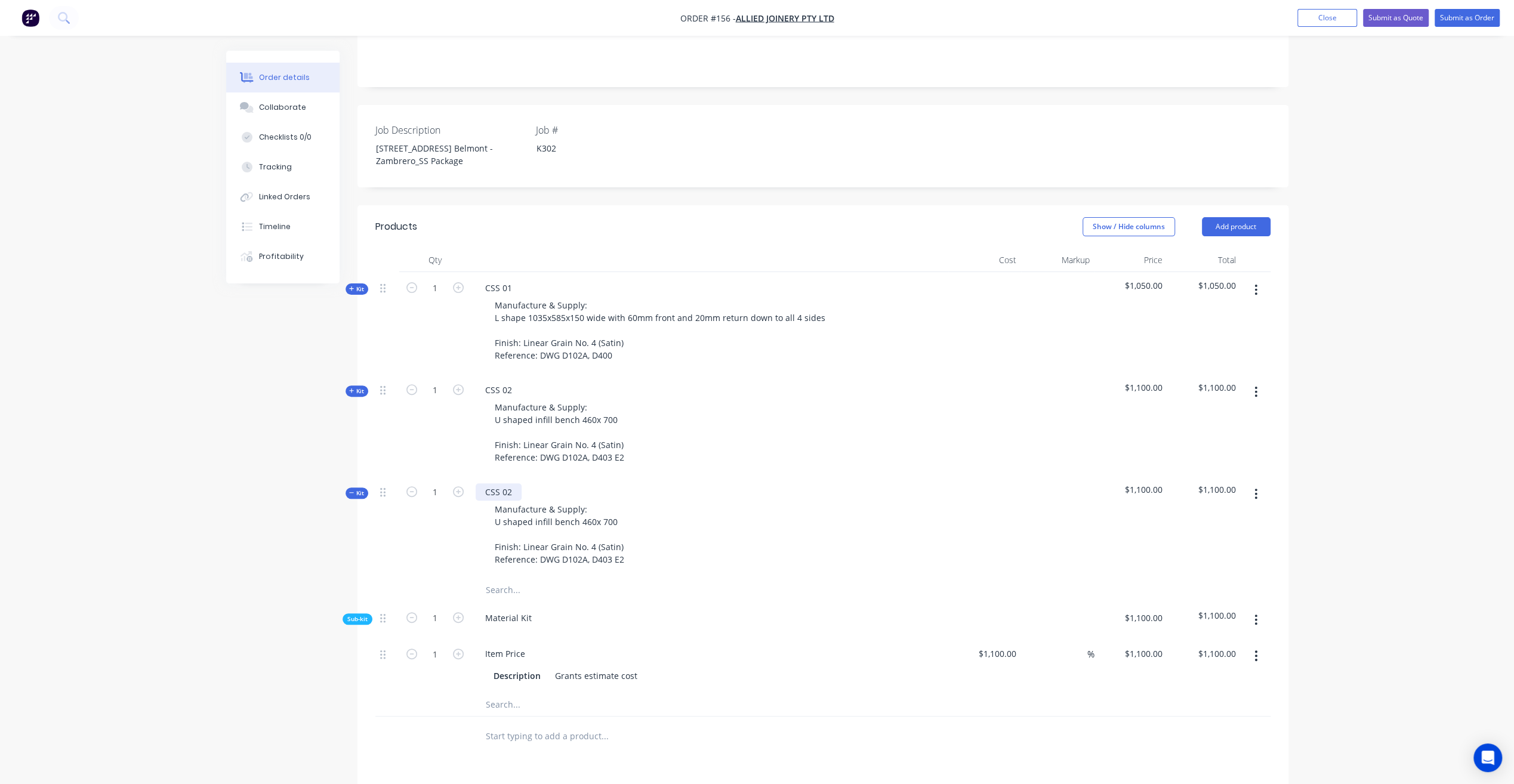
click at [512, 483] on div "CSS 02" at bounding box center [499, 491] width 46 height 17
click at [602, 501] on div "Manufacture & Supply: U shaped infill bench 460x 700 Finish: Linear Grain No. 4…" at bounding box center [560, 534] width 150 height 68
drag, startPoint x: 616, startPoint y: 487, endPoint x: 473, endPoint y: 486, distance: 143.0
click at [473, 486] on div "CSS 05 Manufacture & Supply: U shaped infill bench 460x 700 Finish: Linear Grai…" at bounding box center [709, 527] width 477 height 102
paste div
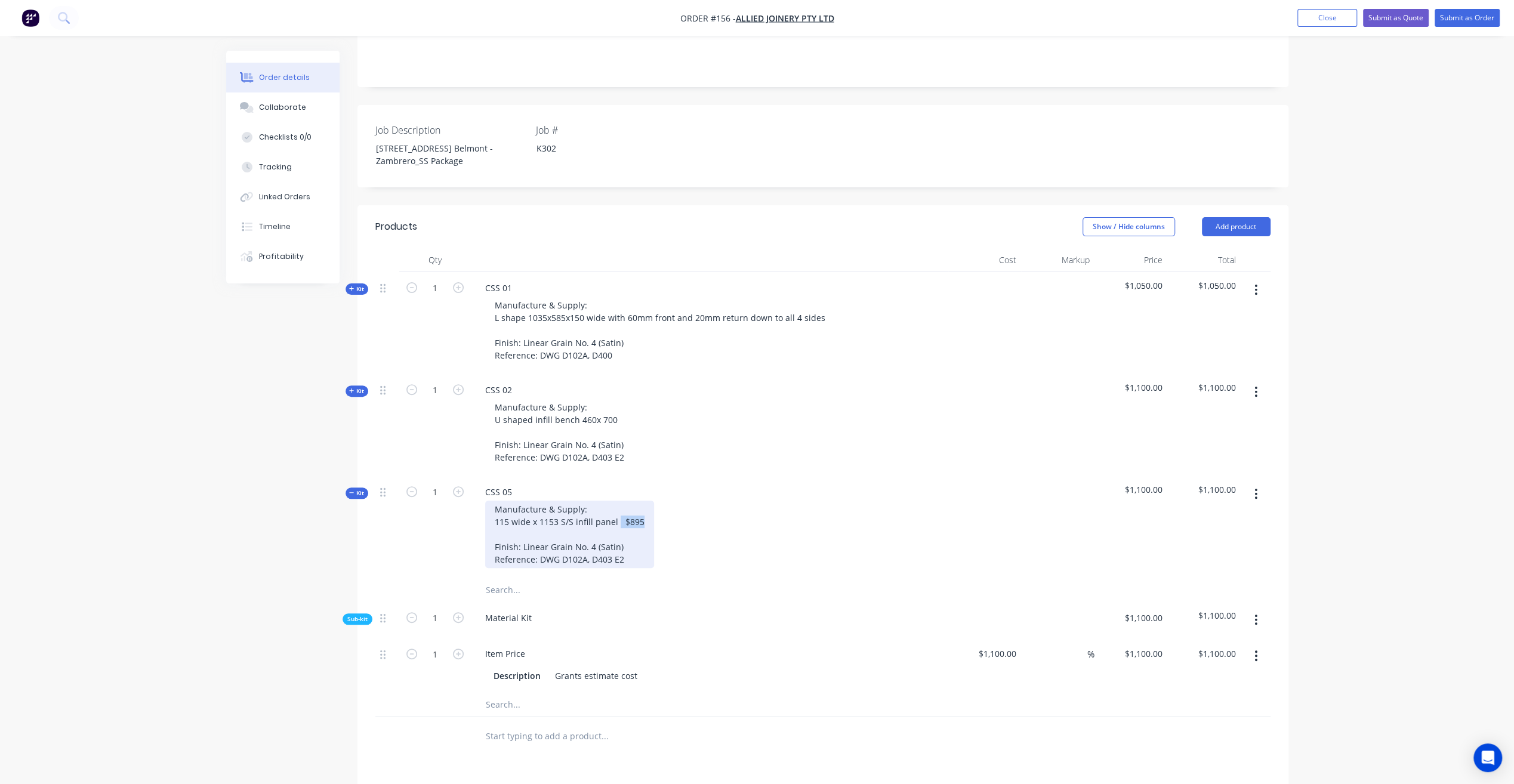
drag, startPoint x: 616, startPoint y: 489, endPoint x: 650, endPoint y: 490, distance: 34.0
click at [650, 501] on div "Manufacture & Supply: 115 wide x 1153 S/S infill panel $895 Finish: Linear Grai…" at bounding box center [709, 534] width 468 height 68
click at [1131, 483] on span "$1,100.00" at bounding box center [1131, 489] width 64 height 13
type input "1100"
click at [1147, 645] on input "1100" at bounding box center [1145, 653] width 44 height 17
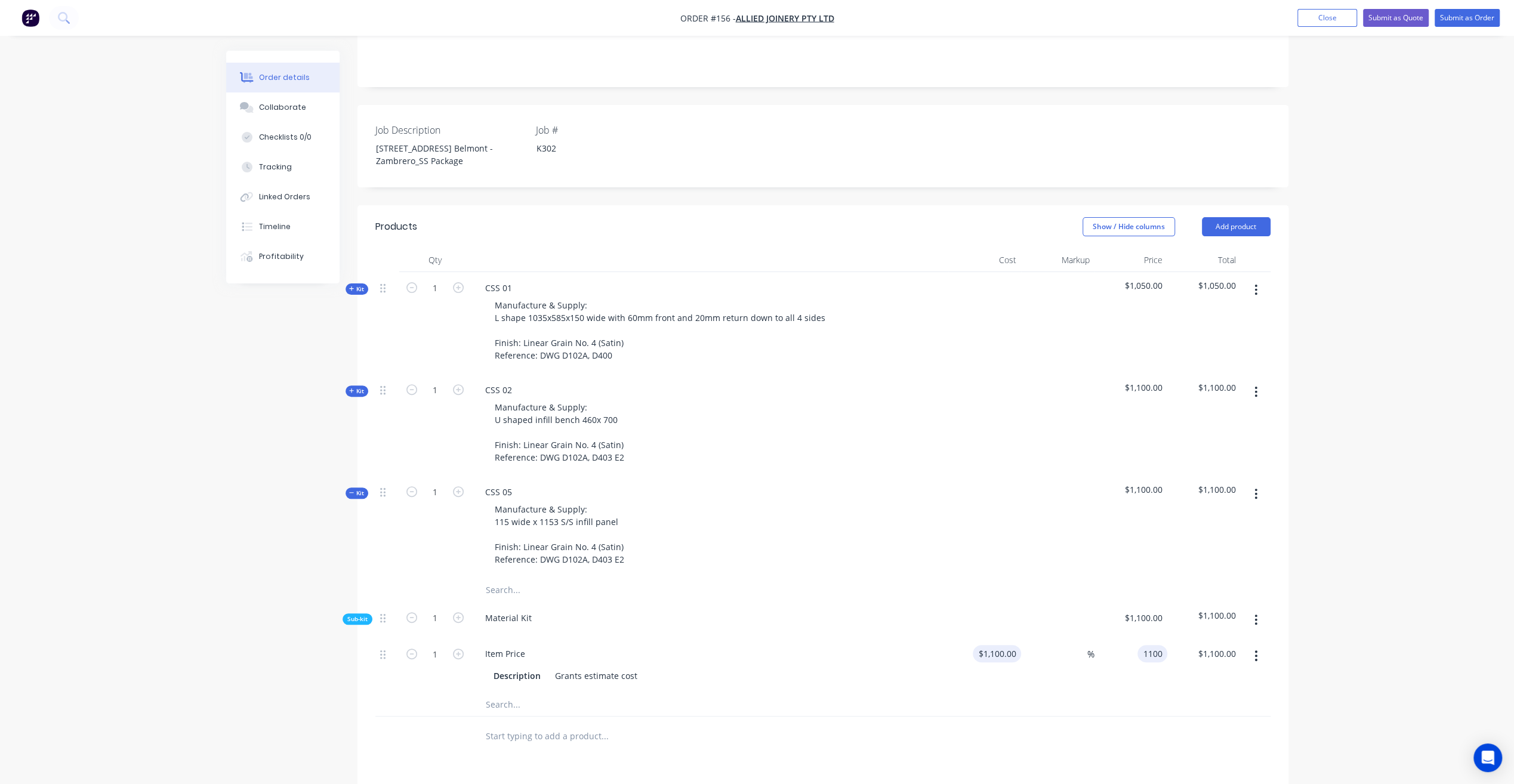
type input "1100"
type input "$1,100.00"
click at [1014, 645] on input "1100" at bounding box center [999, 653] width 44 height 17
type input "$895.00"
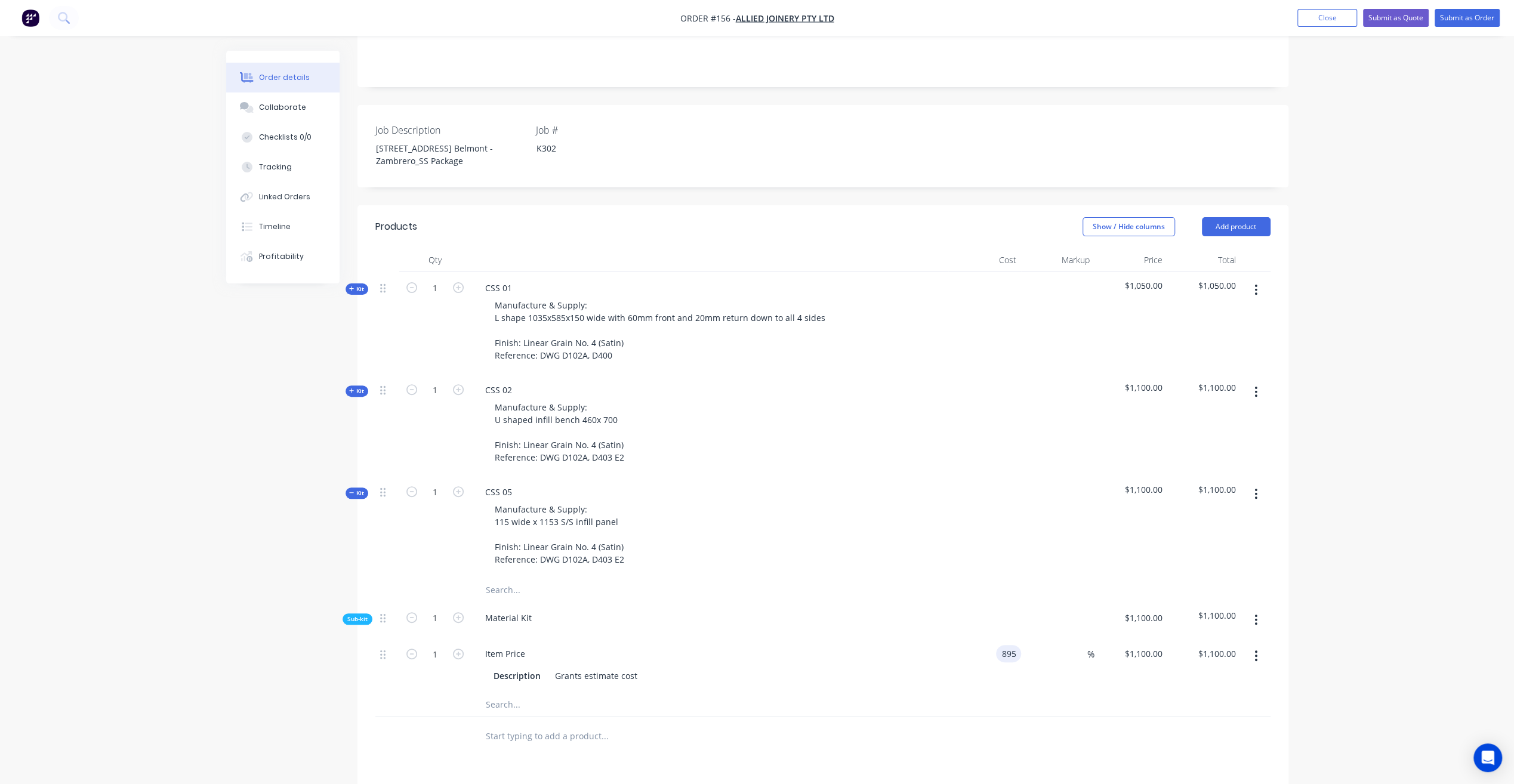
type input "$895.00"
click at [913, 519] on div "Manufacture & Supply: 115 wide x 1153 S/S infill panel Finish: Linear Grain No.…" at bounding box center [709, 534] width 468 height 68
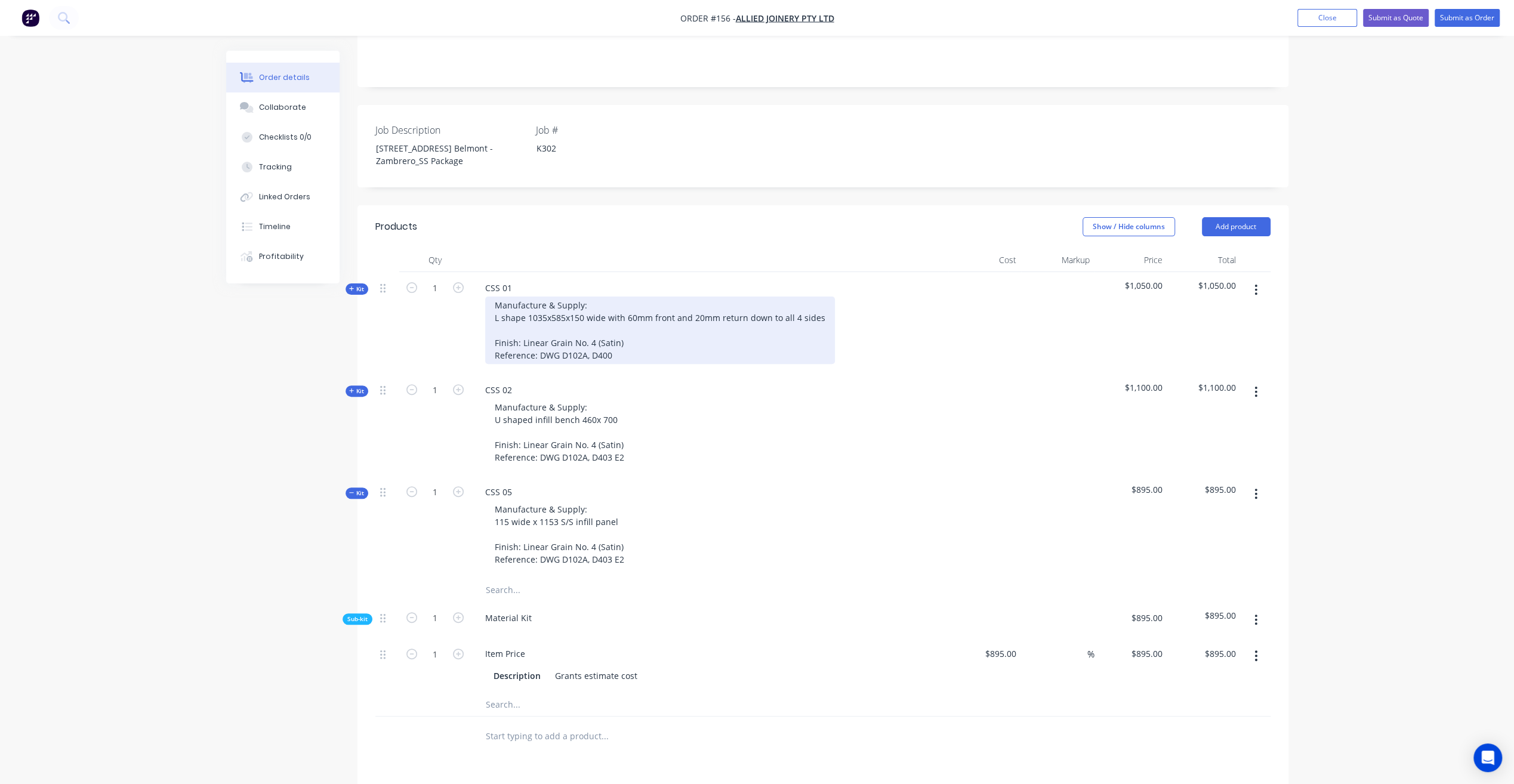
click at [611, 321] on div "Manufacture & Supply: L shape 1035x585x150 wide with 60mm front and 20mm return…" at bounding box center [660, 330] width 349 height 68
drag, startPoint x: 613, startPoint y: 320, endPoint x: 591, endPoint y: 320, distance: 22.0
click at [591, 320] on div "Manufacture & Supply: L shape 1035x585x150 wide with 60mm front and 20mm return…" at bounding box center [660, 330] width 349 height 68
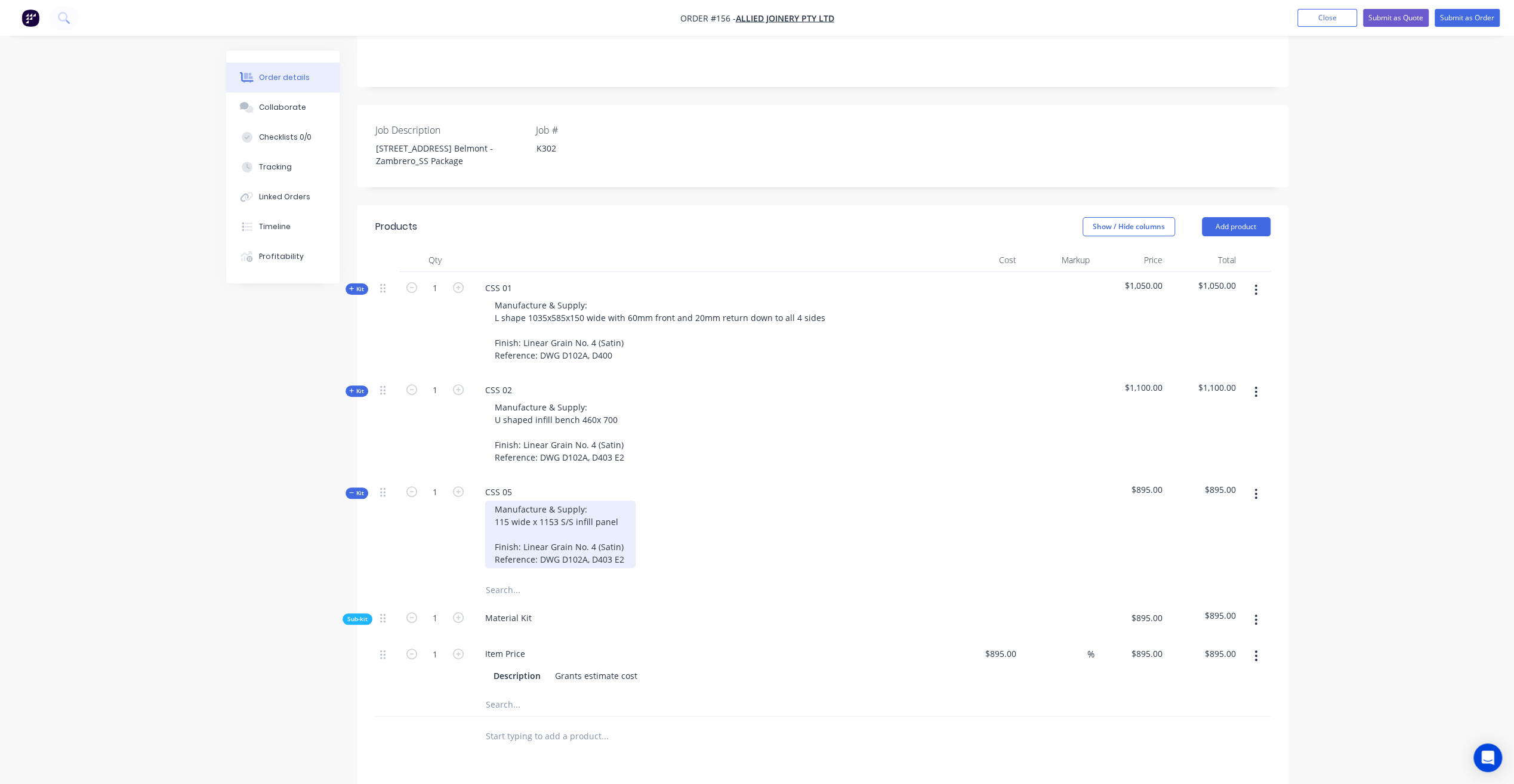
click at [619, 522] on div "Manufacture & Supply: 115 wide x 1153 S/S infill panel Finish: Linear Grain No.…" at bounding box center [560, 534] width 150 height 68
drag, startPoint x: 621, startPoint y: 524, endPoint x: 605, endPoint y: 524, distance: 16.0
click at [605, 524] on div "Manufacture & Supply: 115 wide x 1153 S/S infill panel Finish: Linear Grain No.…" at bounding box center [560, 534] width 150 height 68
click at [879, 517] on div "Manufacture & Supply: 115 wide x 1153 S/S infill panel Finish: Linear Grain No.…" at bounding box center [709, 534] width 468 height 68
click at [814, 439] on div "CSS 02 Manufacture & Supply: U shaped infill bench 460x 700 Finish: Linear Grai…" at bounding box center [709, 424] width 477 height 102
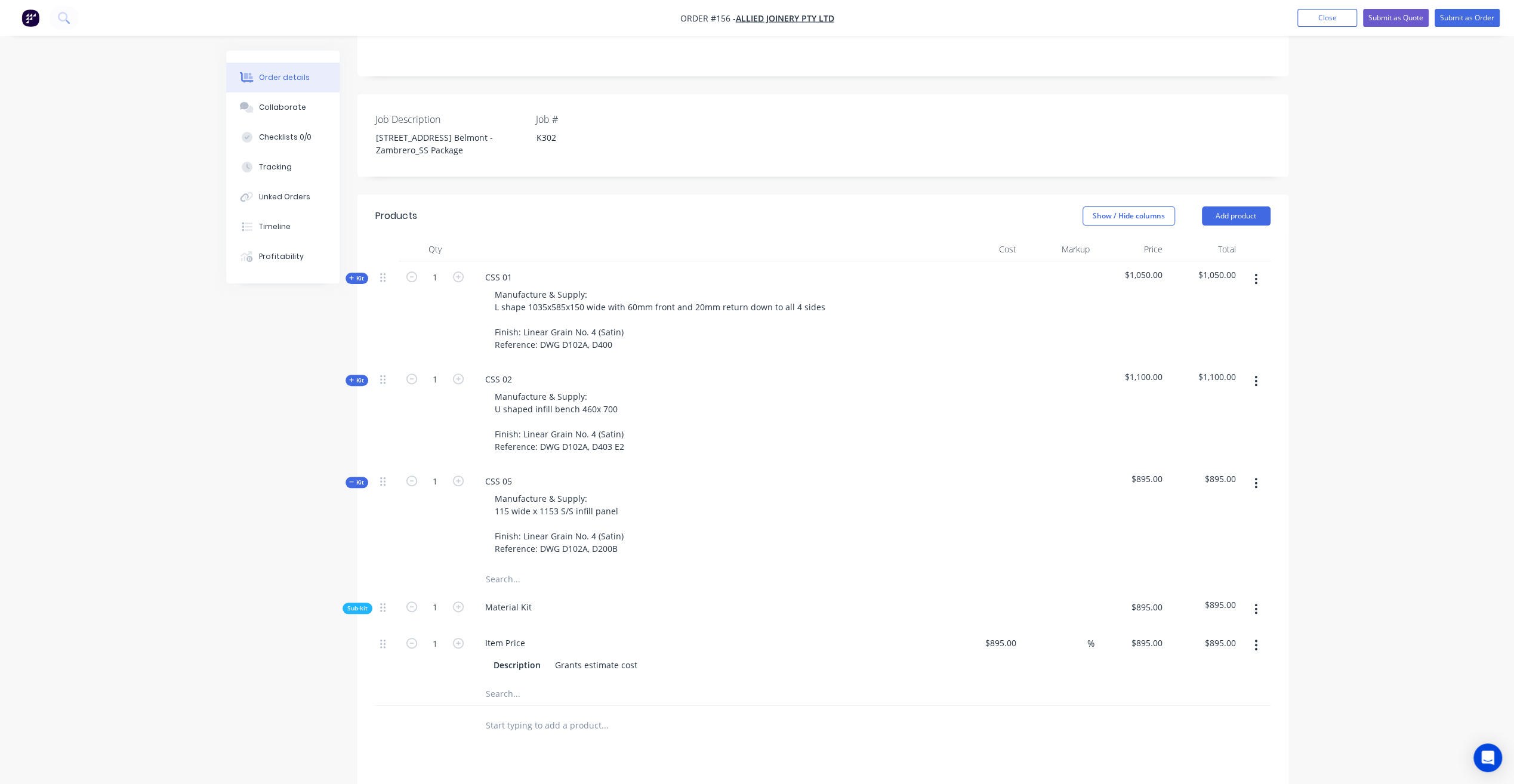
scroll to position [264, 0]
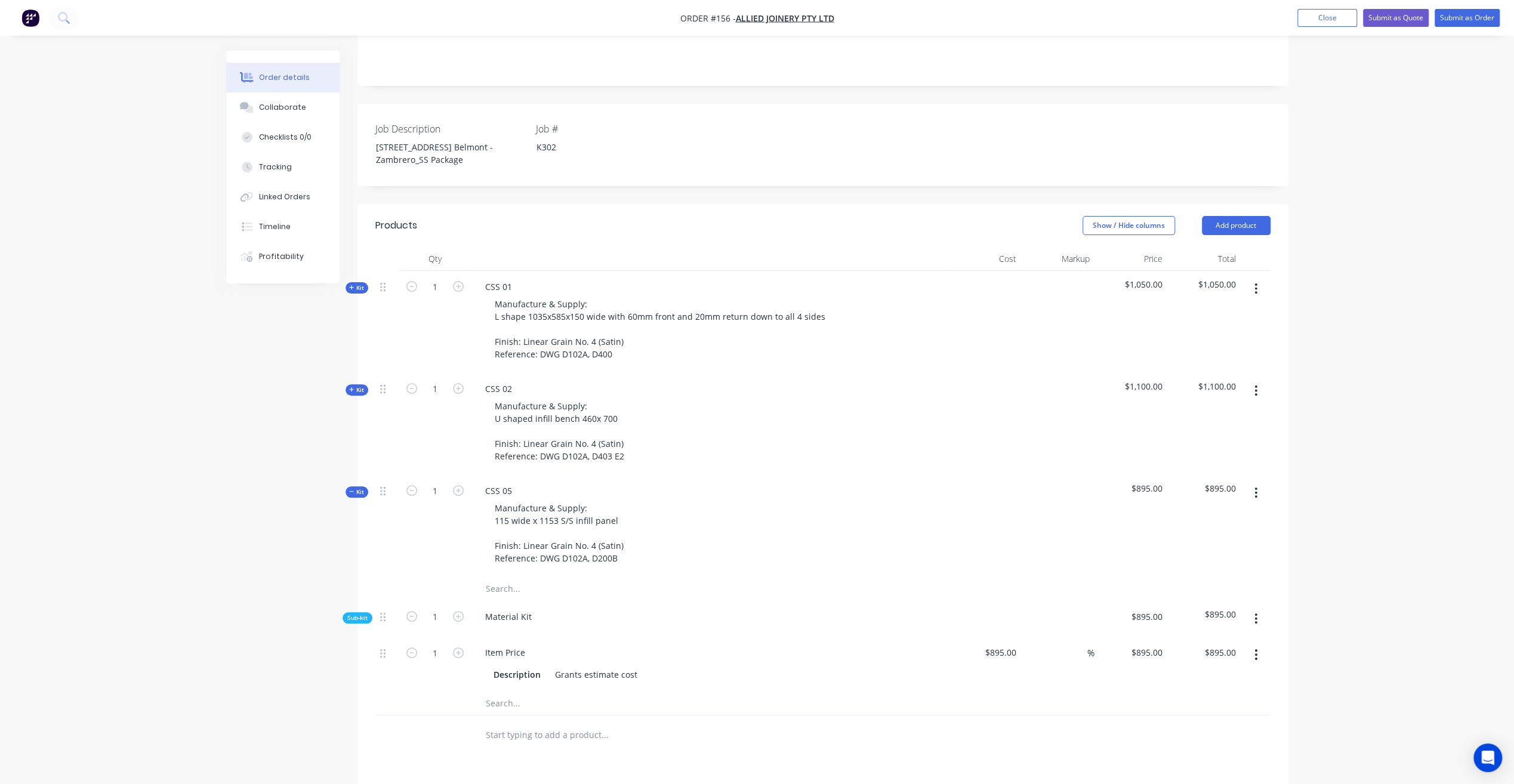
click at [362, 487] on span "Kit" at bounding box center [357, 492] width 16 height 9
click at [1230, 216] on button "Add product" at bounding box center [1236, 226] width 68 height 19
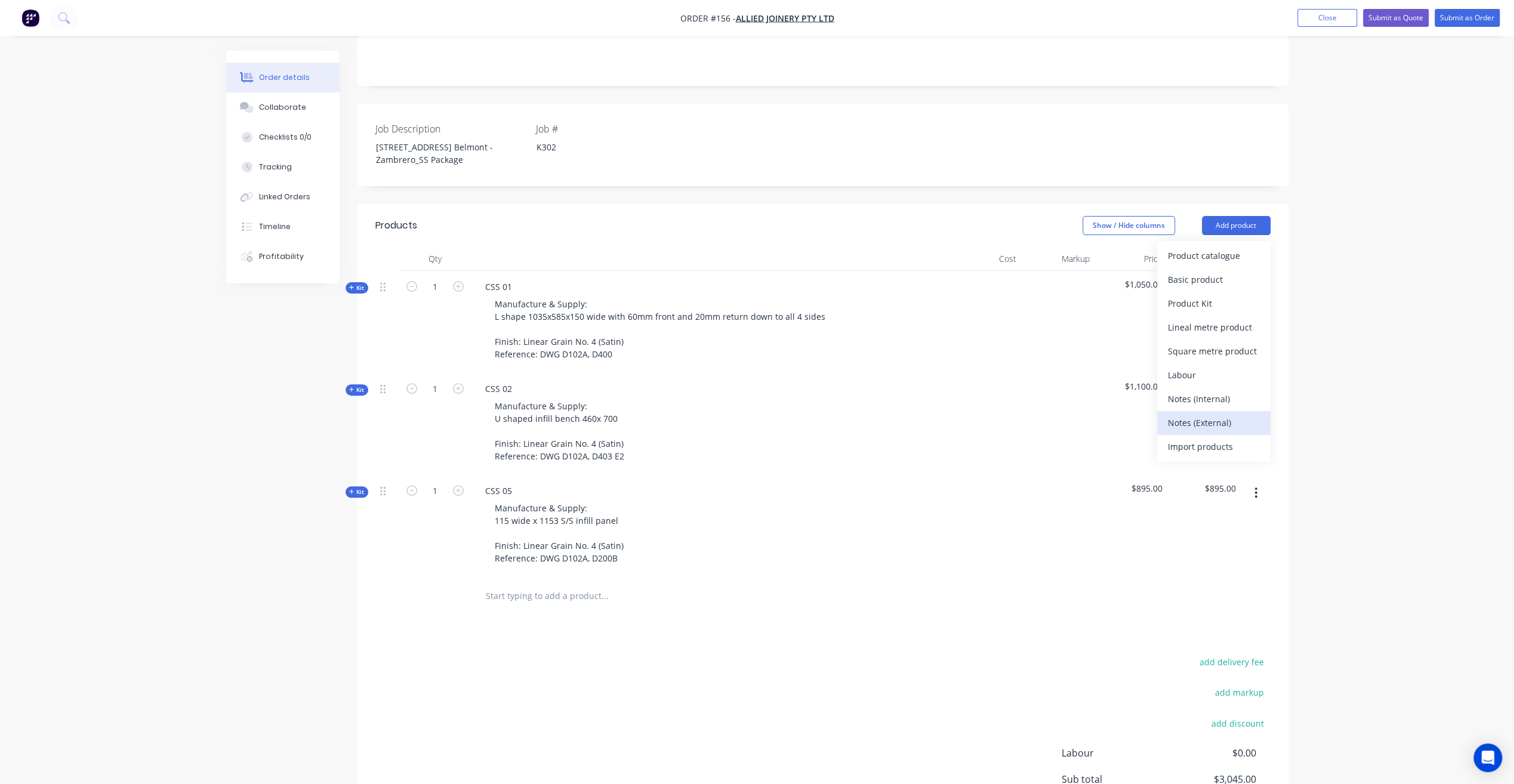
click at [1220, 414] on div "Notes (External)" at bounding box center [1214, 422] width 92 height 17
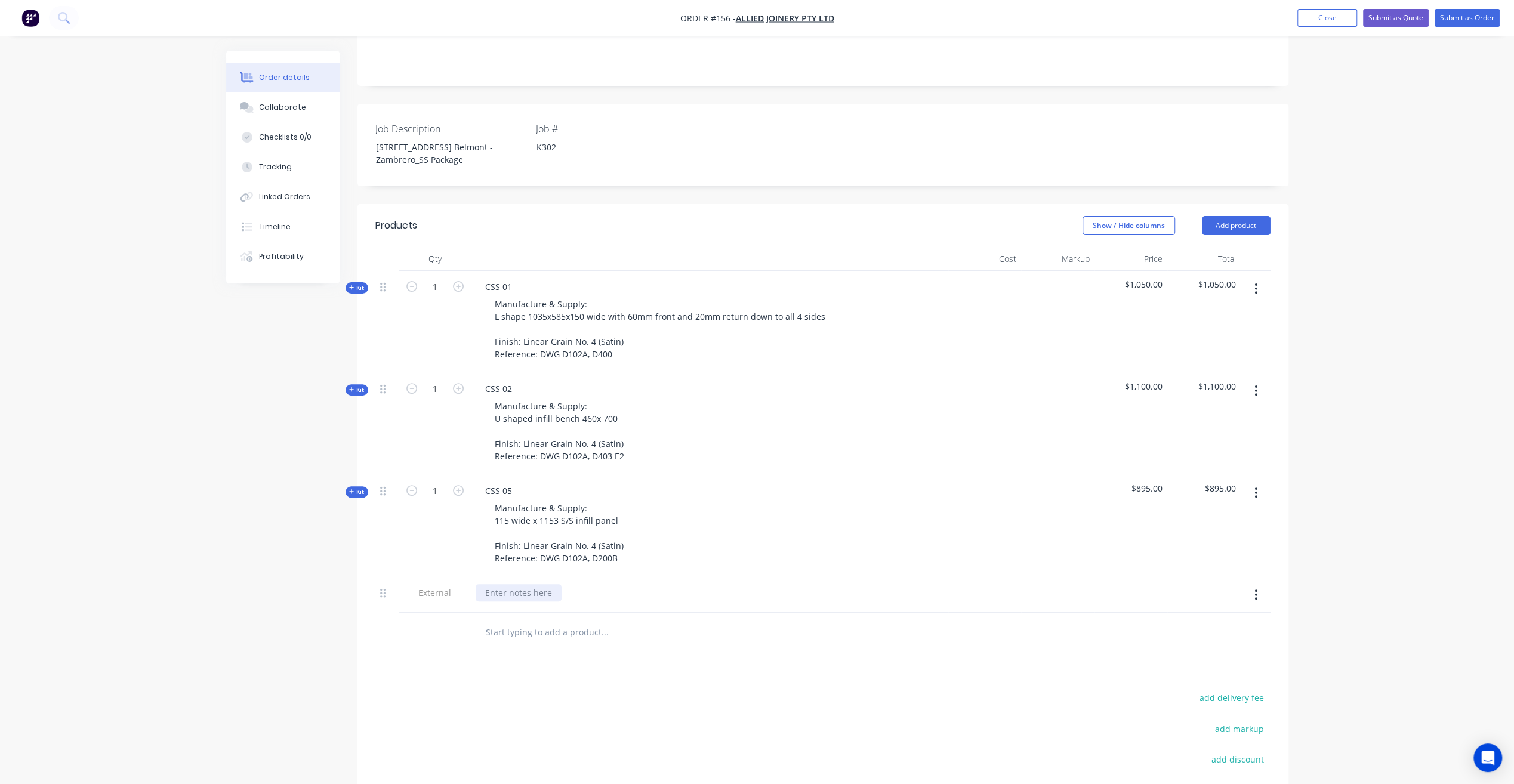
click at [530, 584] on div at bounding box center [519, 592] width 86 height 17
click at [512, 584] on div "Clarifications: -" at bounding box center [512, 599] width 74 height 30
click at [486, 584] on div "Clarifications: -All on substrates supplied by Allied" at bounding box center [557, 599] width 164 height 30
click at [627, 584] on div "Clarifications: - All on substrates supplied by Allied" at bounding box center [559, 599] width 166 height 30
click at [485, 586] on div "Clarifications: - All on substrates supplied by Allied Quote is Ex factory only" at bounding box center [559, 605] width 166 height 42
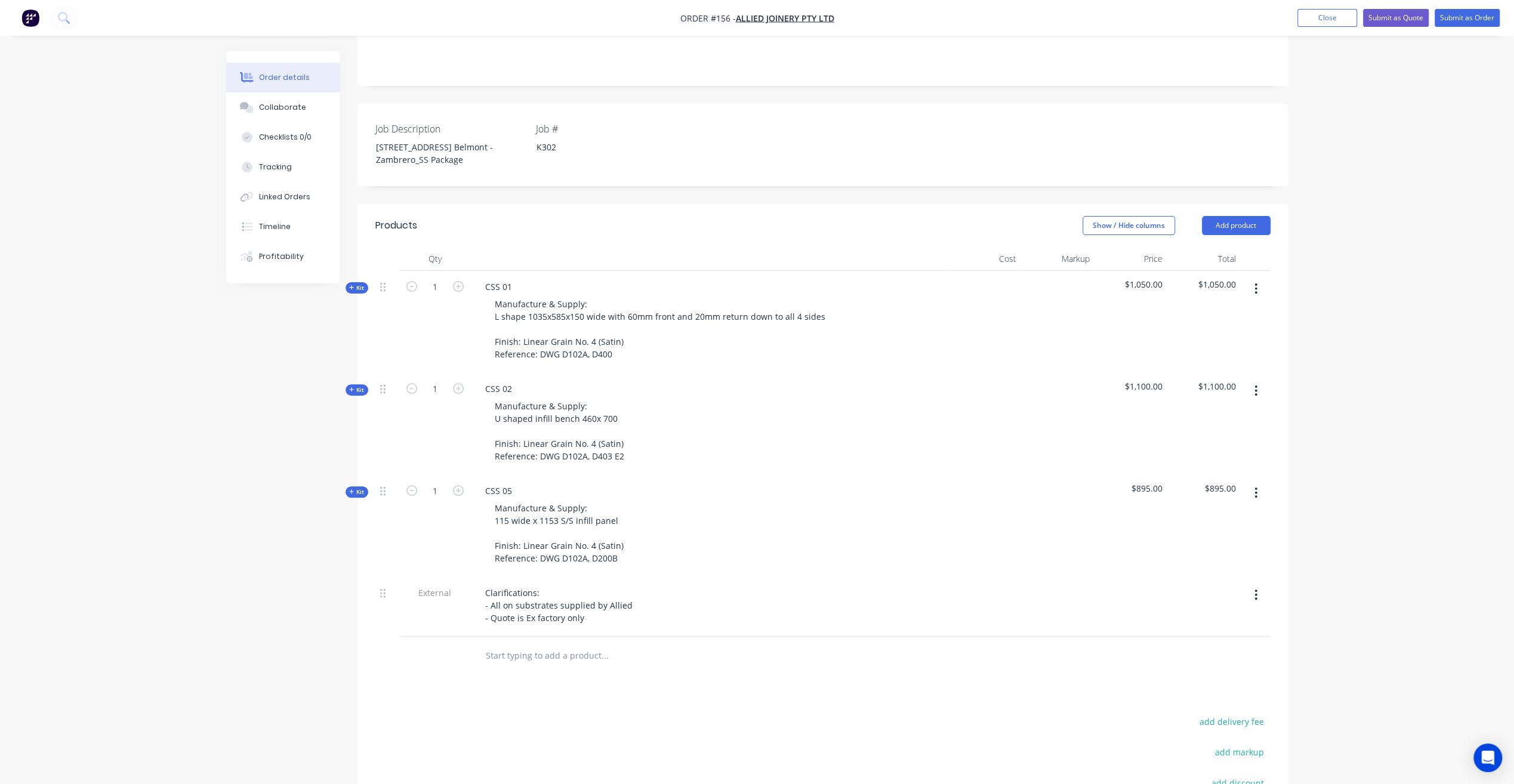
click at [1104, 577] on div at bounding box center [1130, 606] width 74 height 59
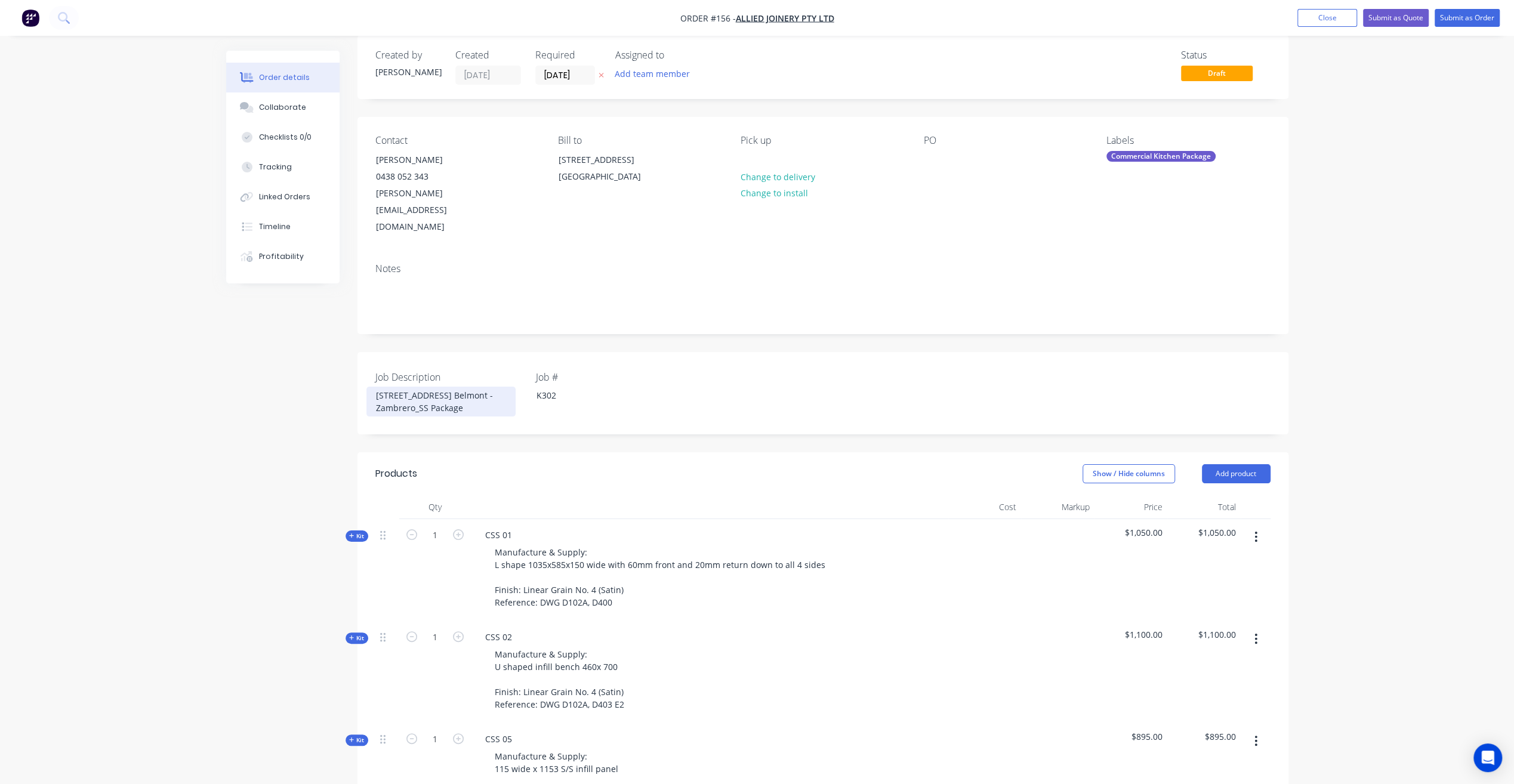
scroll to position [0, 0]
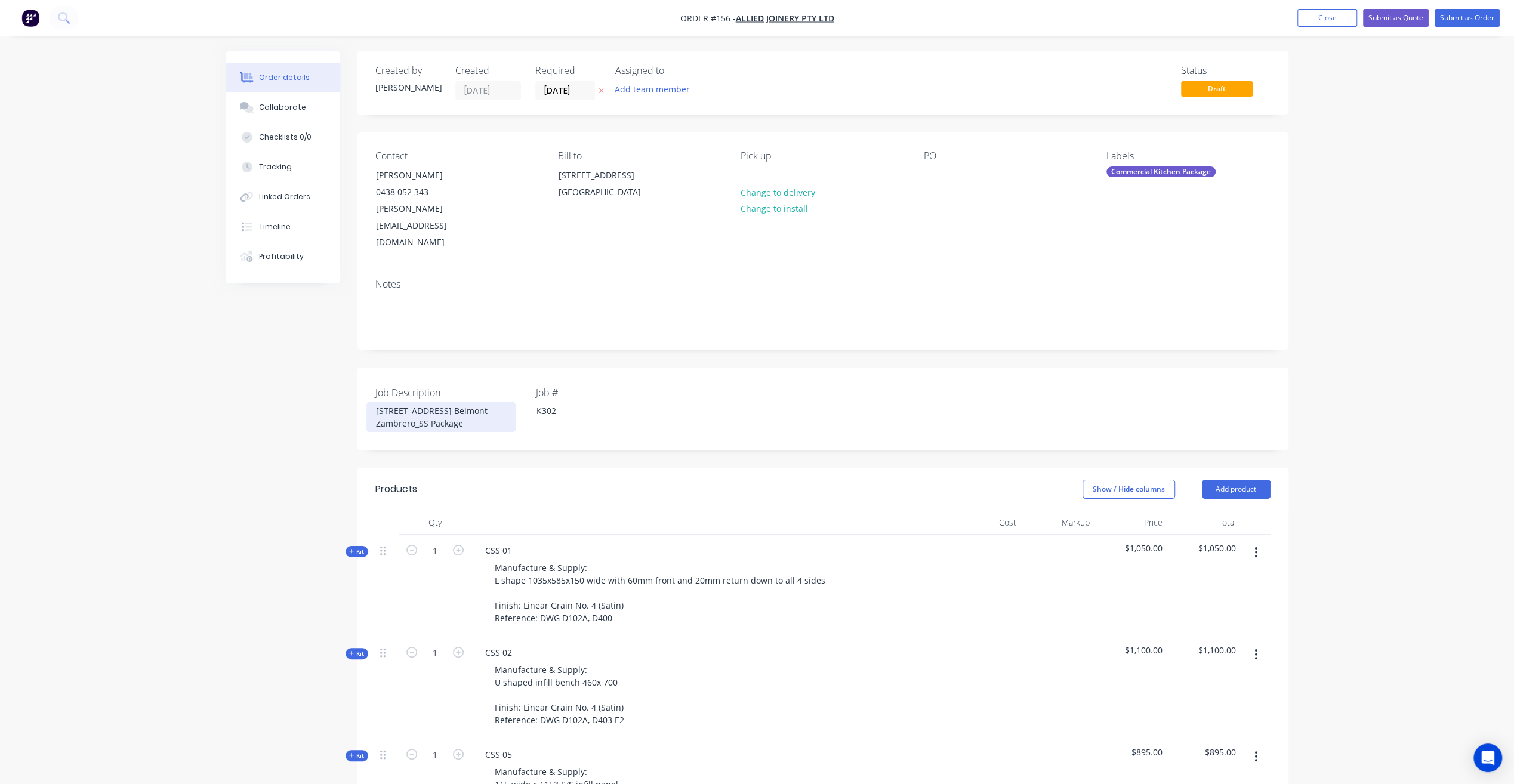
click at [457, 402] on div "168 High St Belmont - Zambrero_SS Package" at bounding box center [441, 417] width 149 height 30
click at [516, 467] on header "Products Show / Hide columns Add product" at bounding box center [823, 489] width 931 height 43
click at [656, 91] on button "Add team member" at bounding box center [652, 89] width 88 height 16
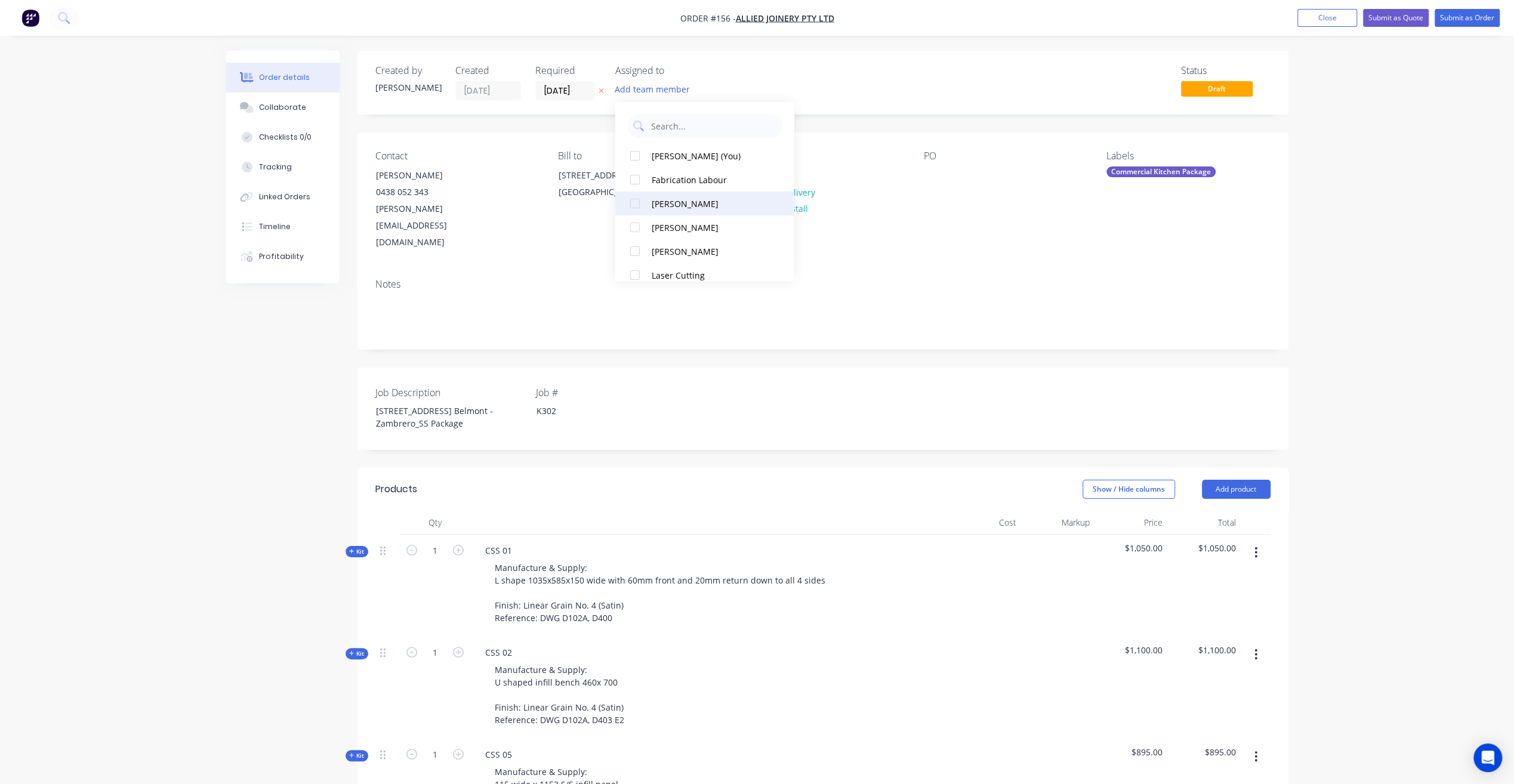
click at [635, 203] on div at bounding box center [635, 204] width 24 height 24
click at [673, 386] on label "Job #" at bounding box center [610, 392] width 149 height 14
click at [1412, 16] on button "Submit as Quote" at bounding box center [1396, 18] width 65 height 18
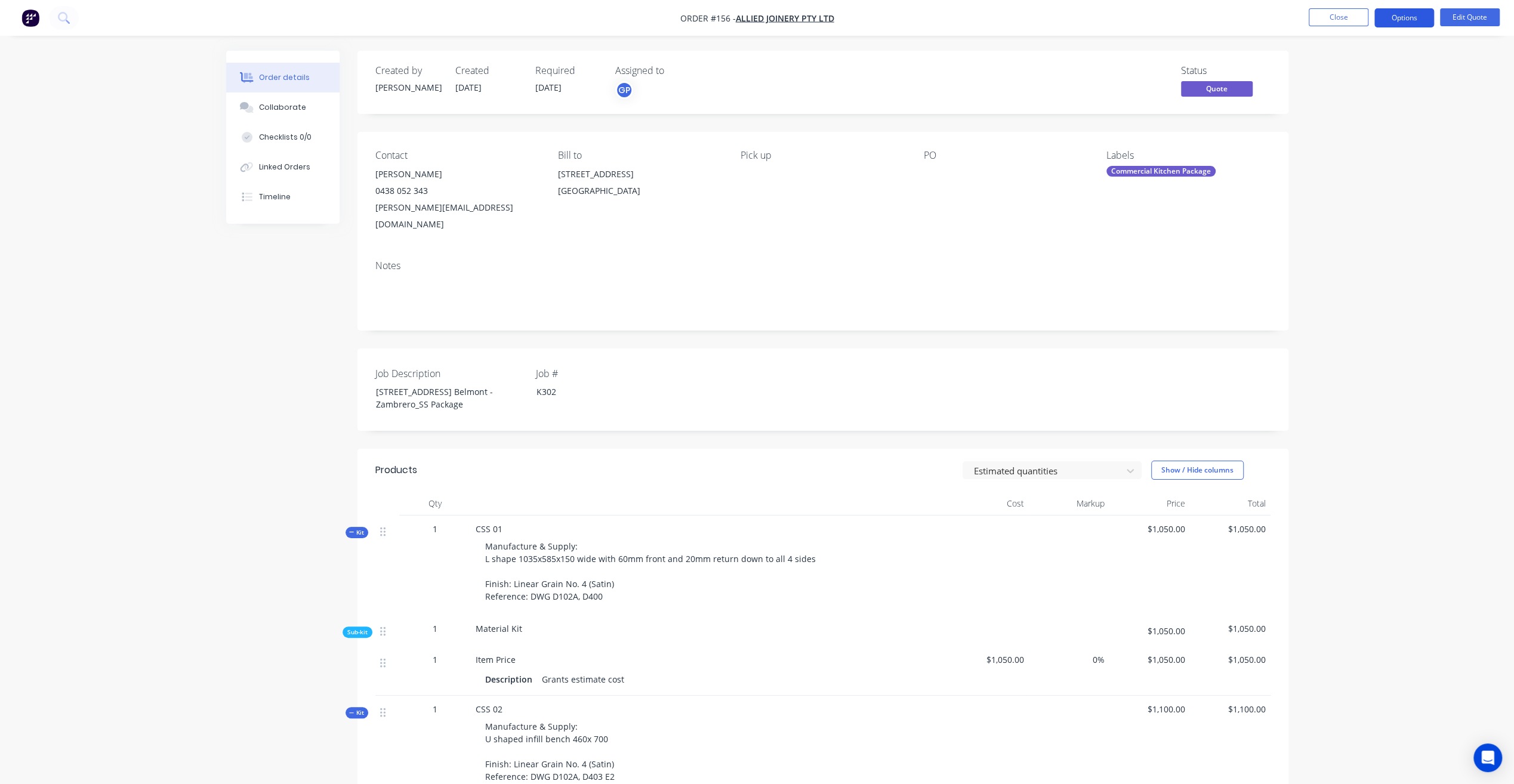
click at [1406, 20] on button "Options" at bounding box center [1404, 18] width 59 height 19
click at [1342, 71] on div "Quote" at bounding box center [1368, 72] width 110 height 17
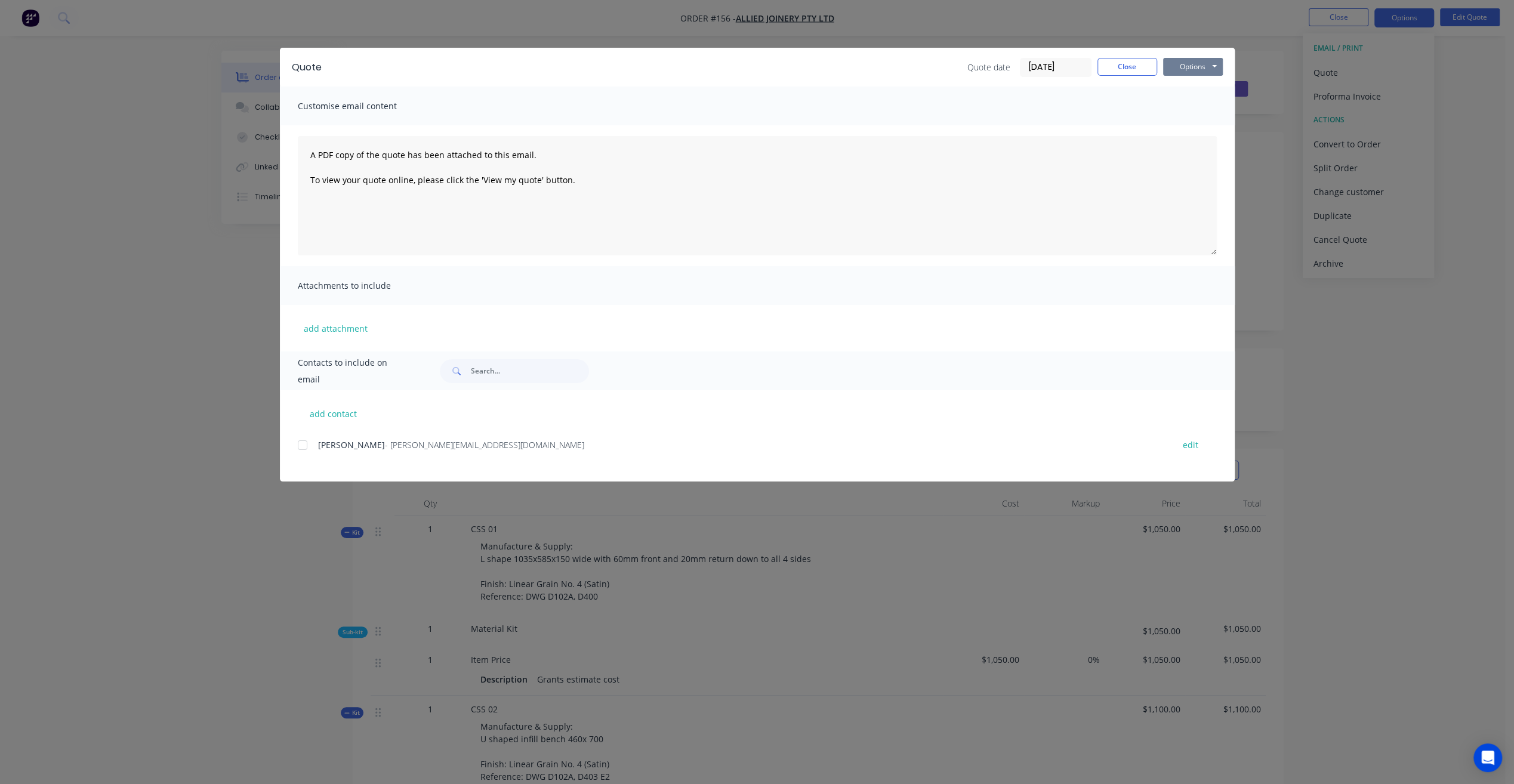
click at [1212, 65] on button "Options" at bounding box center [1193, 67] width 59 height 18
click at [1206, 83] on button "Preview" at bounding box center [1201, 88] width 77 height 19
click at [1117, 69] on button "Close" at bounding box center [1127, 67] width 59 height 18
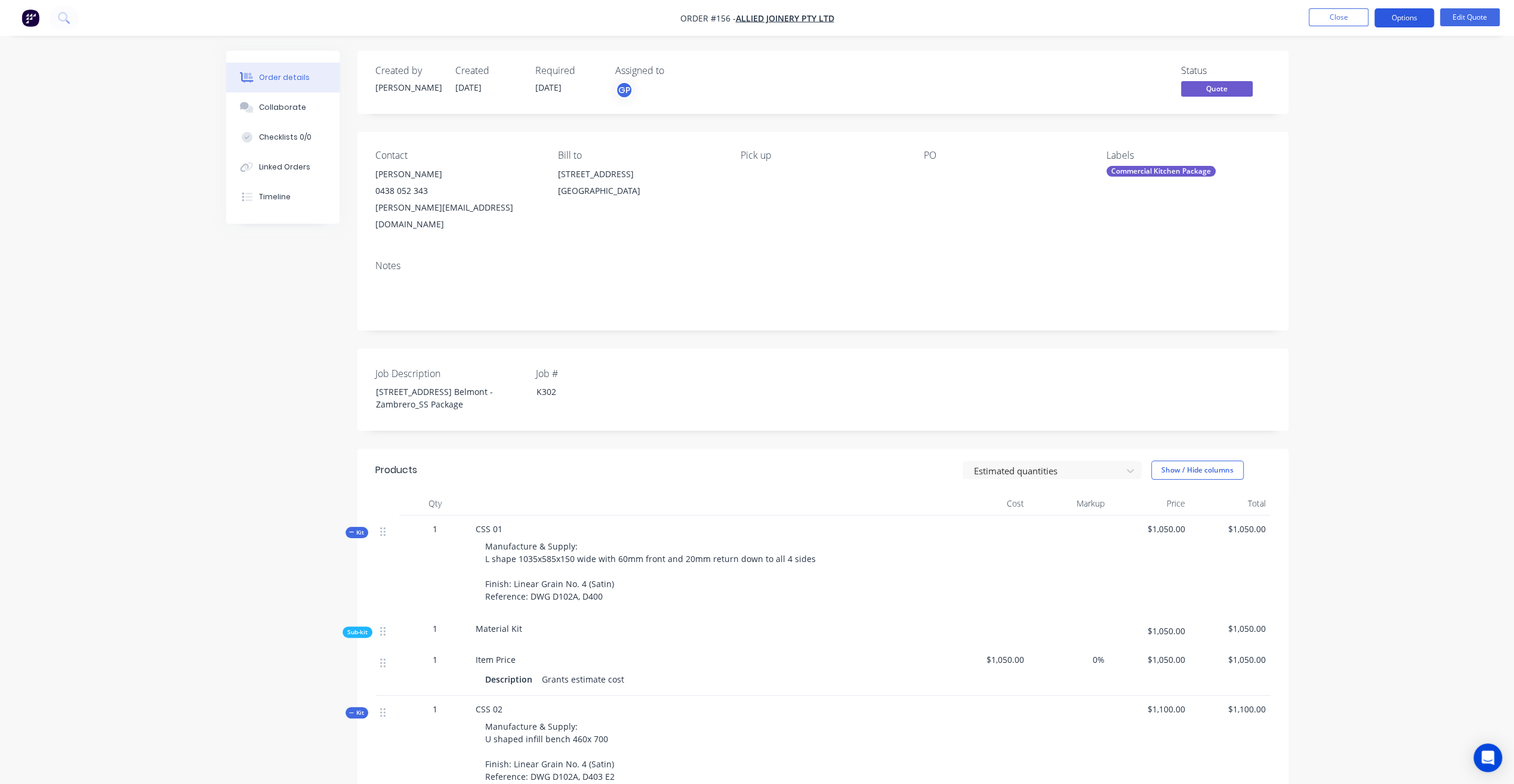
click at [1411, 22] on button "Options" at bounding box center [1404, 18] width 59 height 19
click at [1339, 68] on div "Quote" at bounding box center [1368, 72] width 110 height 17
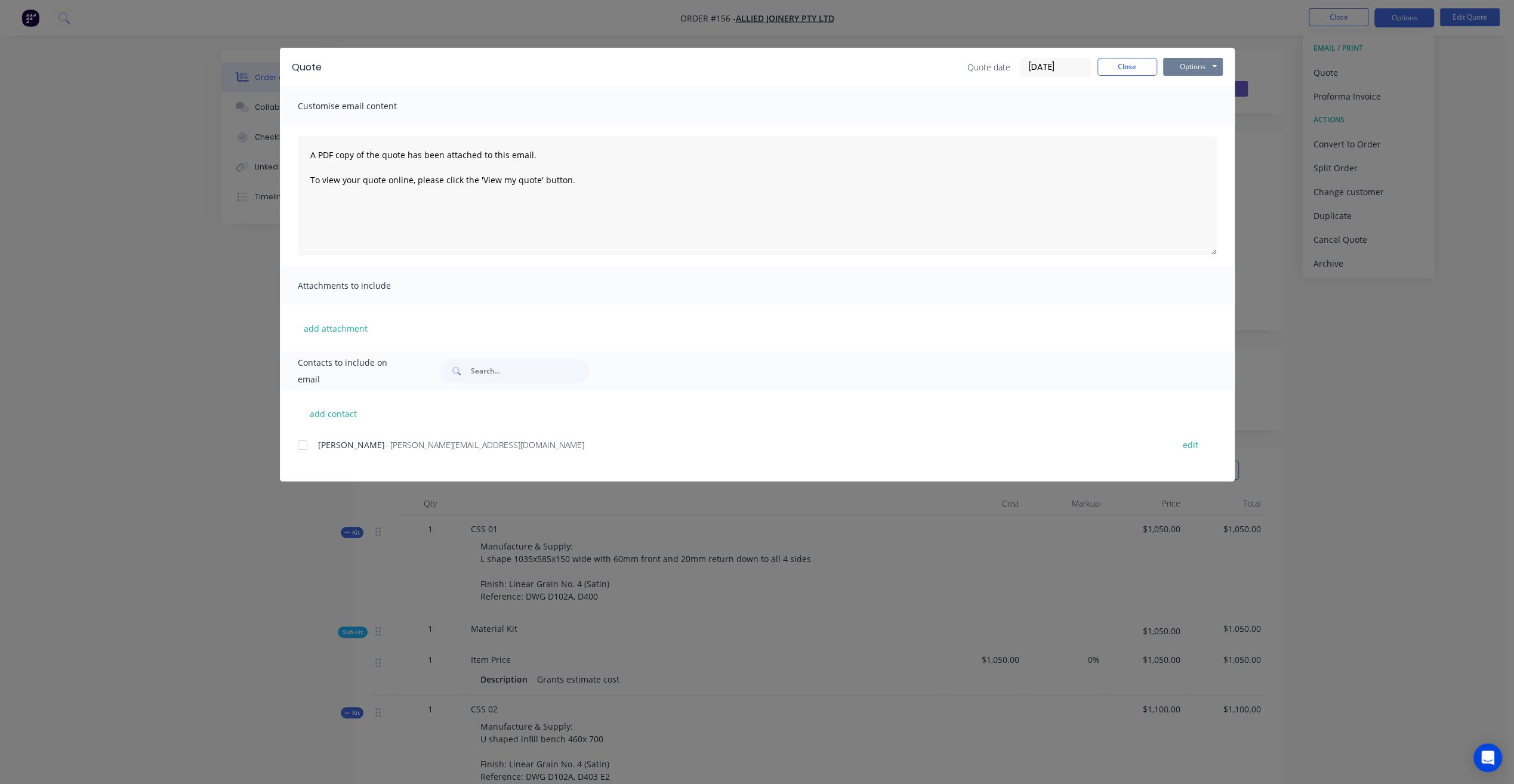
click at [1206, 66] on button "Options" at bounding box center [1193, 67] width 59 height 18
click at [1385, 62] on div "Quote Quote date 06/10/25 Close Options Preview Print Email Customise email con…" at bounding box center [757, 392] width 1514 height 784
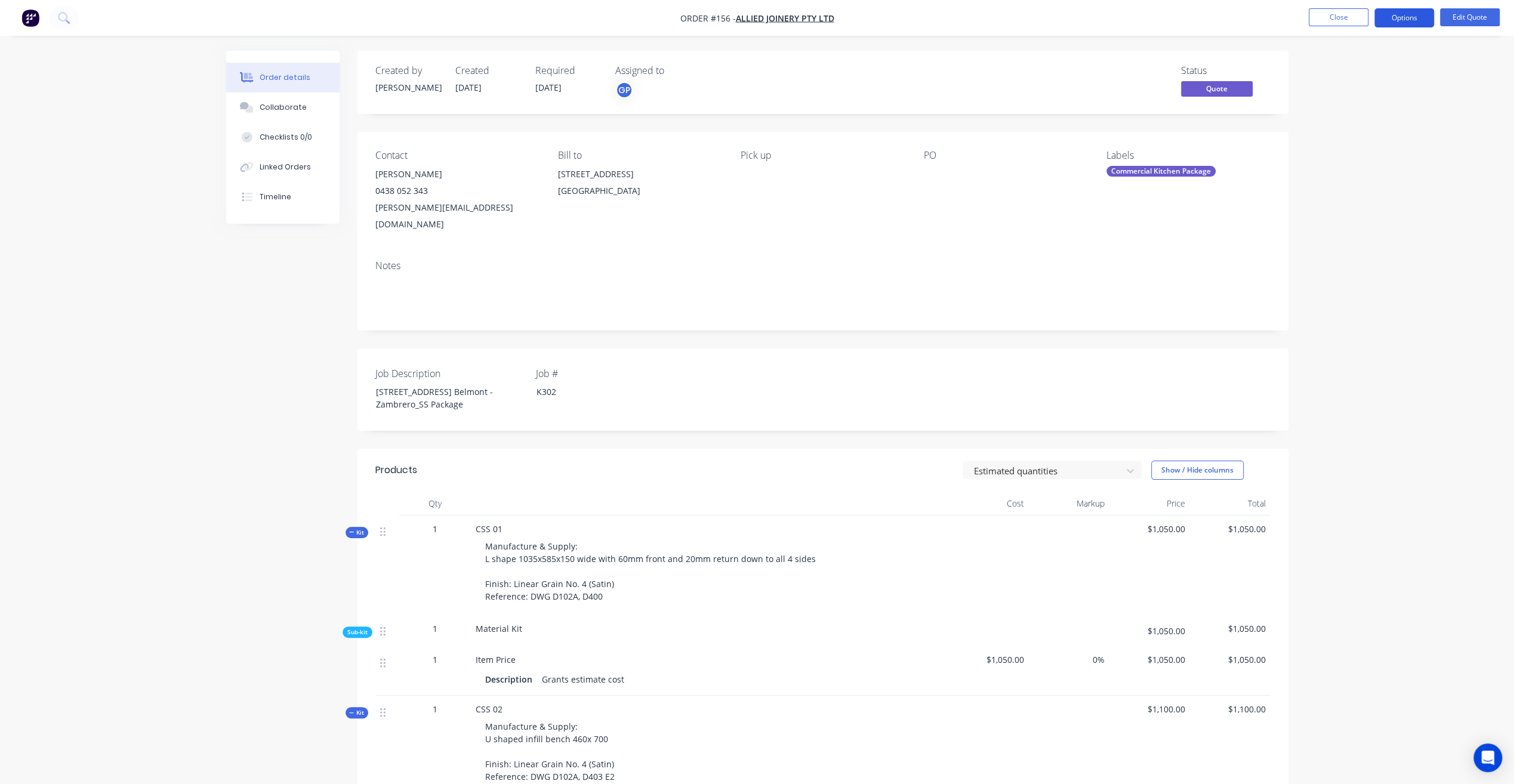
click at [1403, 19] on button "Options" at bounding box center [1404, 18] width 59 height 19
click at [1365, 71] on div "Quote" at bounding box center [1368, 72] width 110 height 17
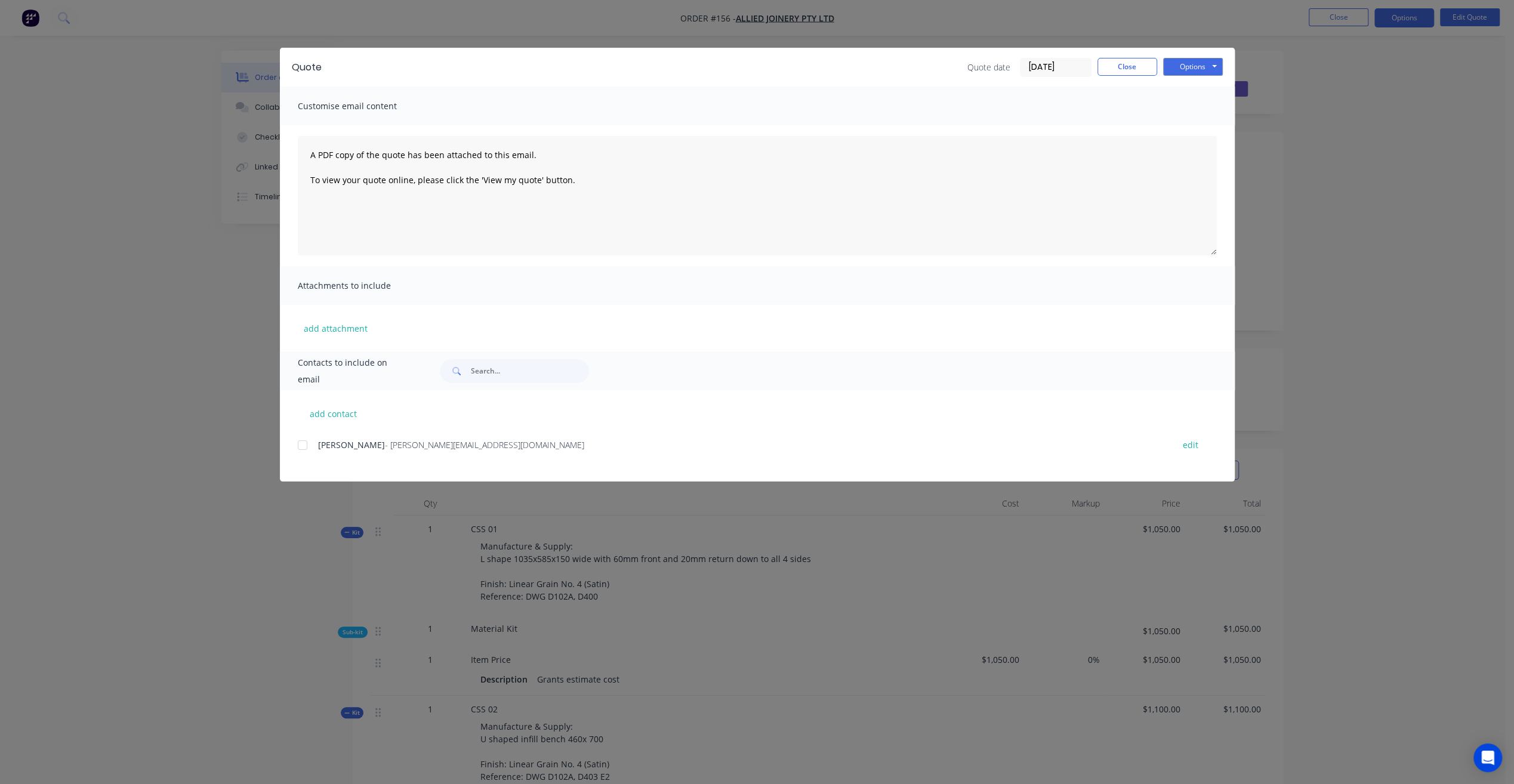
click at [303, 447] on div at bounding box center [303, 445] width 24 height 24
click at [350, 408] on button "add contact" at bounding box center [334, 413] width 71 height 18
select select "AU"
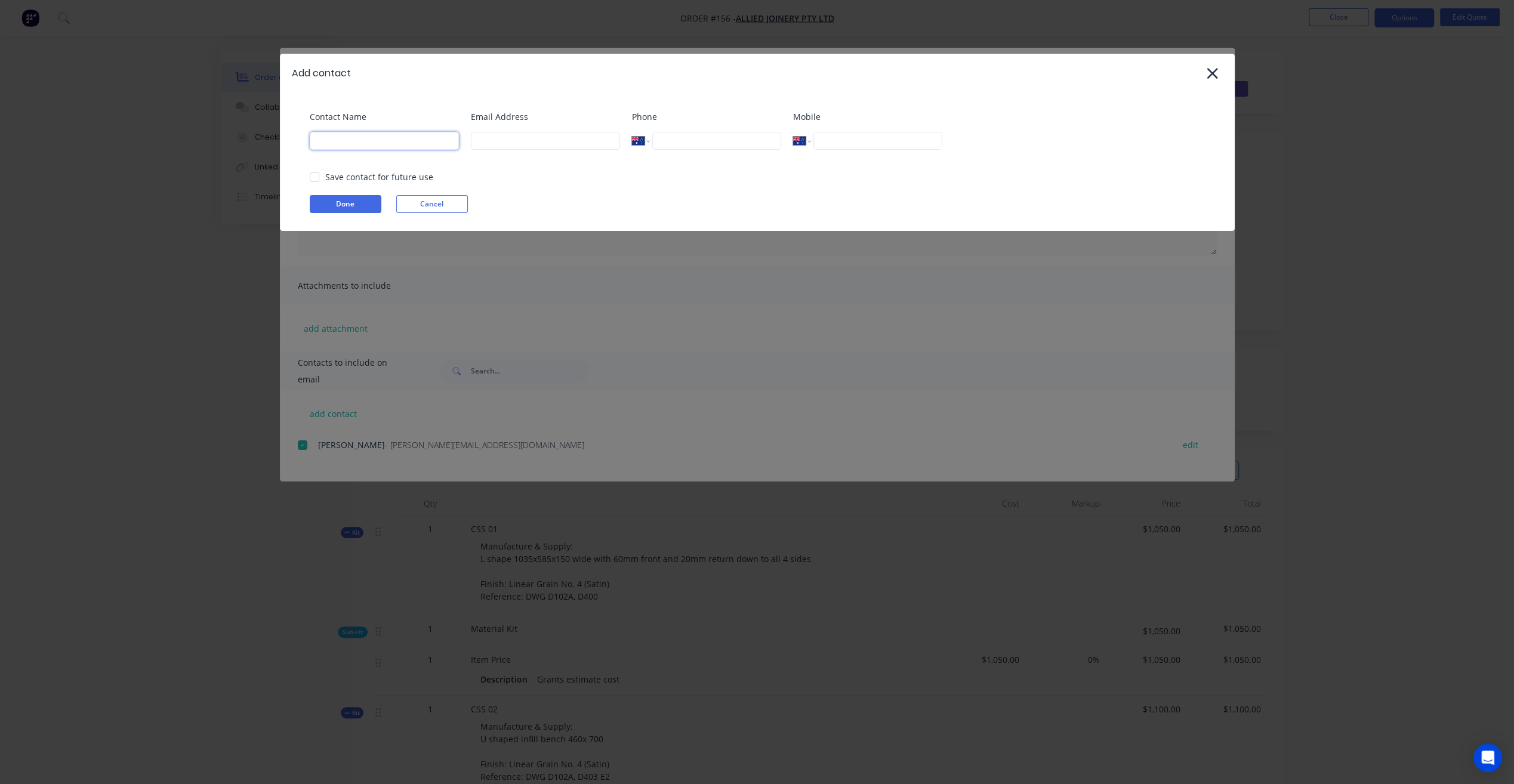
click at [375, 140] on input at bounding box center [384, 140] width 149 height 18
type input "gr"
drag, startPoint x: 422, startPoint y: 211, endPoint x: 433, endPoint y: 219, distance: 13.6
click at [423, 211] on button "Cancel" at bounding box center [432, 204] width 71 height 18
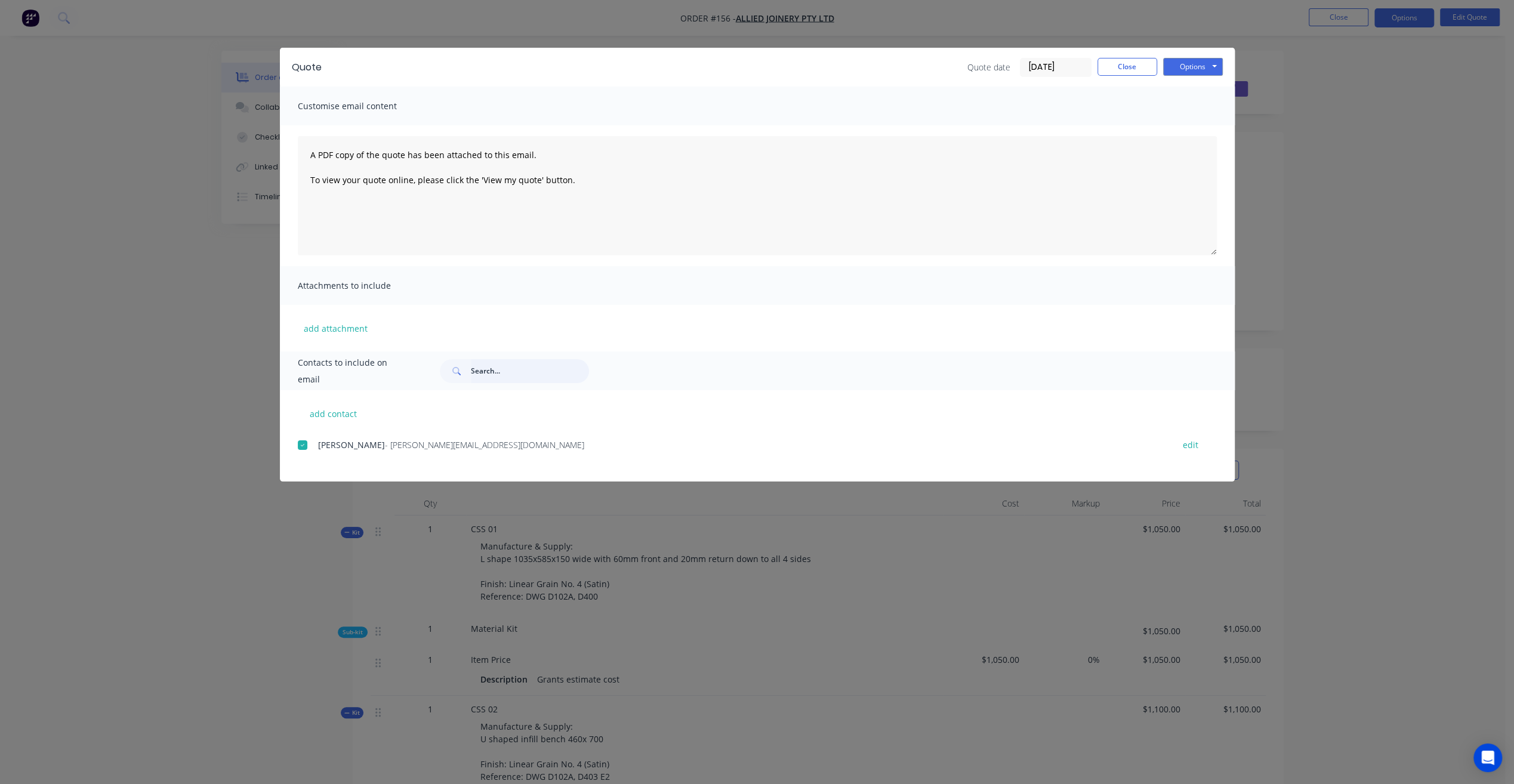
click at [503, 369] on input "text" at bounding box center [529, 371] width 118 height 24
click at [519, 369] on input "grant" at bounding box center [529, 371] width 118 height 24
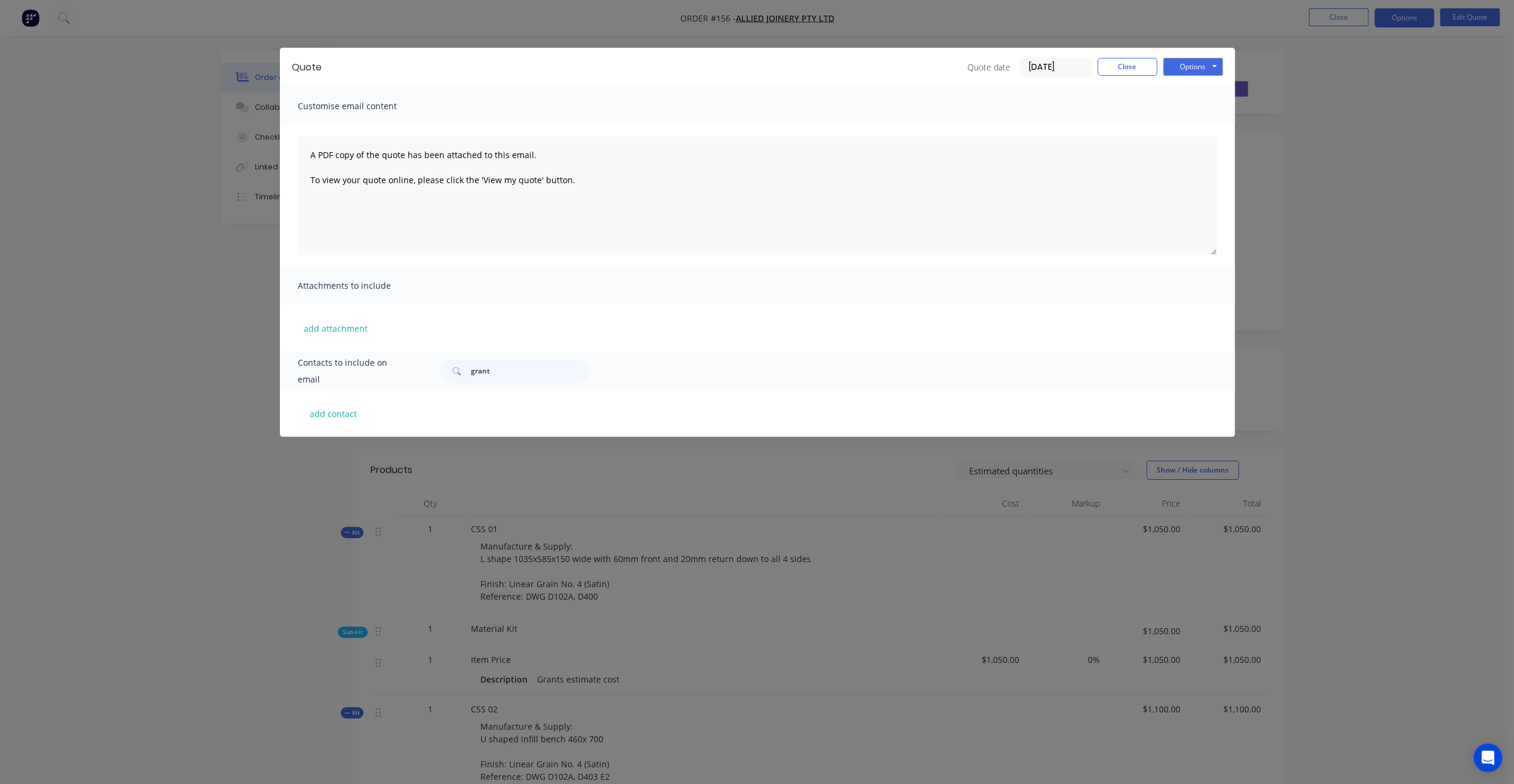
click at [642, 340] on div "add attachment" at bounding box center [757, 328] width 955 height 47
click at [526, 363] on input "grant" at bounding box center [529, 371] width 118 height 24
click at [398, 386] on div "Contacts to include on email grant" at bounding box center [757, 371] width 955 height 39
click at [540, 371] on input "grant" at bounding box center [529, 371] width 118 height 24
type input "g"
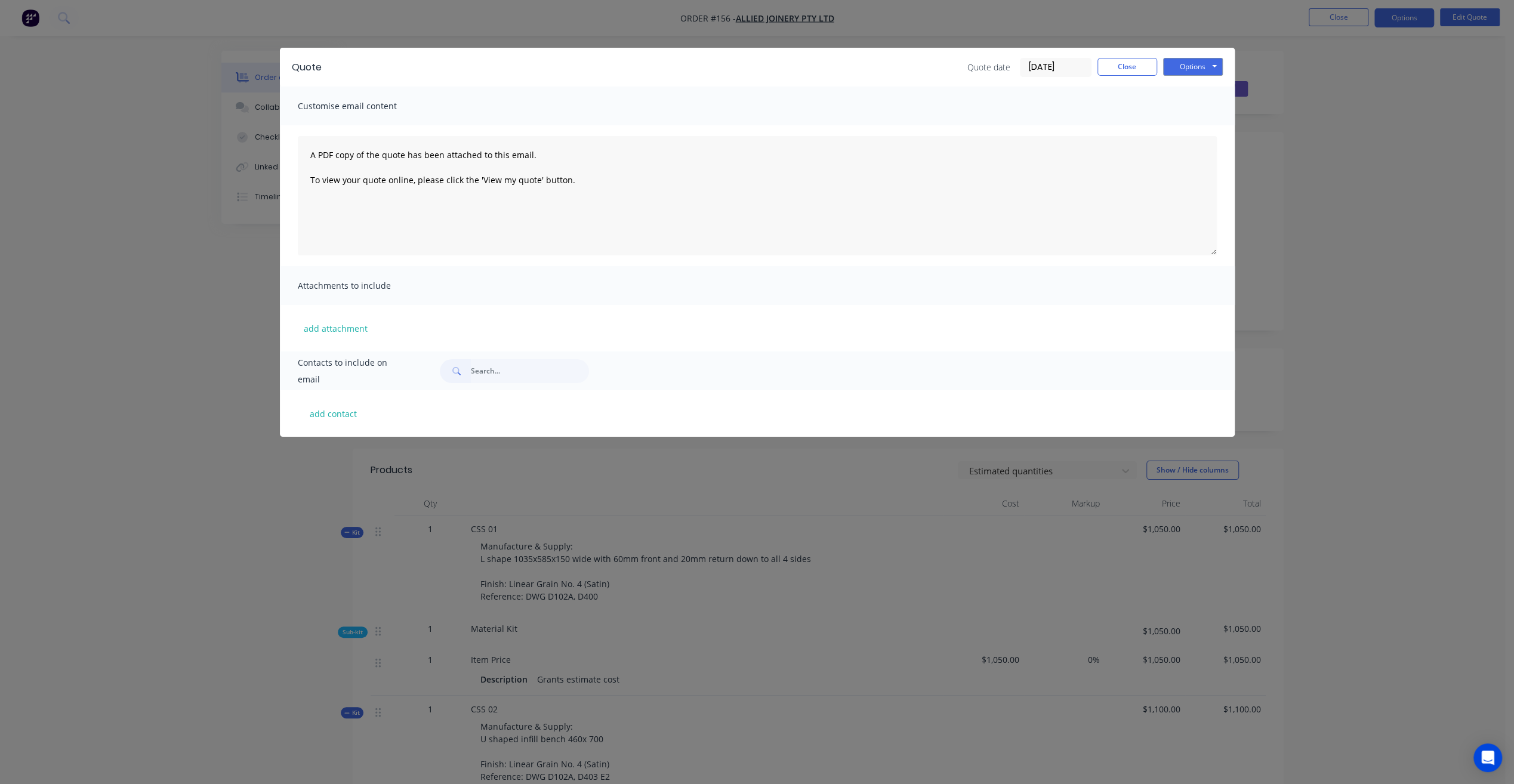
click at [358, 369] on span "Contacts to include on email" at bounding box center [355, 371] width 113 height 33
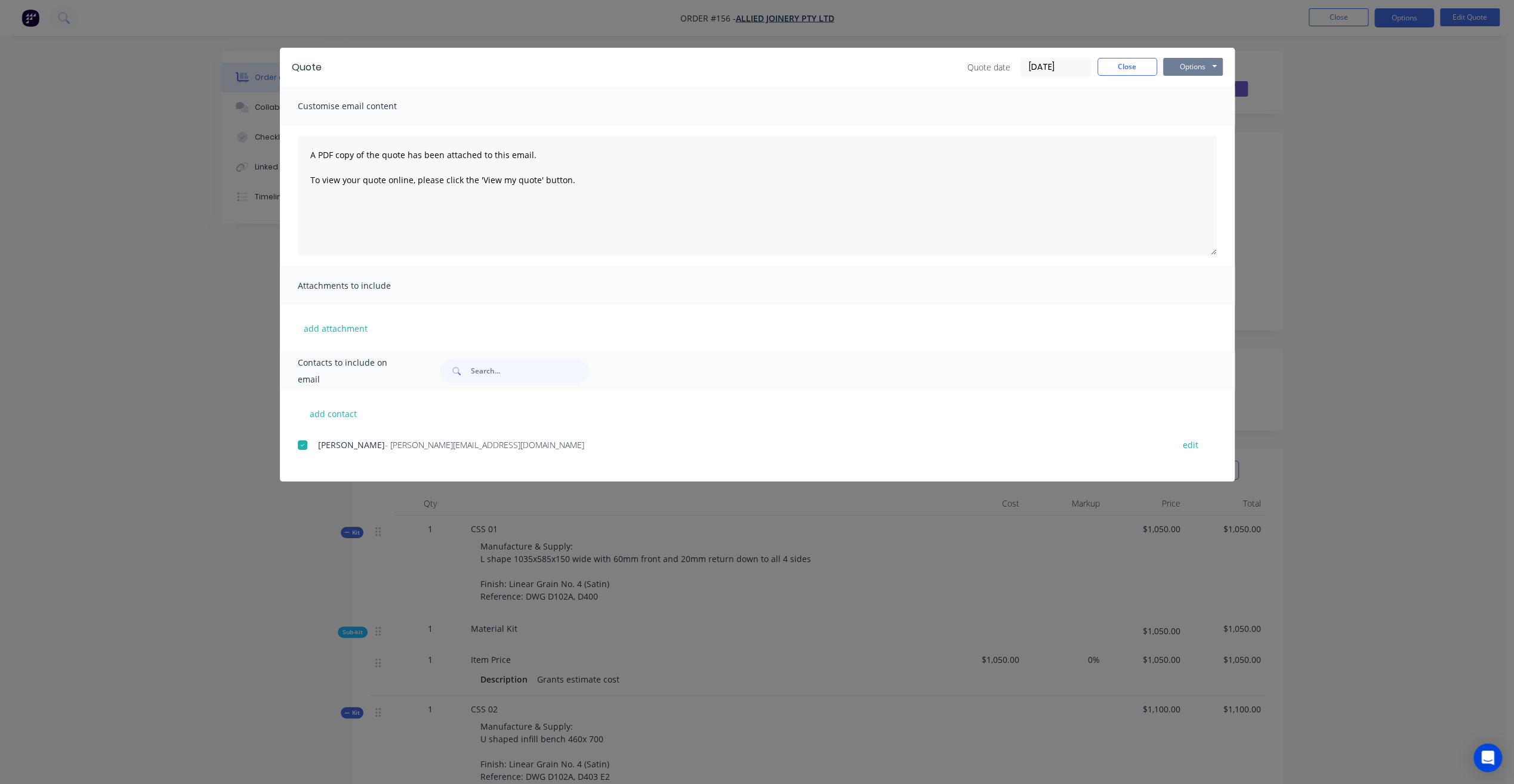
click at [1209, 65] on button "Options" at bounding box center [1193, 67] width 59 height 18
click at [1372, 119] on div "Quote Quote date 06/10/25 Close Options Preview Print Email Customise email con…" at bounding box center [757, 392] width 1514 height 784
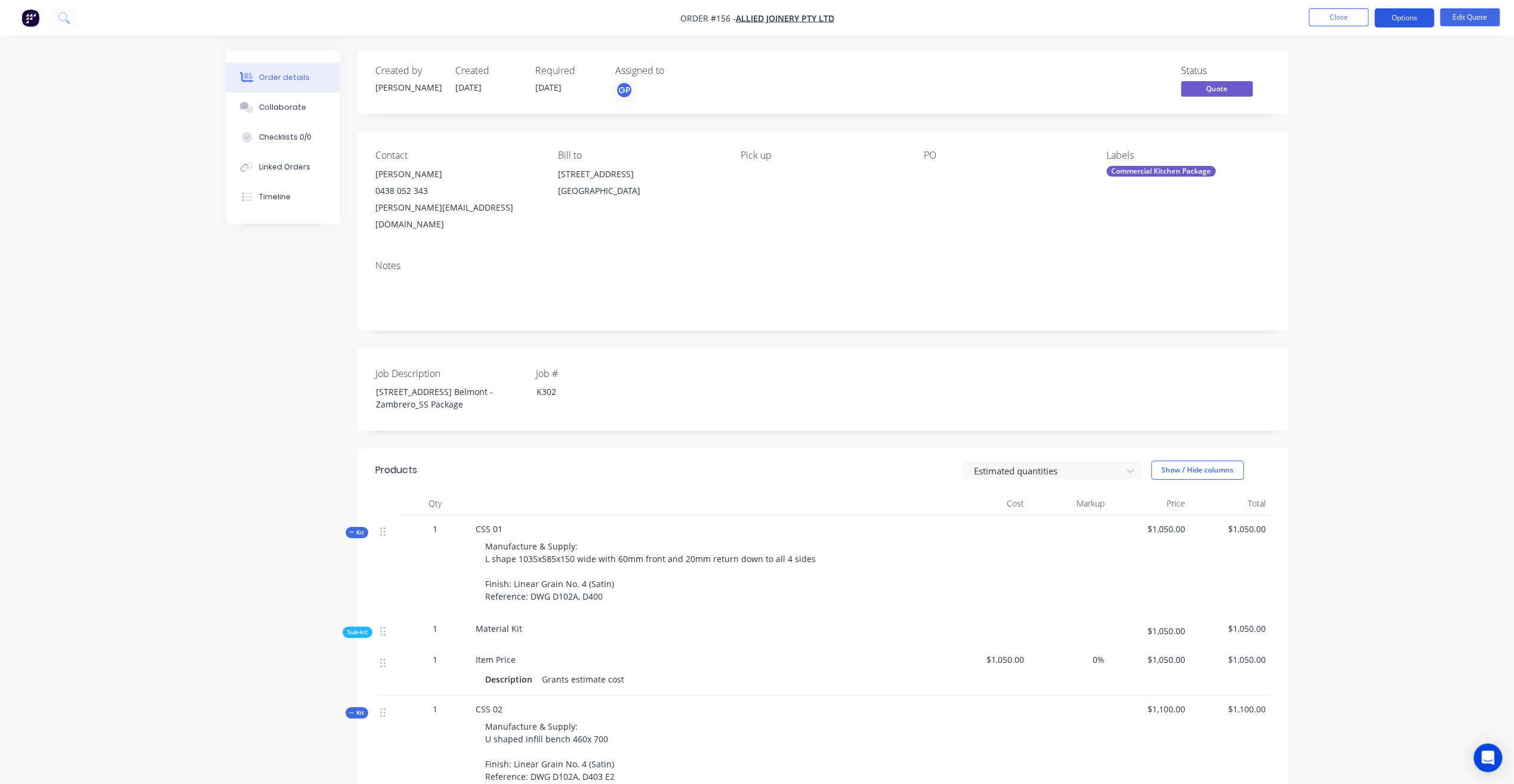
click at [1399, 18] on button "Options" at bounding box center [1404, 18] width 59 height 19
click at [1367, 71] on div "Quote" at bounding box center [1368, 72] width 110 height 17
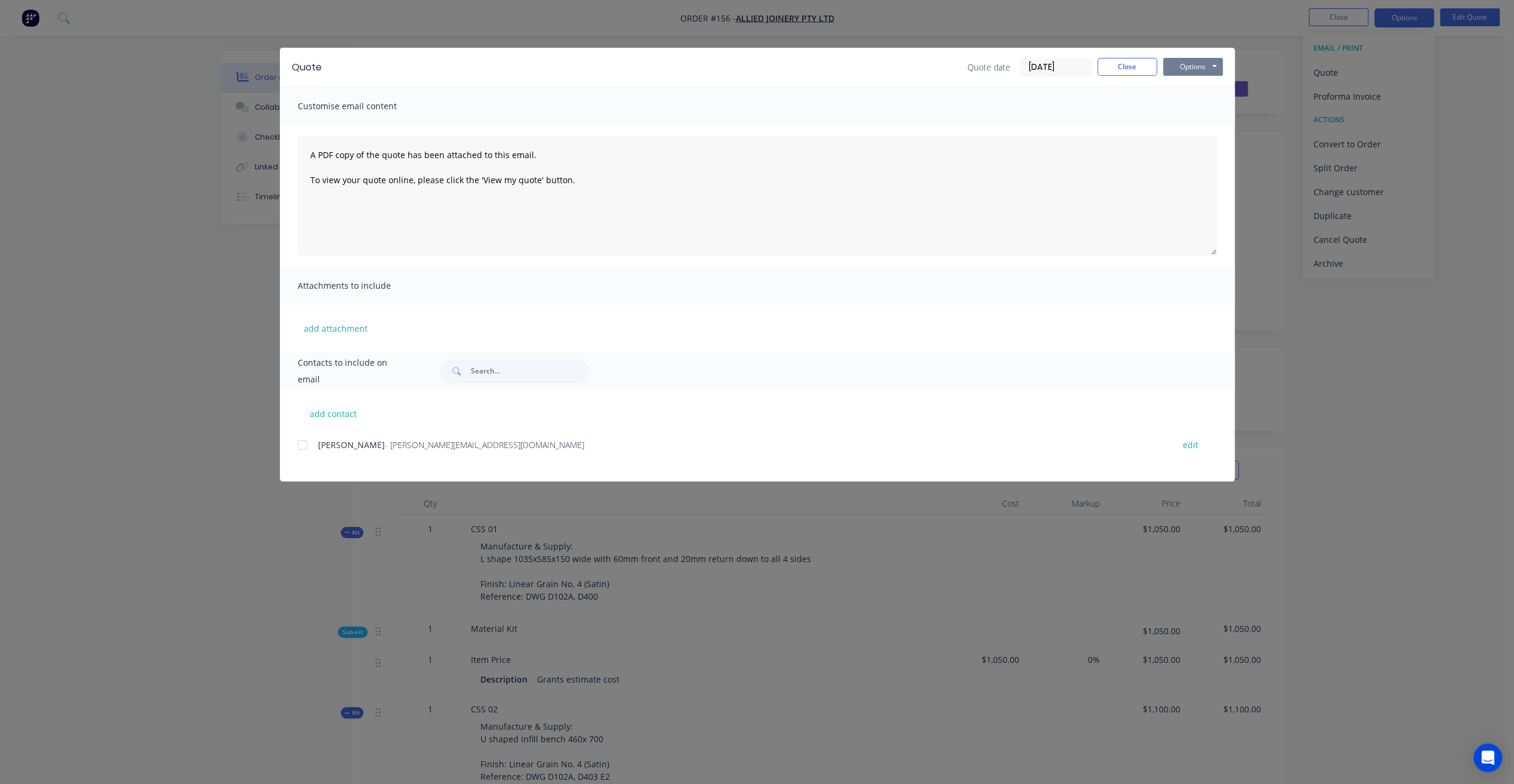
click at [1197, 59] on button "Options" at bounding box center [1193, 67] width 59 height 18
click at [1381, 183] on div "Quote Quote date 06/10/25 Close Options Preview Print Email Customise email con…" at bounding box center [757, 392] width 1514 height 784
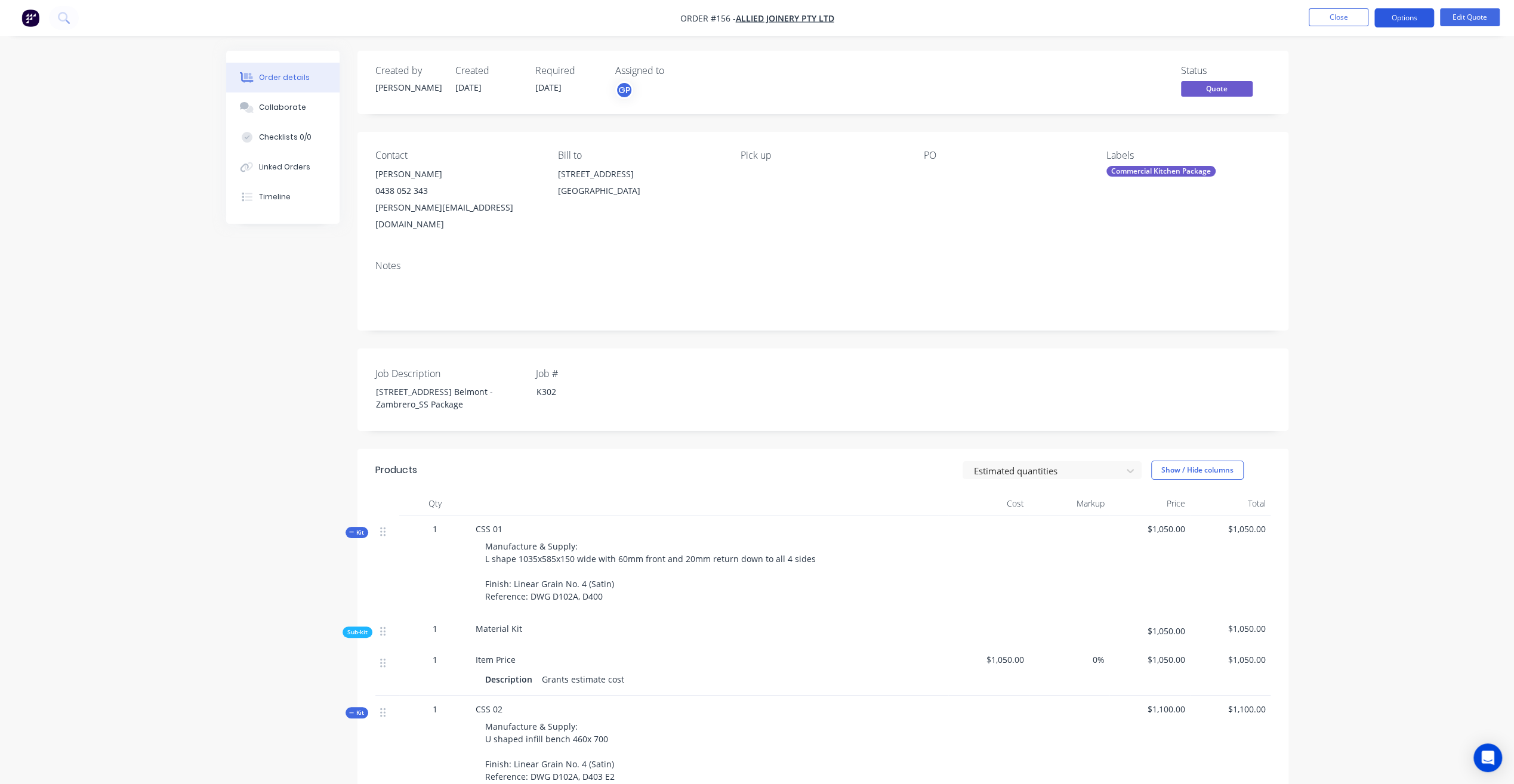
click at [1403, 14] on button "Options" at bounding box center [1404, 18] width 59 height 19
click at [1352, 69] on div "Quote" at bounding box center [1368, 72] width 110 height 17
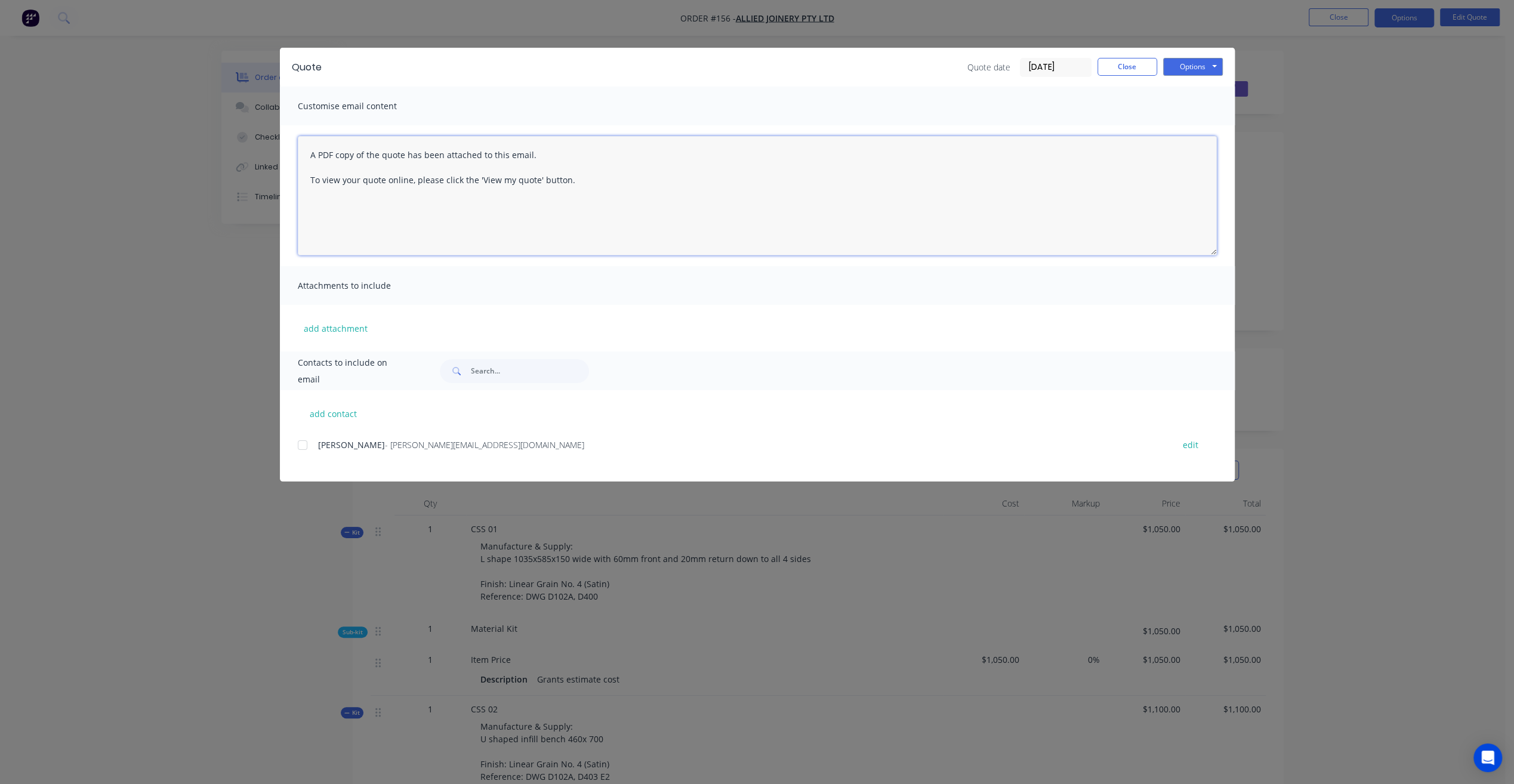
drag, startPoint x: 562, startPoint y: 146, endPoint x: 308, endPoint y: 149, distance: 254.0
click at [308, 149] on textarea "A PDF copy of the quote has been attached to this email. To view your quote onl…" at bounding box center [757, 195] width 919 height 120
paste textarea "Hi Rob, Quote for Zamberros."
click at [404, 183] on textarea "Hi Rob, Quote for Zamberros. To view your quote online, please click the 'View …" at bounding box center [757, 195] width 919 height 120
click at [439, 181] on textarea "Hi Rob, Quote for Zambrero. To view your quote online, please click the 'View m…" at bounding box center [757, 195] width 919 height 120
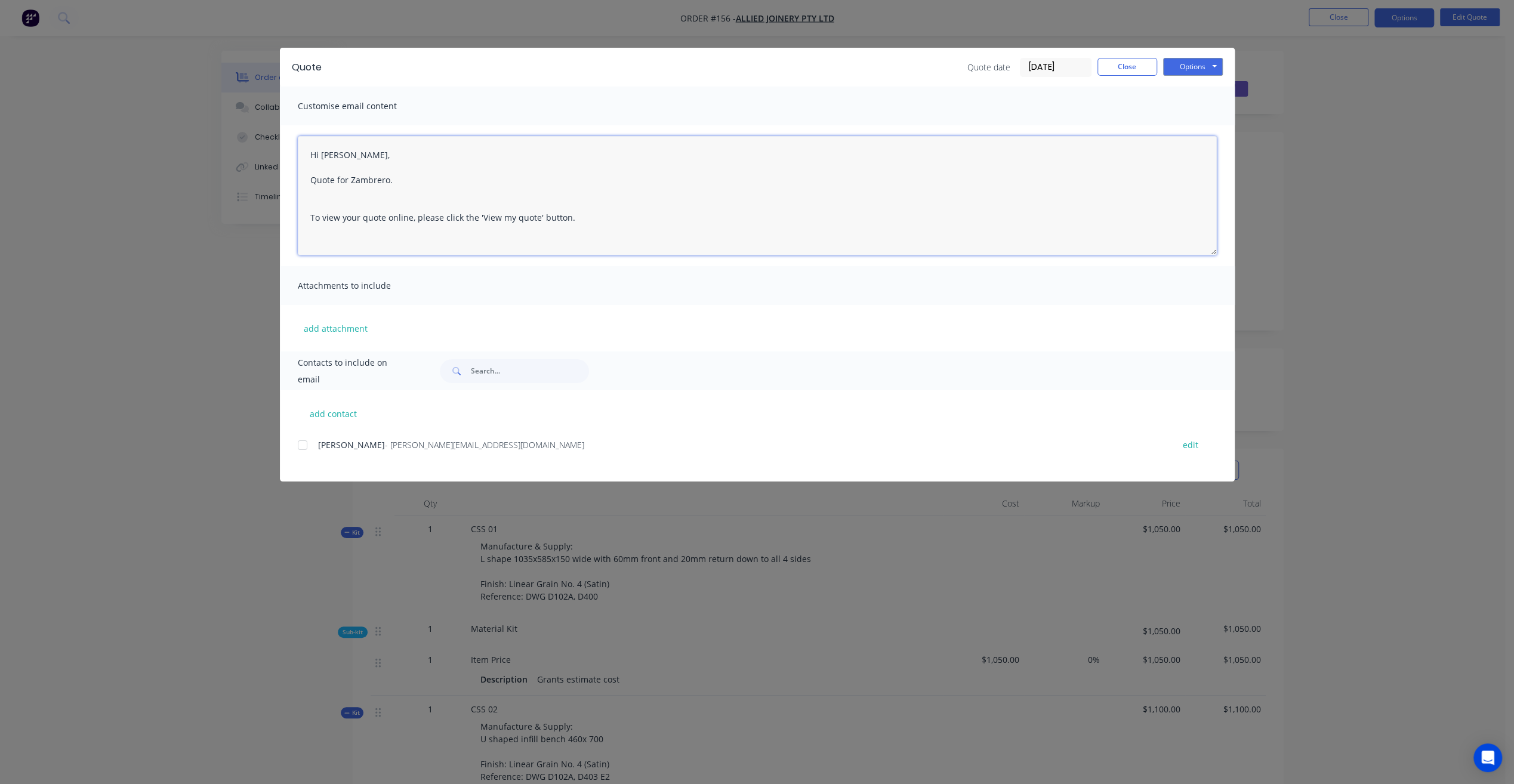
click at [362, 195] on textarea "Hi Rob, Quote for Zambrero. To view your quote online, please click the 'View m…" at bounding box center [757, 195] width 919 height 120
click at [407, 182] on textarea "Hi Rob, Quote for Zambrero. To view your quote online, please click the 'View m…" at bounding box center [757, 195] width 919 height 120
click at [304, 447] on div at bounding box center [303, 445] width 24 height 24
click at [308, 180] on textarea "Hi Rob, Quote for Zambrero. Sending this on behave of Grant. if you have any qu…" at bounding box center [757, 195] width 919 height 120
type textarea "Hi Rob, Here's the quote for Zambrero. Sending this on behave of Grant. if you …"
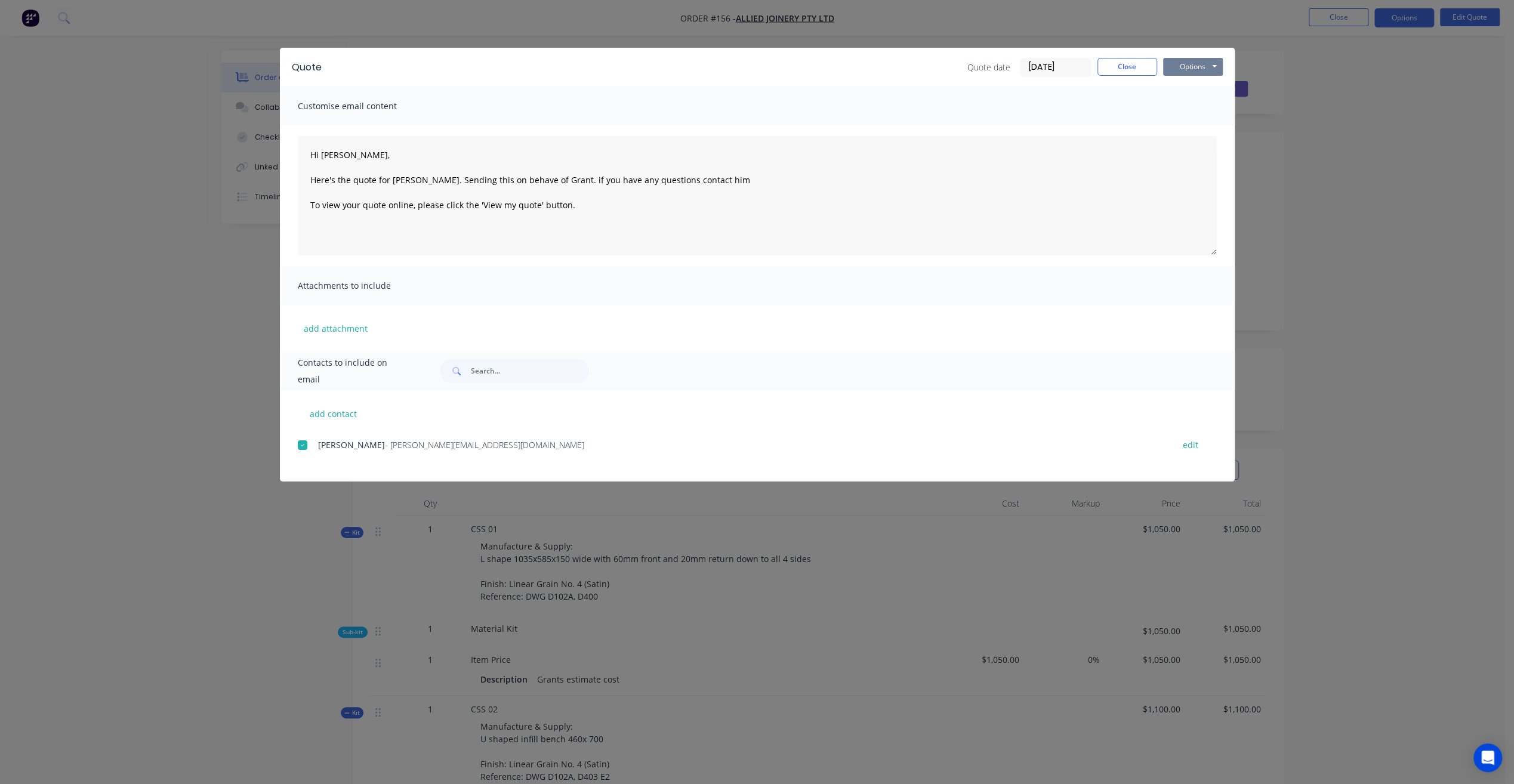
click at [1188, 64] on button "Options" at bounding box center [1193, 67] width 59 height 18
click at [1209, 81] on button "Preview" at bounding box center [1201, 88] width 77 height 19
click at [1209, 62] on button "Options" at bounding box center [1193, 67] width 59 height 18
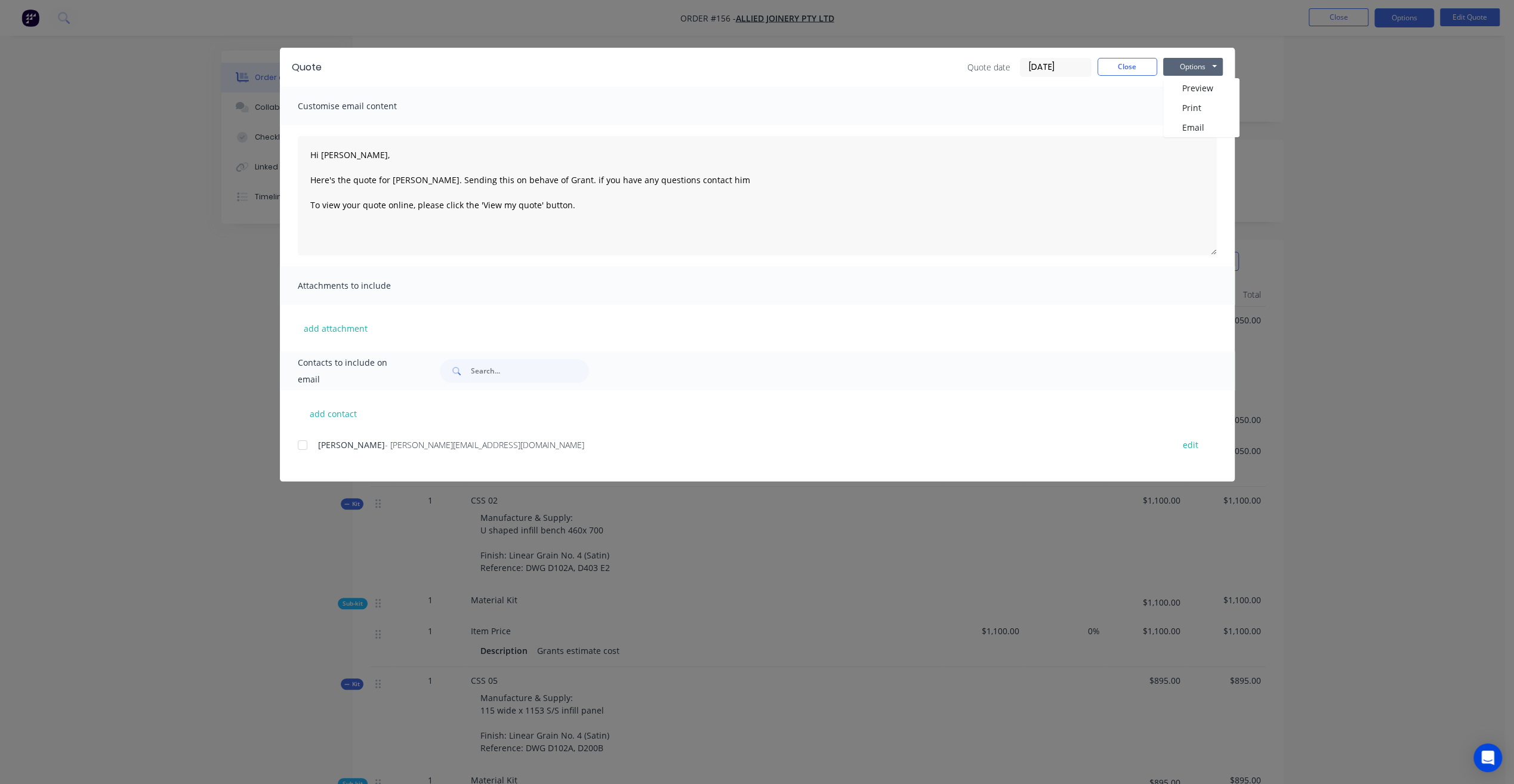
scroll to position [298, 0]
click at [1198, 126] on button "Email" at bounding box center [1201, 127] width 77 height 19
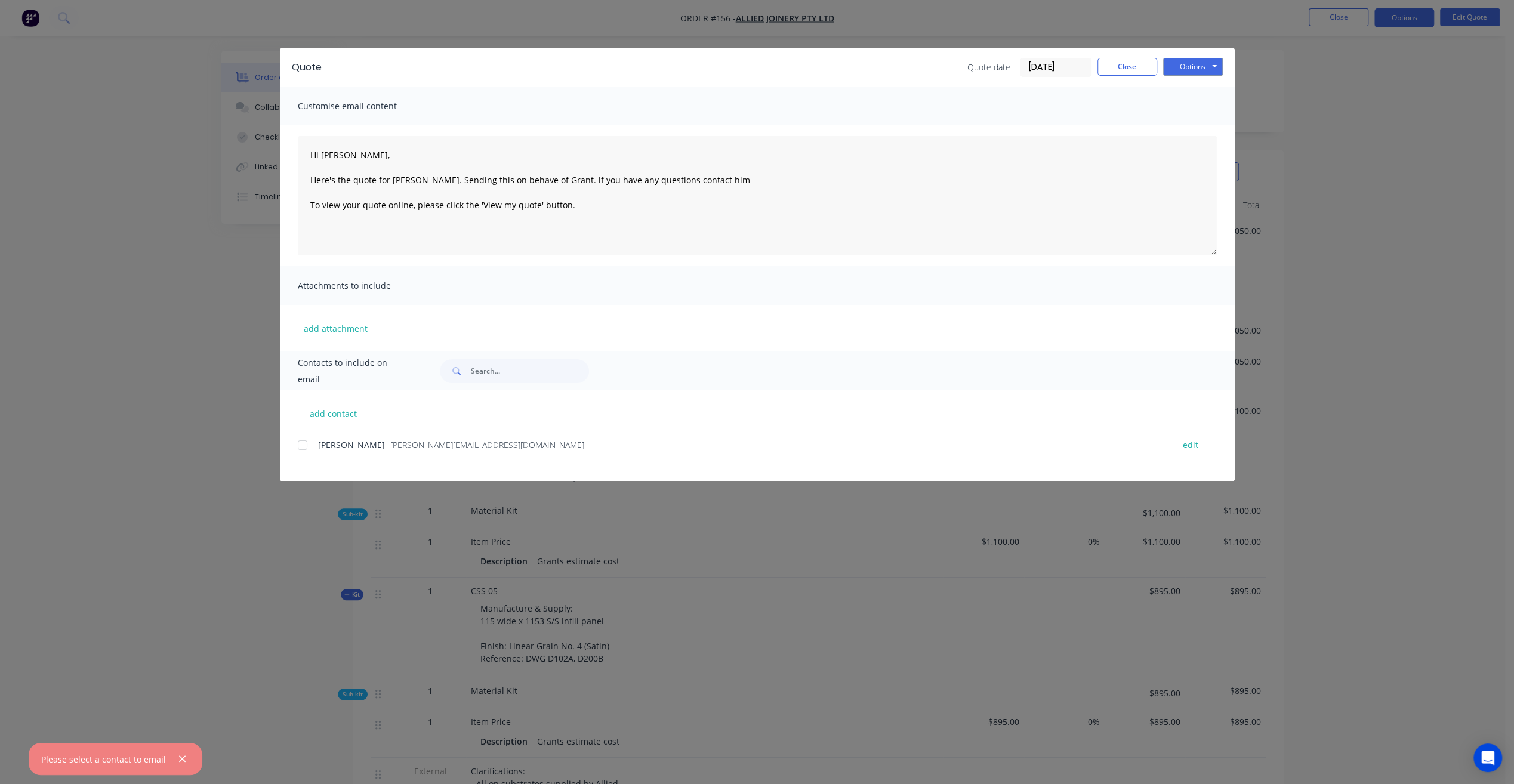
click at [305, 447] on div at bounding box center [303, 445] width 24 height 24
click at [1208, 69] on button "Options" at bounding box center [1193, 67] width 59 height 18
click at [1379, 256] on div "Quote Quote date 06/10/25 Close Options Preview Print Email Customise email con…" at bounding box center [757, 392] width 1514 height 784
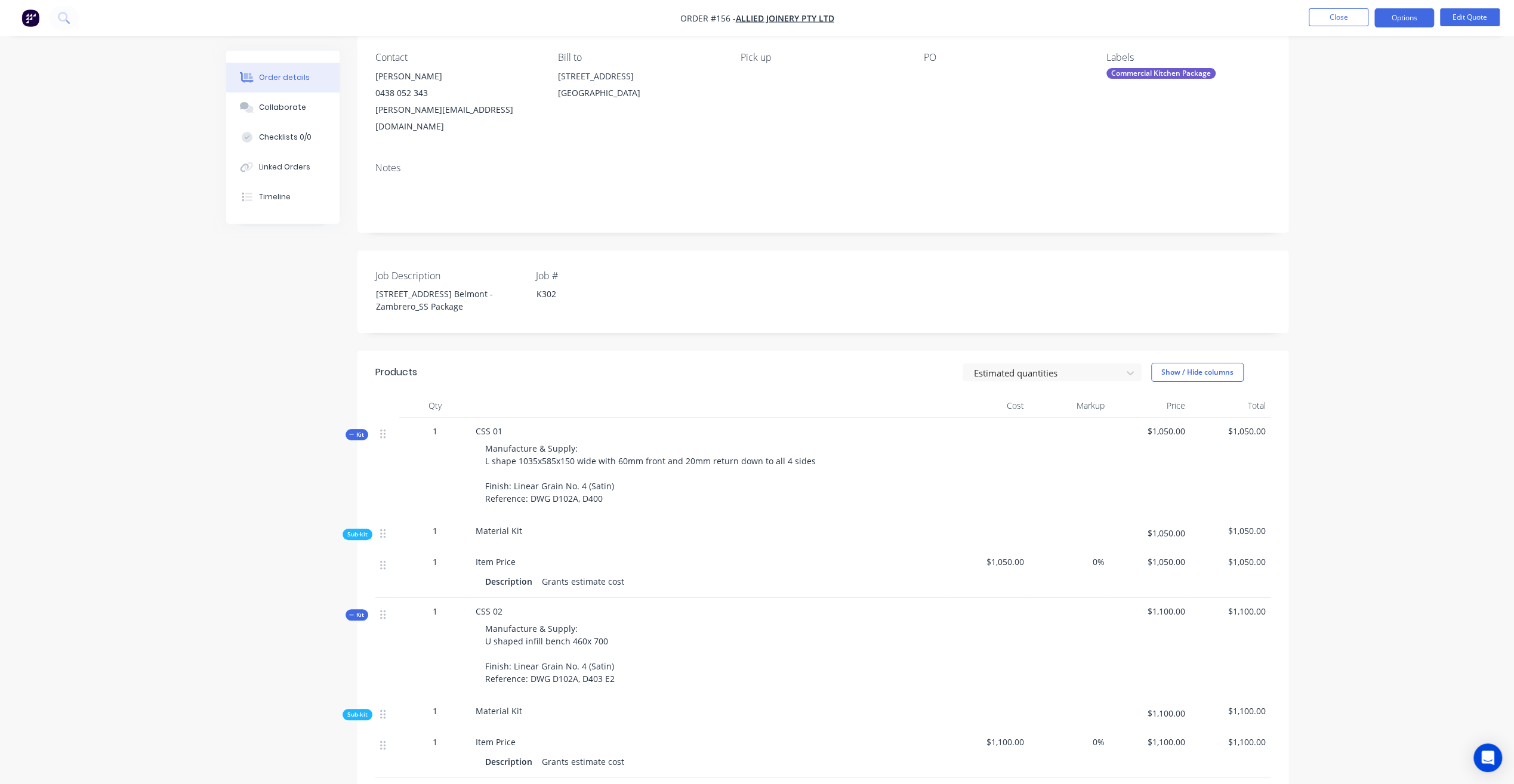
scroll to position [0, 0]
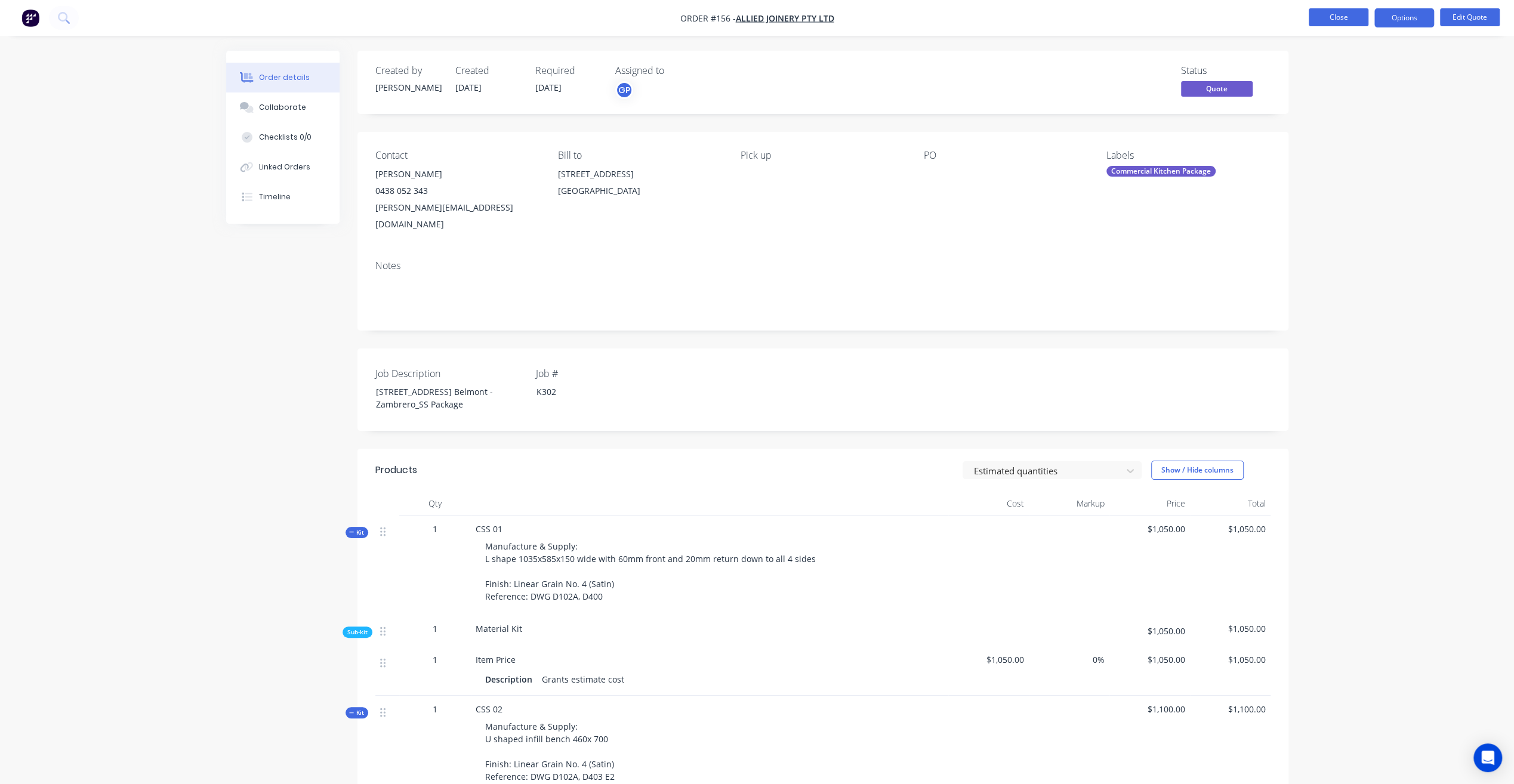
click at [1344, 22] on button "Close" at bounding box center [1339, 17] width 59 height 18
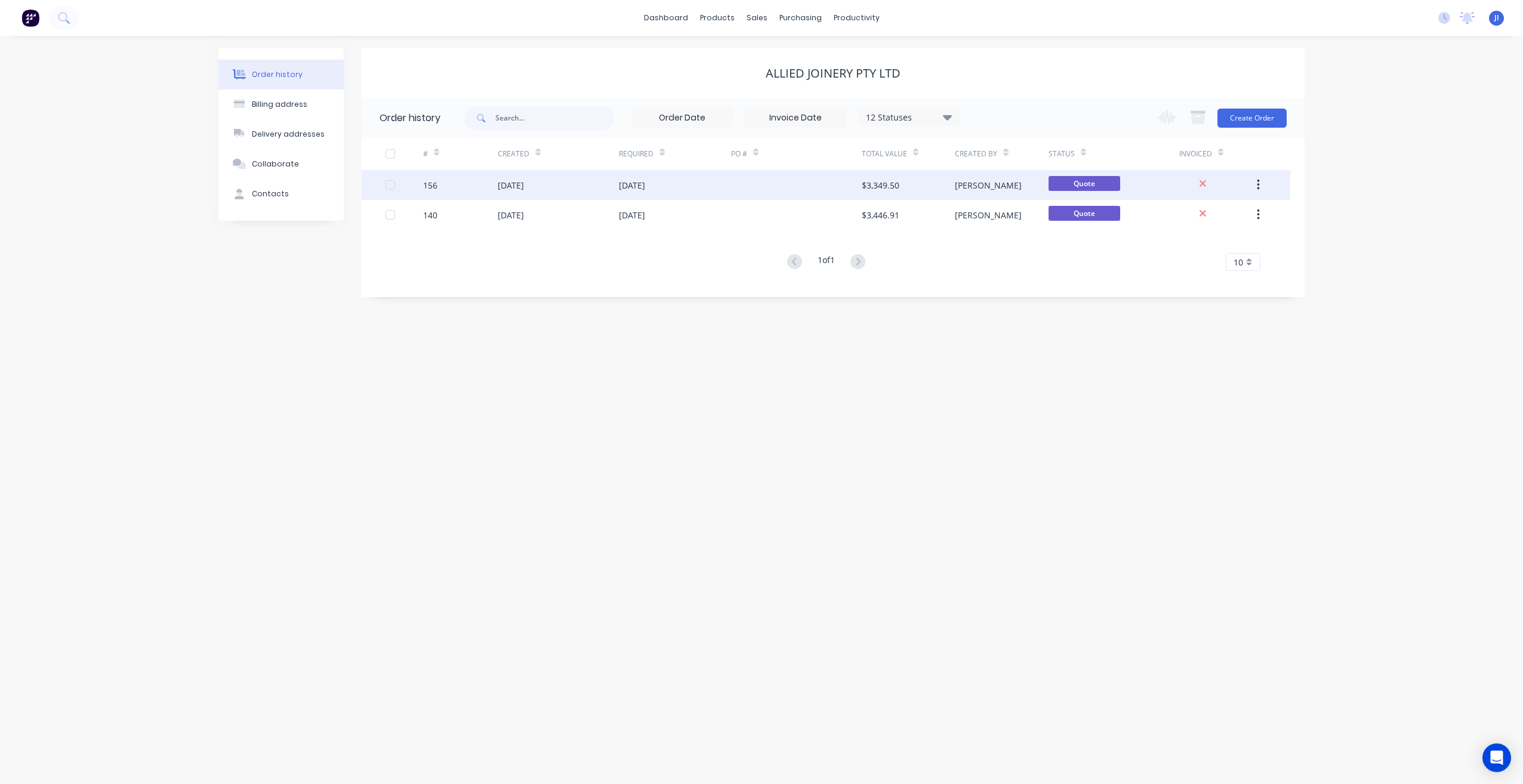
click at [1261, 183] on button "button" at bounding box center [1258, 184] width 28 height 22
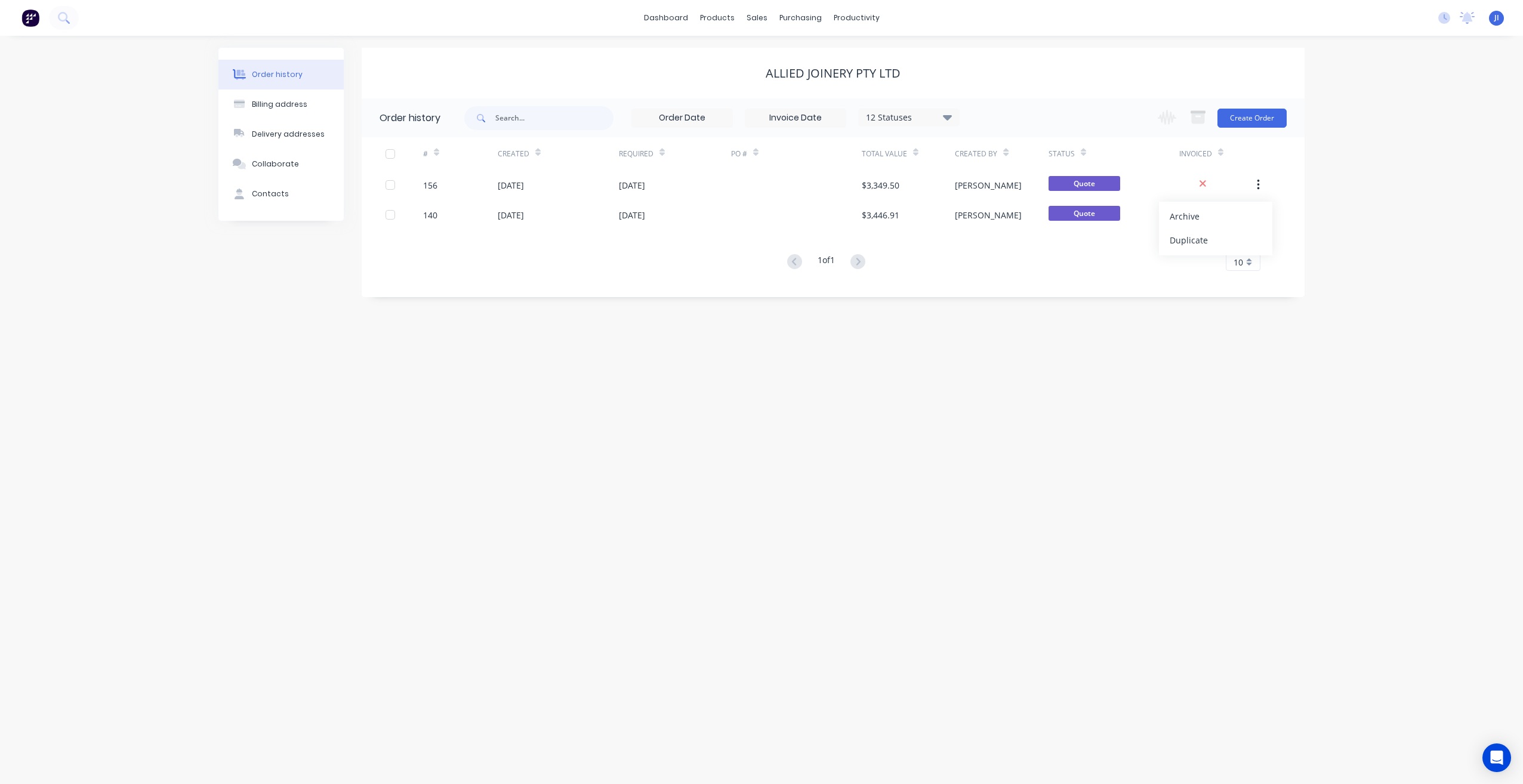
click at [1388, 186] on div "Order history Billing address Delivery addresses Collaborate Contacts Allied Jo…" at bounding box center [761, 409] width 1523 height 748
click at [740, 19] on div "products" at bounding box center [717, 18] width 47 height 18
click at [755, 20] on div "sales" at bounding box center [757, 18] width 33 height 18
click at [796, 53] on div "Sales Orders" at bounding box center [801, 57] width 49 height 10
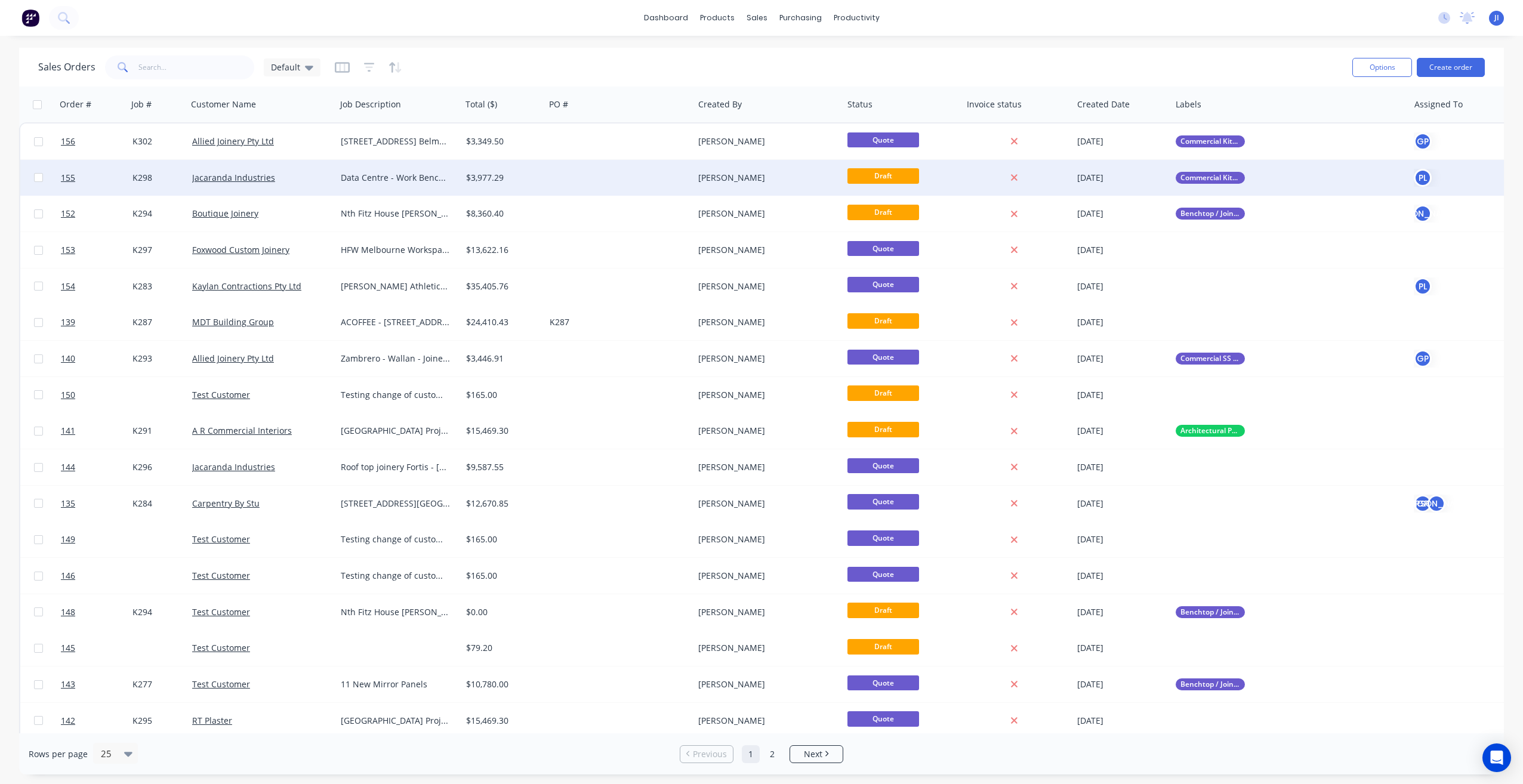
click at [558, 178] on div at bounding box center [619, 178] width 149 height 36
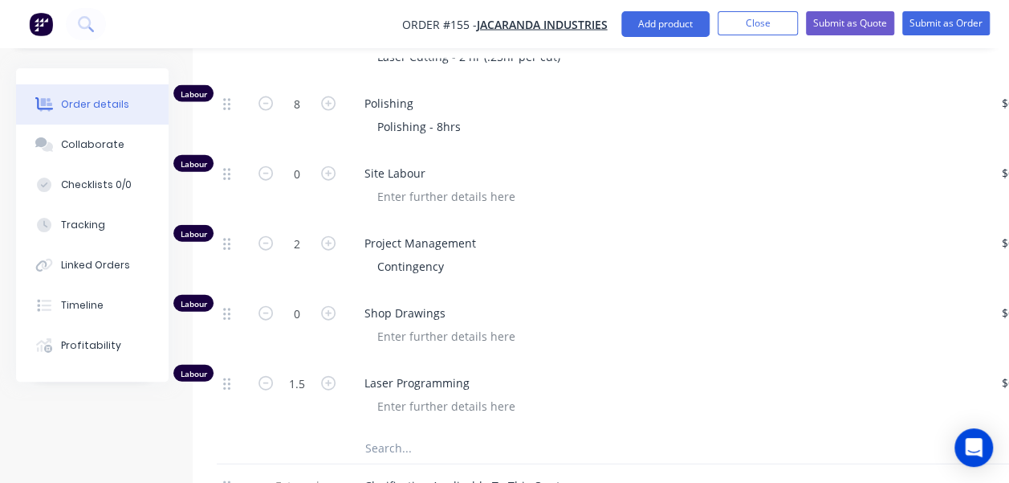
scroll to position [1927, 0]
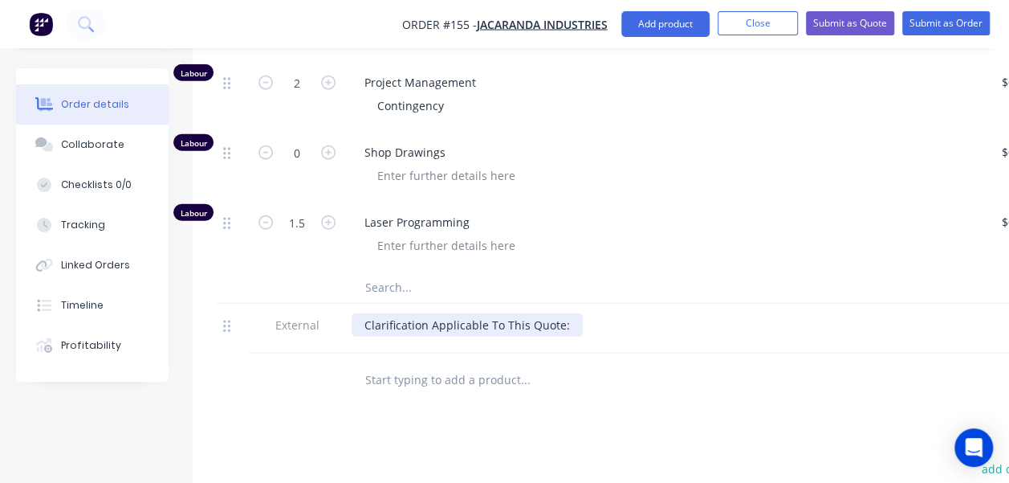
click at [559, 313] on div "Clarification Applicable To This Quote:" at bounding box center [467, 324] width 231 height 23
click at [568, 313] on div "Clarification Applicable To This Quote:" at bounding box center [467, 324] width 231 height 23
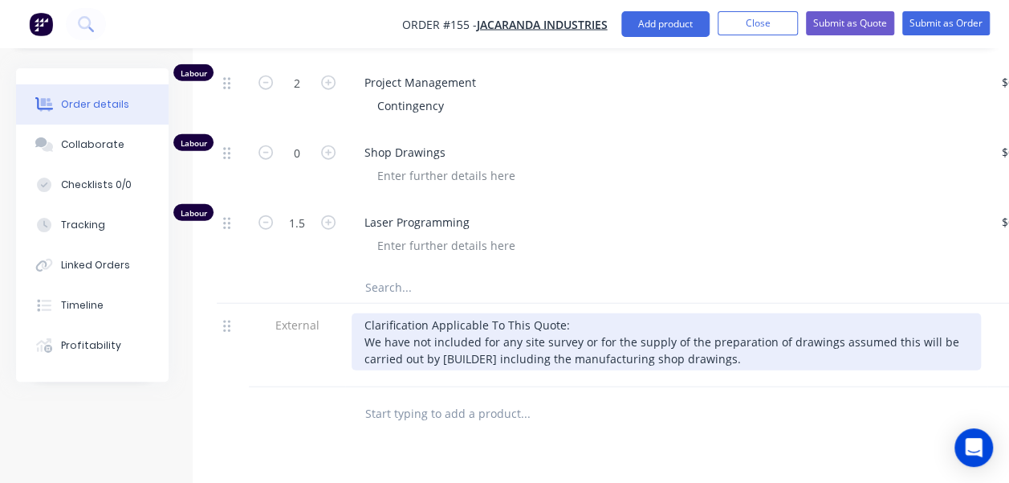
click at [456, 313] on div "Clarification Applicable To This Quote: We have not included for any site surve…" at bounding box center [666, 341] width 629 height 57
click at [373, 313] on div "Clarification Applicable To This Quote: We have not included for any site surve…" at bounding box center [666, 341] width 629 height 57
click at [367, 313] on div "Clarification Applicable To This Quote: We have not included for any site surve…" at bounding box center [666, 341] width 629 height 57
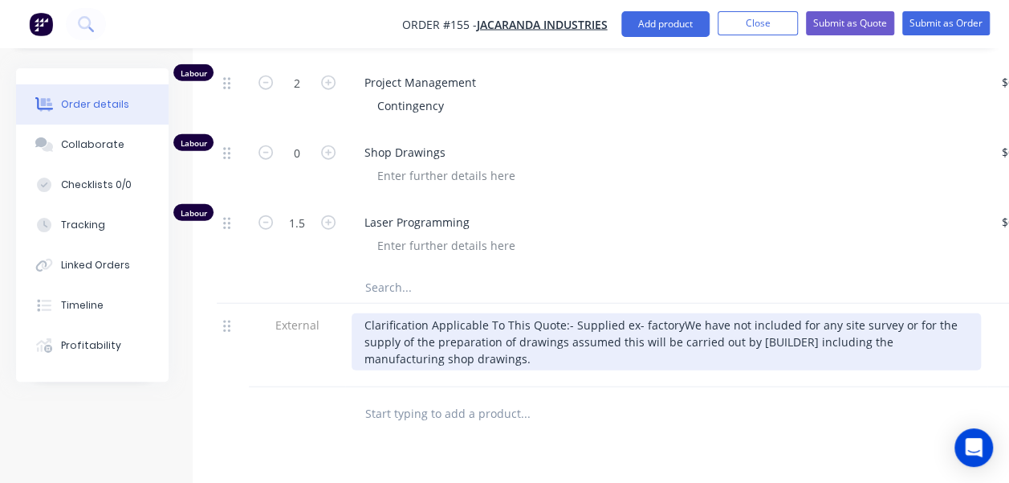
click at [364, 324] on div "Clarification Applicable To This Quote: - Supplied ex- factory We have not incl…" at bounding box center [666, 341] width 629 height 57
drag, startPoint x: 504, startPoint y: 330, endPoint x: 363, endPoint y: 334, distance: 141.4
click at [363, 334] on div "Clarification Applicable To This Quote: - Supplied ex- factory - We have not in…" at bounding box center [666, 341] width 629 height 57
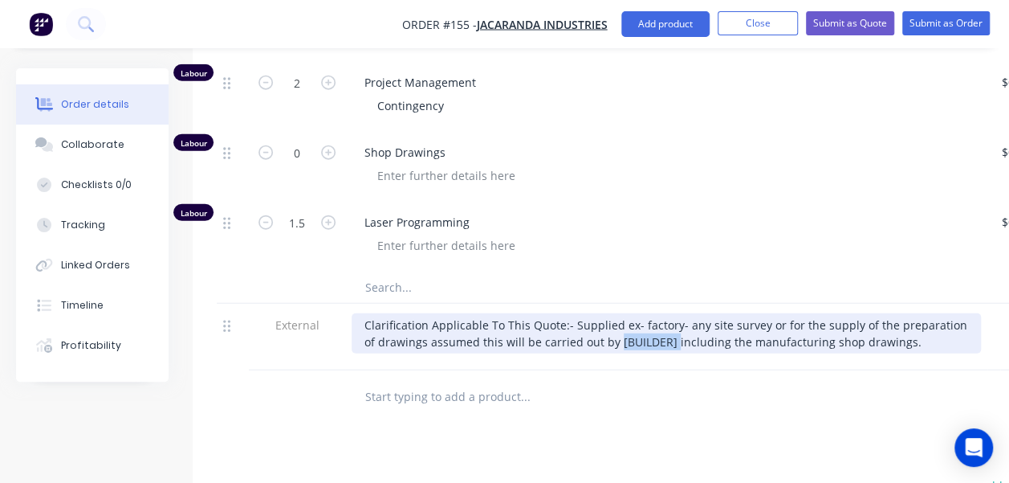
drag, startPoint x: 887, startPoint y: 328, endPoint x: 955, endPoint y: 332, distance: 68.4
click at [955, 332] on div "Clarification Applicable To This Quote: - Supplied ex- factory - any site surve…" at bounding box center [666, 333] width 629 height 40
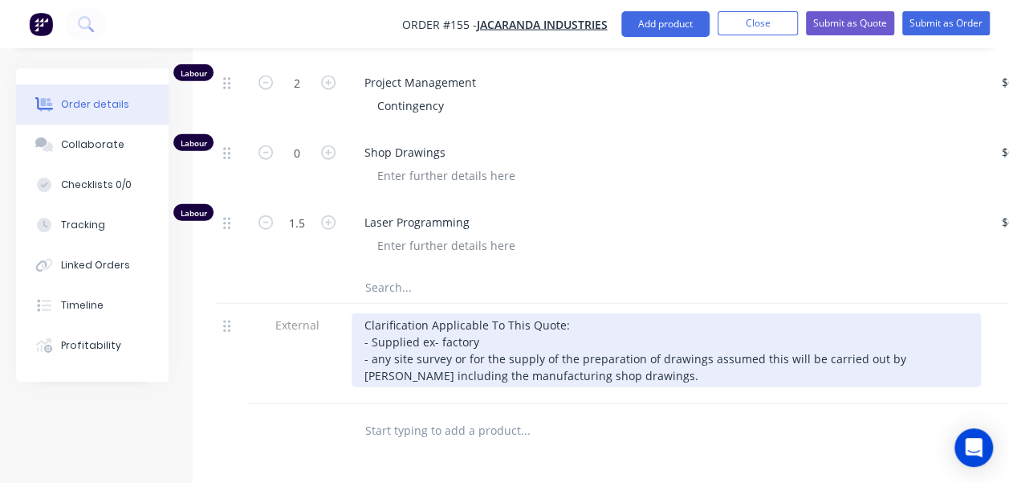
click at [632, 345] on div "Clarification Applicable To This Quote: - Supplied ex- factory - any site surve…" at bounding box center [666, 350] width 629 height 74
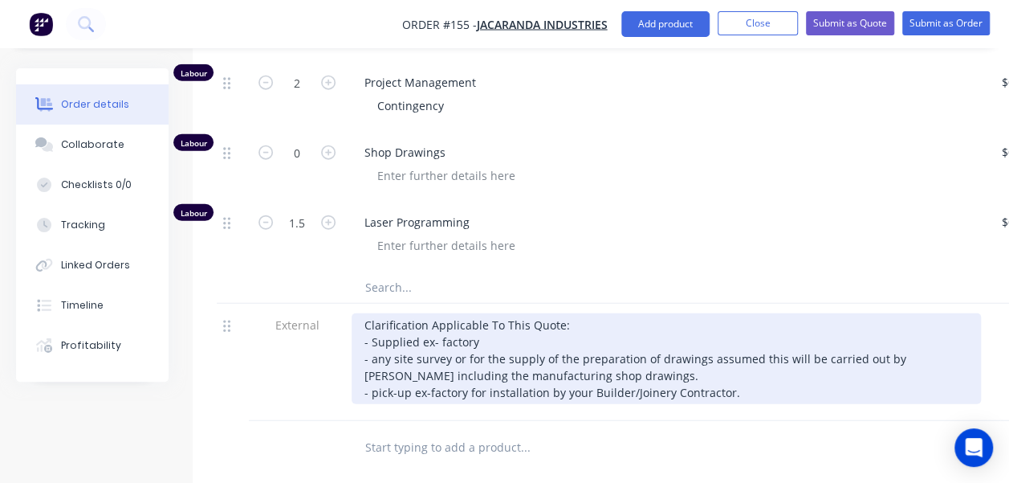
click at [578, 365] on div "Clarification Applicable To This Quote: - Supplied ex- factory - any site surve…" at bounding box center [666, 358] width 629 height 91
drag, startPoint x: 560, startPoint y: 360, endPoint x: 755, endPoint y: 365, distance: 195.1
click at [755, 365] on div "Clarification Applicable To This Quote: - Supplied ex- factory - any site surve…" at bounding box center [666, 358] width 629 height 91
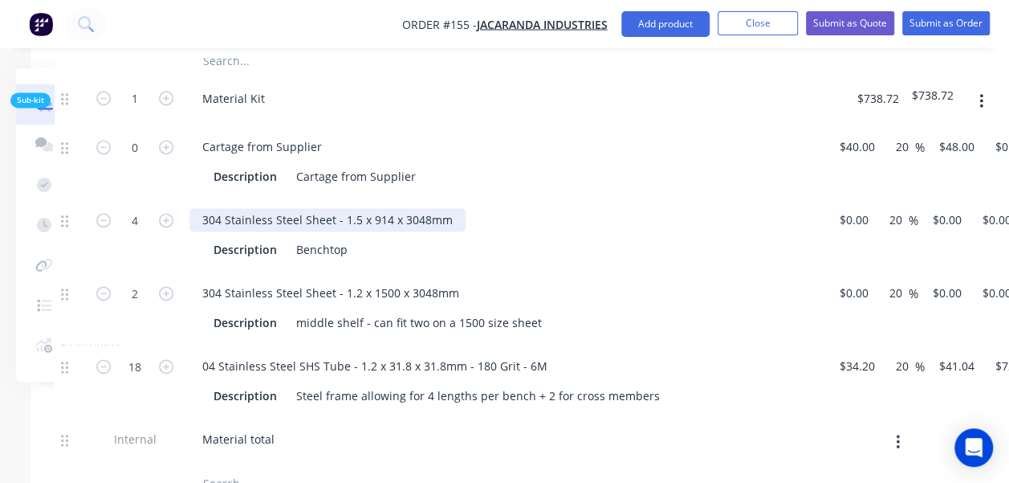
scroll to position [1044, 244]
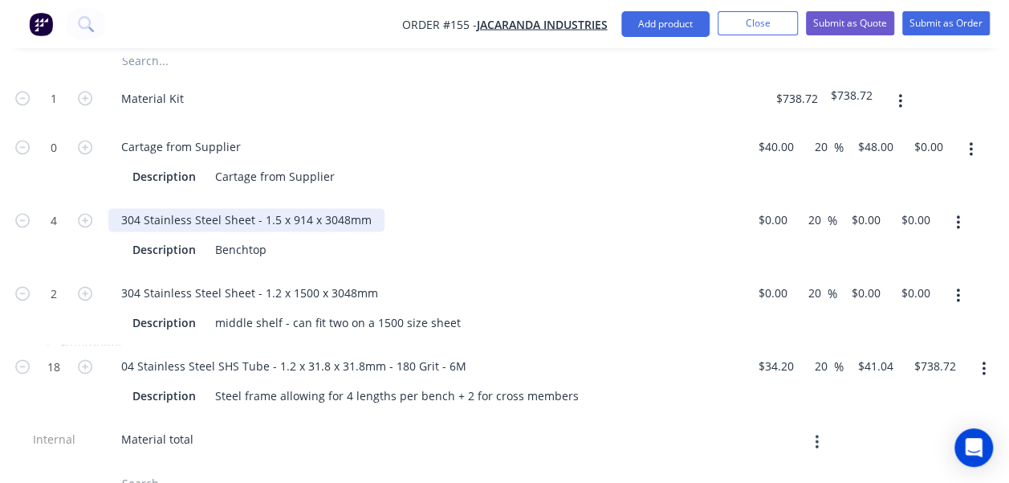
drag, startPoint x: 432, startPoint y: 204, endPoint x: 608, endPoint y: 197, distance: 176.0
click at [975, 135] on button "button" at bounding box center [971, 149] width 38 height 29
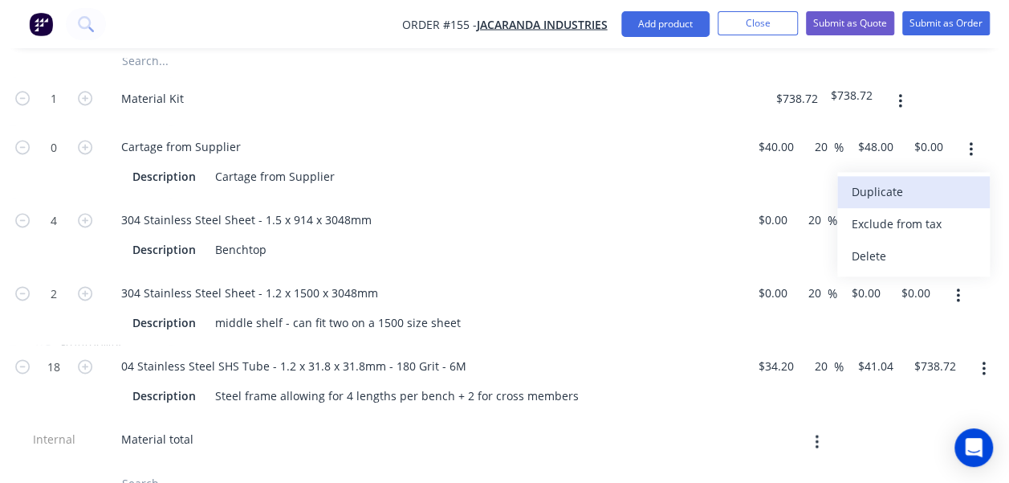
click at [904, 180] on div "Duplicate" at bounding box center [914, 191] width 124 height 23
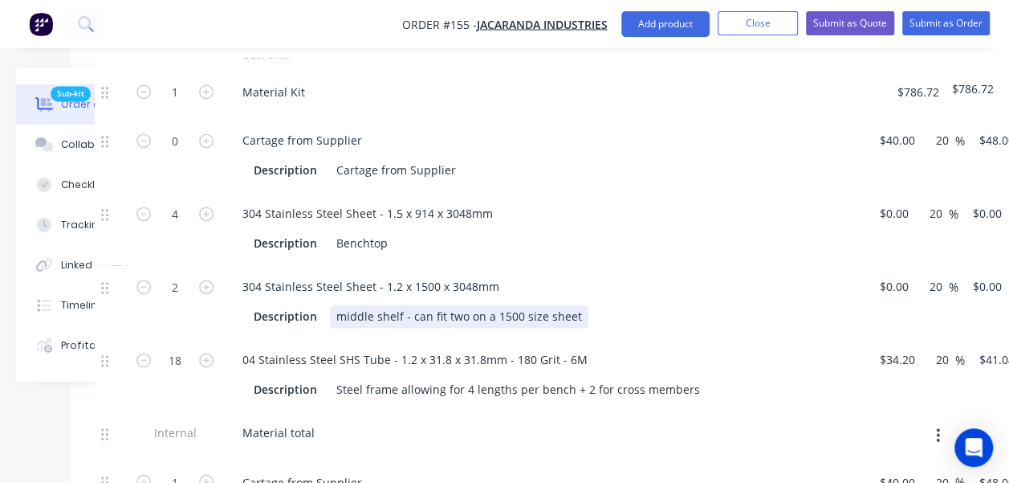
drag, startPoint x: 543, startPoint y: 262, endPoint x: 451, endPoint y: 291, distance: 96.2
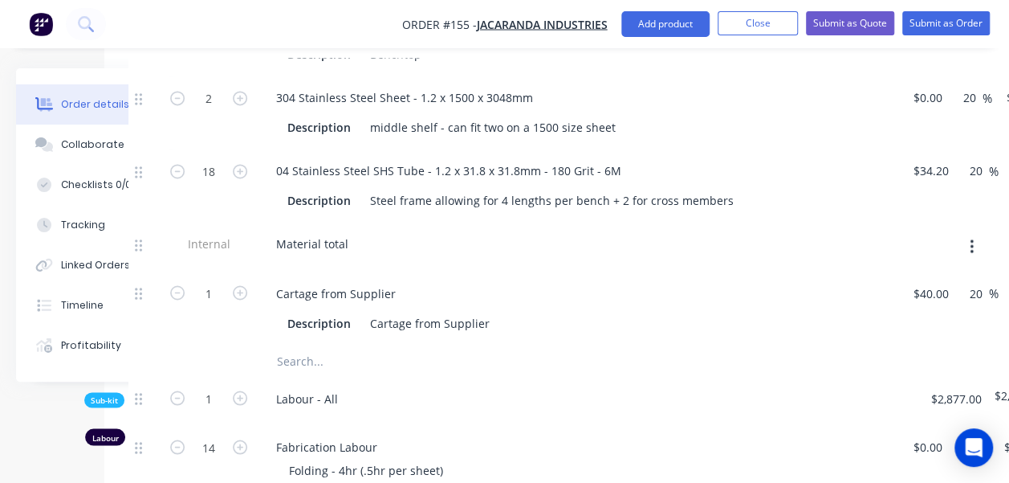
scroll to position [1214, 88]
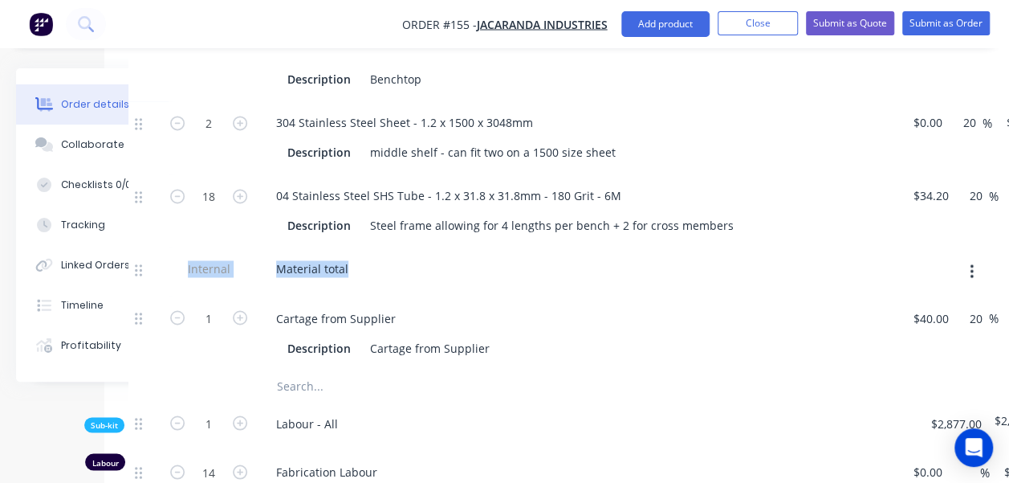
drag, startPoint x: 132, startPoint y: 291, endPoint x: 144, endPoint y: 238, distance: 53.6
click at [144, 238] on div "0 Cartage from Supplier Description Cartage from Supplier $40.00 $40.00 20 20 %…" at bounding box center [558, 162] width 860 height 414
drag, startPoint x: 144, startPoint y: 238, endPoint x: 135, endPoint y: 294, distance: 56.1
click at [135, 296] on div at bounding box center [144, 332] width 32 height 73
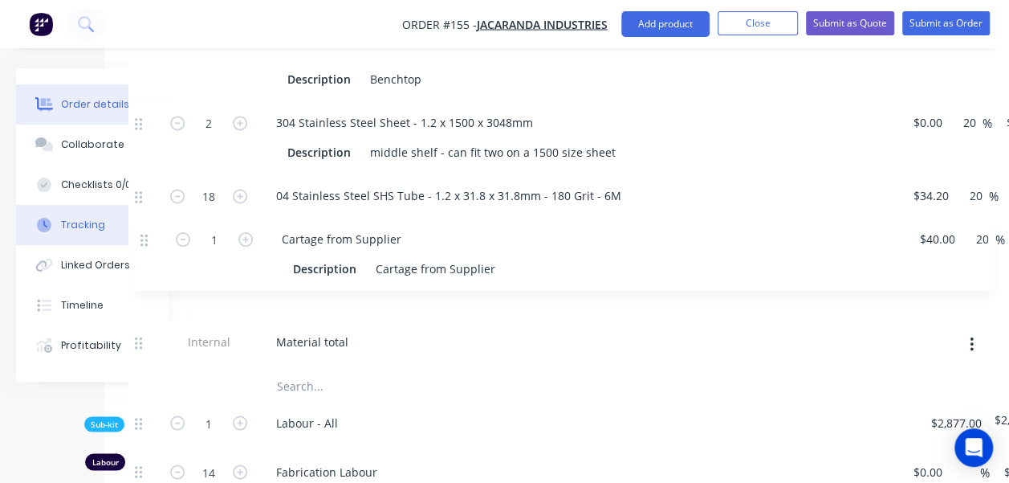
drag, startPoint x: 135, startPoint y: 294, endPoint x: 145, endPoint y: 232, distance: 62.6
click at [145, 232] on div "Order details Collaborate Checklists 0/0 Tracking Linked Orders Timeline Profit…" at bounding box center [470, 261] width 1117 height 2814
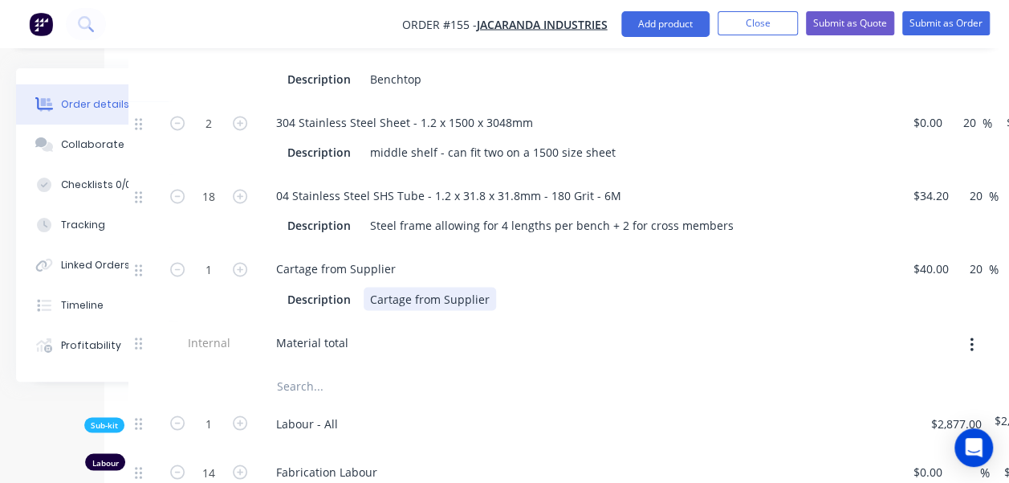
click at [567, 283] on div "Description Cartage from Supplier" at bounding box center [577, 296] width 629 height 26
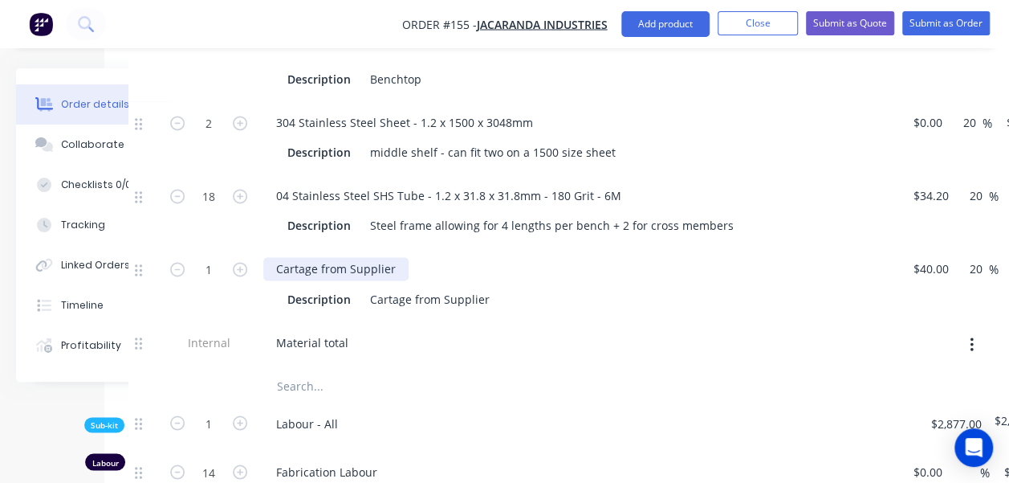
click at [377, 257] on div "Cartage from Supplier" at bounding box center [335, 268] width 145 height 23
drag, startPoint x: 396, startPoint y: 242, endPoint x: 262, endPoint y: 258, distance: 135.0
click at [262, 258] on div "Cartage from Supplier Description Cartage from Supplier" at bounding box center [578, 283] width 642 height 73
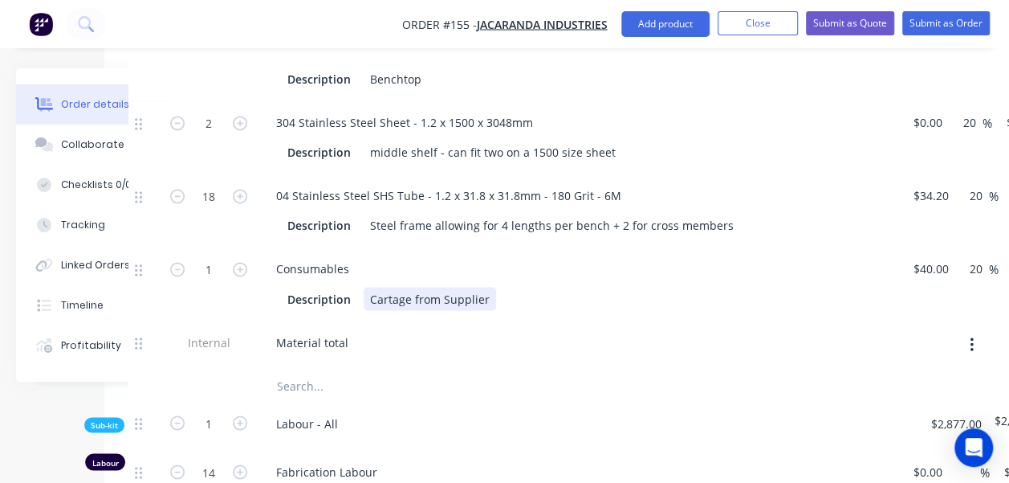
click at [405, 287] on div "Cartage from Supplier" at bounding box center [430, 298] width 132 height 23
drag, startPoint x: 368, startPoint y: 272, endPoint x: 639, endPoint y: 278, distance: 271.4
click at [639, 287] on div "Description Cartage from Supplier" at bounding box center [575, 298] width 588 height 23
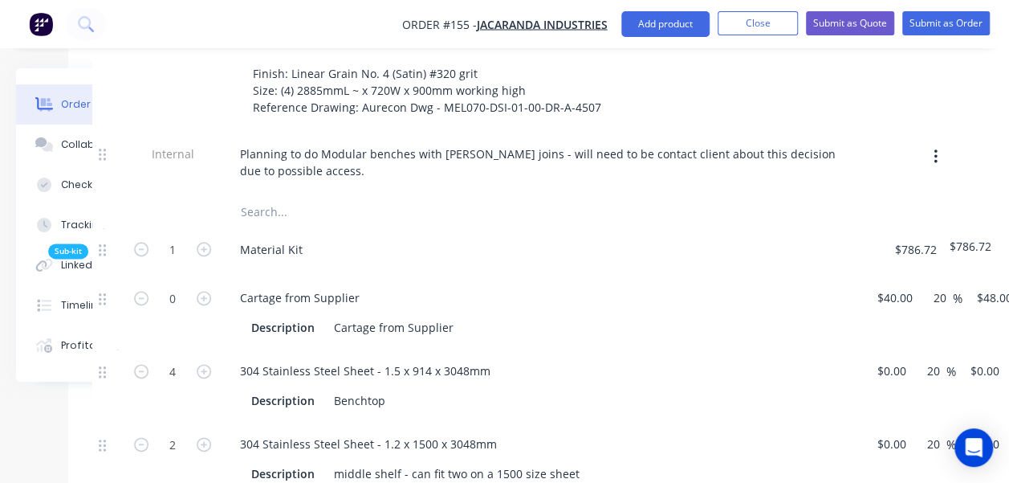
drag, startPoint x: 659, startPoint y: 237, endPoint x: 726, endPoint y: 236, distance: 66.6
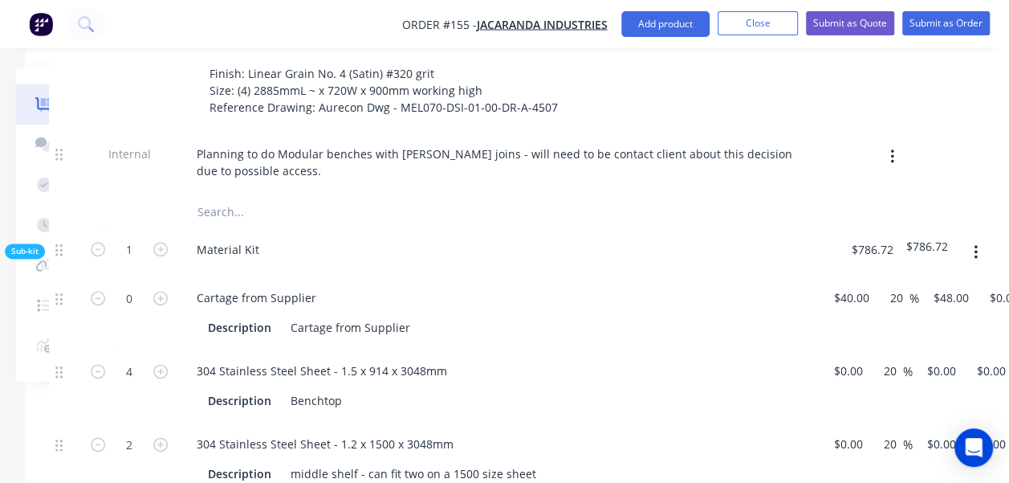
scroll to position [893, 244]
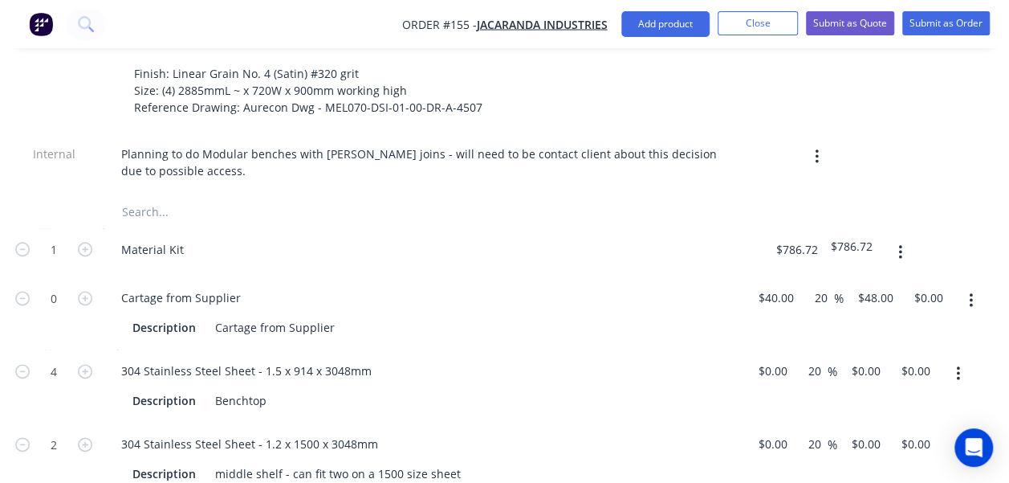
drag, startPoint x: 776, startPoint y: 225, endPoint x: 923, endPoint y: 214, distance: 148.1
click at [901, 243] on icon "button" at bounding box center [900, 252] width 4 height 18
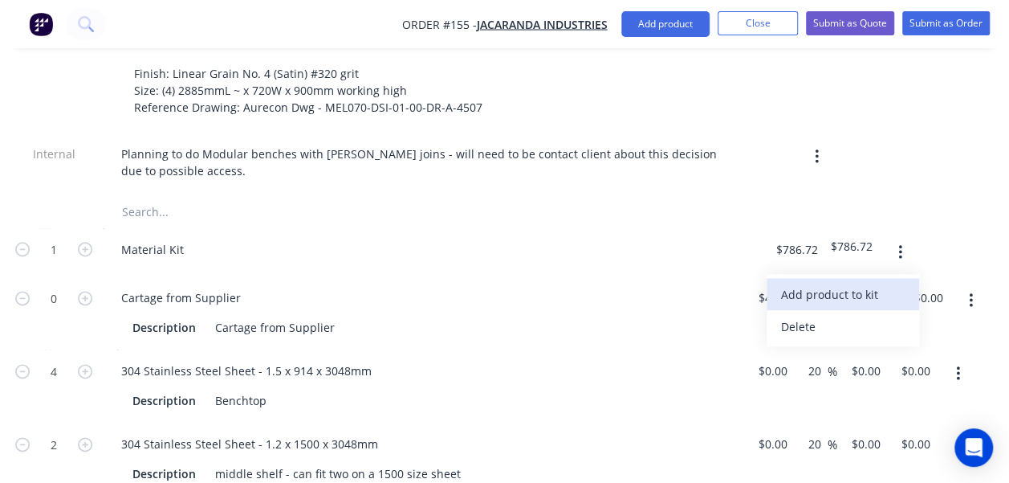
click at [832, 283] on div "Add product to kit" at bounding box center [843, 294] width 124 height 23
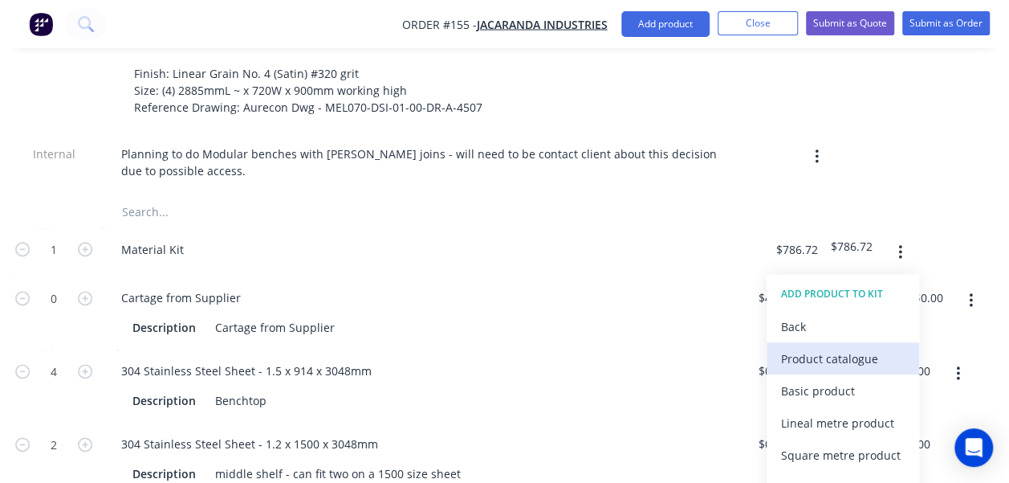
click at [825, 347] on div "Product catalogue" at bounding box center [843, 358] width 124 height 23
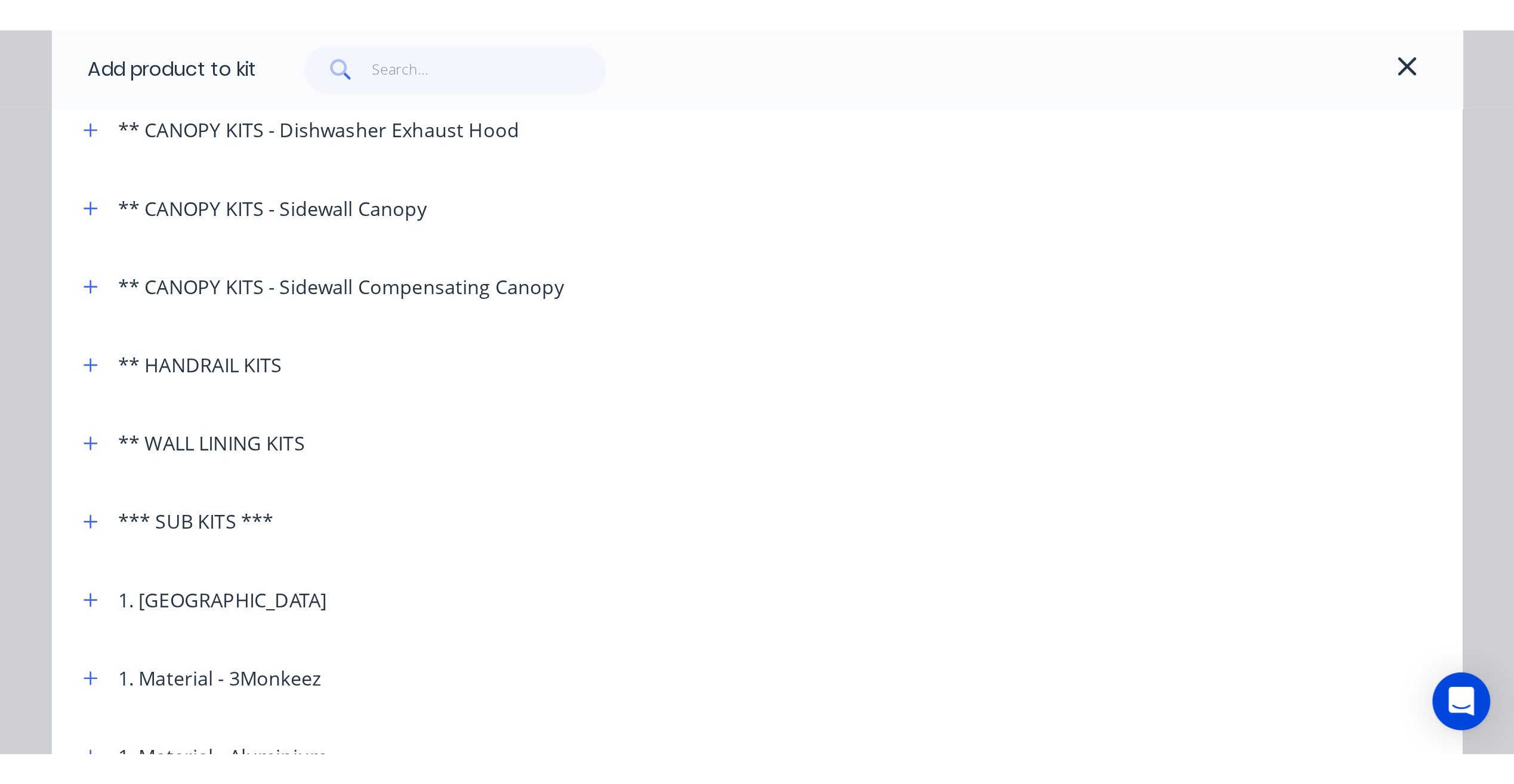
scroll to position [664, 0]
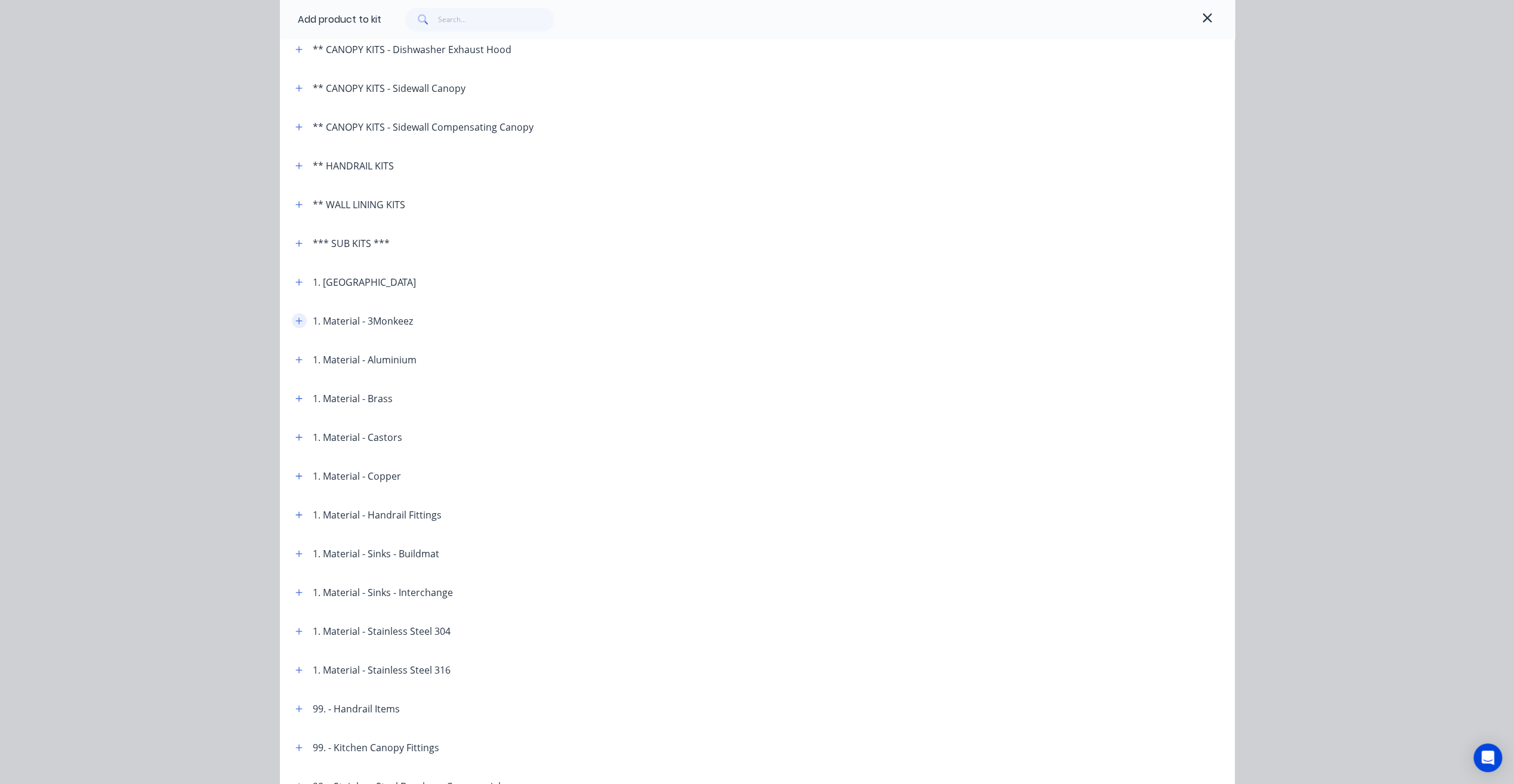
click at [295, 320] on icon "button" at bounding box center [299, 320] width 7 height 8
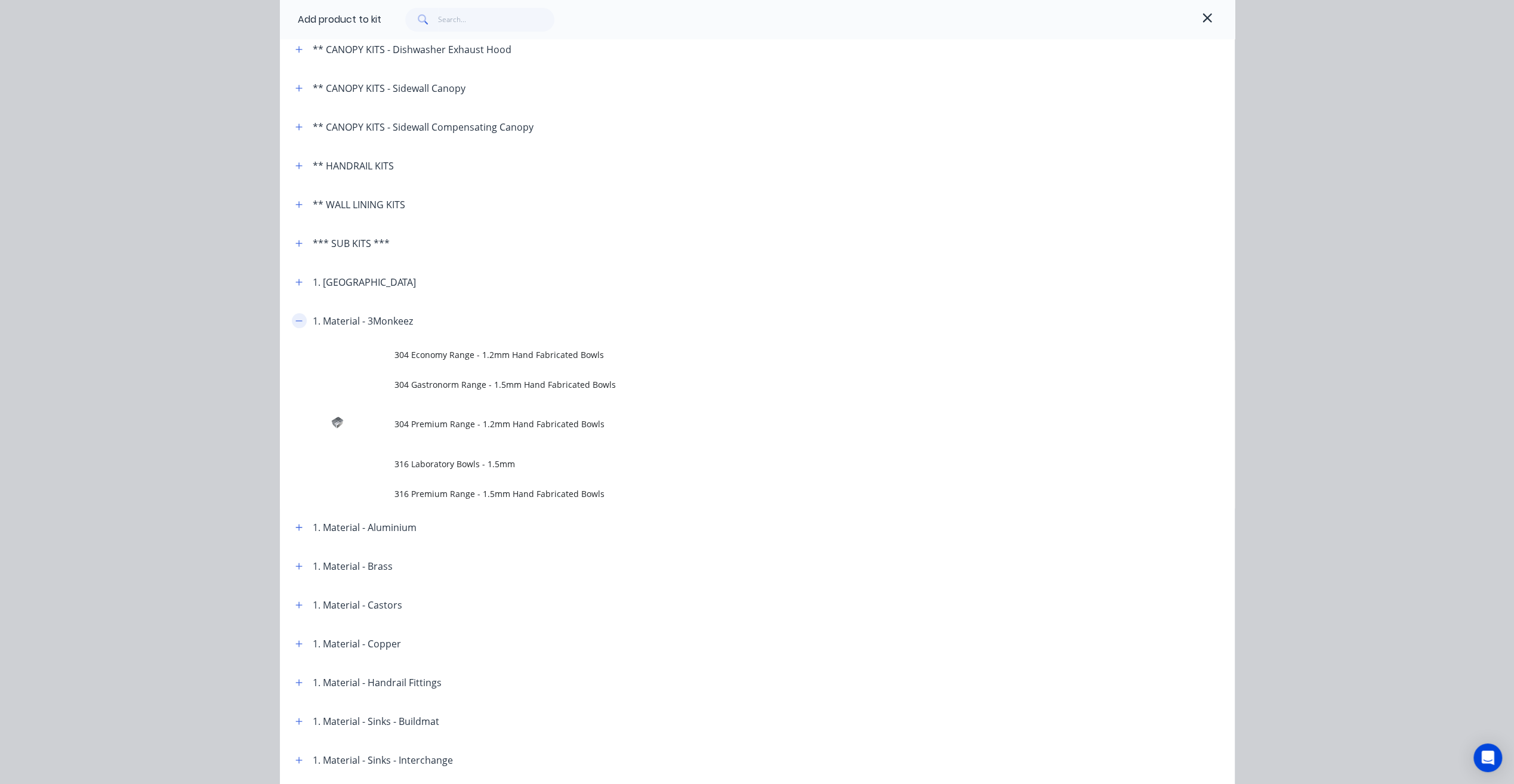
click at [295, 320] on icon "button" at bounding box center [299, 320] width 7 height 8
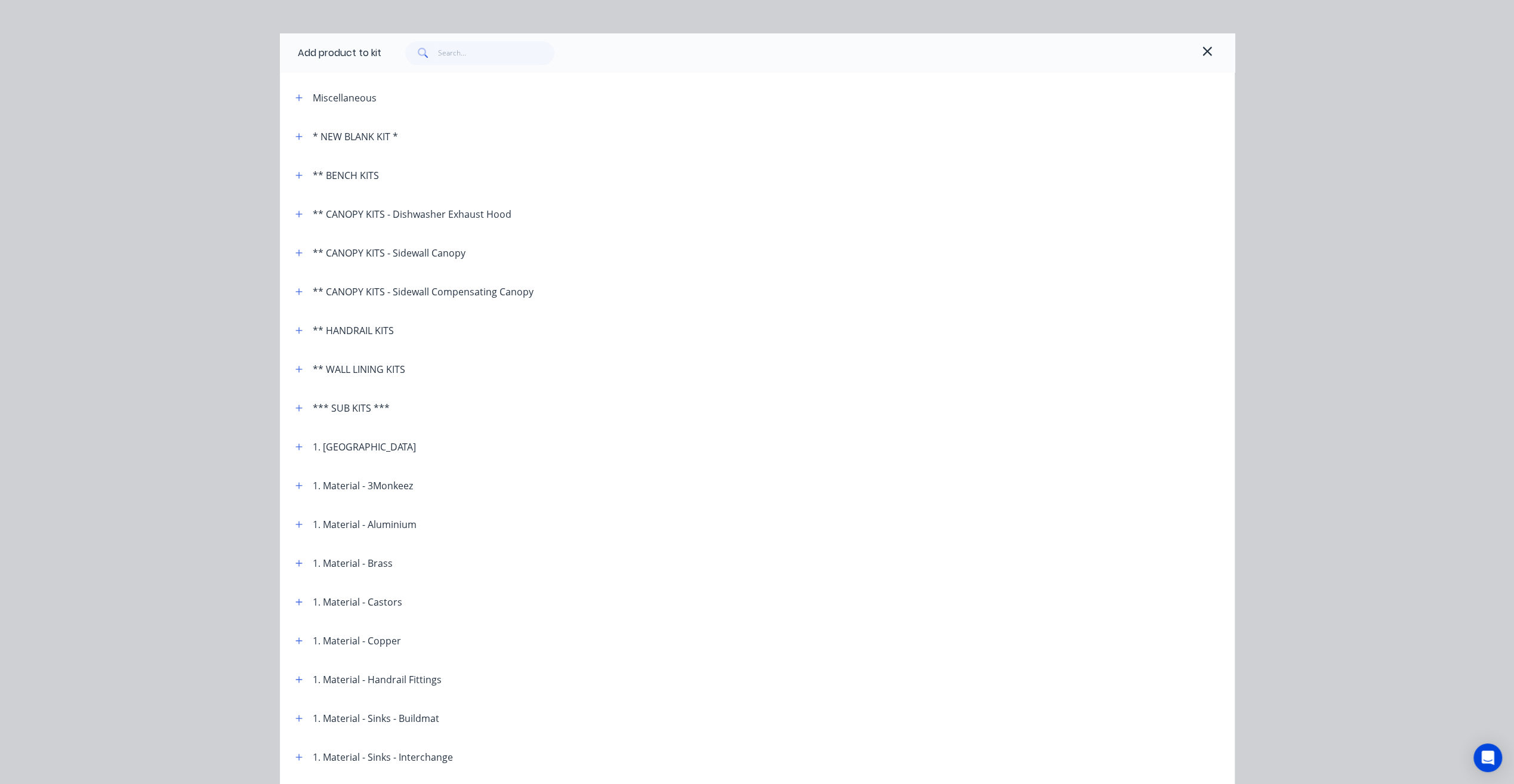
scroll to position [0, 0]
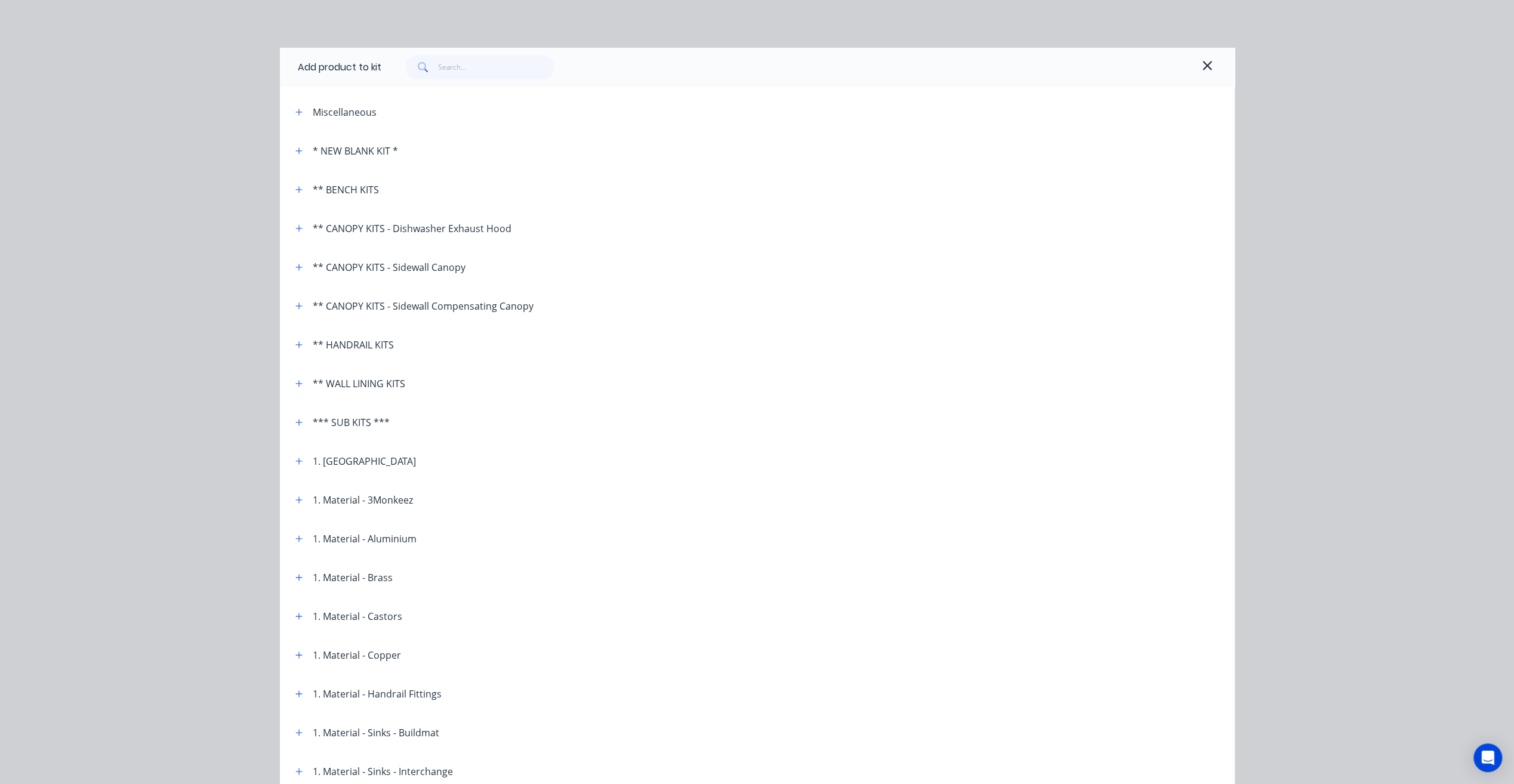
click at [143, 183] on div "Add product to kit Miscellaneous * NEW BLANK KIT * ** BENCH KITS ** CANOPY KITS…" at bounding box center [757, 392] width 1514 height 784
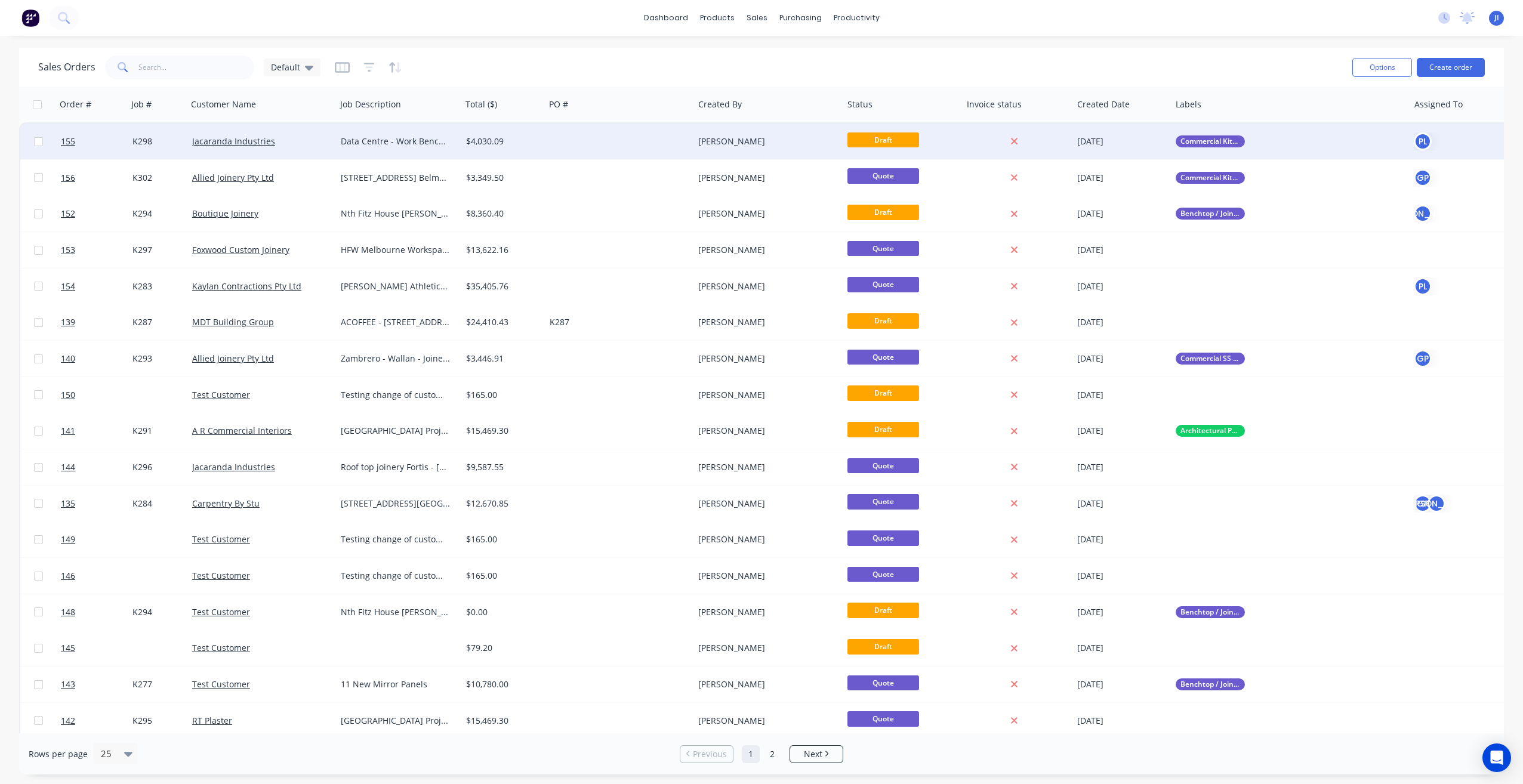
click at [588, 146] on div at bounding box center [619, 141] width 149 height 36
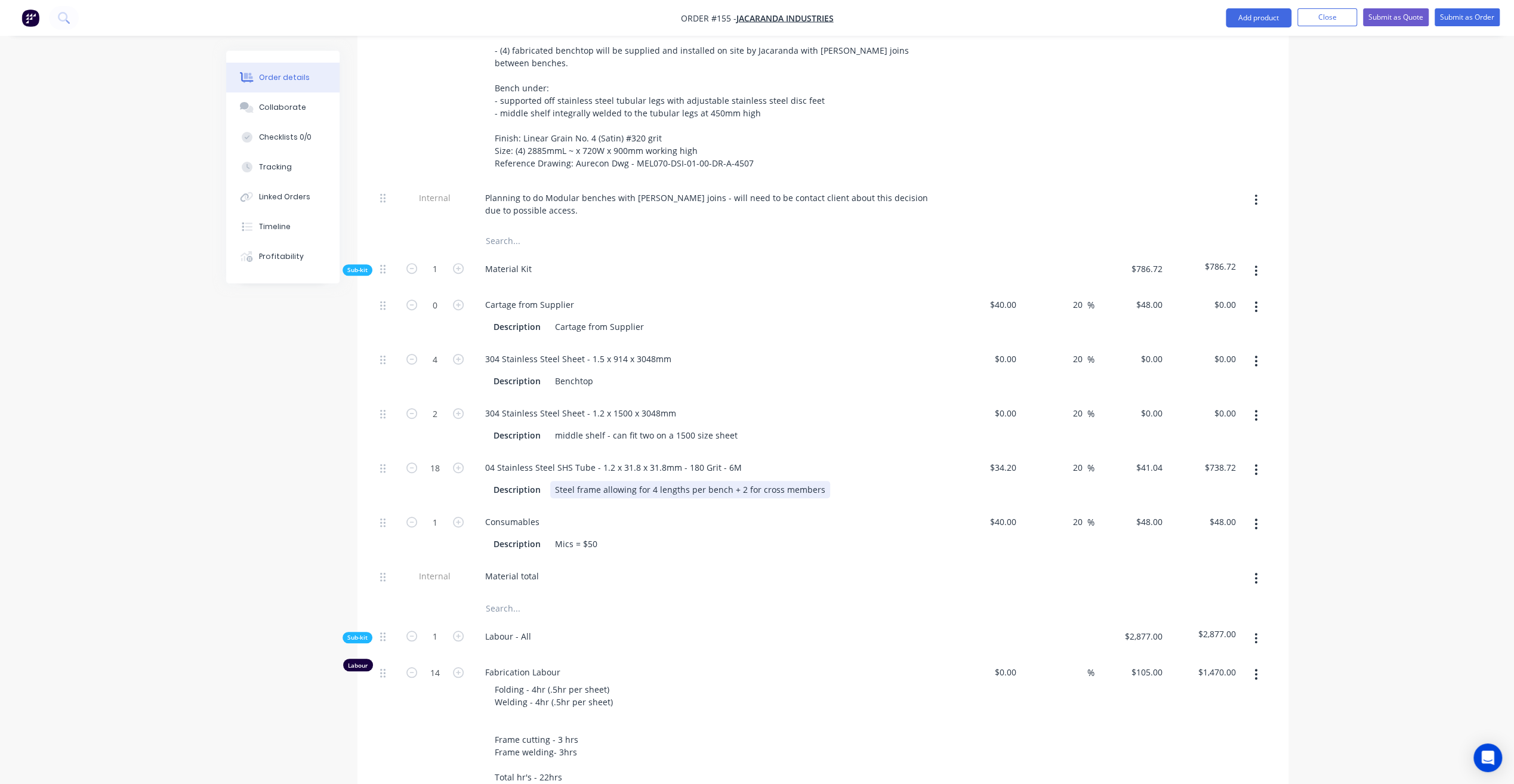
scroll to position [597, 0]
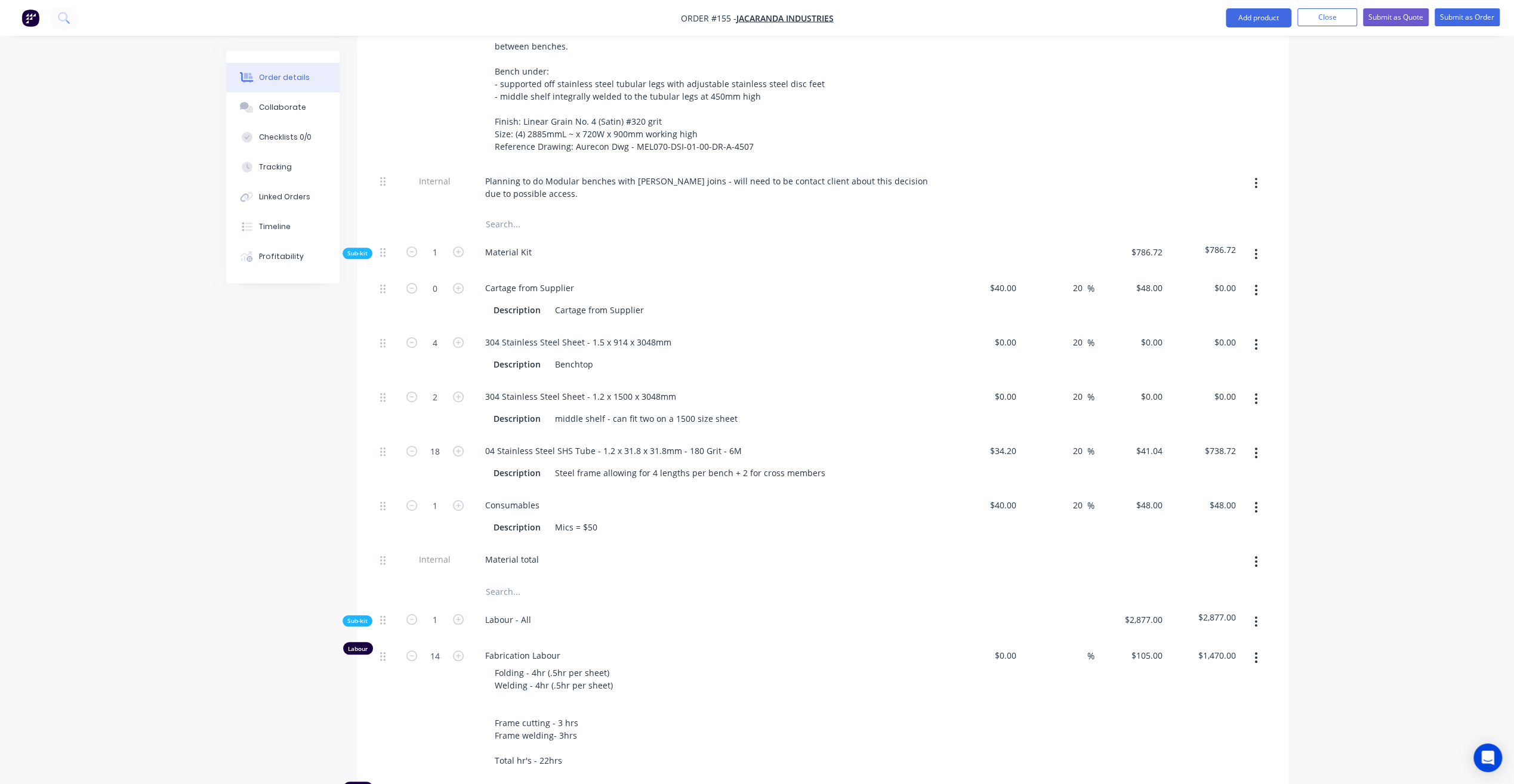
click at [1387, 193] on div "Order details Collaborate Checklists 0/0 Tracking Linked Orders Timeline Profit…" at bounding box center [757, 474] width 1514 height 2142
click at [1324, 30] on nav "Order #155 - Jacaranda Industries Add product Close Submit as Quote Submit as O…" at bounding box center [757, 18] width 1514 height 36
click at [1327, 22] on button "Close" at bounding box center [1327, 17] width 59 height 18
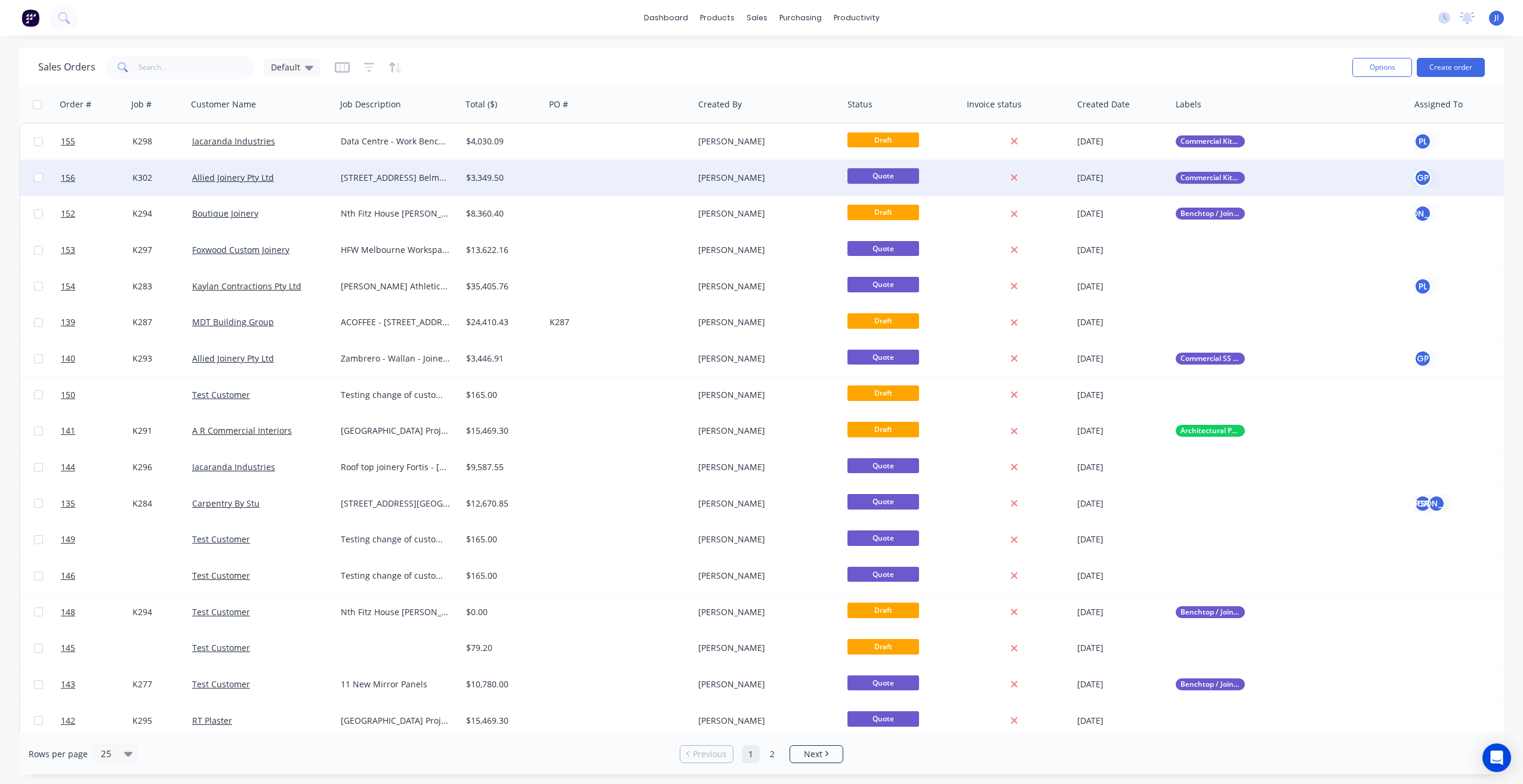
click at [560, 174] on div at bounding box center [619, 178] width 149 height 36
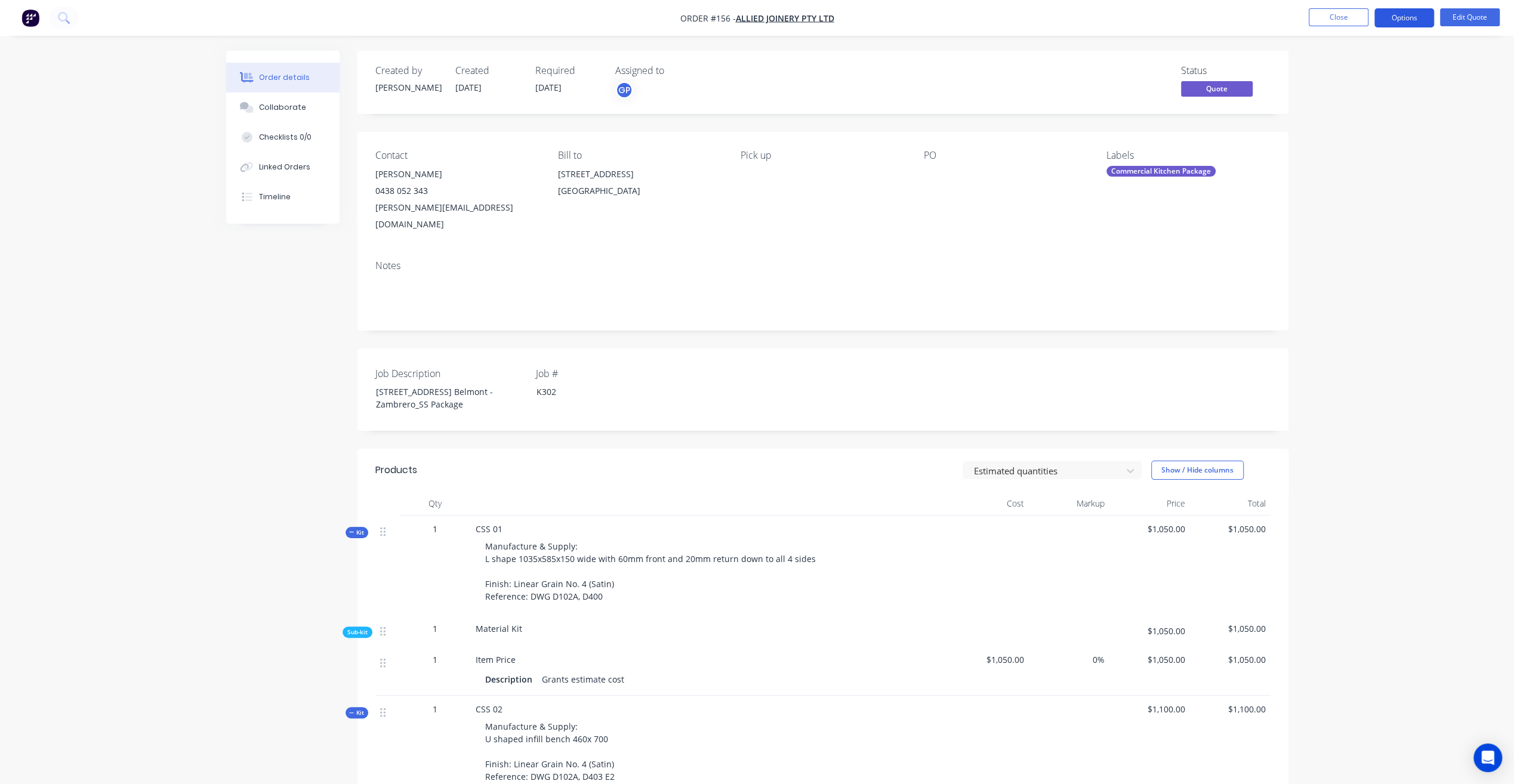
click at [1408, 22] on button "Options" at bounding box center [1404, 18] width 59 height 19
click at [1364, 71] on div "Quote" at bounding box center [1368, 72] width 110 height 17
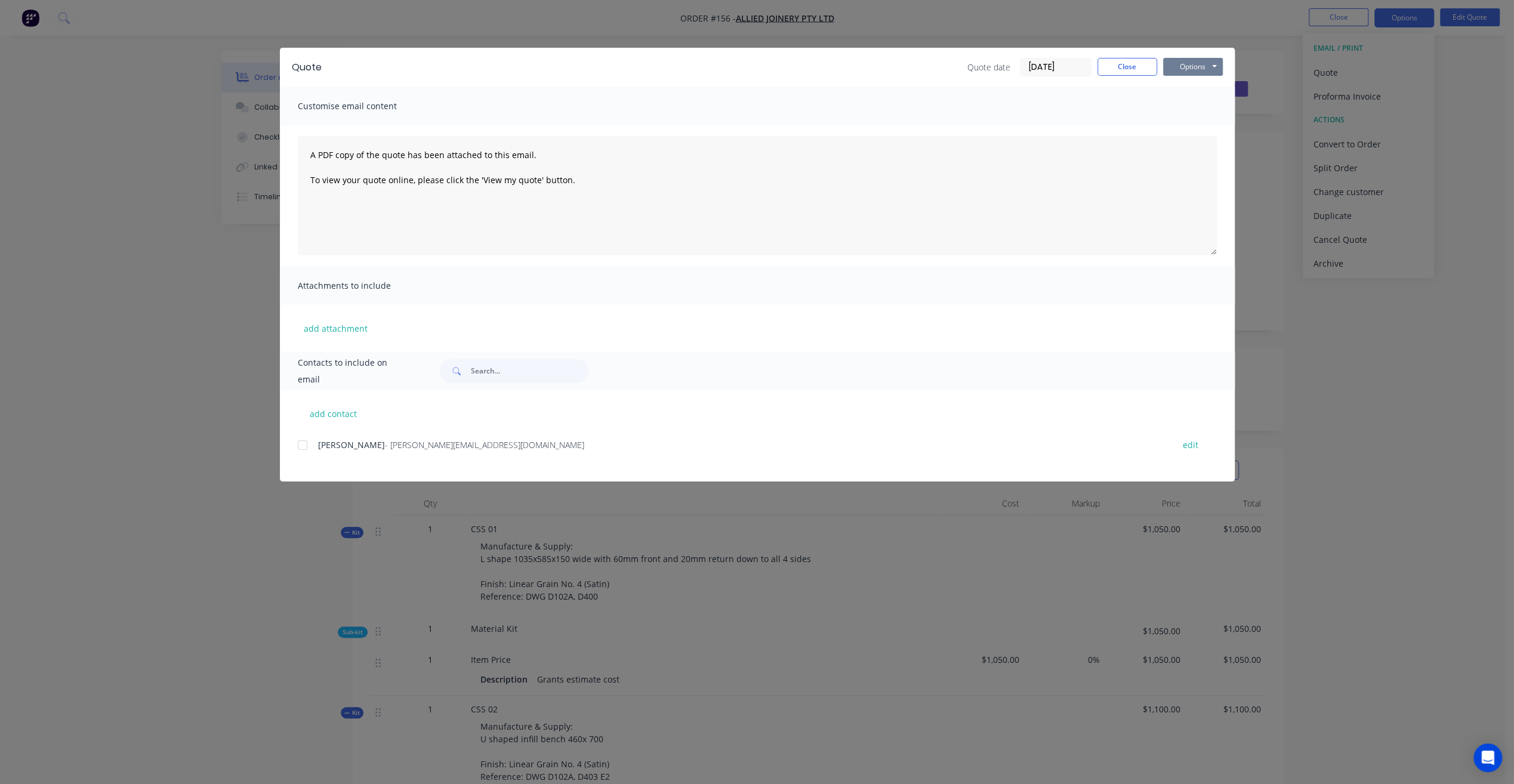
click at [1200, 62] on button "Options" at bounding box center [1193, 67] width 59 height 18
click at [1212, 86] on button "Preview" at bounding box center [1201, 88] width 77 height 19
drag, startPoint x: 311, startPoint y: 150, endPoint x: 1136, endPoint y: 305, distance: 839.4
click at [1136, 305] on div "Customise email content A PDF copy of the quote has been attached to this email…" at bounding box center [757, 218] width 955 height 265
click at [404, 149] on textarea "A PDF copy of the quote has been attached to this email. To view your quote onl…" at bounding box center [757, 195] width 919 height 120
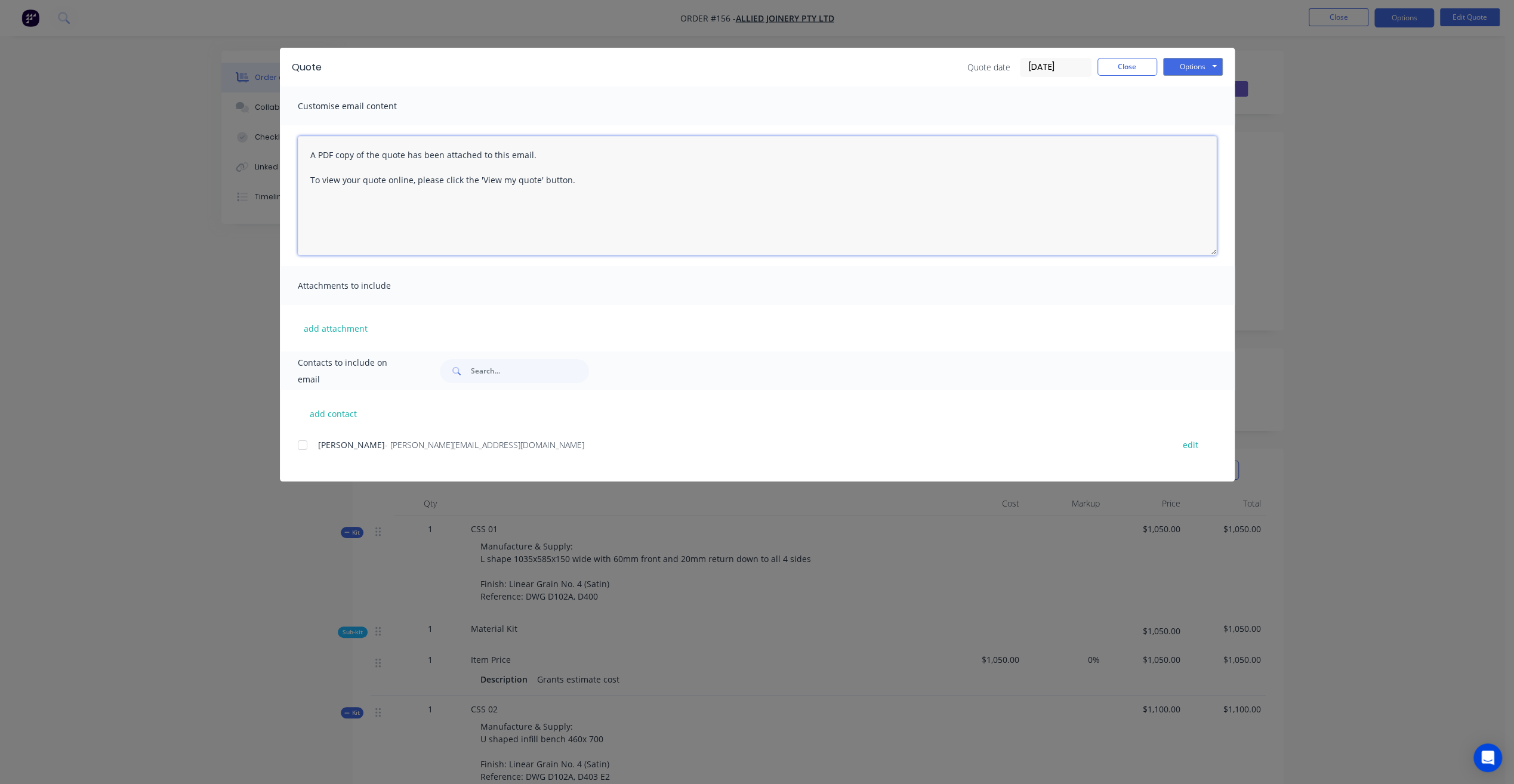
drag, startPoint x: 537, startPoint y: 158, endPoint x: 181, endPoint y: 126, distance: 357.4
click at [181, 126] on div "Quote Quote date 06/10/25 Close Options Preview Print Email Customise email con…" at bounding box center [757, 392] width 1514 height 784
paste textarea "Hi Rob, Quote for Zamberros"
click at [308, 180] on textarea "Hi Rob, Quote for Zambreor To view your quote online, please click the 'View my…" at bounding box center [757, 195] width 919 height 120
click at [317, 180] on textarea "Hi Rob, Quote for Zambreor To view your quote online, please click the 'View my…" at bounding box center [757, 195] width 919 height 120
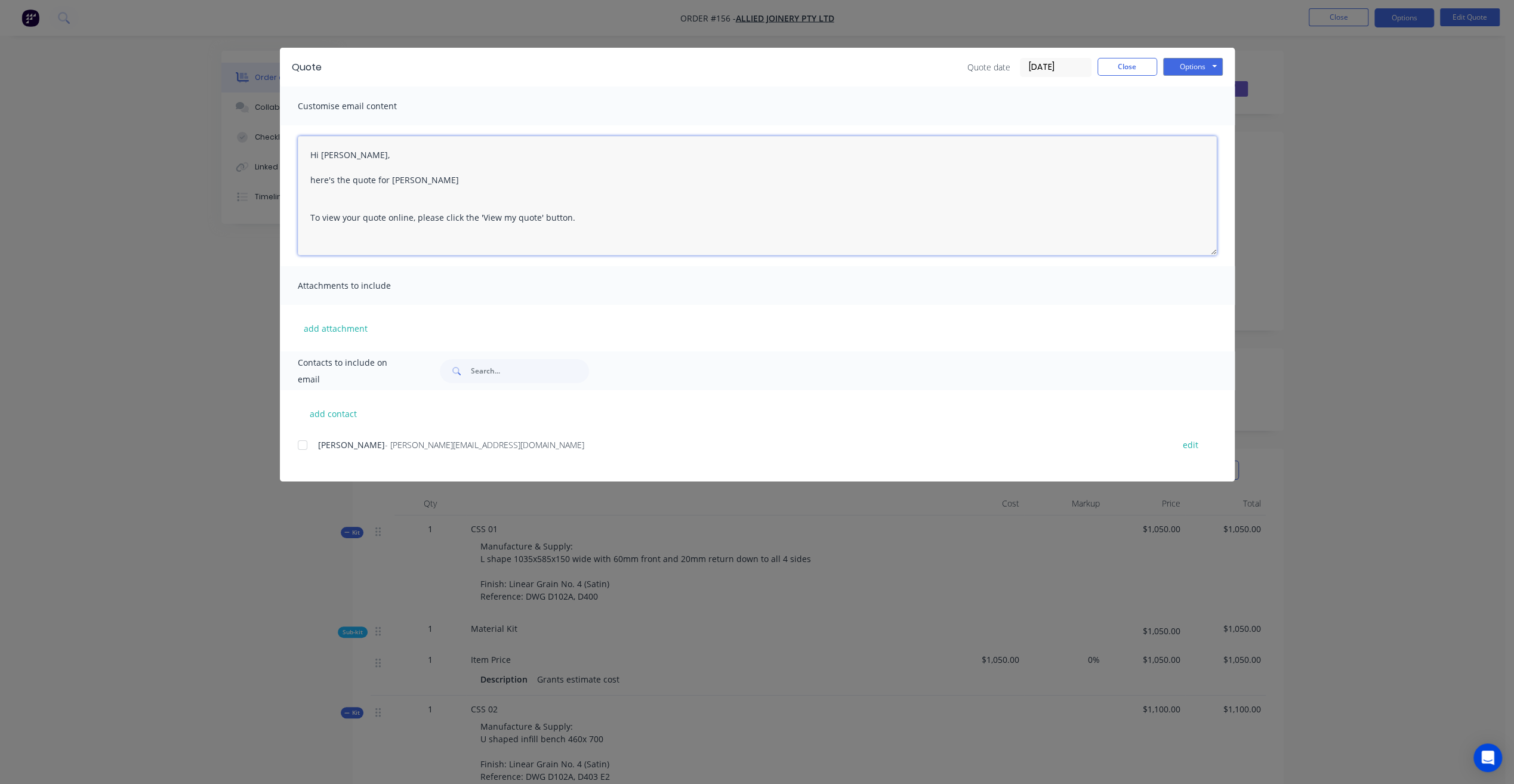
click at [641, 191] on textarea "Hi Rob, here's the quote for Zambreor To view your quote online, please click t…" at bounding box center [757, 195] width 919 height 120
click at [623, 182] on textarea "Hi Rob, here's the quote for Zambreor. I'm sending this on behave of Grant. To …" at bounding box center [757, 195] width 919 height 120
click at [298, 444] on div at bounding box center [303, 445] width 24 height 24
click at [436, 204] on textarea "Hi Rob, here's the quote for Zambreor. I'm sending this on behave of Grant. if …" at bounding box center [757, 195] width 919 height 120
type textarea "Hi Rob, here's the quote for Zambreor. I'm sending this on behave of Grant. if …"
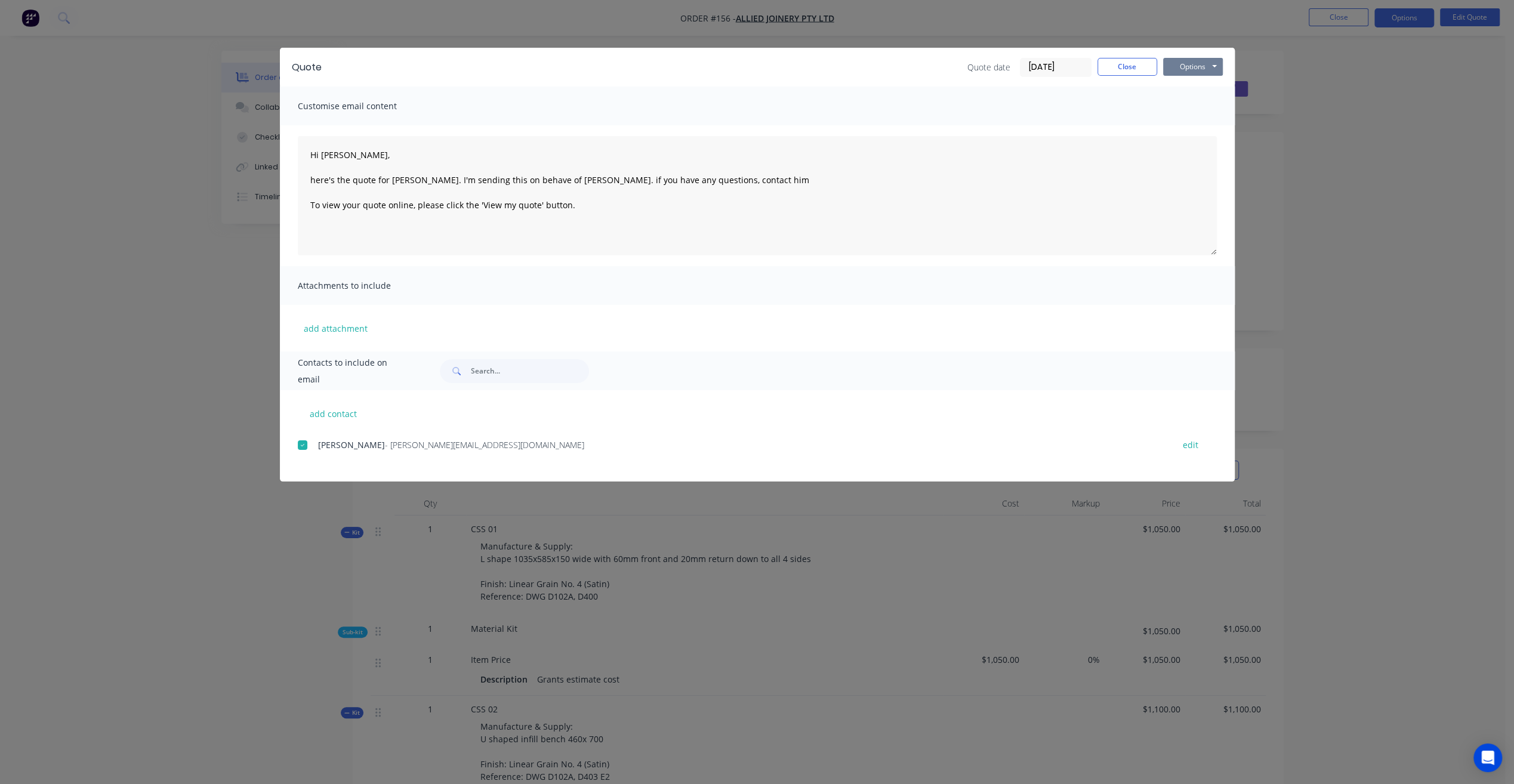
click at [1210, 68] on button "Options" at bounding box center [1193, 67] width 59 height 18
click at [1204, 127] on button "Email" at bounding box center [1201, 127] width 77 height 19
click at [1409, 202] on div "Quote Quote date 06/10/25 Close Options Preview Print Email Customise email con…" at bounding box center [757, 392] width 1514 height 784
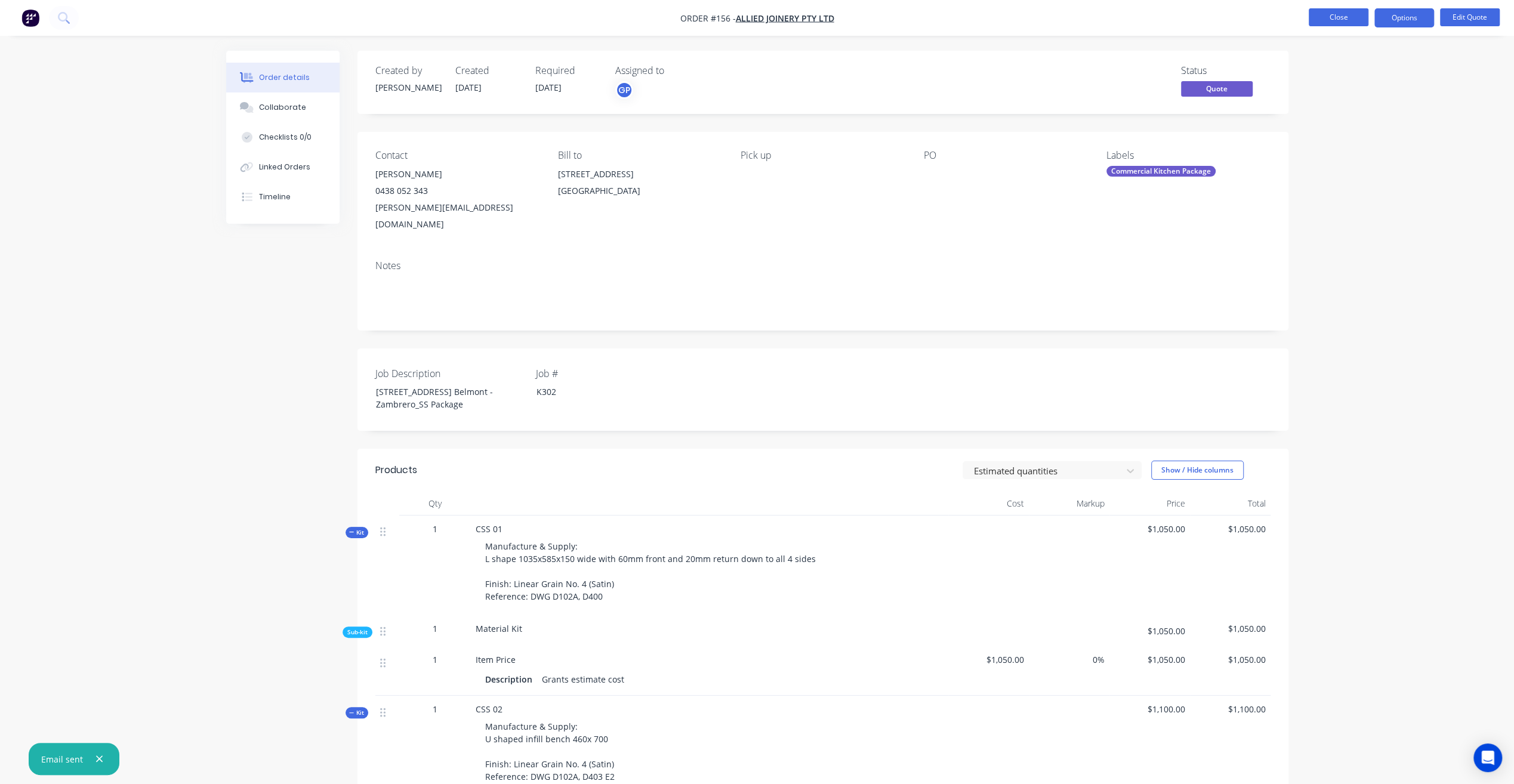
click at [1327, 22] on button "Close" at bounding box center [1339, 17] width 59 height 18
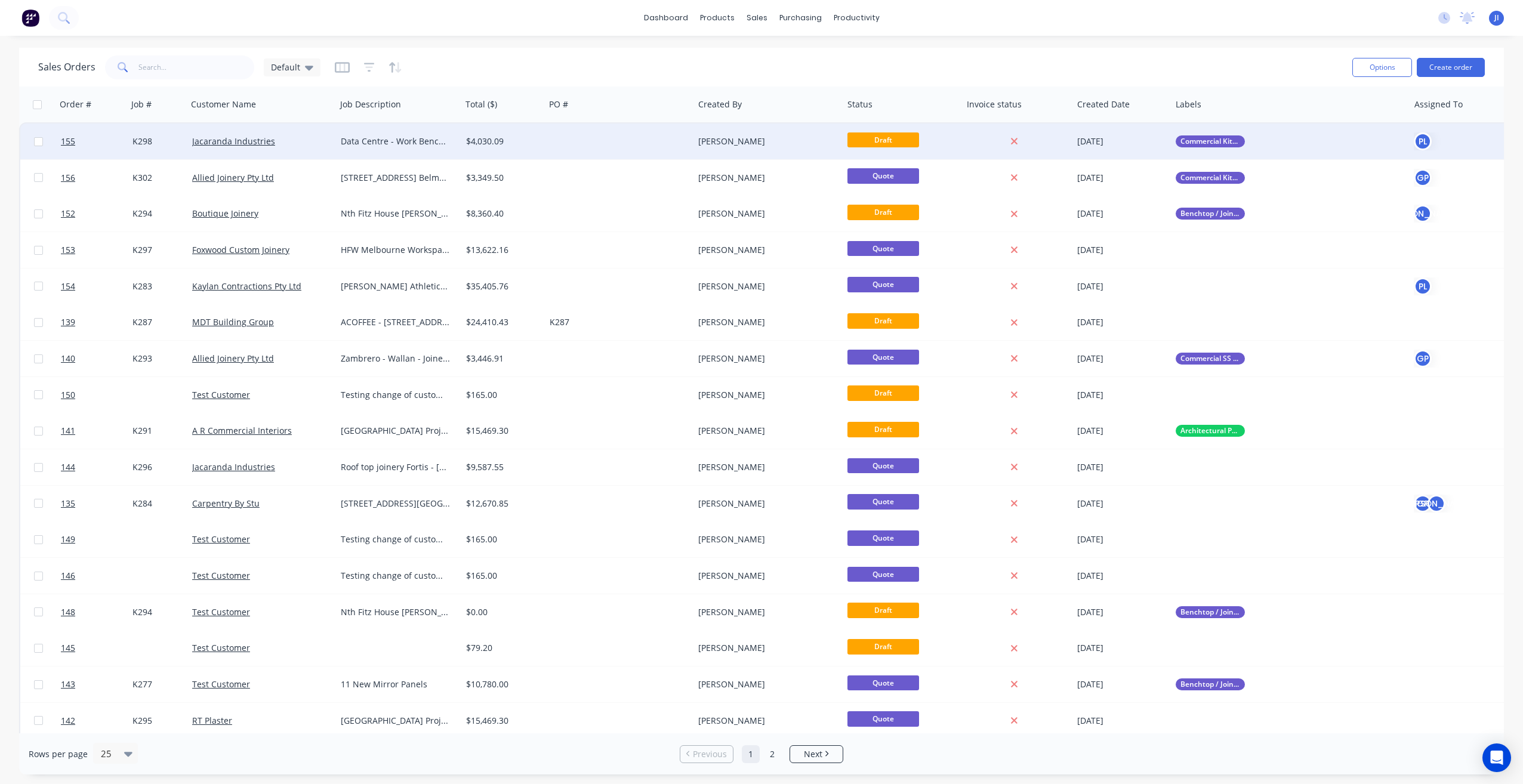
click at [572, 137] on div at bounding box center [619, 141] width 149 height 36
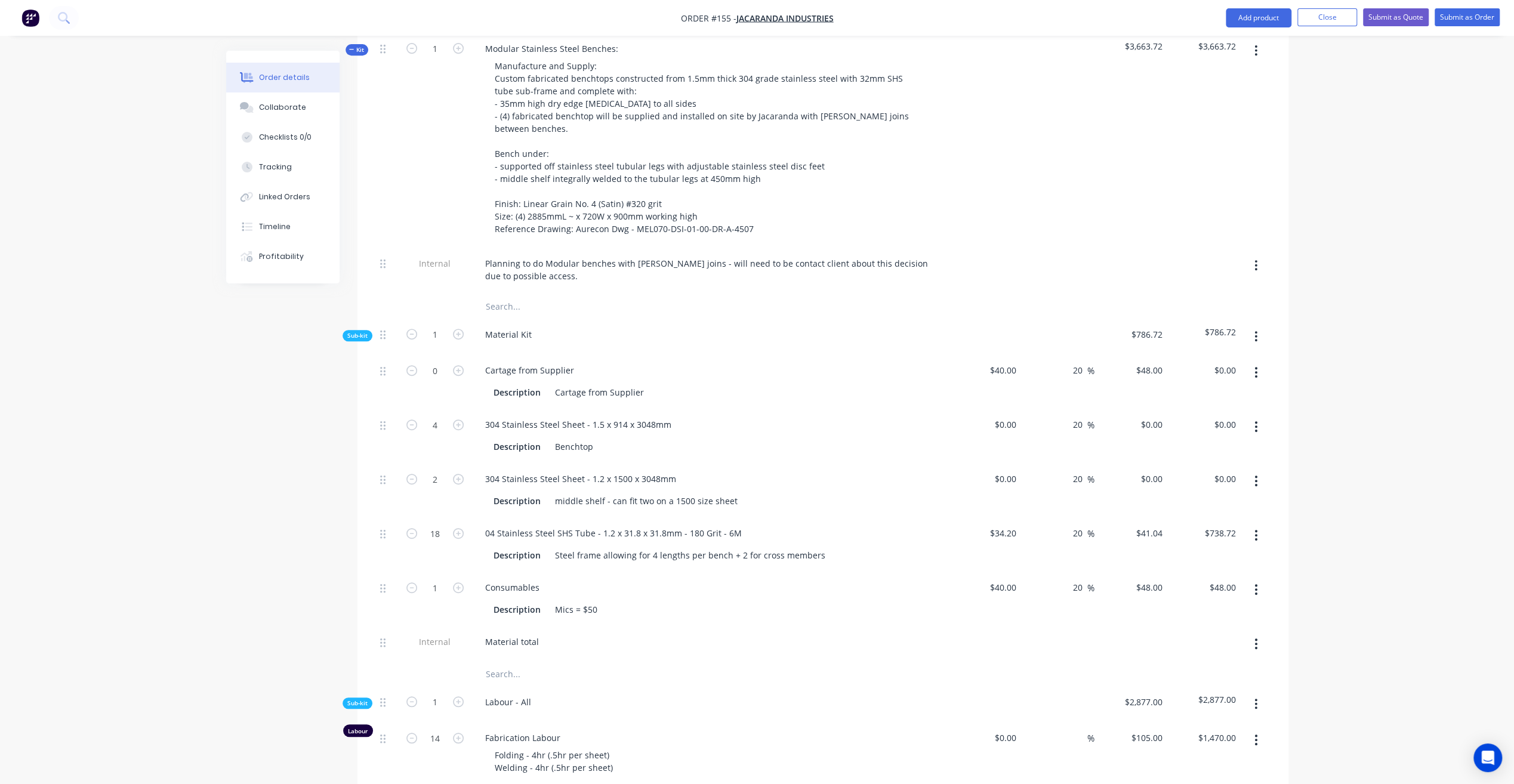
scroll to position [537, 0]
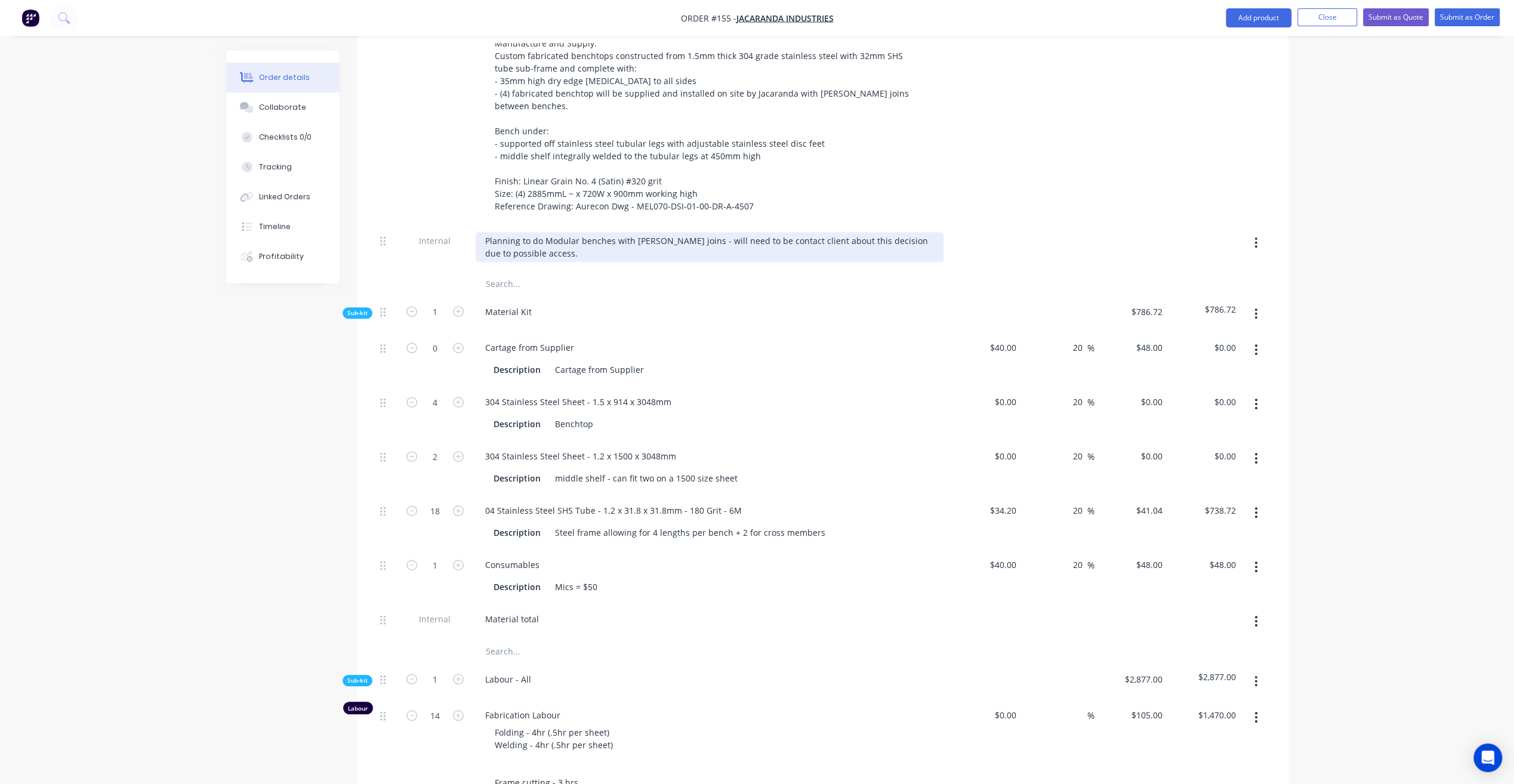
drag, startPoint x: 560, startPoint y: 227, endPoint x: 546, endPoint y: 228, distance: 14.0
click at [560, 232] on div "Planning to do Modular benches with [PERSON_NAME] joins - will need to be conta…" at bounding box center [709, 247] width 468 height 30
drag, startPoint x: 482, startPoint y: 221, endPoint x: 600, endPoint y: 239, distance: 119.4
click at [600, 239] on div "Planning to do Modular benches with [PERSON_NAME] joins - will need to be conta…" at bounding box center [709, 247] width 468 height 30
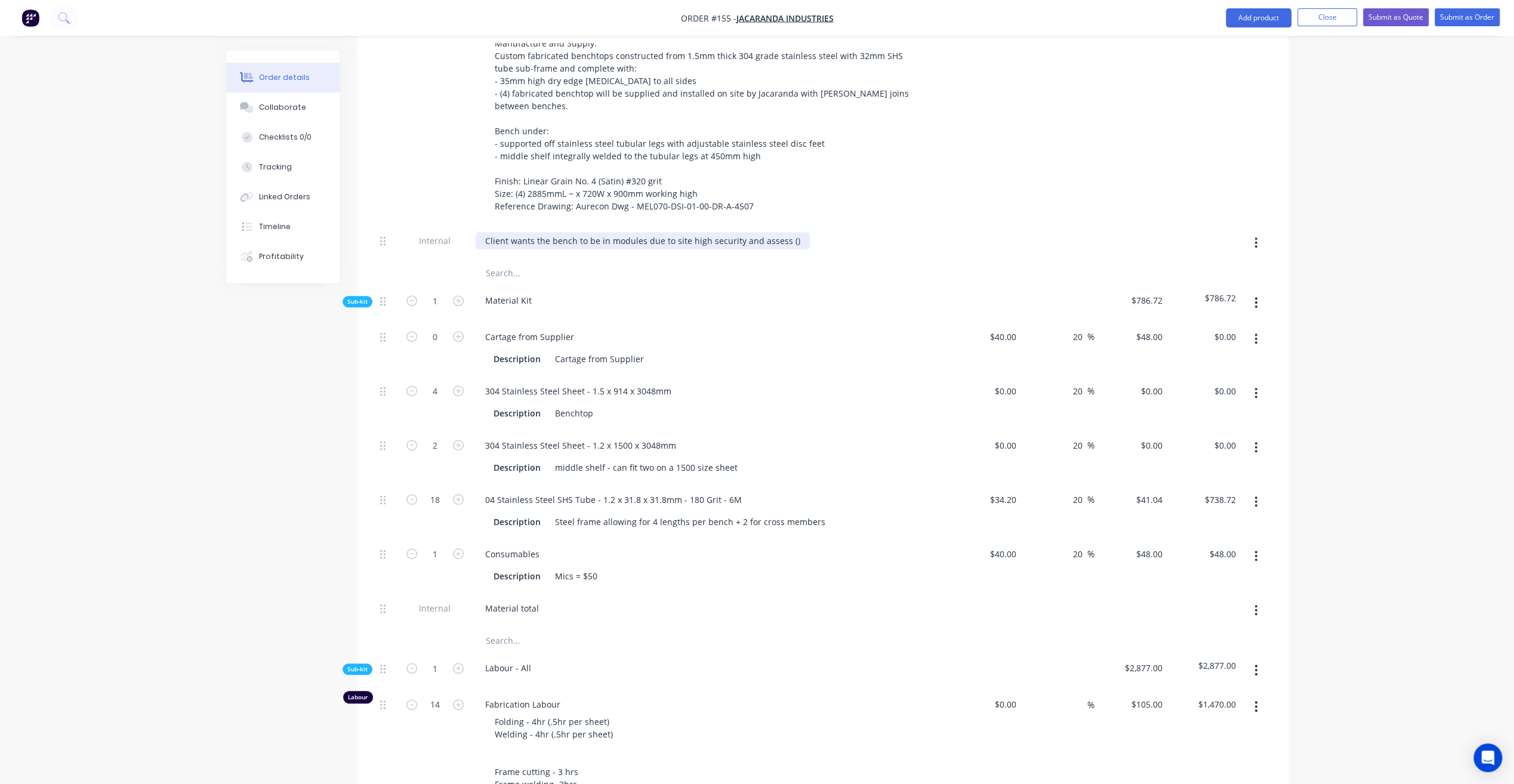
click at [784, 232] on div "Client wants the bench to be in modules due to site high security and assess ()" at bounding box center [643, 240] width 334 height 17
click at [977, 193] on div at bounding box center [985, 117] width 74 height 215
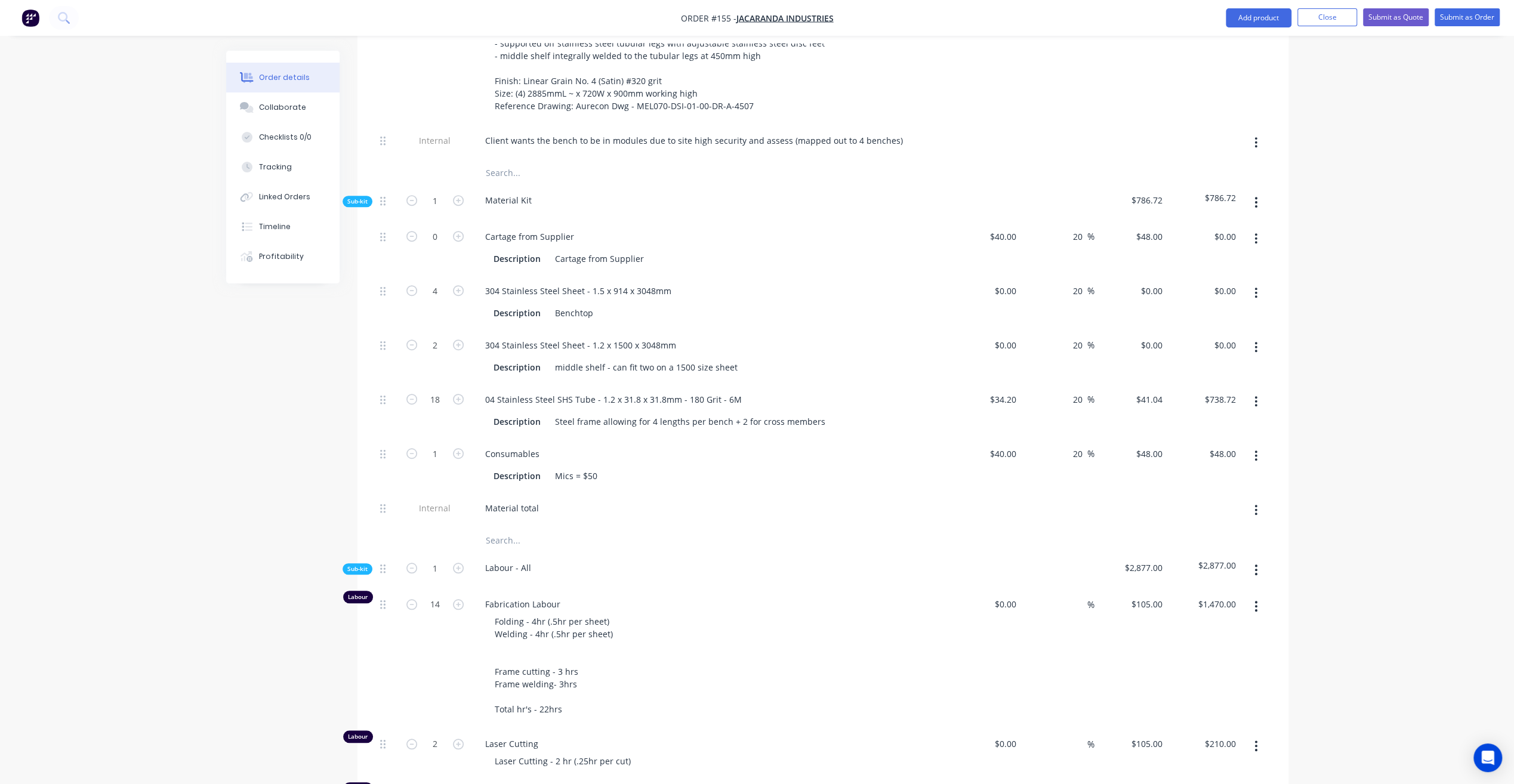
scroll to position [656, 0]
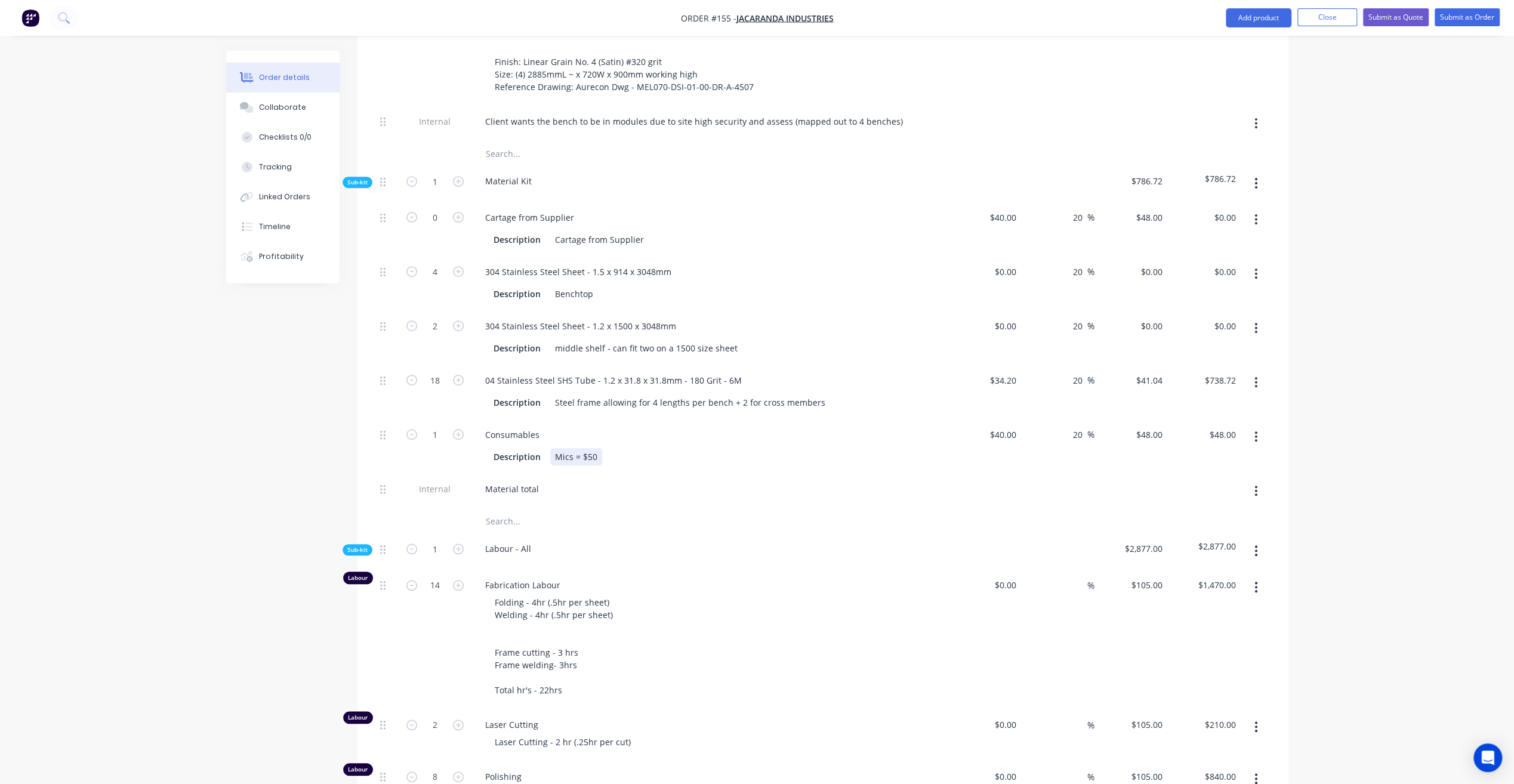
click at [597, 448] on div "Mics = $50" at bounding box center [576, 456] width 52 height 17
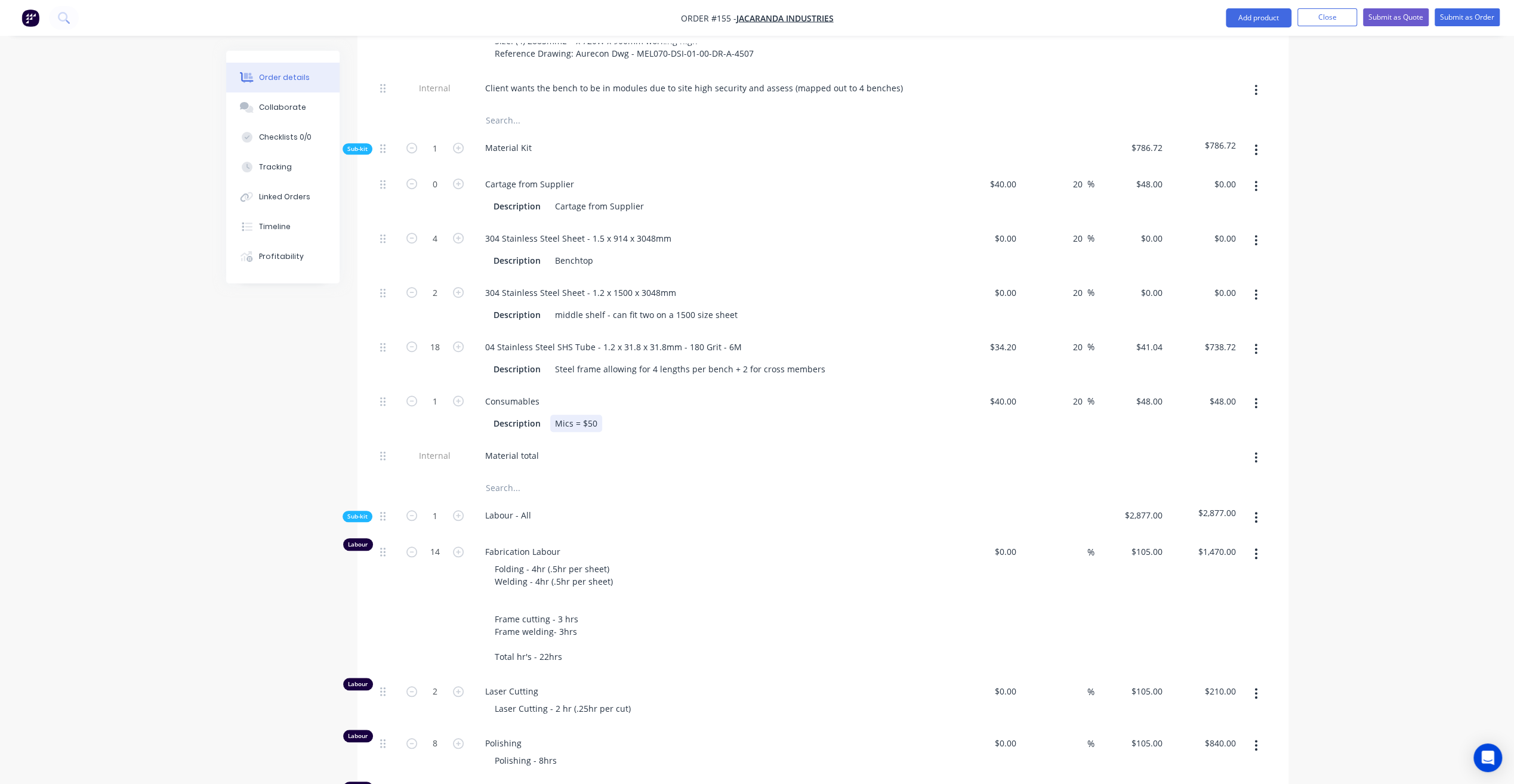
scroll to position [716, 0]
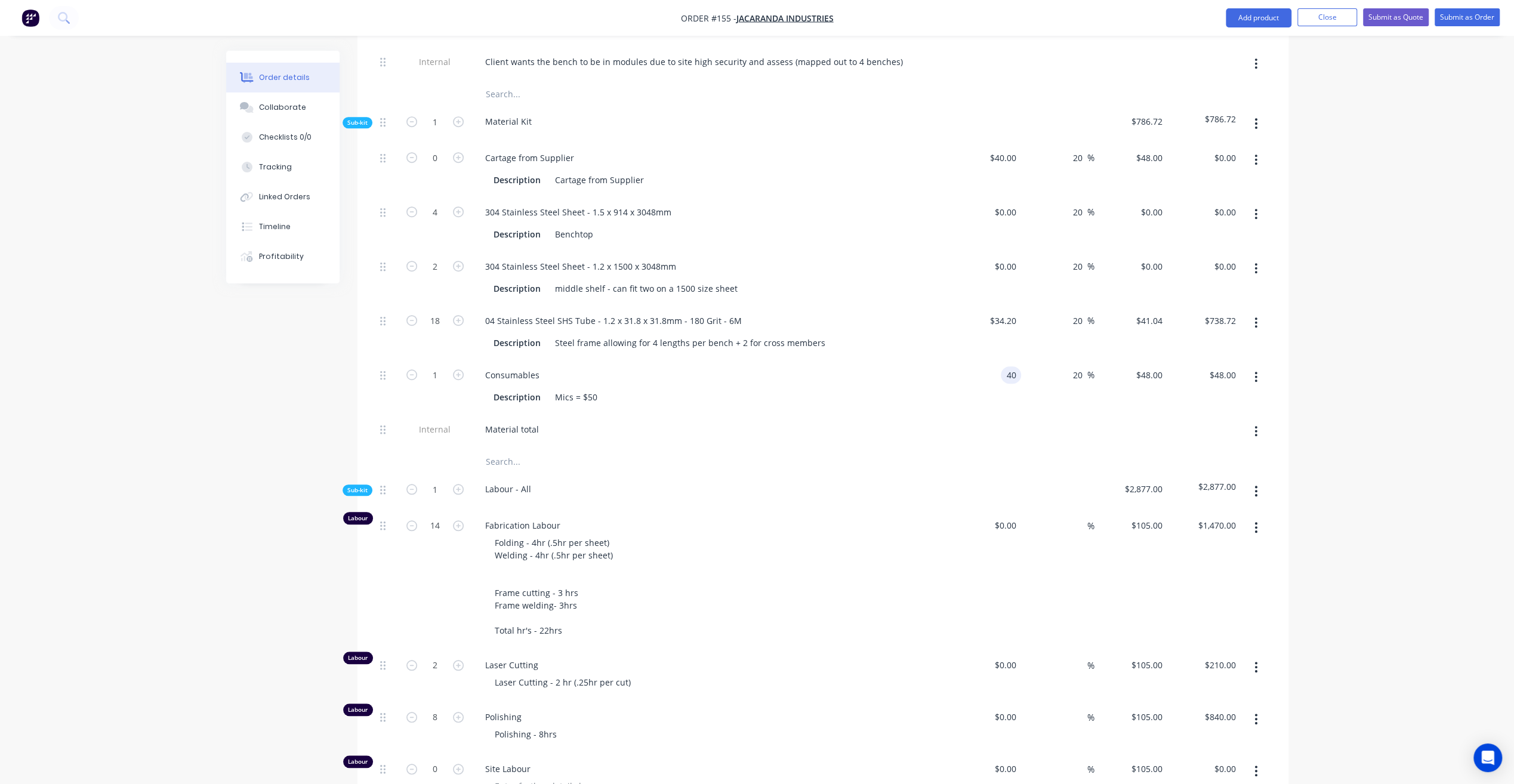
click at [1000, 359] on div "40 40" at bounding box center [985, 386] width 74 height 54
type input "$50.00"
type input "$60.00"
click at [931, 364] on div "Consumables Description Mics = $50" at bounding box center [709, 386] width 477 height 54
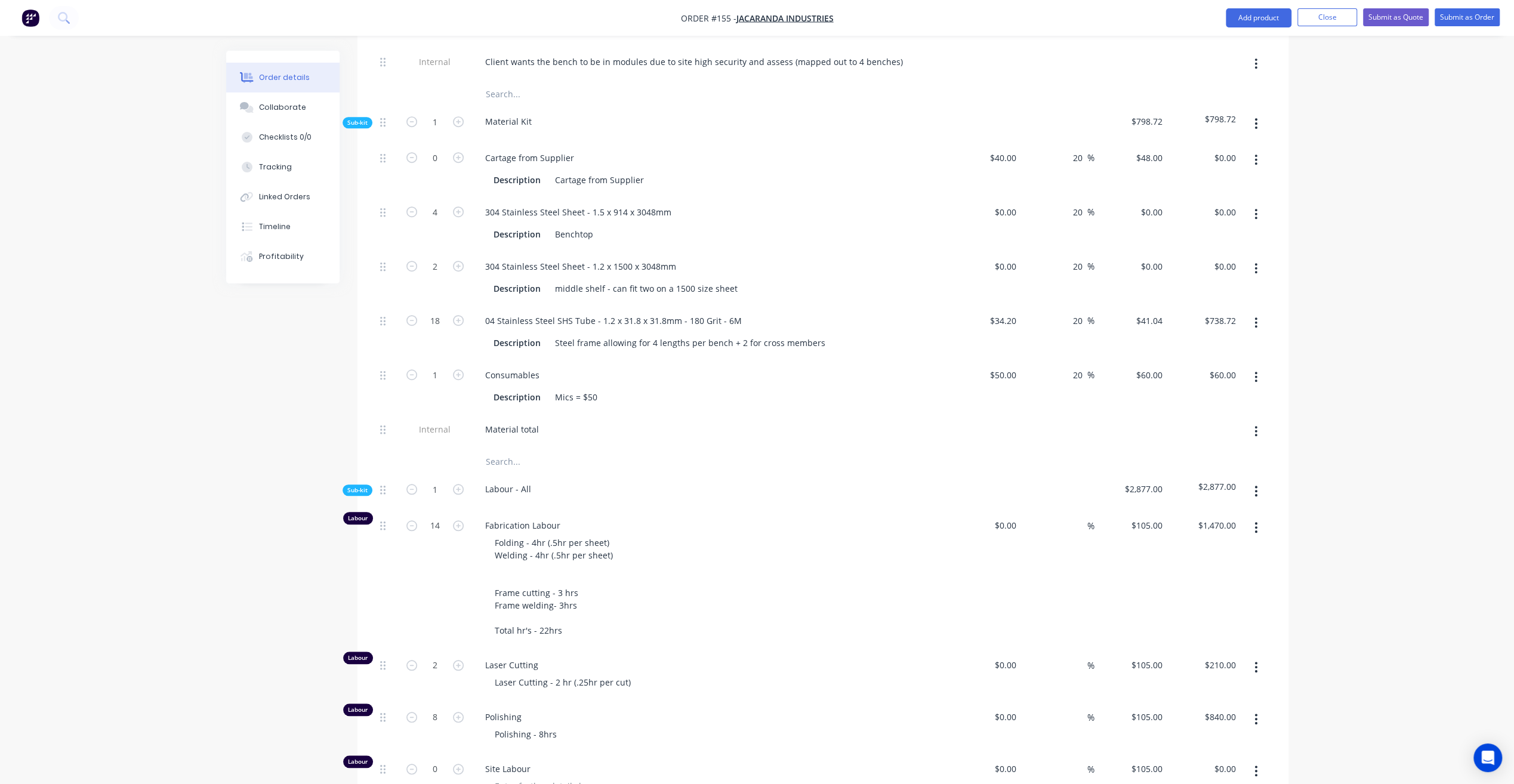
click at [1409, 386] on div "Order details Collaborate Checklists 0/0 Tracking Linked Orders Timeline Profit…" at bounding box center [757, 350] width 1514 height 2131
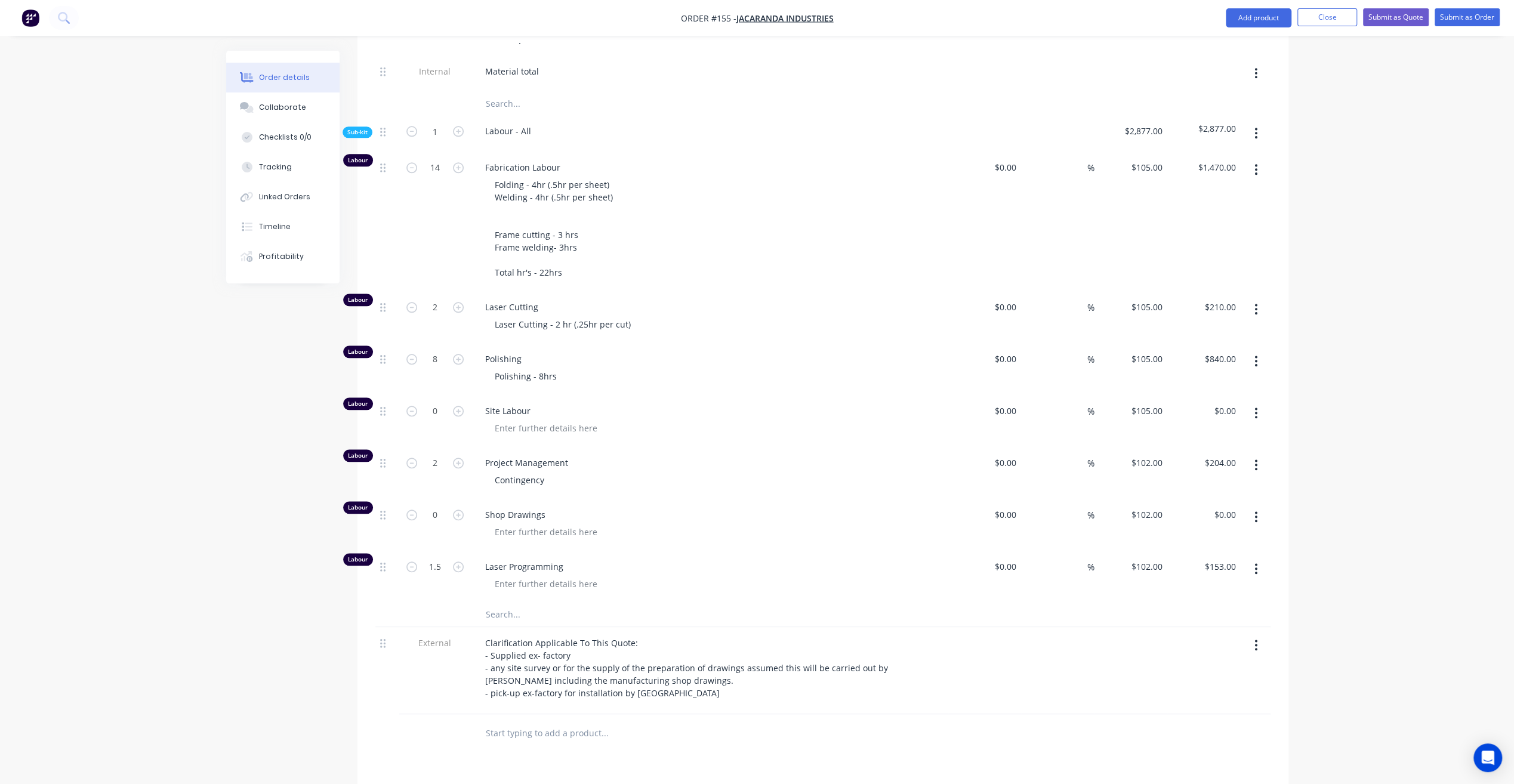
scroll to position [1133, 0]
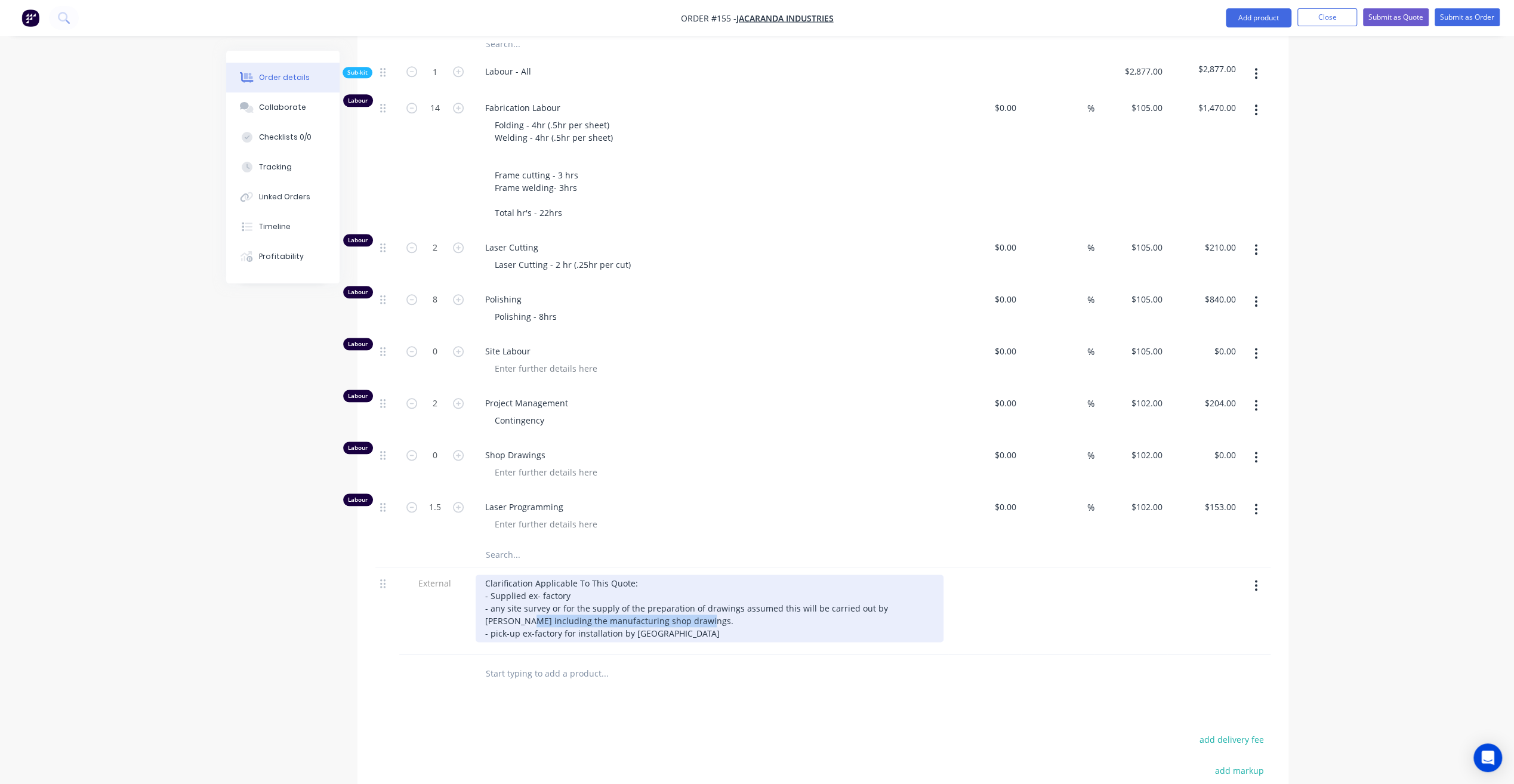
drag, startPoint x: 685, startPoint y: 600, endPoint x: 482, endPoint y: 593, distance: 203.1
click at [482, 593] on div "Clarification Applicable To This Quote: - Supplied ex- factory - any site surve…" at bounding box center [709, 608] width 468 height 68
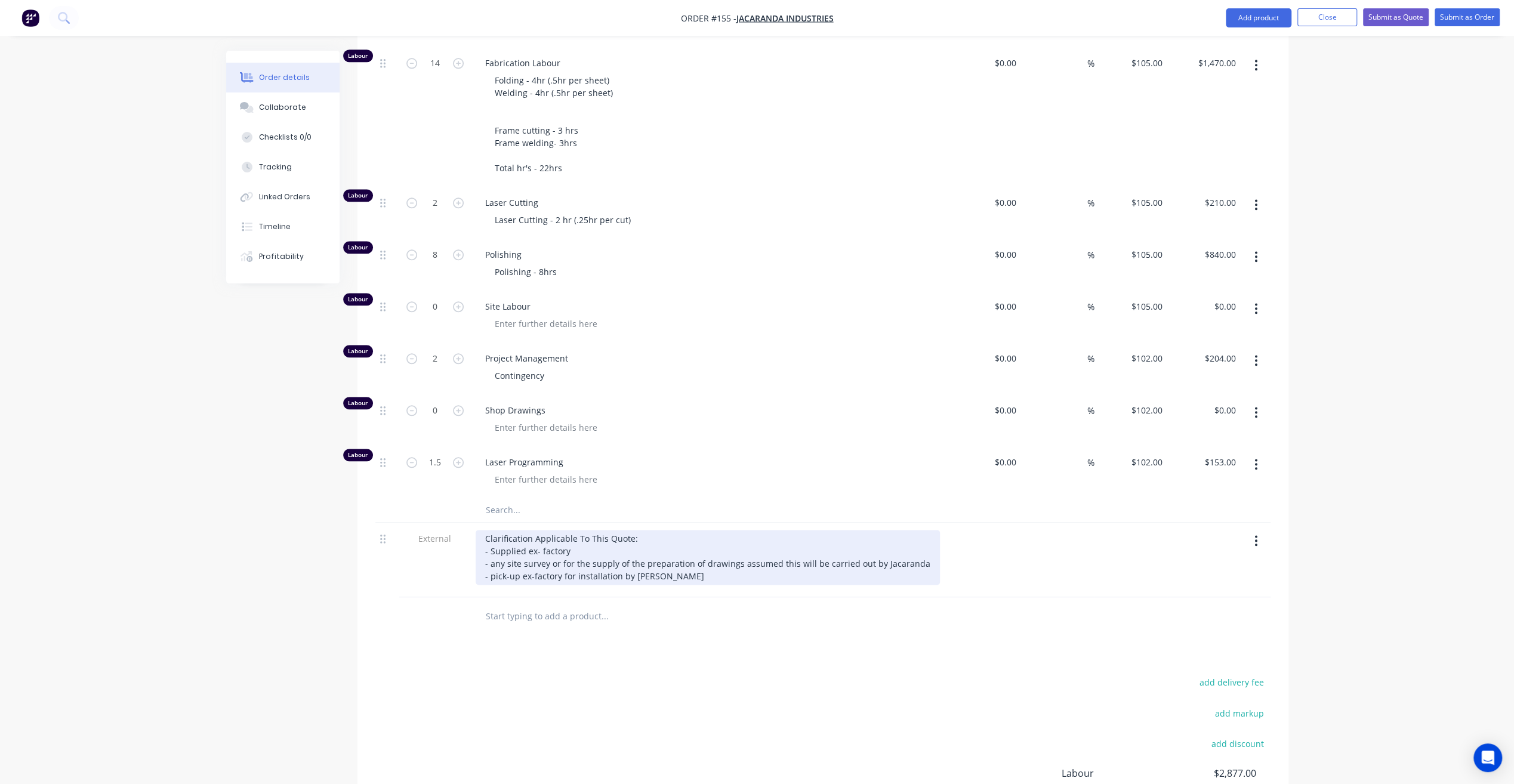
scroll to position [1193, 0]
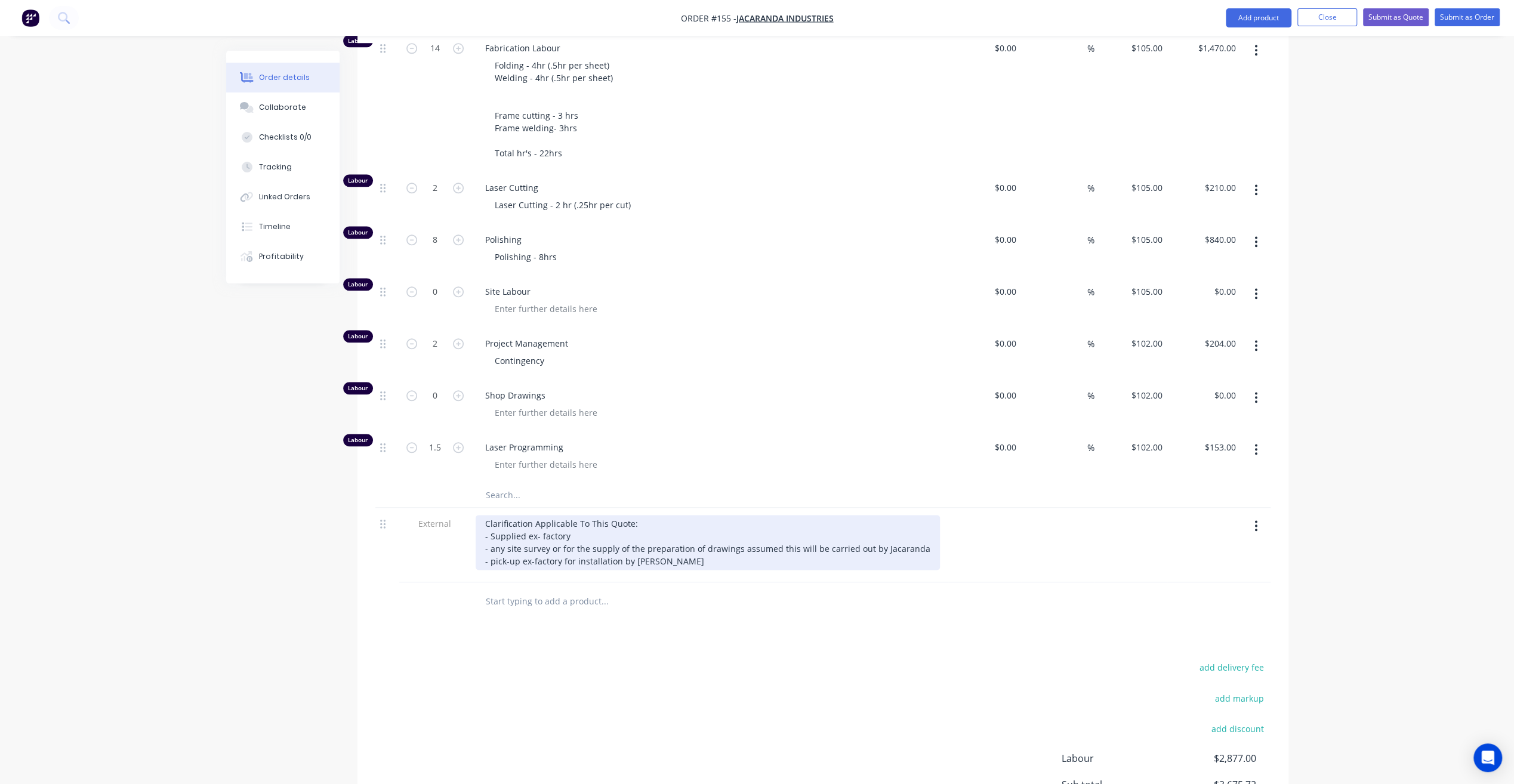
click at [682, 538] on div "Clarification Applicable To This Quote: - Supplied ex- factory - any site surve…" at bounding box center [708, 542] width 465 height 55
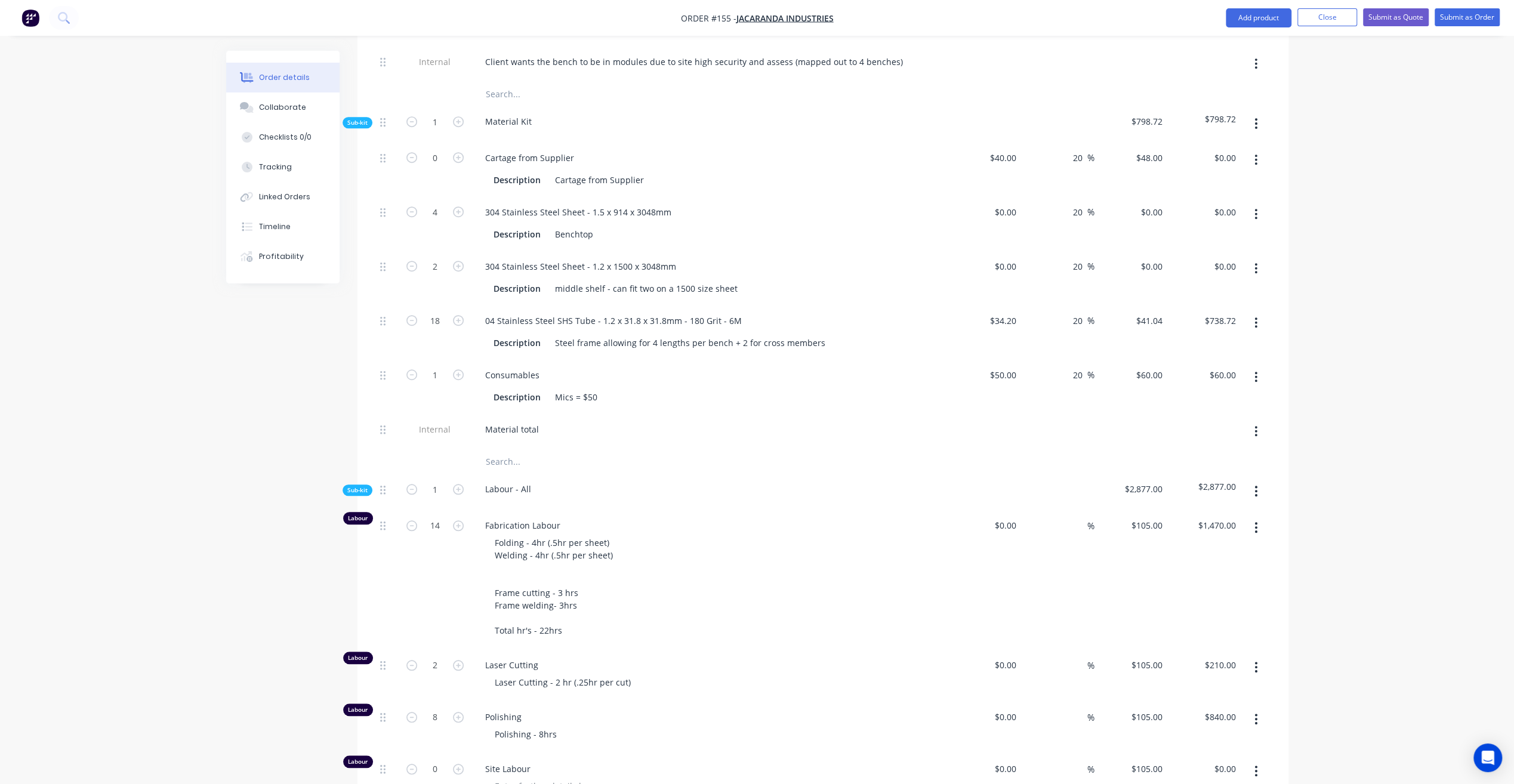
scroll to position [656, 0]
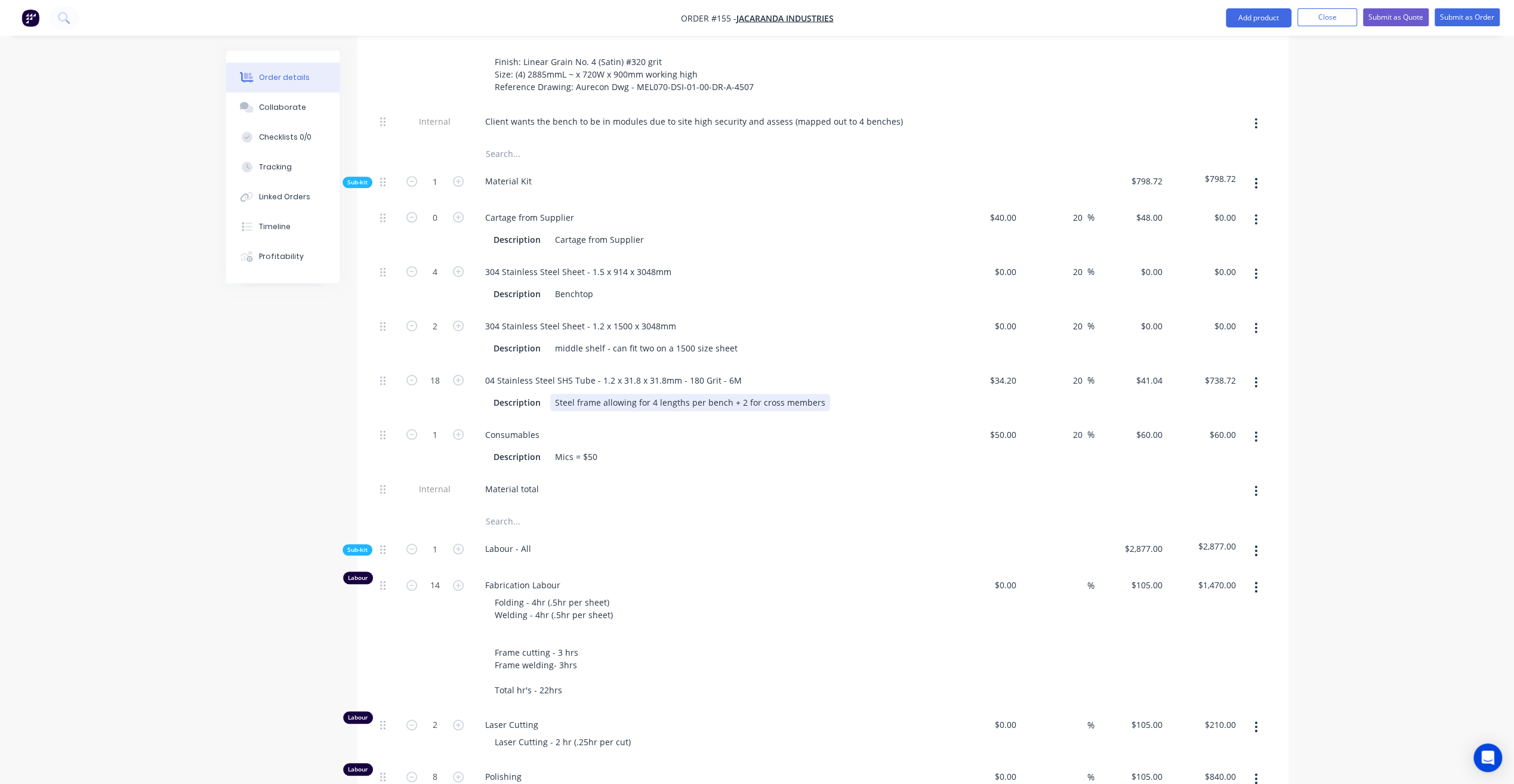
click at [731, 394] on div "Steel frame allowing for 4 lengths per bench + 2 for cross members" at bounding box center [690, 402] width 280 height 17
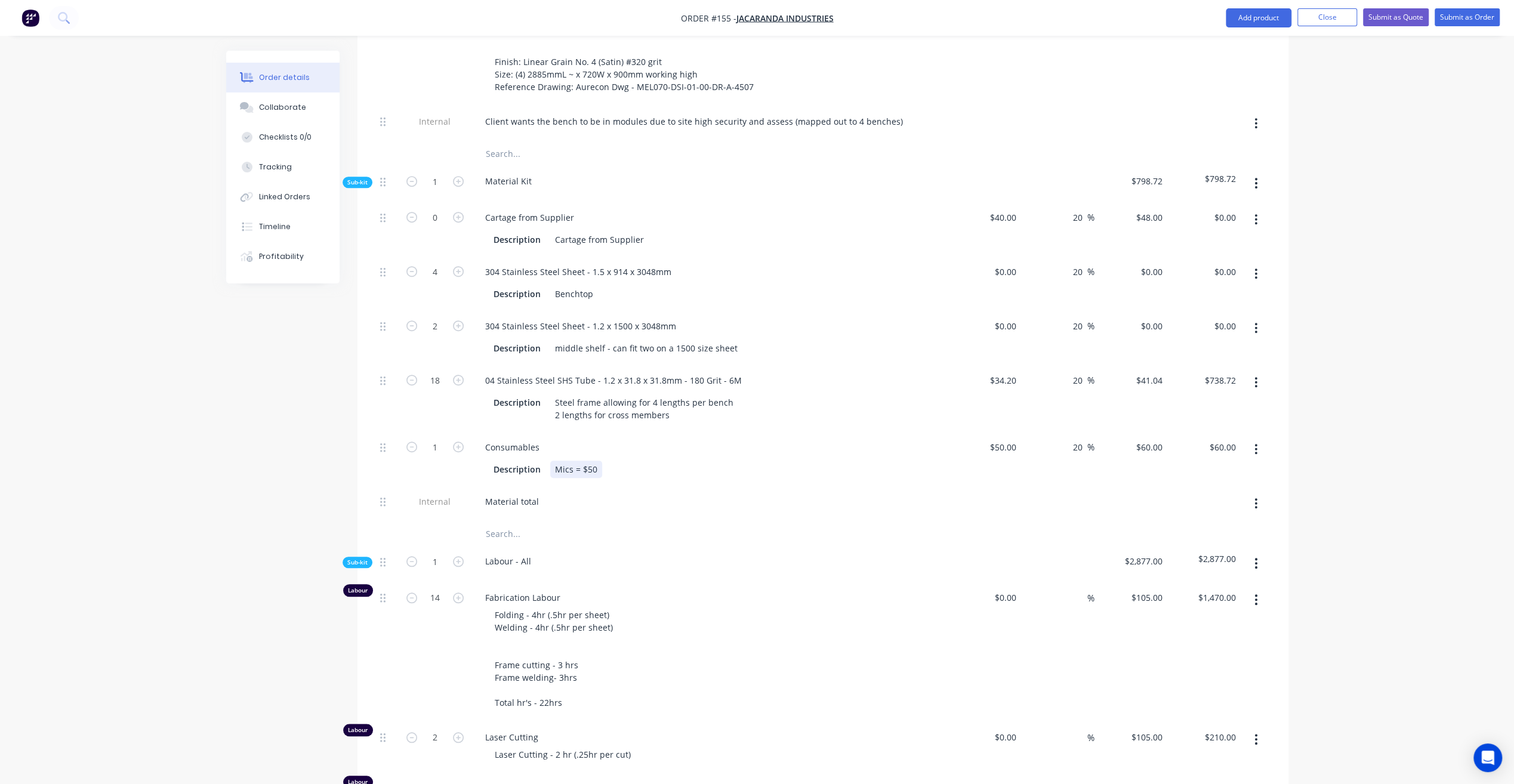
drag, startPoint x: 716, startPoint y: 441, endPoint x: 717, endPoint y: 451, distance: 10.0
click at [717, 461] on div "Description Mics = $50" at bounding box center [708, 469] width 437 height 17
click at [789, 394] on div "Description Steel frame allowing for 4 lengths per bench 2 lengths for cross me…" at bounding box center [708, 409] width 437 height 30
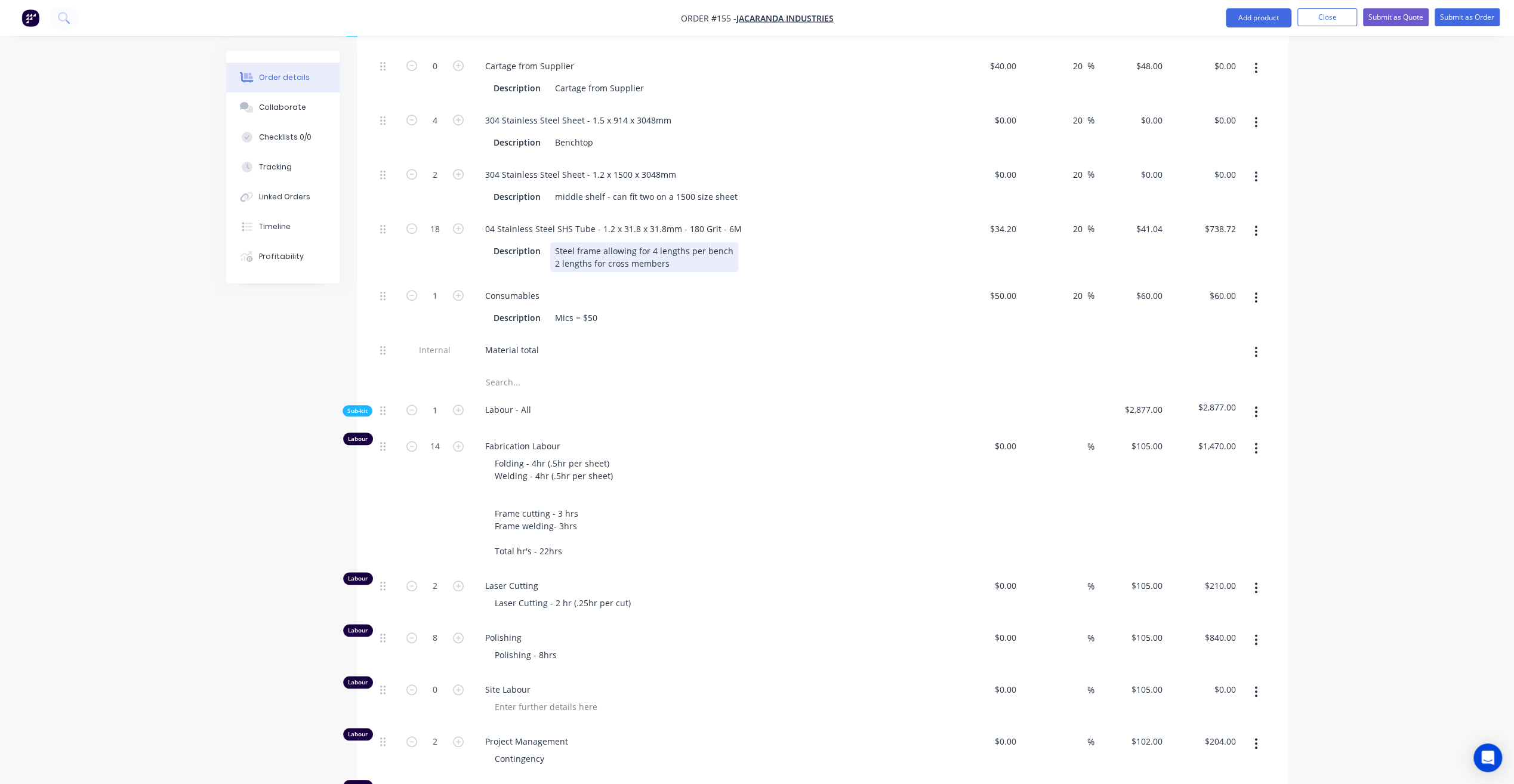
scroll to position [835, 0]
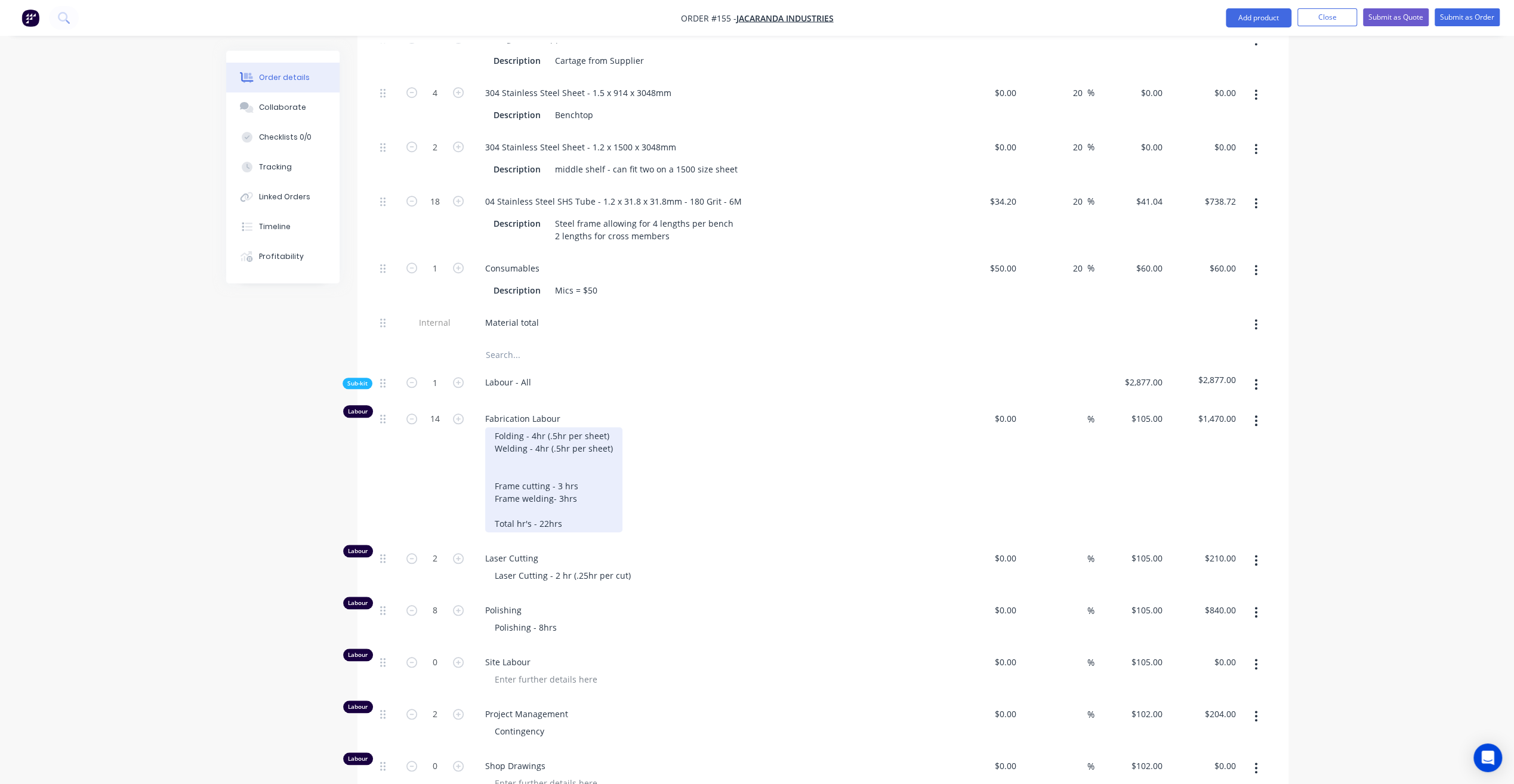
drag, startPoint x: 544, startPoint y: 504, endPoint x: 568, endPoint y: 494, distance: 26.0
click at [545, 504] on div "Folding - 4hr (.5hr per sheet) Welding - 4hr (.5hr per sheet) Frame cutting - 3…" at bounding box center [554, 479] width 138 height 105
click at [877, 450] on div "Folding - 4hr (.5hr per sheet) Welding - 4hr (.5hr per sheet) Frame cutting - 3…" at bounding box center [714, 479] width 459 height 105
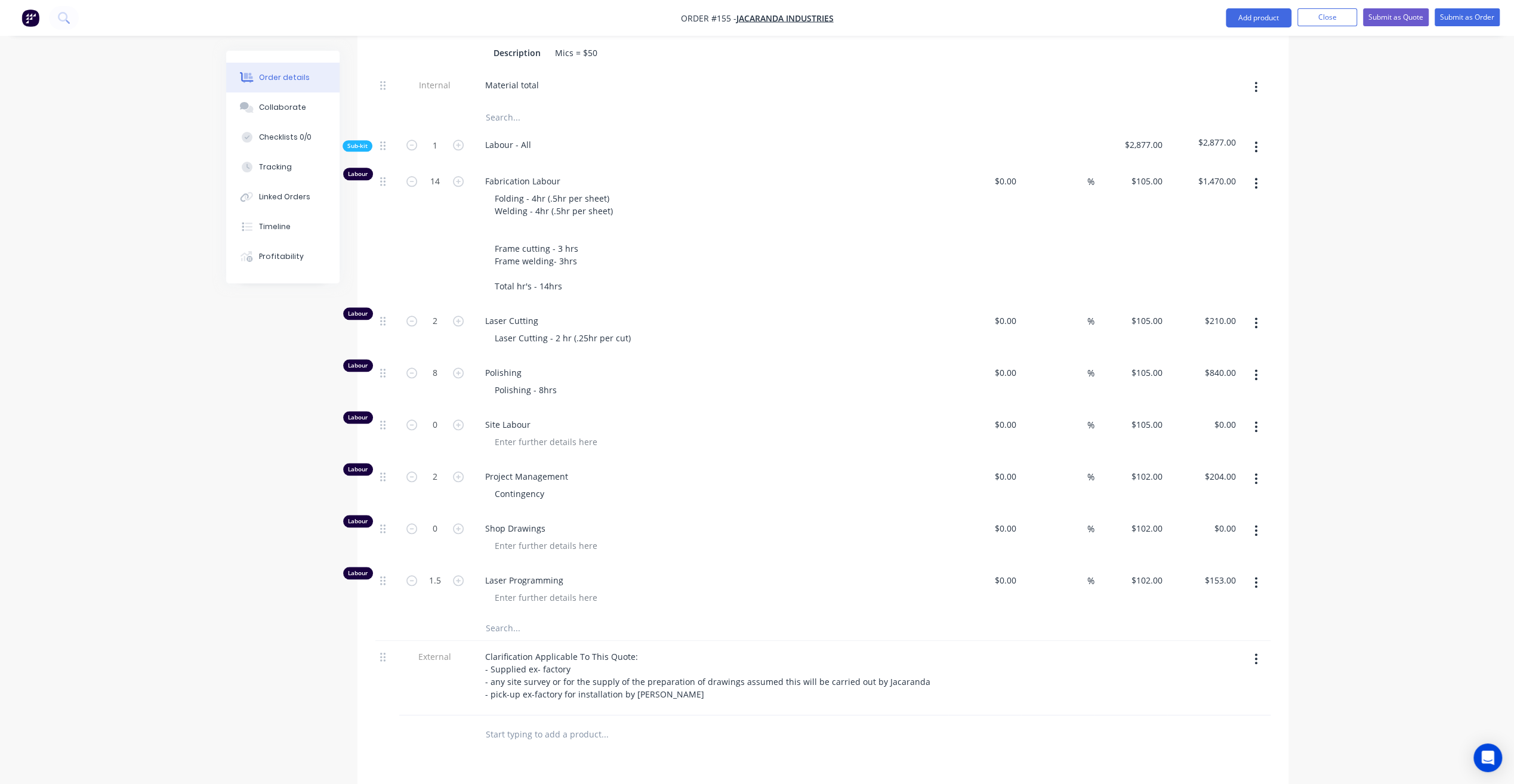
scroll to position [1074, 0]
click at [1258, 135] on button "button" at bounding box center [1256, 145] width 28 height 22
click at [1233, 168] on div "Add product to kit" at bounding box center [1214, 176] width 92 height 17
click at [1230, 335] on div "Notes (Internal)" at bounding box center [1214, 343] width 92 height 17
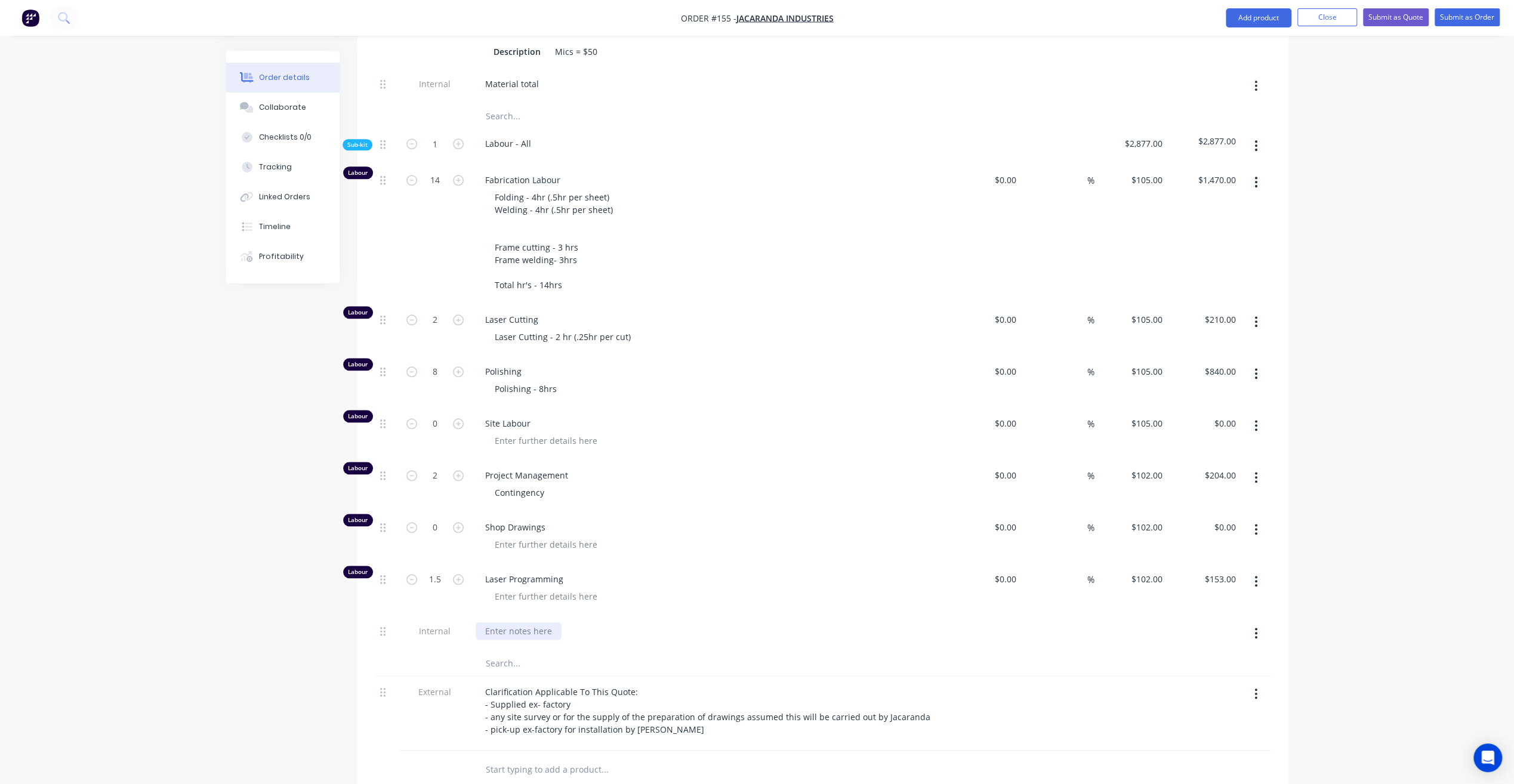
click at [528, 622] on div at bounding box center [519, 630] width 86 height 17
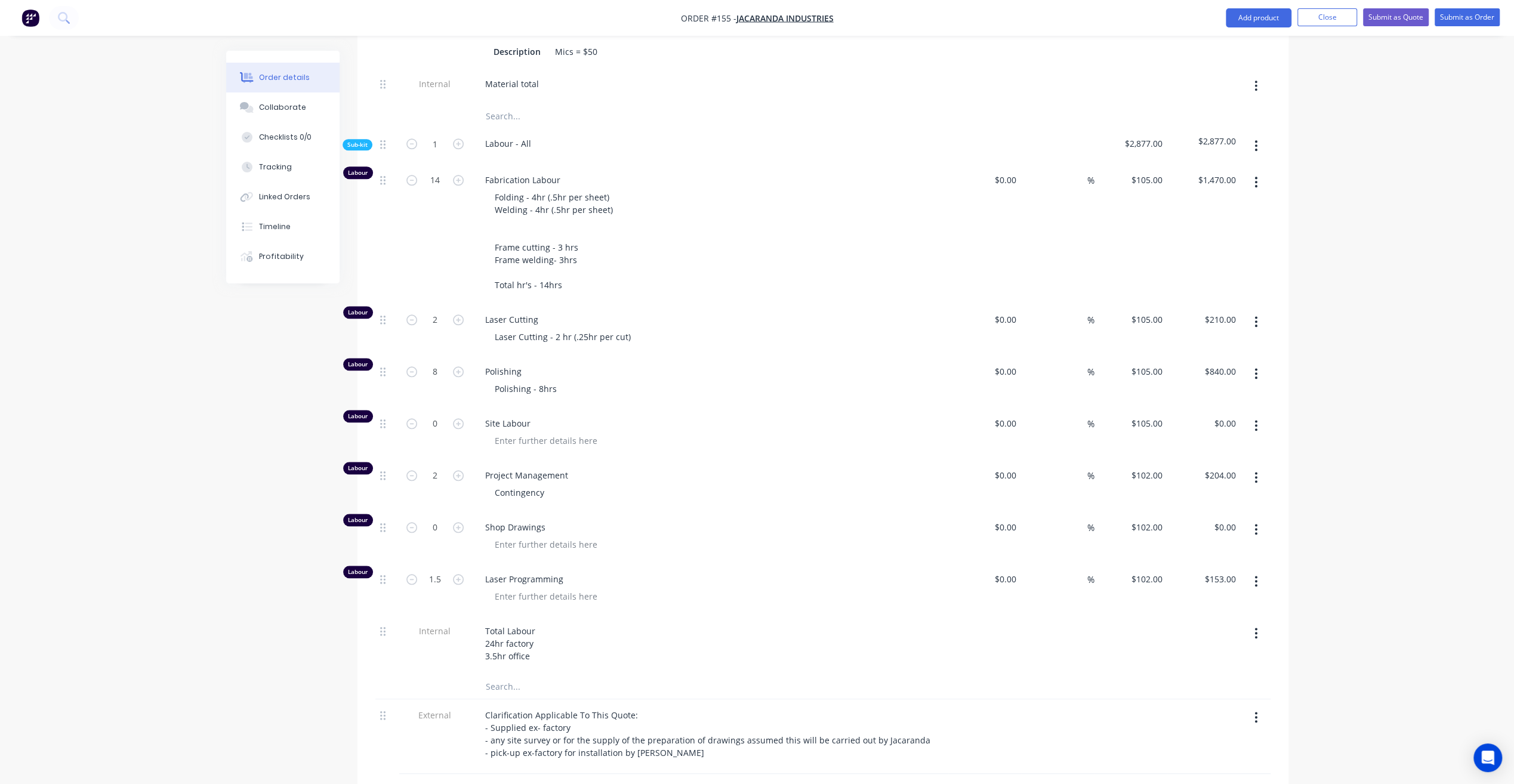
click at [643, 622] on div "Total Labour 24hr factory 3.5hr office" at bounding box center [709, 643] width 468 height 42
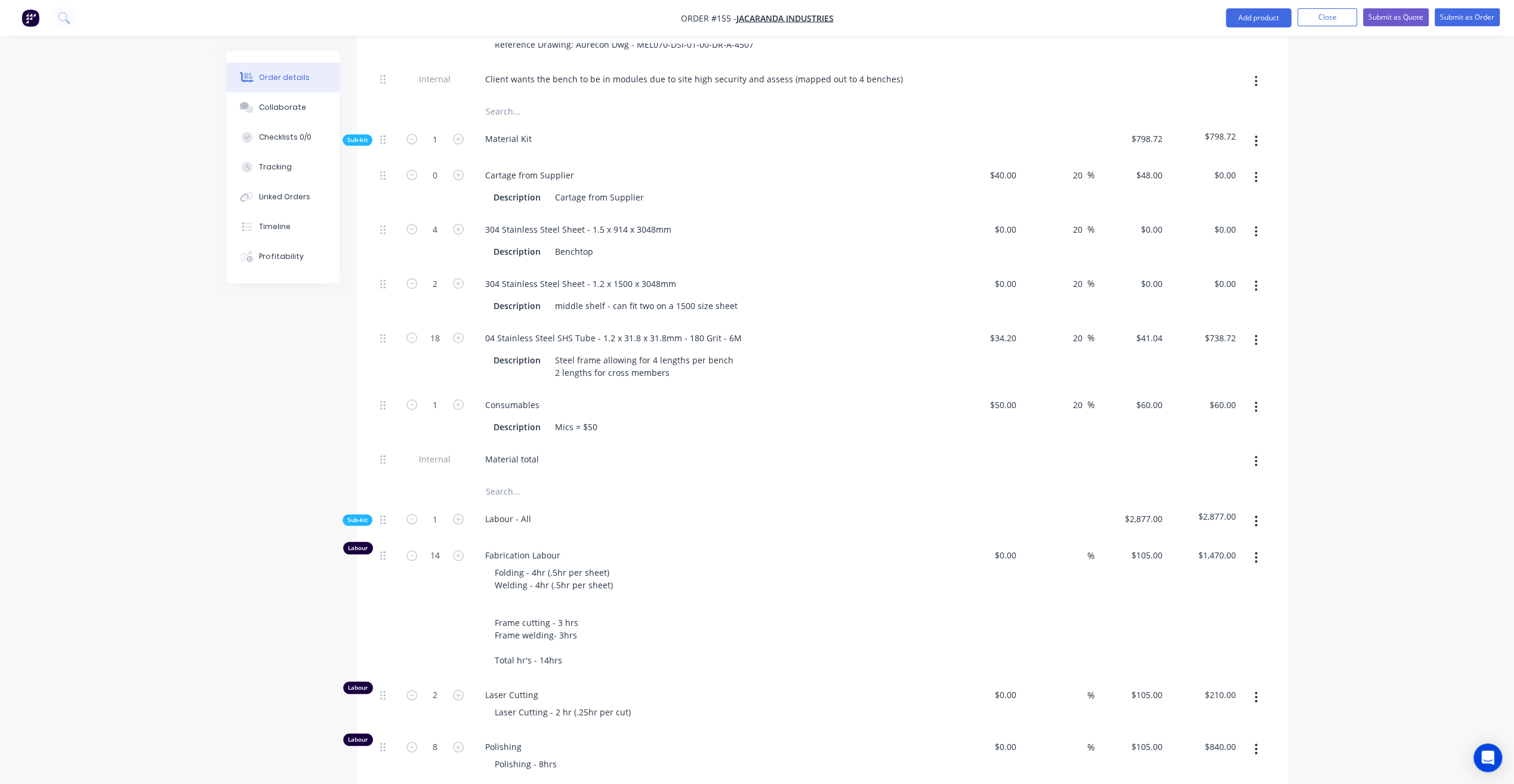
scroll to position [656, 0]
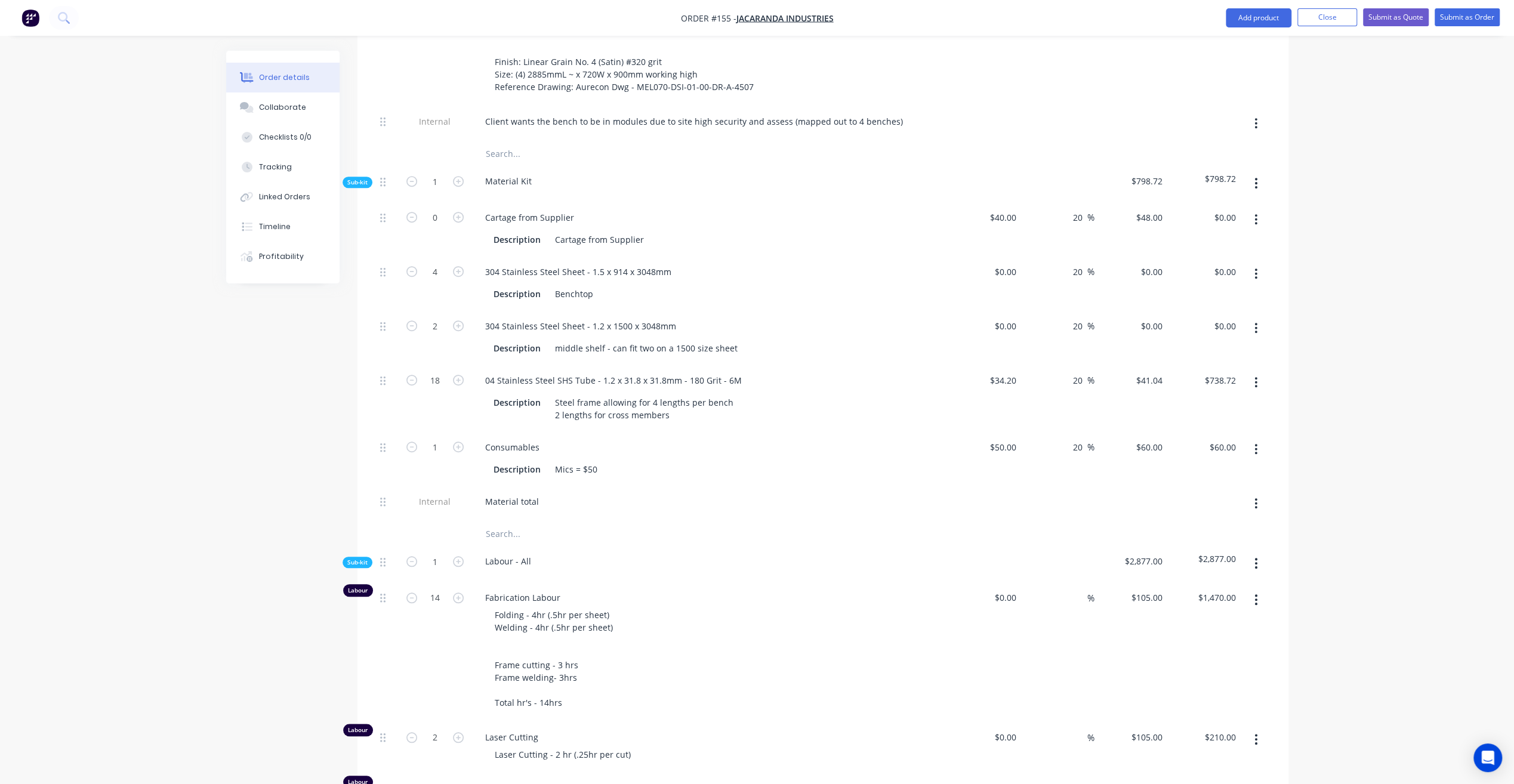
click at [728, 438] on div "Consumables" at bounding box center [709, 447] width 468 height 17
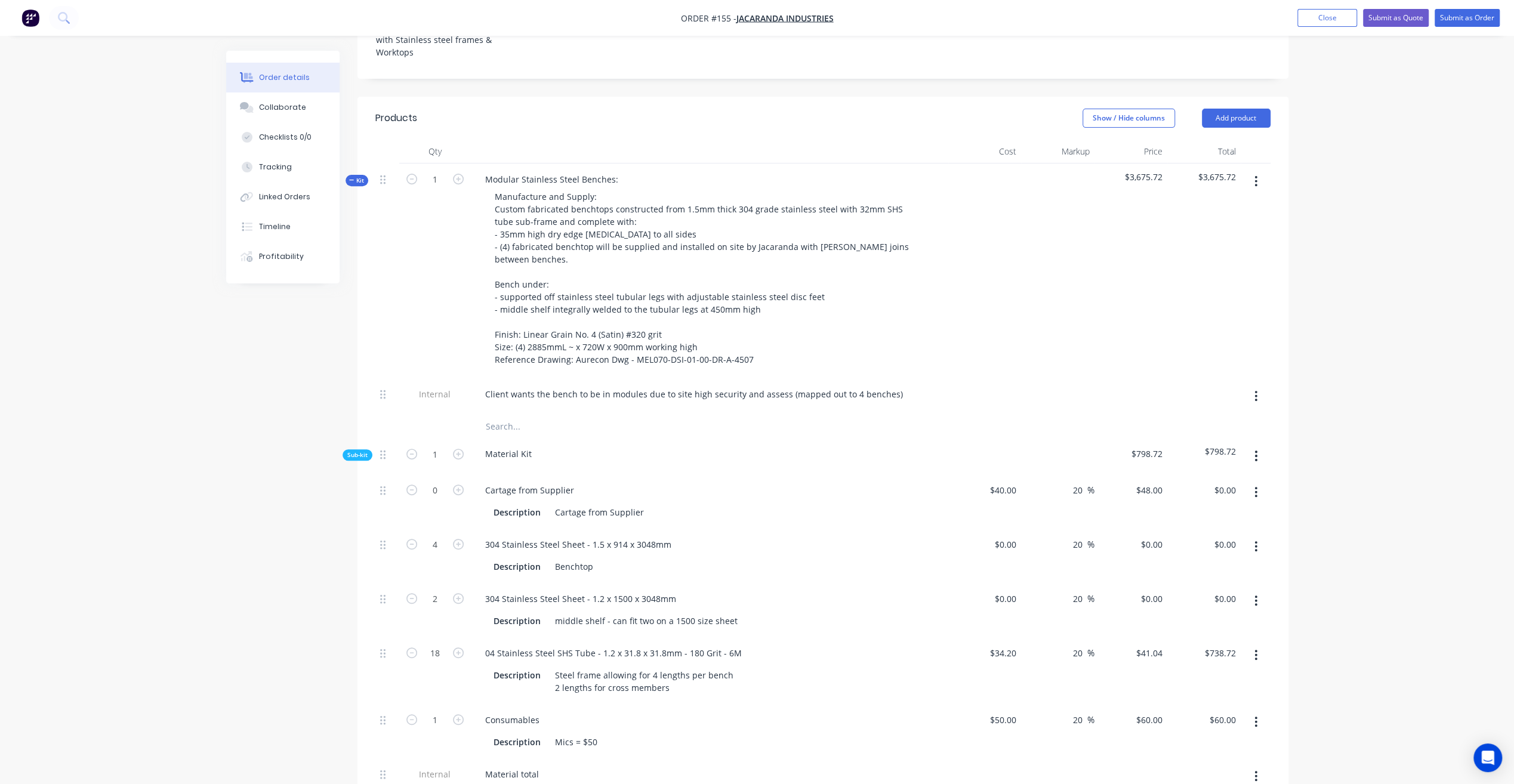
scroll to position [358, 0]
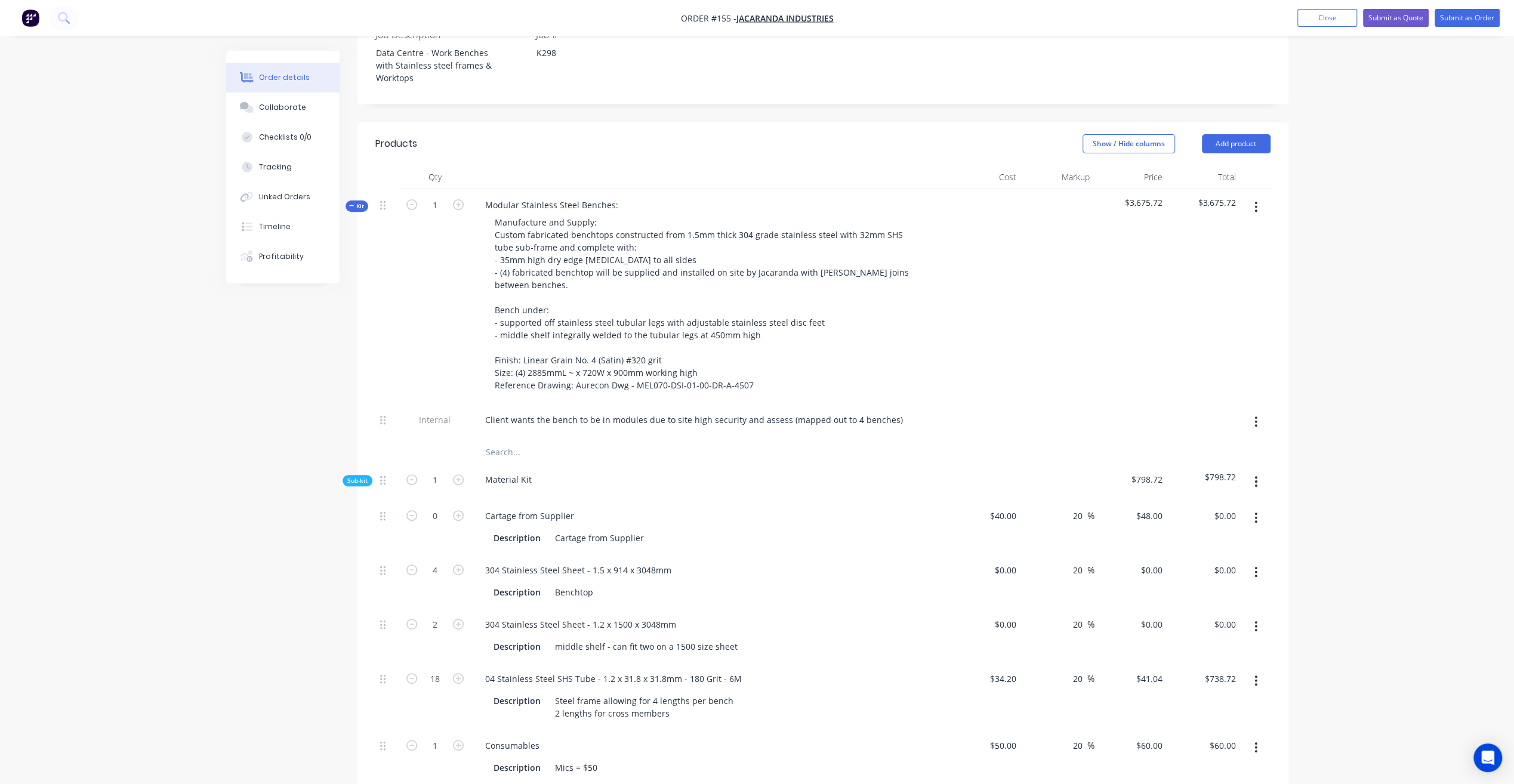
click at [1419, 217] on div "Order details Collaborate Checklists 0/0 Tracking Linked Orders Timeline Profit…" at bounding box center [757, 737] width 1514 height 2191
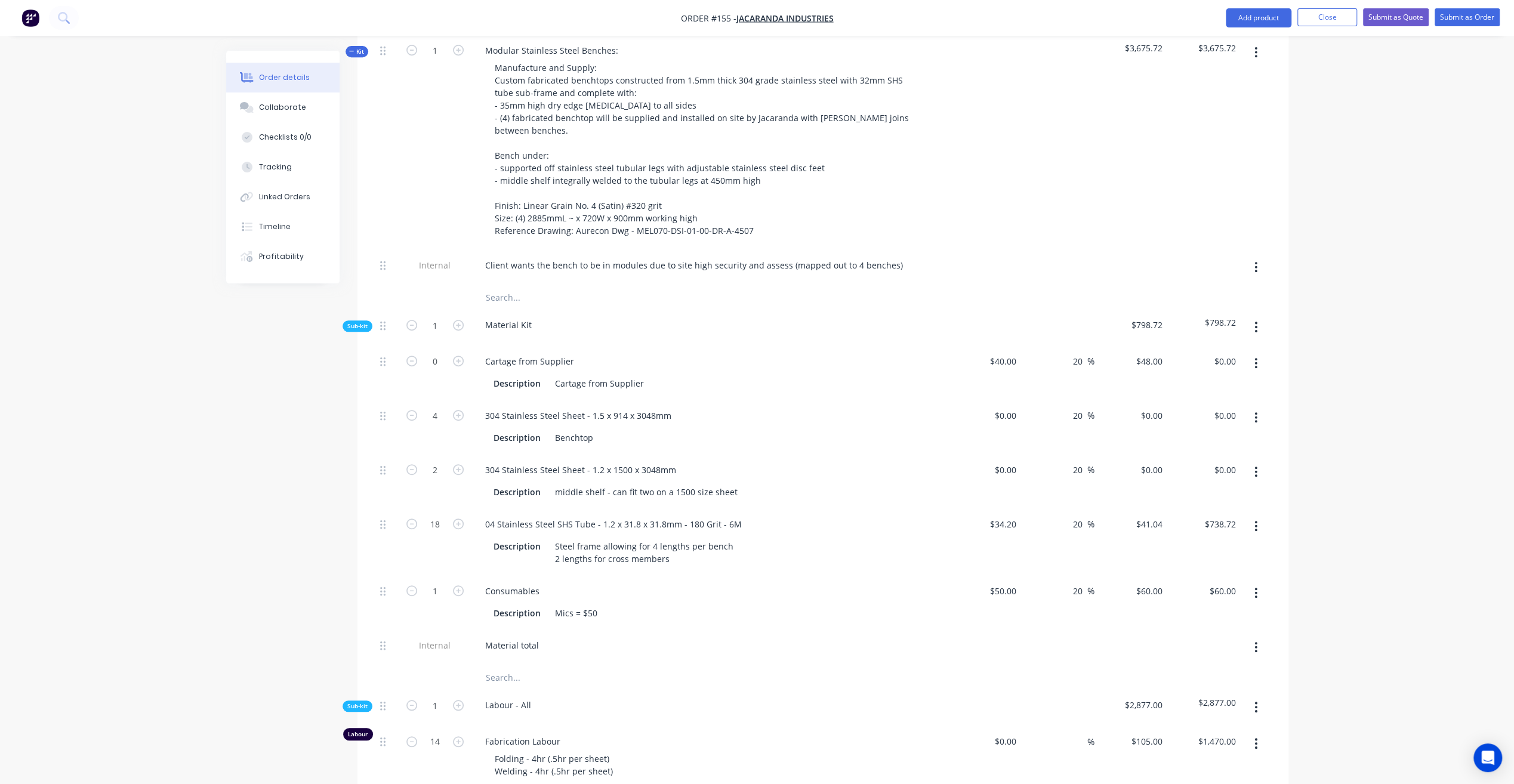
scroll to position [537, 0]
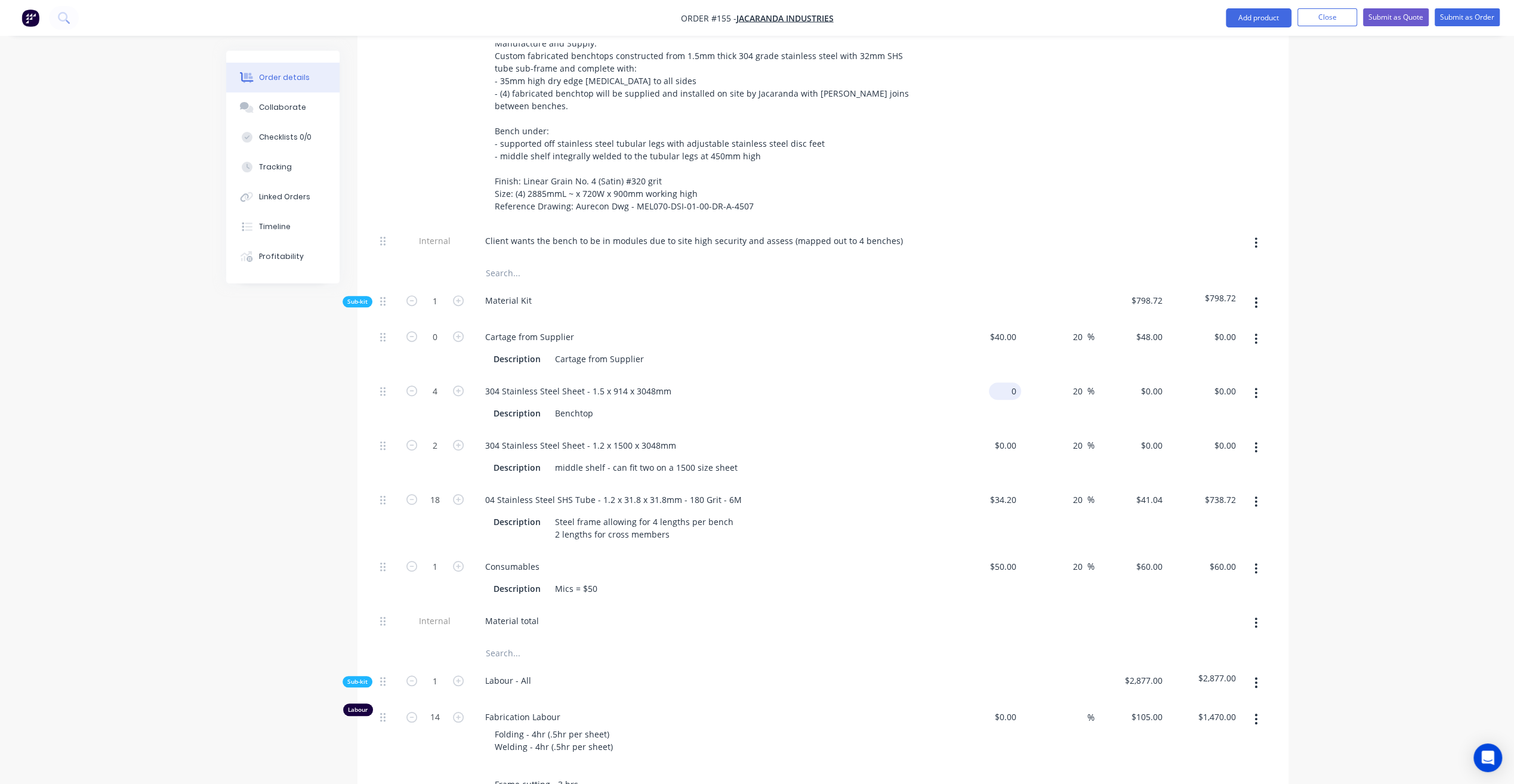
click at [1012, 383] on input "0" at bounding box center [1007, 391] width 28 height 17
type input "$150.00"
type input "$180.00"
type input "$720.00"
click at [889, 437] on div "304 Stainless Steel Sheet - 1.2 x 1500 x 3048mm" at bounding box center [709, 445] width 468 height 17
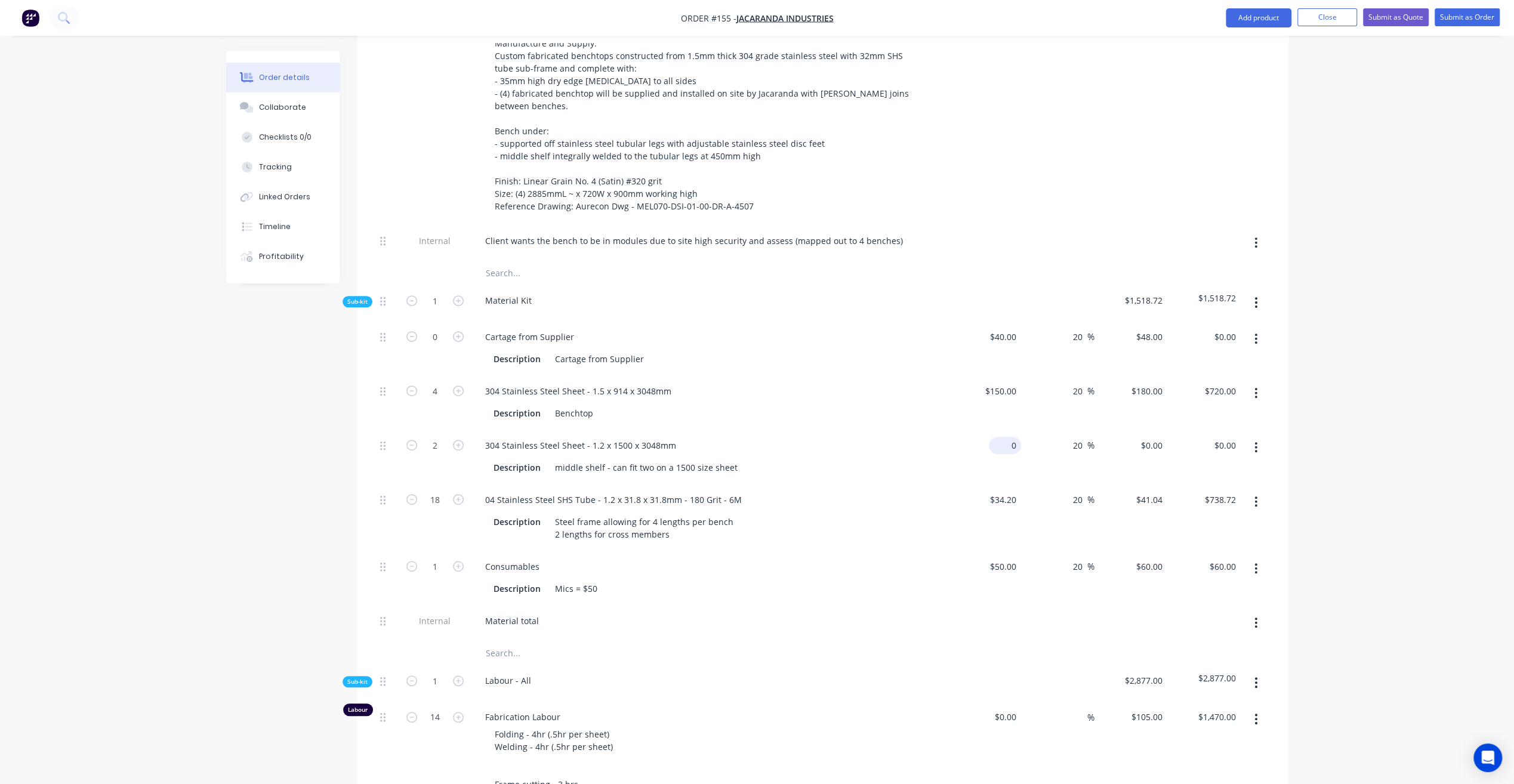
click at [1007, 437] on input "0" at bounding box center [1007, 445] width 28 height 17
click at [730, 459] on div "middle shelf - can fit two on a 1500 size sheet" at bounding box center [646, 467] width 193 height 17
click at [837, 459] on div "Description middle shelf - can fit two on a 1500 size sheet" at bounding box center [708, 467] width 437 height 17
click at [1009, 437] on input "0" at bounding box center [1007, 445] width 28 height 17
type input "$190.00"
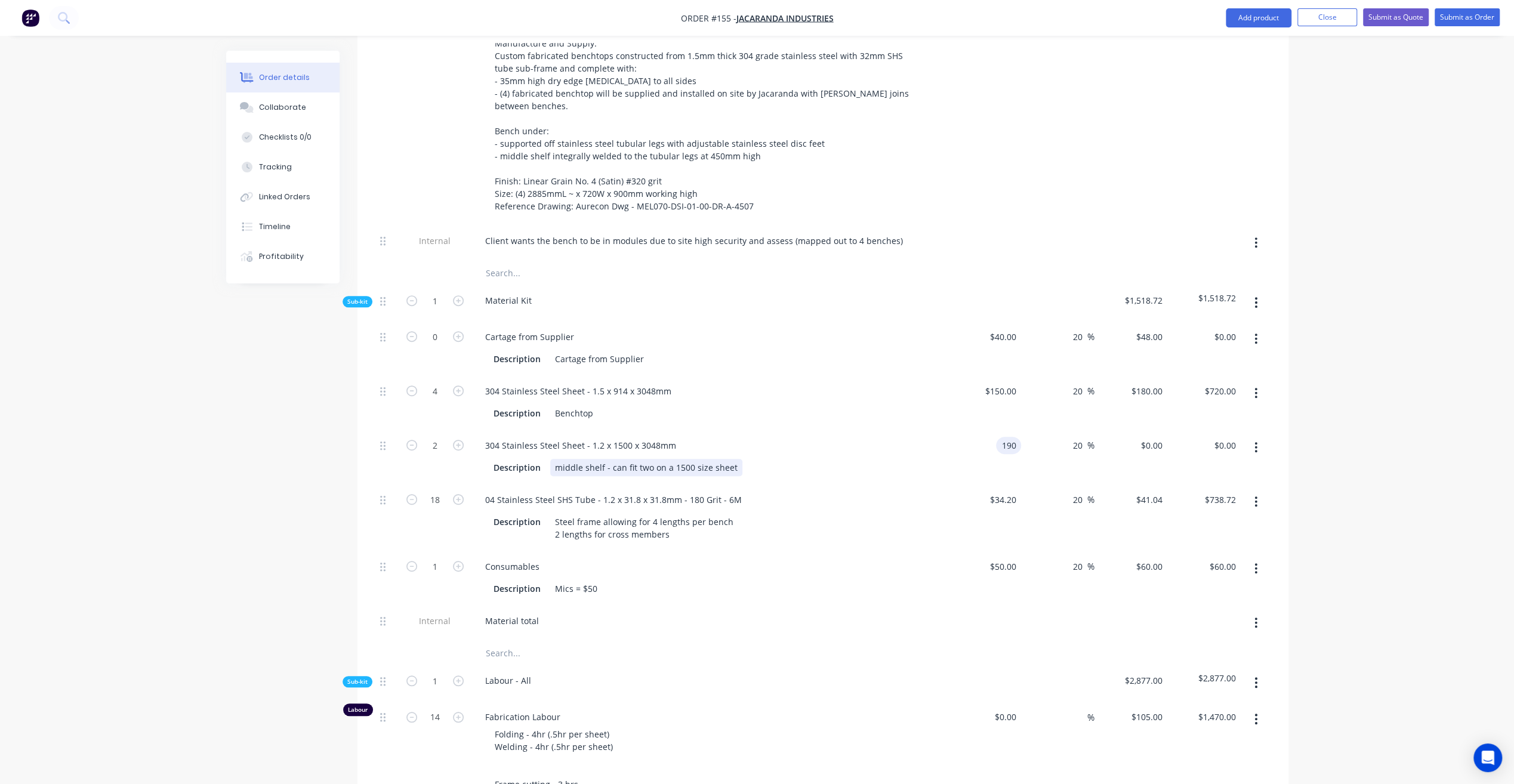
type input "$228.00"
type input "$456.00"
click at [945, 459] on div "304 Stainless Steel Sheet - 1.2 x 1500 x 3048mm Description middle shelf - can …" at bounding box center [709, 456] width 477 height 54
click at [684, 518] on div "Steel frame allowing for 4 lengths per bench 2 lengths for cross members" at bounding box center [644, 528] width 188 height 30
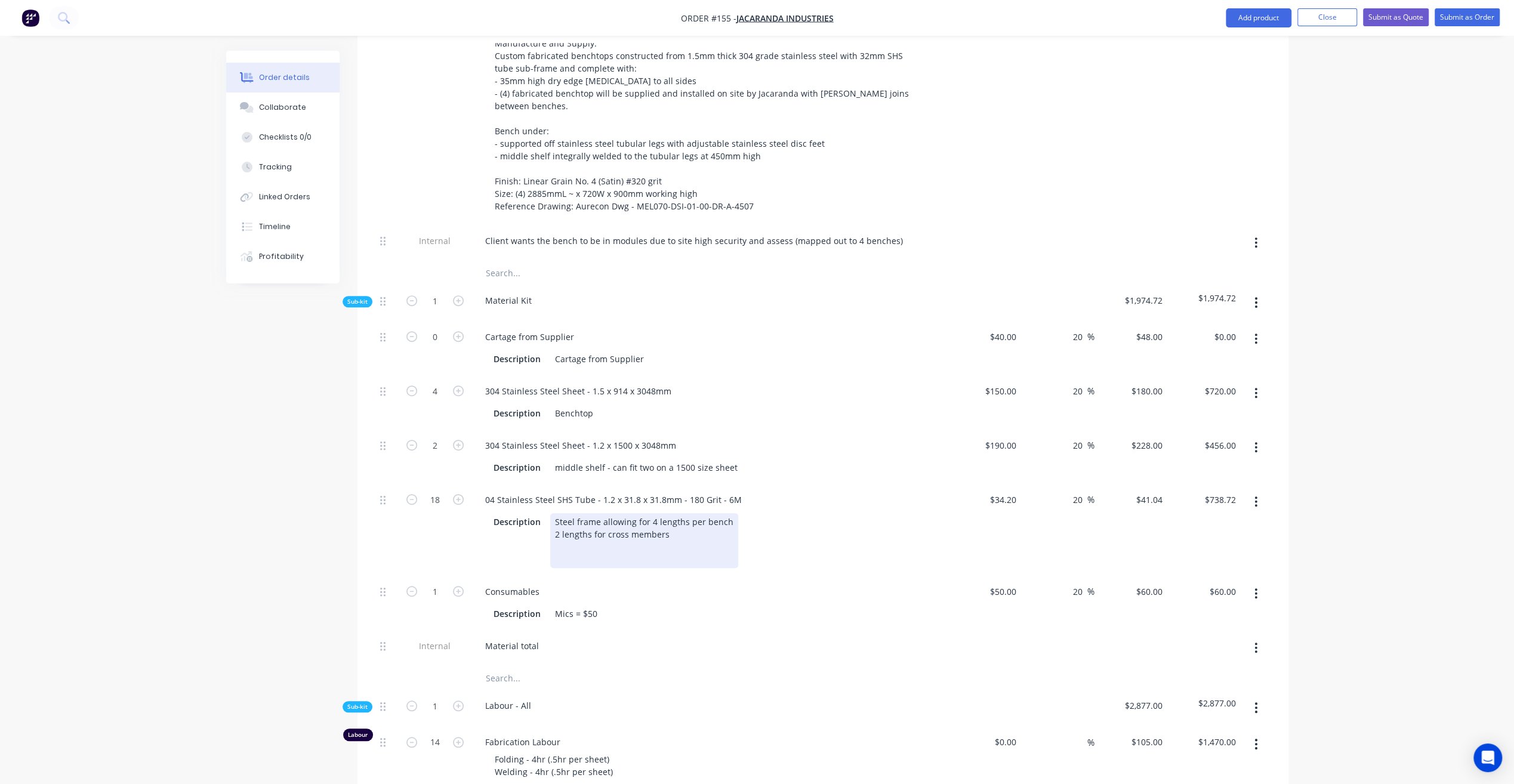
click at [721, 513] on div "Steel frame allowing for 4 lengths per bench 2 lengths for cross members" at bounding box center [644, 540] width 188 height 55
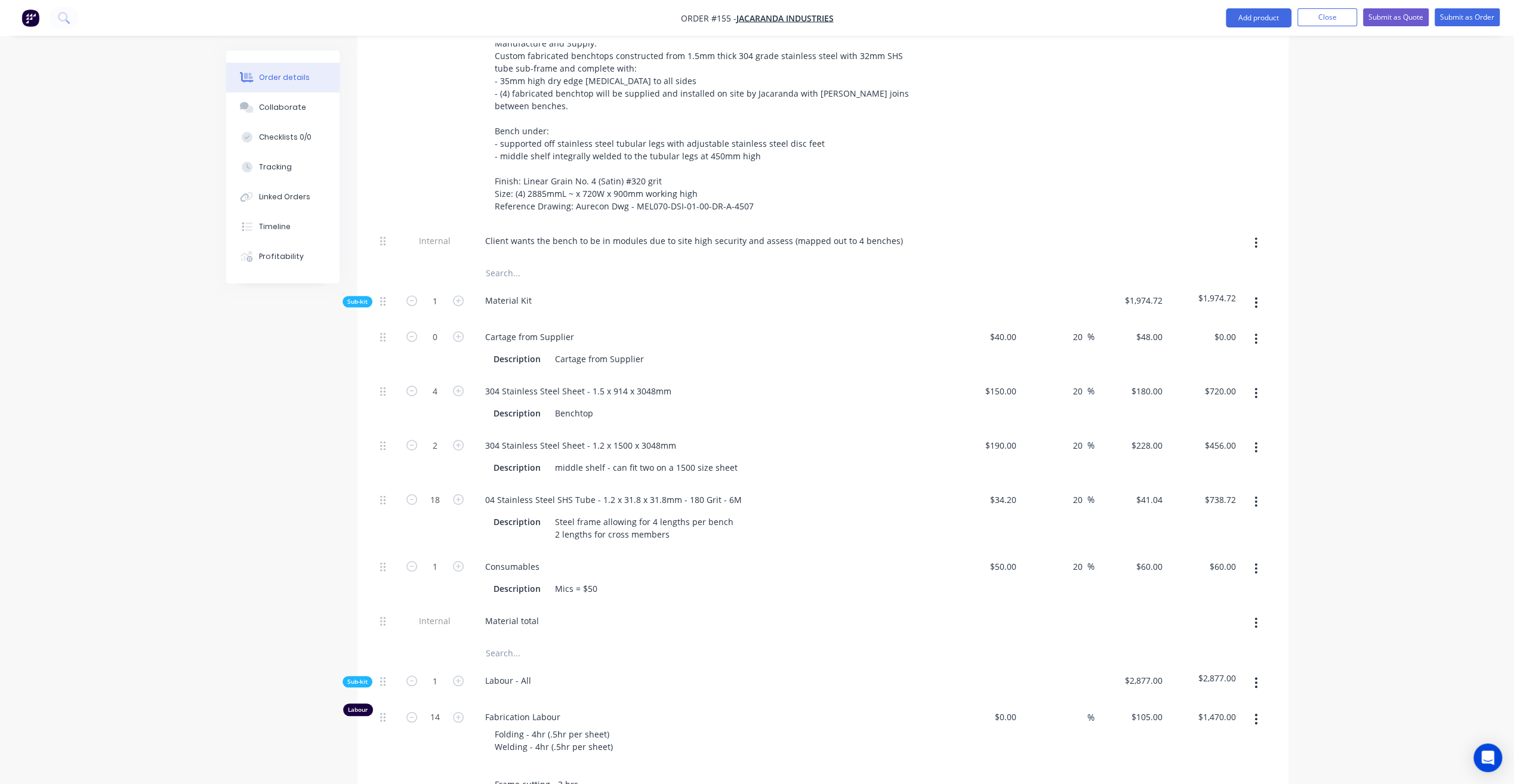
click at [1406, 369] on div "Order details Collaborate Checklists 0/0 Tracking Linked Orders Timeline Profit…" at bounding box center [757, 558] width 1514 height 2191
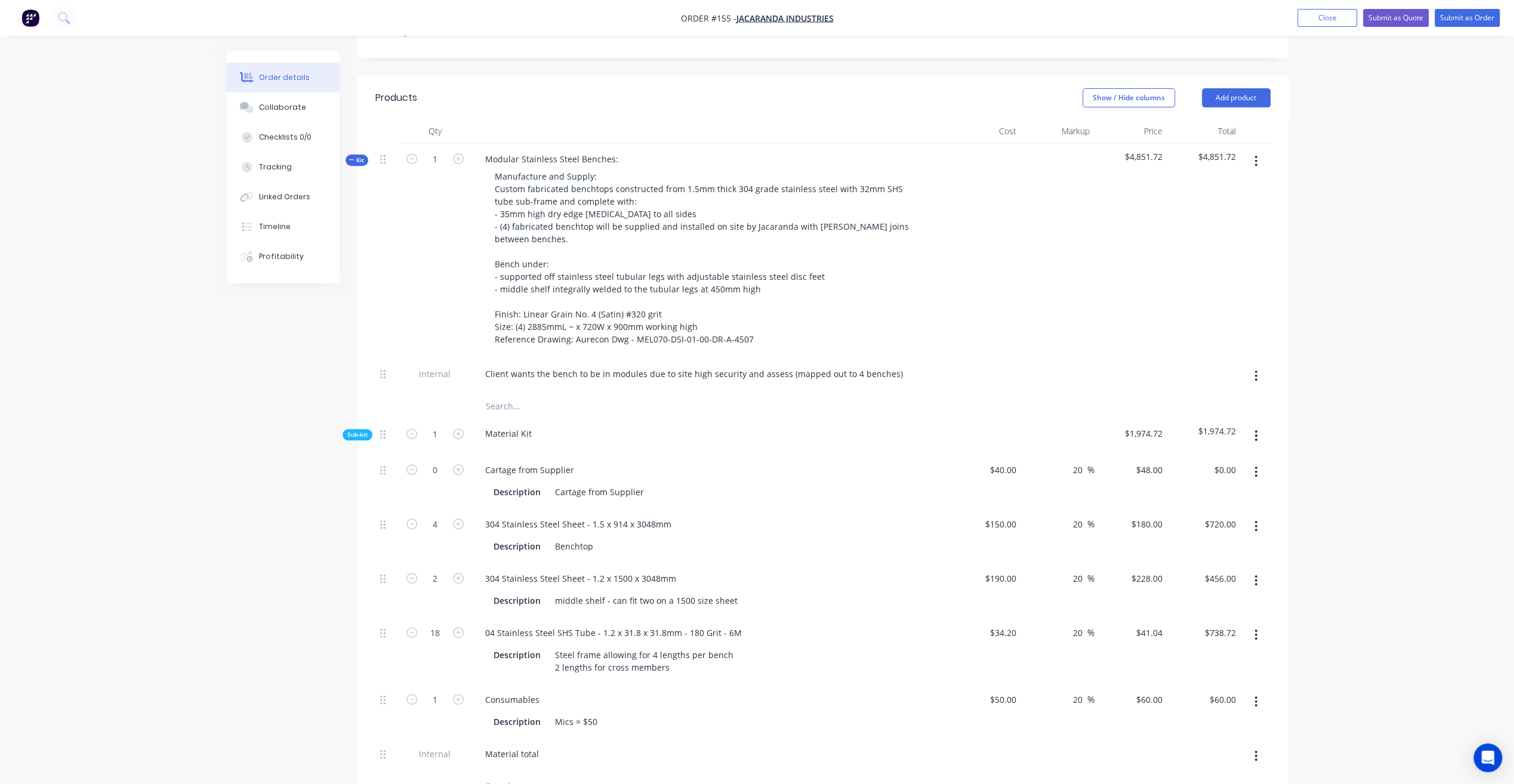
scroll to position [298, 0]
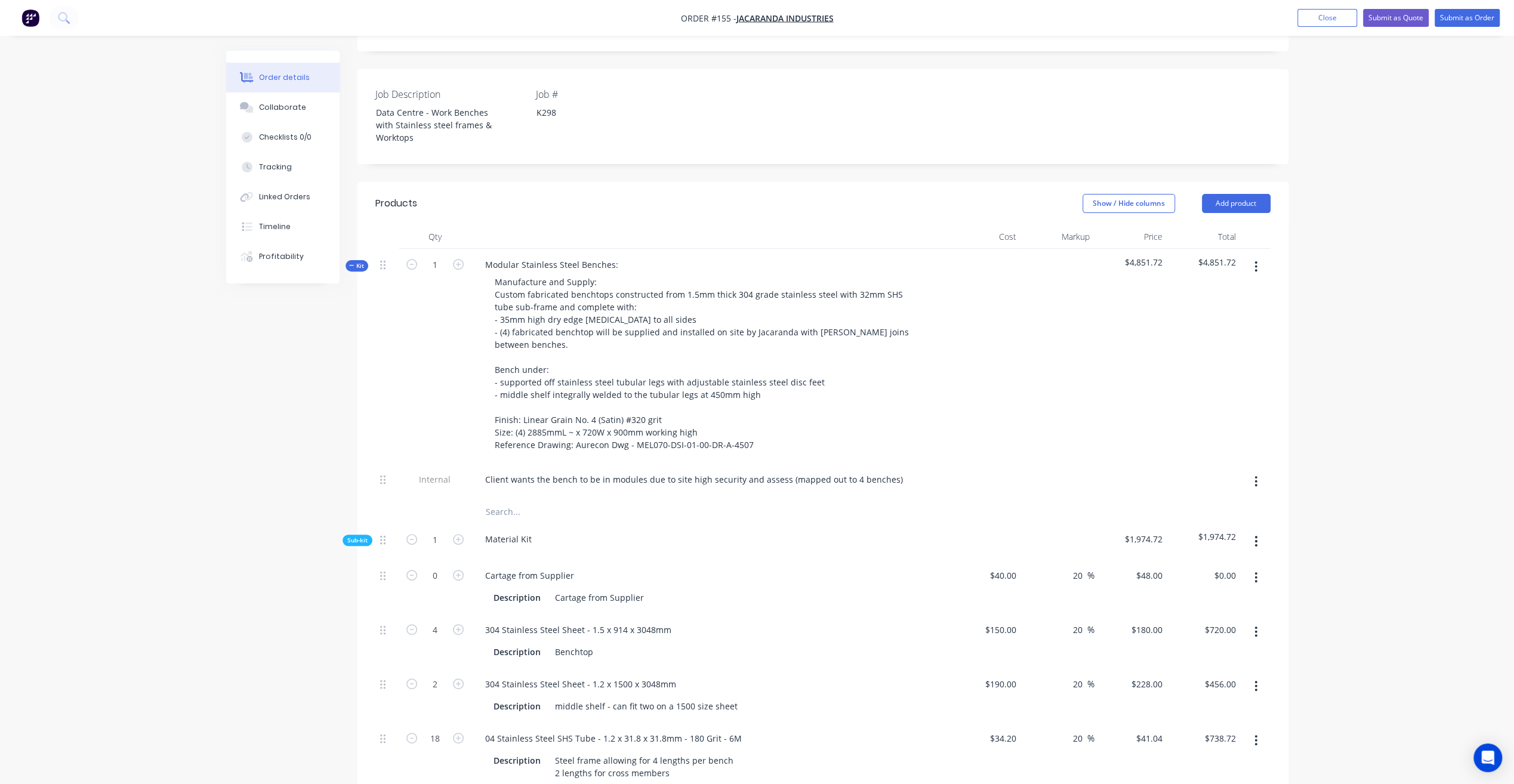
click at [1385, 355] on div "Order details Collaborate Checklists 0/0 Tracking Linked Orders Timeline Profit…" at bounding box center [757, 797] width 1514 height 2191
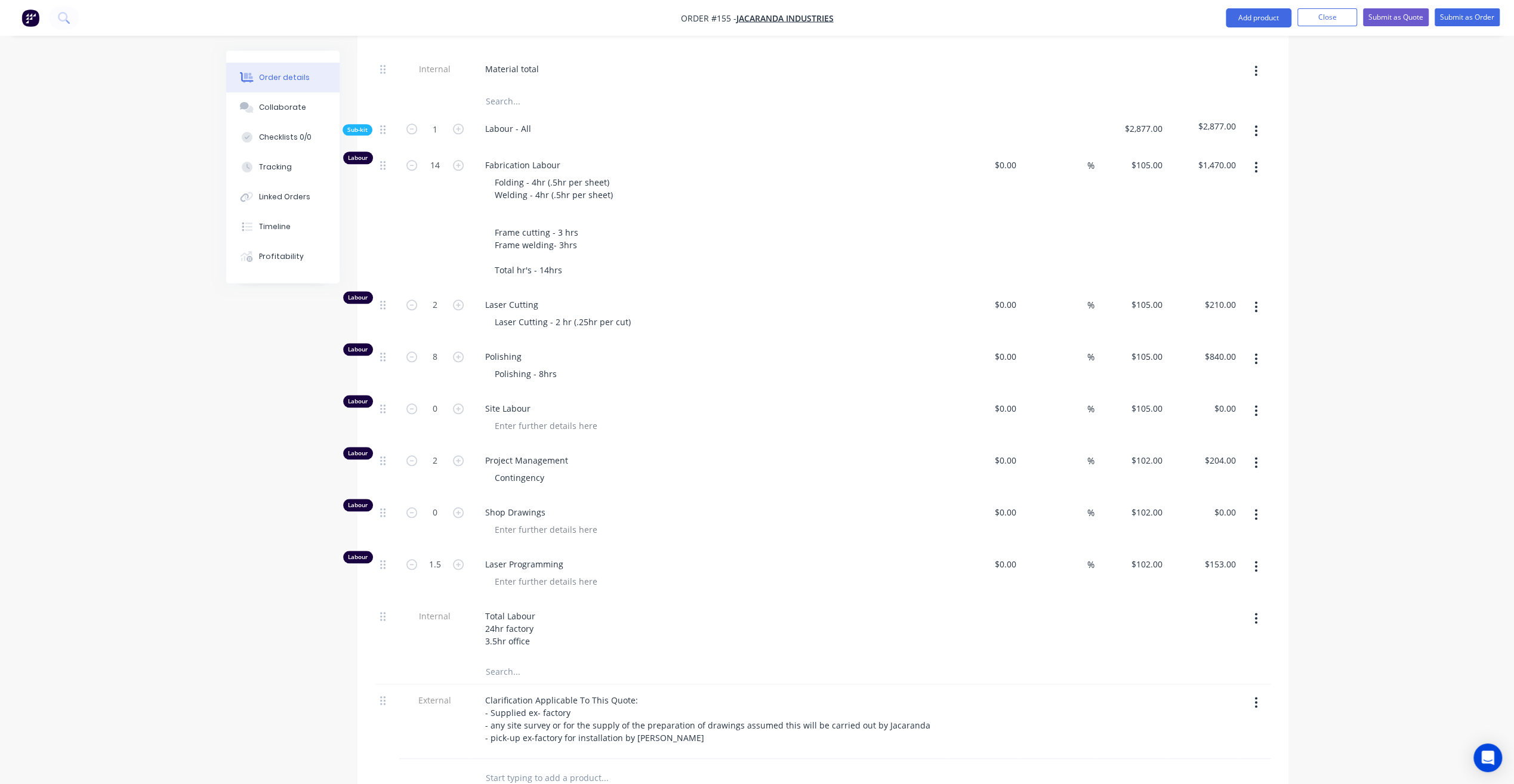
scroll to position [1133, 0]
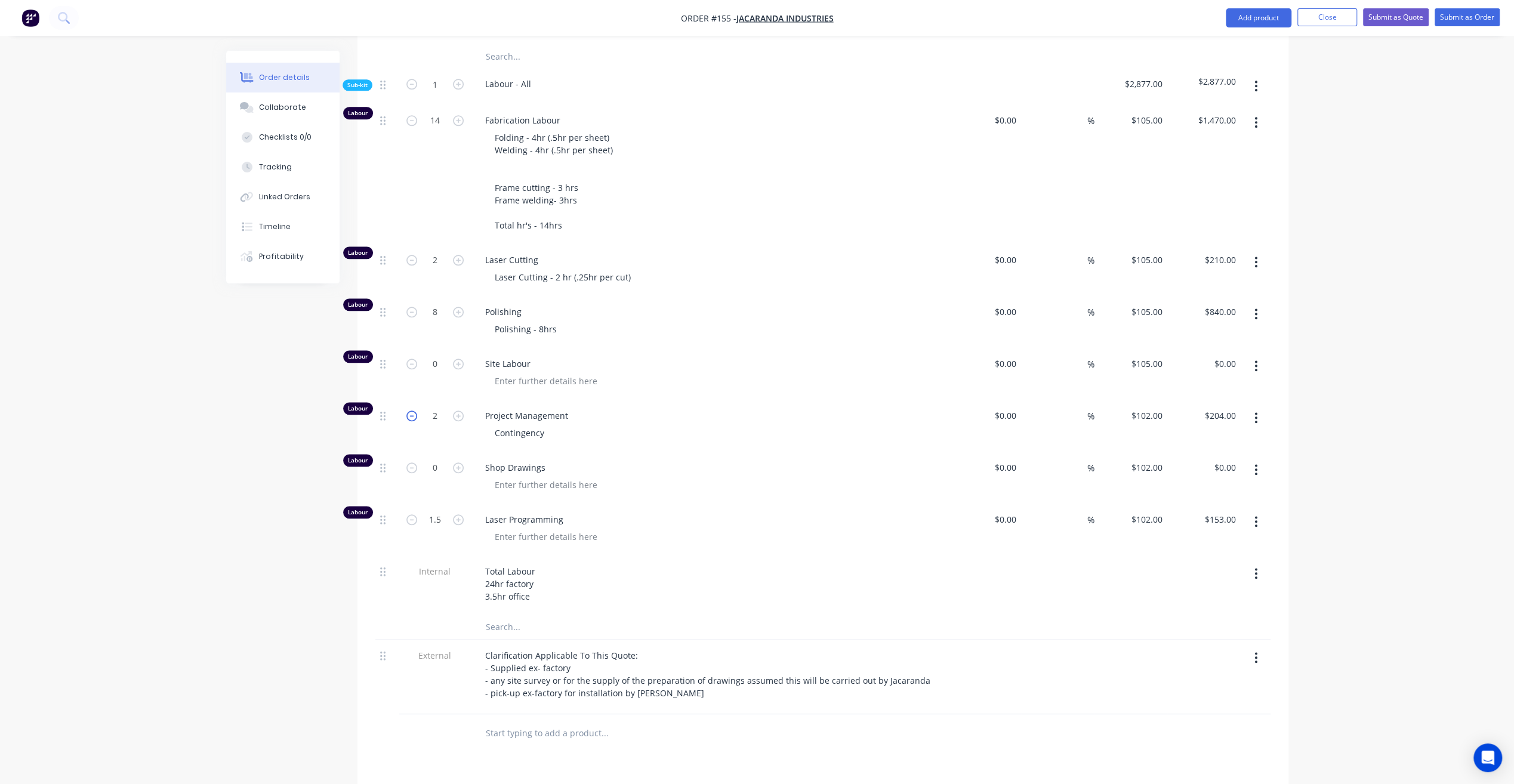
click at [412, 410] on icon "button" at bounding box center [412, 415] width 10 height 10
type input "1"
type input "$102.00"
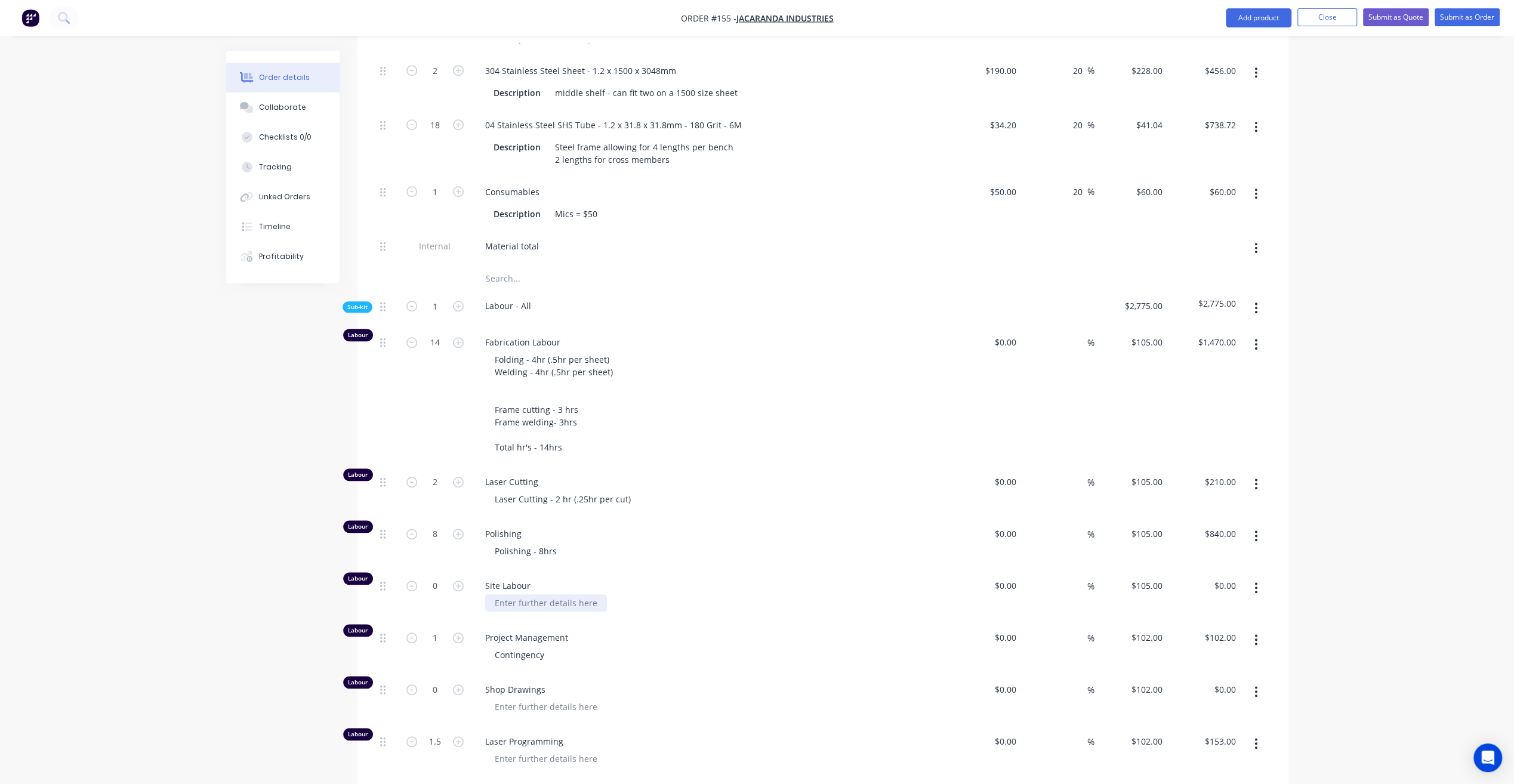
scroll to position [1014, 0]
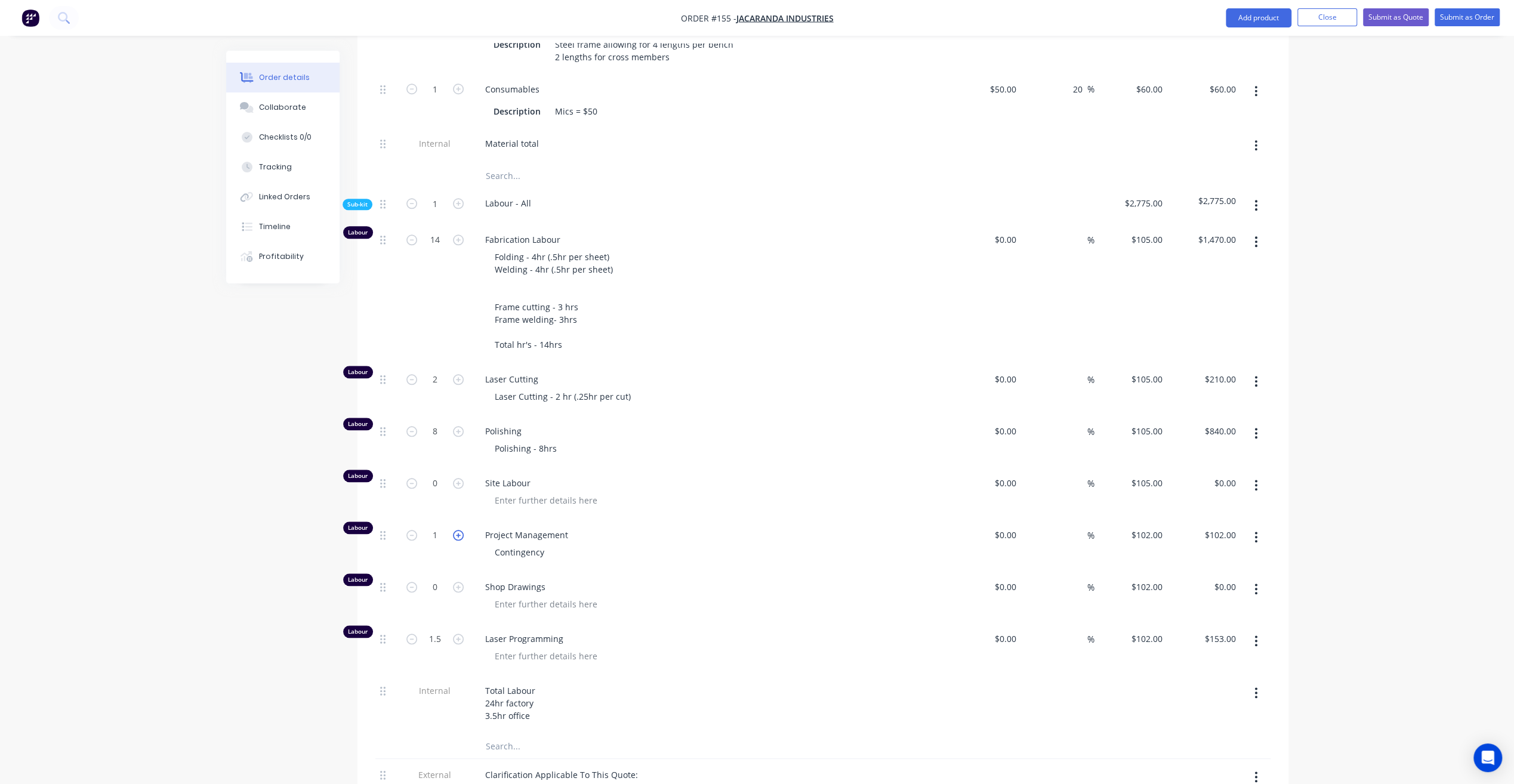
click at [459, 530] on icon "button" at bounding box center [458, 535] width 10 height 10
type input "2"
type input "$204.00"
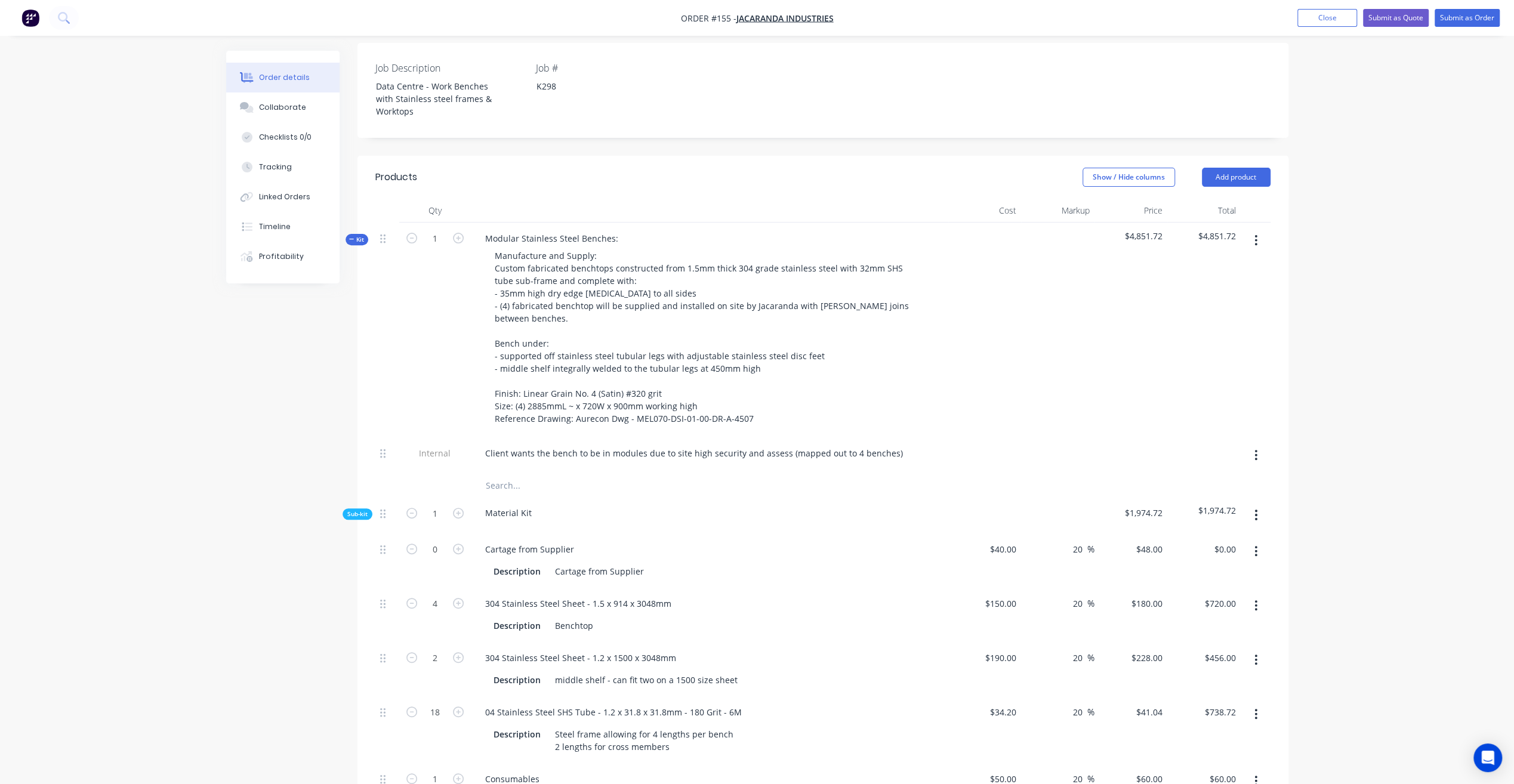
scroll to position [298, 0]
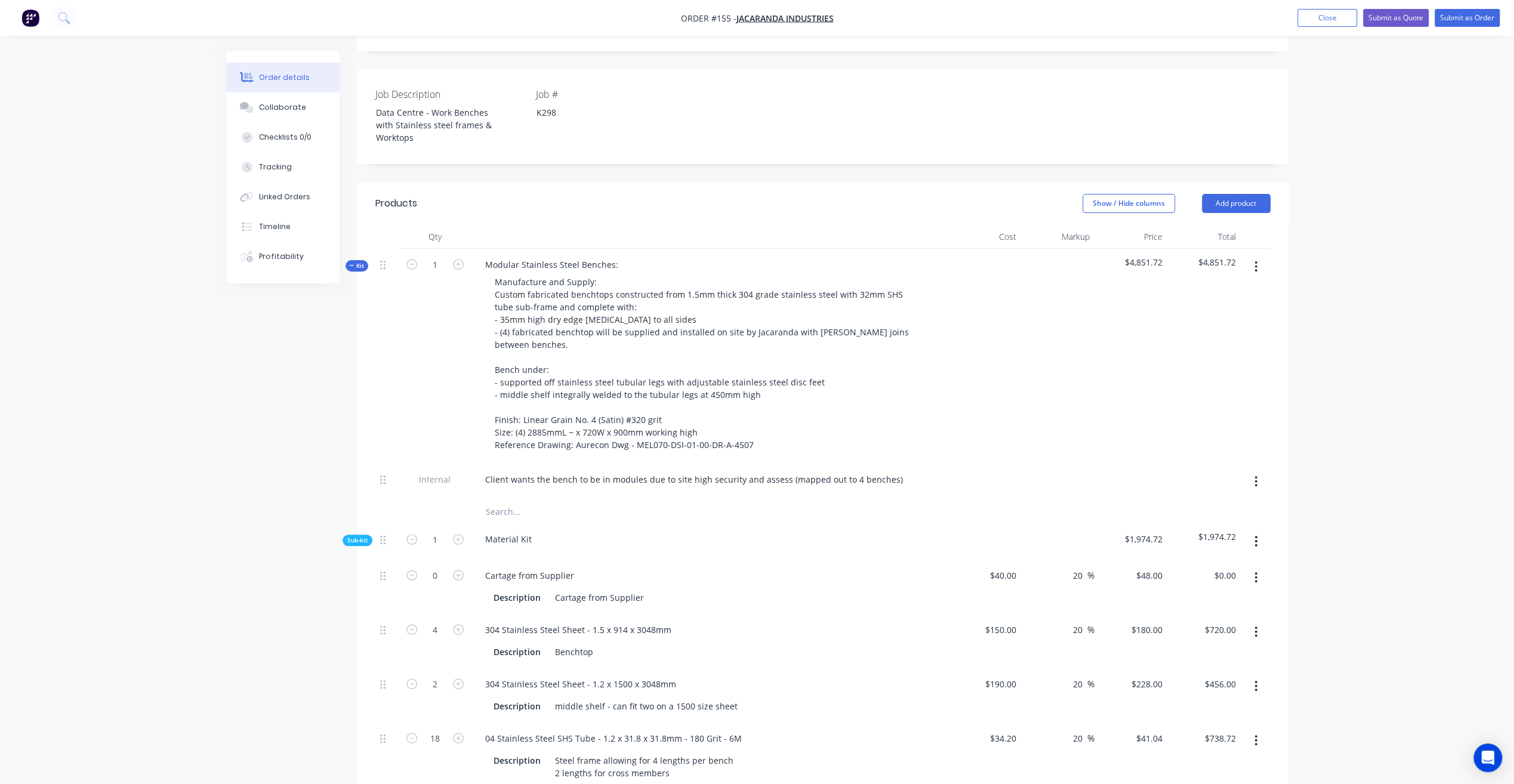
click at [357, 262] on span "Kit" at bounding box center [357, 266] width 16 height 9
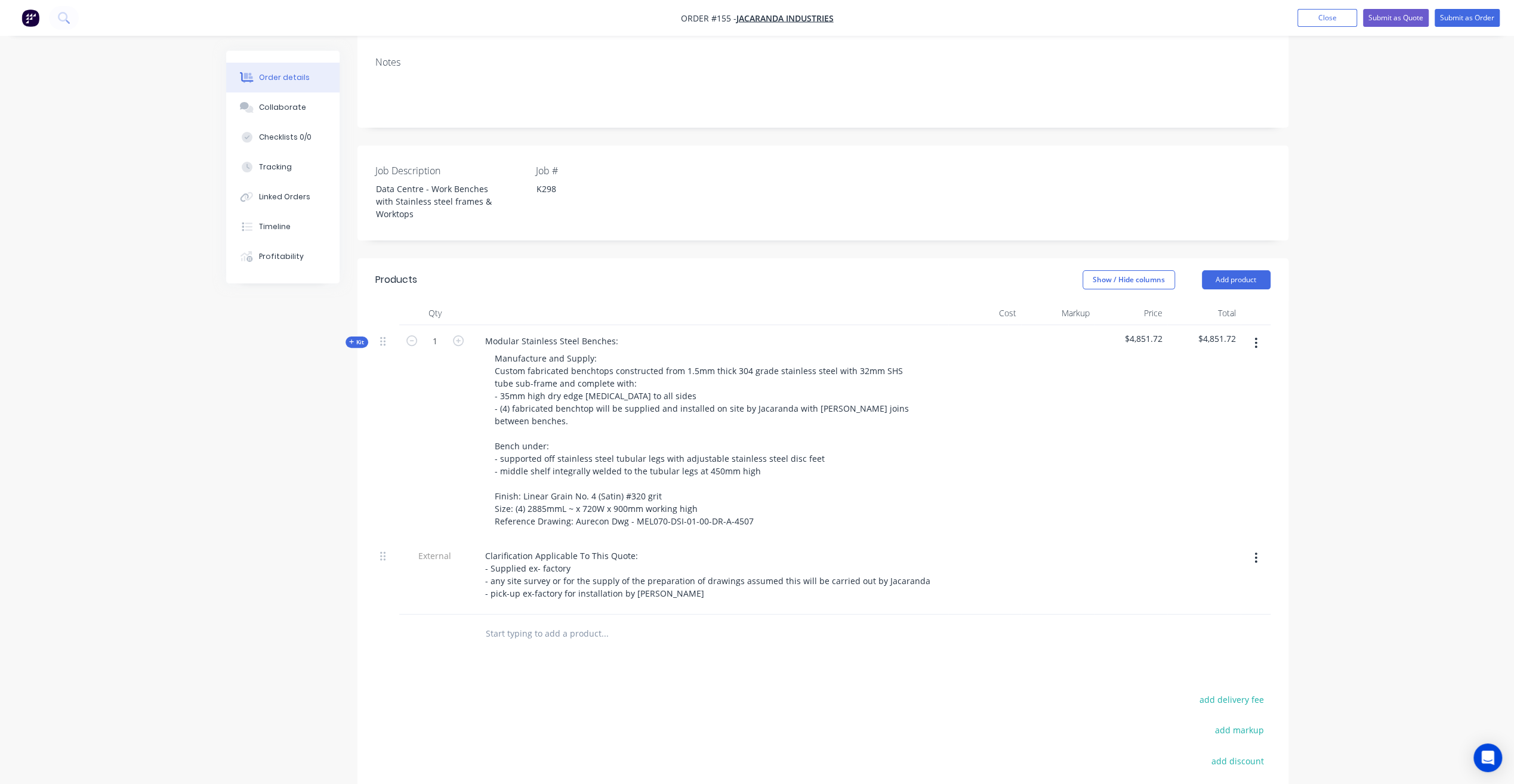
scroll to position [198, 0]
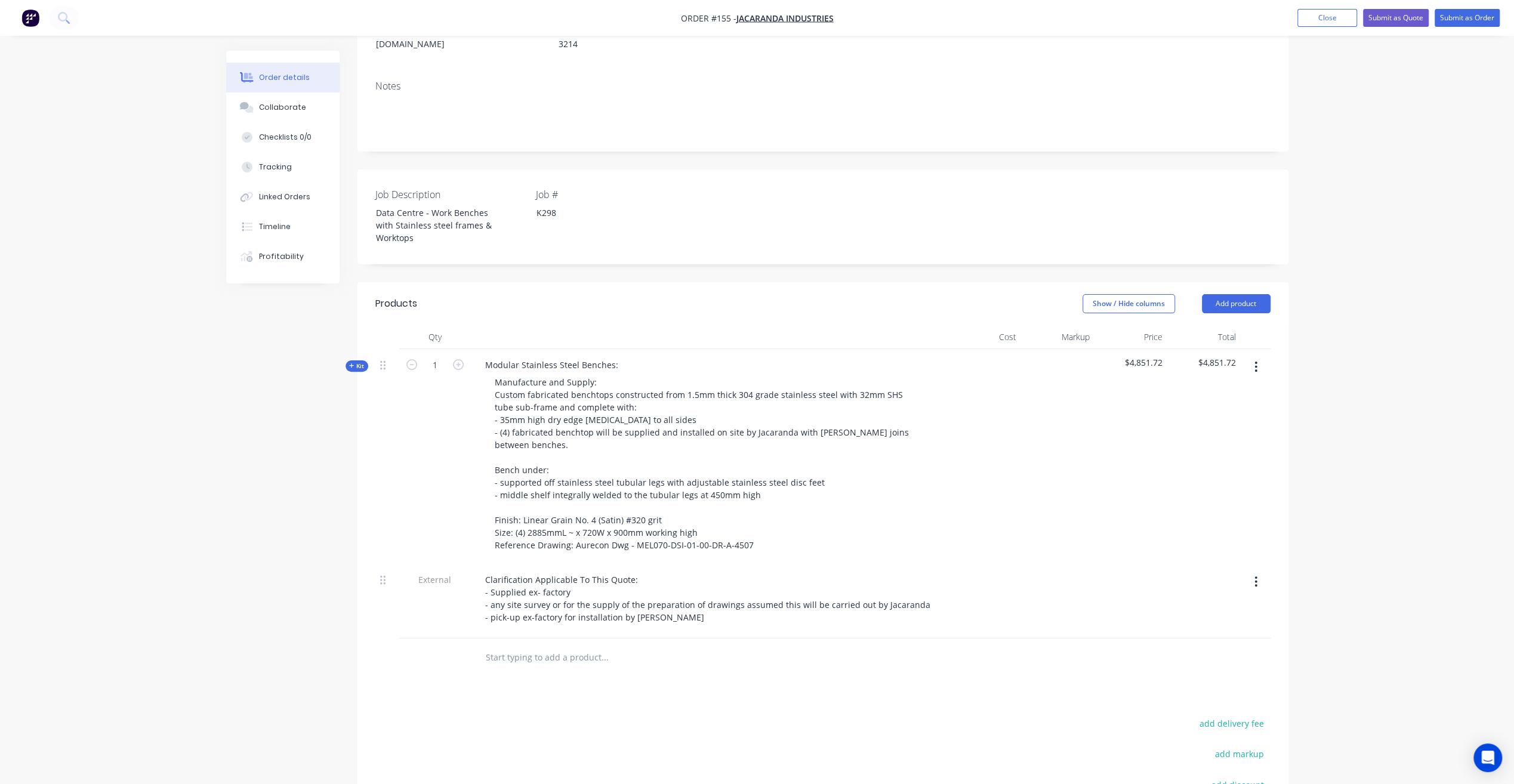
click at [1385, 422] on div "Order details Collaborate Checklists 0/0 Tracking Linked Orders Timeline Profit…" at bounding box center [757, 391] width 1514 height 1179
click at [1342, 20] on button "Close" at bounding box center [1327, 18] width 59 height 18
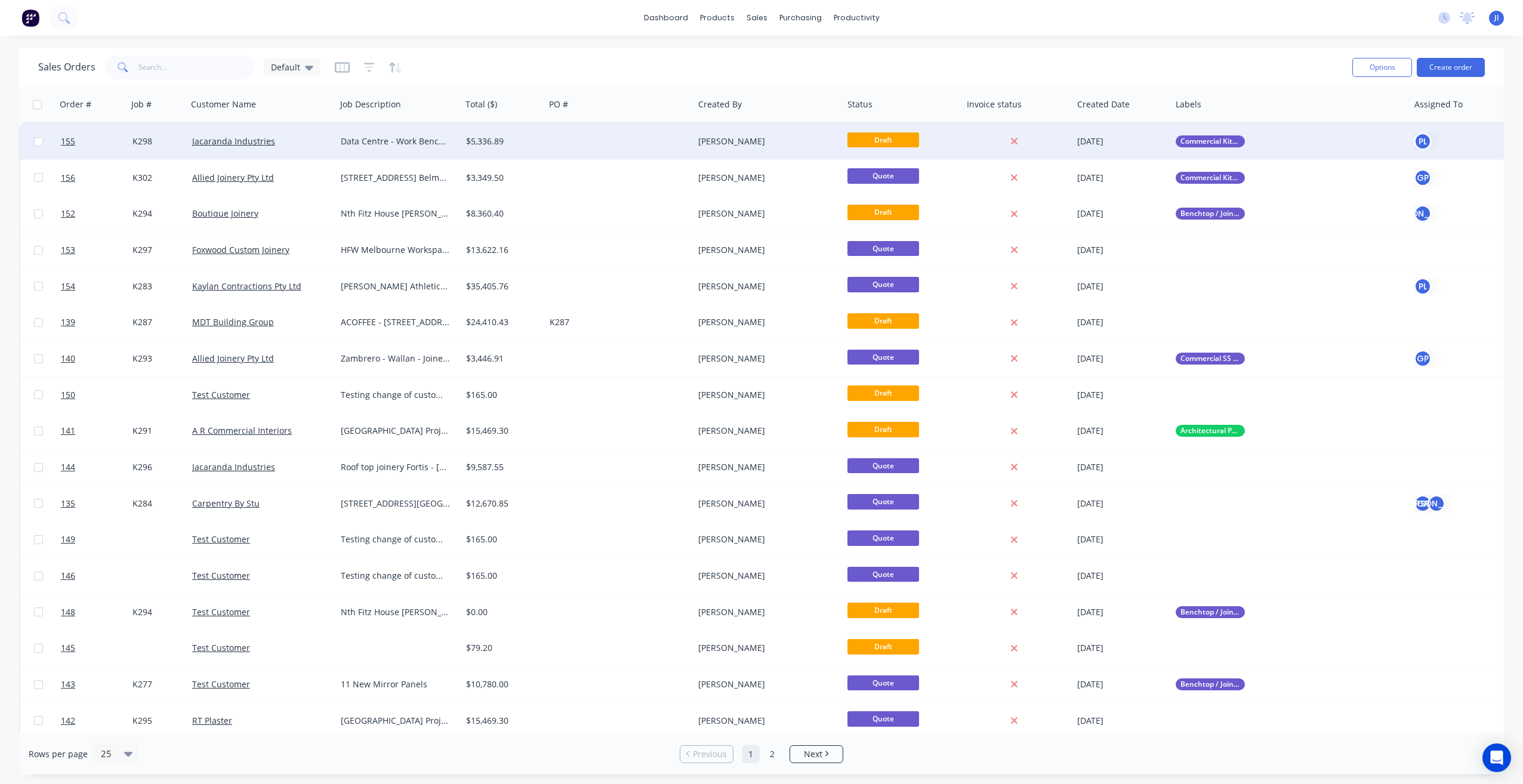
click at [577, 148] on div at bounding box center [619, 141] width 149 height 36
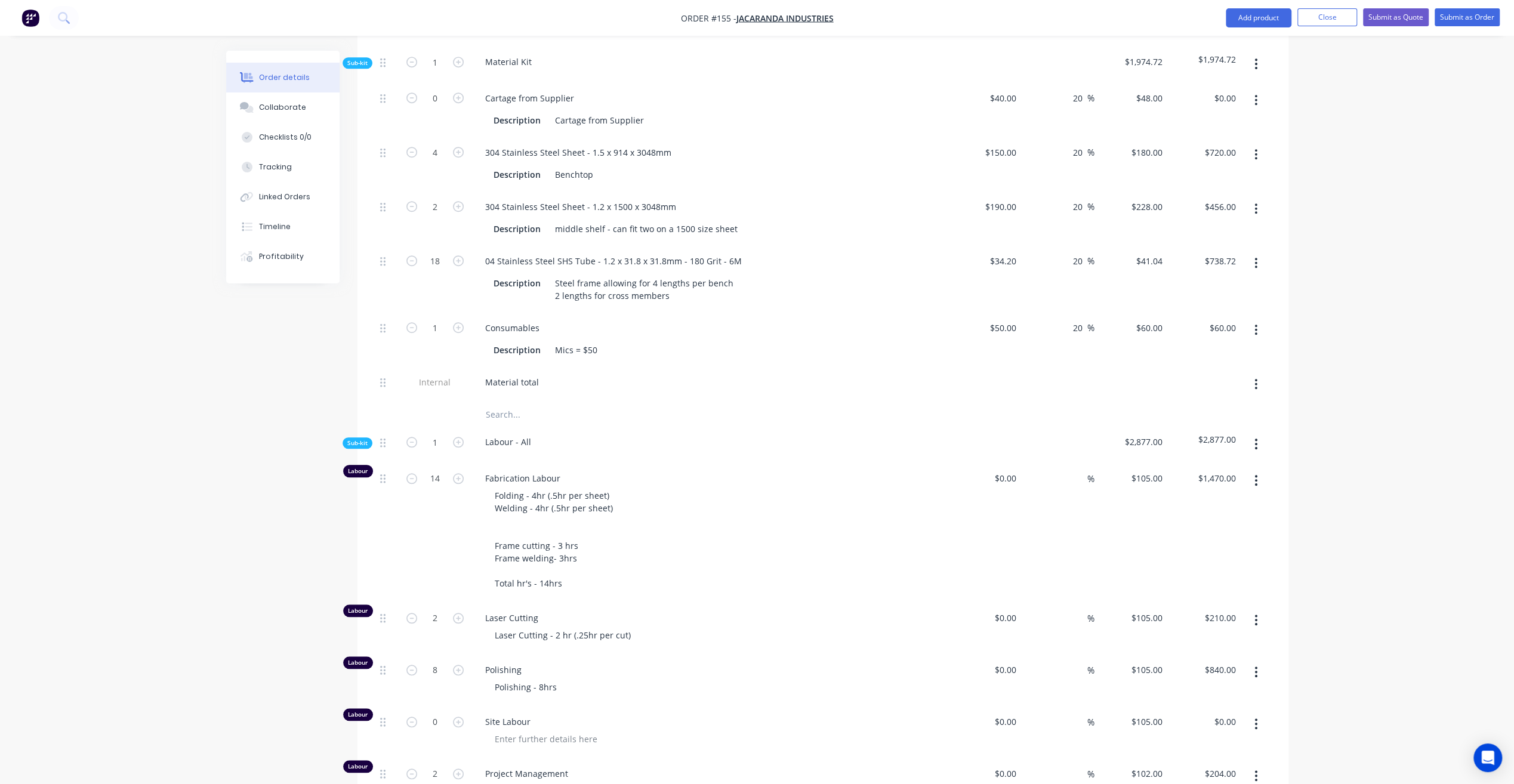
scroll to position [835, 0]
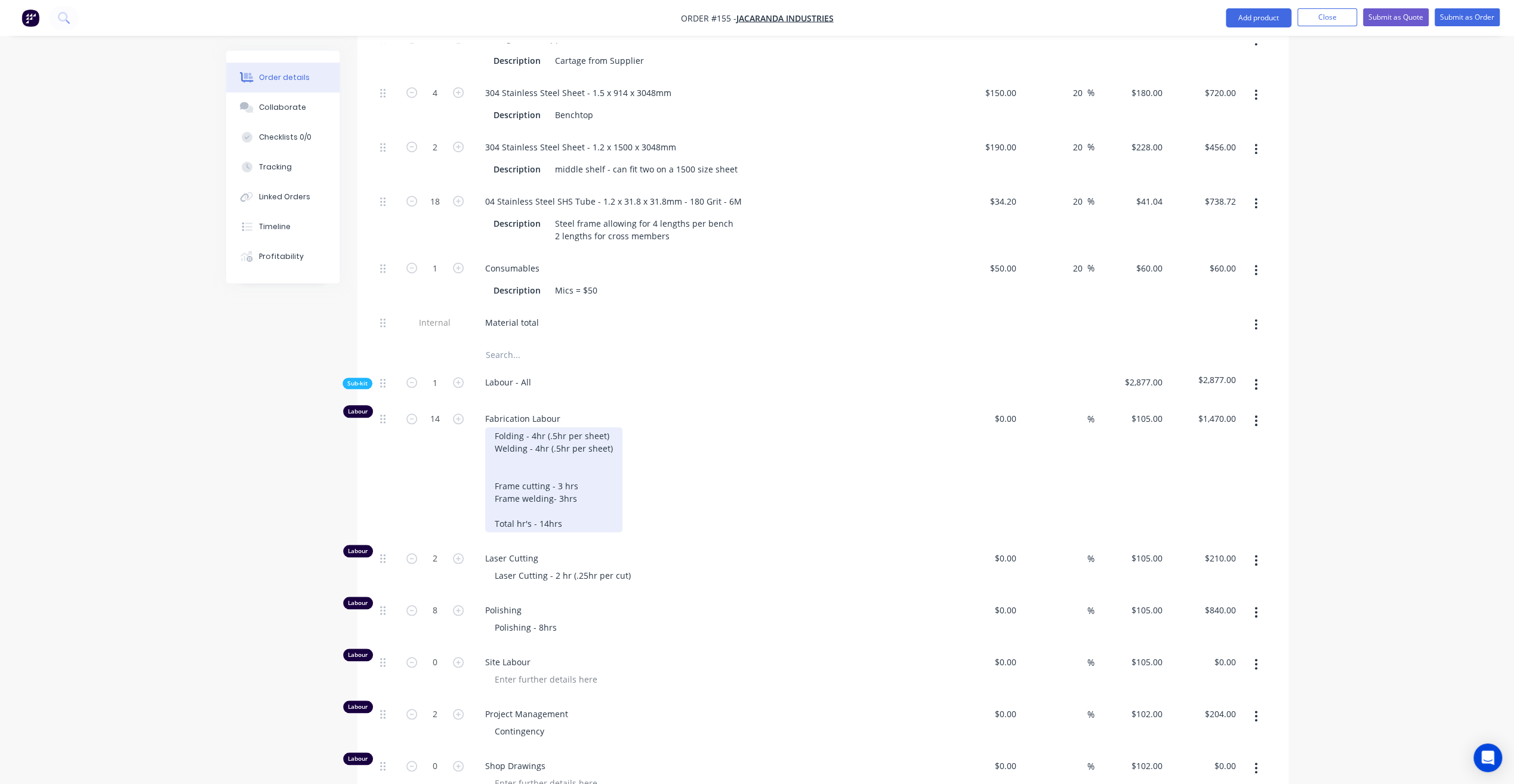
click at [560, 482] on div "Folding - 4hr (.5hr per sheet) Welding - 4hr (.5hr per sheet) Frame cutting - 3…" at bounding box center [554, 479] width 138 height 105
click at [796, 453] on div "Folding - 4hr (.5hr per sheet) Welding - 4hr (.5hr per sheet) Frame cutting - 3…" at bounding box center [714, 479] width 459 height 105
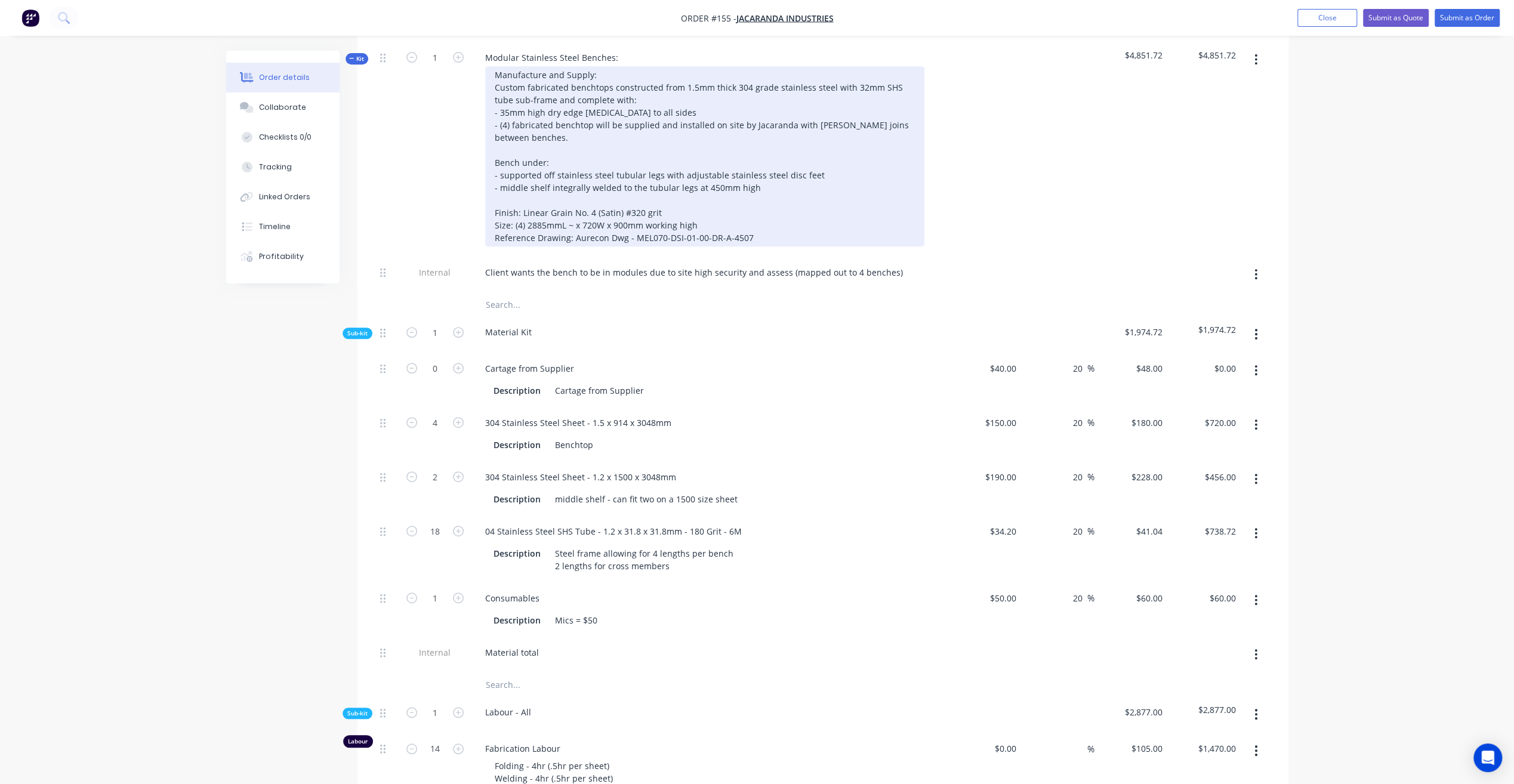
scroll to position [418, 0]
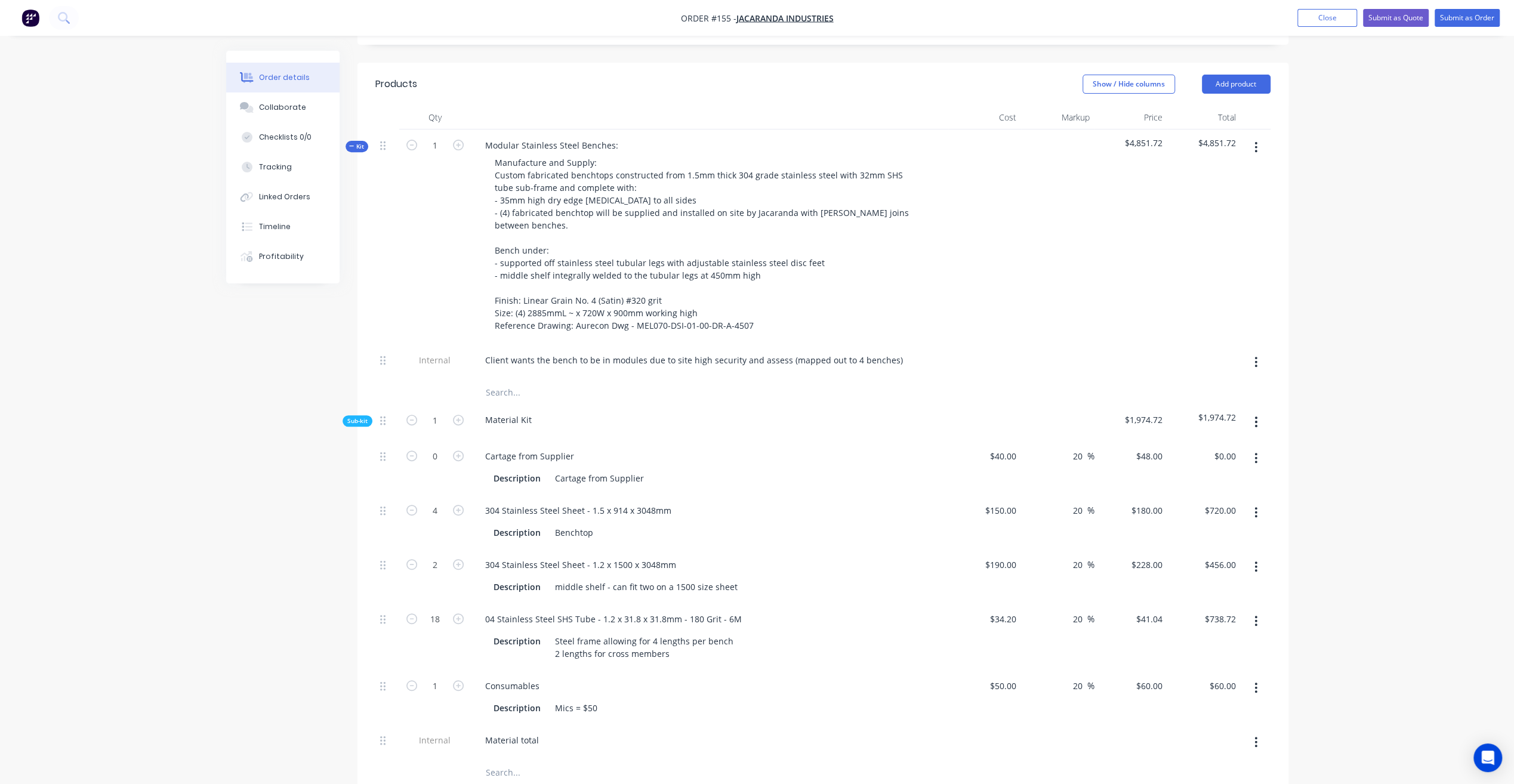
click at [1383, 256] on div "Order details Collaborate Checklists 0/0 Tracking Linked Orders Timeline Profit…" at bounding box center [757, 678] width 1514 height 2191
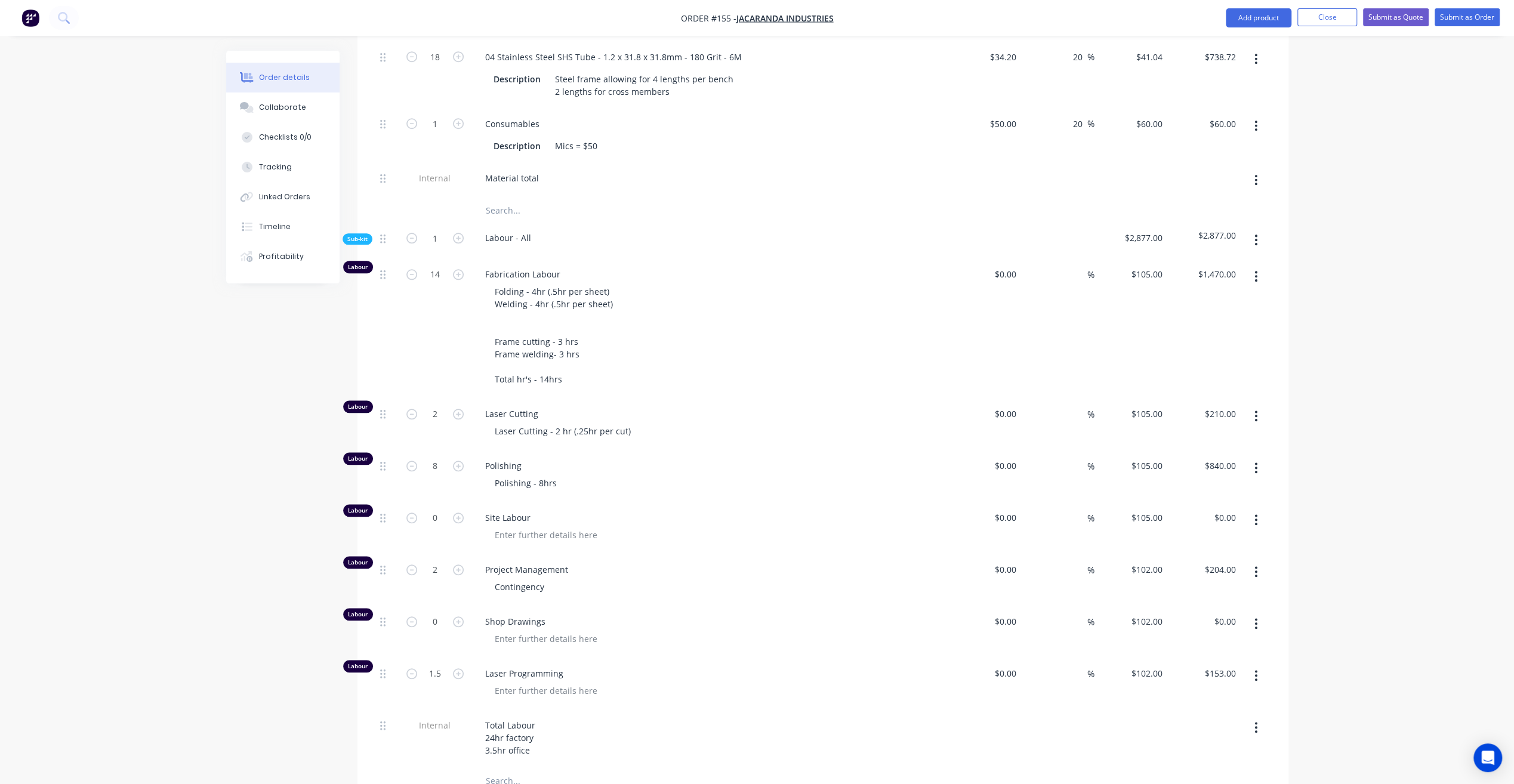
scroll to position [955, 0]
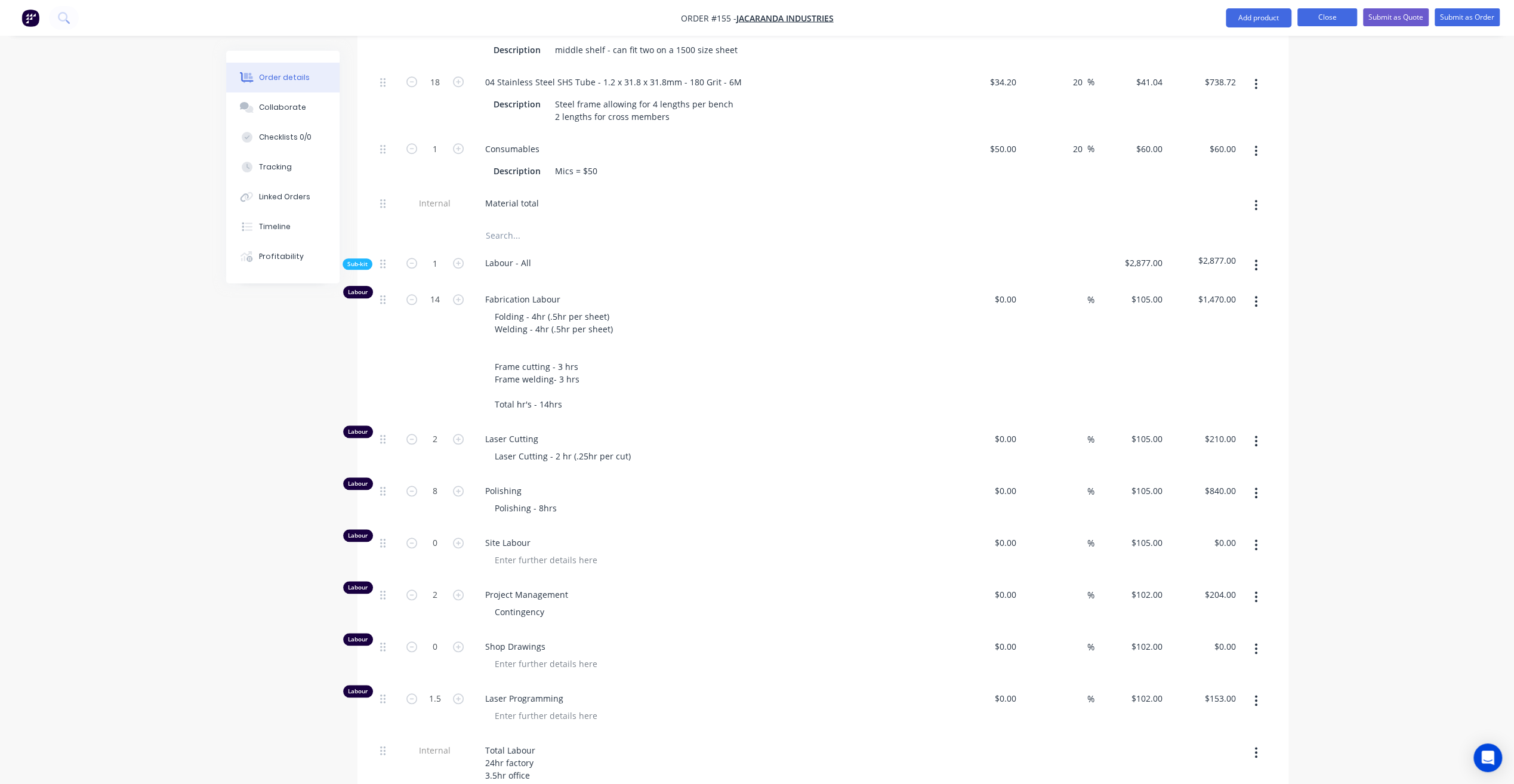
click at [1312, 19] on button "Close" at bounding box center [1327, 17] width 59 height 18
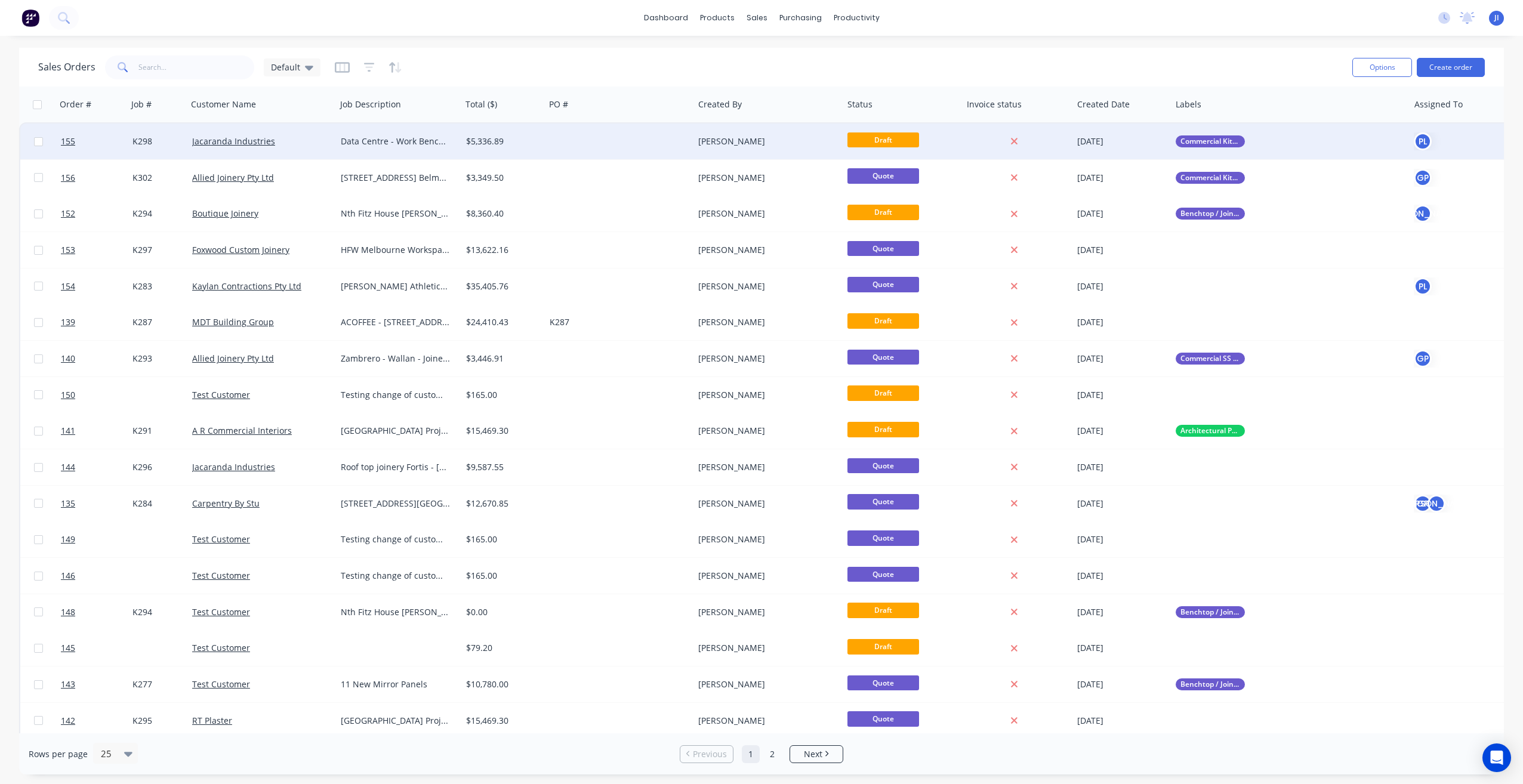
click at [601, 146] on div at bounding box center [619, 141] width 149 height 36
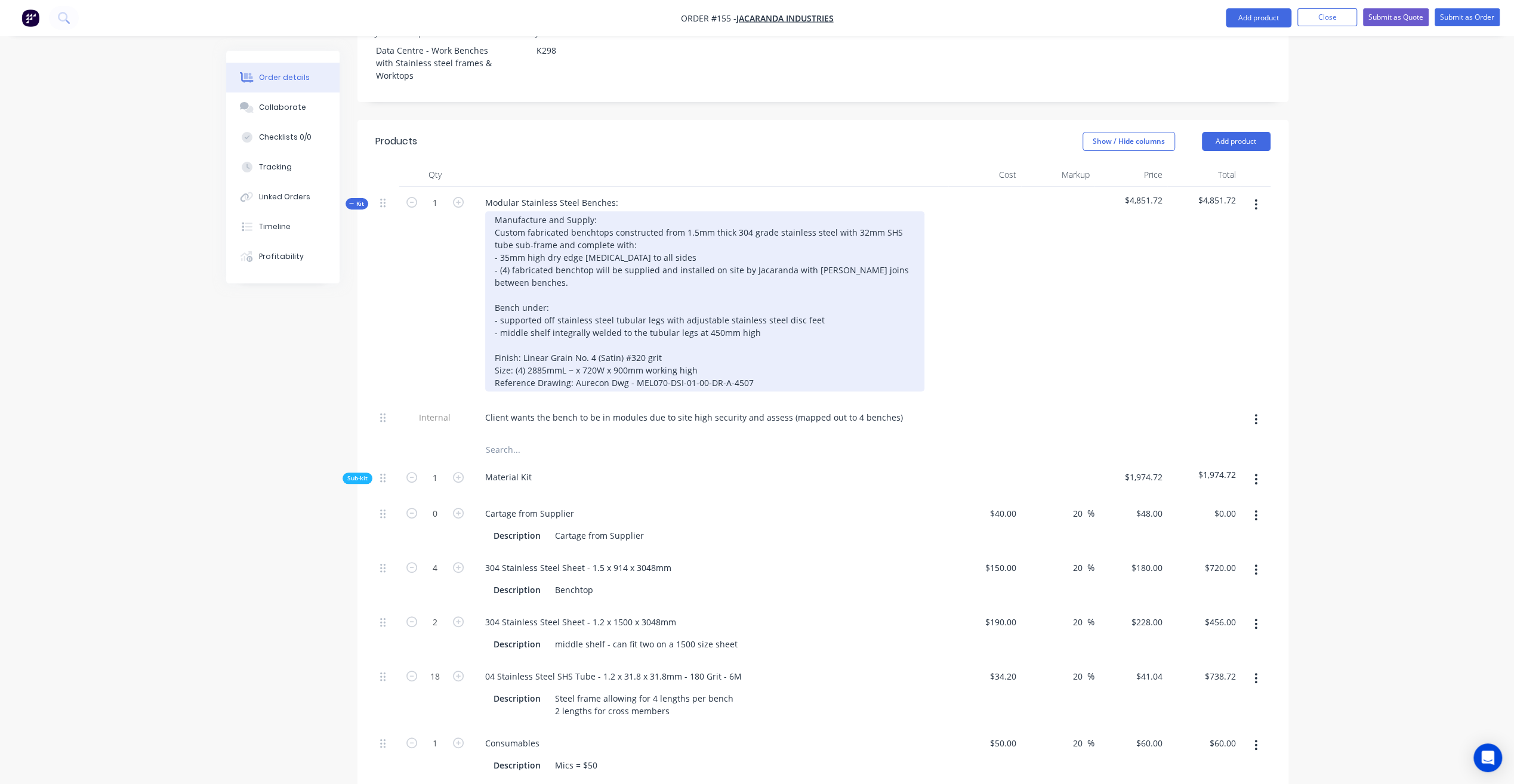
scroll to position [298, 0]
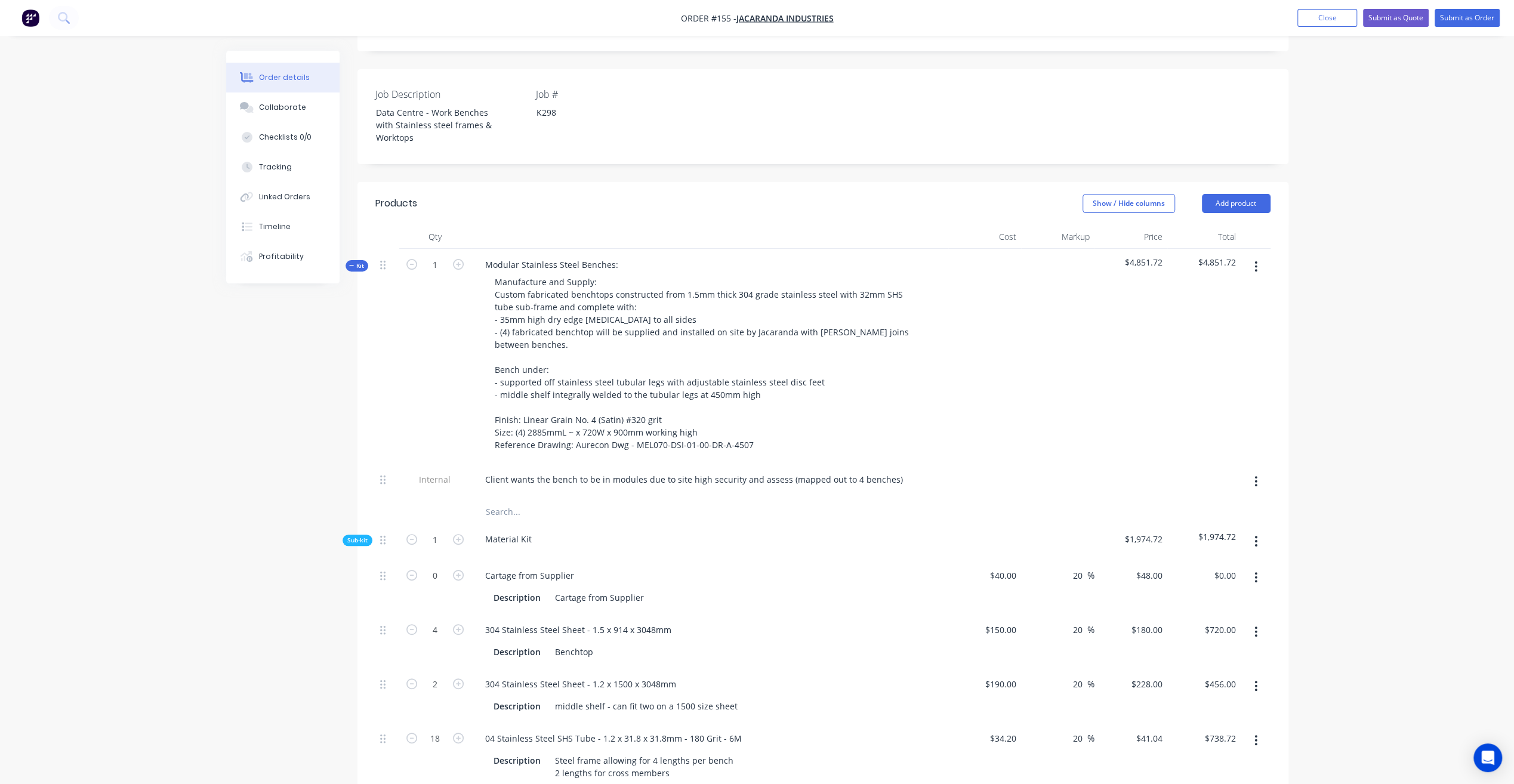
drag, startPoint x: 1366, startPoint y: 103, endPoint x: 1359, endPoint y: 83, distance: 21.2
click at [1366, 103] on div "Order details Collaborate Checklists 0/0 Tracking Linked Orders Timeline Profit…" at bounding box center [757, 797] width 1514 height 2191
click at [1339, 16] on button "Close" at bounding box center [1327, 18] width 59 height 18
